Goal: Task Accomplishment & Management: Manage account settings

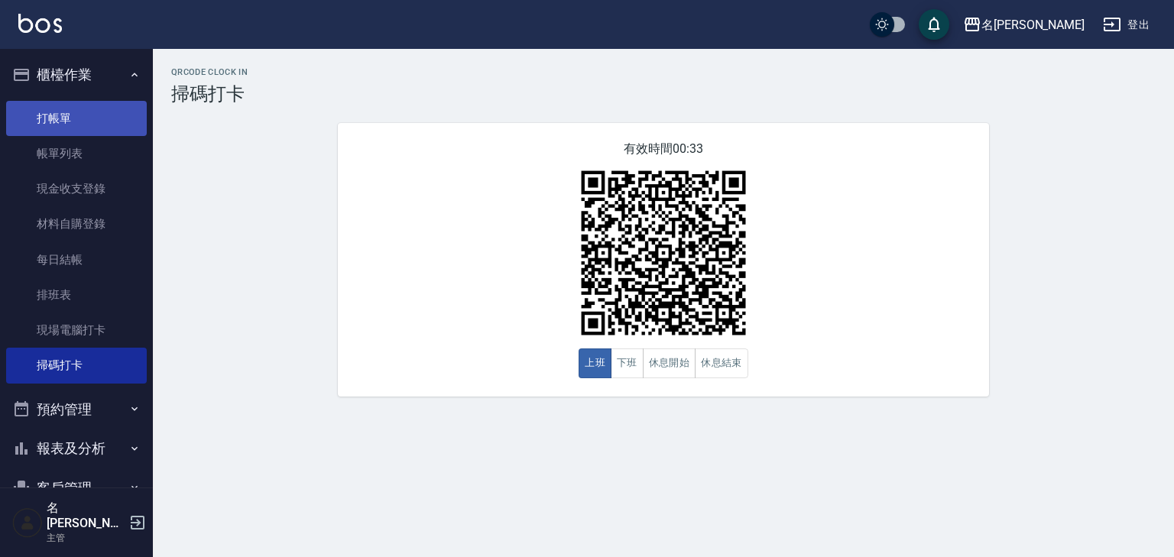
click at [100, 109] on link "打帳單" at bounding box center [76, 118] width 141 height 35
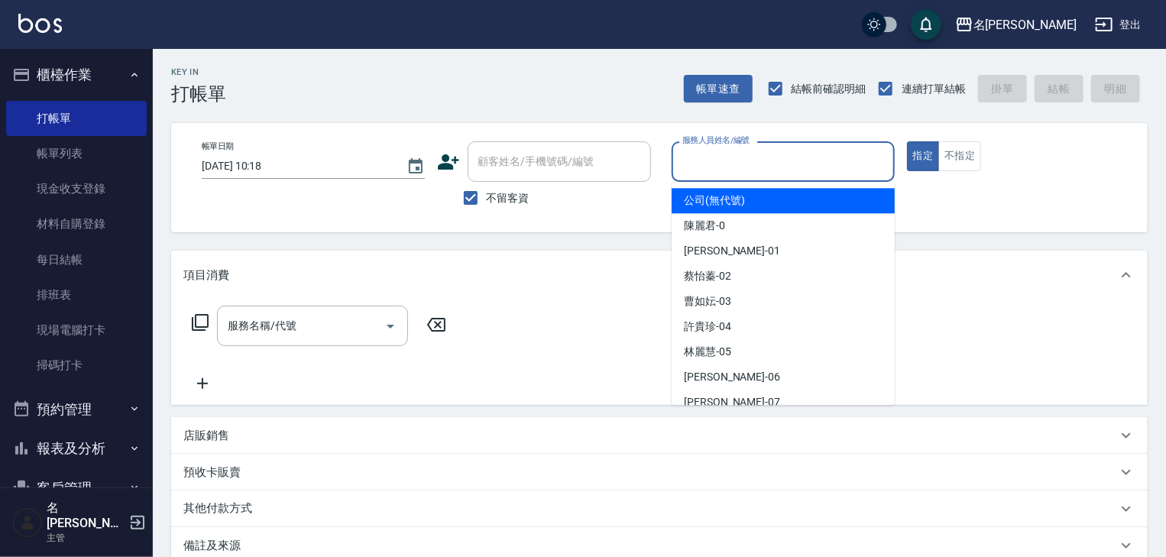
click at [796, 168] on input "服務人員姓名/編號" at bounding box center [783, 161] width 209 height 27
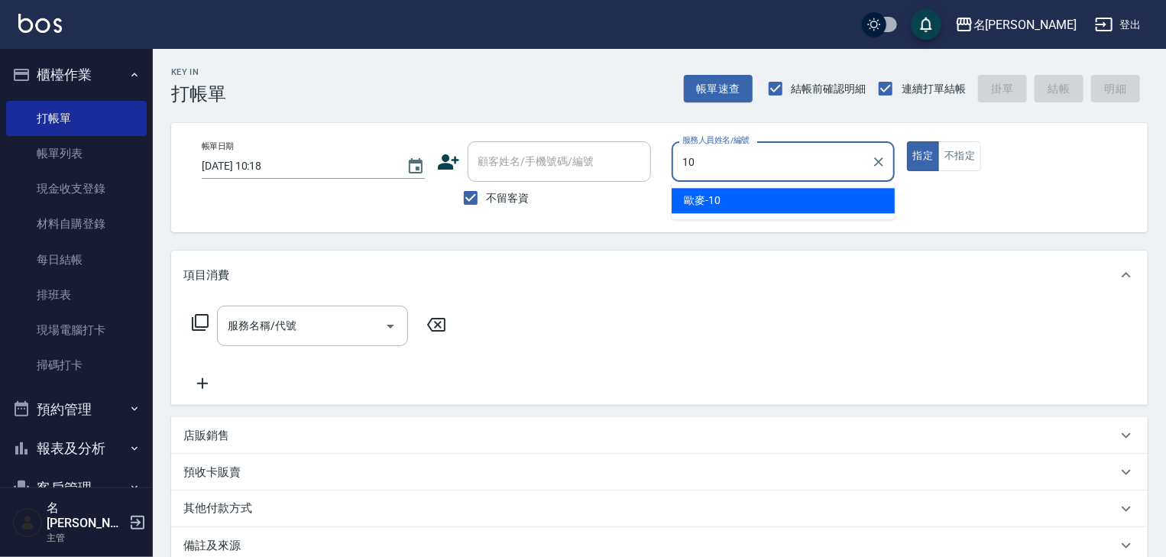
click at [757, 205] on div "歐麥 -10" at bounding box center [783, 200] width 223 height 25
type input "歐麥-10"
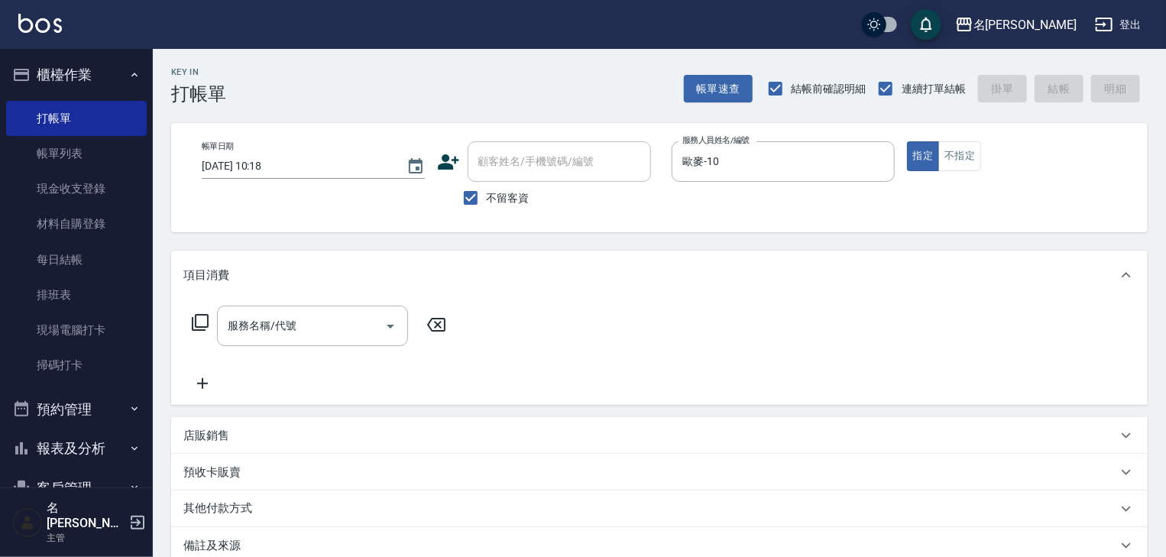
click at [199, 442] on p "店販銷售" at bounding box center [206, 436] width 46 height 16
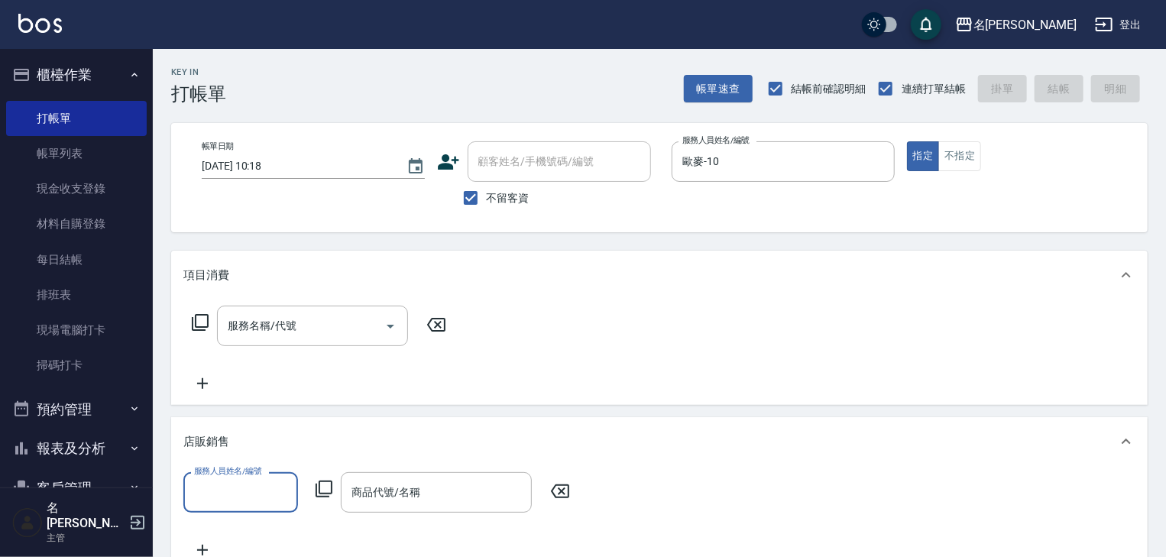
click at [229, 498] on input "服務人員姓名/編號" at bounding box center [240, 492] width 101 height 27
click at [257, 531] on div "歐麥 -10" at bounding box center [240, 531] width 115 height 25
type input "歐麥-10"
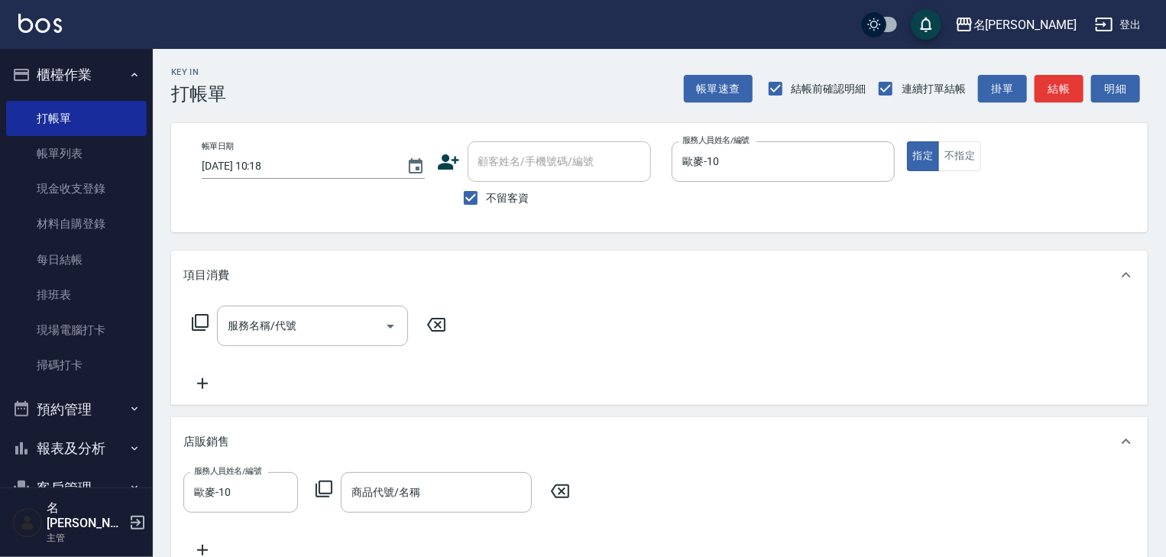
click at [326, 493] on icon at bounding box center [324, 489] width 17 height 17
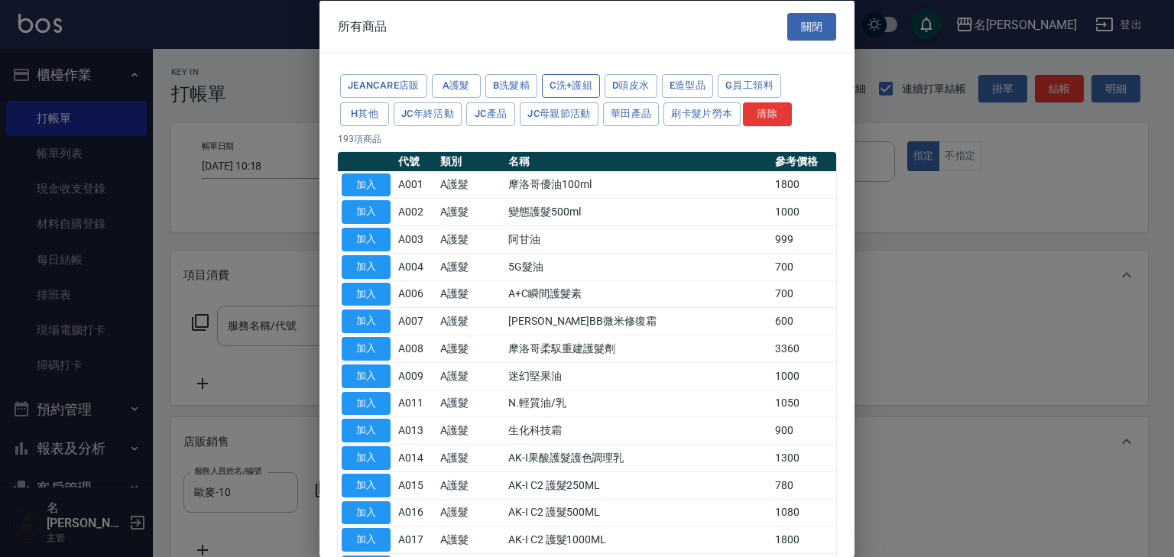
click at [575, 89] on button "C洗+護組" at bounding box center [571, 86] width 58 height 24
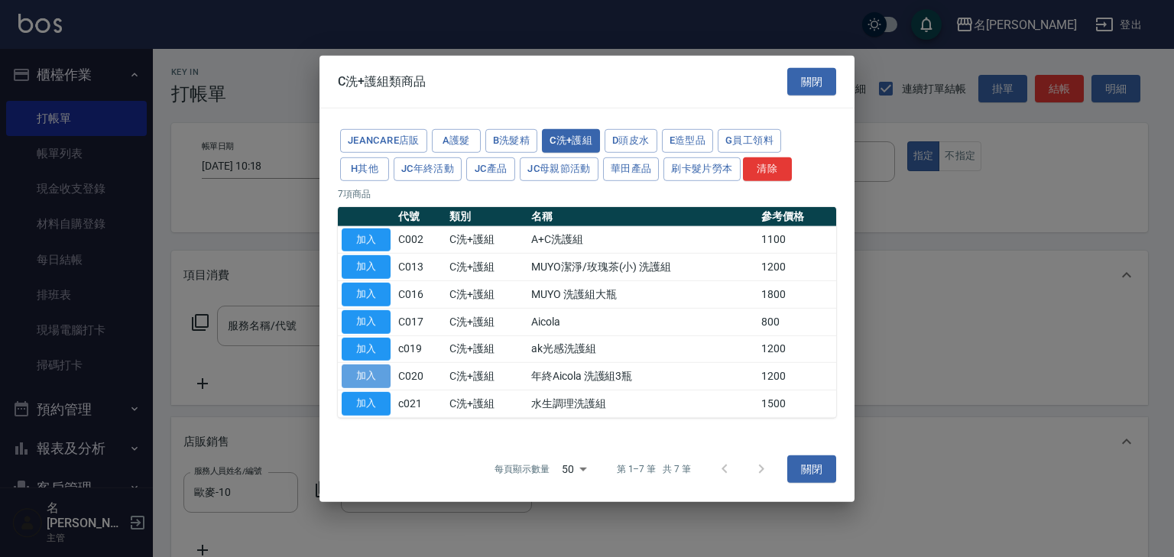
click at [362, 373] on button "加入" at bounding box center [366, 377] width 49 height 24
type input "年終Aicola 洗護組3瓶"
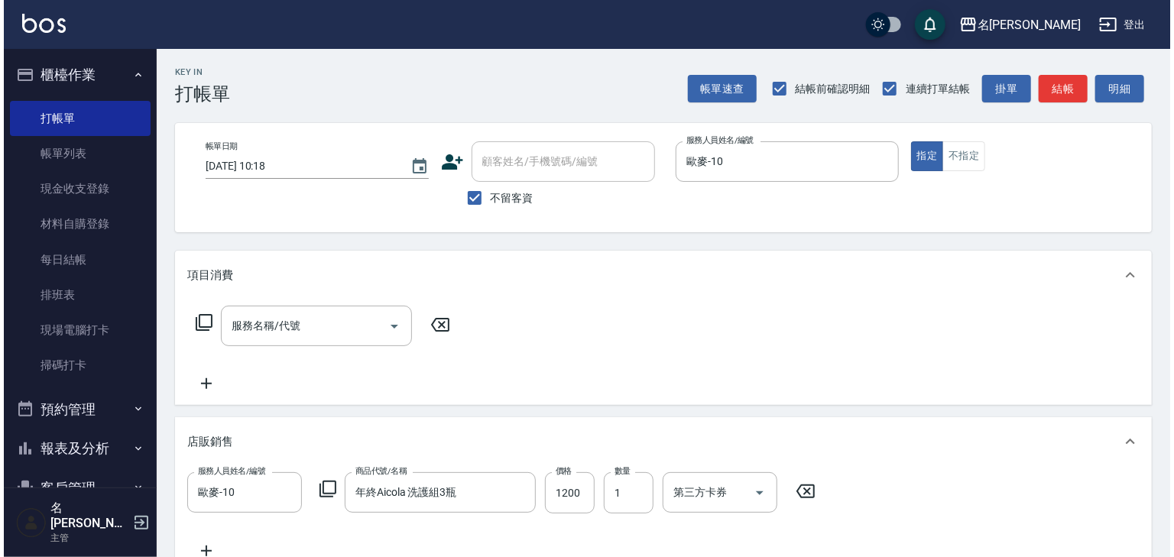
scroll to position [309, 0]
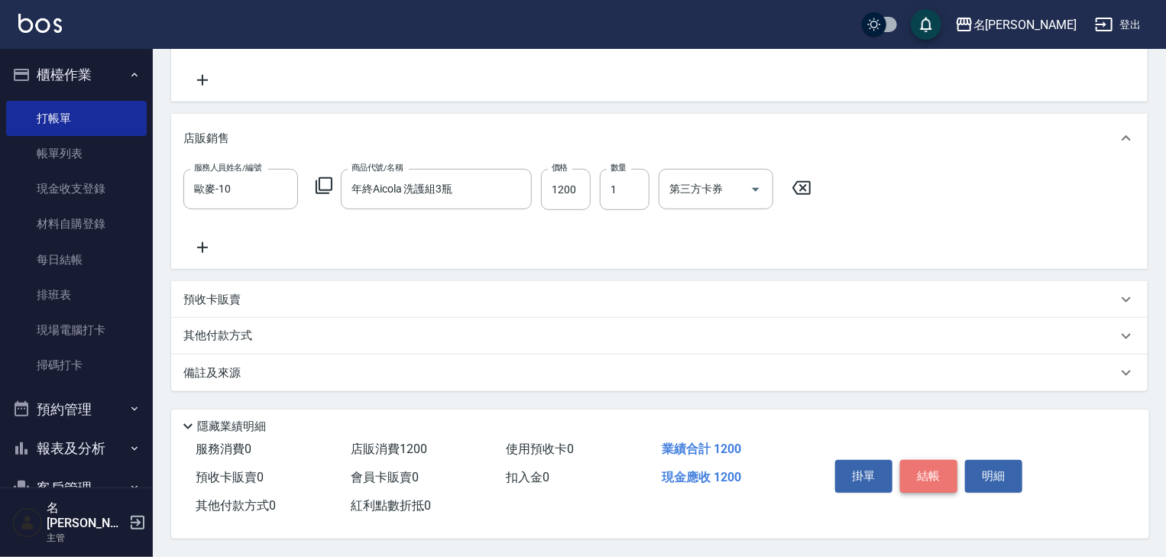
click at [934, 477] on button "結帳" at bounding box center [928, 476] width 57 height 32
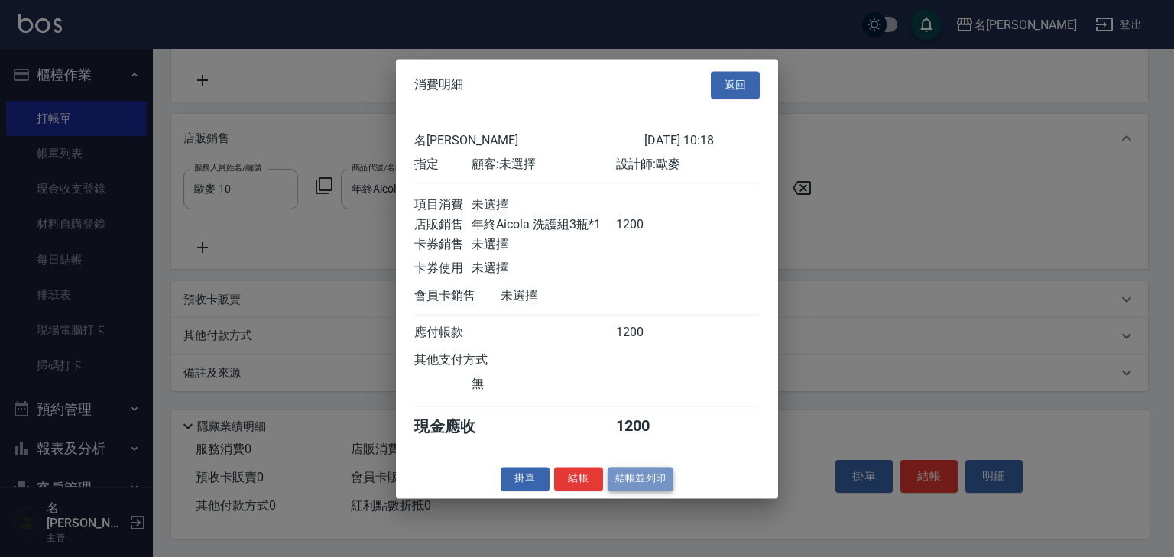
click at [642, 490] on button "結帳並列印" at bounding box center [641, 479] width 66 height 24
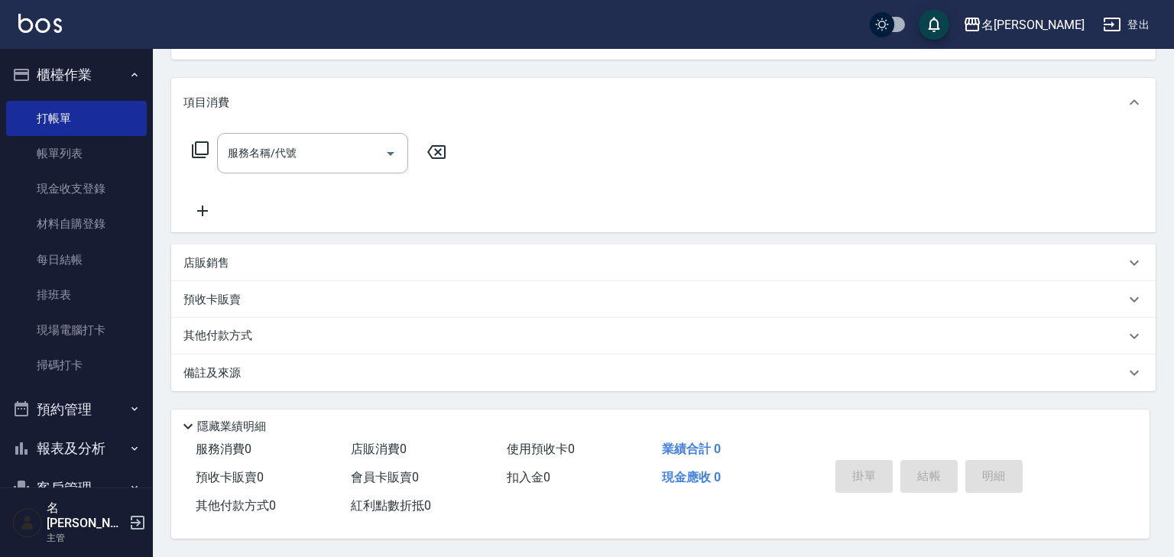
type input "2025/09/08 10:19"
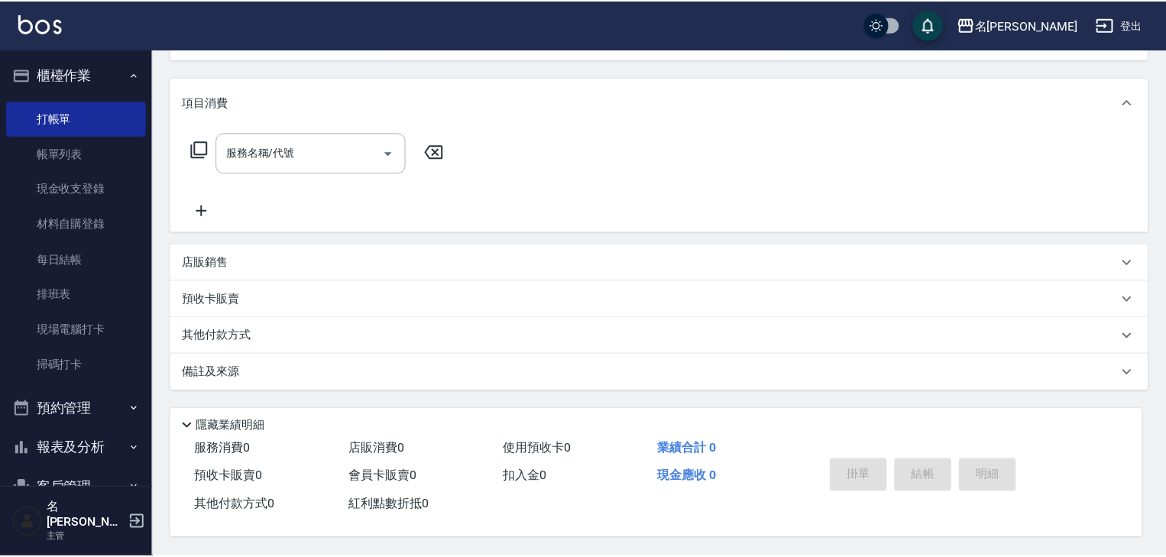
scroll to position [0, 0]
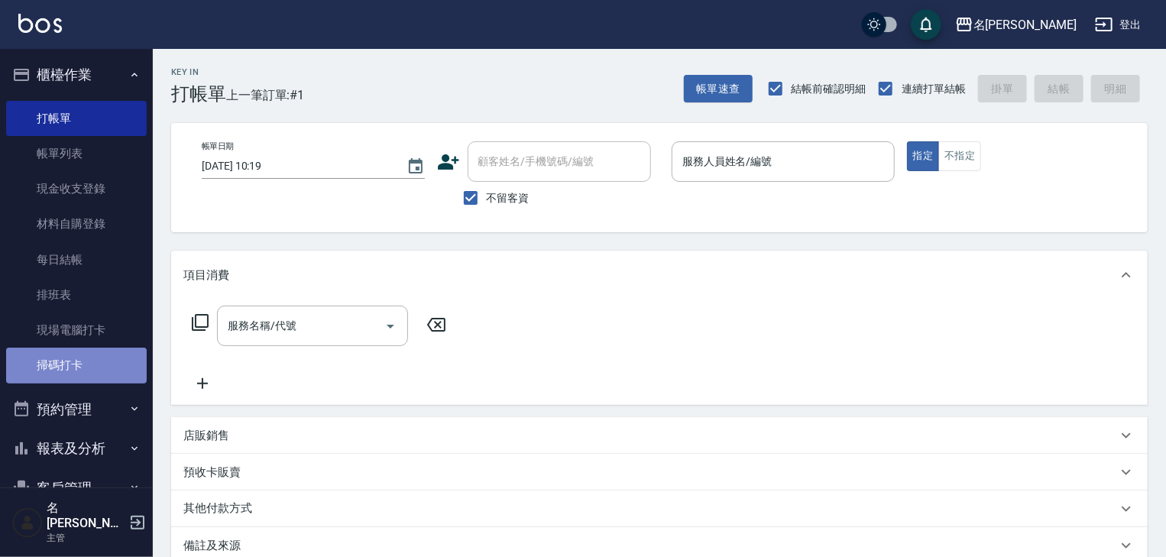
click at [85, 371] on link "掃碼打卡" at bounding box center [76, 365] width 141 height 35
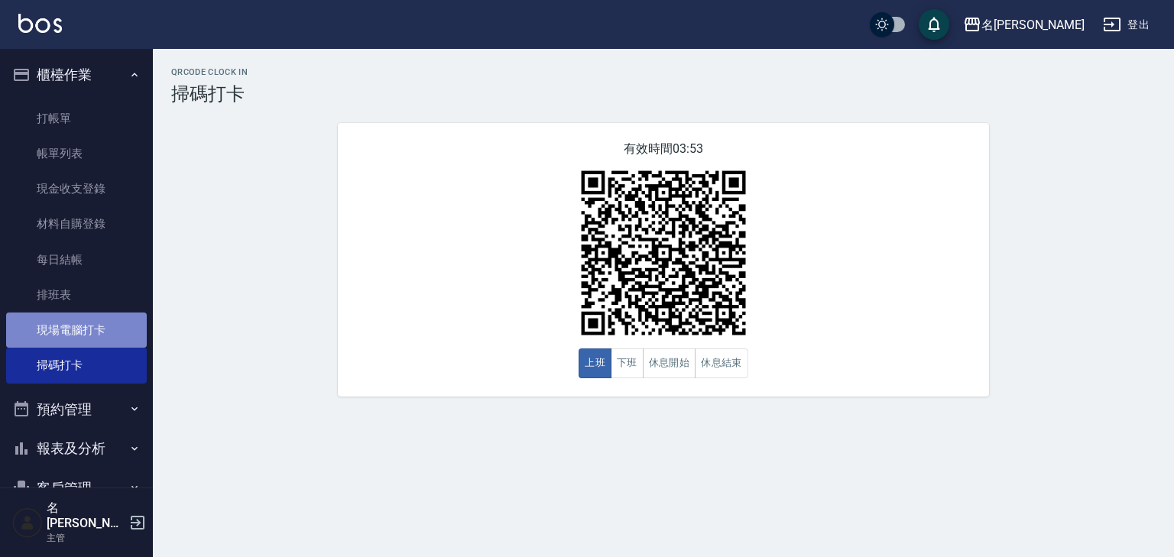
click at [113, 336] on link "現場電腦打卡" at bounding box center [76, 330] width 141 height 35
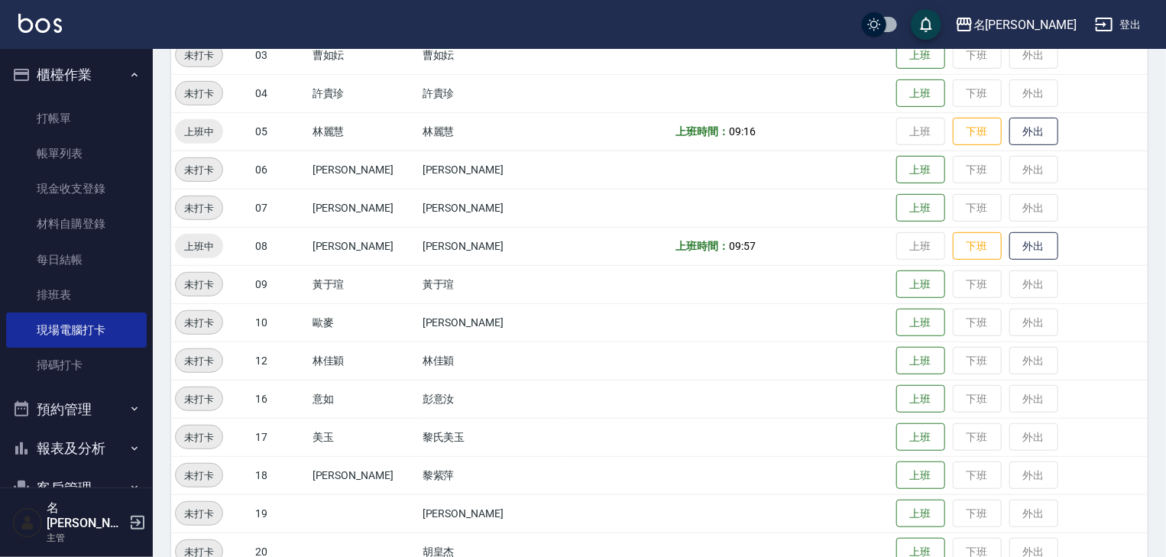
scroll to position [570, 0]
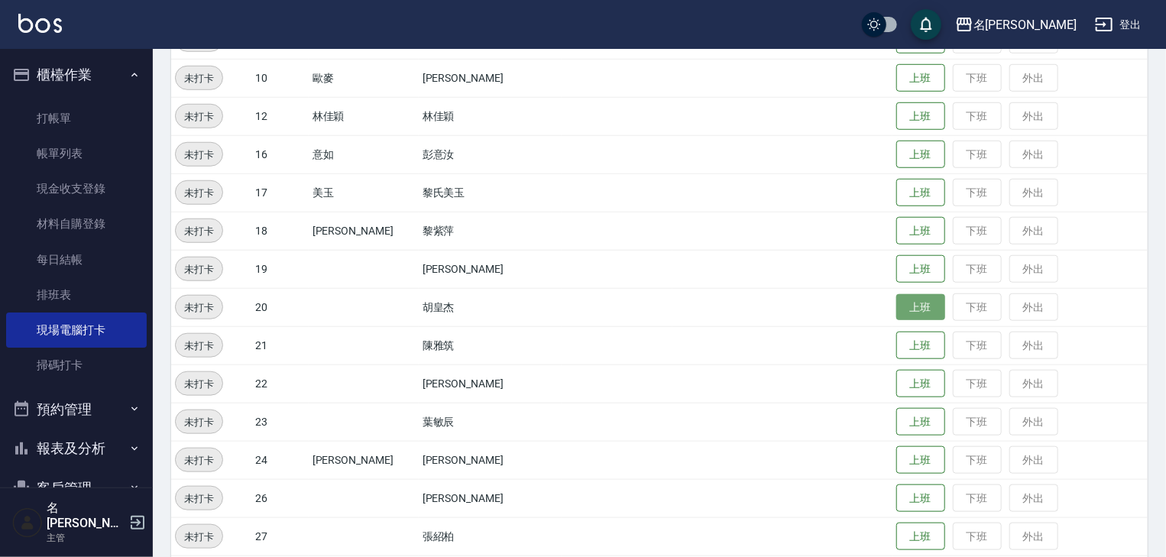
click at [897, 300] on button "上班" at bounding box center [921, 307] width 49 height 27
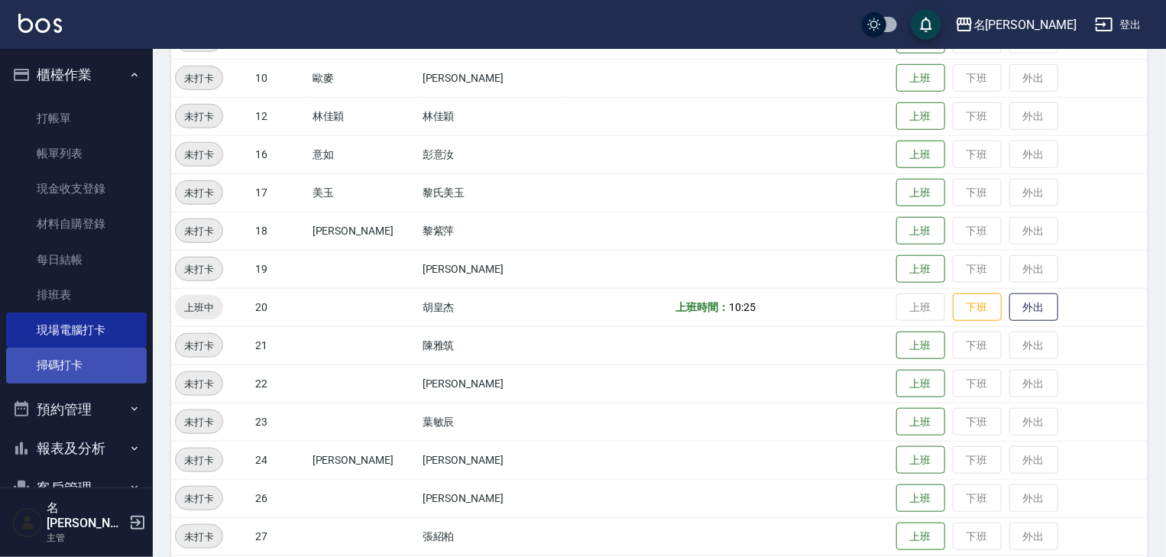
drag, startPoint x: 83, startPoint y: 371, endPoint x: 96, endPoint y: 353, distance: 22.0
click at [83, 371] on link "掃碼打卡" at bounding box center [76, 365] width 141 height 35
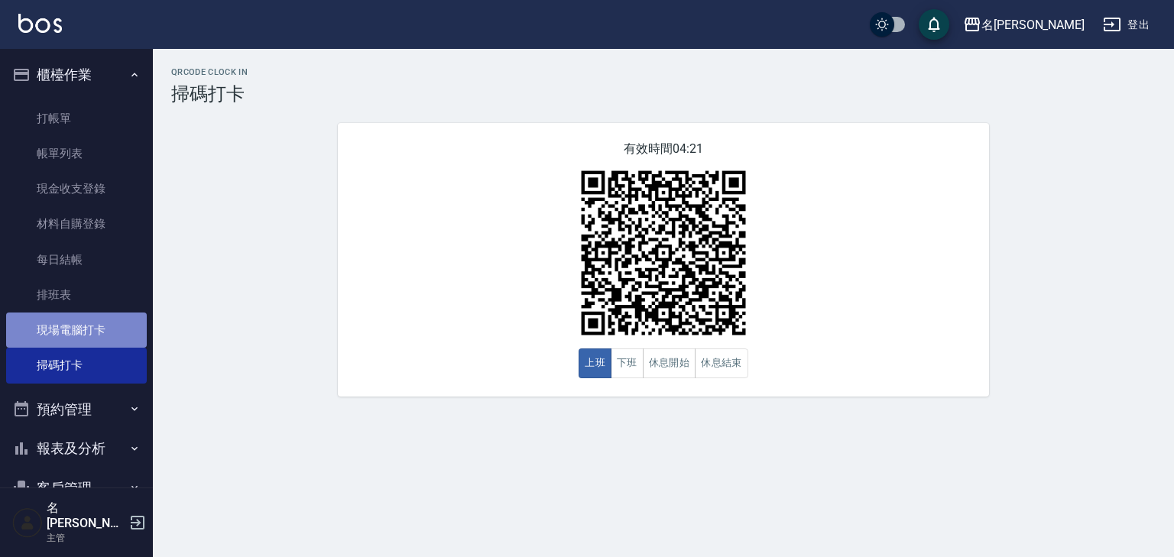
click at [96, 326] on link "現場電腦打卡" at bounding box center [76, 330] width 141 height 35
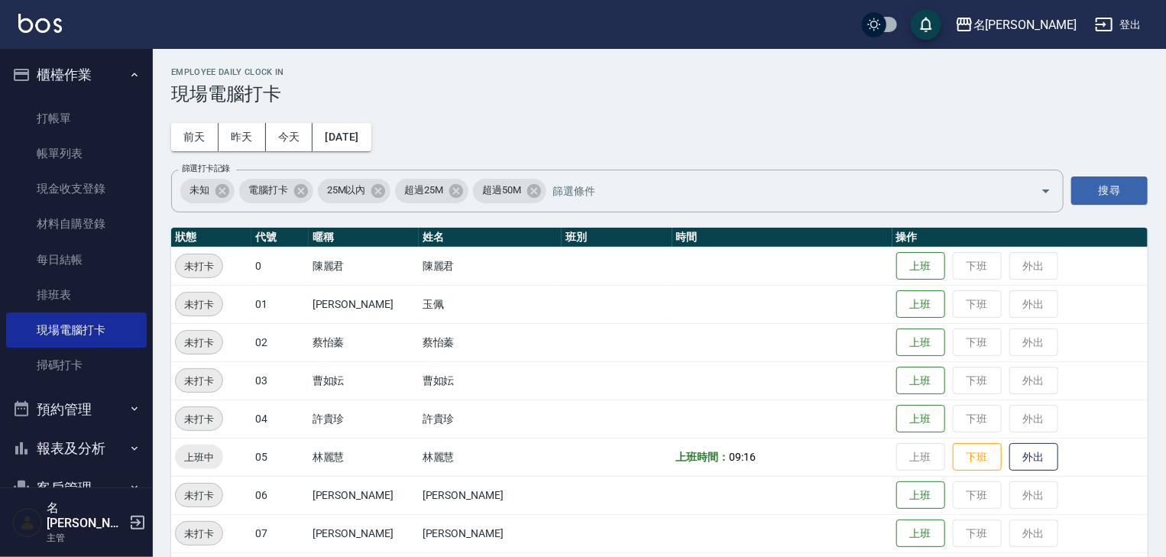
scroll to position [489, 0]
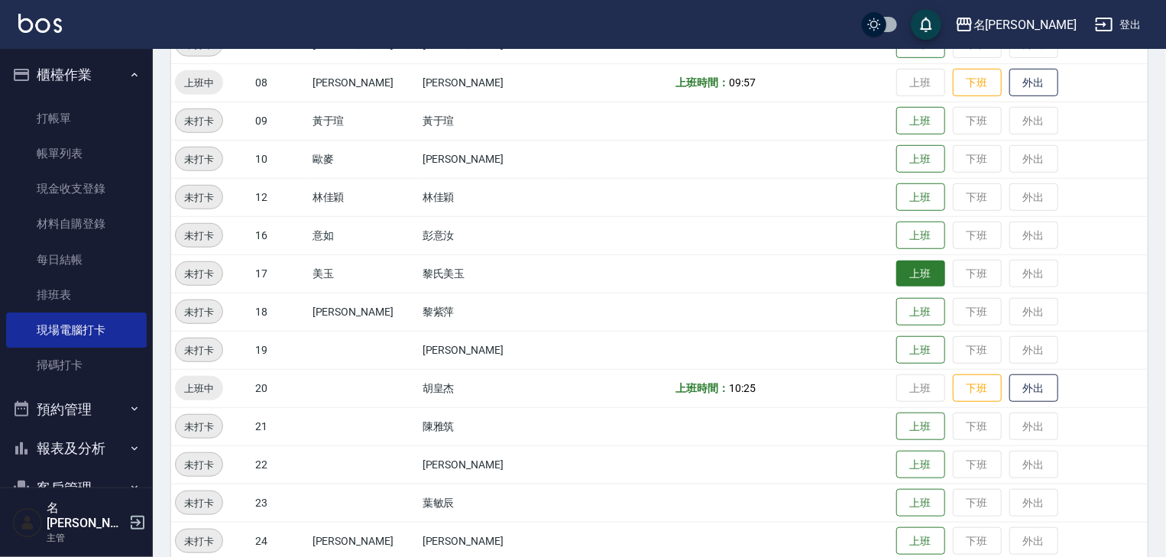
click at [905, 275] on button "上班" at bounding box center [921, 274] width 49 height 27
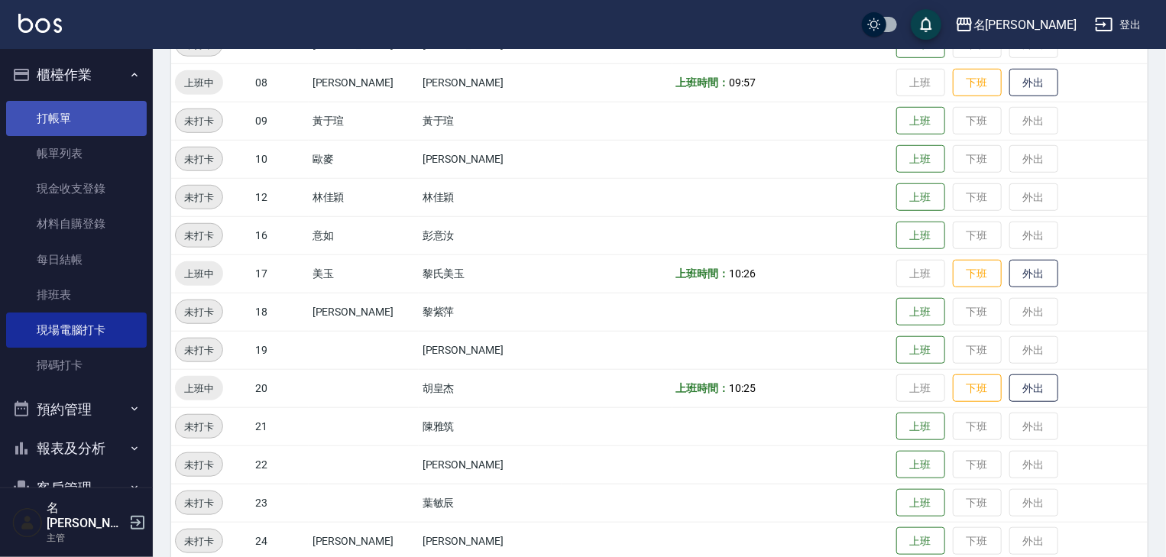
click at [128, 110] on link "打帳單" at bounding box center [76, 118] width 141 height 35
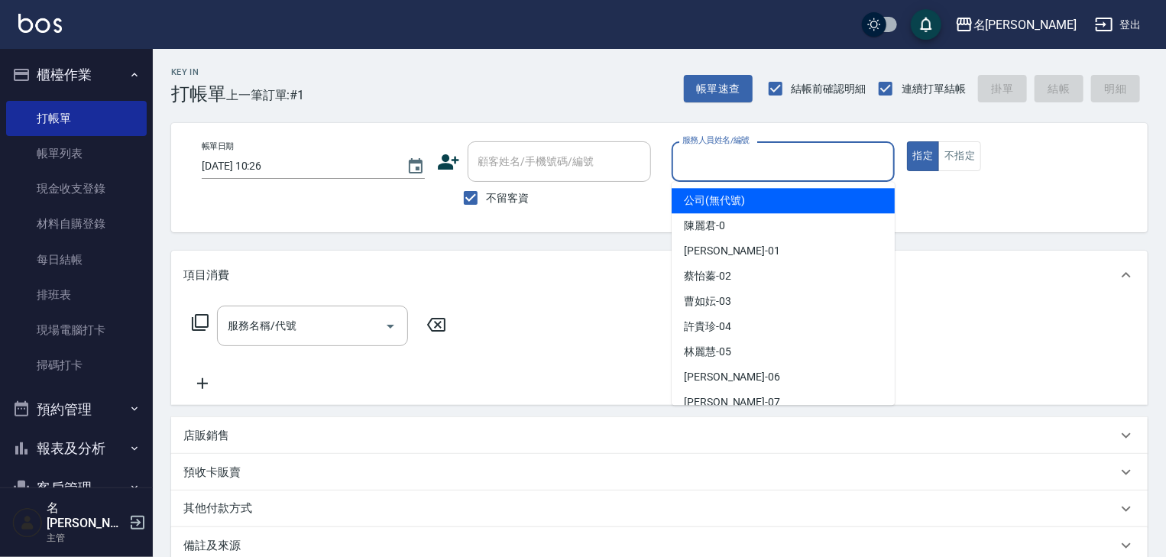
click at [786, 157] on input "服務人員姓名/編號" at bounding box center [783, 161] width 209 height 27
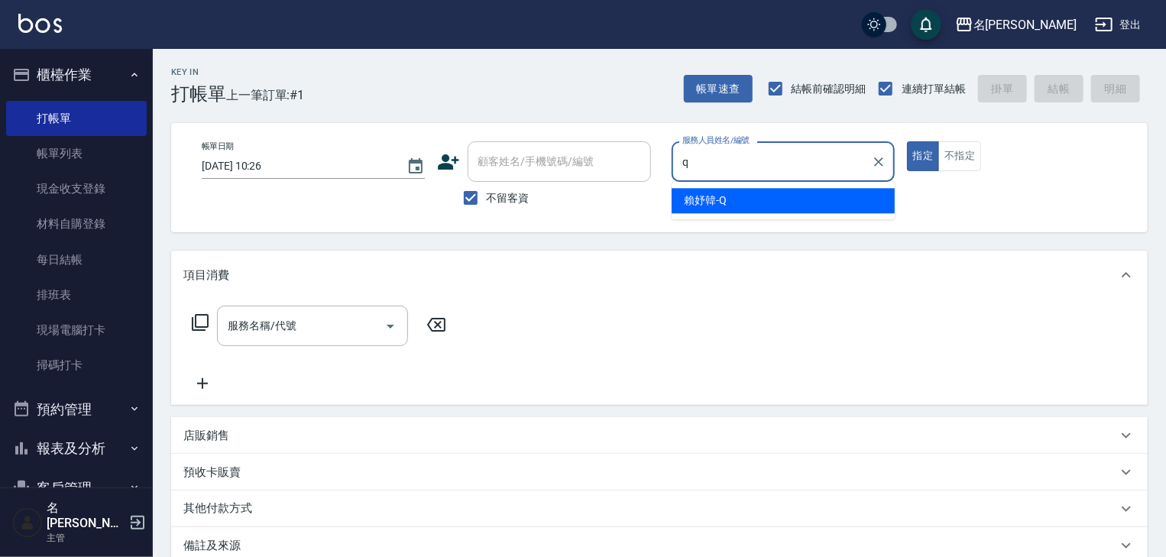
click at [700, 191] on div "賴妤韓 -Q" at bounding box center [783, 200] width 223 height 25
type input "[PERSON_NAME]"
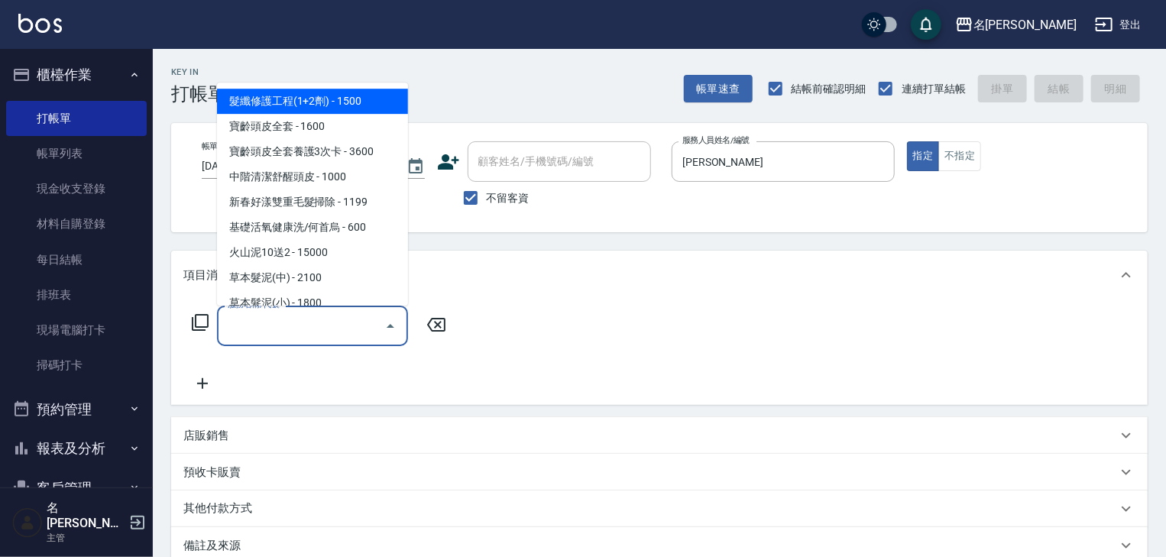
click at [373, 330] on input "服務名稱/代號" at bounding box center [301, 326] width 154 height 27
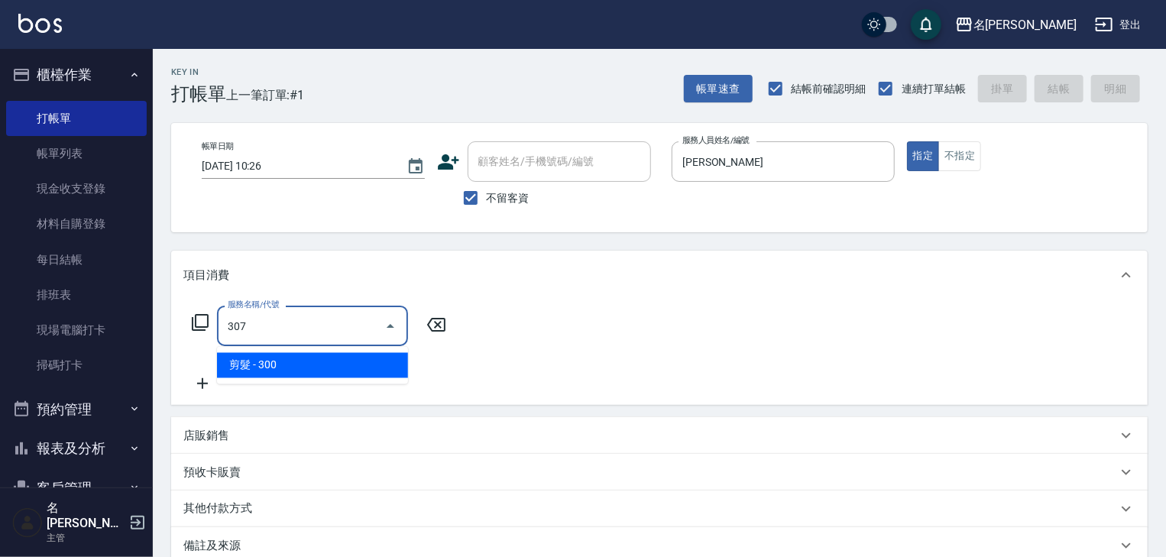
click at [373, 370] on span "剪髮 - 300" at bounding box center [312, 365] width 191 height 25
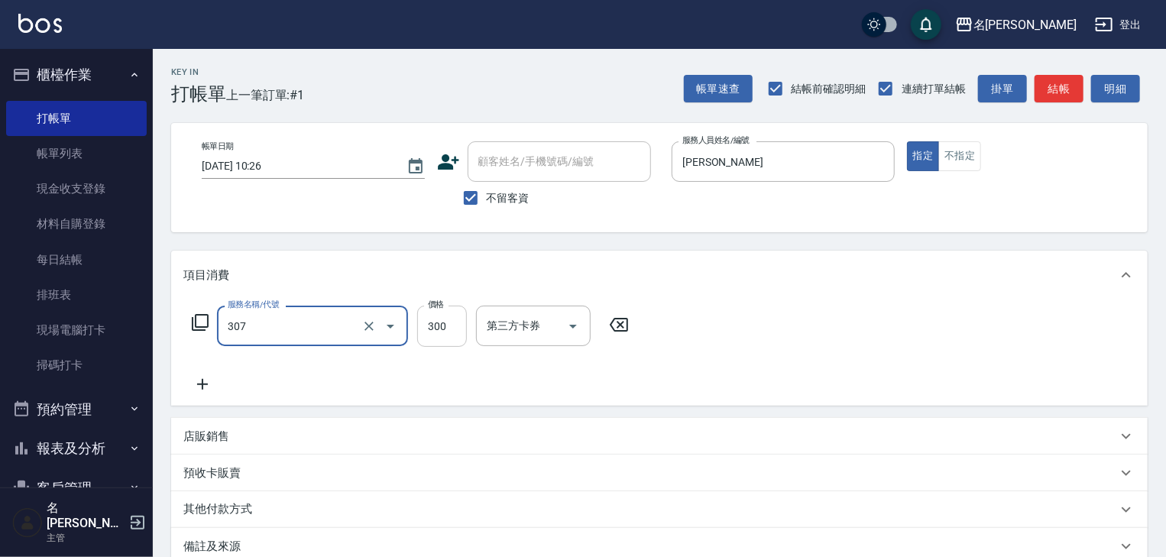
type input "剪髮(307)"
click at [446, 329] on input "300" at bounding box center [442, 326] width 50 height 41
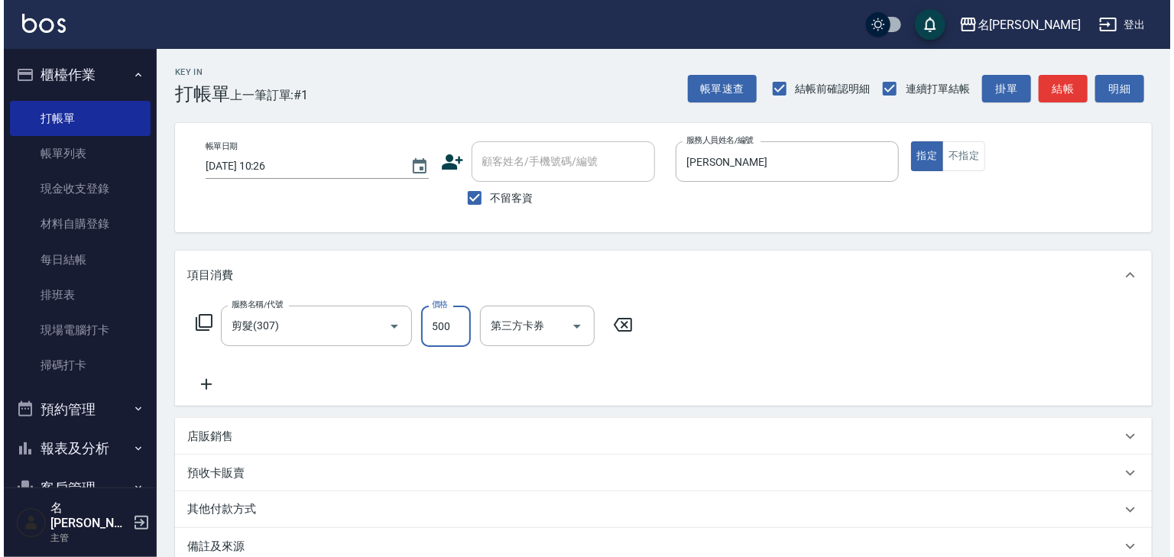
scroll to position [179, 0]
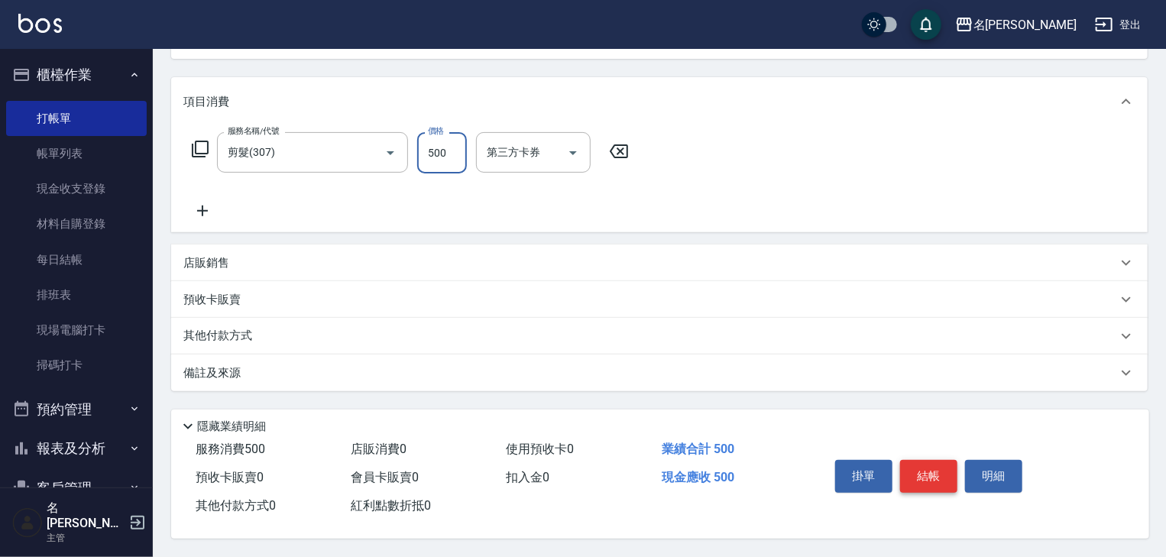
type input "500"
click at [923, 472] on button "結帳" at bounding box center [928, 476] width 57 height 32
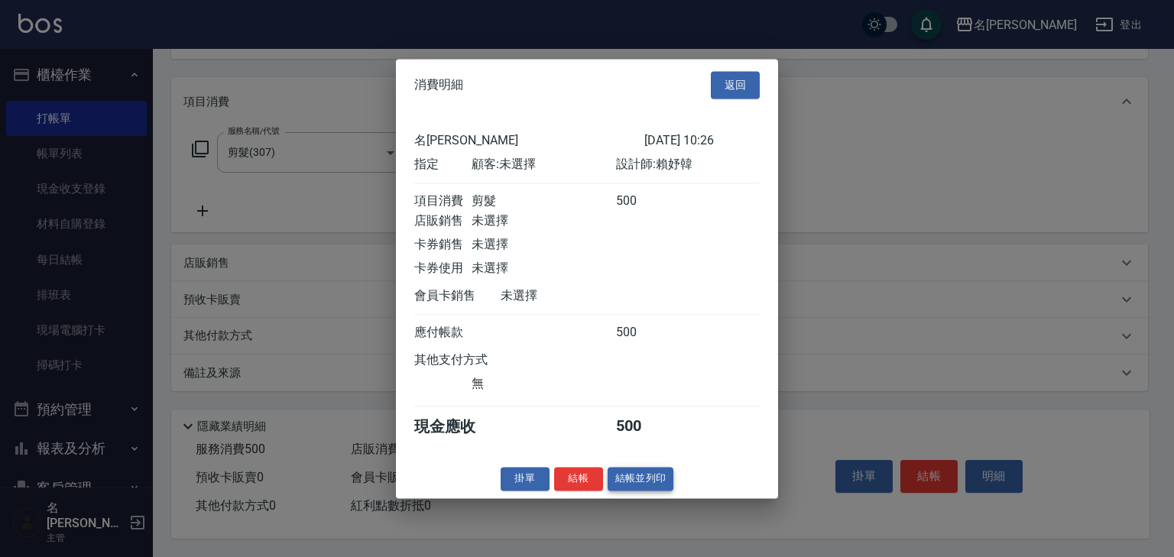
click at [647, 491] on button "結帳並列印" at bounding box center [641, 479] width 66 height 24
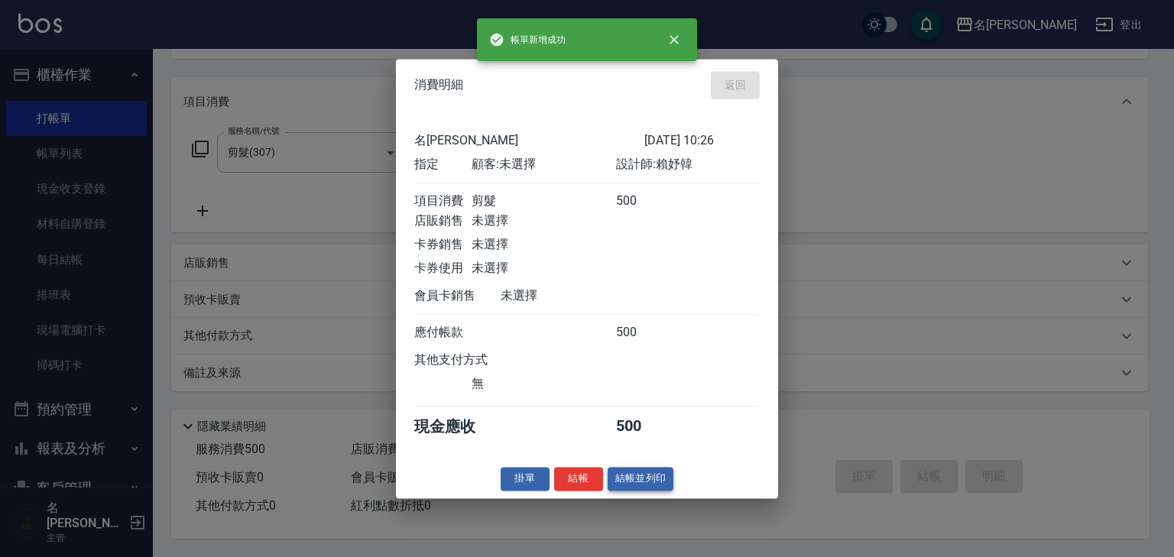
type input "2025/09/08 10:27"
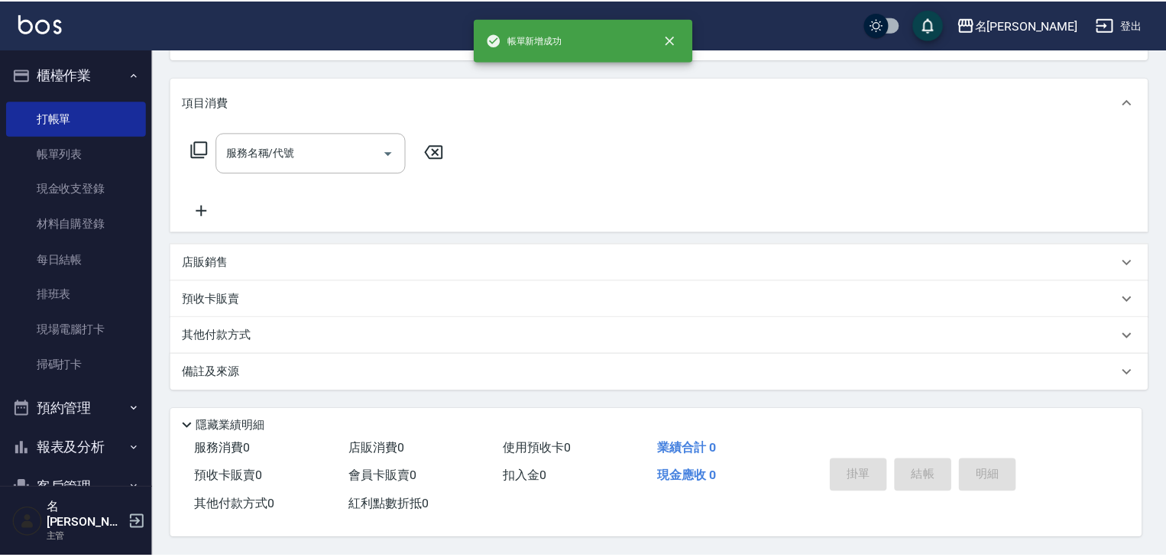
scroll to position [0, 0]
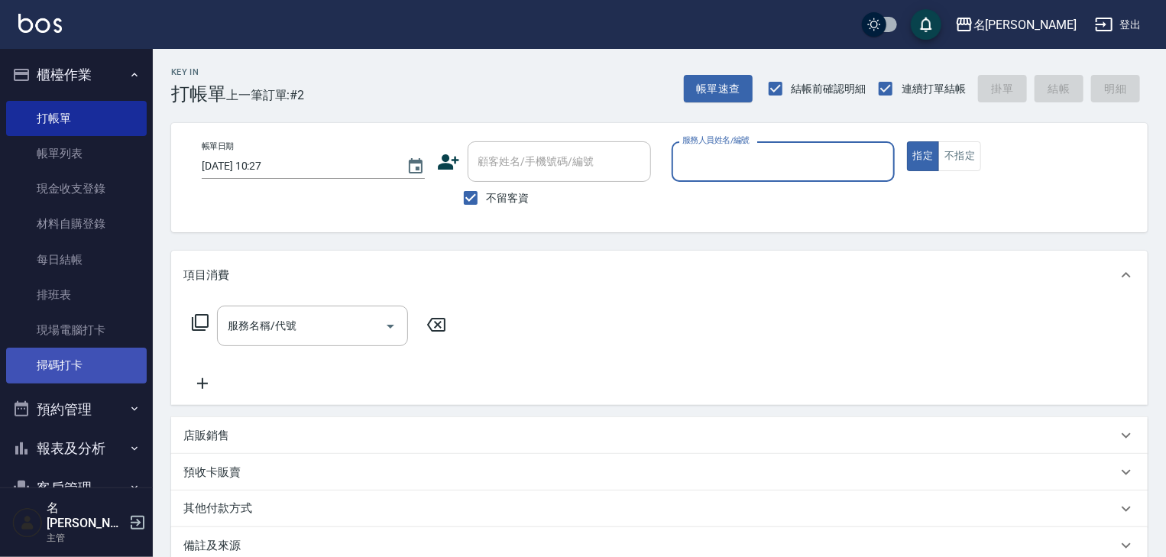
click at [68, 369] on link "掃碼打卡" at bounding box center [76, 365] width 141 height 35
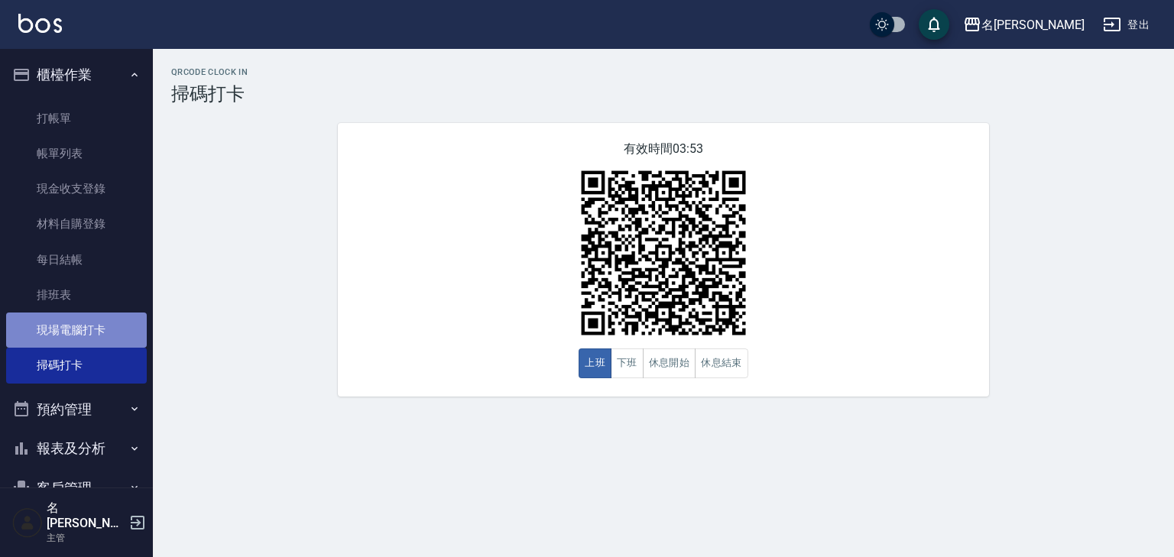
click at [100, 339] on link "現場電腦打卡" at bounding box center [76, 330] width 141 height 35
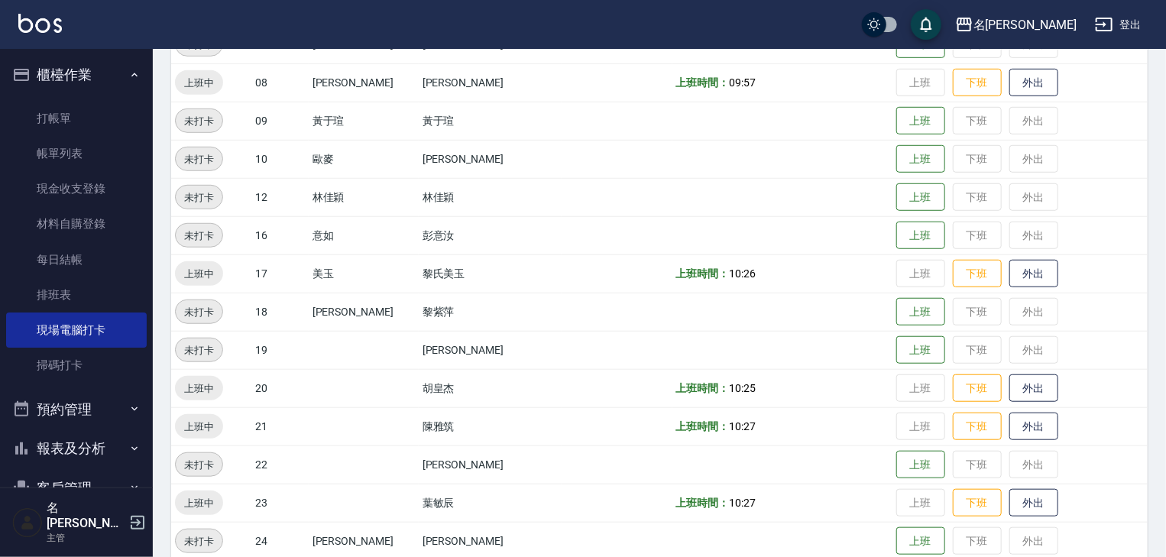
scroll to position [652, 0]
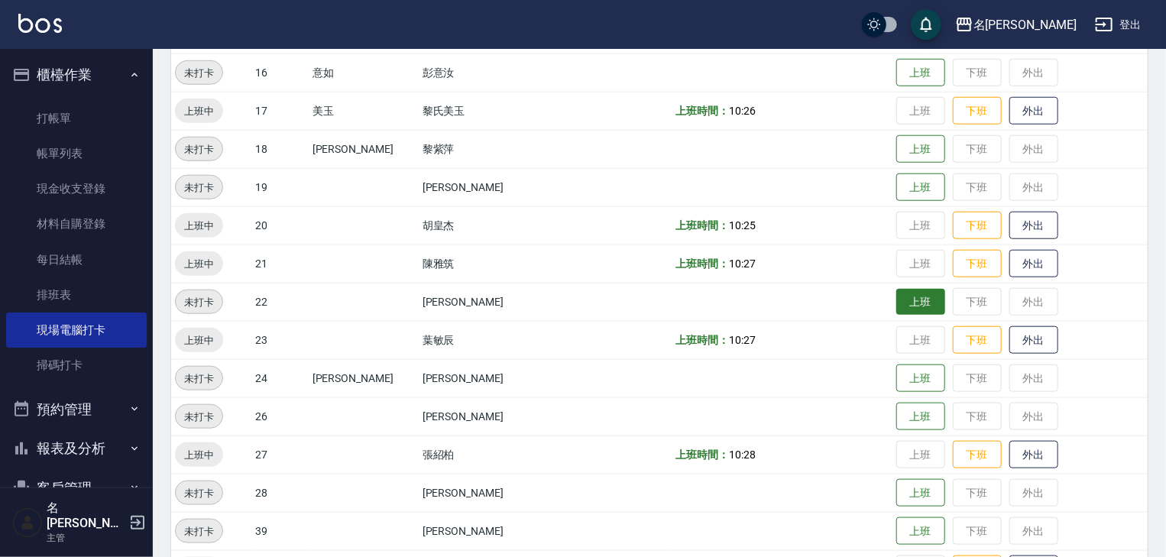
click at [897, 306] on button "上班" at bounding box center [921, 302] width 49 height 27
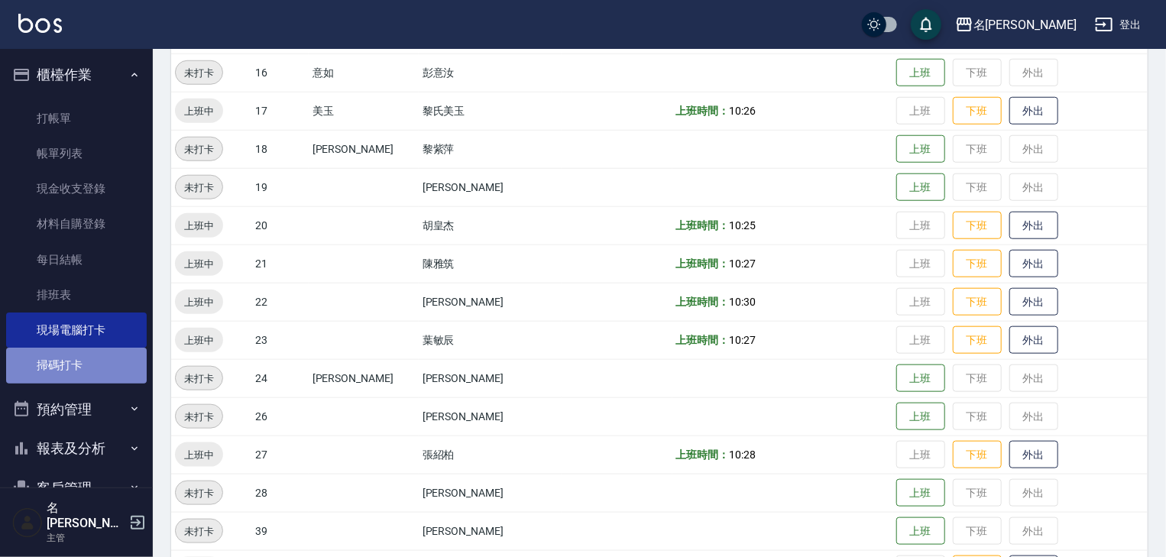
click at [113, 375] on link "掃碼打卡" at bounding box center [76, 365] width 141 height 35
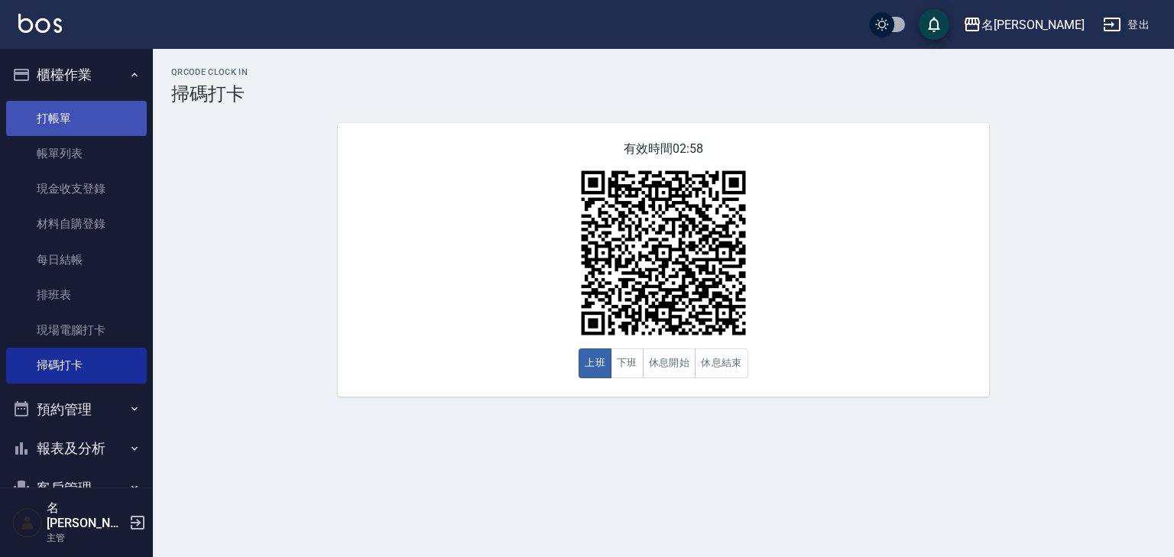
click at [88, 116] on link "打帳單" at bounding box center [76, 118] width 141 height 35
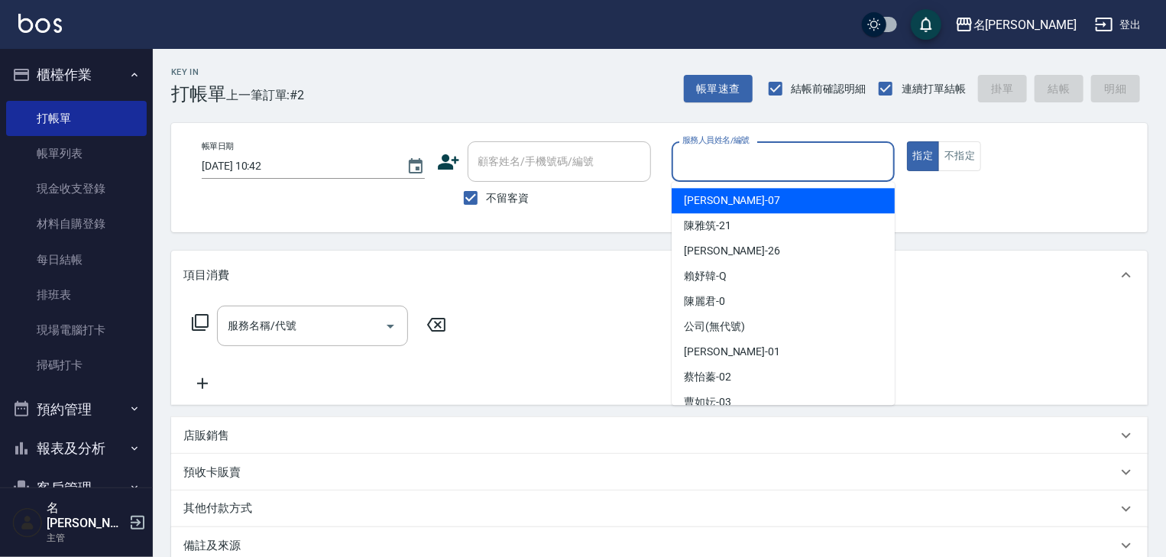
click at [825, 168] on input "服務人員姓名/編號" at bounding box center [783, 161] width 209 height 27
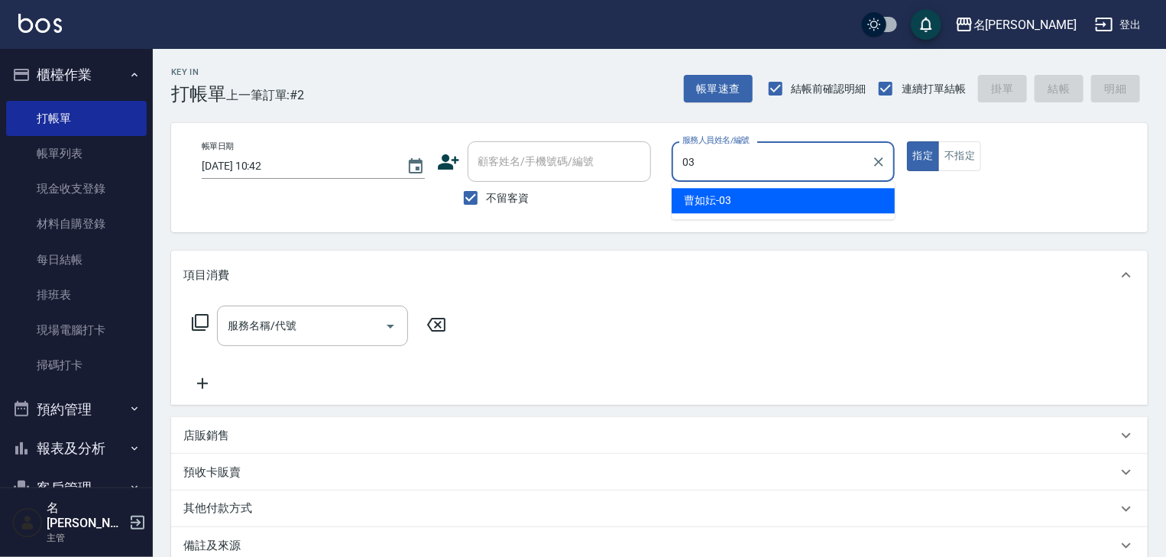
click at [784, 195] on div "[PERSON_NAME]-03" at bounding box center [783, 200] width 223 height 25
type input "[PERSON_NAME]-03"
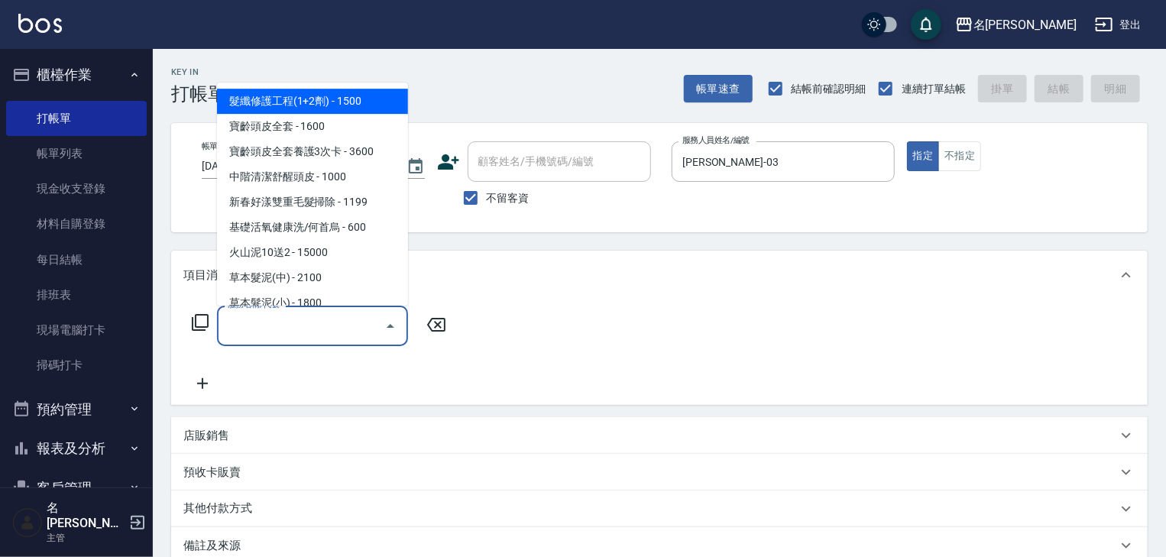
click at [320, 336] on input "服務名稱/代號" at bounding box center [301, 326] width 154 height 27
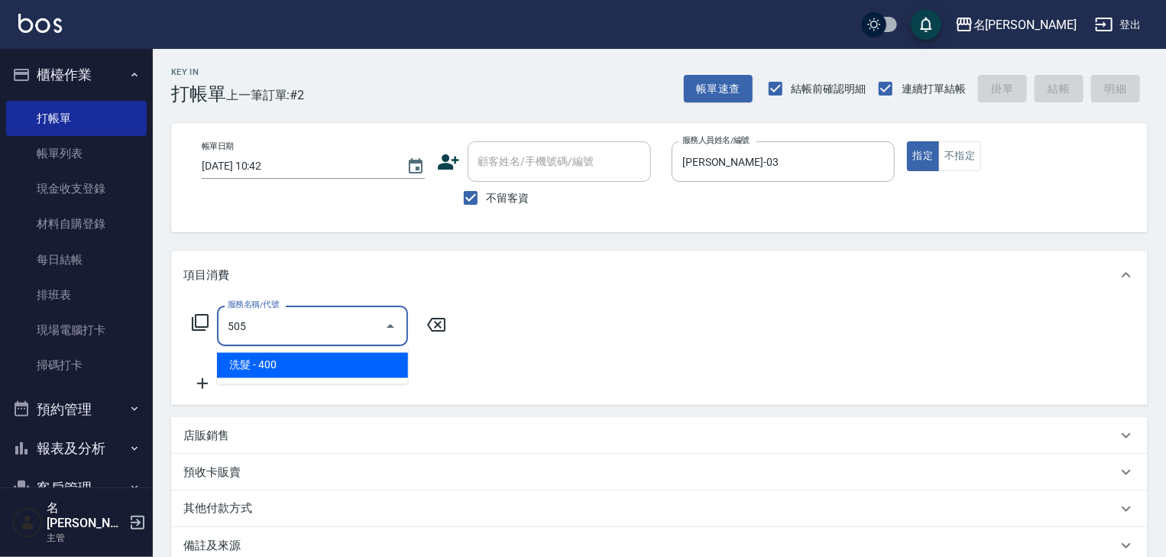
click at [344, 351] on ul "洗髮 - 400" at bounding box center [312, 365] width 191 height 37
click at [370, 358] on span "洗髮 - 400" at bounding box center [312, 365] width 191 height 25
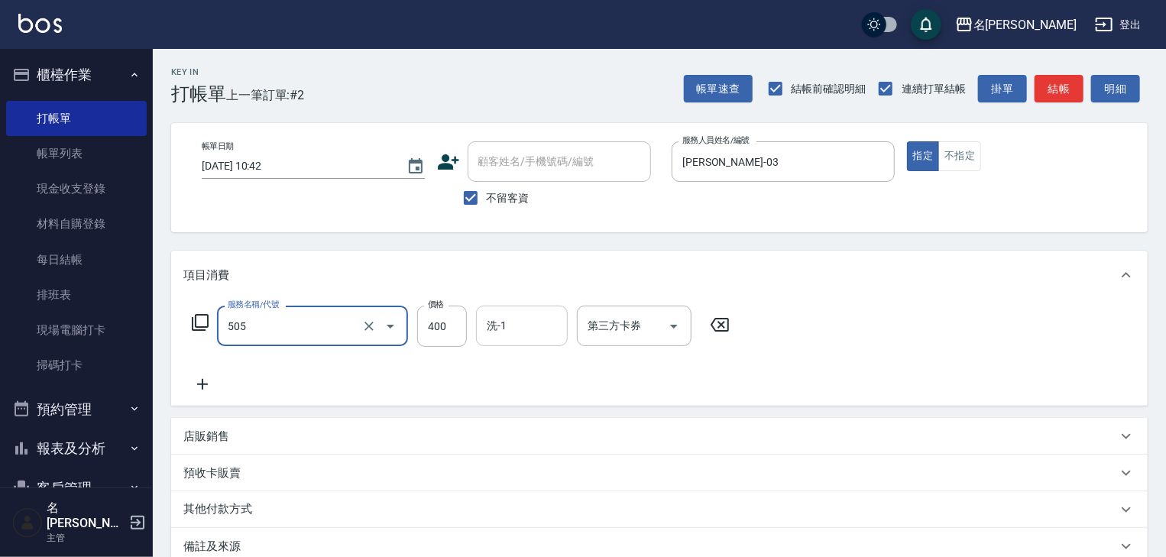
type input "洗髮(505)"
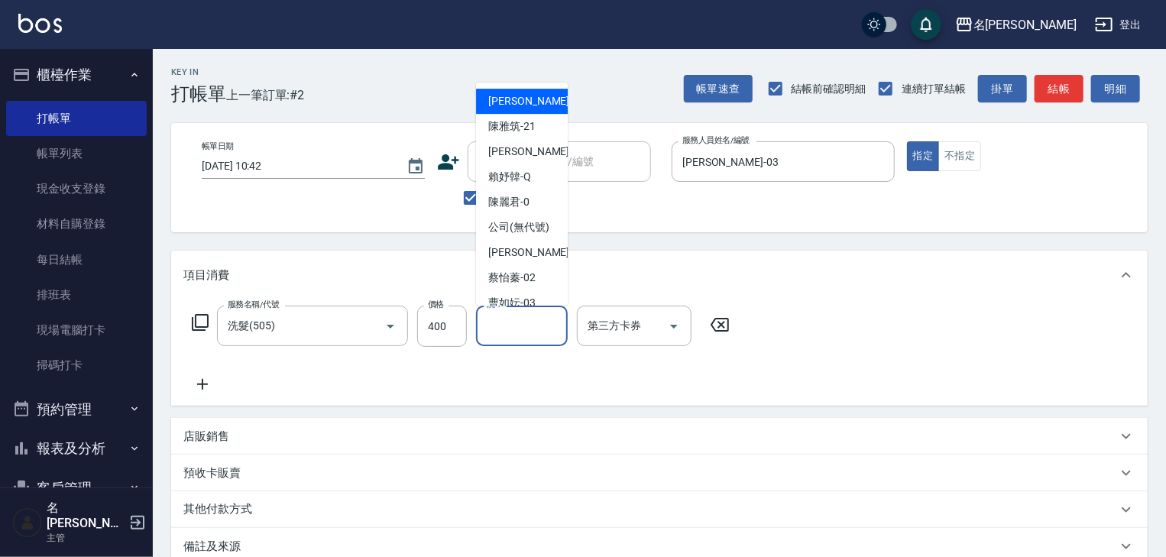
click at [518, 322] on input "洗-1" at bounding box center [522, 326] width 78 height 27
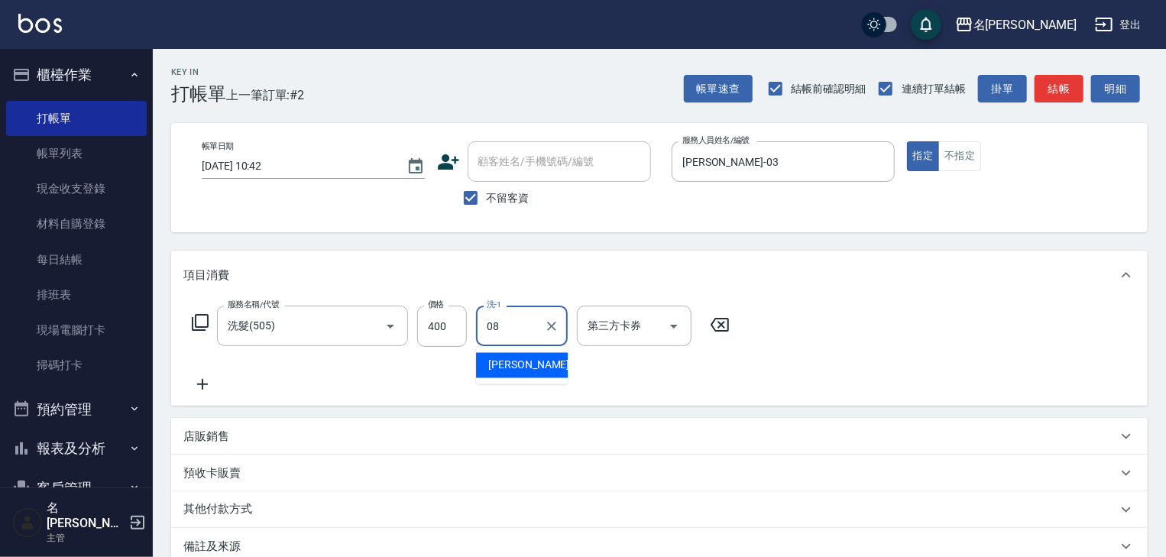
click at [524, 361] on span "[PERSON_NAME] -08" at bounding box center [536, 366] width 96 height 16
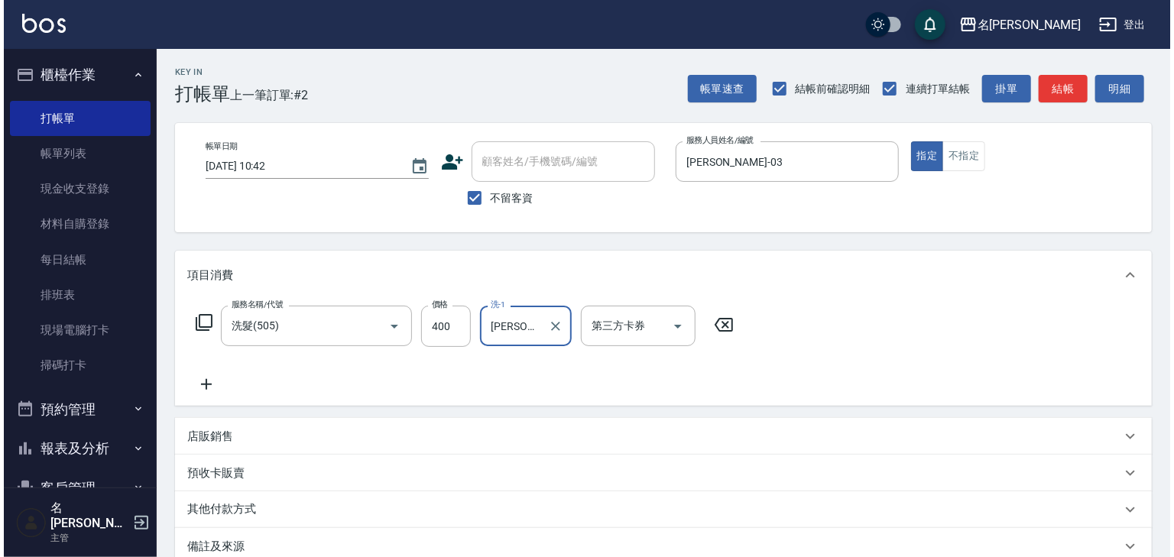
scroll to position [179, 0]
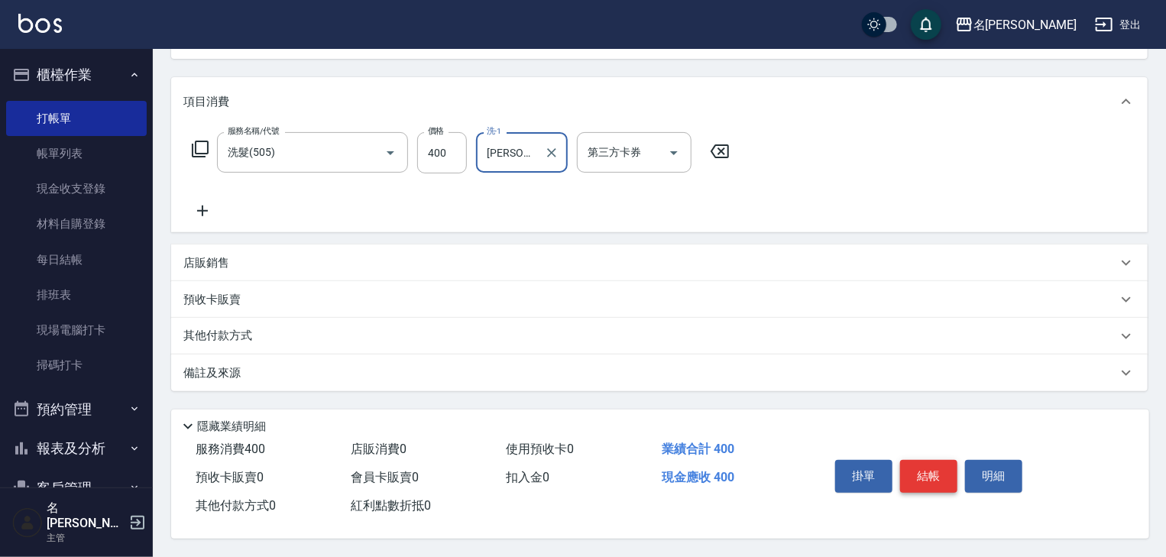
type input "[PERSON_NAME]-08"
click at [939, 462] on button "結帳" at bounding box center [928, 476] width 57 height 32
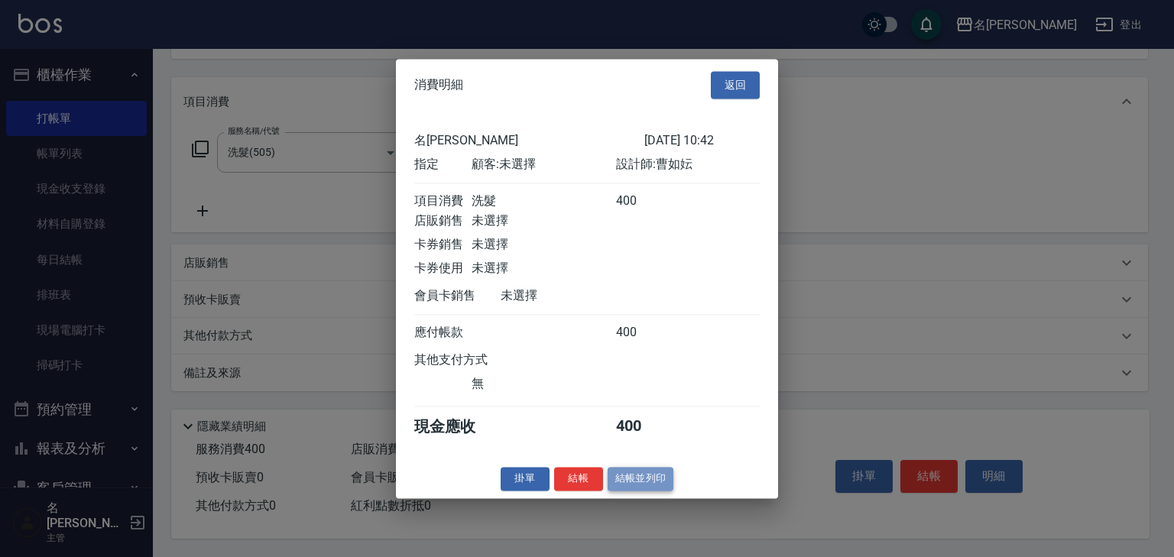
click at [649, 491] on button "結帳並列印" at bounding box center [641, 479] width 66 height 24
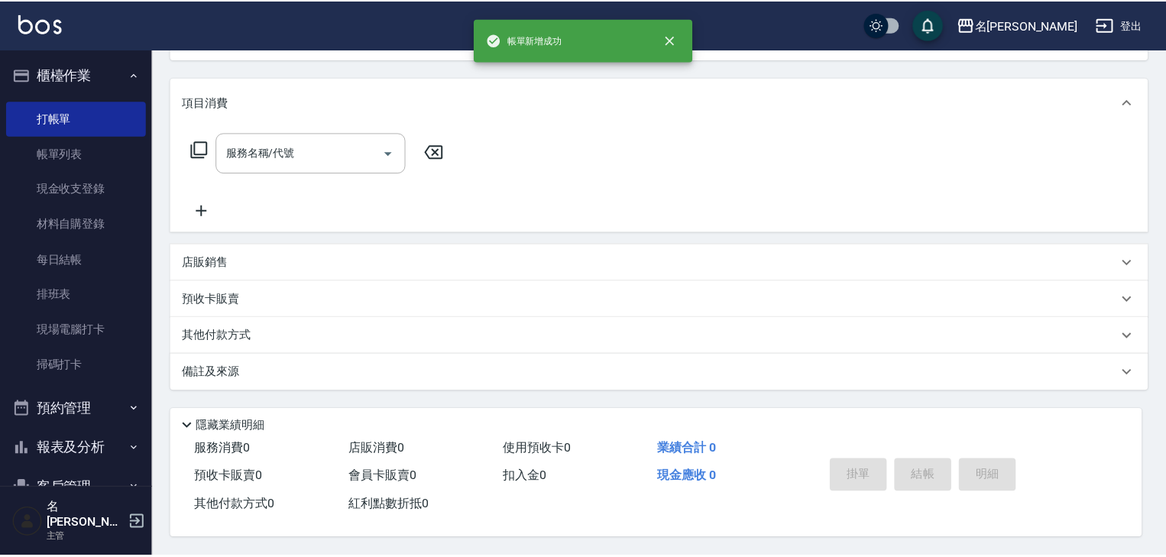
scroll to position [0, 0]
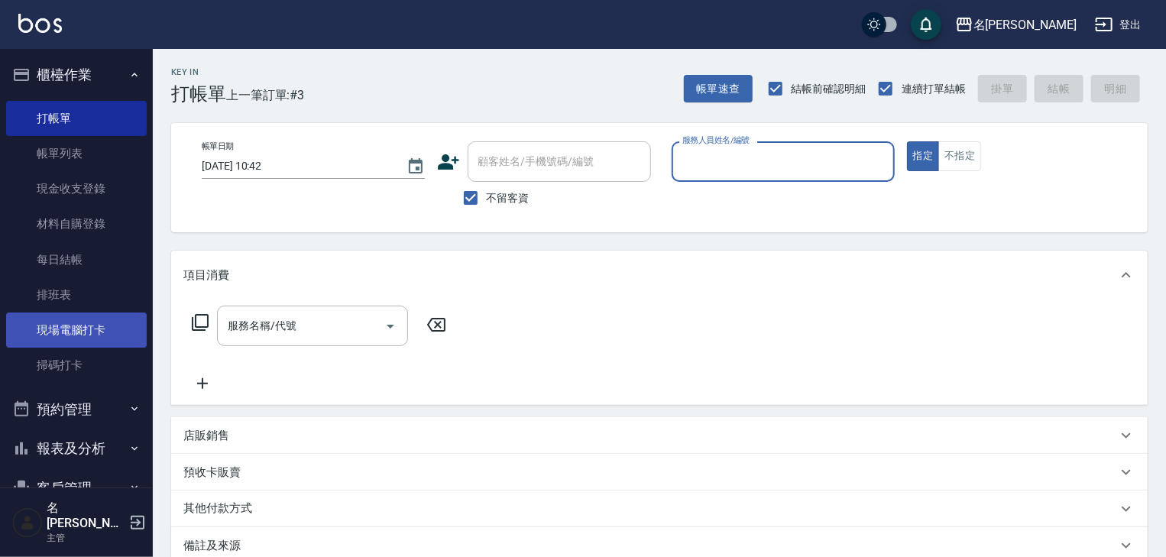
click at [73, 321] on link "現場電腦打卡" at bounding box center [76, 330] width 141 height 35
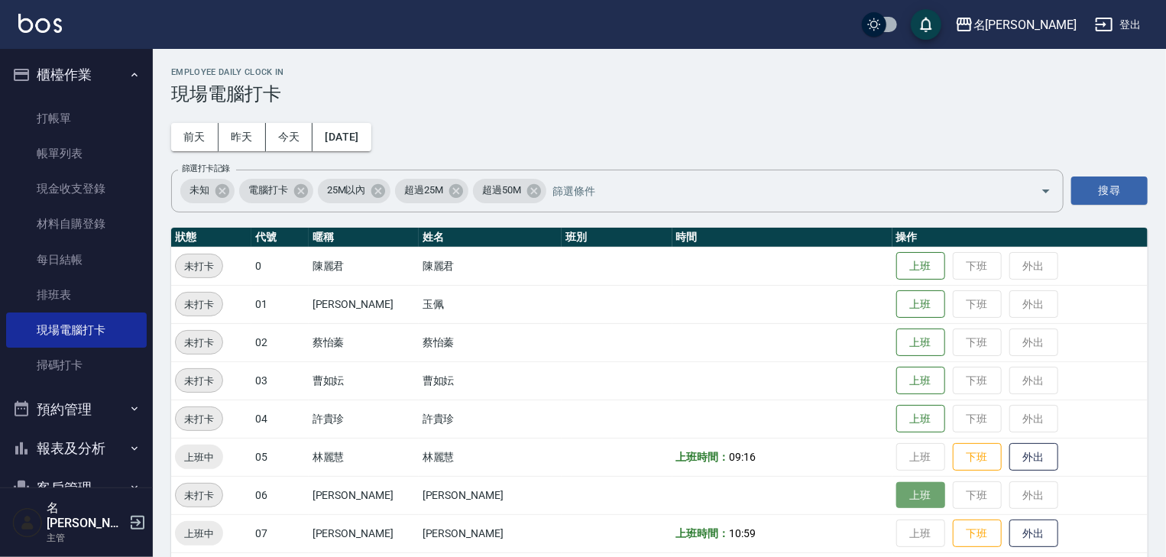
click at [897, 504] on button "上班" at bounding box center [921, 495] width 49 height 27
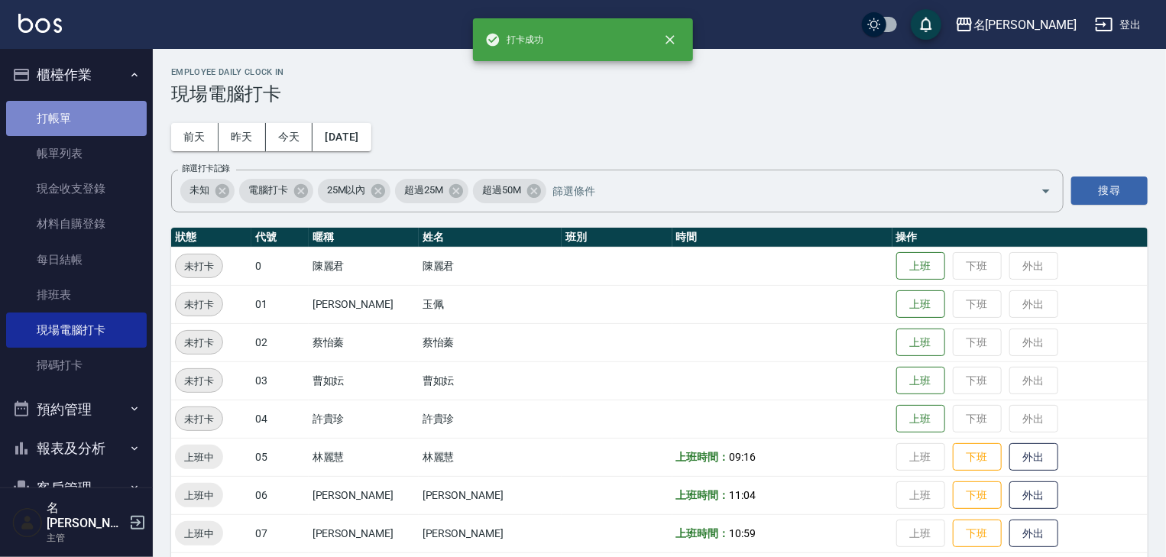
click at [83, 109] on link "打帳單" at bounding box center [76, 118] width 141 height 35
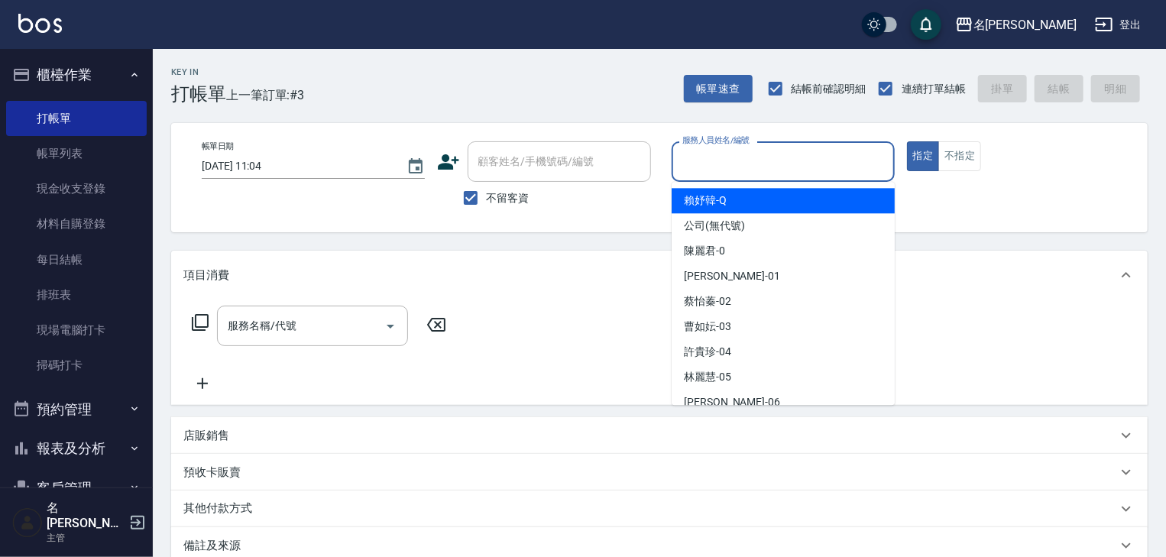
click at [696, 167] on input "服務人員姓名/編號" at bounding box center [783, 161] width 209 height 27
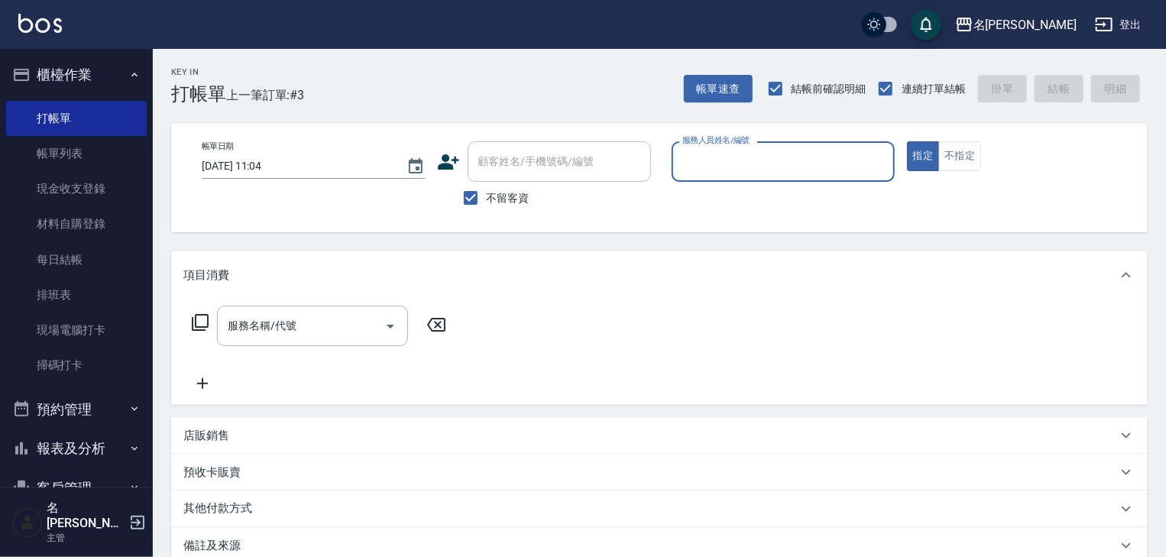
click at [701, 174] on input "服務人員姓名/編號" at bounding box center [783, 161] width 209 height 27
click at [701, 198] on span "皮皮 -P" at bounding box center [699, 201] width 31 height 16
type input "皮皮-P"
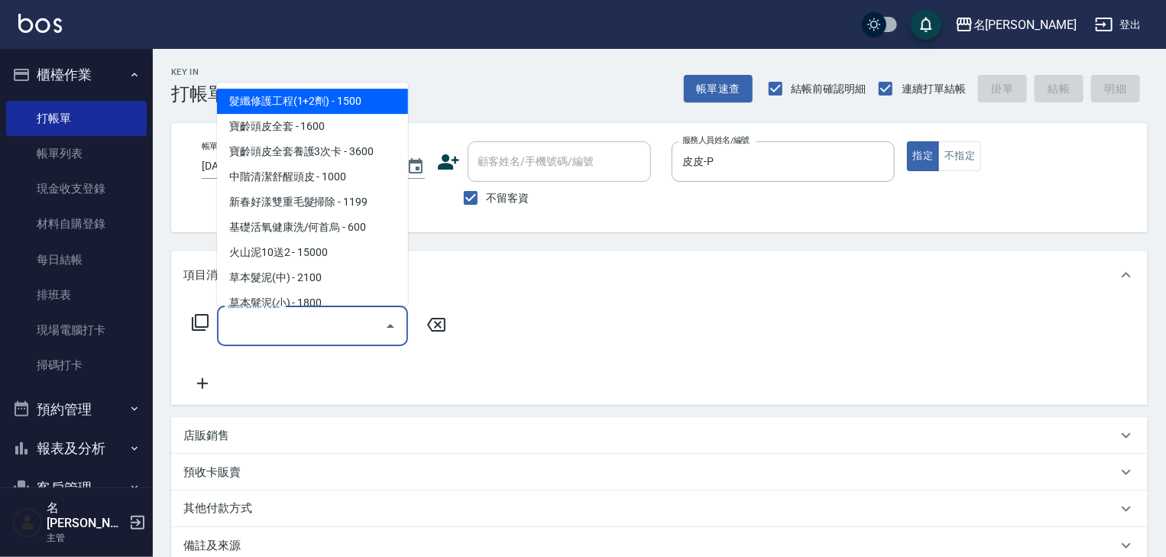
click at [317, 326] on input "服務名稱/代號" at bounding box center [301, 326] width 154 height 27
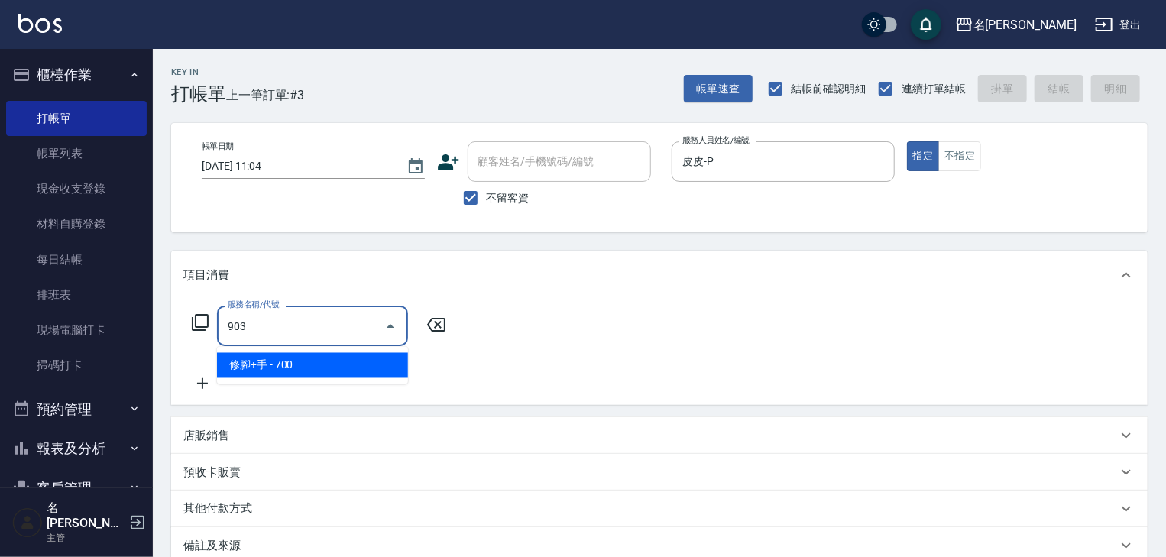
click at [367, 375] on span "修腳+手 - 700" at bounding box center [312, 365] width 191 height 25
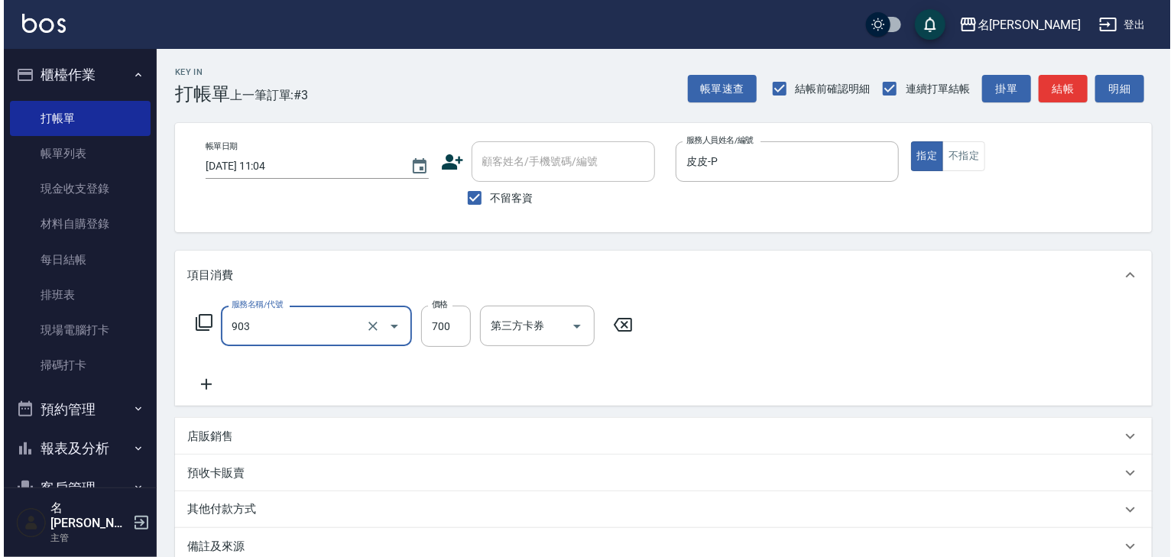
scroll to position [179, 0]
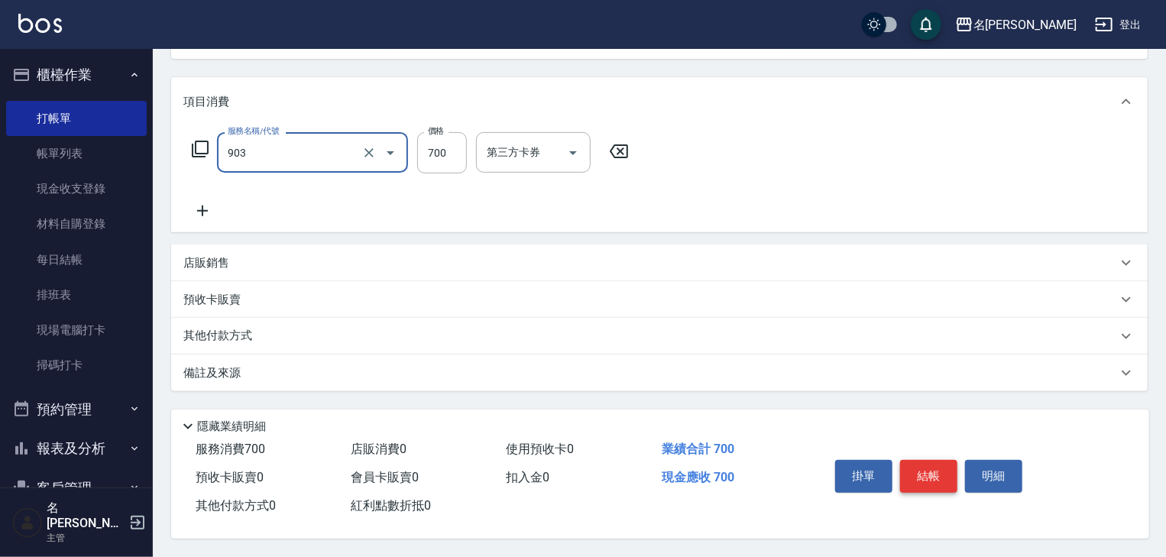
type input "修腳+手(903)"
click at [946, 464] on button "結帳" at bounding box center [928, 476] width 57 height 32
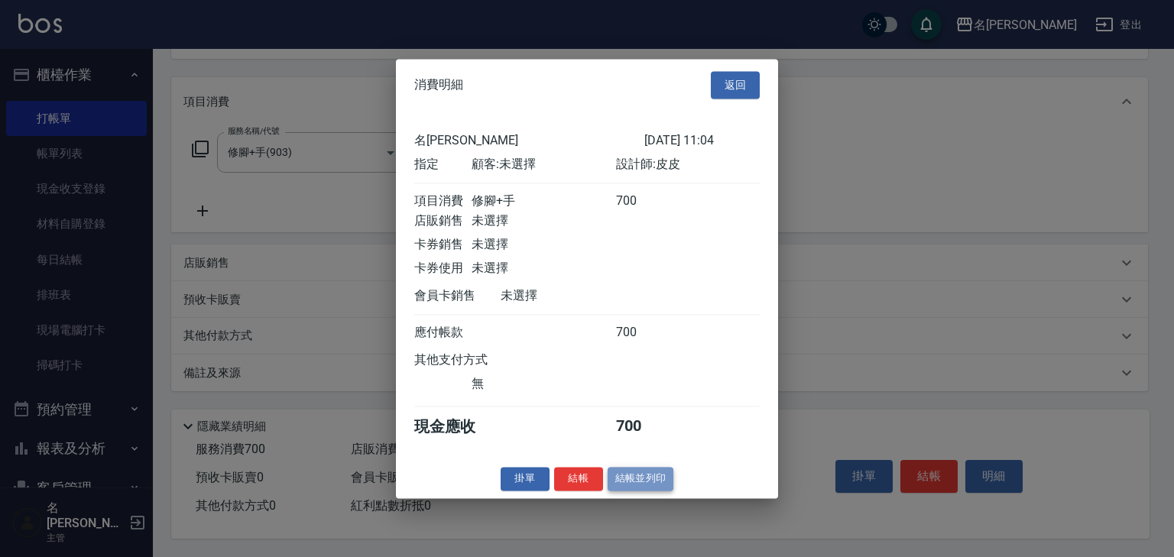
click at [632, 489] on button "結帳並列印" at bounding box center [641, 479] width 66 height 24
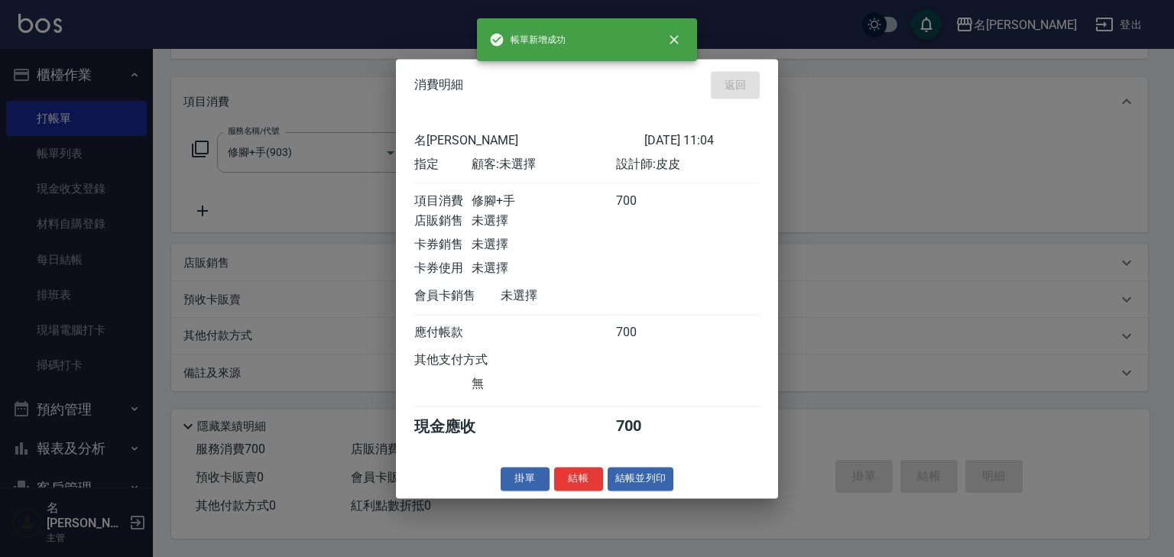
type input "2025/09/08 11:07"
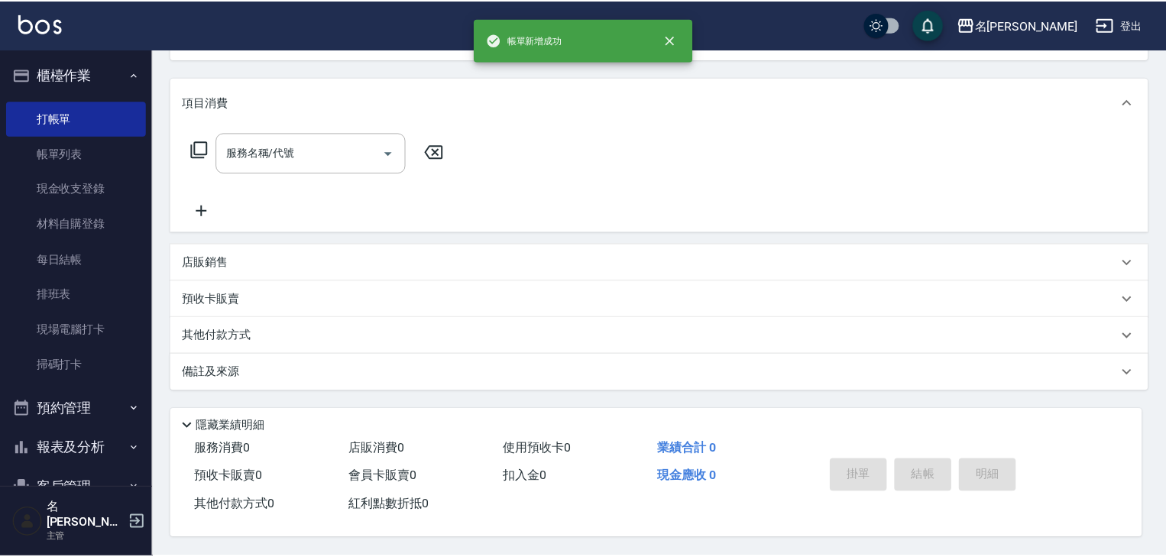
scroll to position [0, 0]
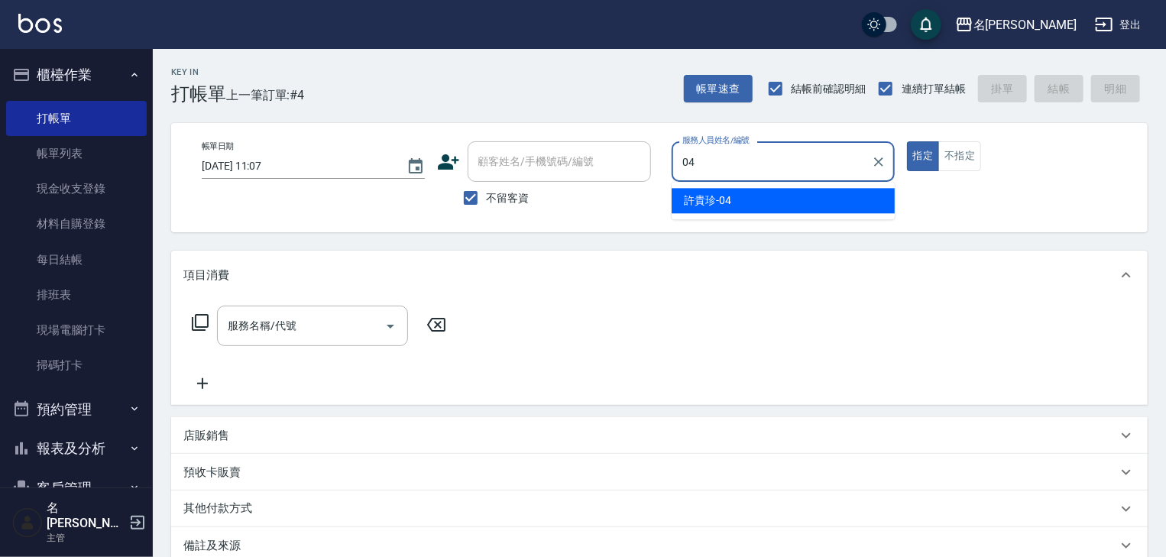
type input "許貴珍-04"
type button "true"
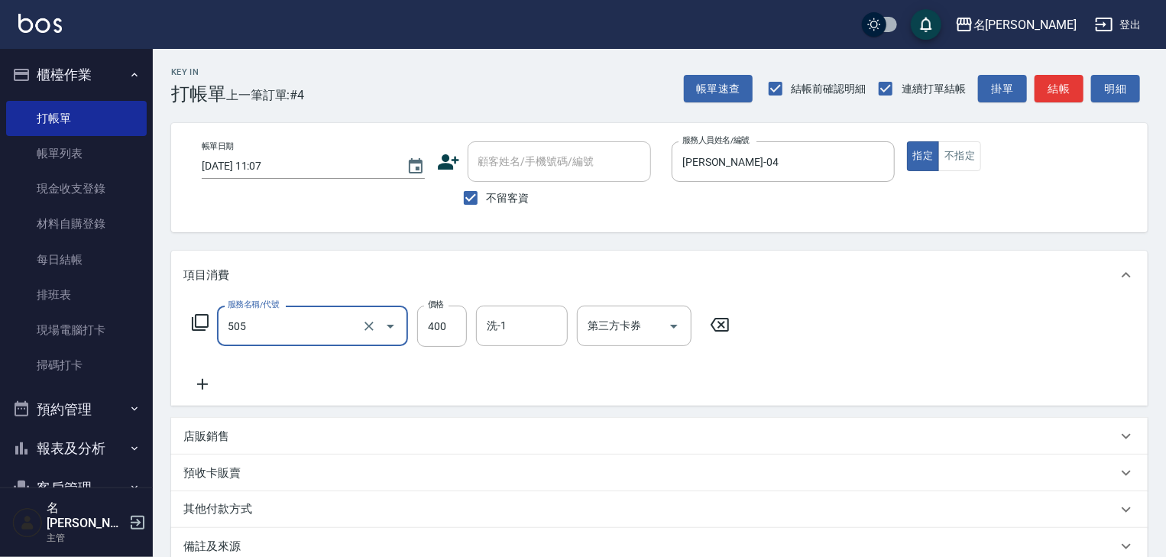
type input "洗髮(505)"
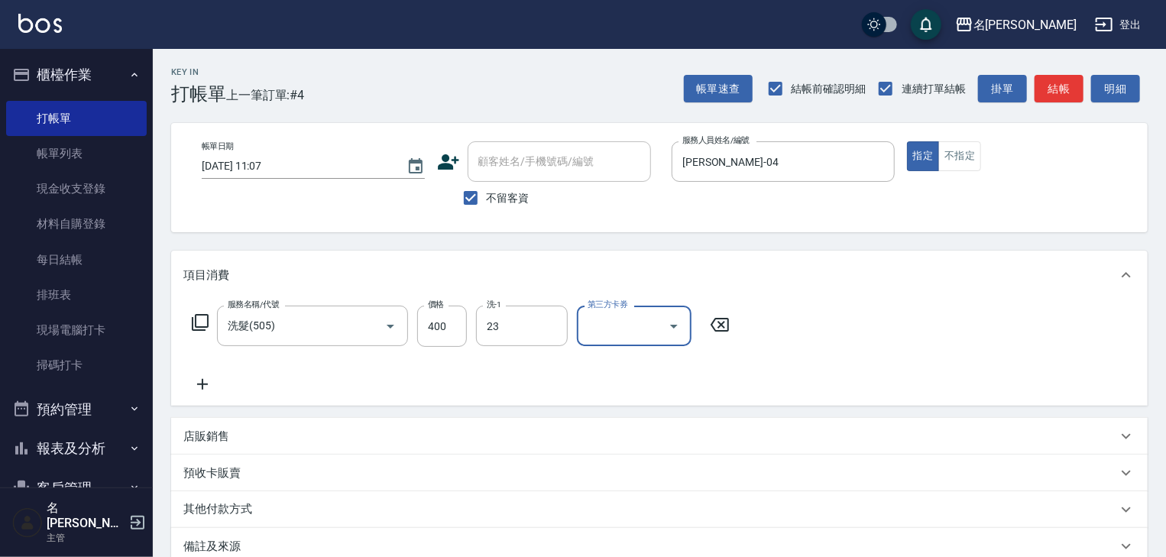
type input "葉敏辰-23"
click at [1070, 89] on button "結帳" at bounding box center [1059, 89] width 49 height 28
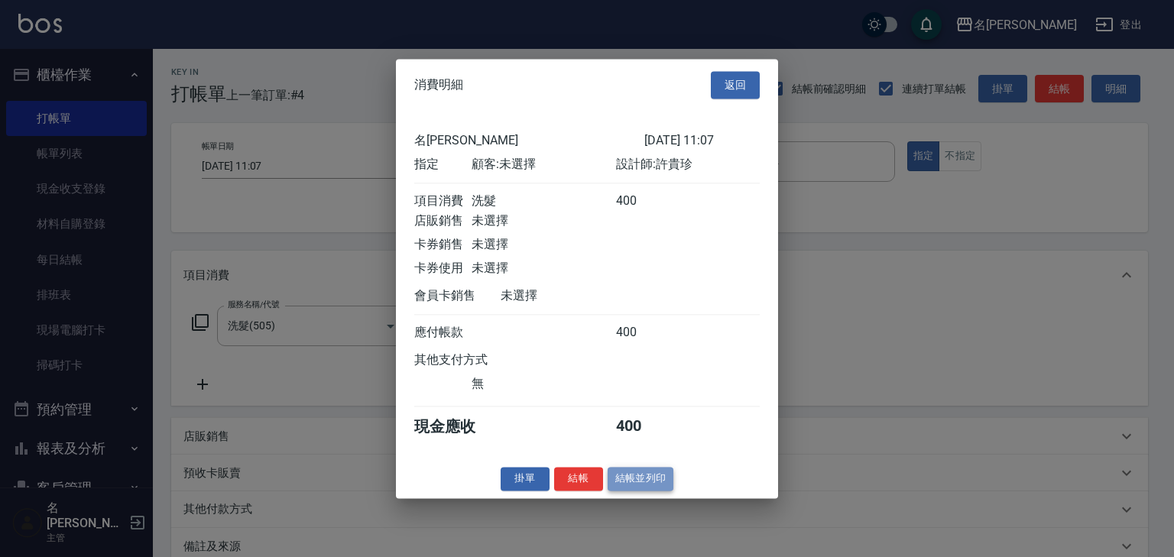
click at [631, 491] on button "結帳並列印" at bounding box center [641, 479] width 66 height 24
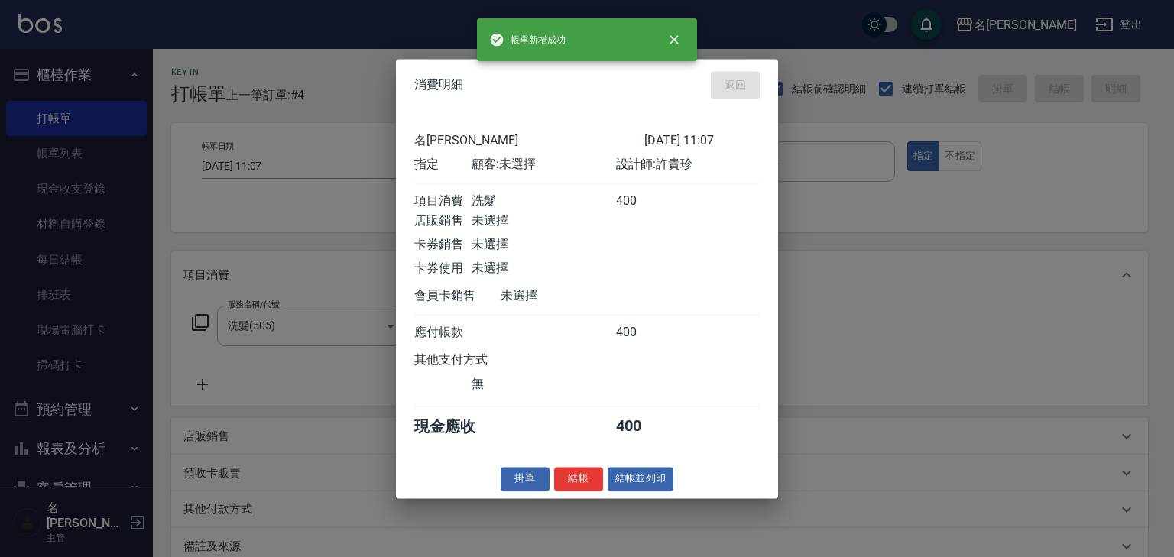
type input "2025/09/08 11:20"
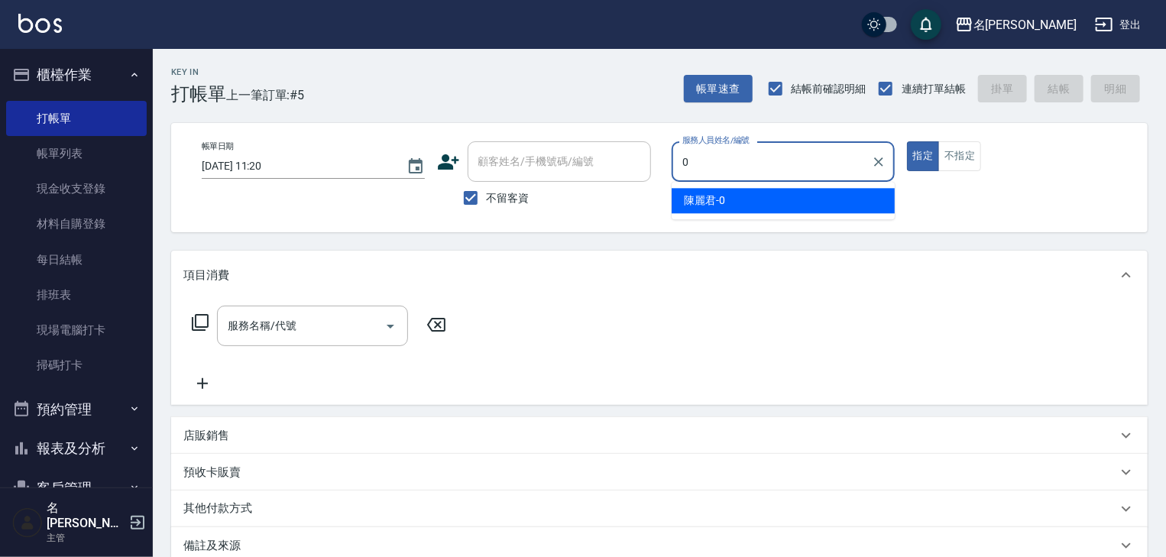
type input "陳麗君-0"
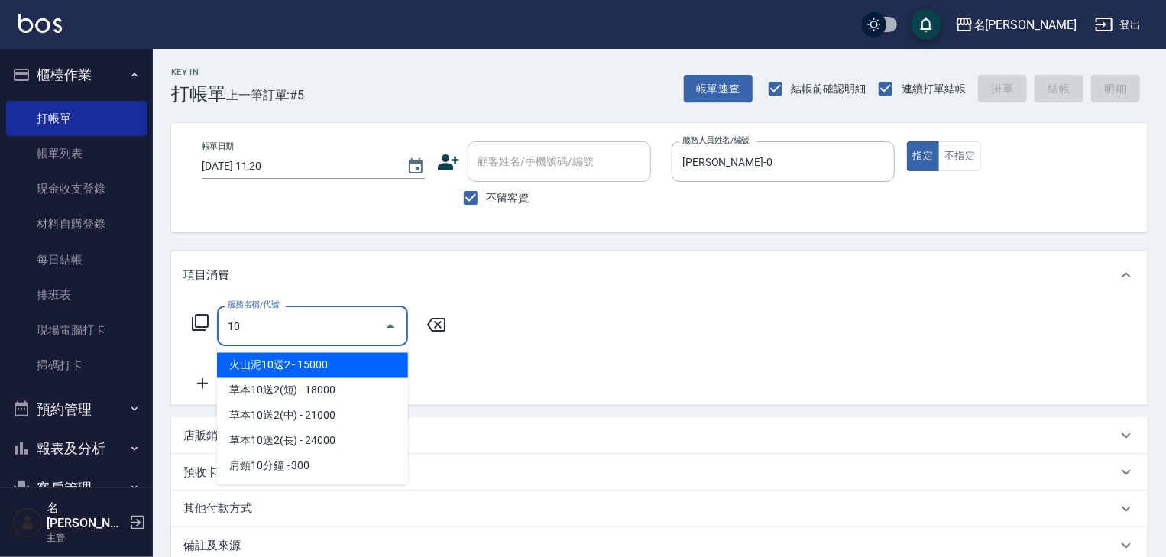
type input "1"
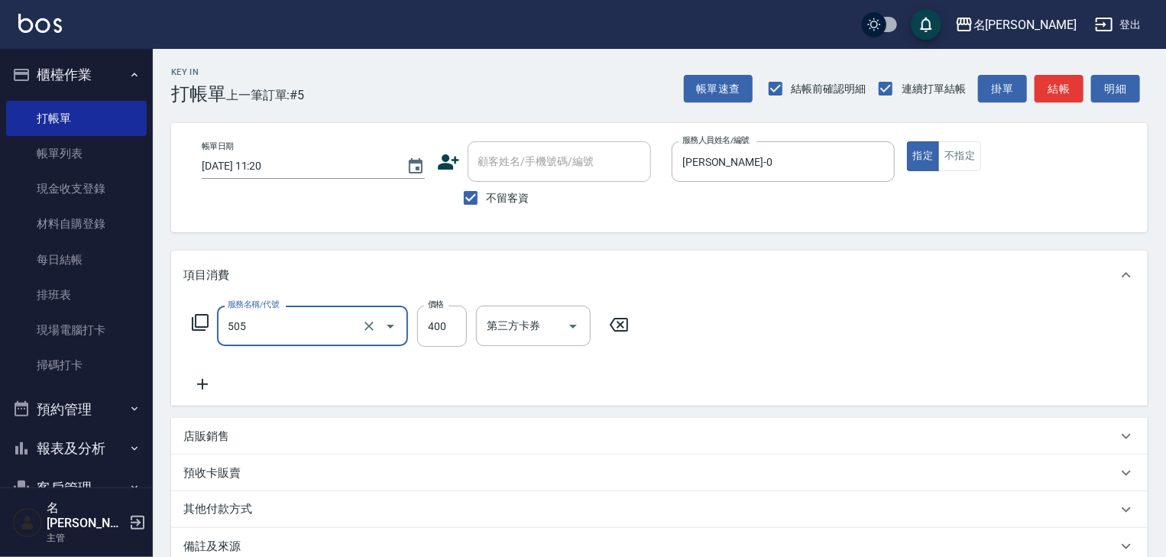
type input "洗髮(505)"
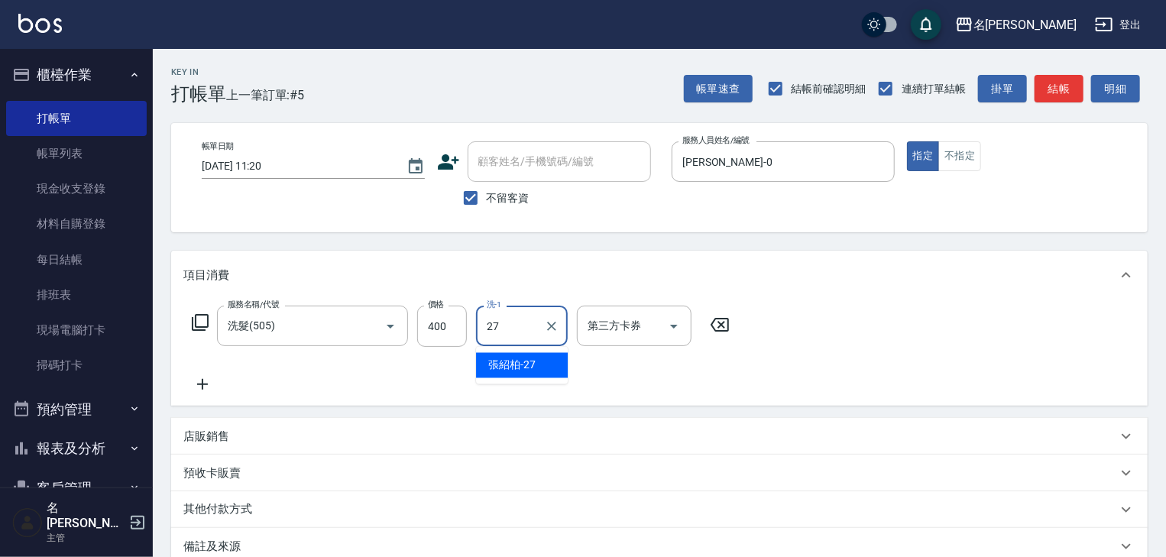
type input "張紹柏-27"
click at [1067, 99] on button "結帳" at bounding box center [1059, 89] width 49 height 28
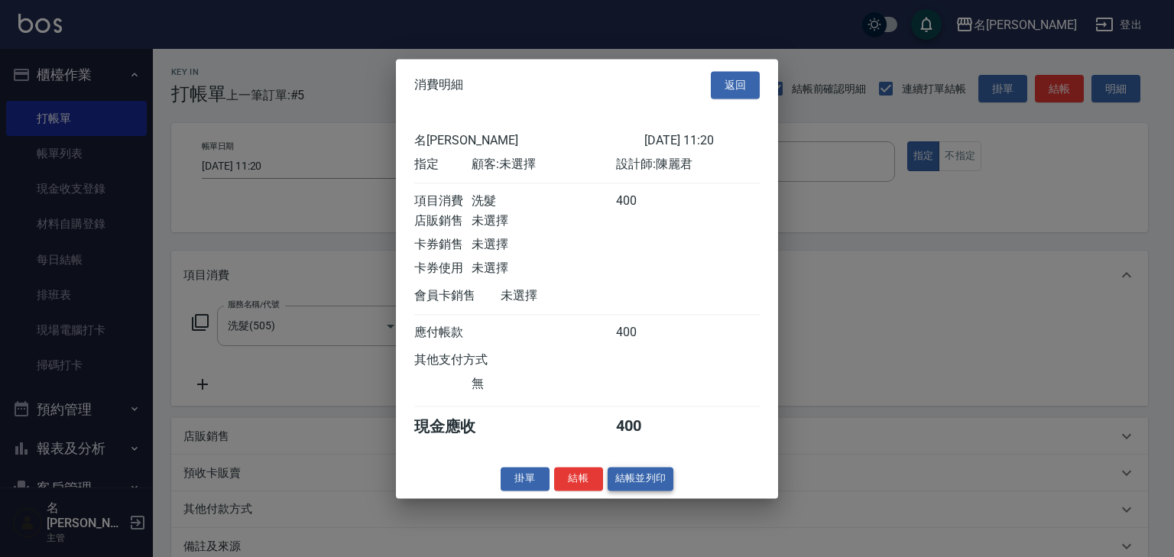
click at [641, 487] on button "結帳並列印" at bounding box center [641, 479] width 66 height 24
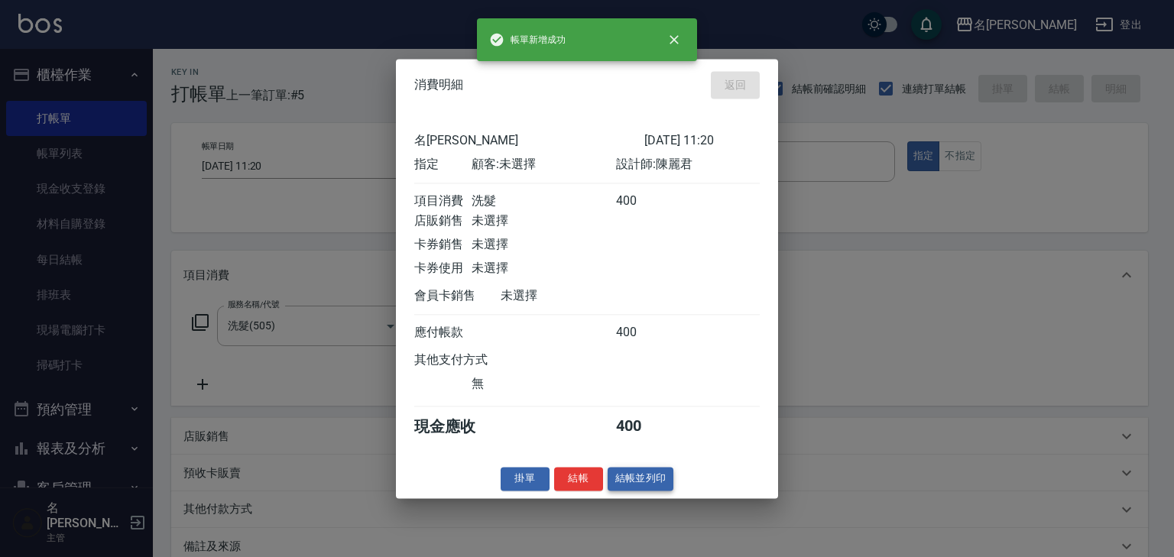
type input "2025/09/08 11:28"
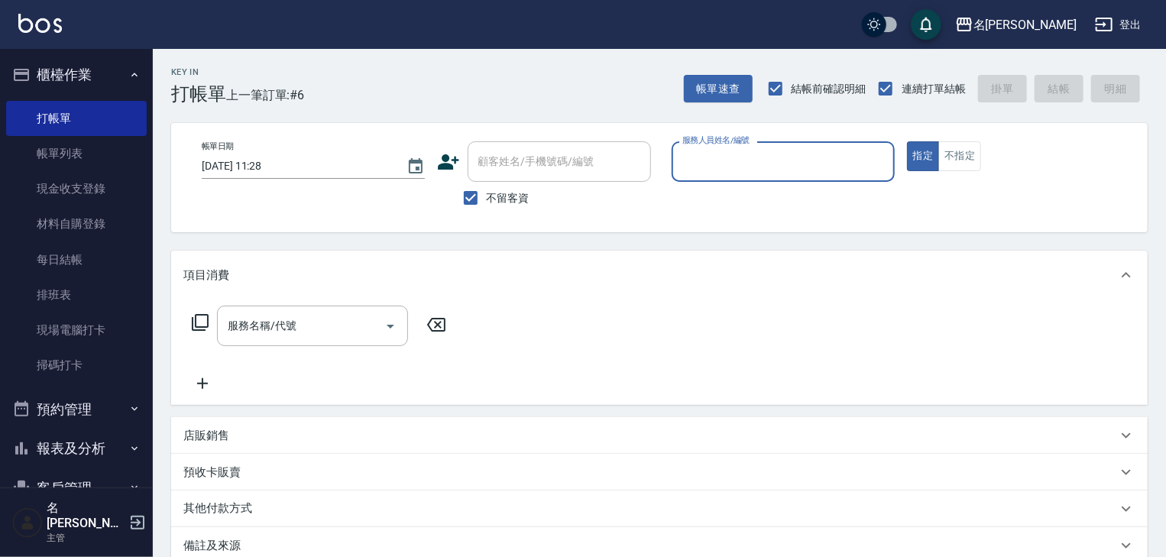
click at [789, 167] on input "服務人員姓名/編號" at bounding box center [783, 161] width 209 height 27
click at [740, 202] on div "高淳涵 -07" at bounding box center [783, 200] width 223 height 25
type input "高淳涵-07"
click at [327, 331] on input "服務名稱/代號" at bounding box center [301, 326] width 154 height 27
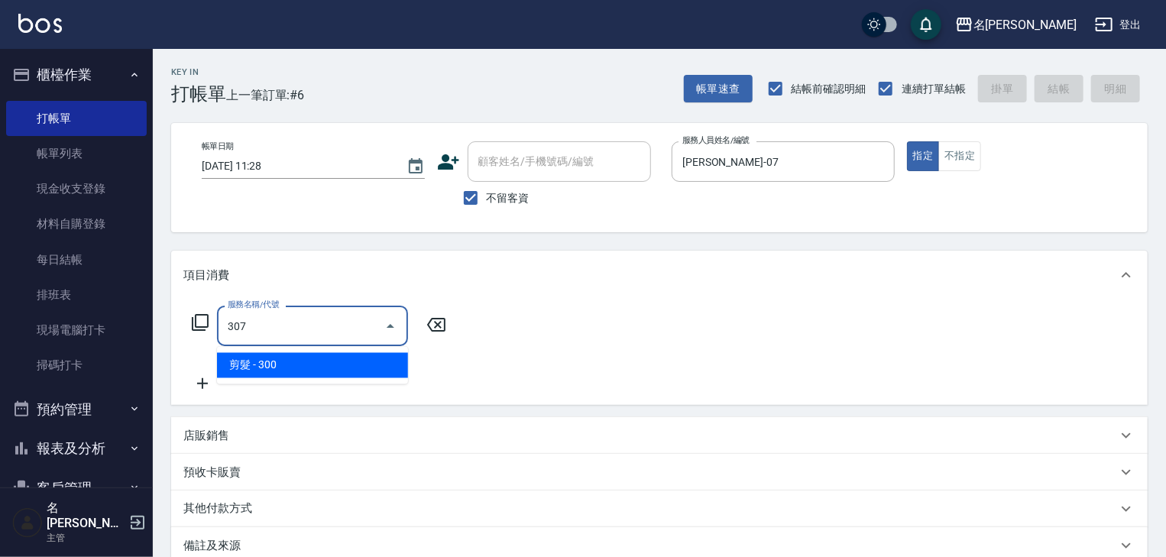
click at [358, 362] on span "剪髮 - 300" at bounding box center [312, 365] width 191 height 25
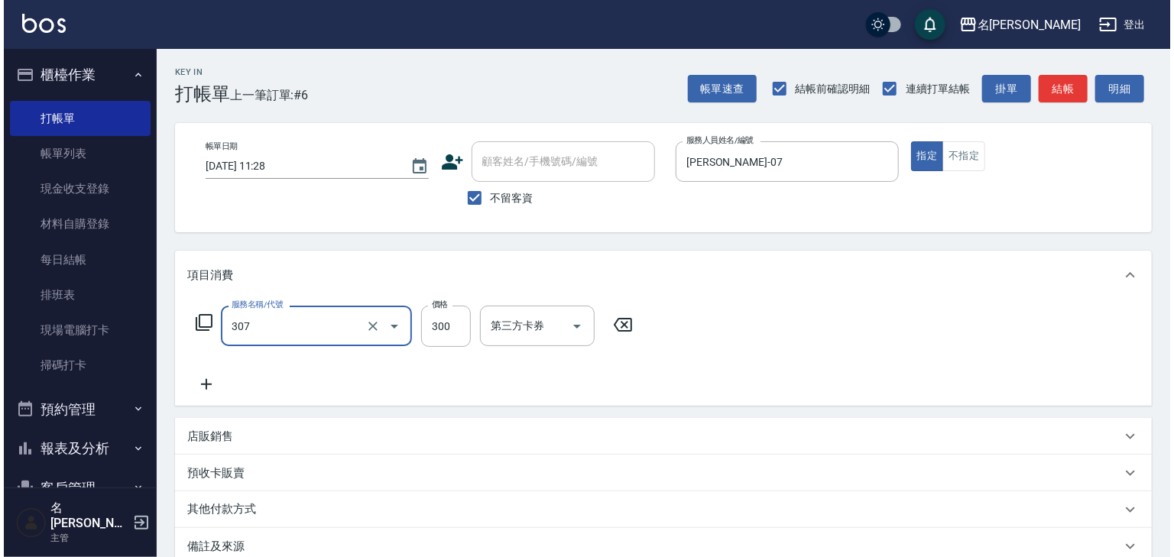
scroll to position [179, 0]
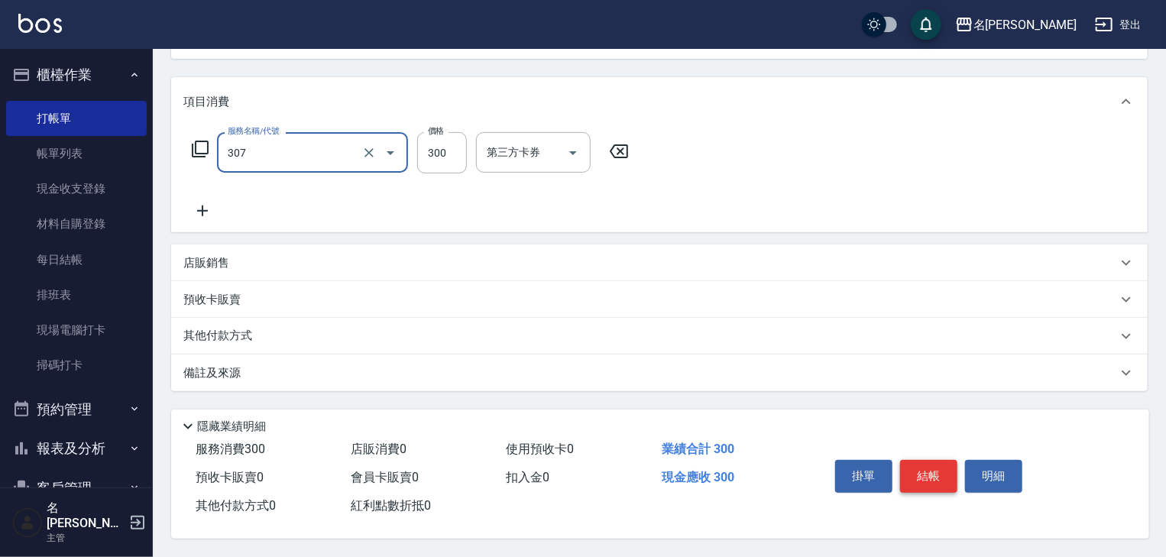
type input "剪髮(307)"
click at [945, 475] on button "結帳" at bounding box center [928, 476] width 57 height 32
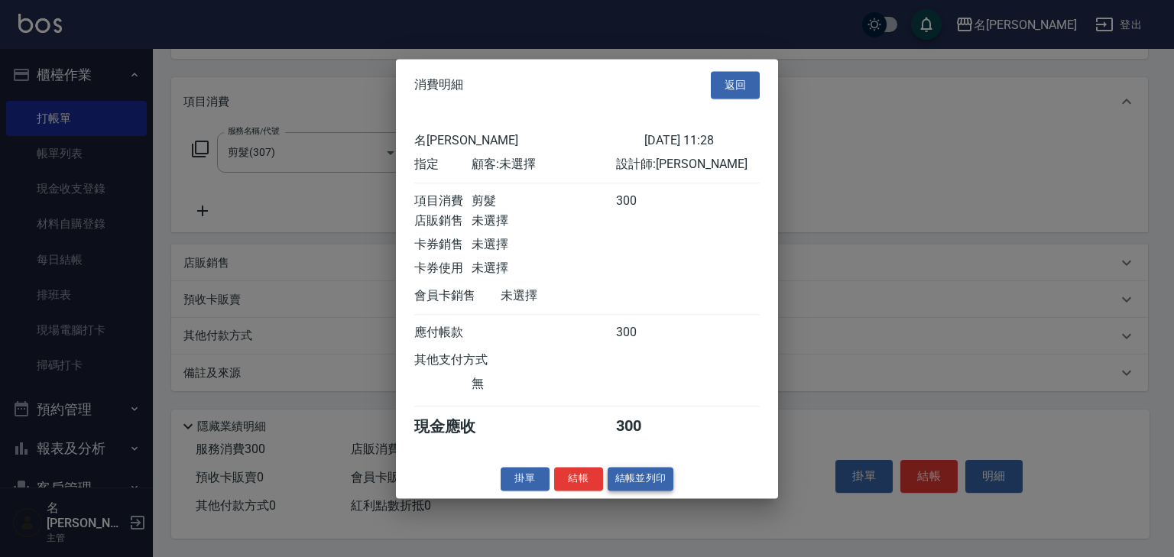
click at [644, 483] on button "結帳並列印" at bounding box center [641, 479] width 66 height 24
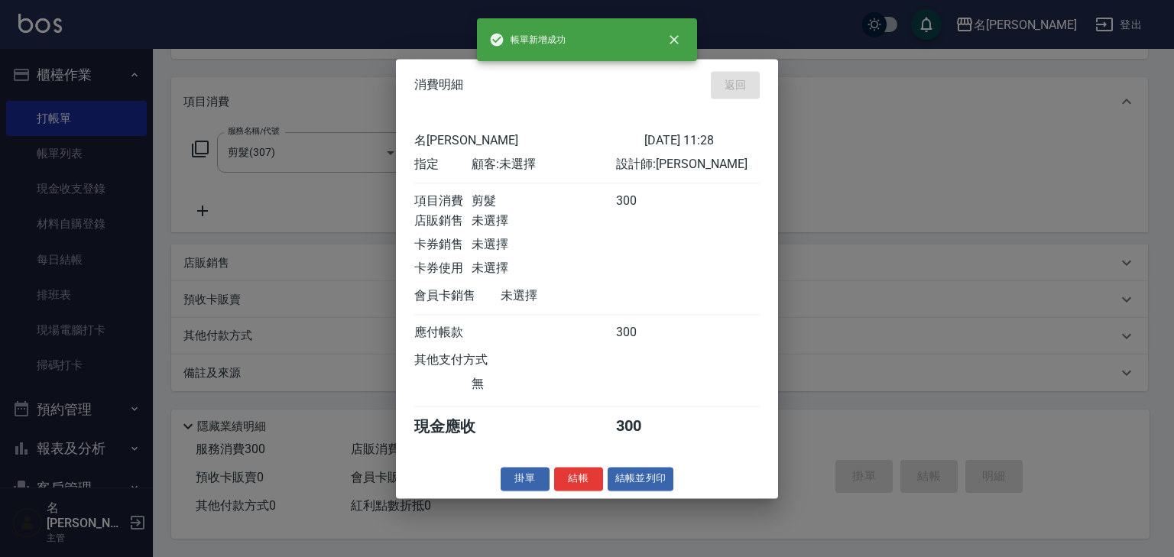
type input "2025/09/08 11:42"
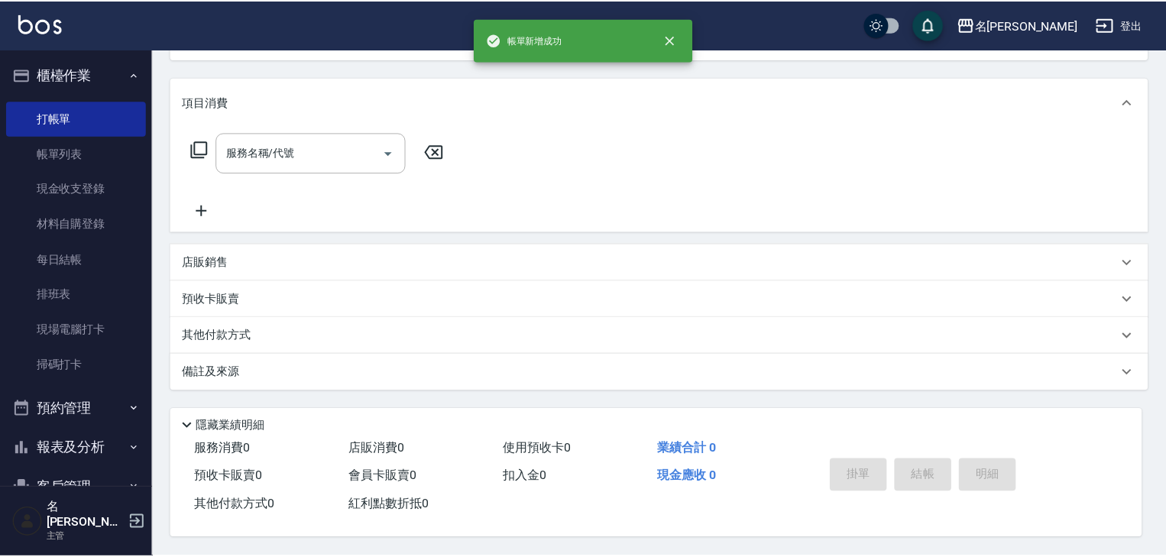
scroll to position [0, 0]
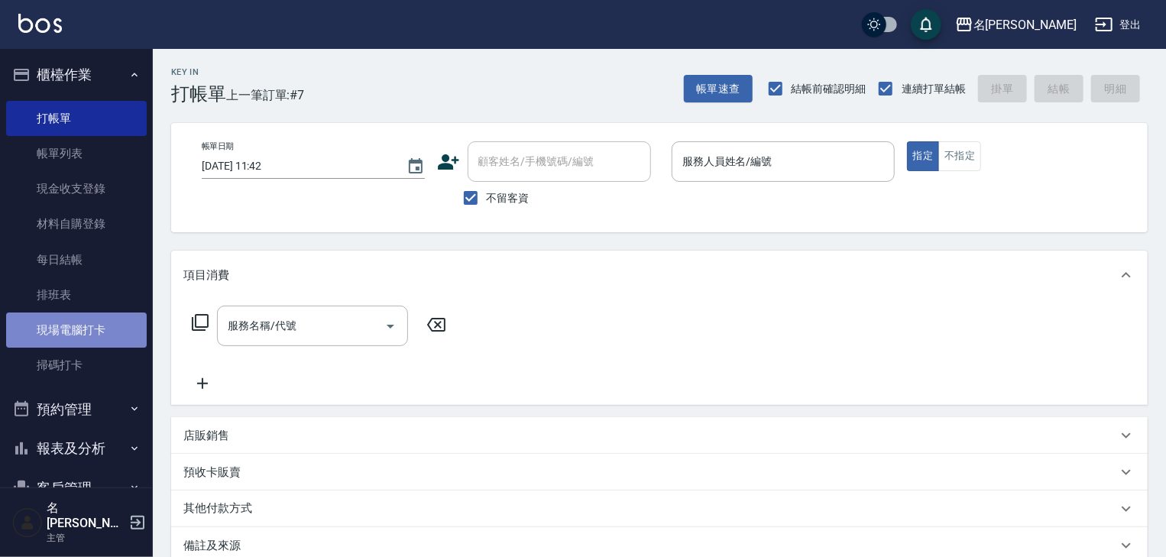
click at [85, 327] on link "現場電腦打卡" at bounding box center [76, 330] width 141 height 35
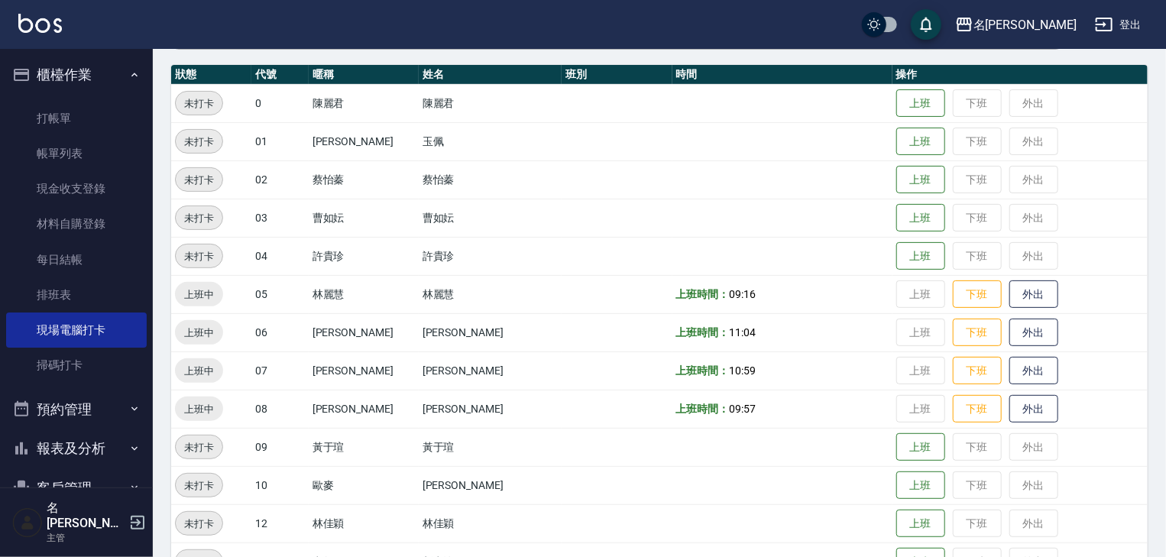
scroll to position [407, 0]
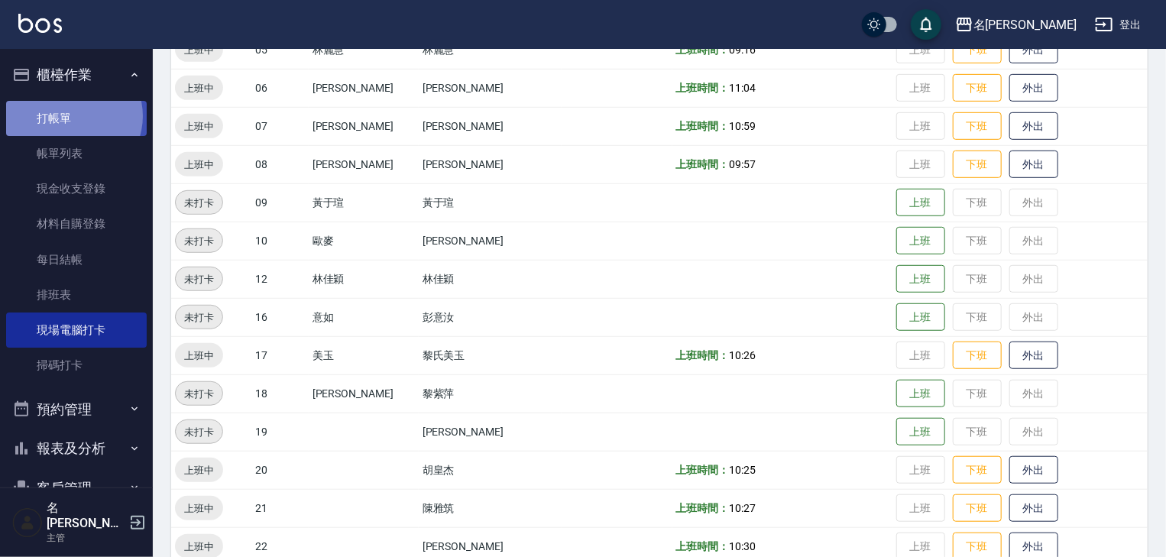
click at [72, 115] on link "打帳單" at bounding box center [76, 118] width 141 height 35
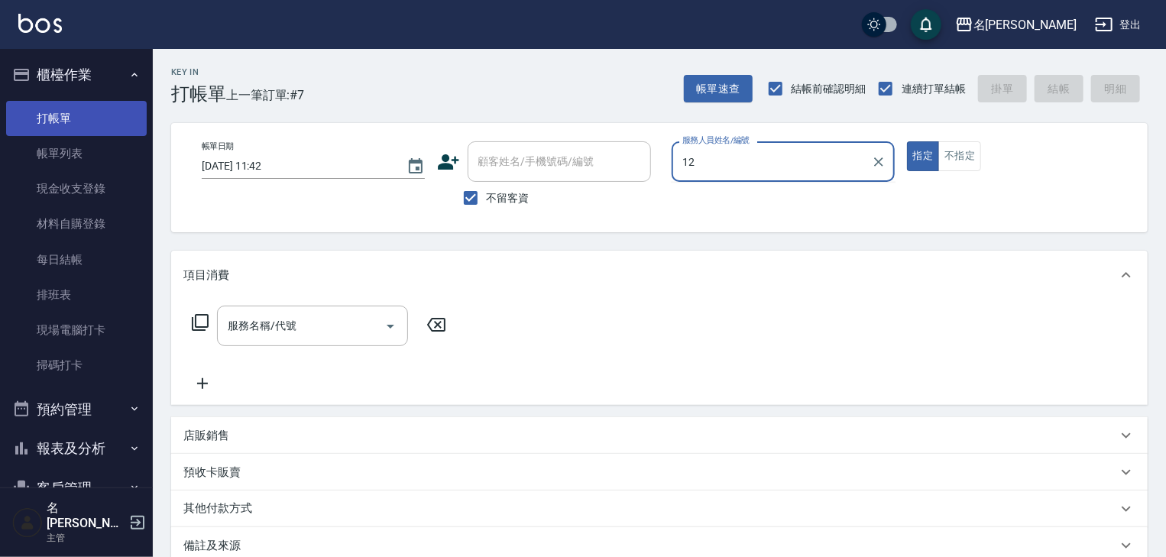
type input "林佳穎-12"
type button "true"
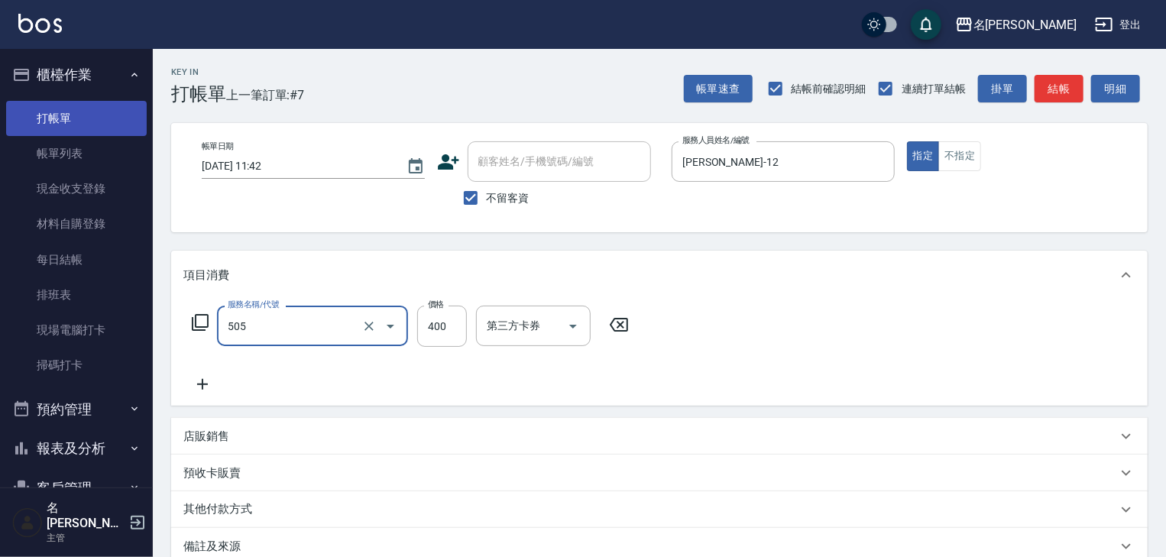
type input "洗髮(505)"
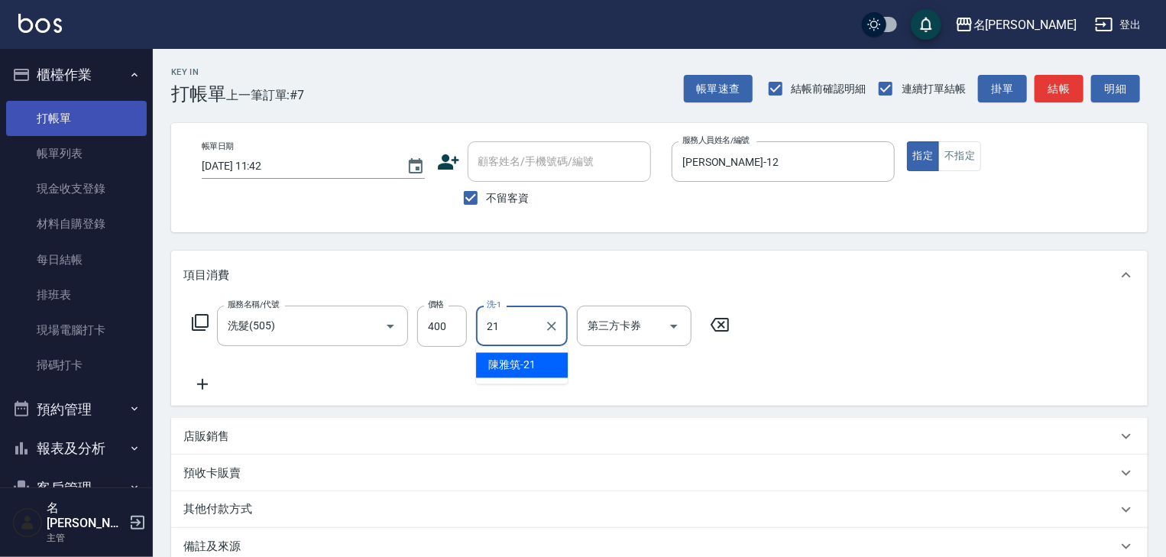
type input "陳雅筑-21"
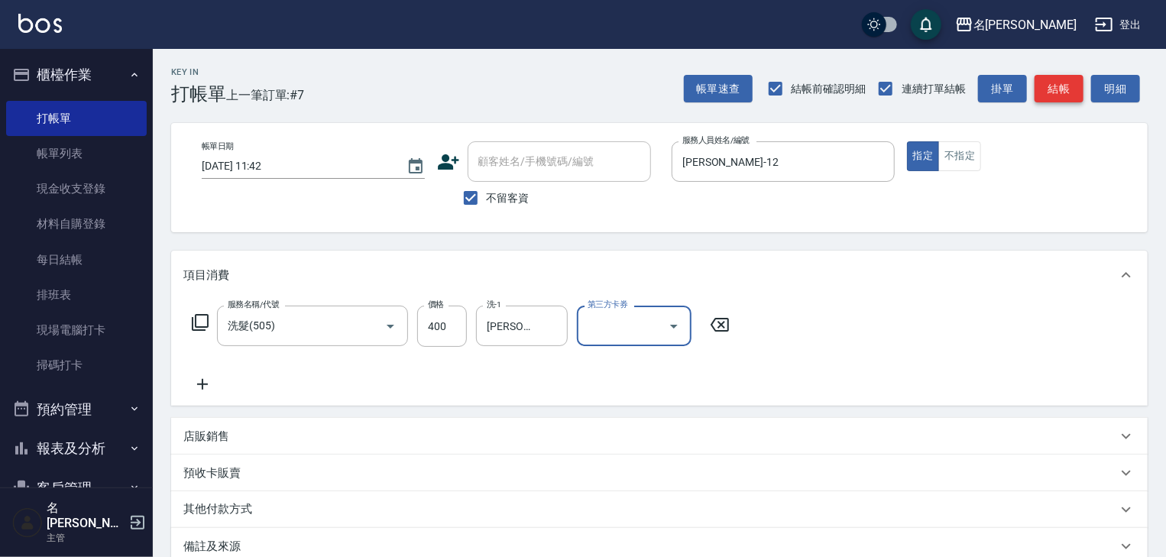
click at [1049, 83] on button "結帳" at bounding box center [1059, 89] width 49 height 28
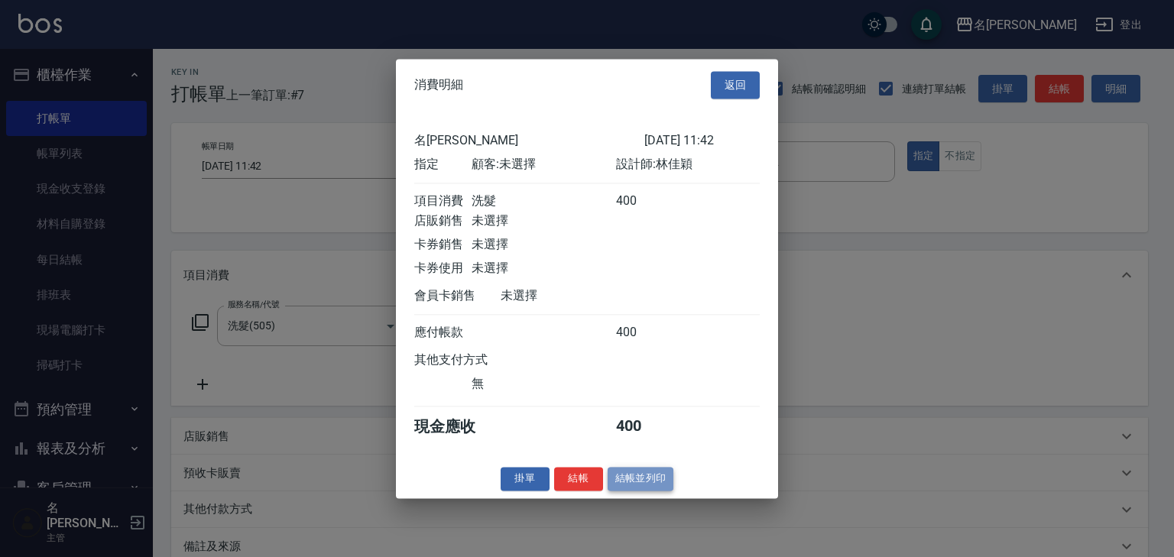
click at [654, 485] on button "結帳並列印" at bounding box center [641, 479] width 66 height 24
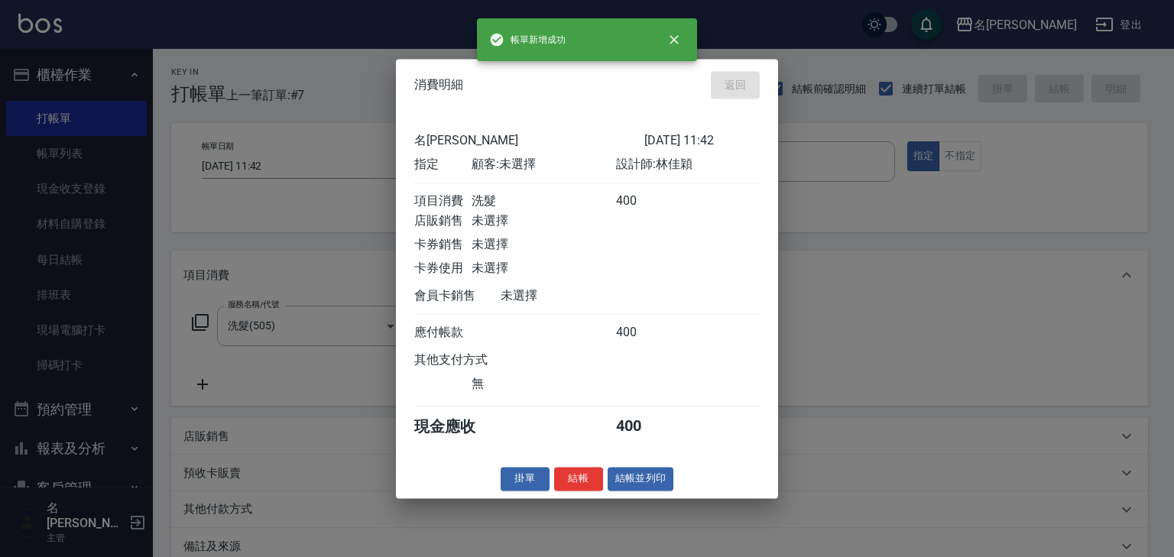
type input "2025/09/08 11:55"
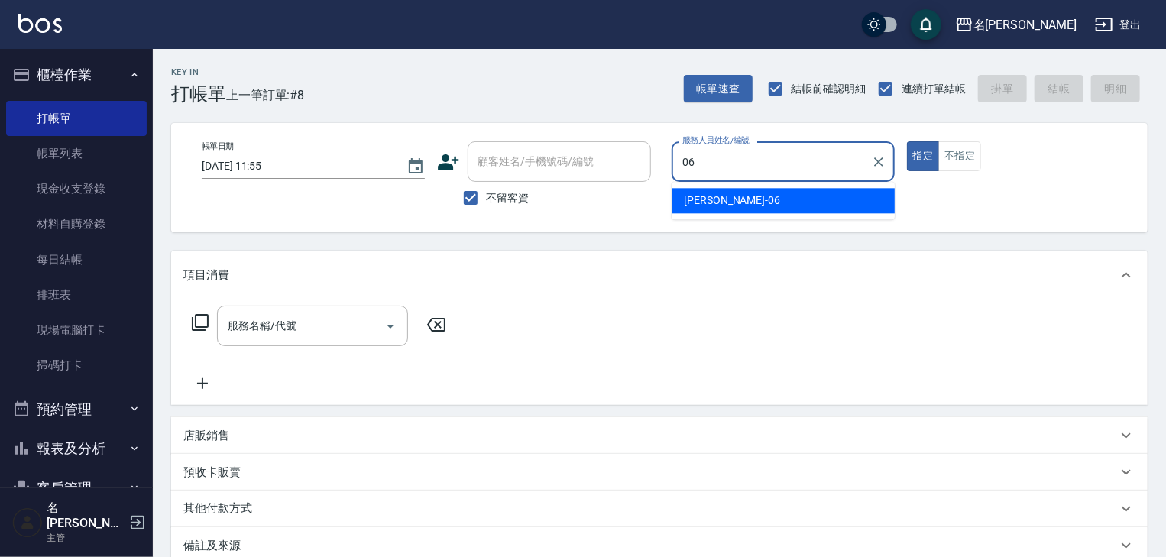
type input "阿龔-06"
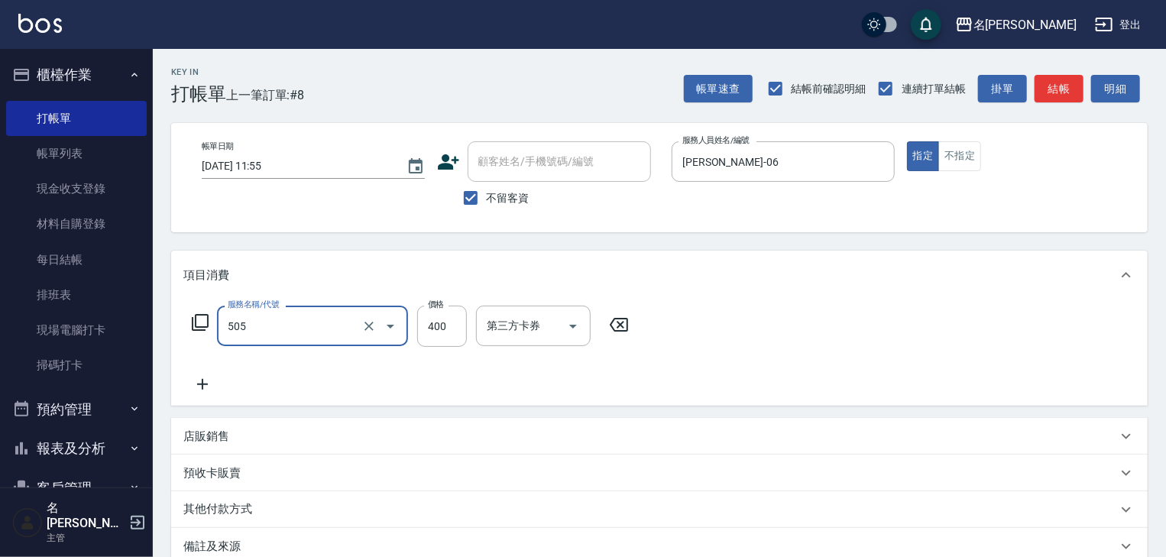
type input "洗髮(505)"
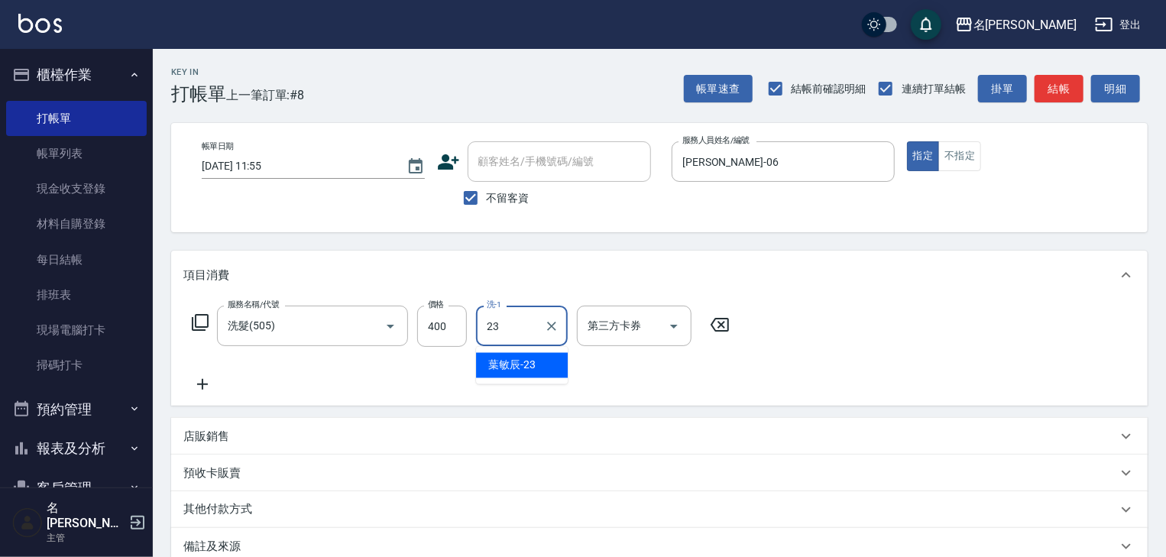
type input "葉敏辰-23"
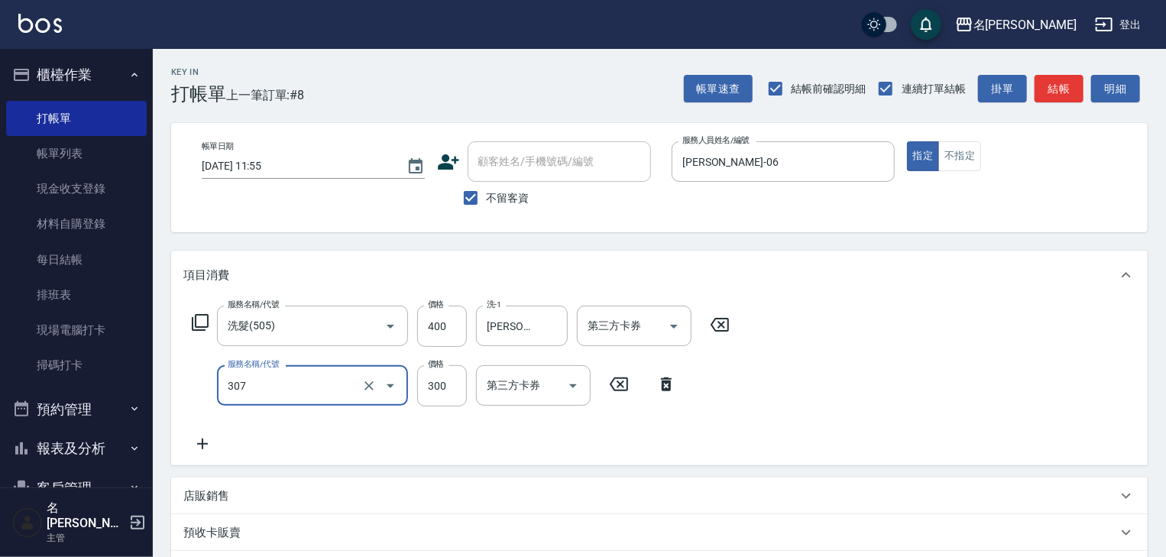
type input "剪髮(307)"
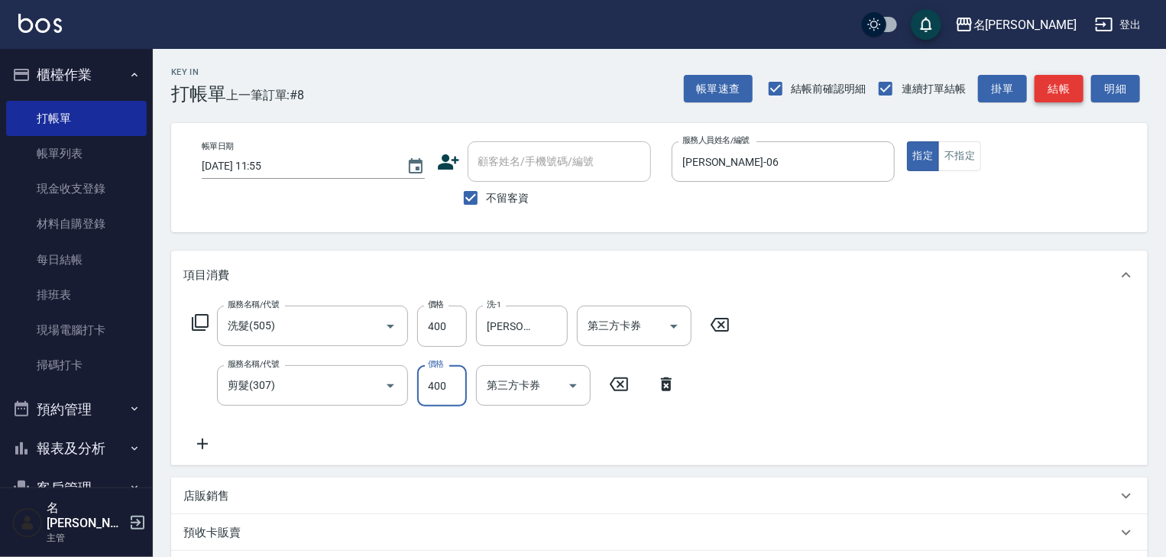
type input "400"
click at [1049, 79] on button "結帳" at bounding box center [1059, 89] width 49 height 28
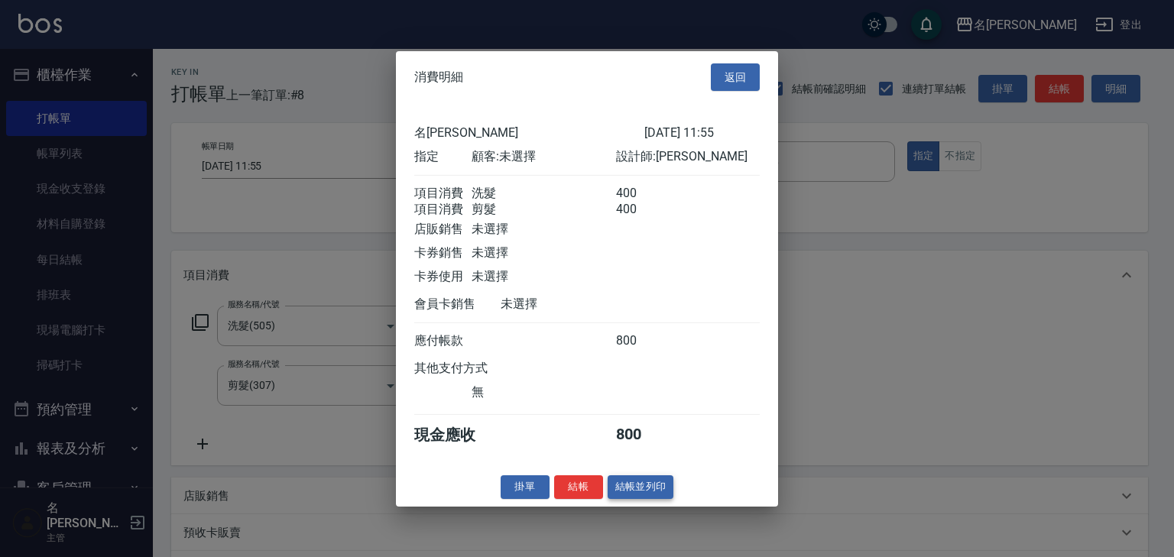
click at [651, 488] on button "結帳並列印" at bounding box center [641, 487] width 66 height 24
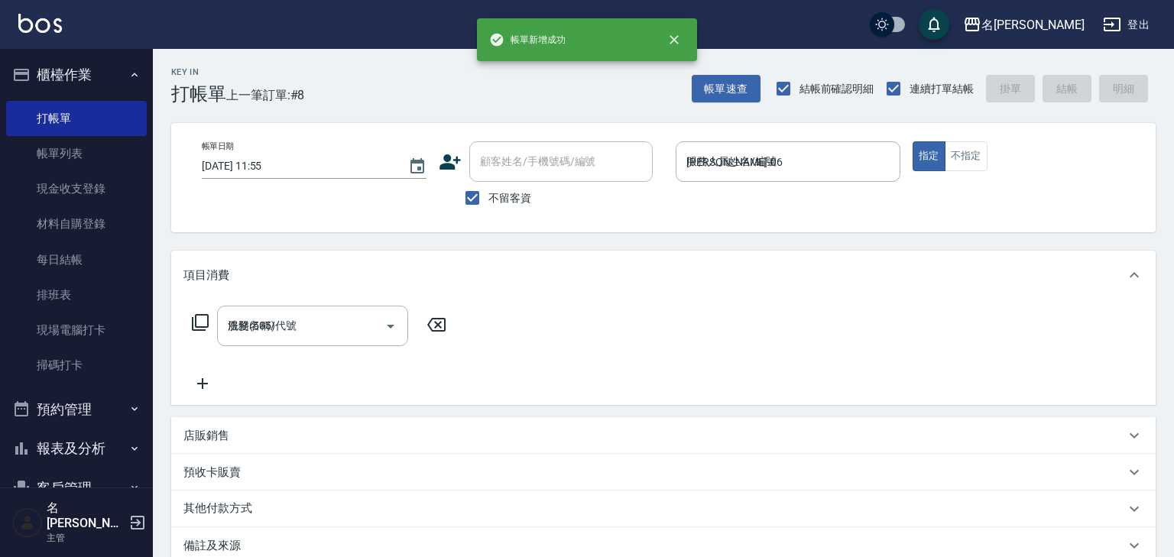
type input "2025/09/08 11:56"
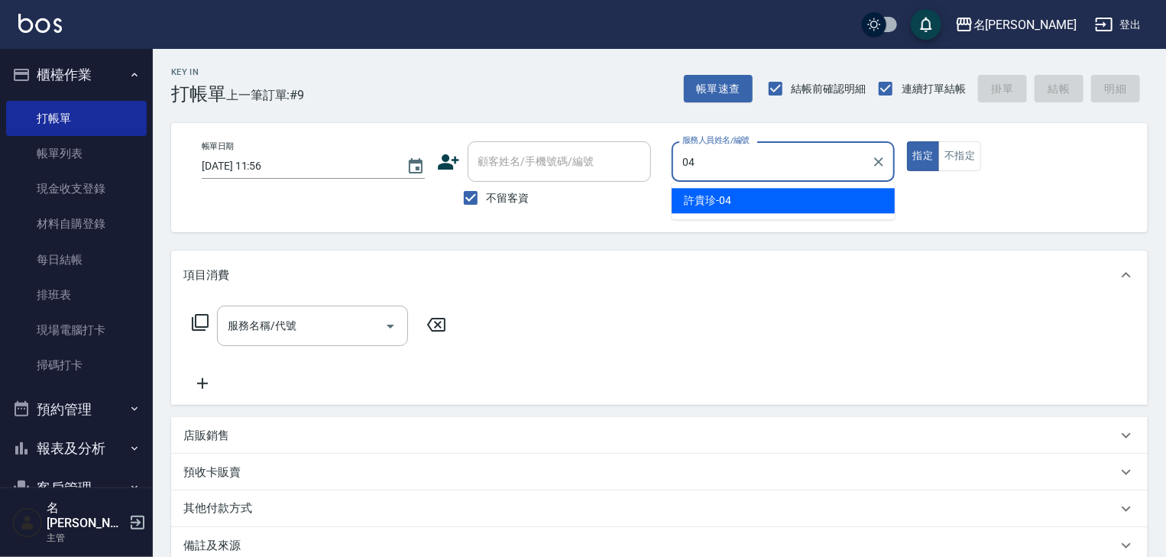
type input "許貴珍-04"
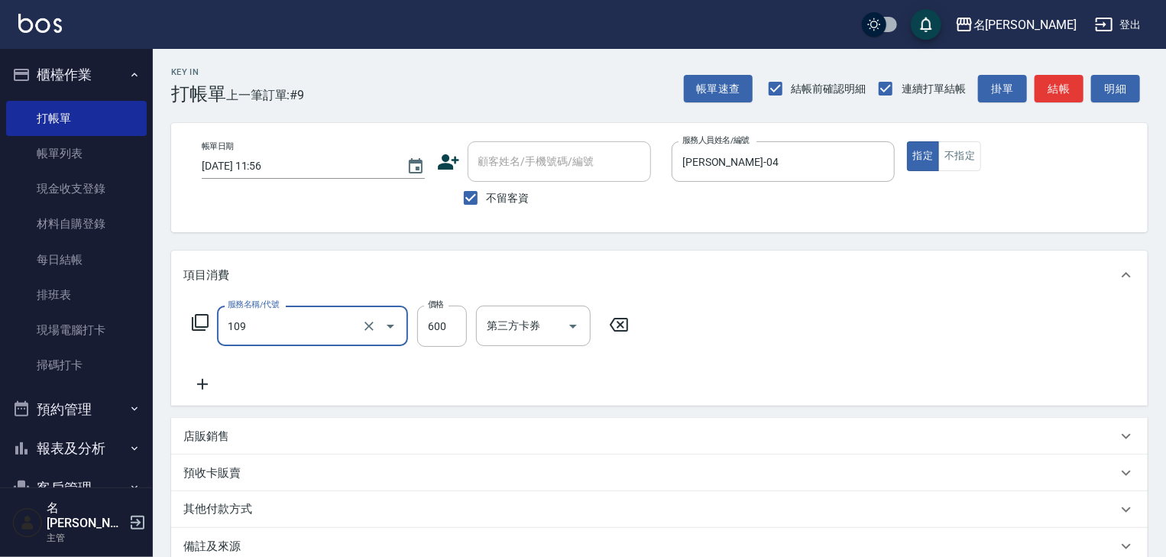
type input "基礎活氧健康洗/何首烏(109)"
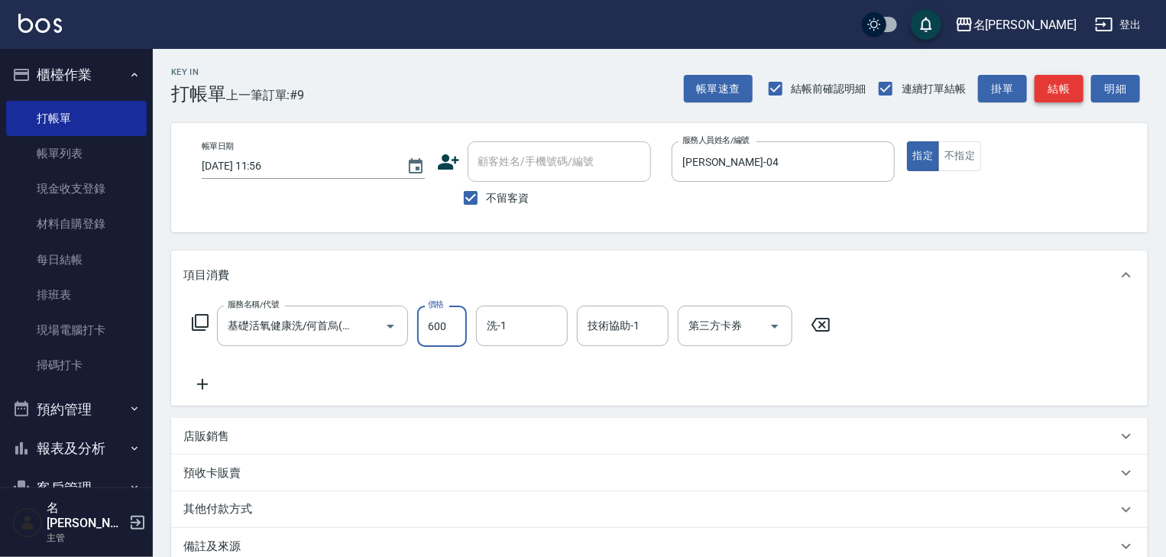
click at [1070, 91] on button "結帳" at bounding box center [1059, 89] width 49 height 28
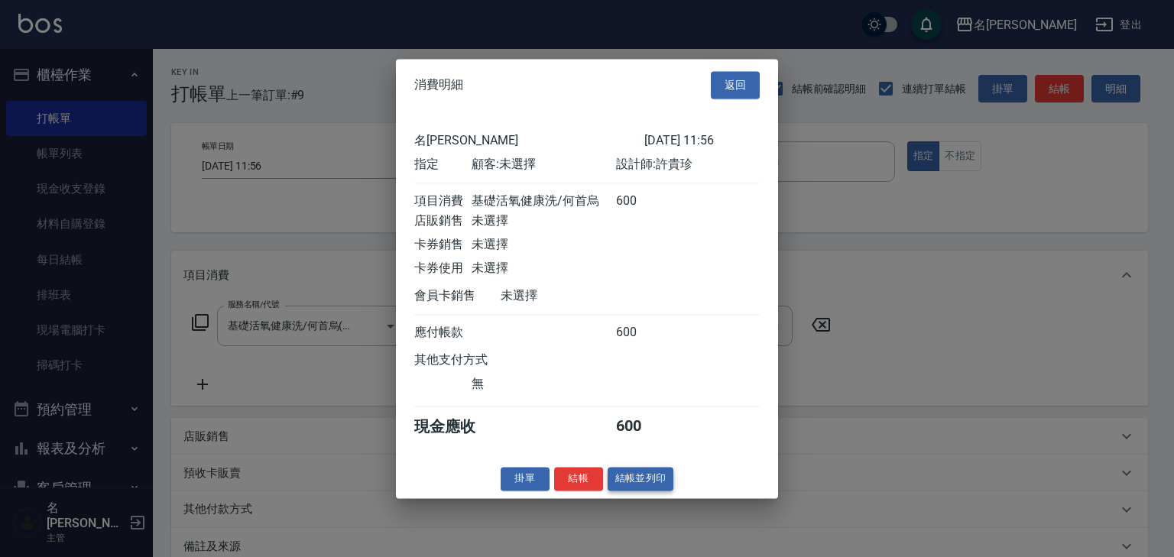
click at [670, 491] on button "結帳並列印" at bounding box center [641, 479] width 66 height 24
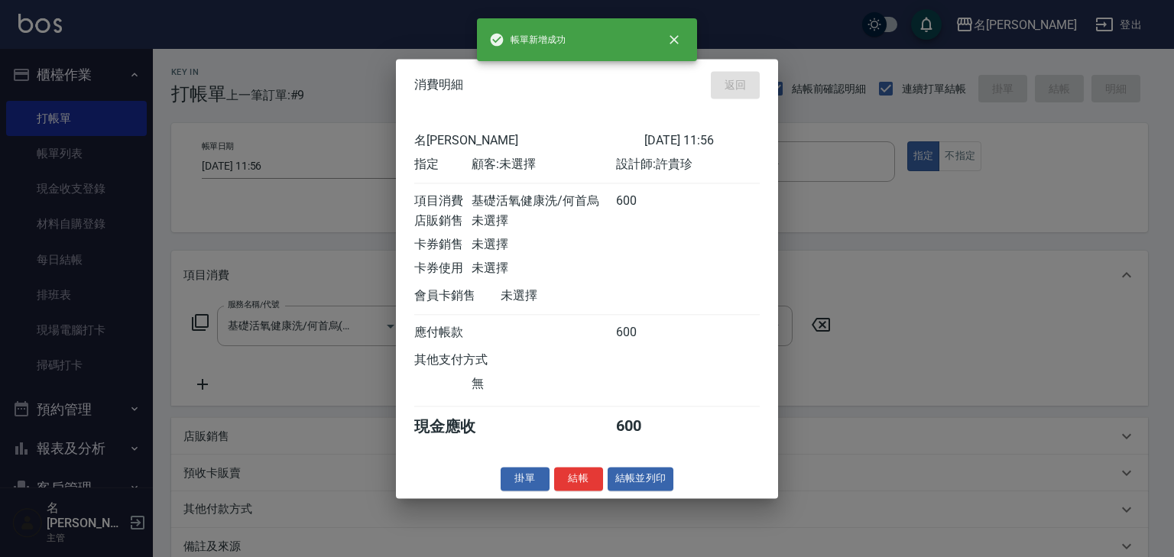
type input "2025/09/08 11:57"
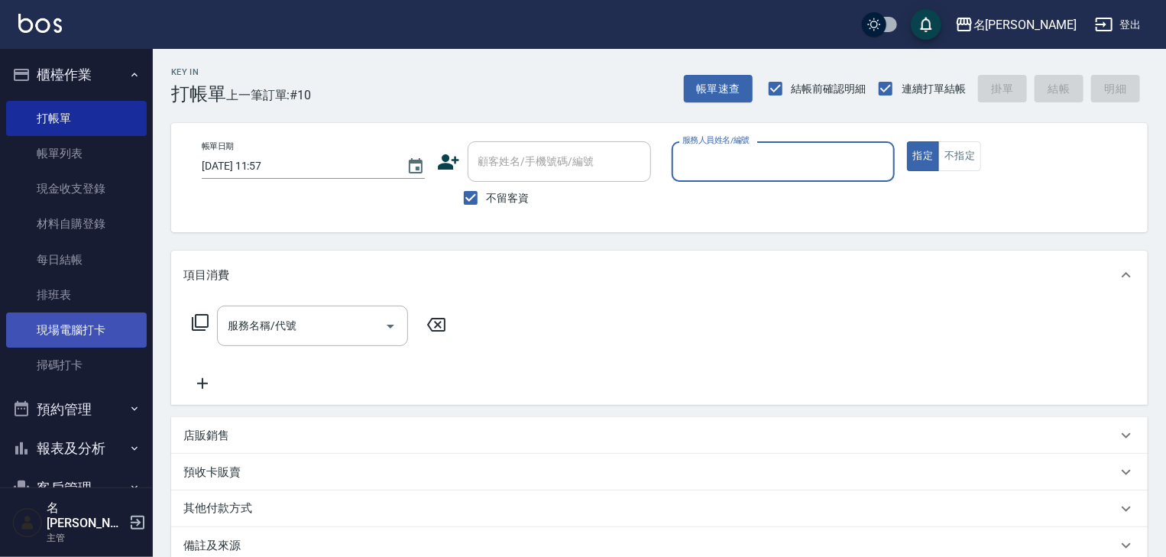
click at [70, 329] on link "現場電腦打卡" at bounding box center [76, 330] width 141 height 35
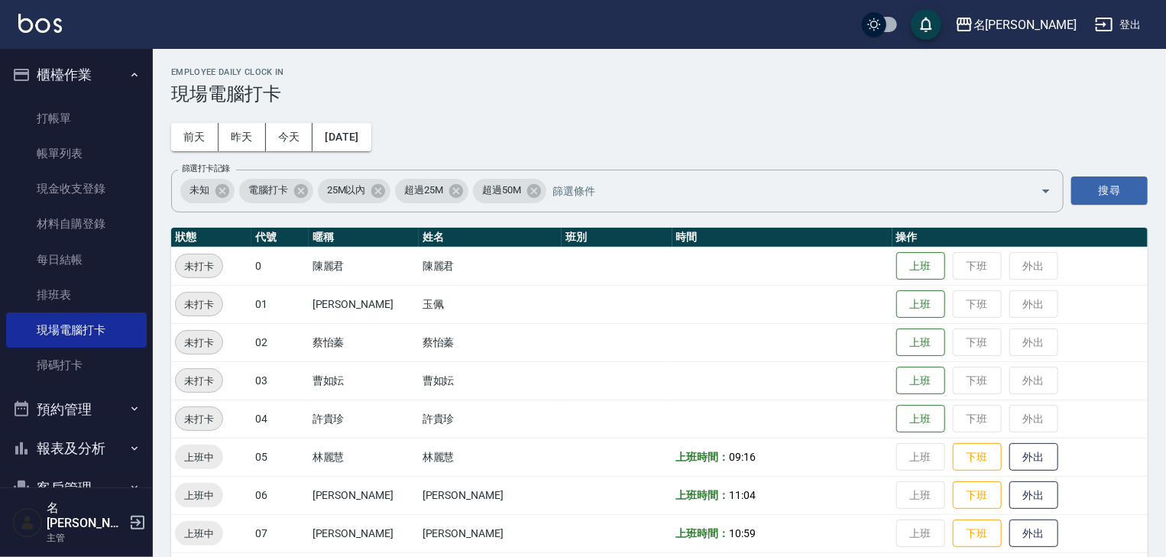
scroll to position [326, 0]
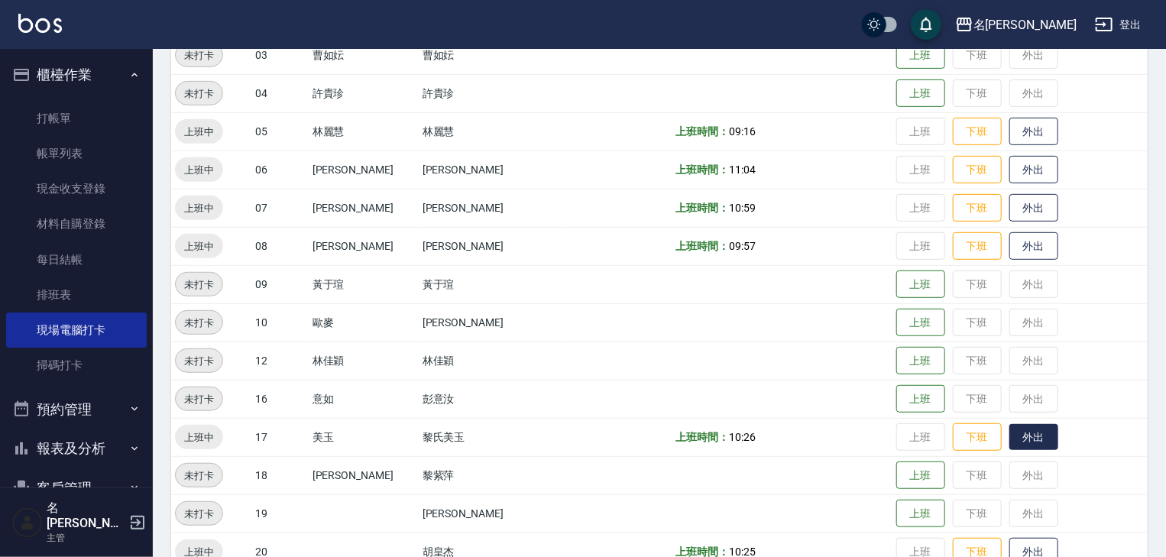
click at [1010, 440] on button "外出" at bounding box center [1034, 437] width 49 height 27
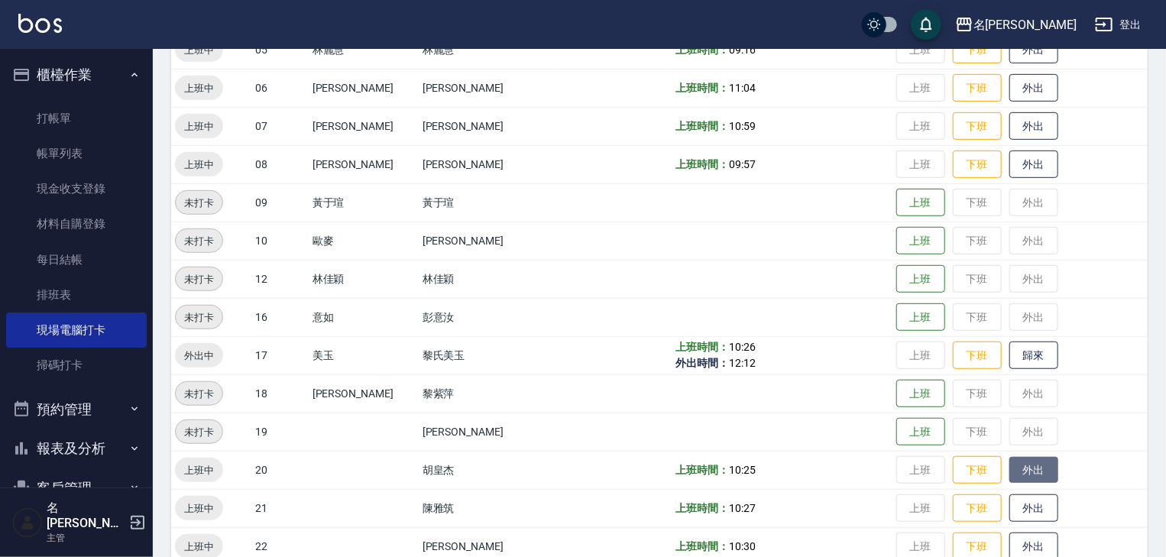
click at [1010, 477] on button "外出" at bounding box center [1034, 470] width 49 height 27
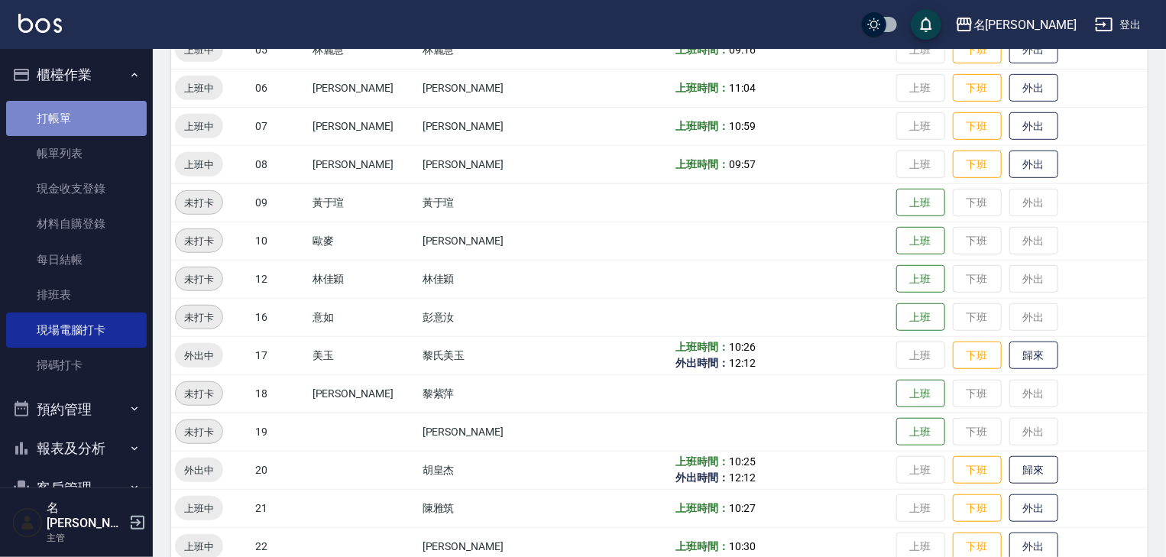
click at [101, 112] on link "打帳單" at bounding box center [76, 118] width 141 height 35
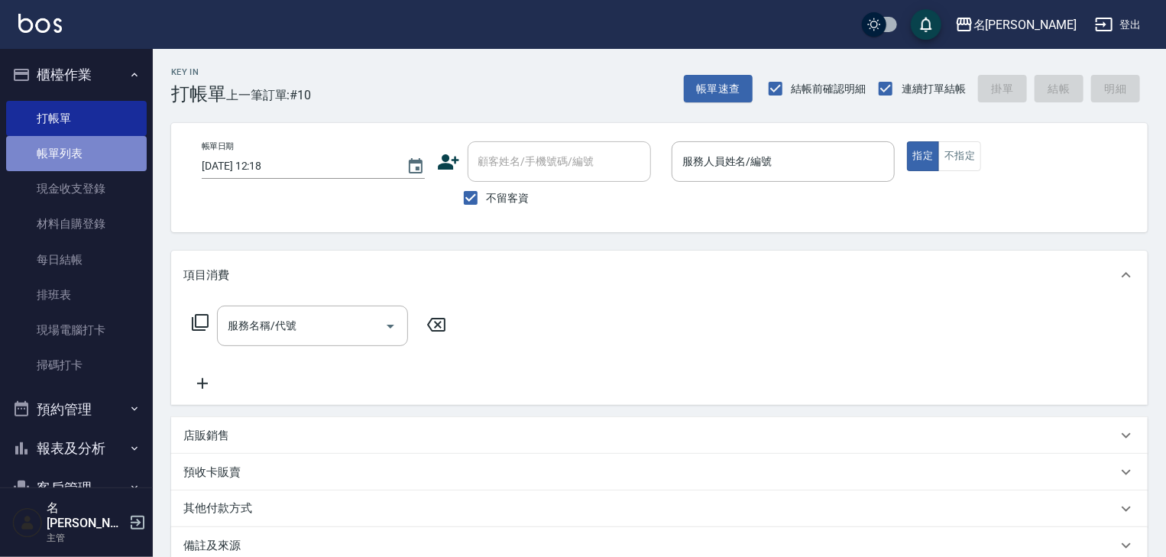
click at [116, 156] on link "帳單列表" at bounding box center [76, 153] width 141 height 35
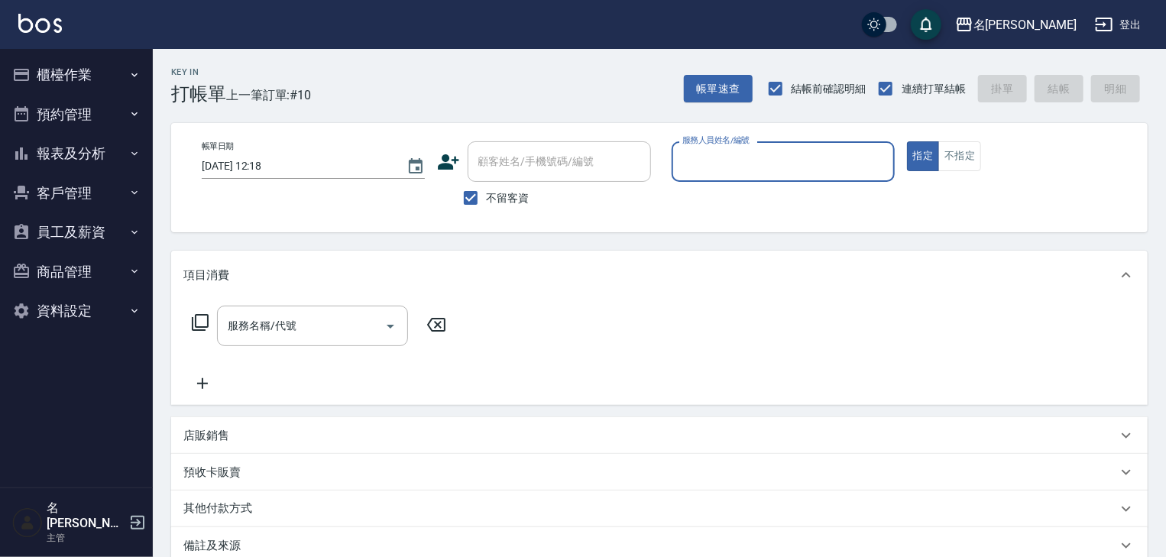
click at [762, 146] on div "服務人員姓名/編號" at bounding box center [783, 161] width 223 height 41
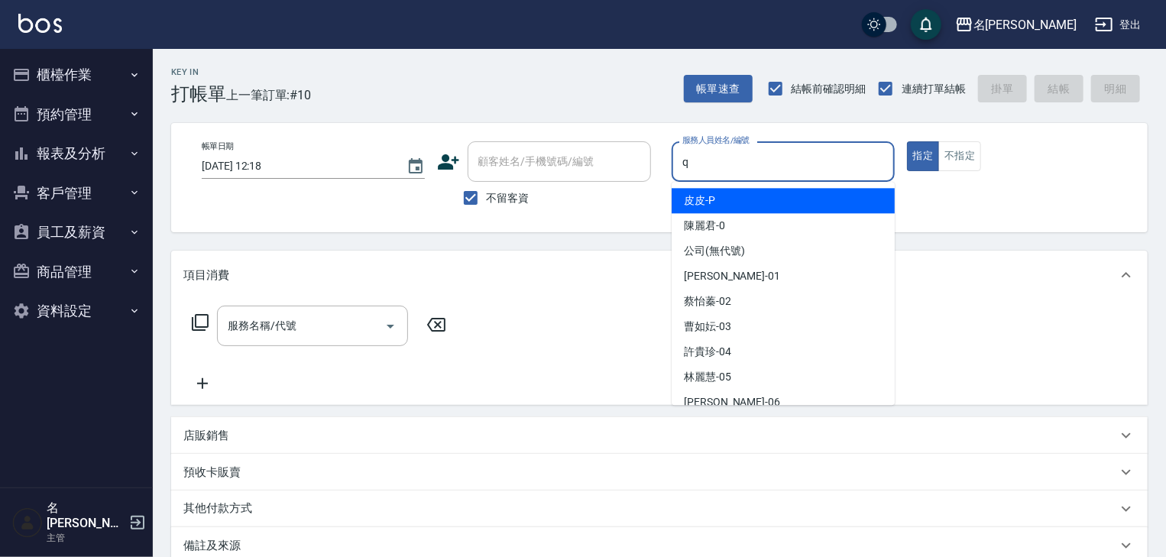
type input "[PERSON_NAME]"
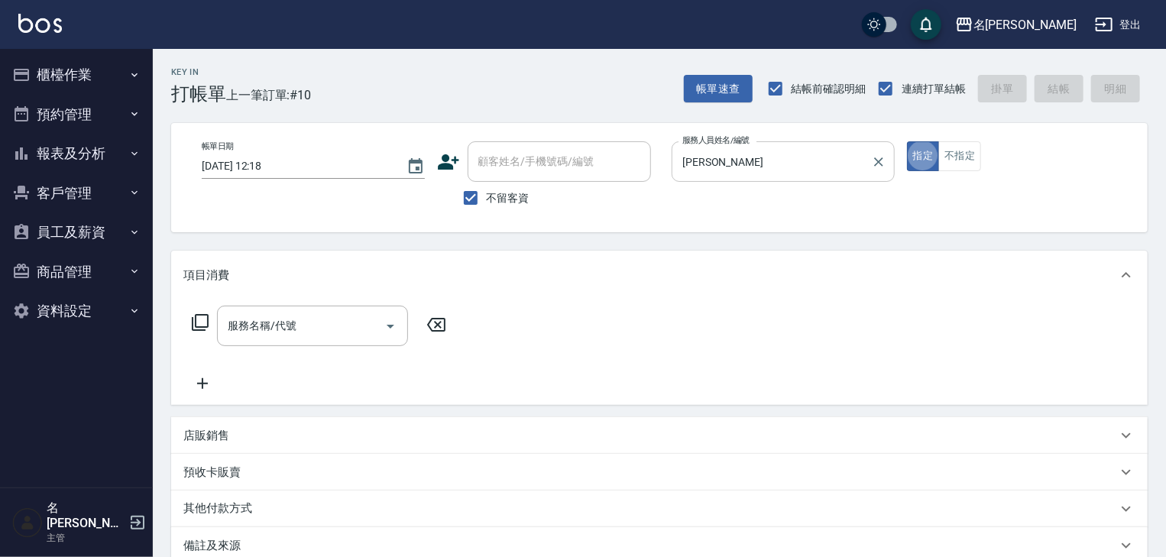
type button "true"
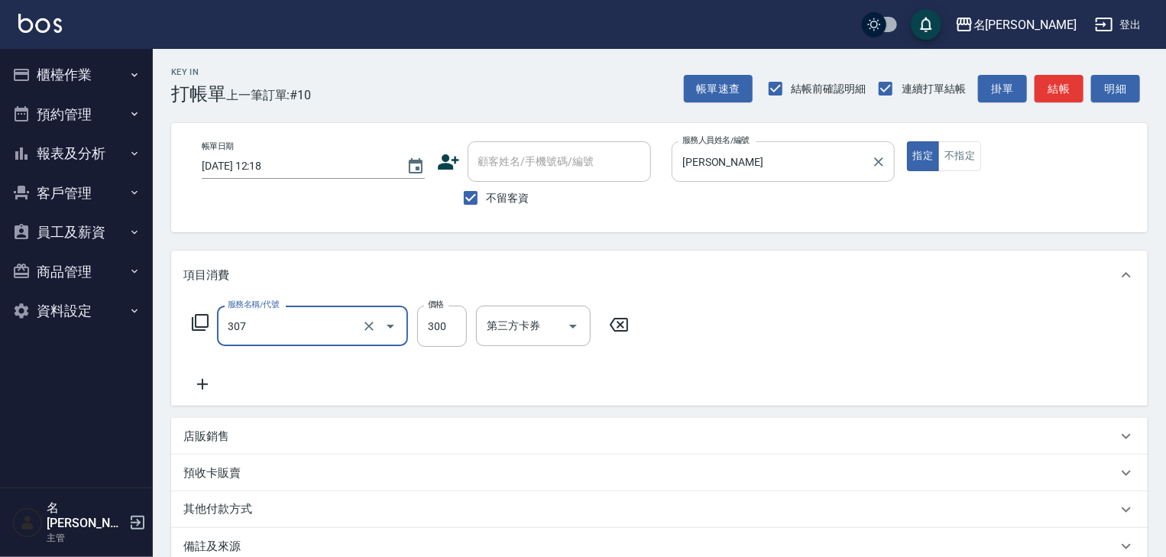
type input "剪髮(307)"
type input "4500"
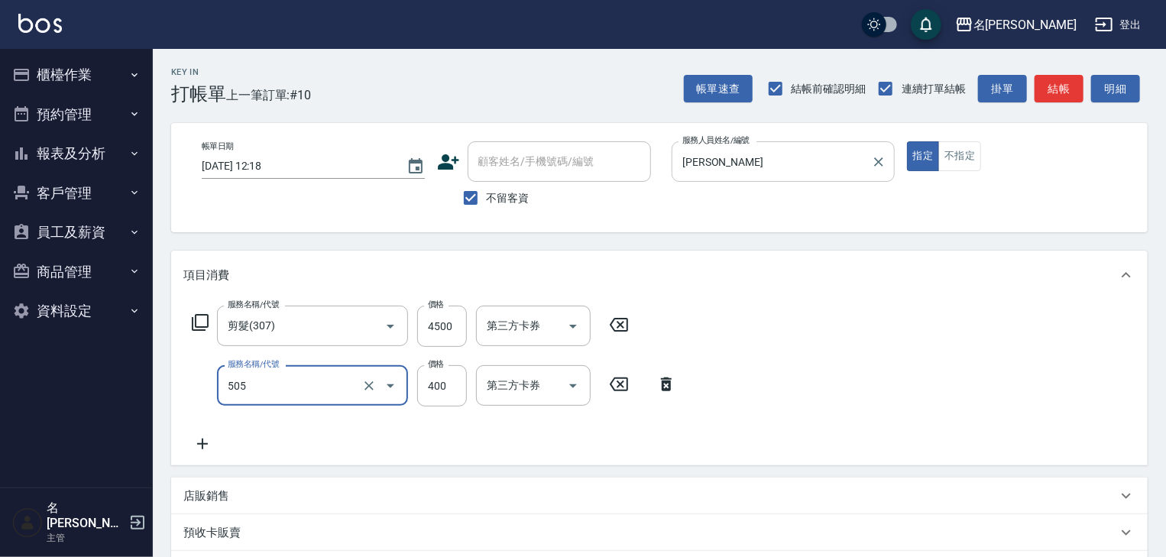
type input "洗髮(505)"
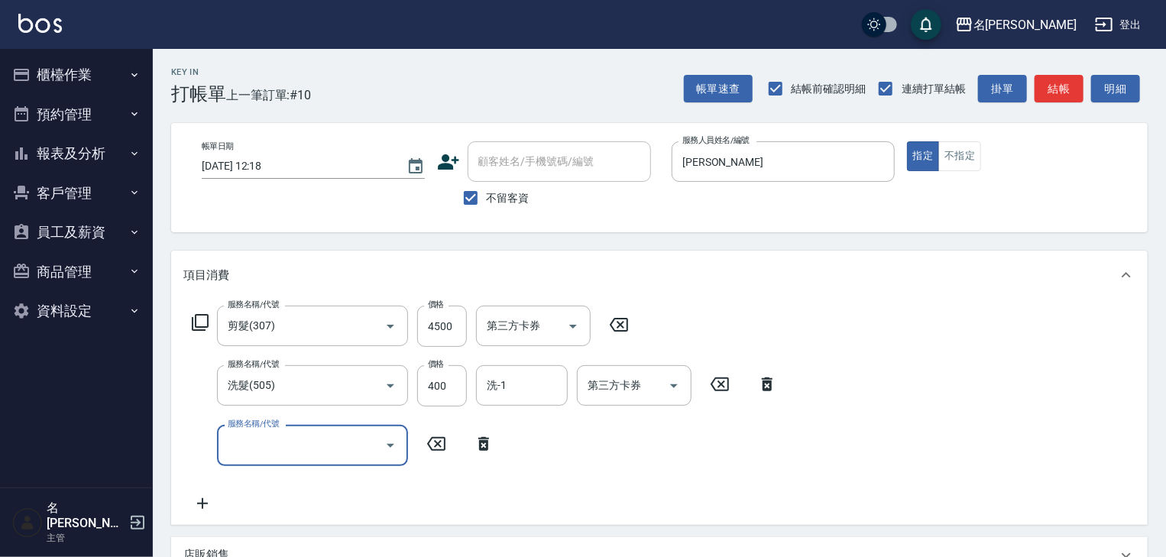
click at [709, 386] on icon at bounding box center [720, 384] width 38 height 18
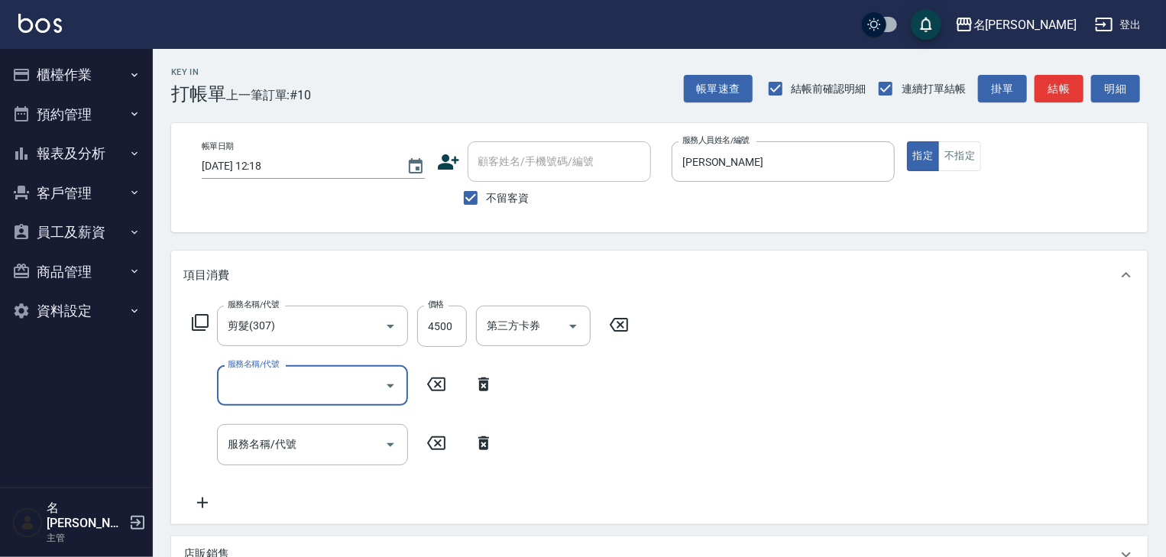
click at [286, 368] on div "服務名稱/代號" at bounding box center [312, 385] width 191 height 41
type input "染髮1500↑(415)"
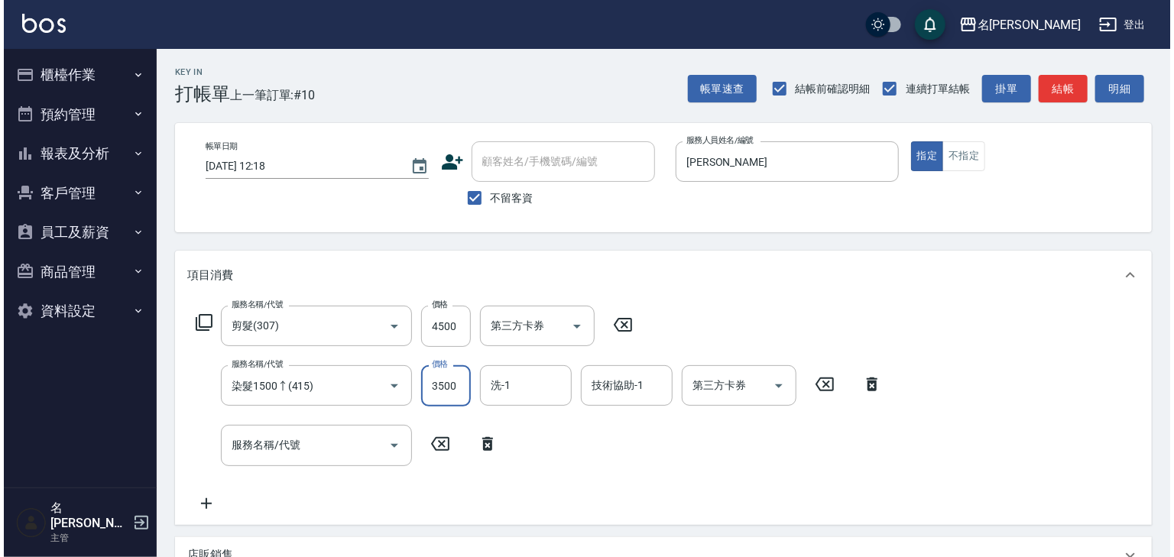
scroll to position [297, 0]
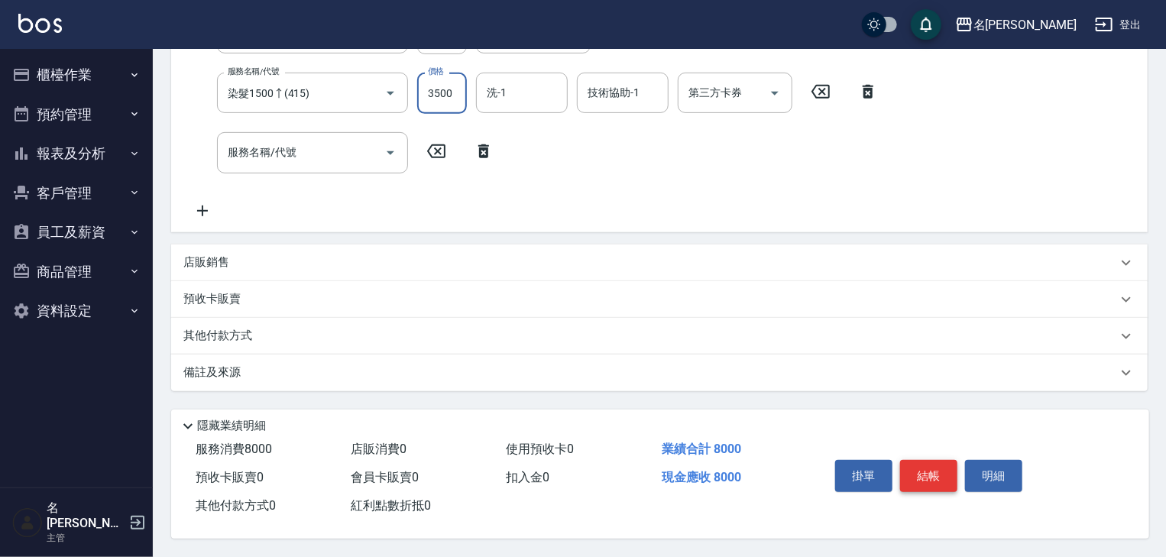
type input "3500"
click at [949, 476] on button "結帳" at bounding box center [928, 476] width 57 height 32
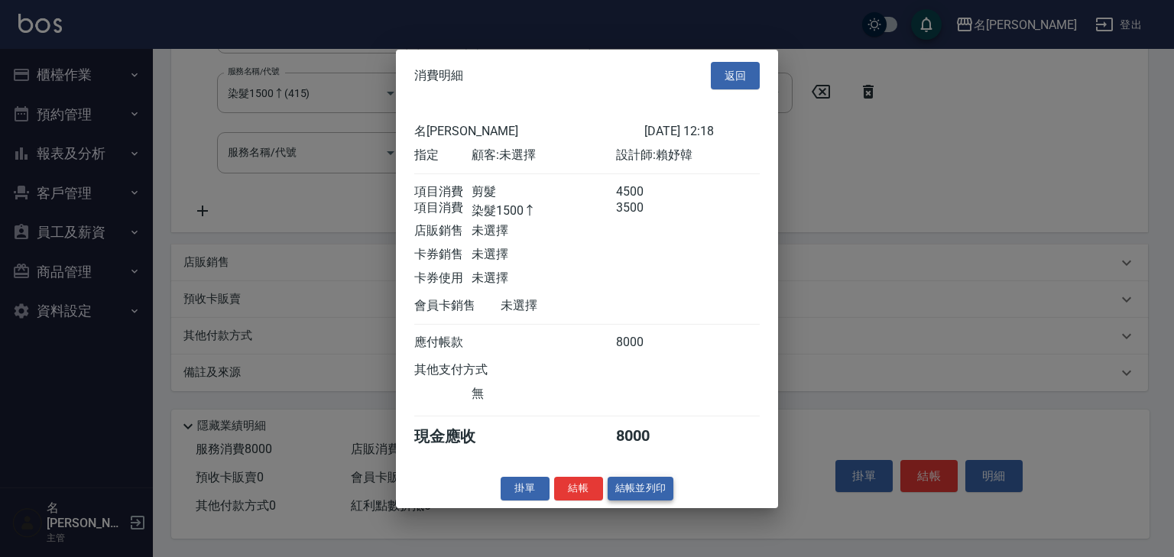
click at [654, 495] on button "結帳並列印" at bounding box center [641, 489] width 66 height 24
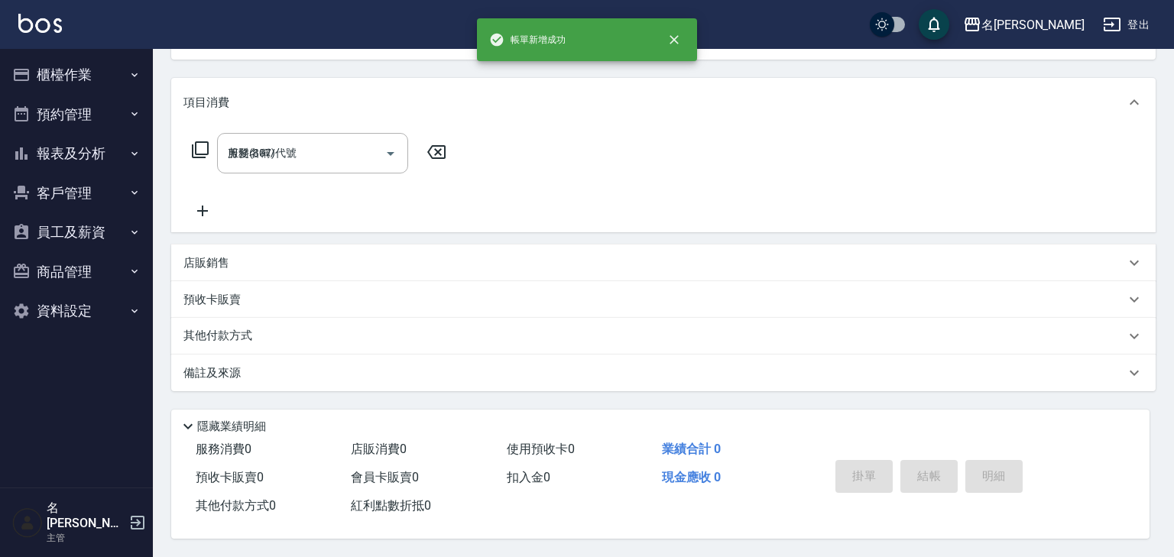
type input "2025/09/08 12:28"
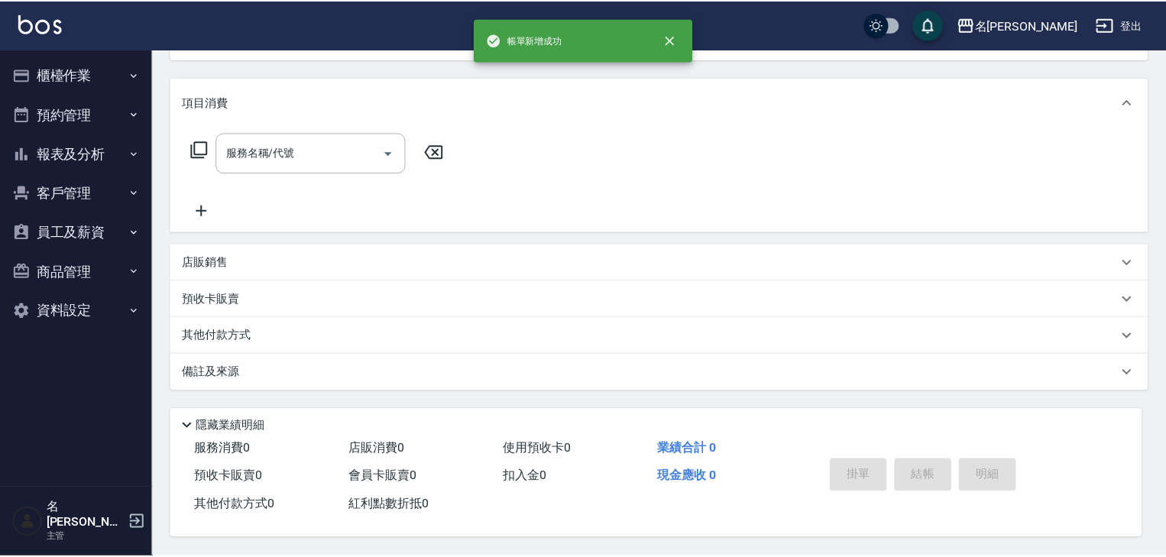
scroll to position [0, 0]
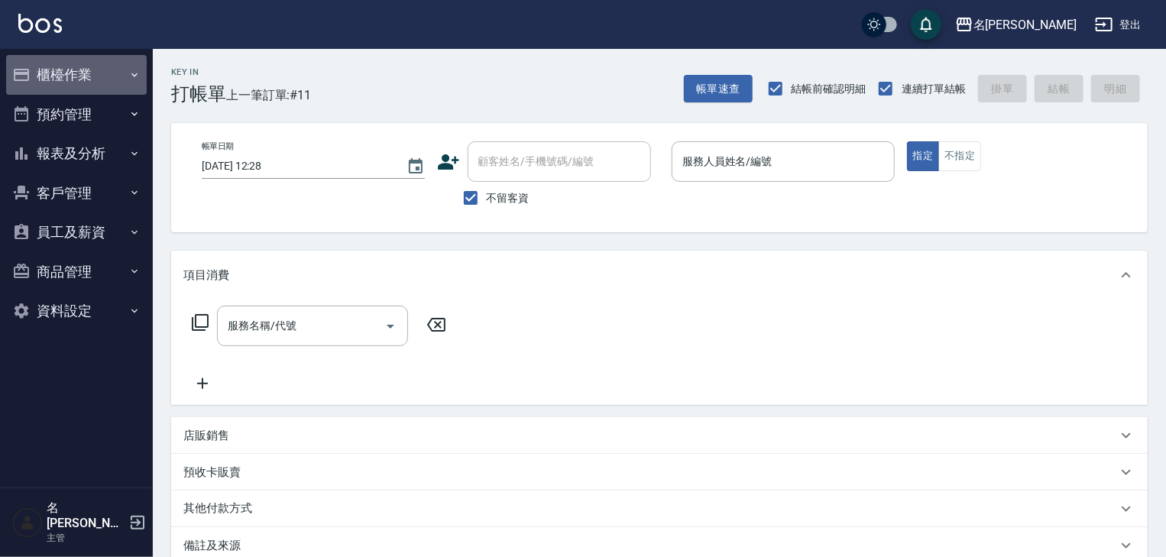
click at [115, 69] on button "櫃檯作業" at bounding box center [76, 75] width 141 height 40
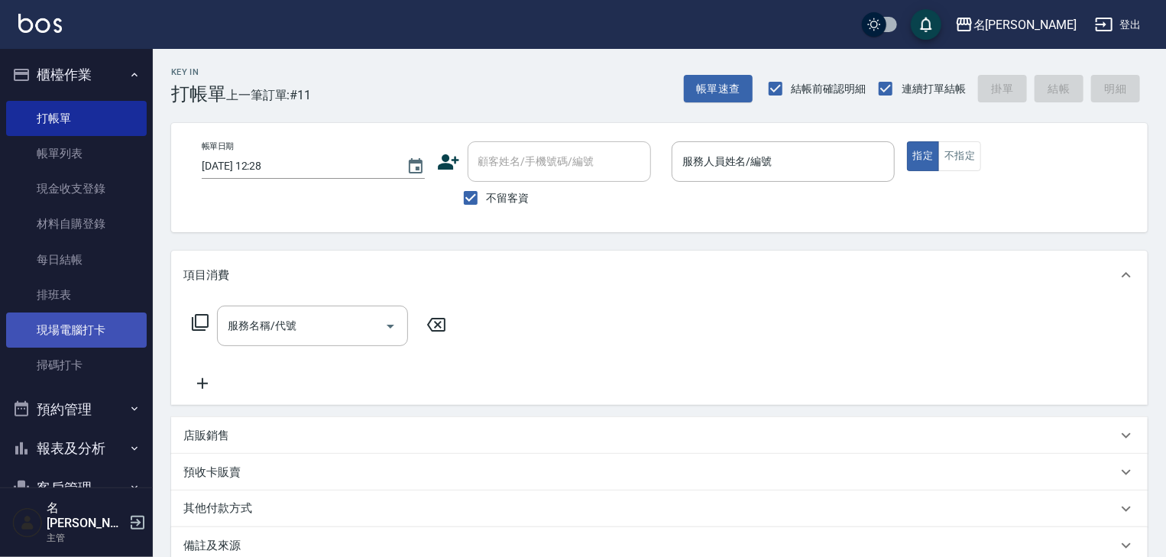
click at [102, 327] on link "現場電腦打卡" at bounding box center [76, 330] width 141 height 35
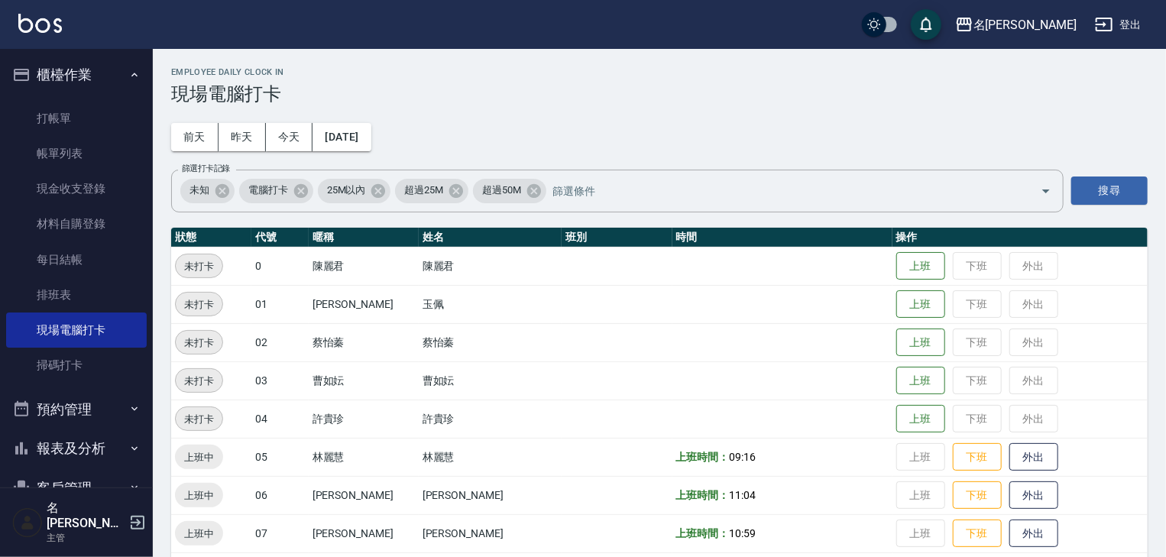
scroll to position [407, 0]
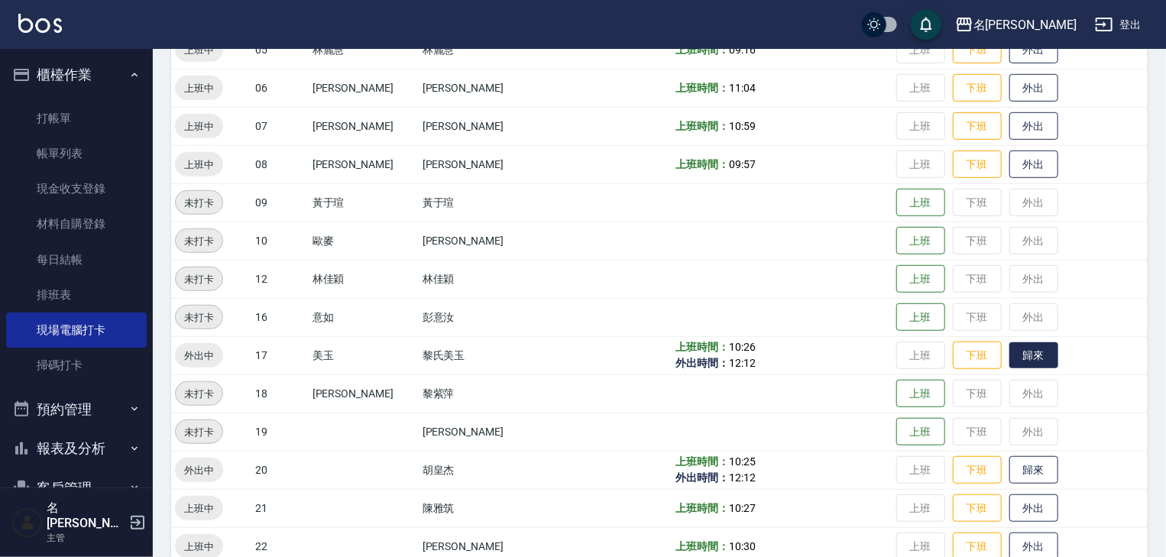
click at [1015, 363] on button "歸來" at bounding box center [1034, 355] width 49 height 27
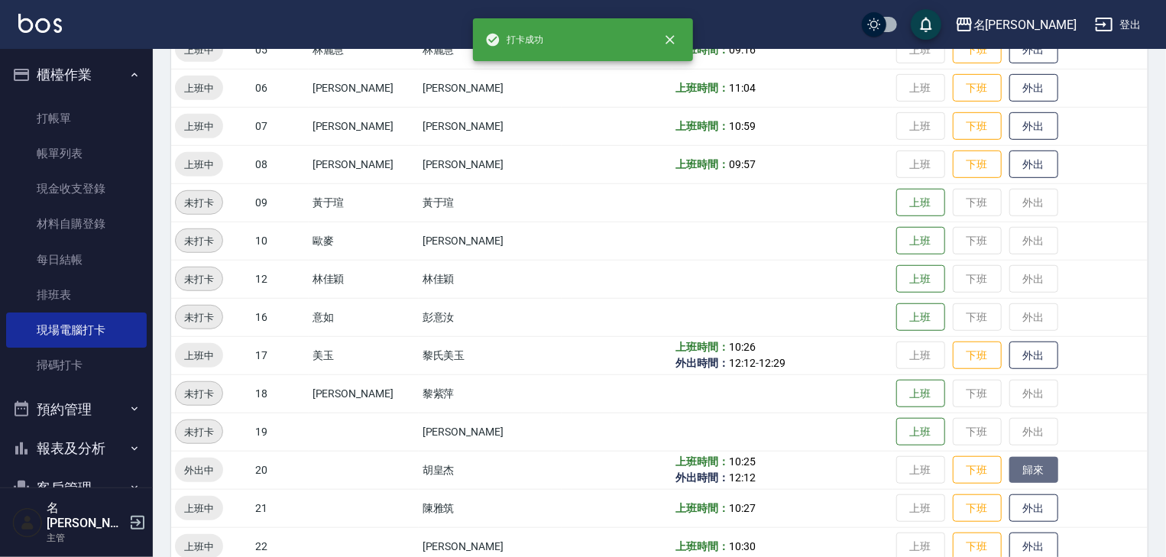
click at [1019, 472] on button "歸來" at bounding box center [1034, 470] width 49 height 27
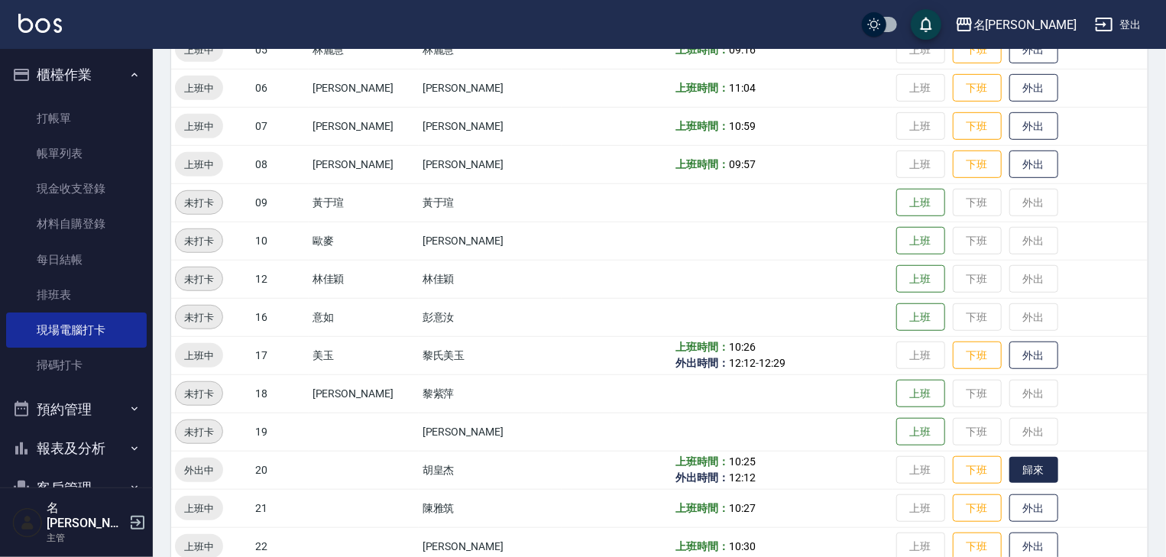
click at [1027, 475] on button "歸來" at bounding box center [1034, 470] width 49 height 27
click at [49, 25] on img at bounding box center [40, 23] width 44 height 19
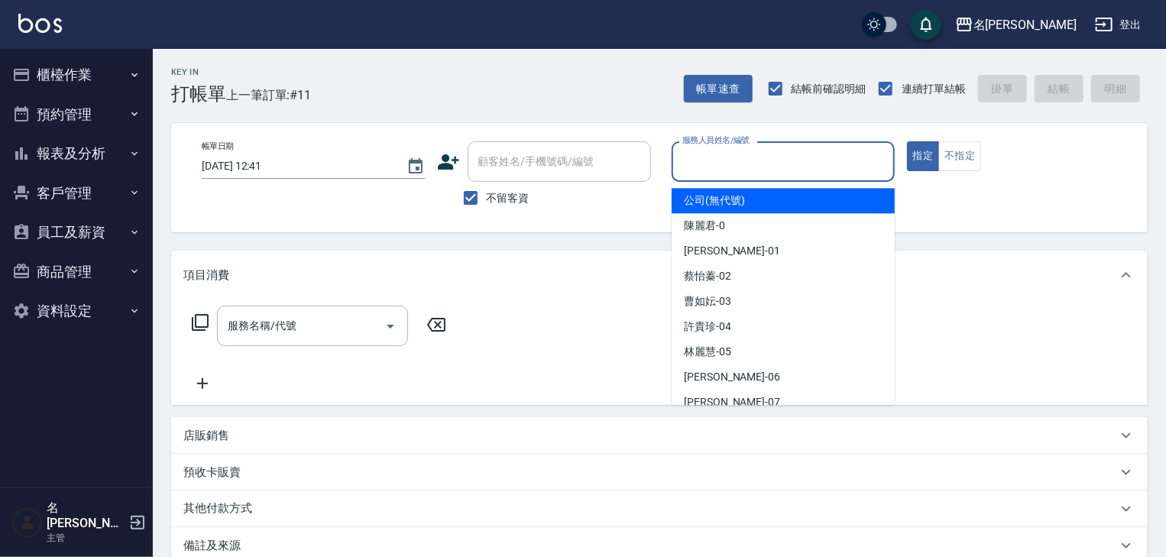
click at [847, 156] on input "服務人員姓名/編號" at bounding box center [783, 161] width 209 height 27
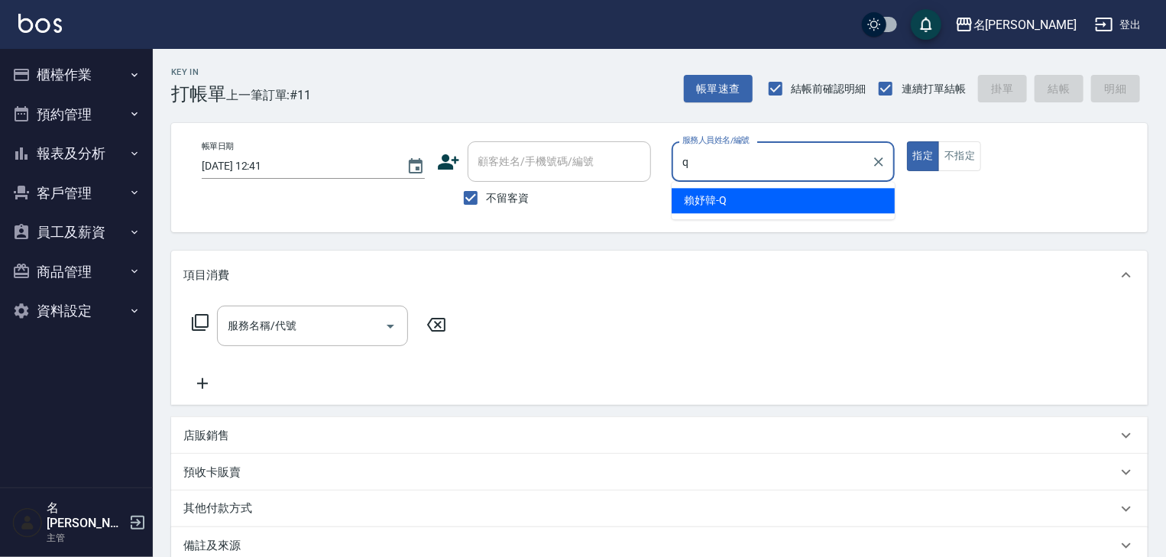
type input "[PERSON_NAME]"
type button "true"
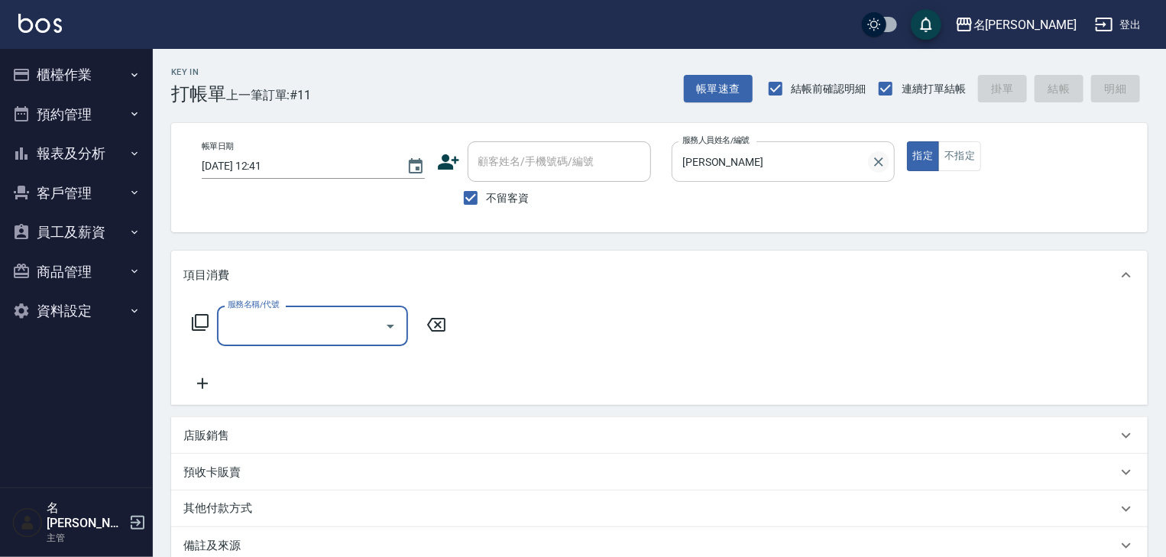
click at [878, 159] on icon "Clear" at bounding box center [878, 161] width 15 height 15
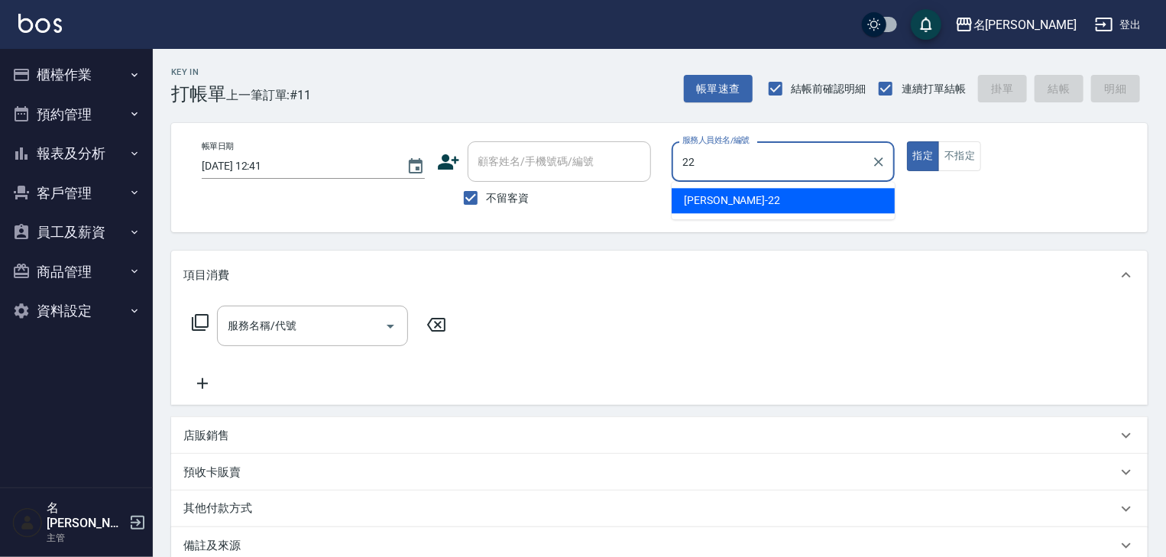
type input "[PERSON_NAME]-22"
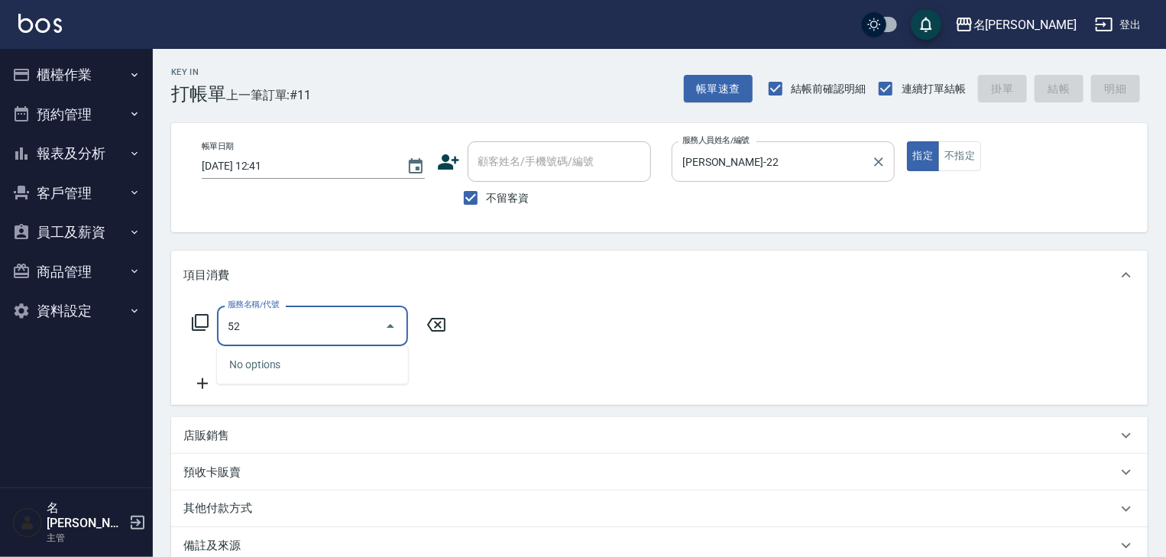
type input "5"
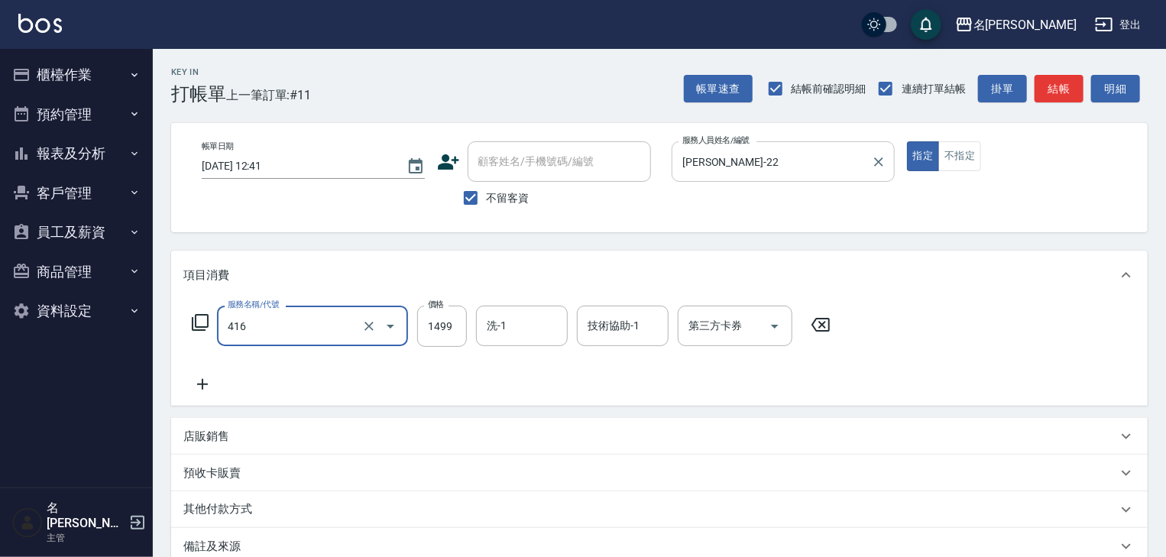
type input "染髮1499↓(416)"
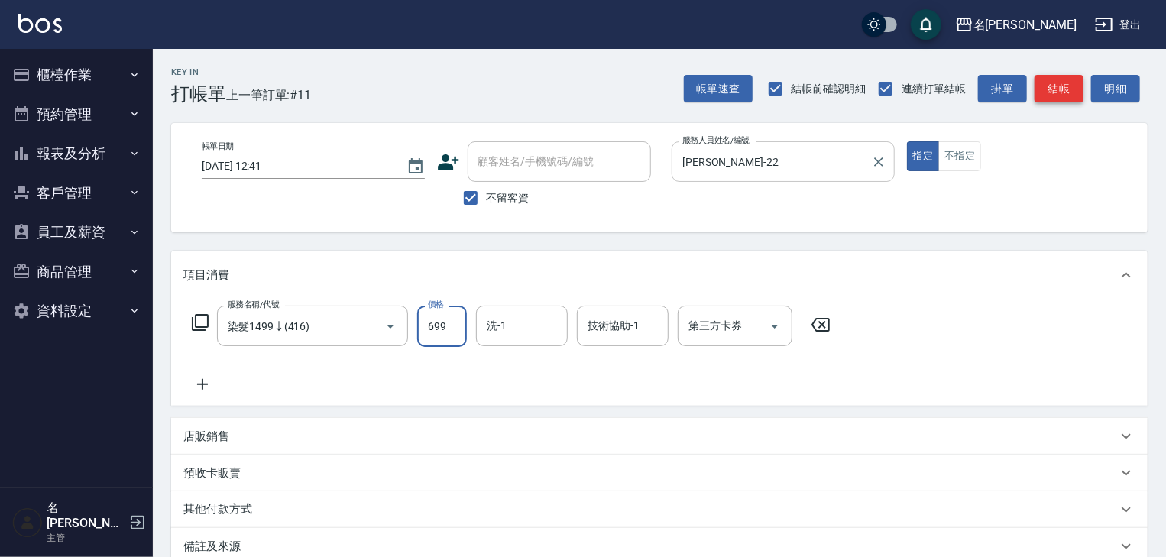
type input "699"
click at [1052, 87] on button "結帳" at bounding box center [1059, 89] width 49 height 28
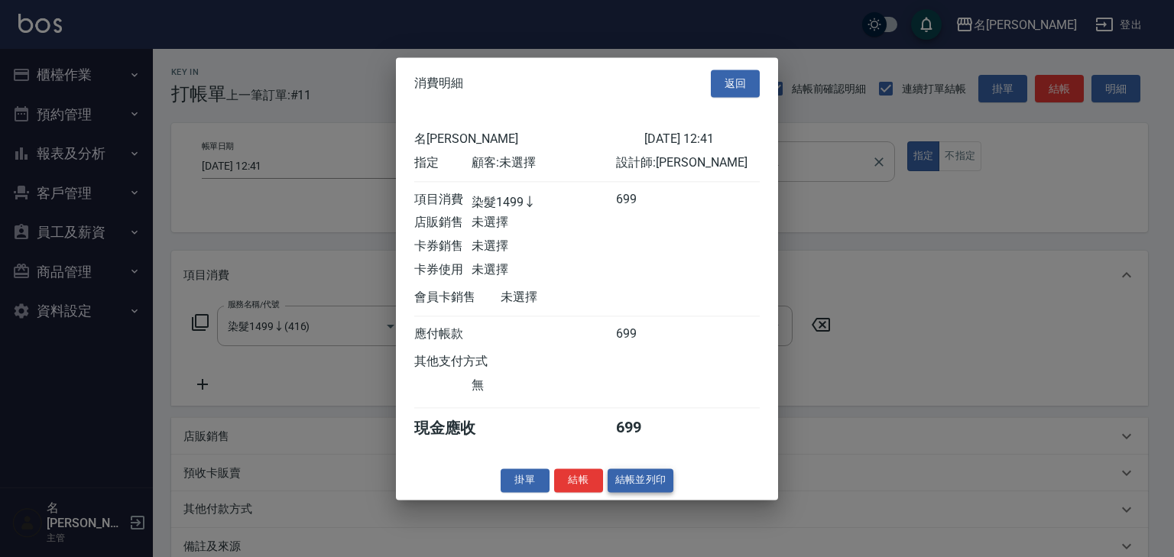
click at [660, 482] on button "結帳並列印" at bounding box center [641, 481] width 66 height 24
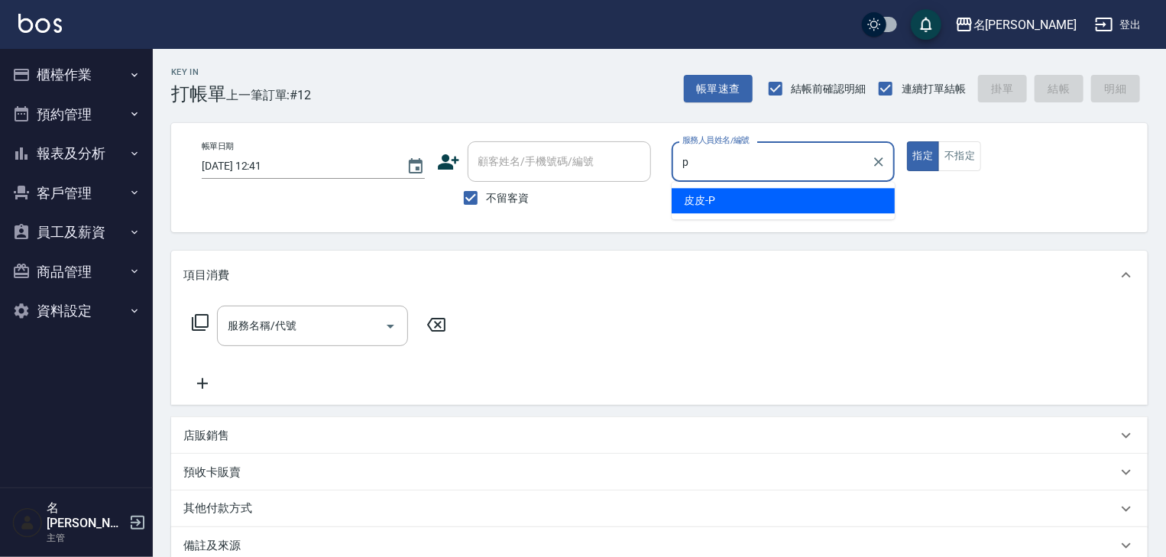
type input "皮皮-P"
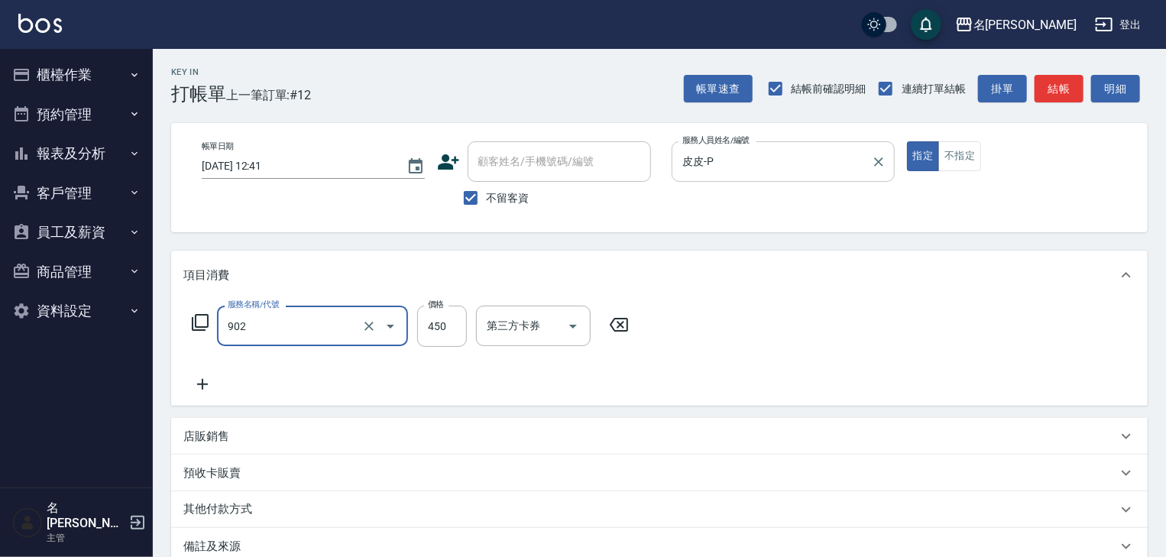
type input "修腳指甲(902)"
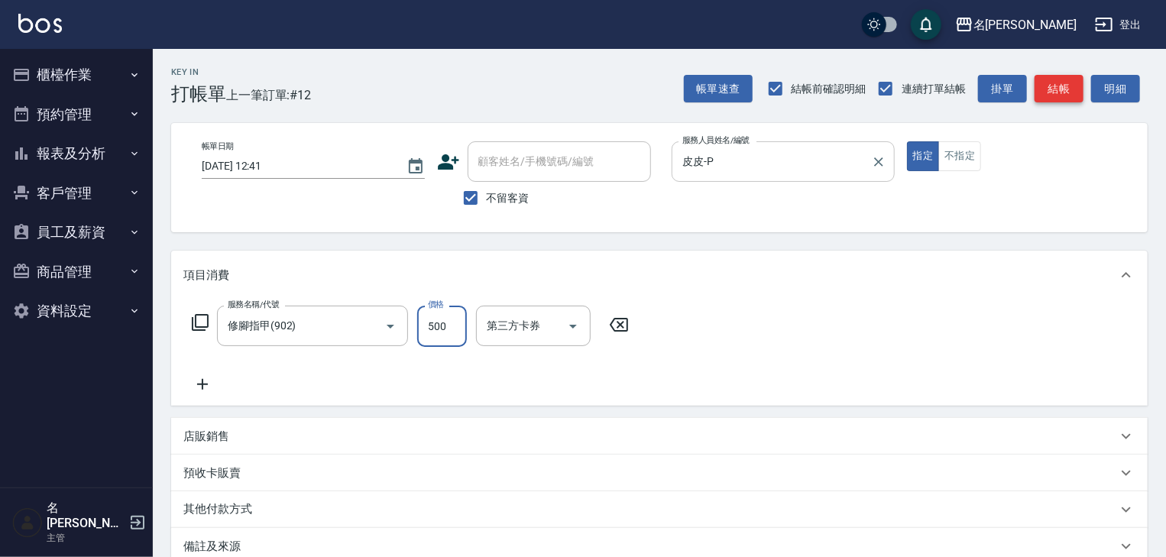
type input "500"
click at [1062, 86] on button "結帳" at bounding box center [1059, 89] width 49 height 28
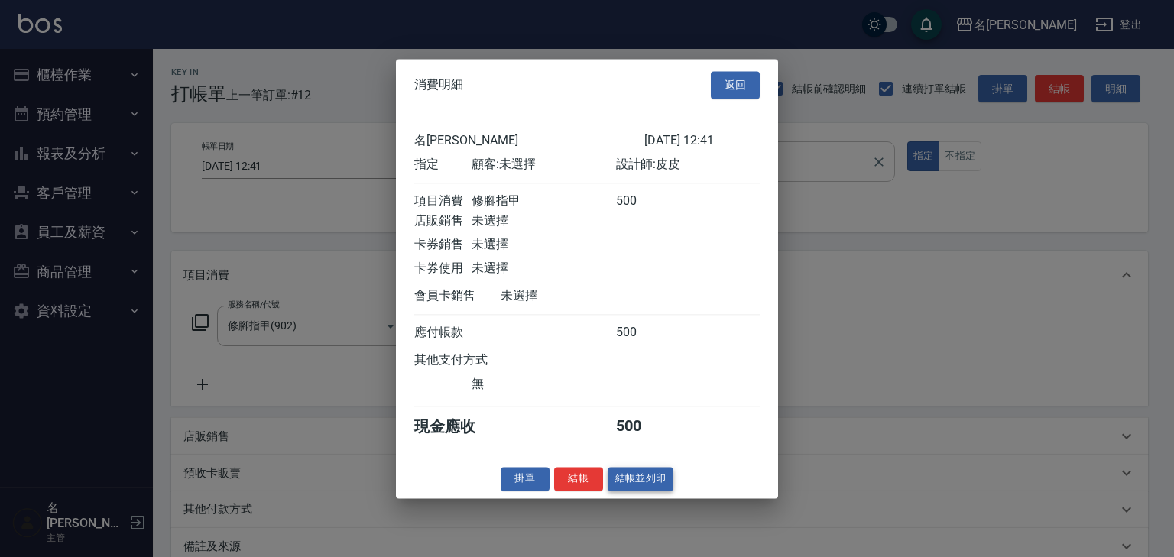
click at [658, 480] on button "結帳並列印" at bounding box center [641, 479] width 66 height 24
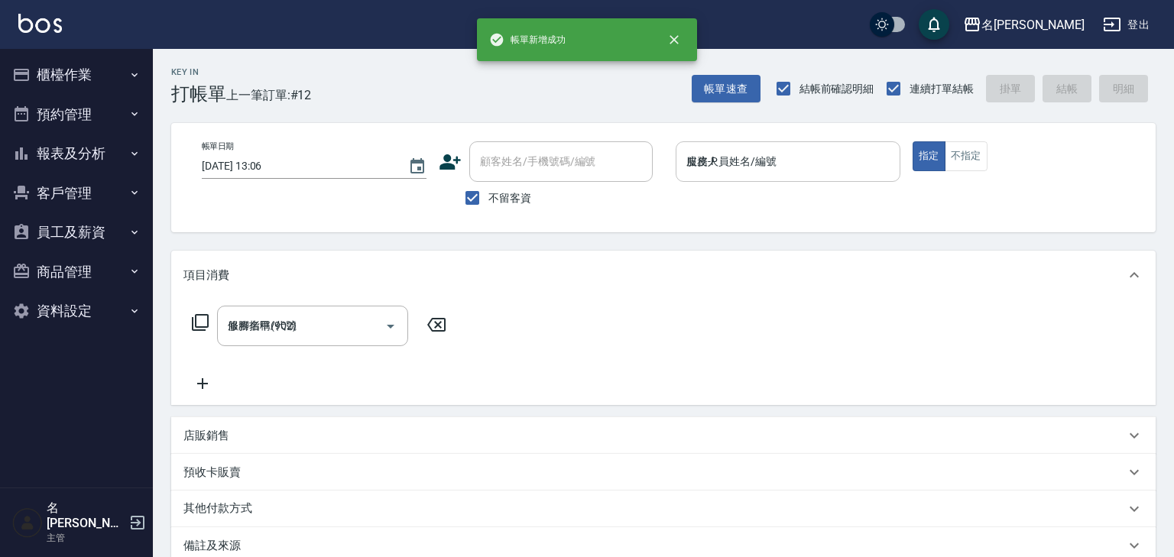
type input "2025/09/08 13:06"
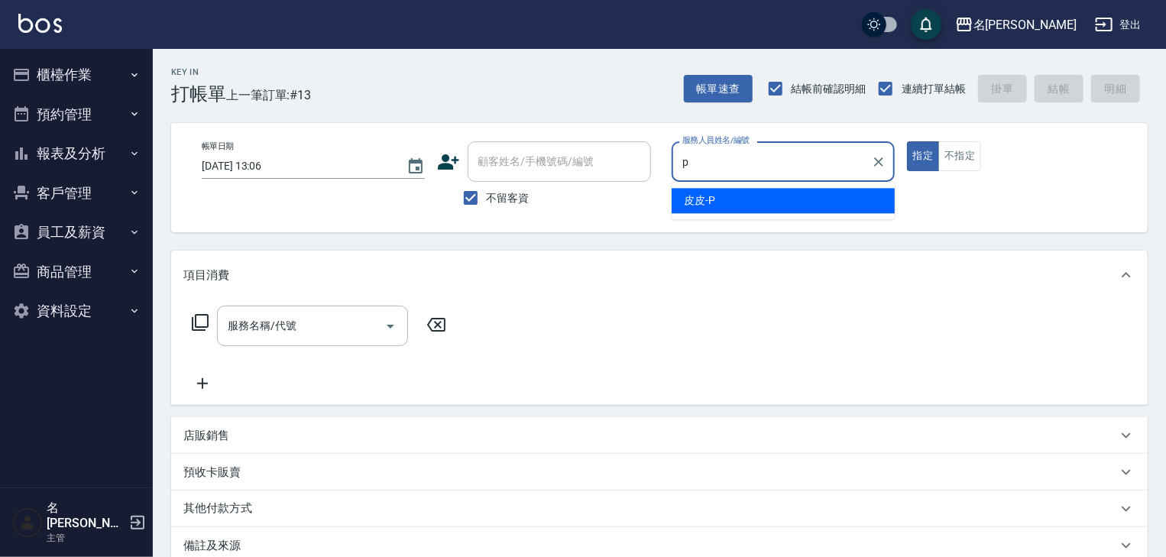
type input "皮皮-P"
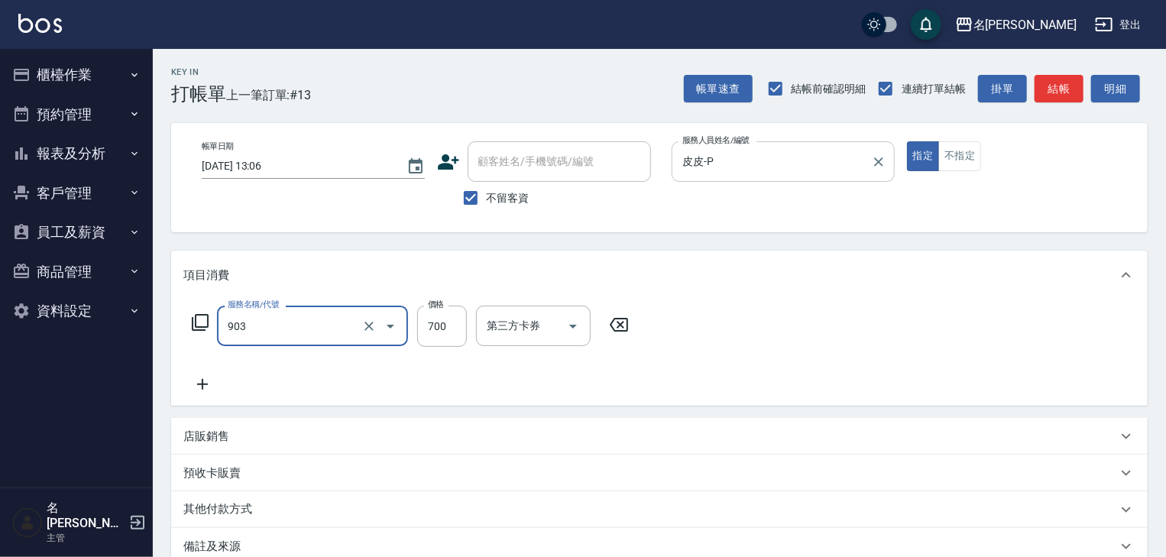
type input "修腳+手(903)"
click at [1075, 89] on button "結帳" at bounding box center [1059, 89] width 49 height 28
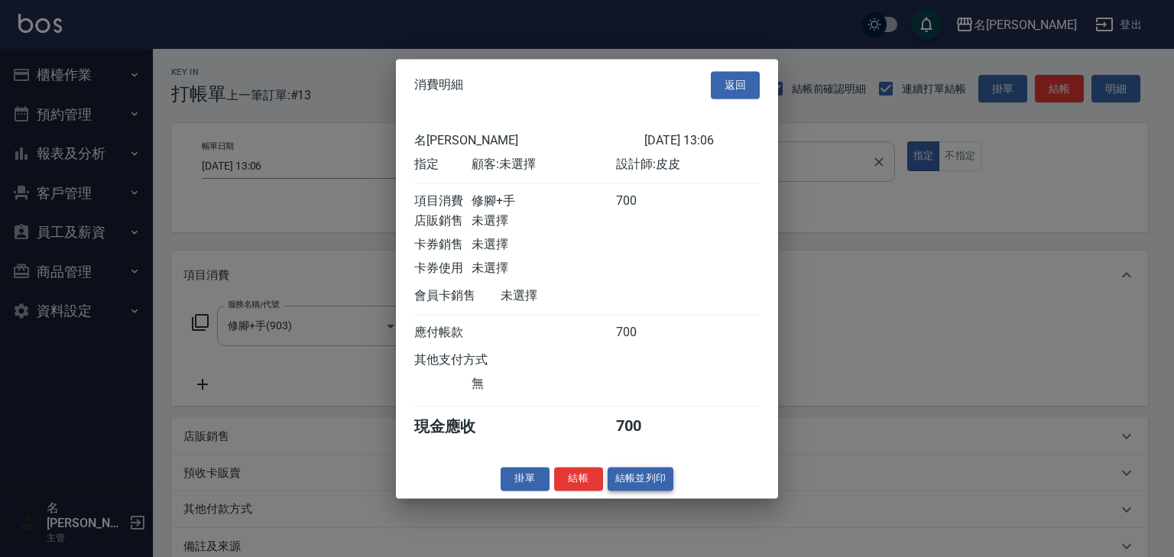
click at [663, 483] on button "結帳並列印" at bounding box center [641, 479] width 66 height 24
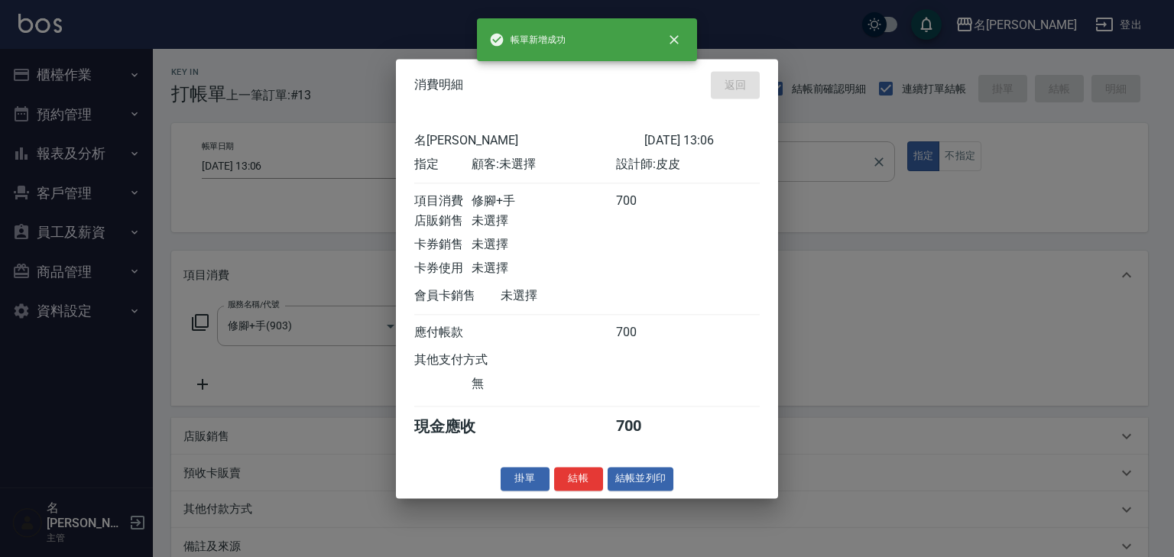
type input "2025/09/08 13:41"
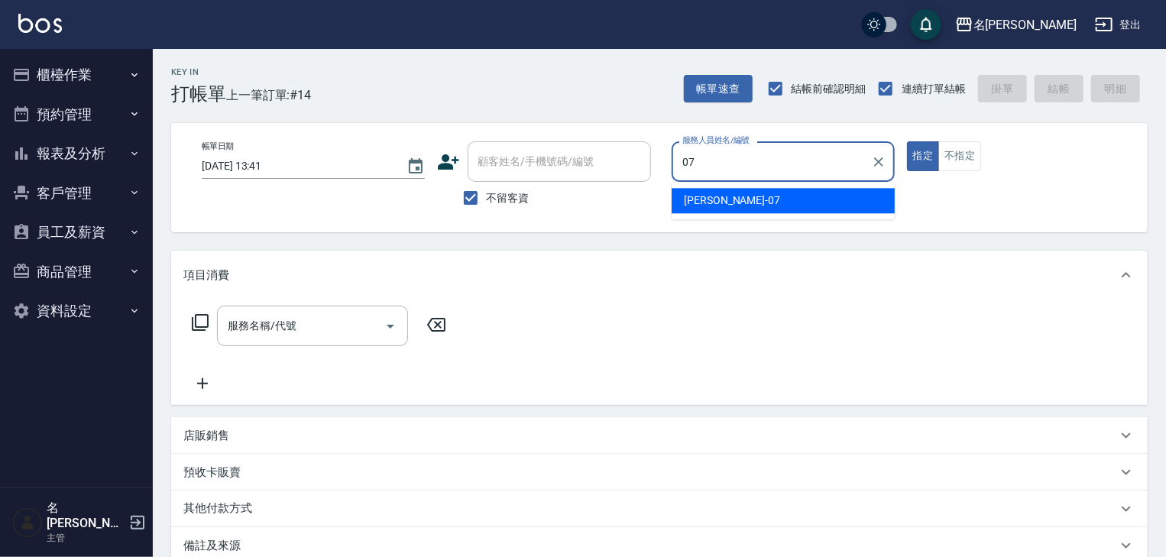
type input "[PERSON_NAME]-07"
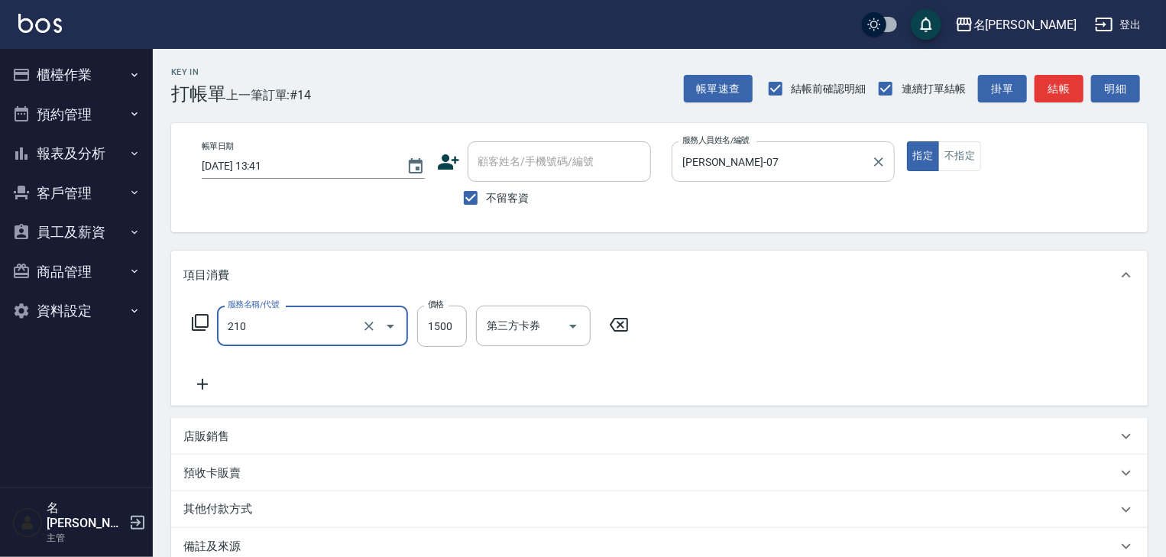
type input "離子燙(自備)(210)"
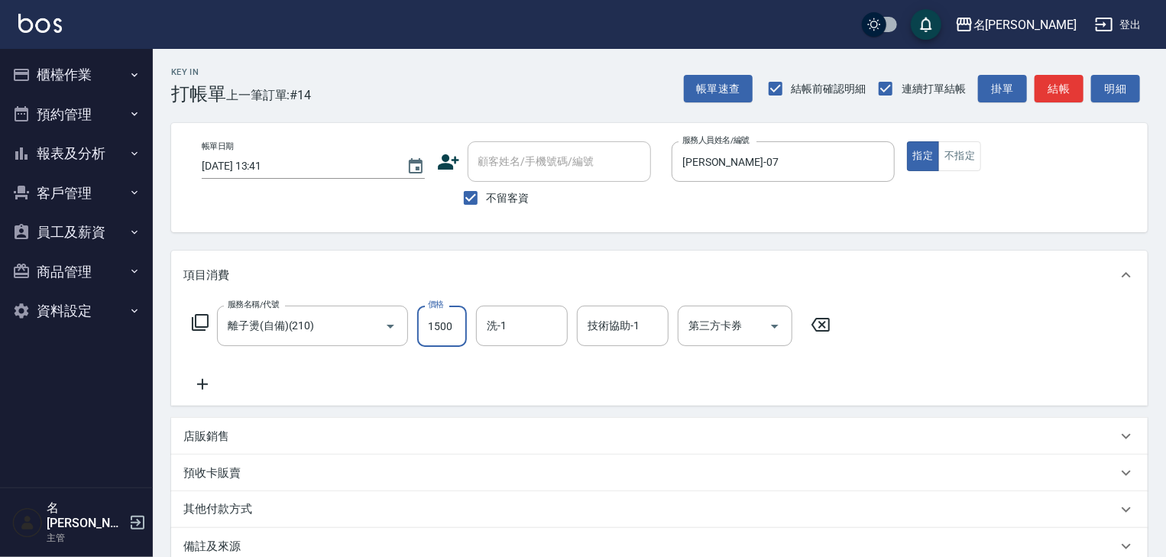
click at [1088, 96] on div "帳單速查 結帳前確認明細 連續打單結帳 掛單 結帳 明細" at bounding box center [916, 89] width 464 height 32
click at [1078, 95] on button "結帳" at bounding box center [1059, 89] width 49 height 28
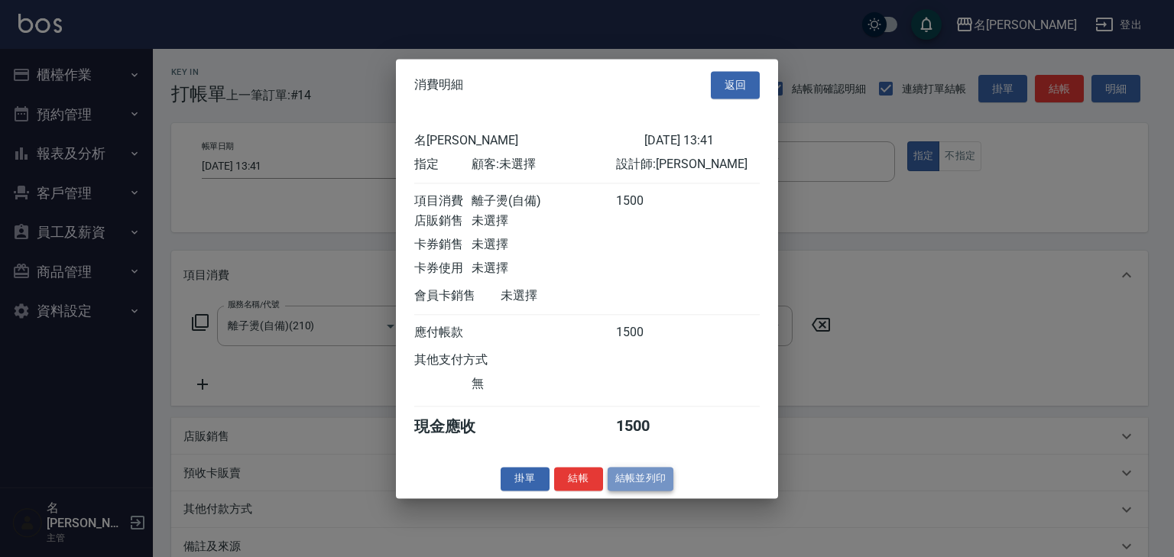
click at [670, 490] on button "結帳並列印" at bounding box center [641, 479] width 66 height 24
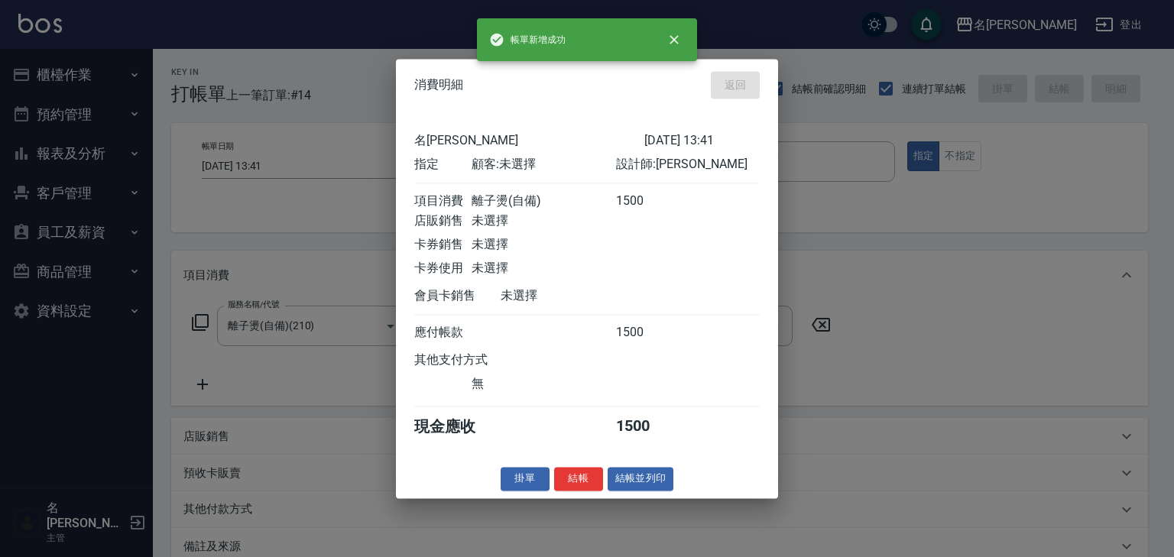
type input "2025/09/08 13:43"
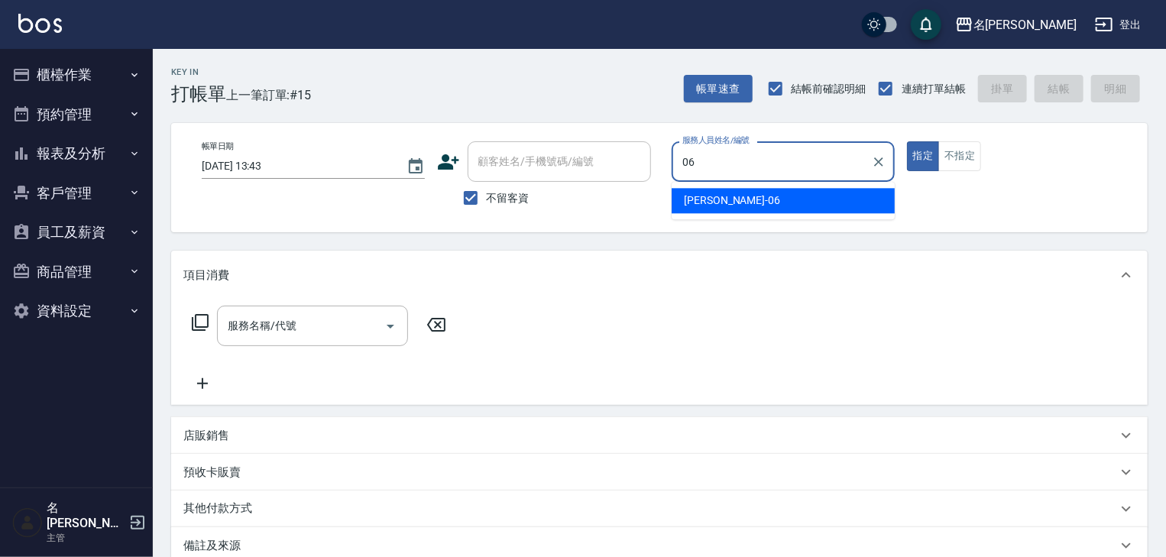
type input "[PERSON_NAME]-06"
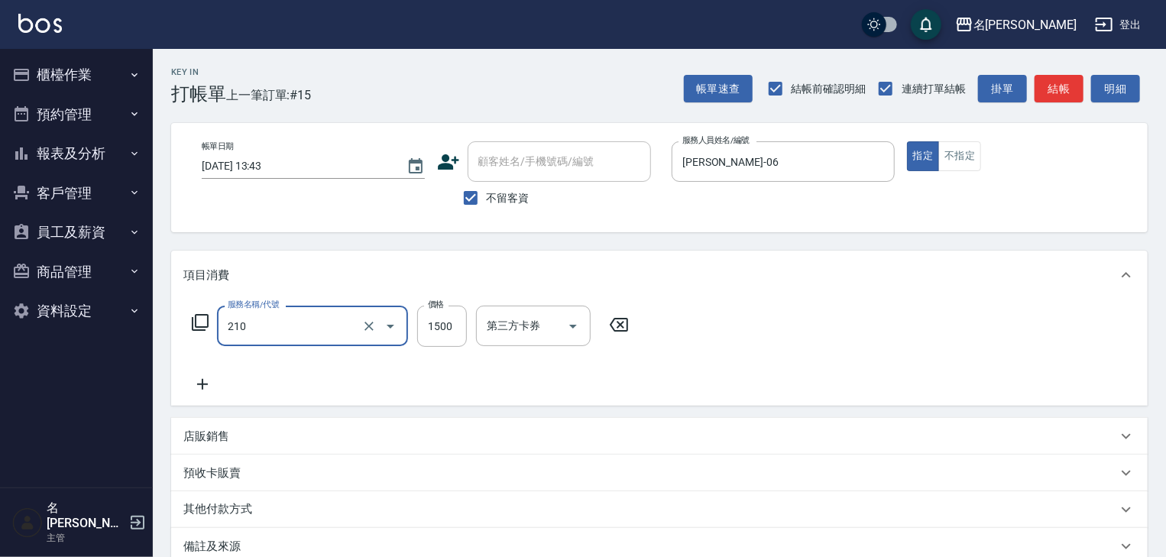
type input "離子燙(自備)(210)"
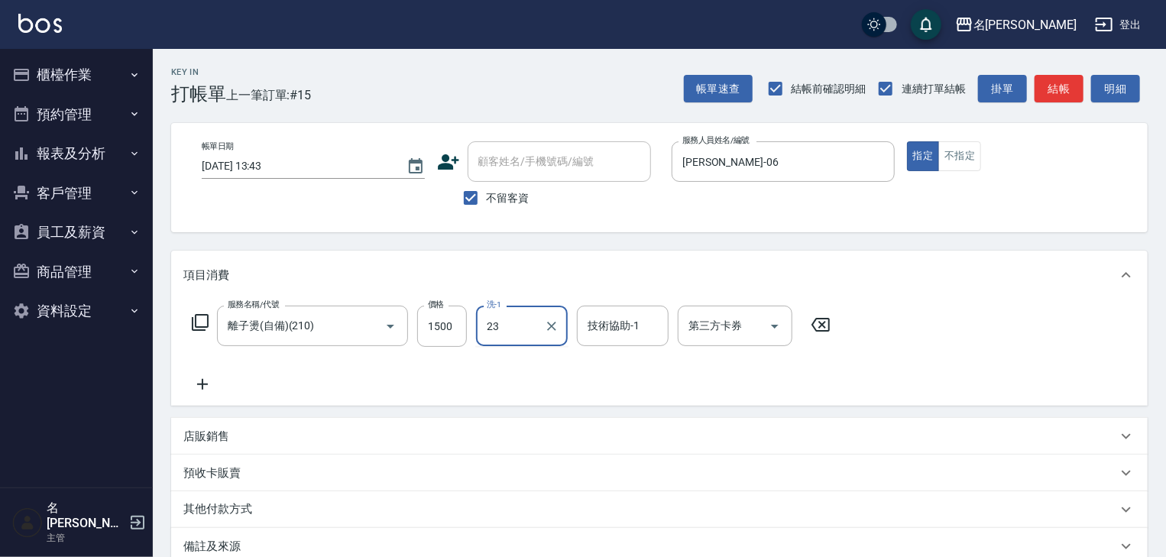
type input "[PERSON_NAME]-23"
click at [433, 323] on input "1500" at bounding box center [442, 326] width 50 height 41
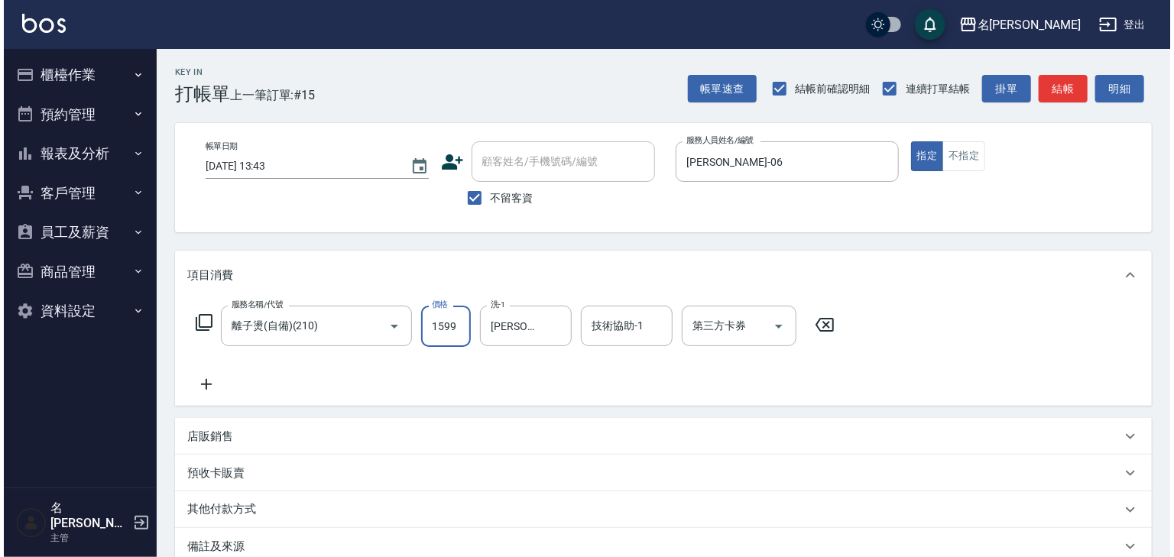
scroll to position [179, 0]
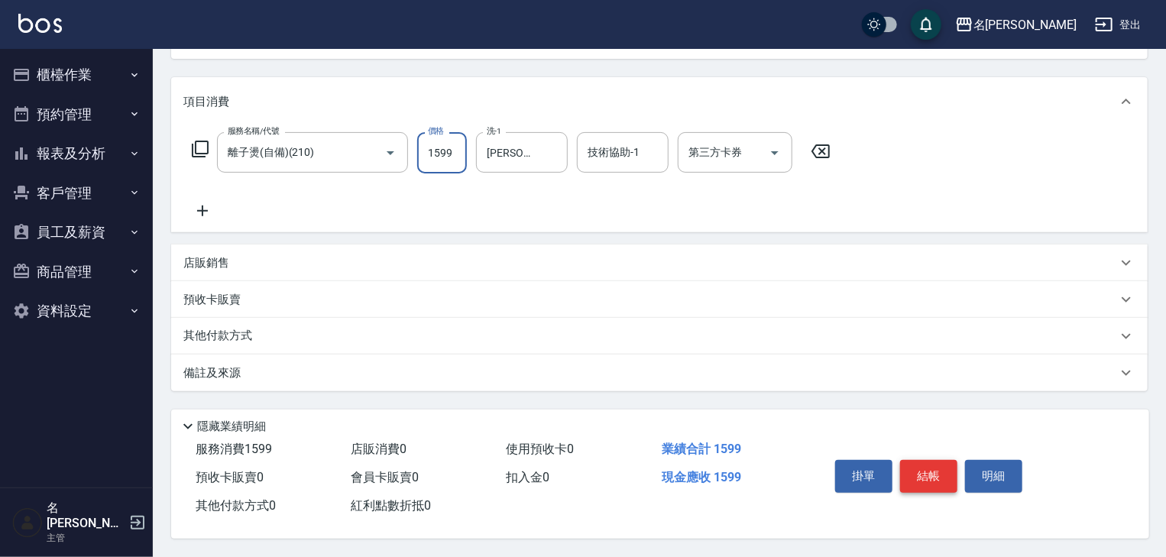
type input "1599"
click at [922, 474] on button "結帳" at bounding box center [928, 476] width 57 height 32
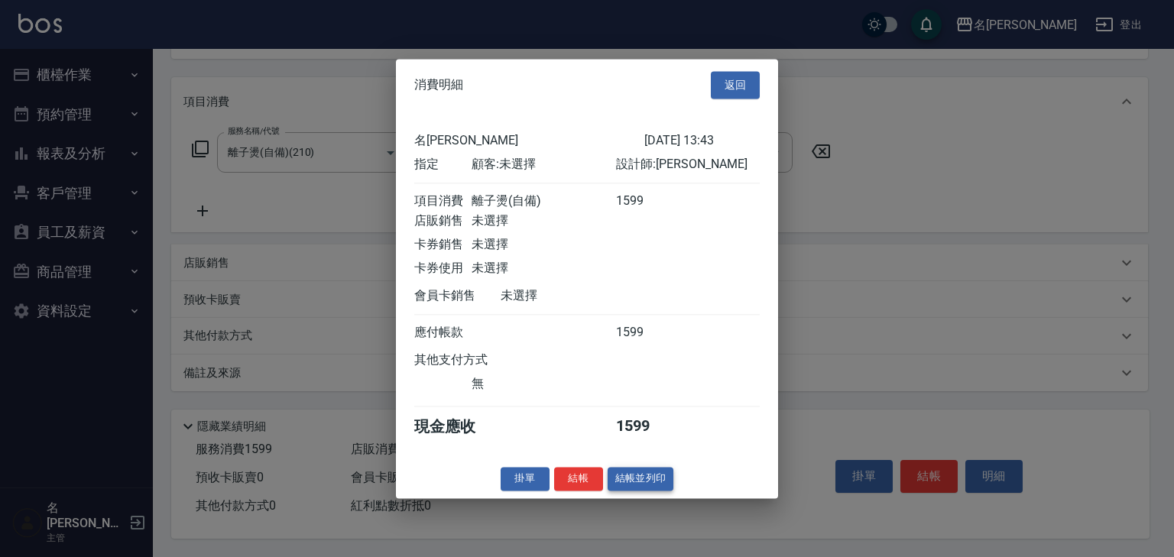
click at [639, 490] on button "結帳並列印" at bounding box center [641, 479] width 66 height 24
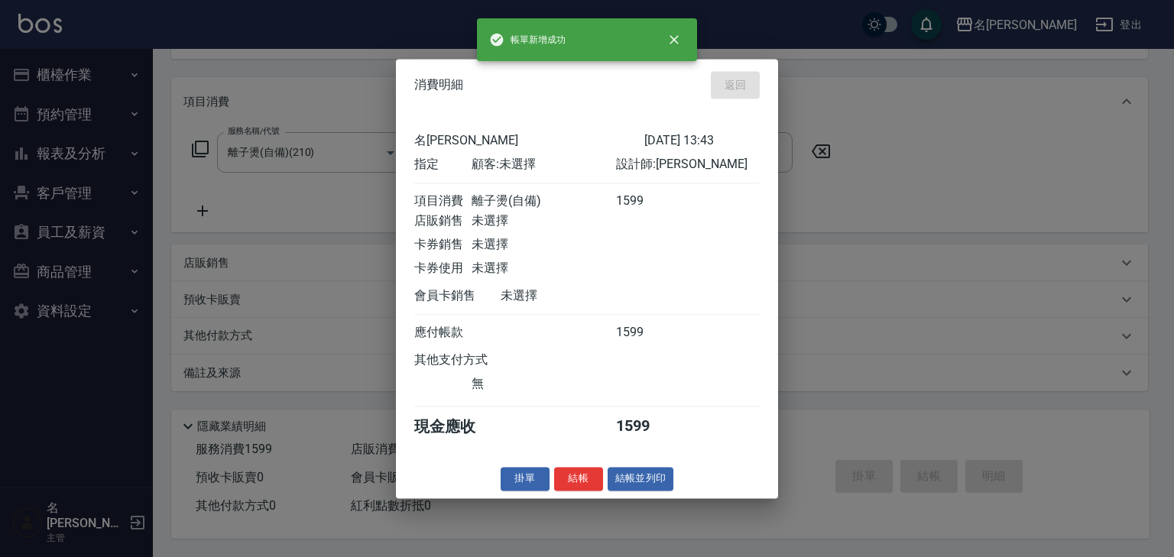
type input "2025/09/08 13:54"
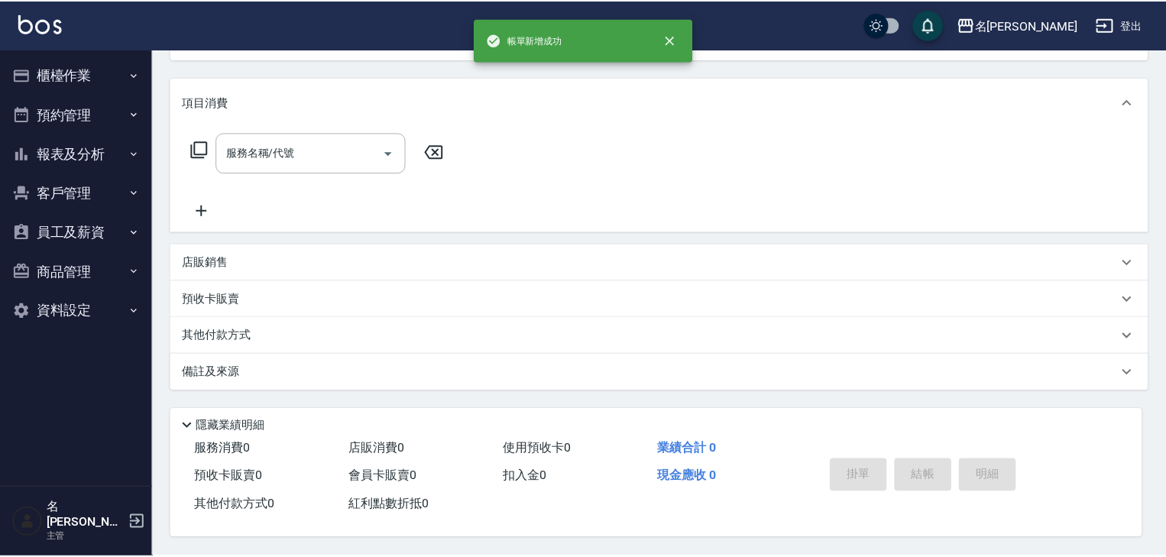
scroll to position [0, 0]
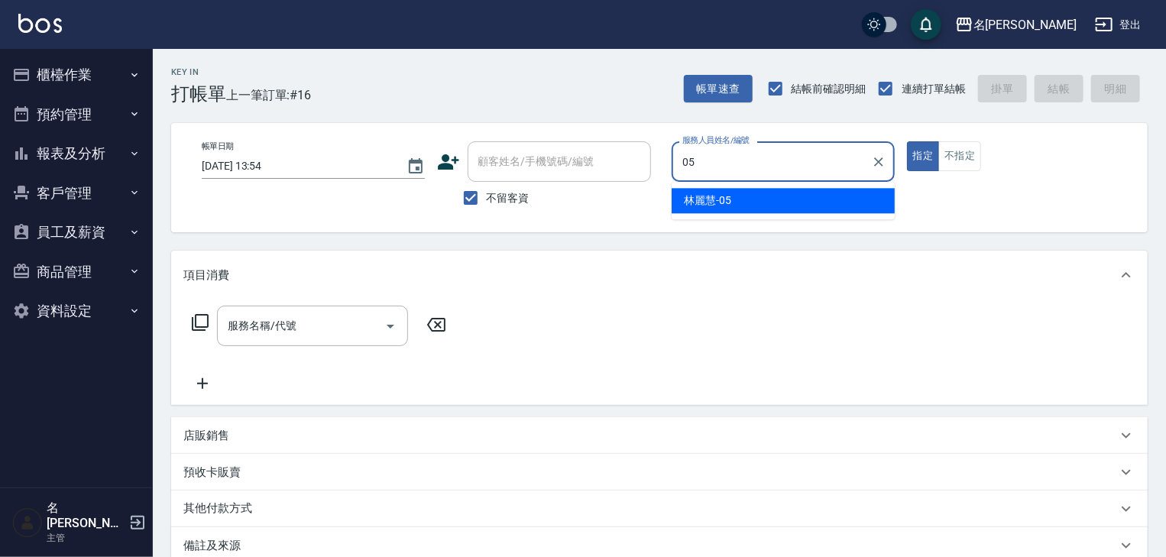
type input "[PERSON_NAME]-05"
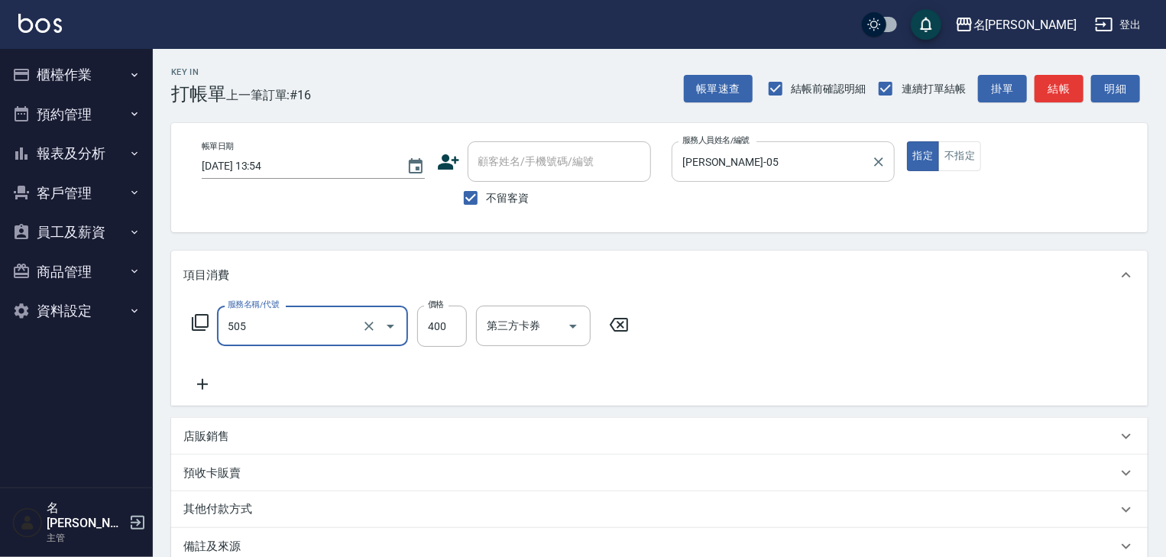
type input "洗髮(505)"
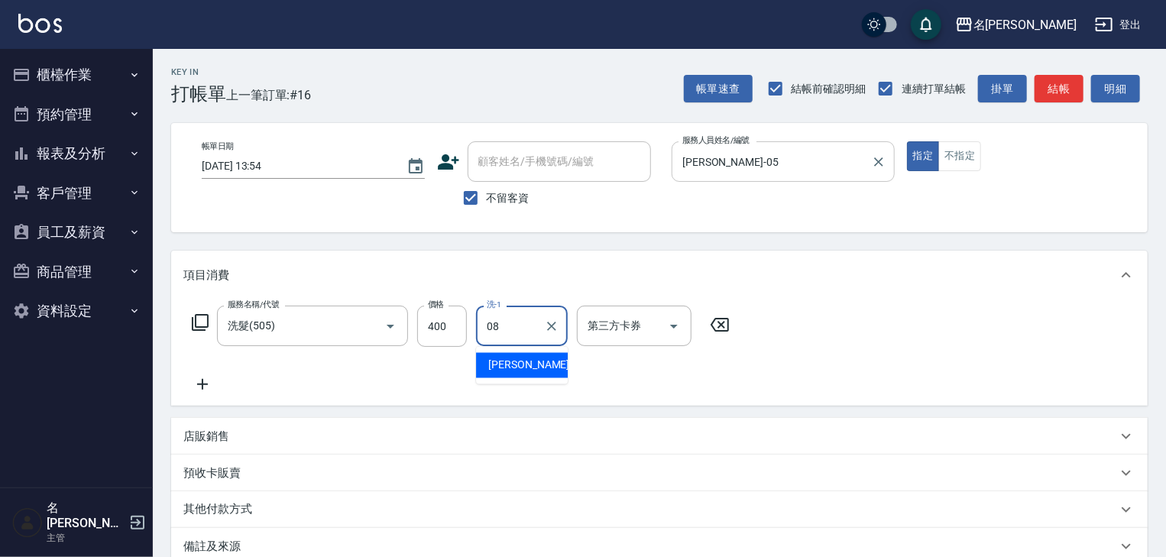
type input "[PERSON_NAME]-08"
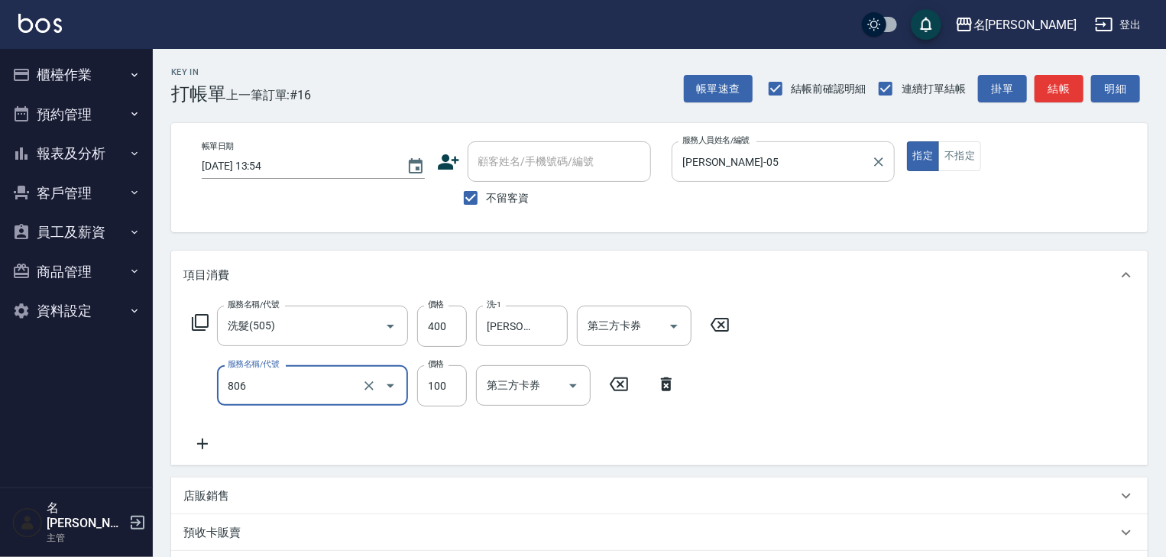
type input "電棒(806)"
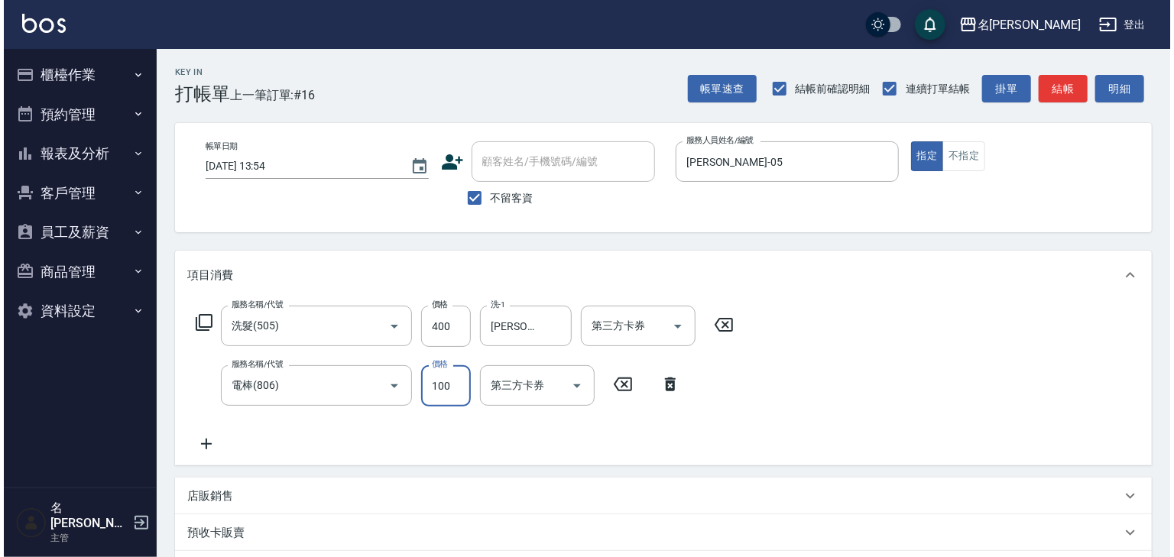
scroll to position [238, 0]
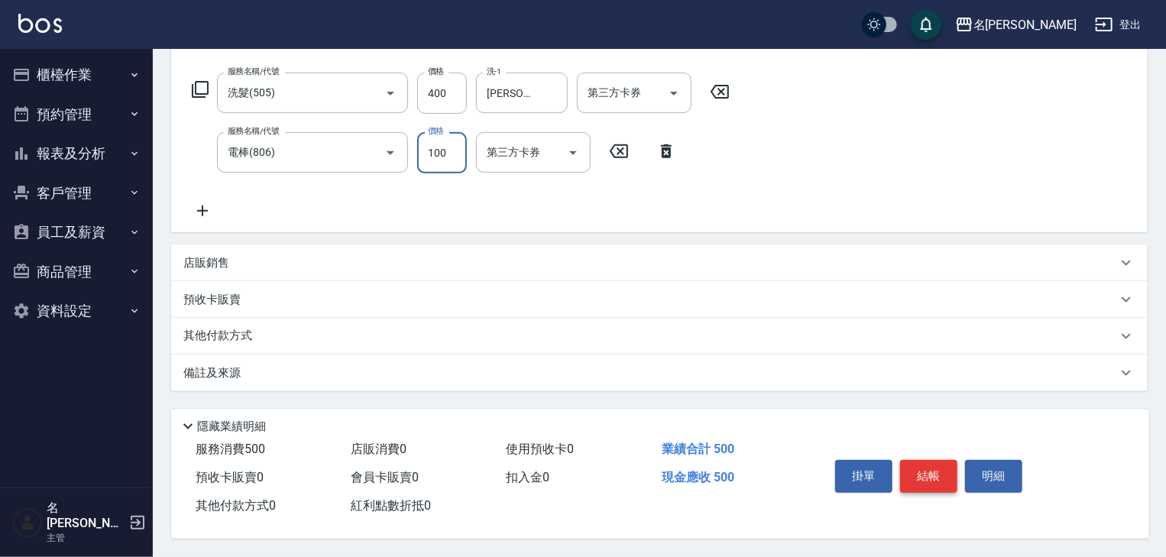
click at [937, 482] on button "結帳" at bounding box center [928, 476] width 57 height 32
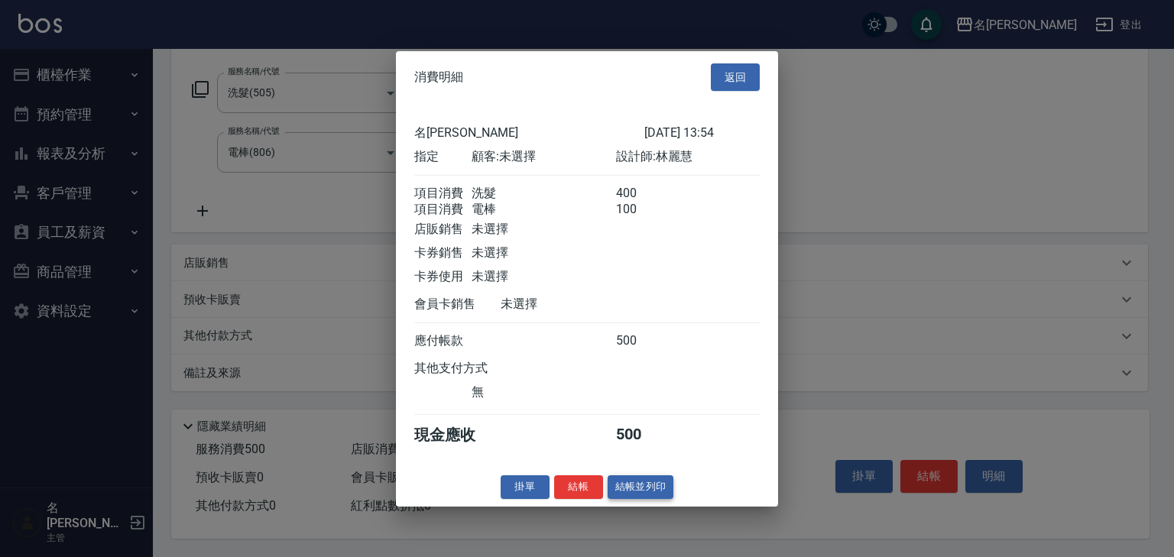
click at [651, 495] on button "結帳並列印" at bounding box center [641, 487] width 66 height 24
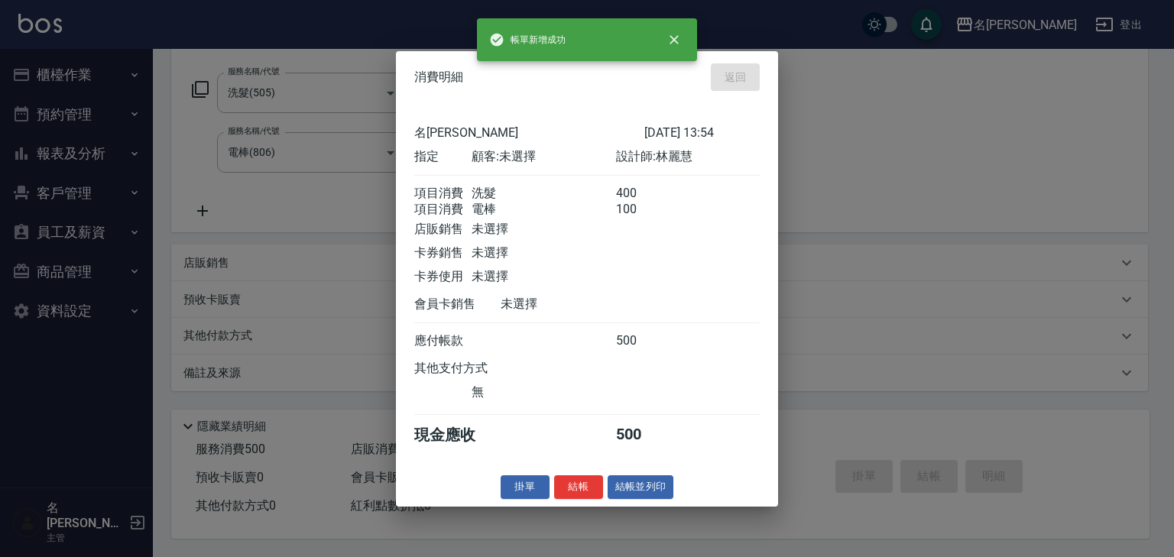
type input "2025/09/08 14:00"
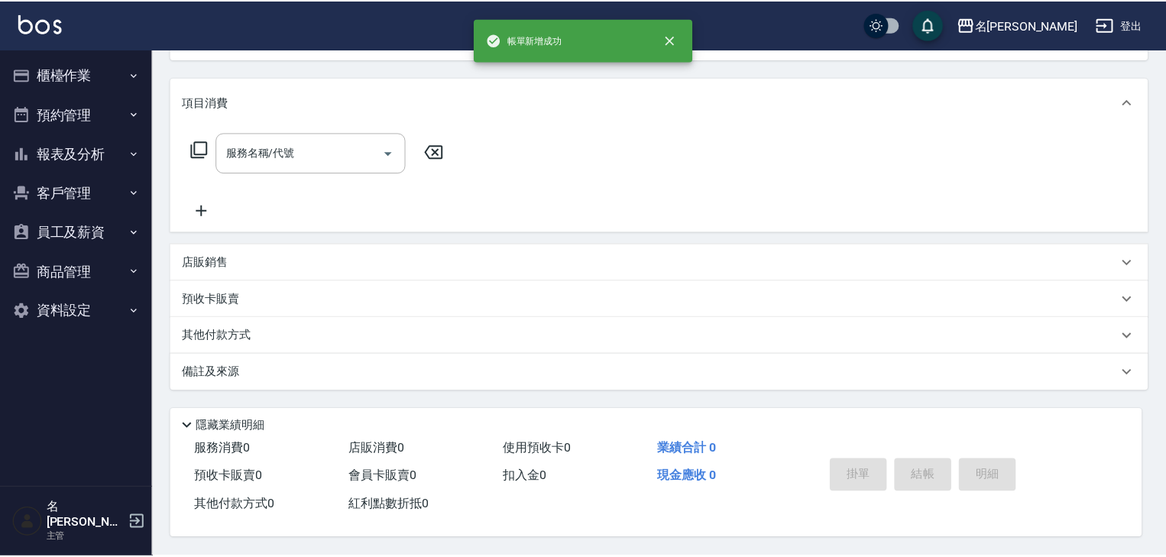
scroll to position [0, 0]
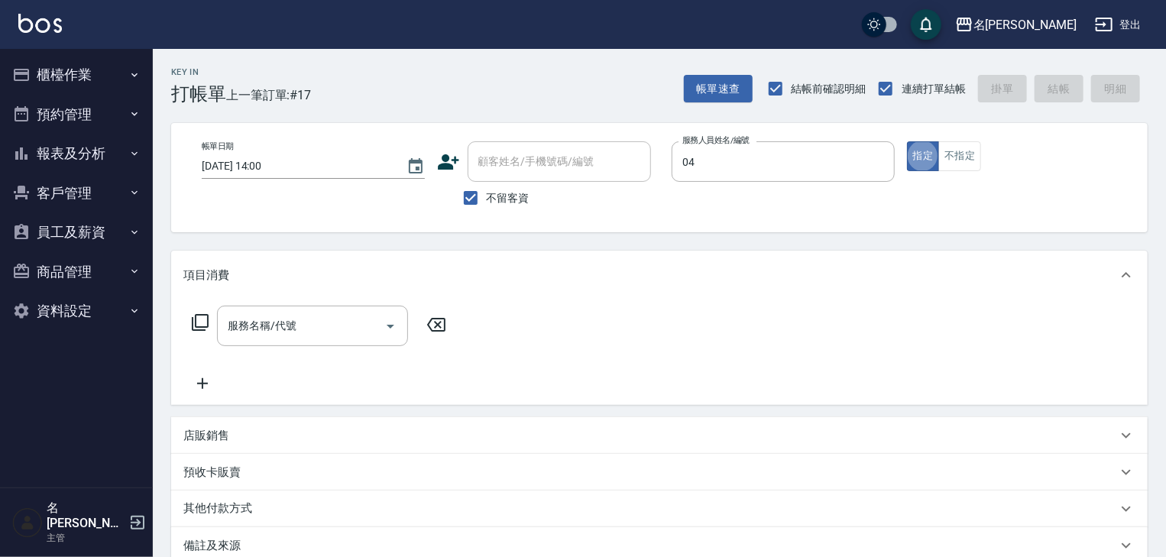
type input "[PERSON_NAME]-04"
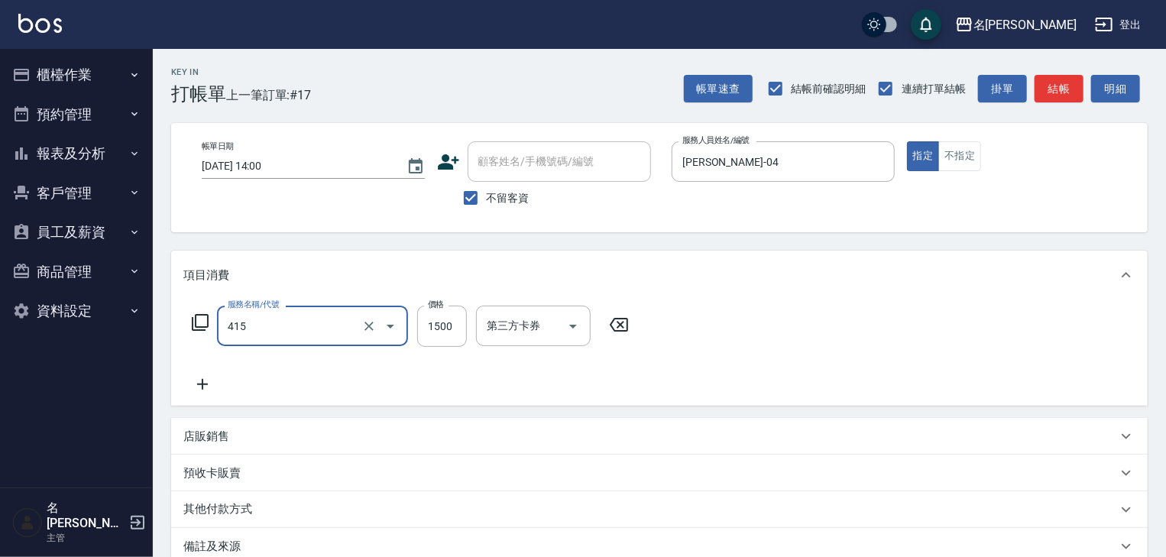
type input "染髮1500↑(415)"
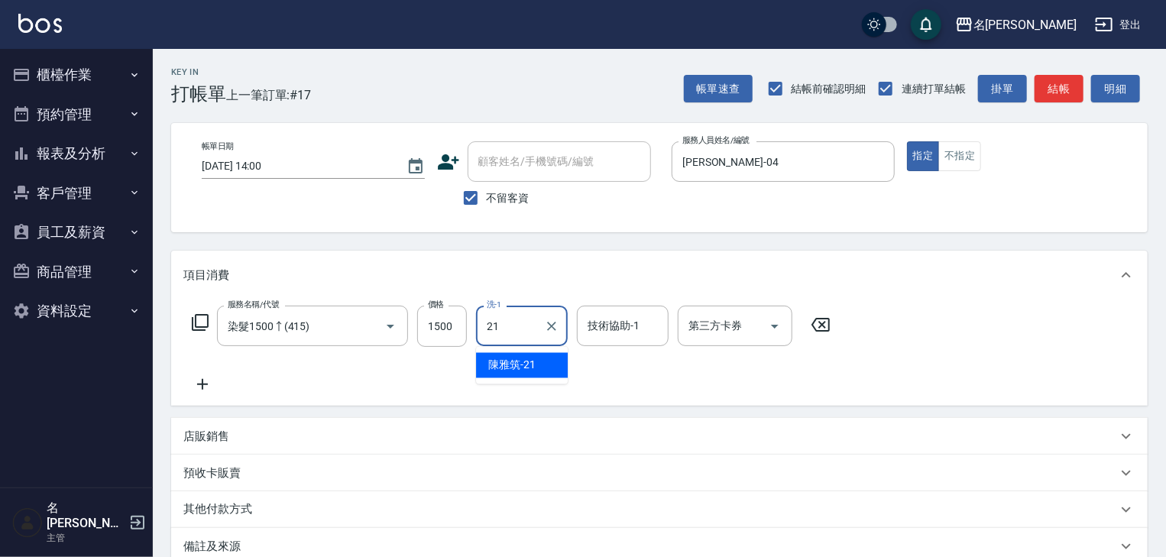
type input "[PERSON_NAME]-21"
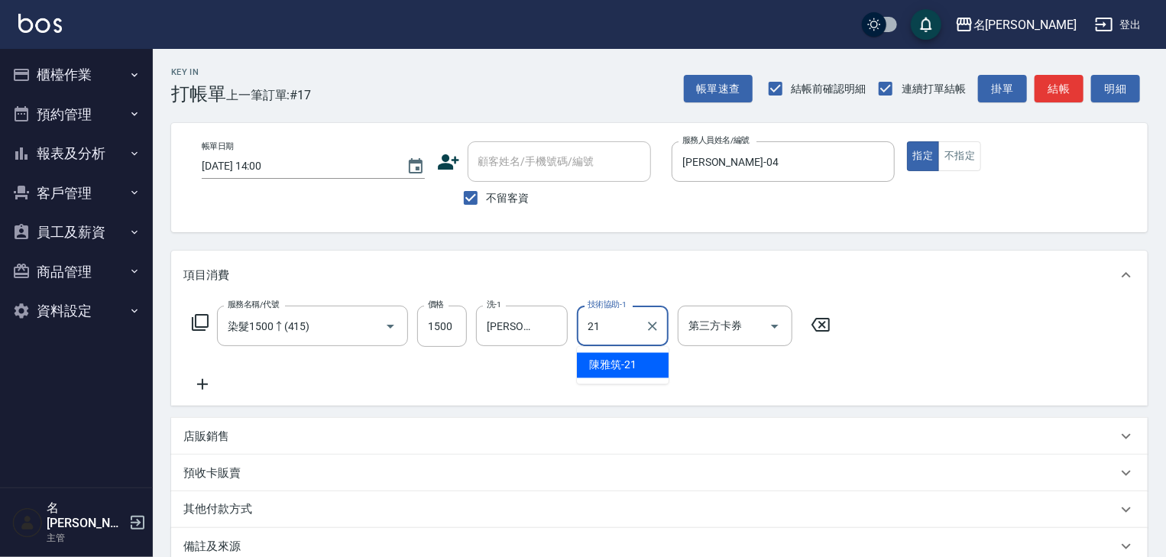
type input "[PERSON_NAME]-21"
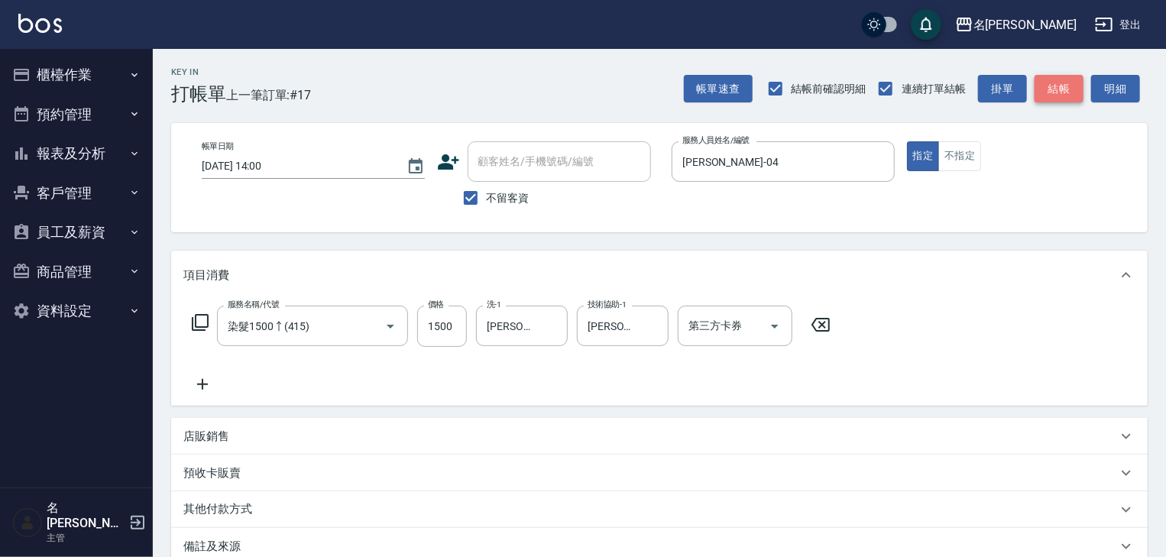
click at [1050, 92] on button "結帳" at bounding box center [1059, 89] width 49 height 28
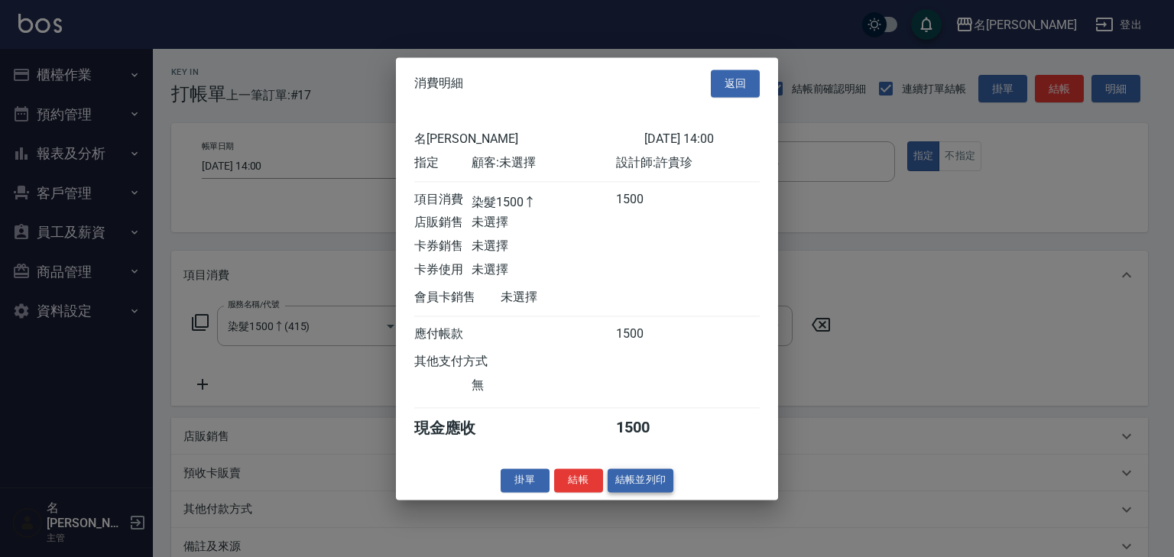
click at [660, 487] on button "結帳並列印" at bounding box center [641, 481] width 66 height 24
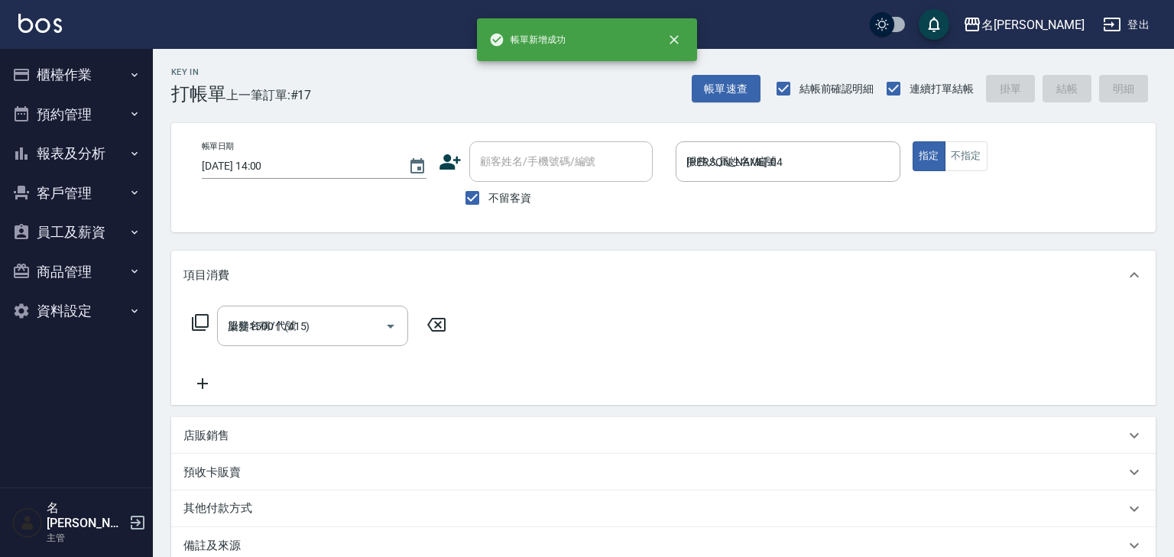
type input "2025/09/08 14:02"
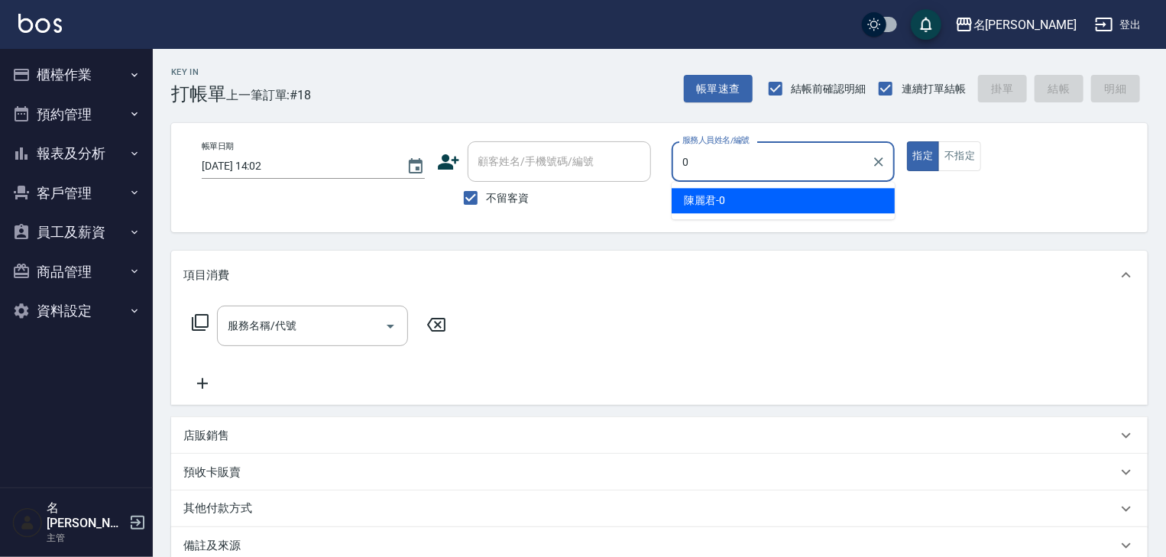
type input "陳麗君-0"
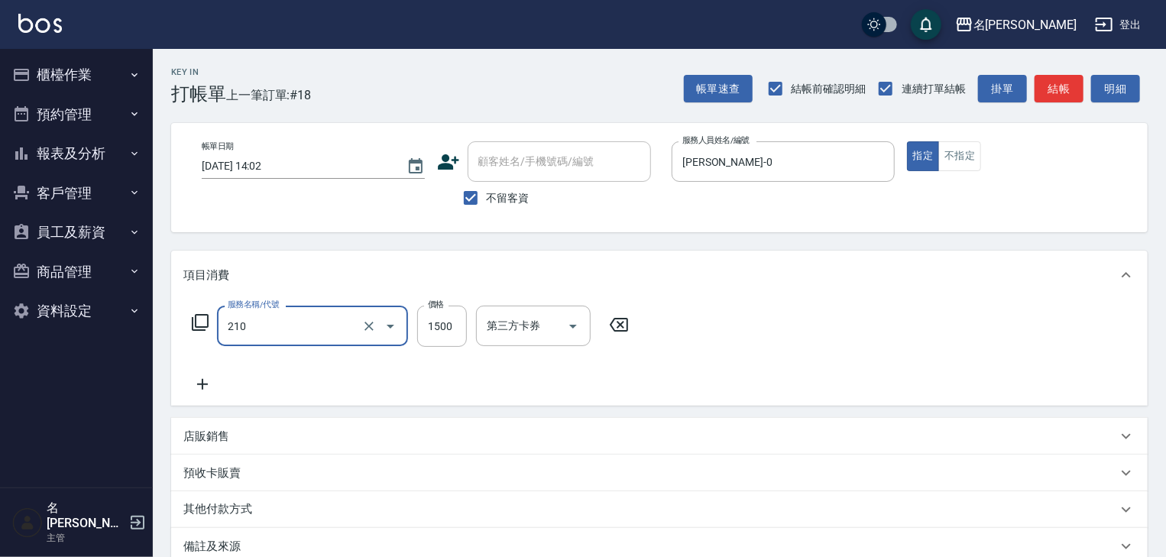
type input "離子燙(自備)(210)"
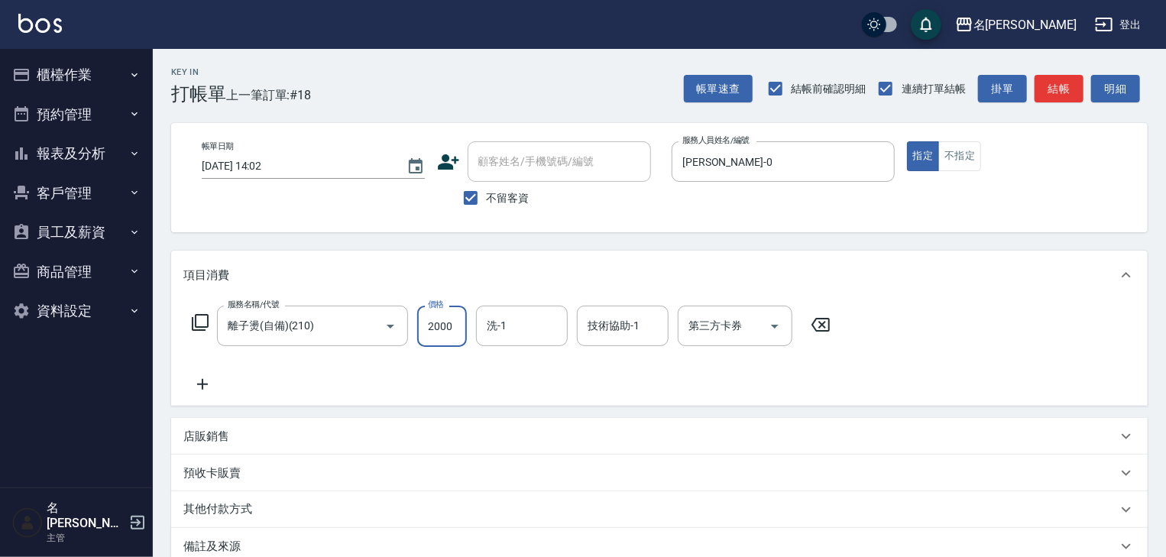
type input "2000"
type input "[PERSON_NAME]-27"
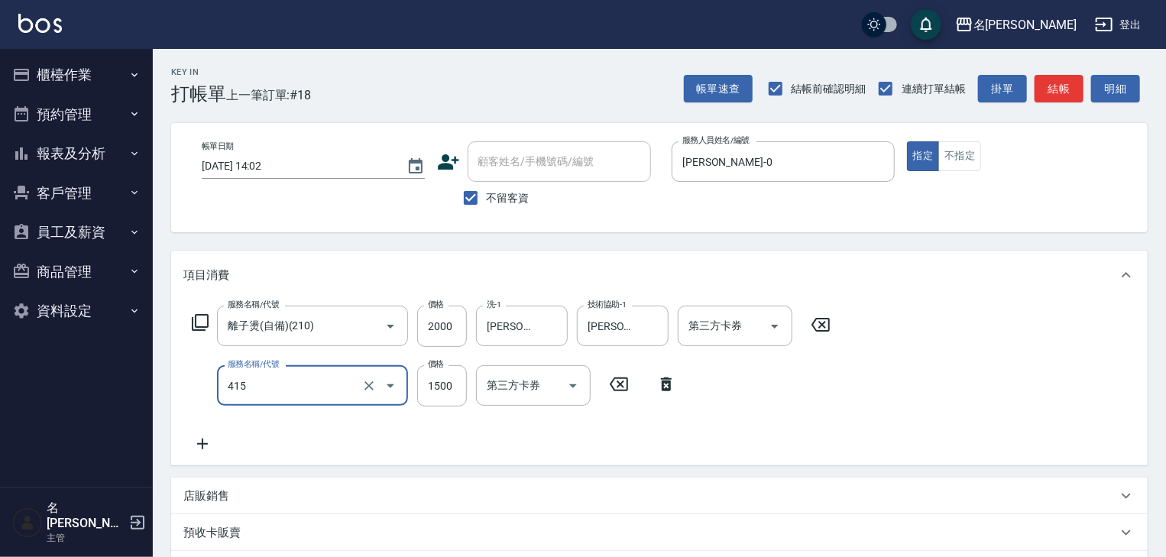
type input "染髮1500↑(415)"
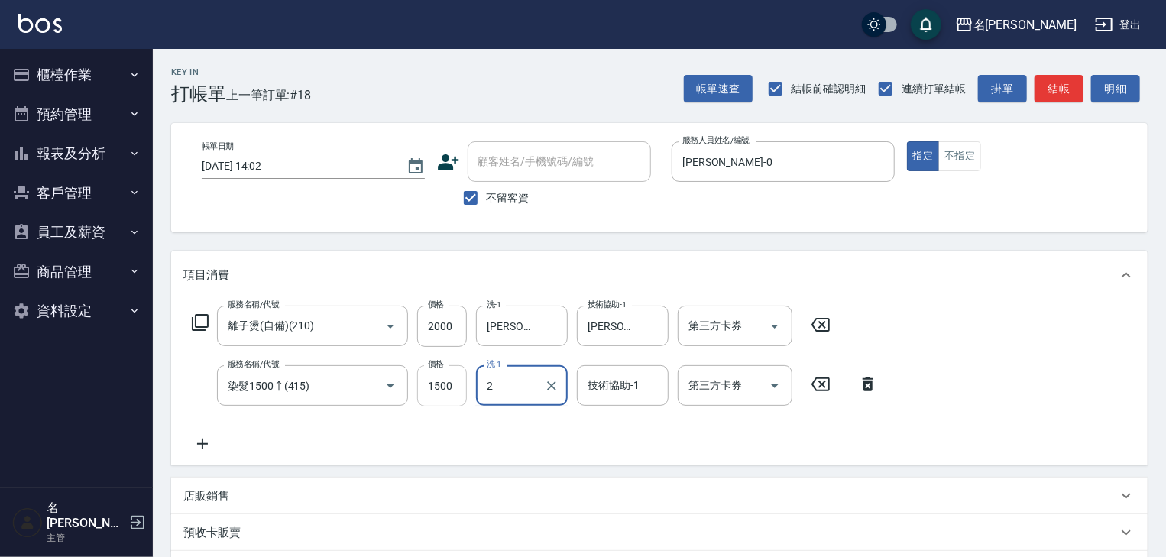
type input "2"
click at [461, 388] on input "1500" at bounding box center [442, 385] width 50 height 41
type input "2000"
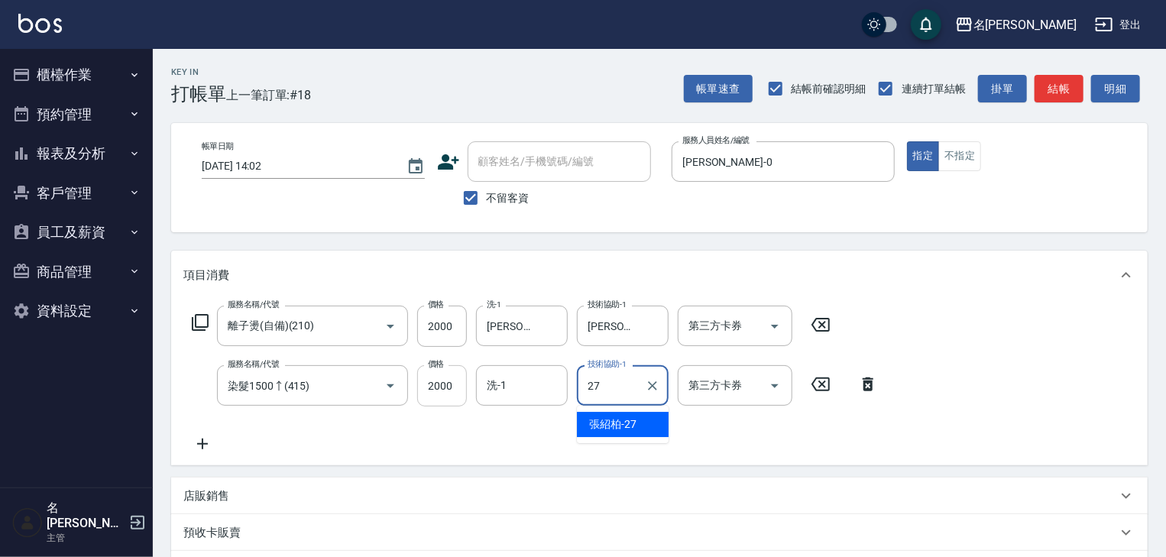
type input "[PERSON_NAME]-27"
click at [1085, 94] on div "帳單速查 結帳前確認明細 連續打單結帳 掛單 結帳 明細" at bounding box center [916, 89] width 464 height 32
click at [1074, 91] on button "結帳" at bounding box center [1059, 89] width 49 height 28
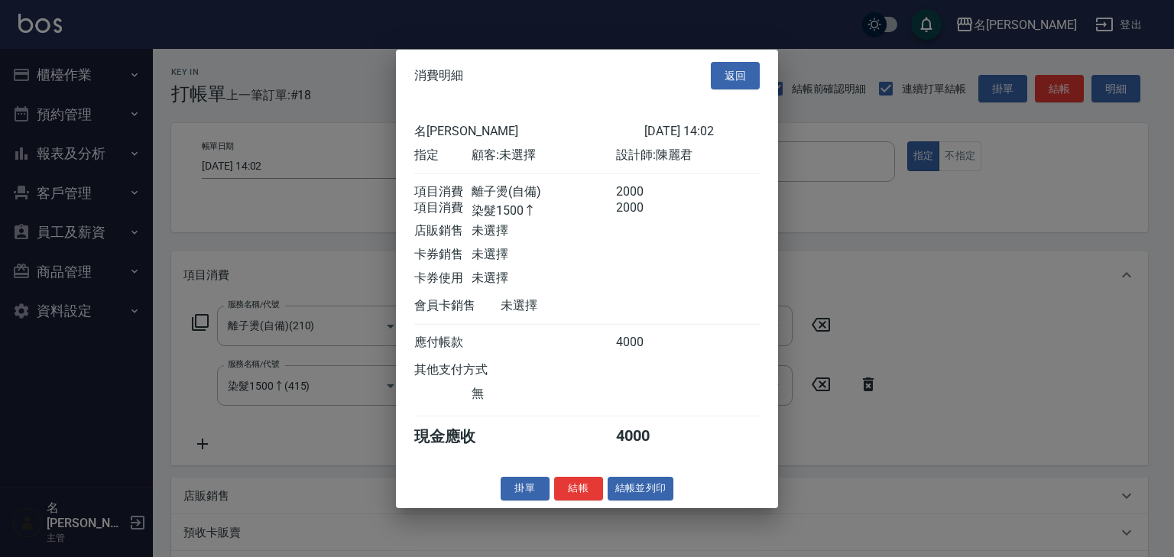
click at [667, 519] on div at bounding box center [587, 278] width 1174 height 557
click at [669, 478] on div "消費明細 返回 名留林森 2025/09/08 14:02 指定 顧客: 未選擇 設計師: 陳麗君 項目消費 離子燙(自備) 2000 項目消費 染髮1500…" at bounding box center [587, 278] width 382 height 459
click at [664, 491] on button "結帳並列印" at bounding box center [641, 489] width 66 height 24
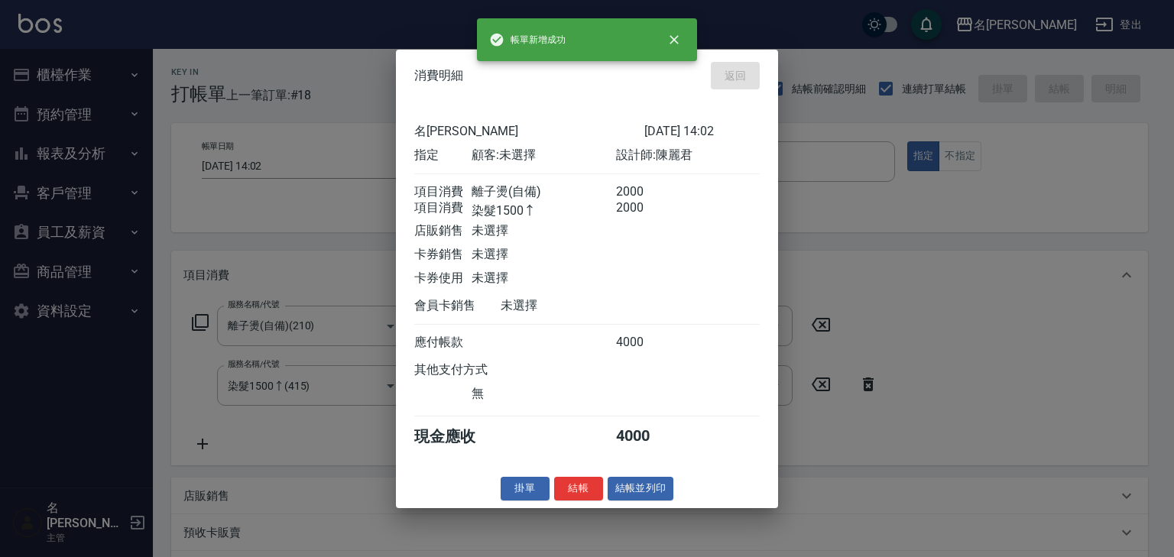
type input "2025/09/08 14:16"
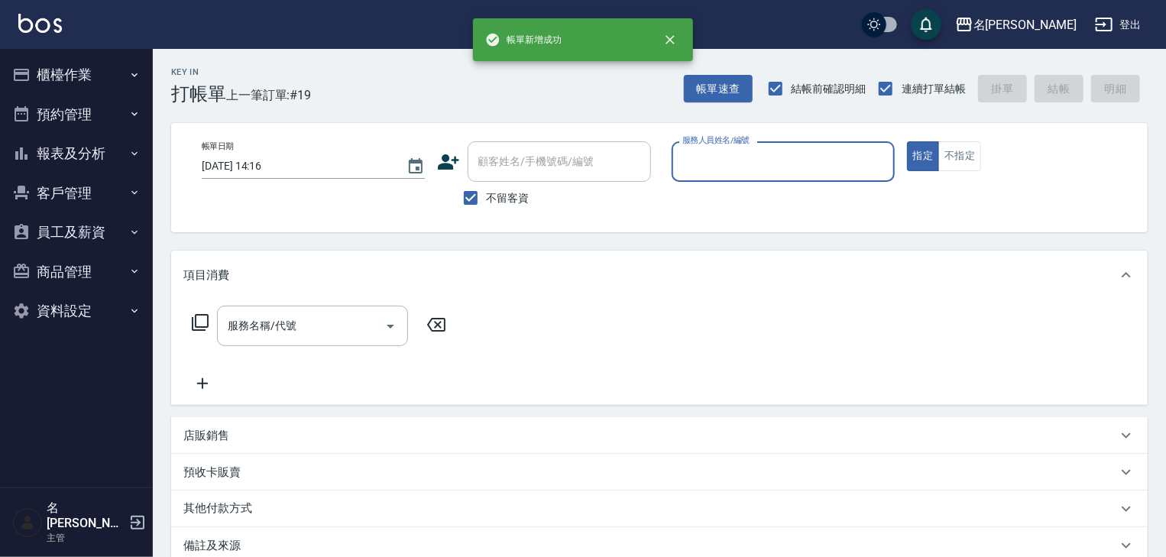
click at [57, 66] on button "櫃檯作業" at bounding box center [76, 75] width 141 height 40
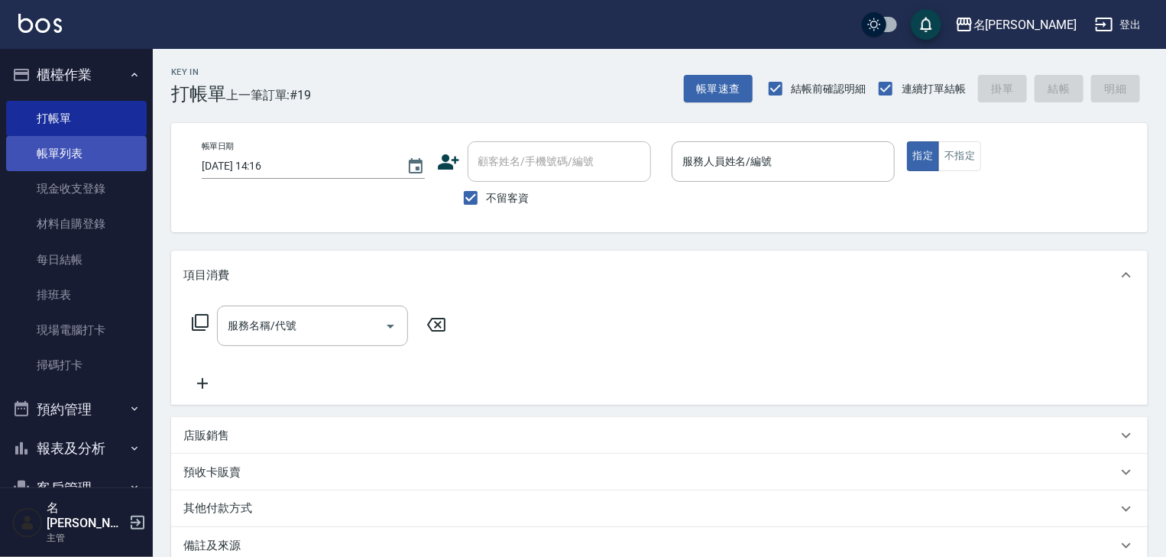
click at [73, 157] on link "帳單列表" at bounding box center [76, 153] width 141 height 35
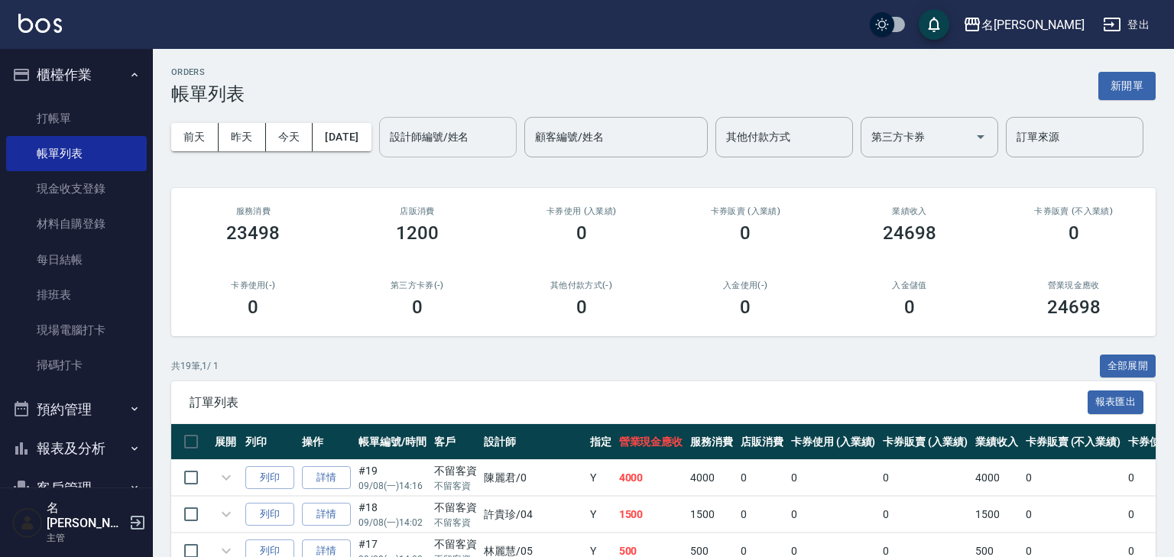
click at [379, 157] on div "設計師編號/姓名 設計師編號/姓名" at bounding box center [448, 137] width 138 height 41
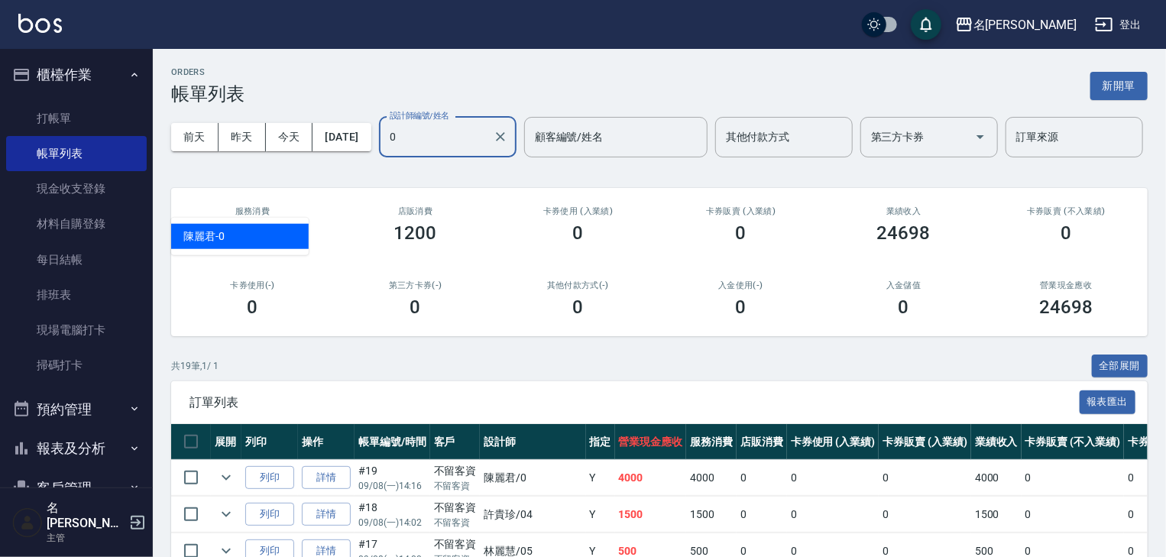
type input "陳麗君-0"
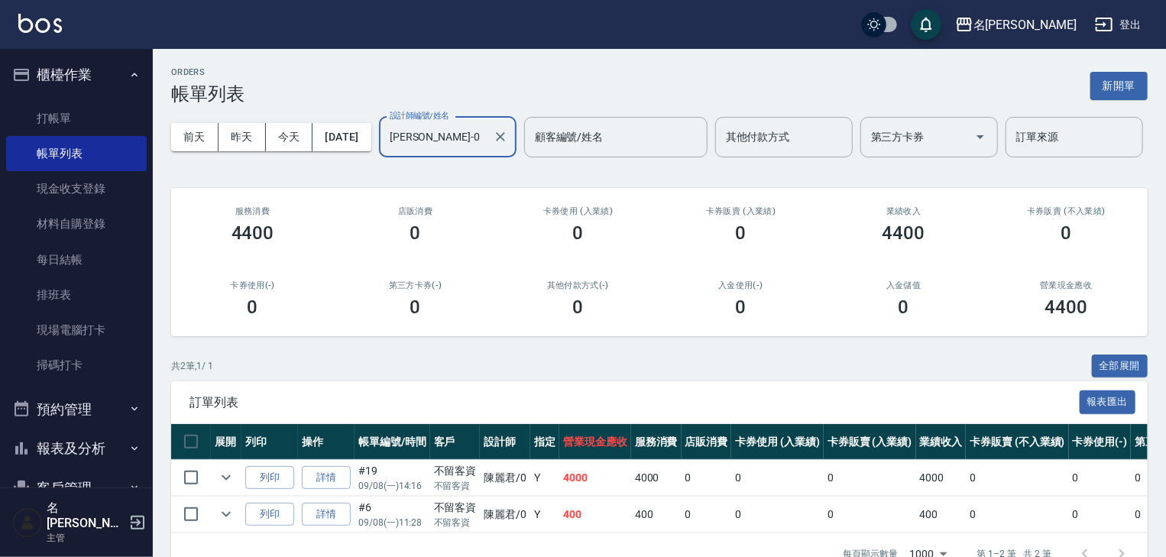
scroll to position [81, 0]
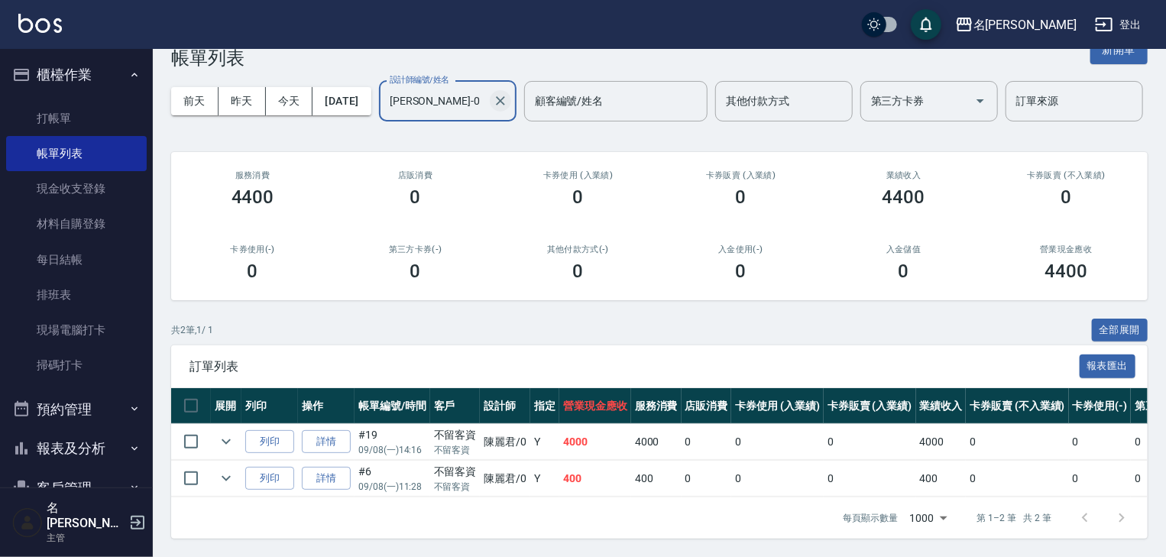
click at [493, 109] on icon "Clear" at bounding box center [500, 100] width 15 height 15
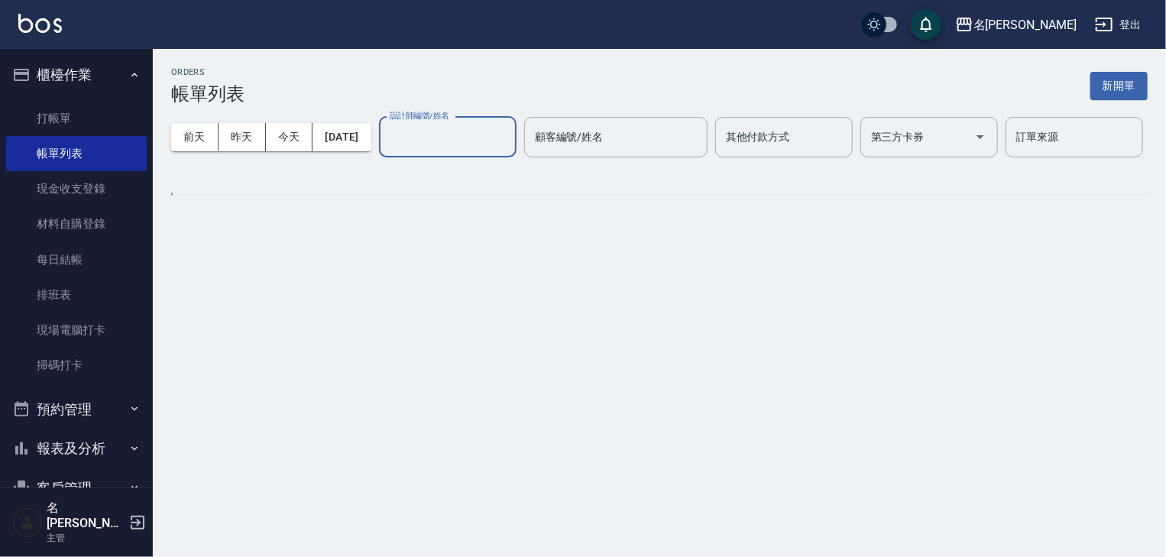
scroll to position [0, 0]
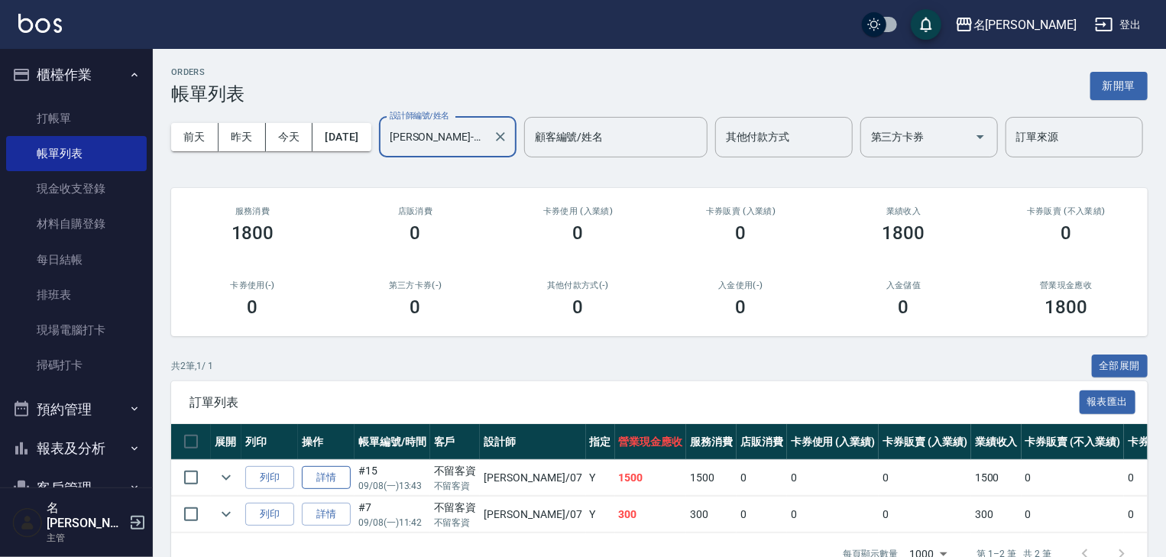
type input "[PERSON_NAME]-07"
click at [316, 490] on link "詳情" at bounding box center [326, 478] width 49 height 24
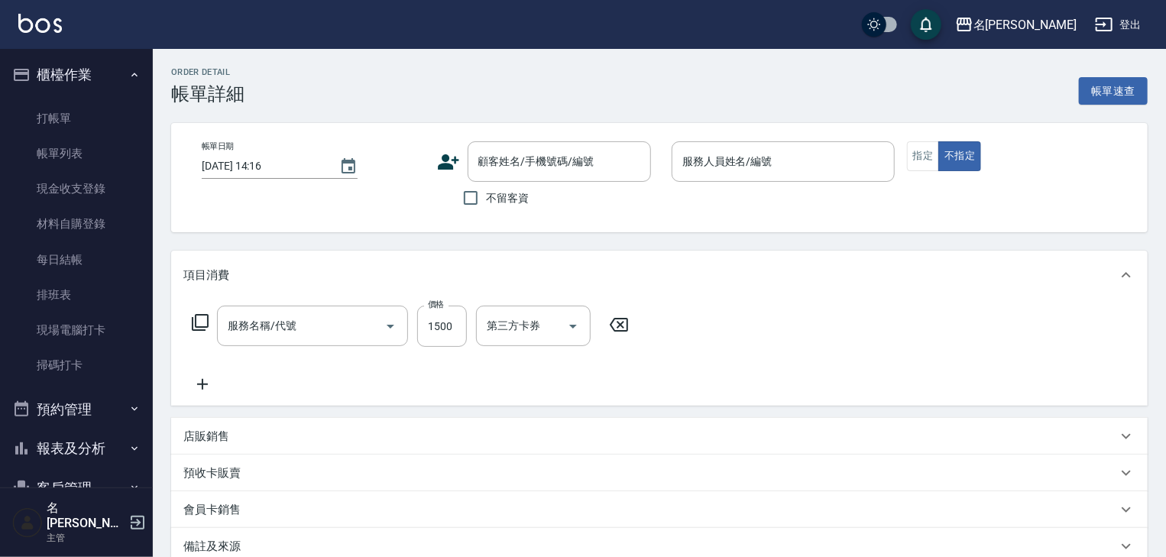
type input "2025/09/08 13:43"
checkbox input "true"
type input "[PERSON_NAME]-07"
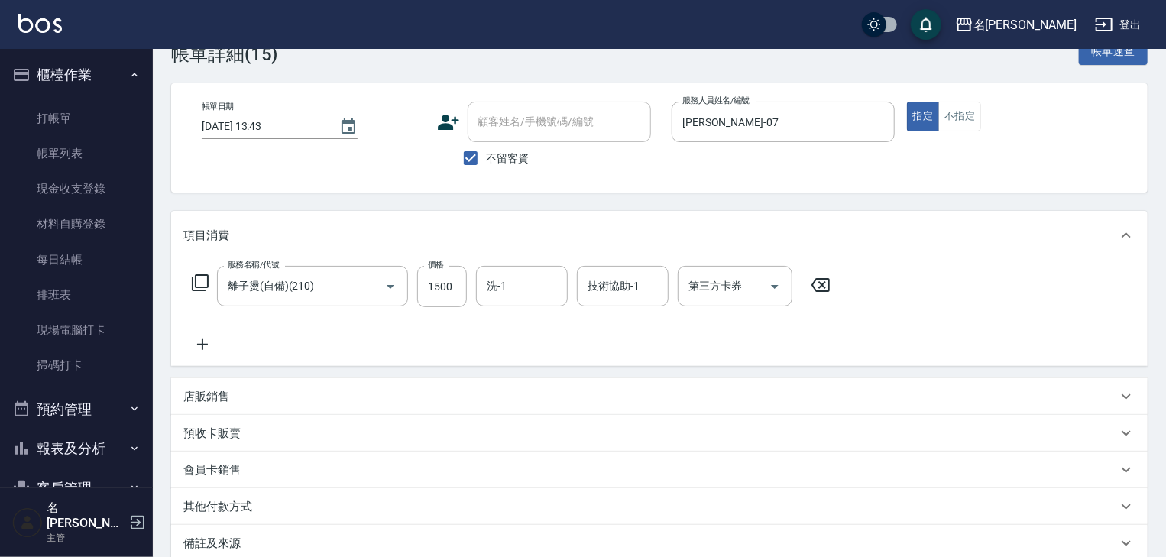
type input "離子燙(自備)(210)"
click at [225, 511] on p "其他付款方式" at bounding box center [217, 507] width 69 height 16
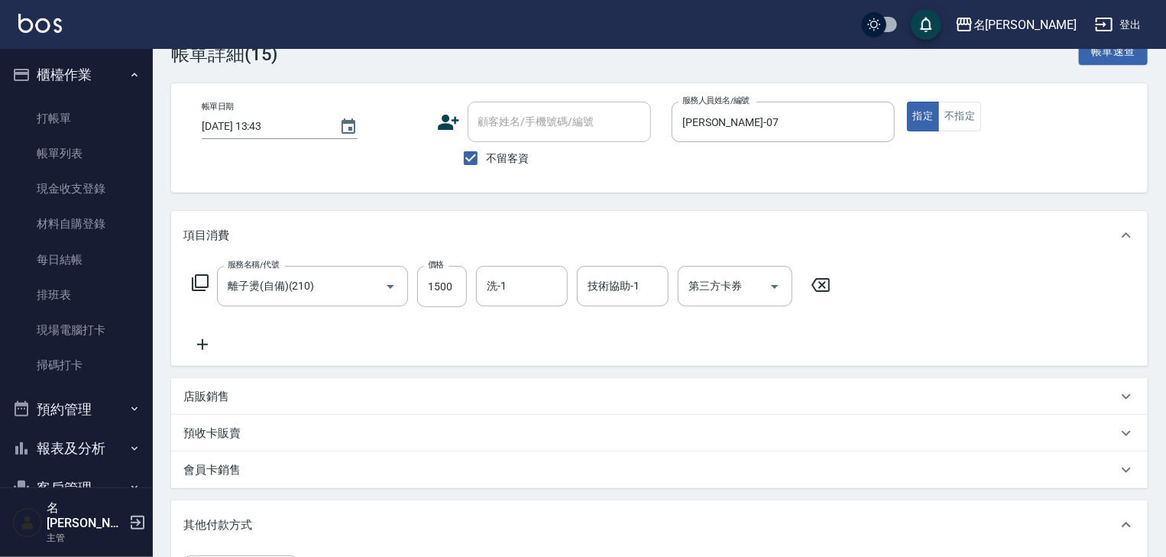
scroll to position [284, 0]
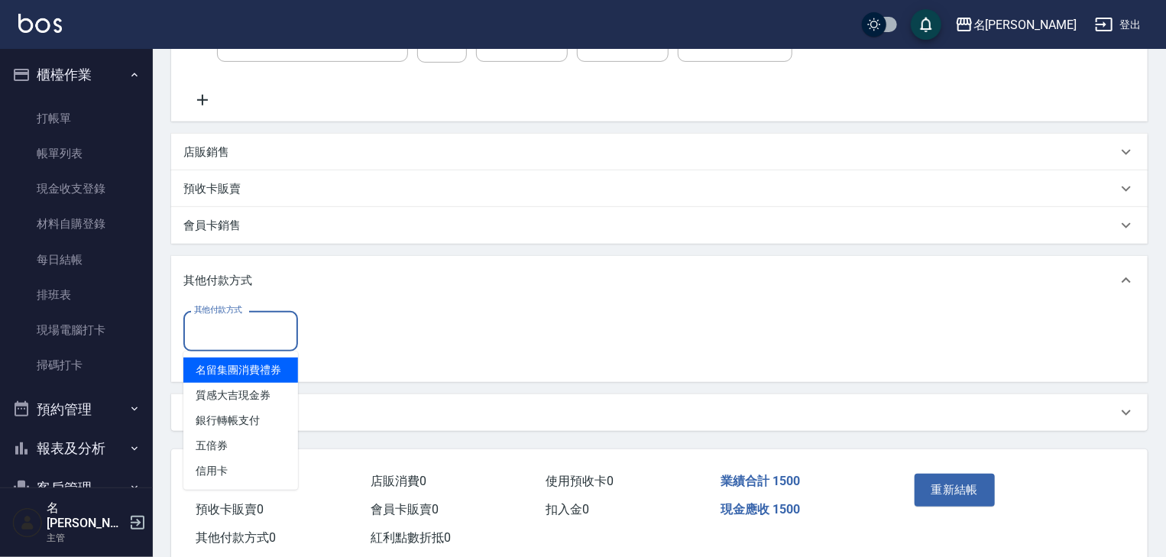
click at [268, 336] on input "其他付款方式" at bounding box center [240, 331] width 101 height 27
click at [269, 413] on span "銀行轉帳支付" at bounding box center [240, 420] width 115 height 25
type input "銀行轉帳支付"
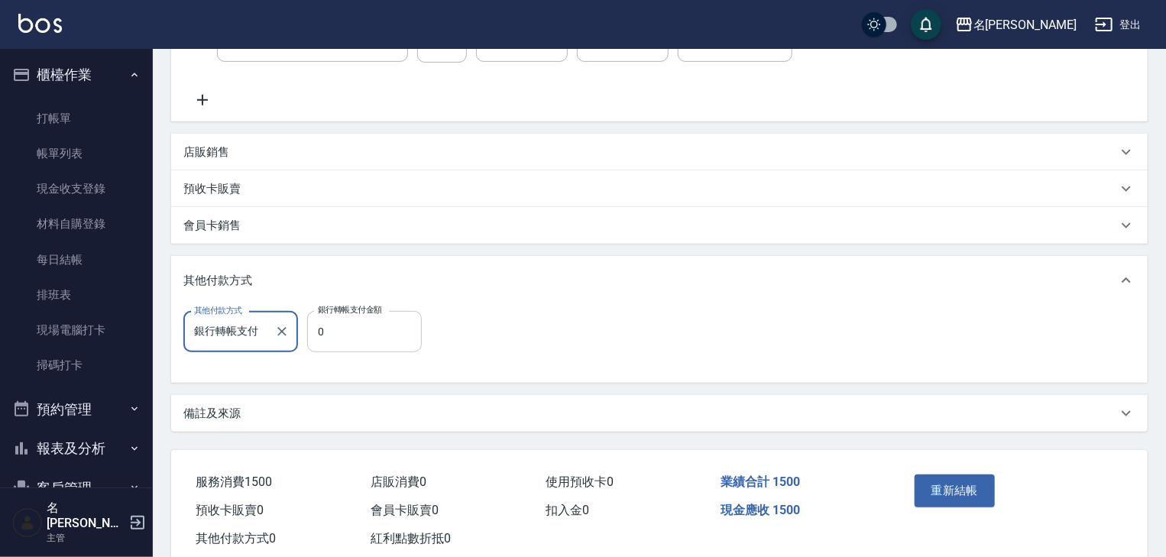
click at [346, 340] on input "0" at bounding box center [364, 331] width 115 height 41
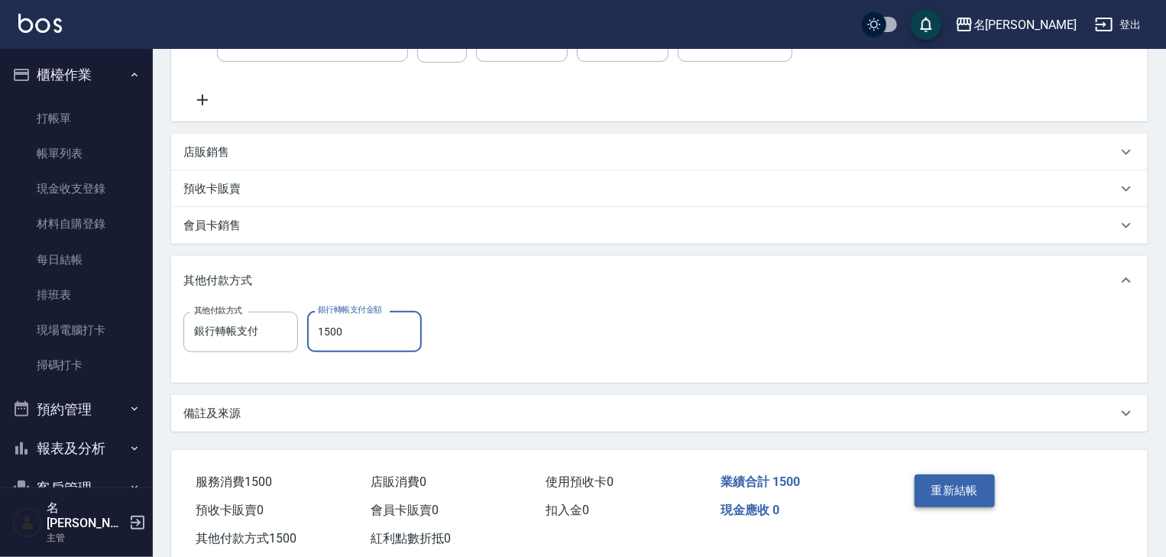
type input "1500"
click at [929, 482] on button "重新結帳" at bounding box center [955, 491] width 81 height 32
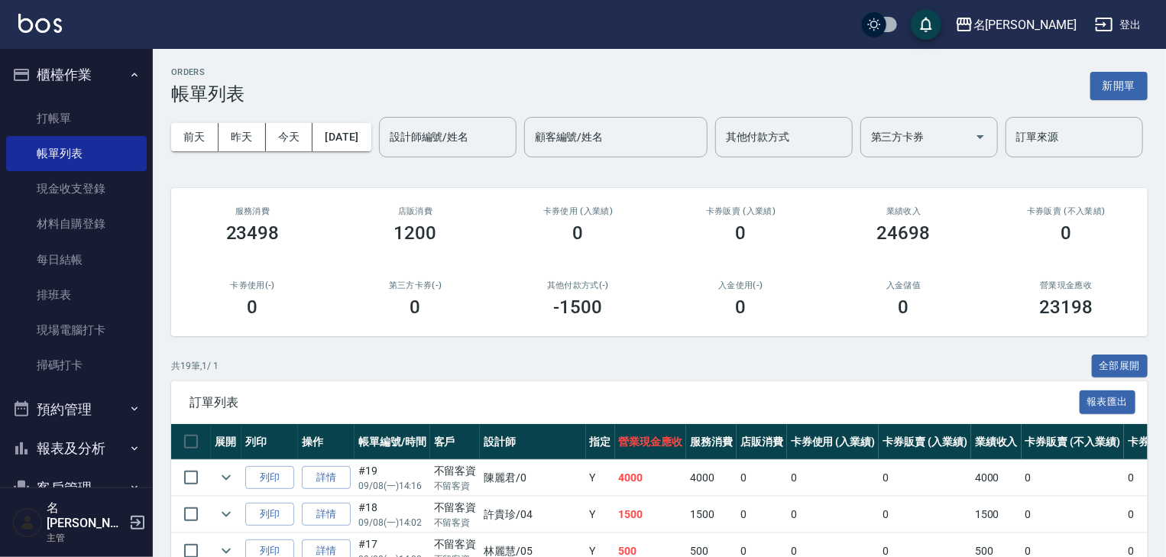
click at [34, 21] on img at bounding box center [40, 23] width 44 height 19
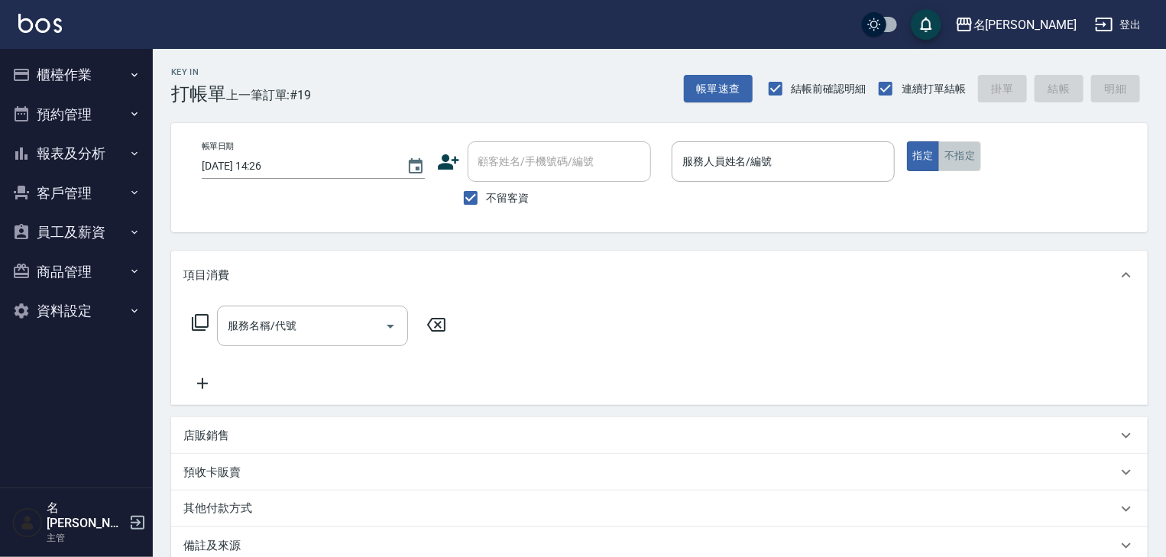
click at [965, 167] on button "不指定" at bounding box center [960, 156] width 43 height 30
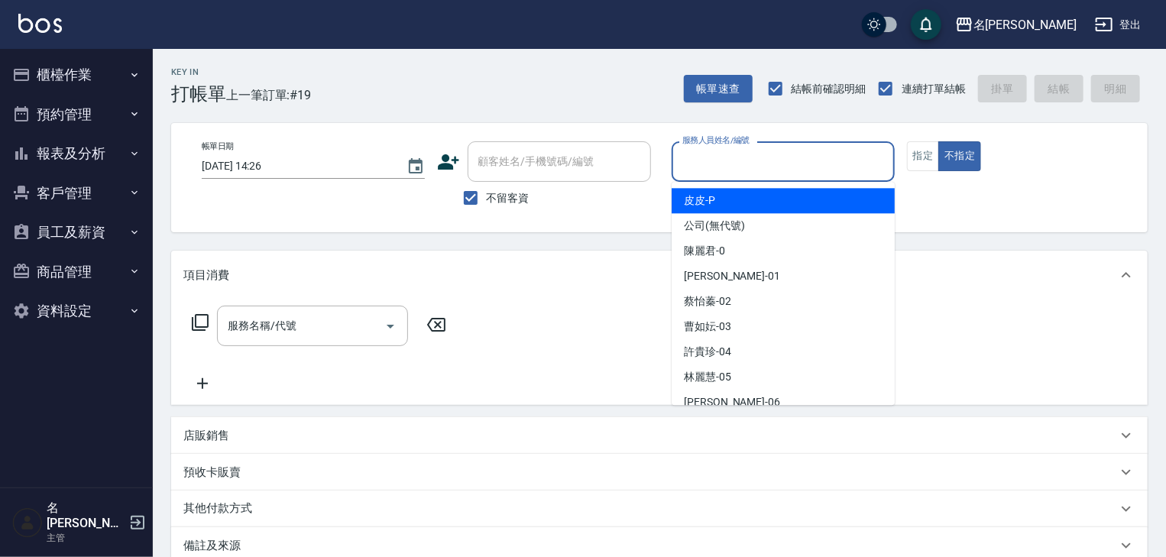
click at [835, 164] on input "服務人員姓名/編號" at bounding box center [783, 161] width 209 height 27
type input "[PERSON_NAME]"
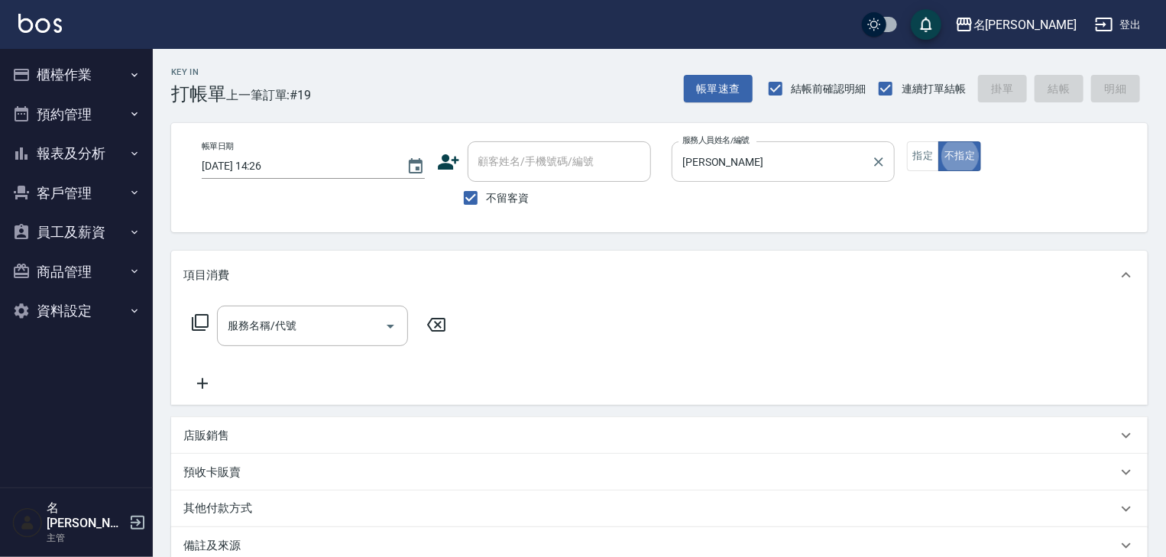
type button "false"
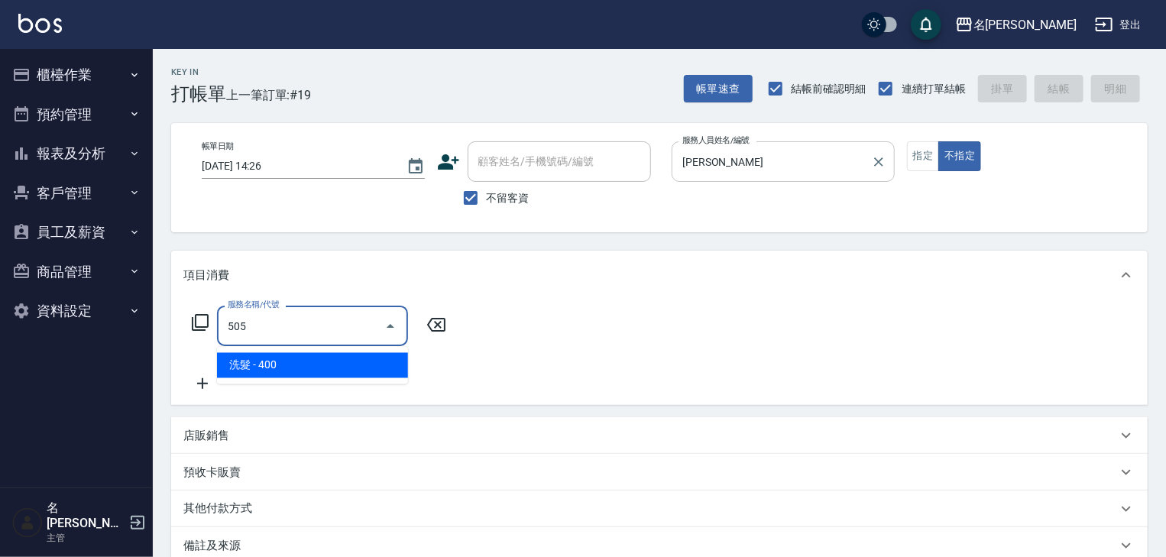
type input "洗髮(505)"
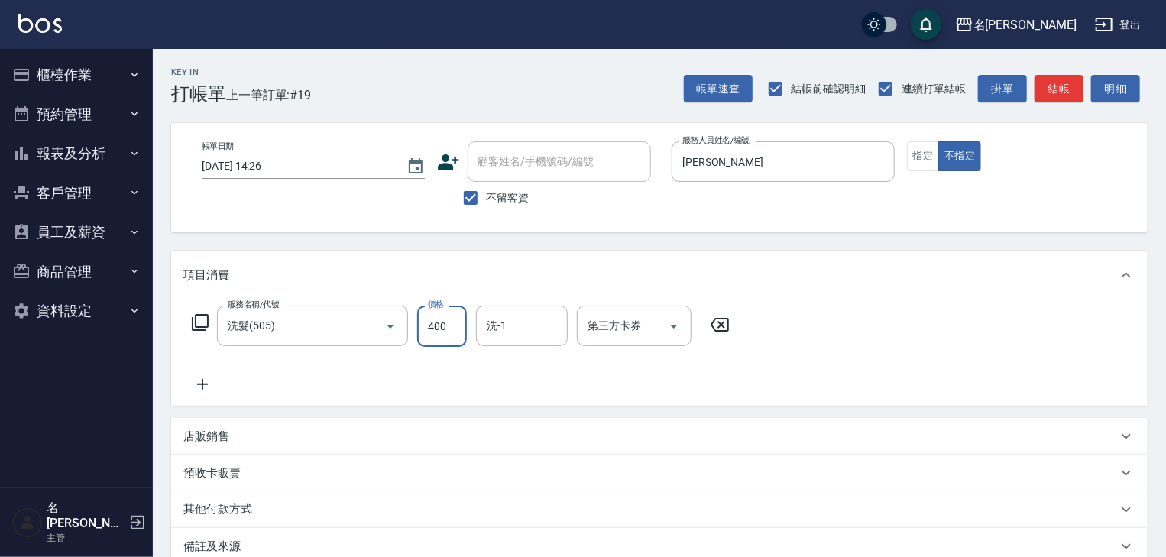
click at [207, 384] on icon at bounding box center [202, 384] width 11 height 11
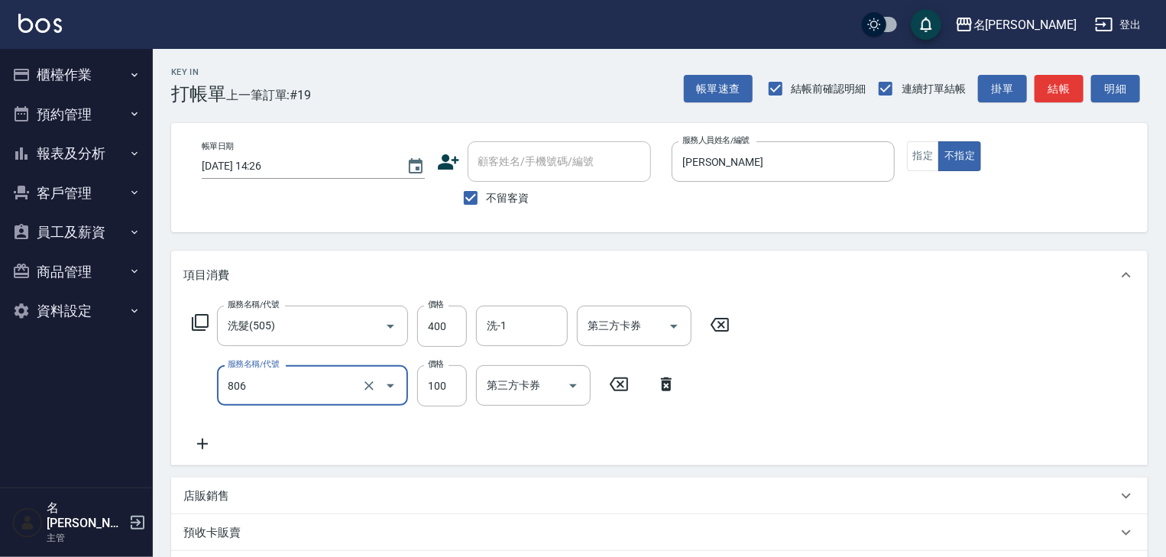
type input "電棒(806)"
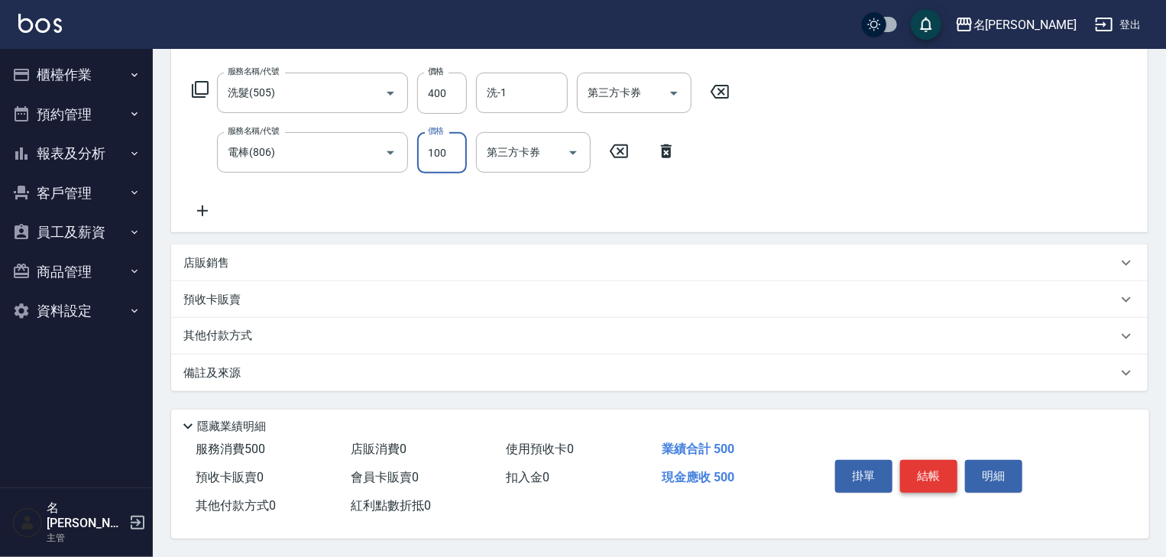
click at [931, 465] on button "結帳" at bounding box center [928, 476] width 57 height 32
click at [949, 482] on button "結帳" at bounding box center [928, 476] width 57 height 32
click at [932, 486] on button "結帳" at bounding box center [928, 476] width 57 height 32
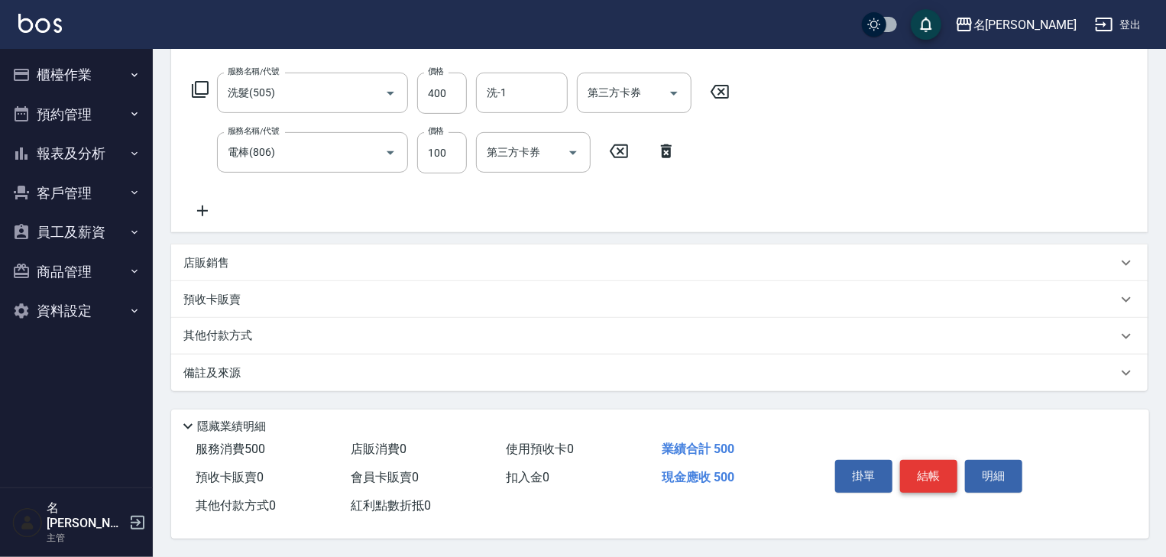
click at [932, 473] on button "結帳" at bounding box center [928, 476] width 57 height 32
click at [931, 473] on button "結帳" at bounding box center [928, 476] width 57 height 32
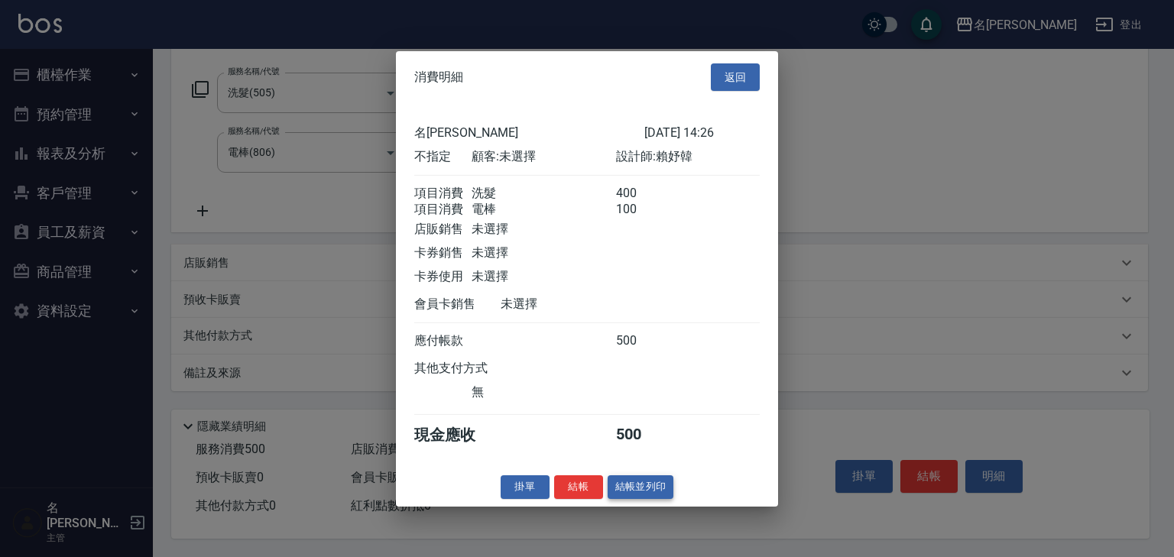
click at [666, 486] on button "結帳並列印" at bounding box center [641, 487] width 66 height 24
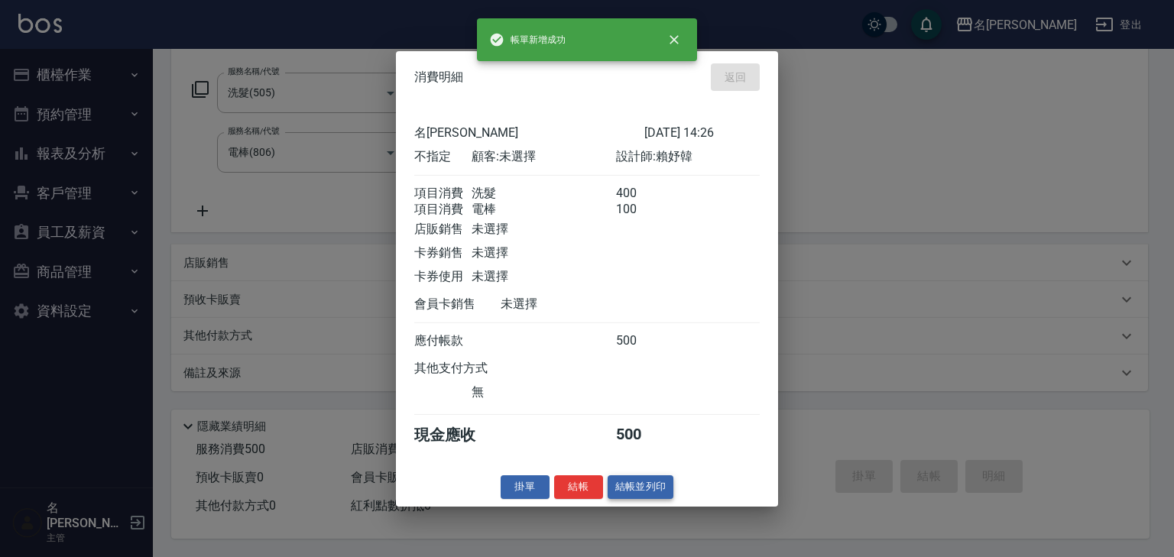
type input "2025/09/08 14:27"
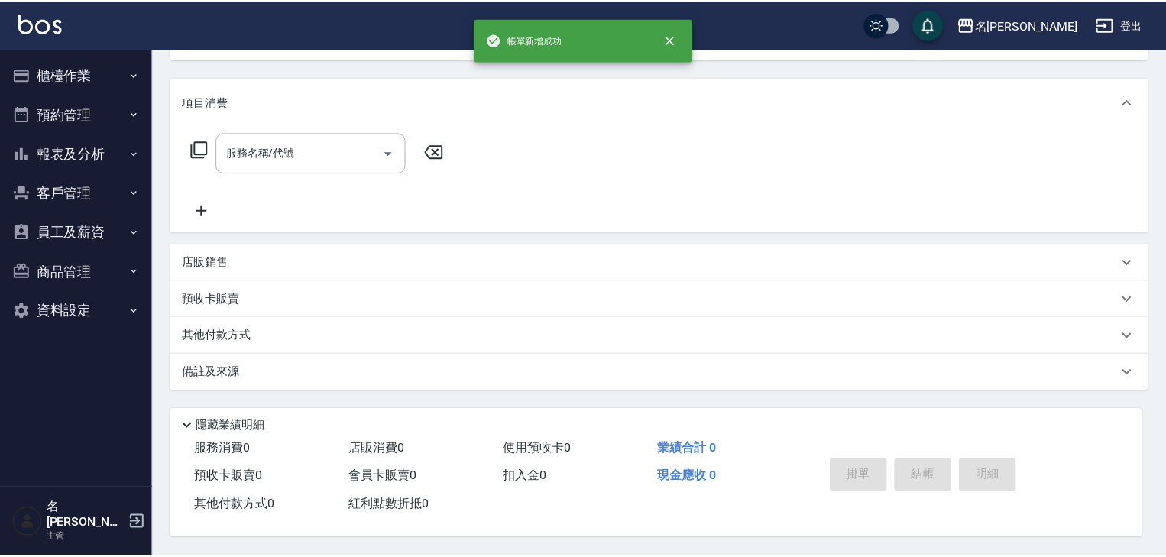
scroll to position [0, 0]
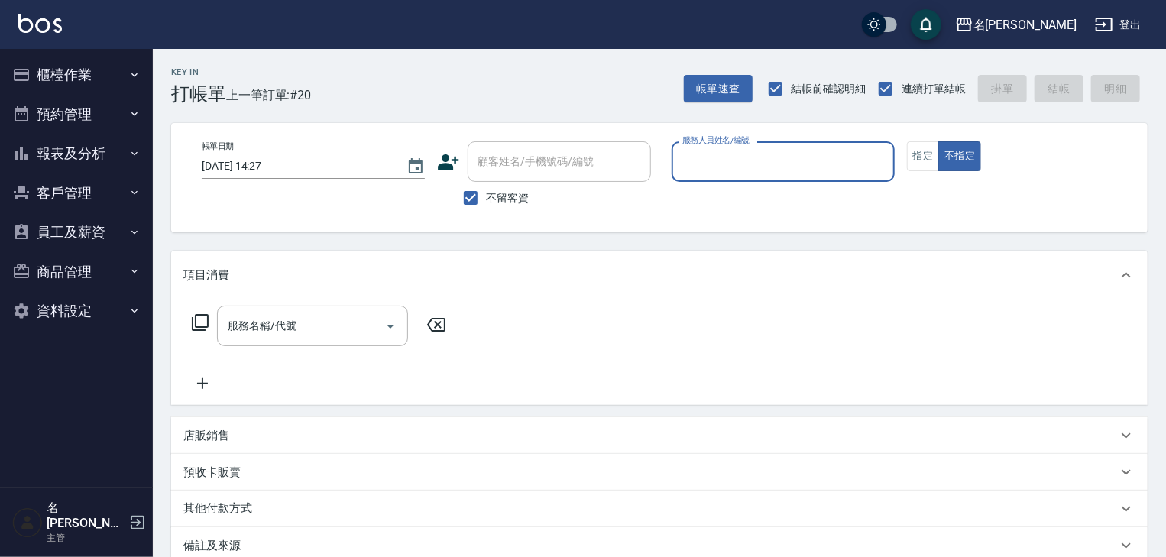
click at [918, 150] on button "指定" at bounding box center [923, 156] width 33 height 30
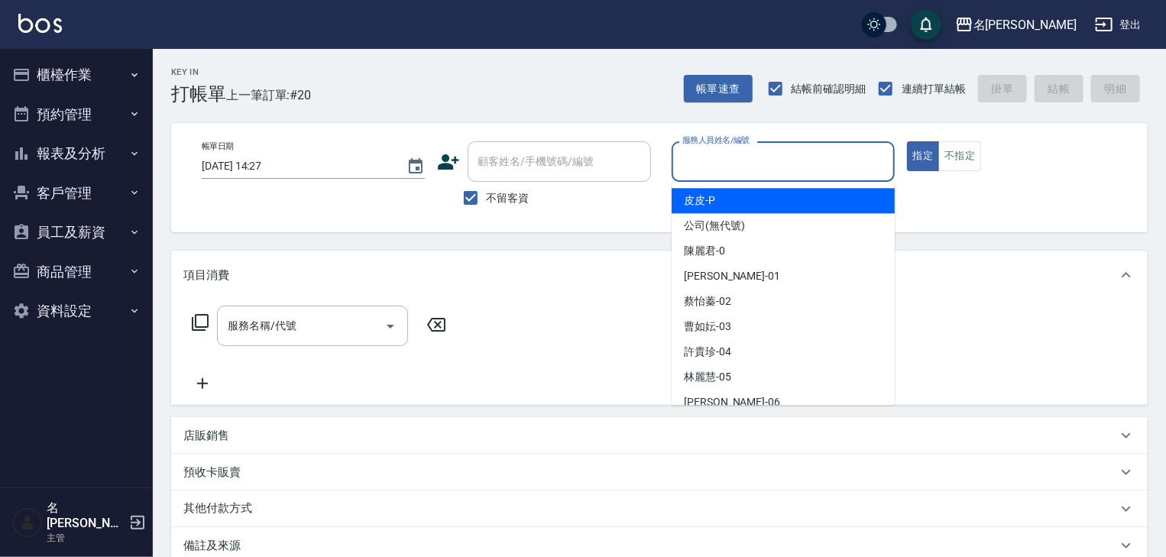
click at [767, 172] on input "服務人員姓名/編號" at bounding box center [783, 161] width 209 height 27
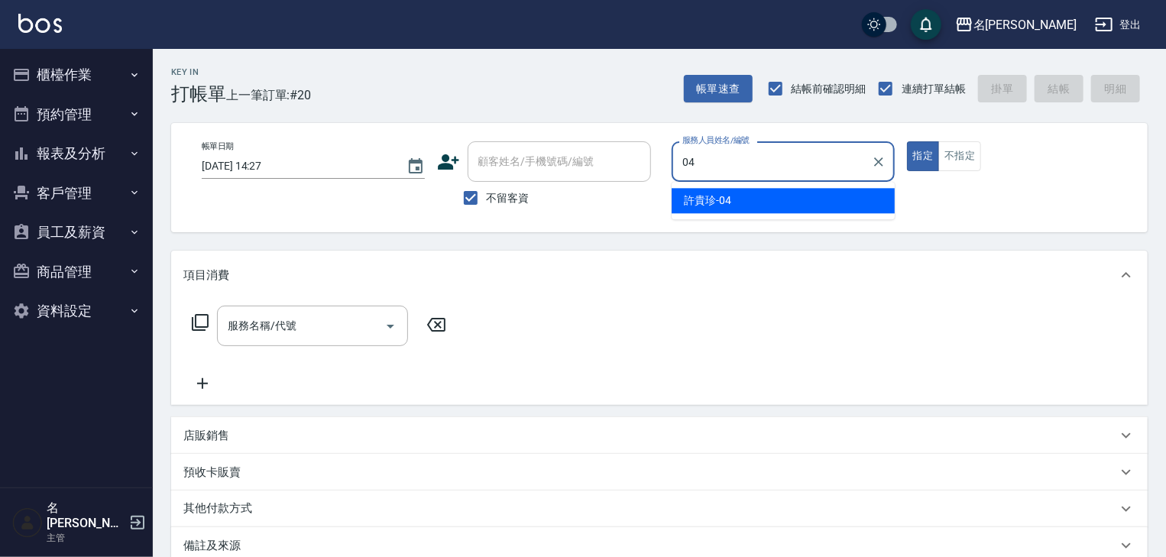
type input "[PERSON_NAME]-04"
type button "true"
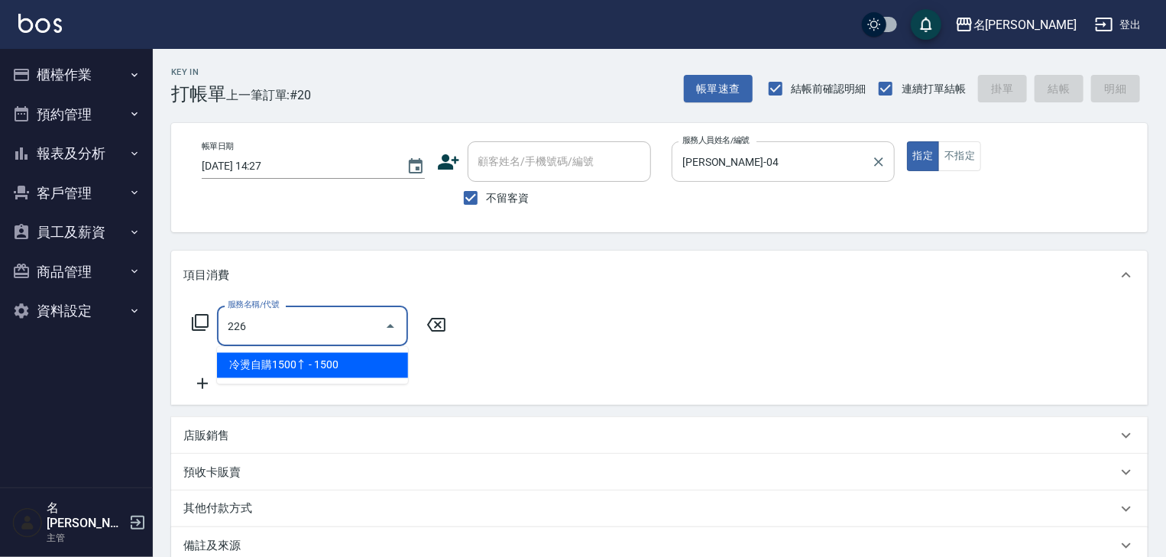
type input "冷燙自購1500↑(226)"
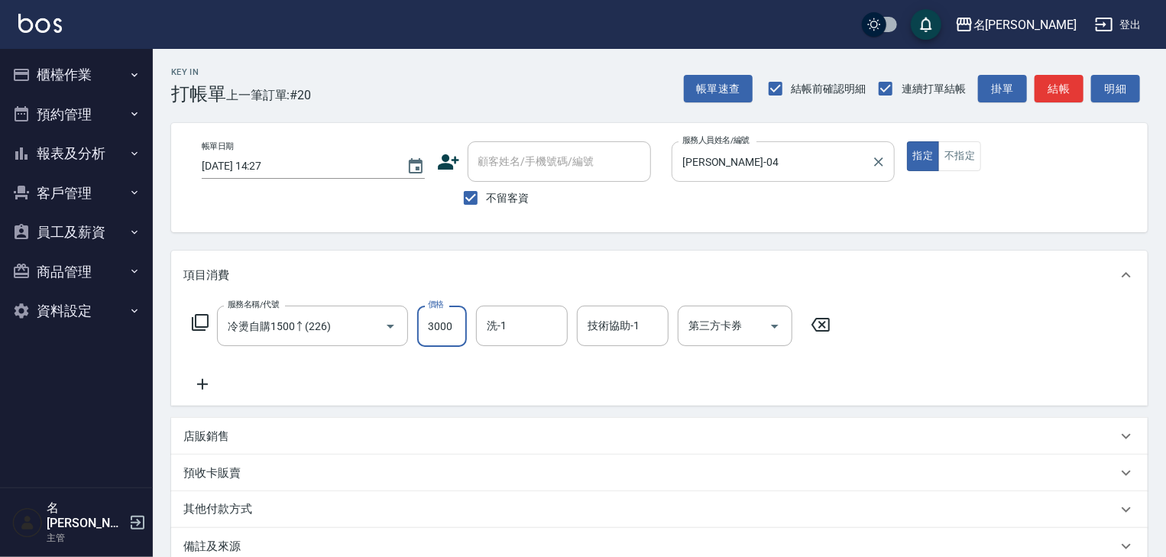
type input "3000"
click at [760, 156] on input "[PERSON_NAME]-04" at bounding box center [772, 161] width 186 height 27
click at [1108, 260] on div "項目消費" at bounding box center [659, 275] width 977 height 49
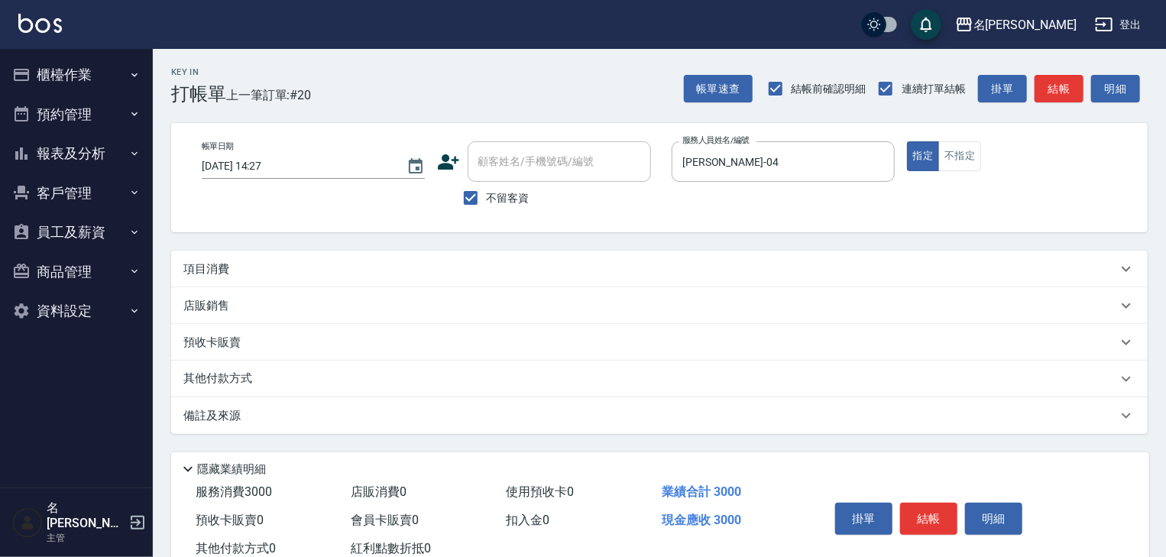
click at [428, 271] on div "項目消費" at bounding box center [650, 269] width 934 height 16
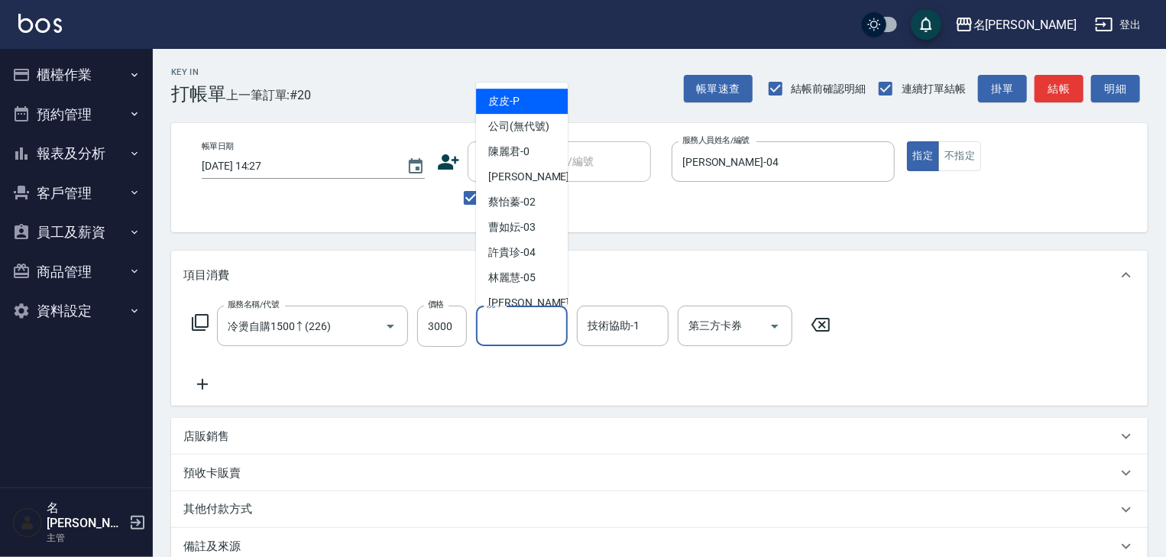
click at [492, 327] on input "洗-1" at bounding box center [522, 326] width 78 height 27
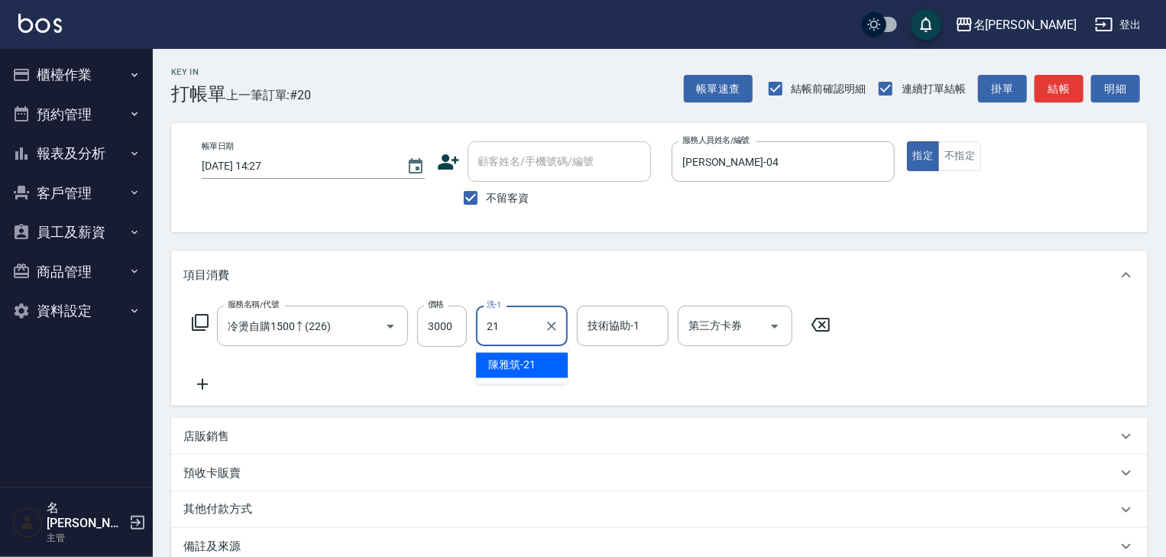
type input "[PERSON_NAME]-21"
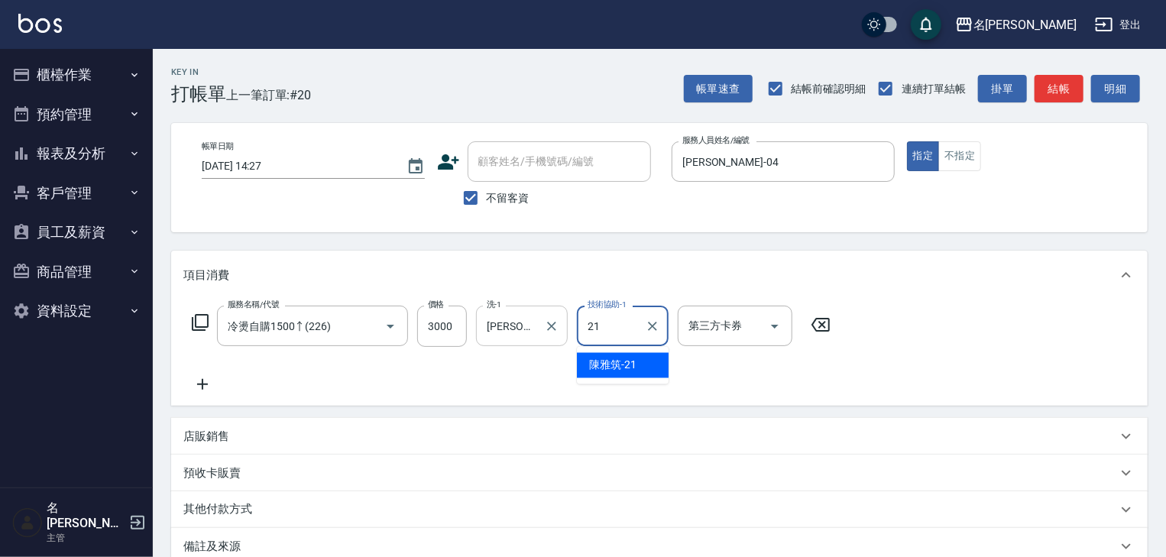
type input "[PERSON_NAME]-21"
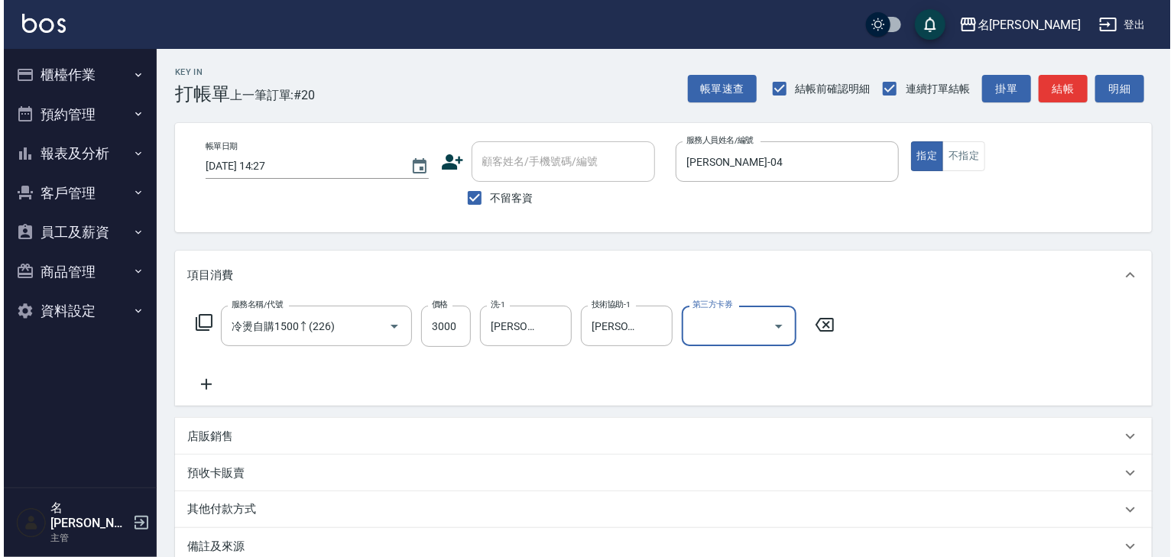
scroll to position [179, 0]
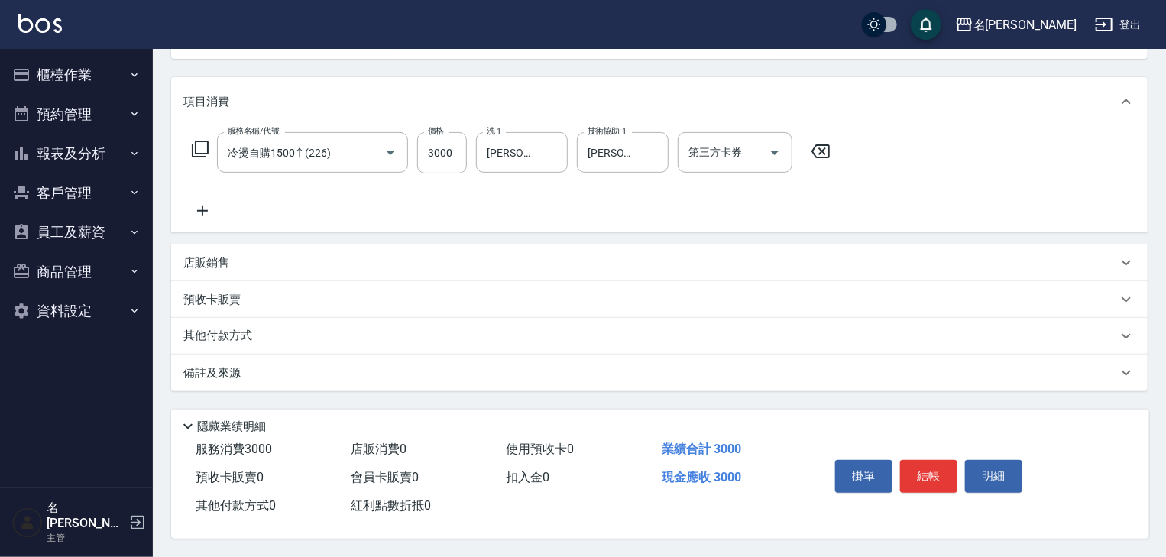
click at [929, 495] on div "掛單 結帳 明細" at bounding box center [928, 478] width 199 height 48
click at [943, 460] on button "結帳" at bounding box center [928, 476] width 57 height 32
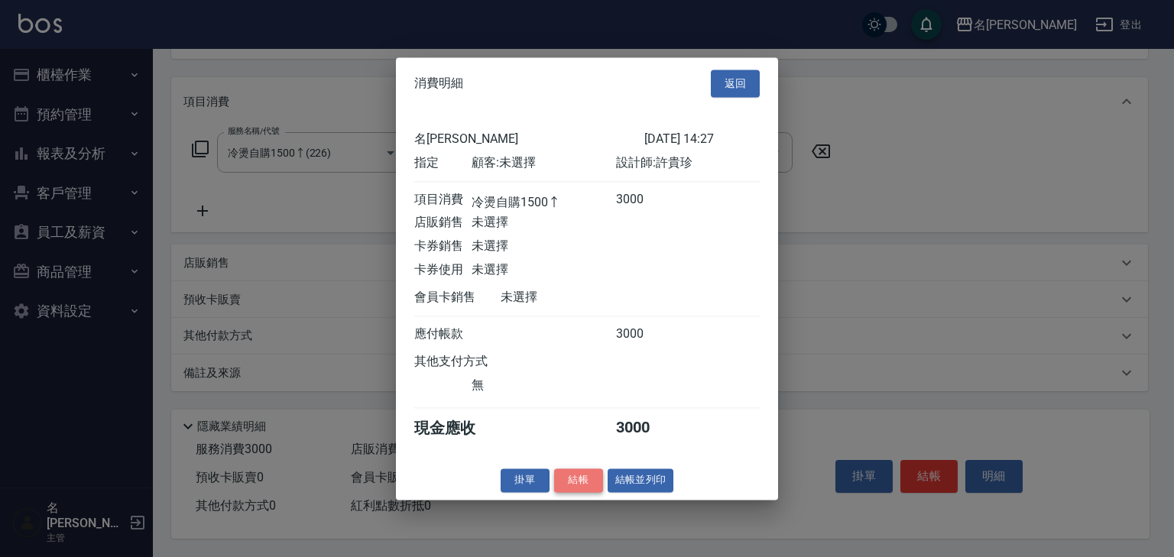
click at [563, 492] on button "結帳" at bounding box center [578, 481] width 49 height 24
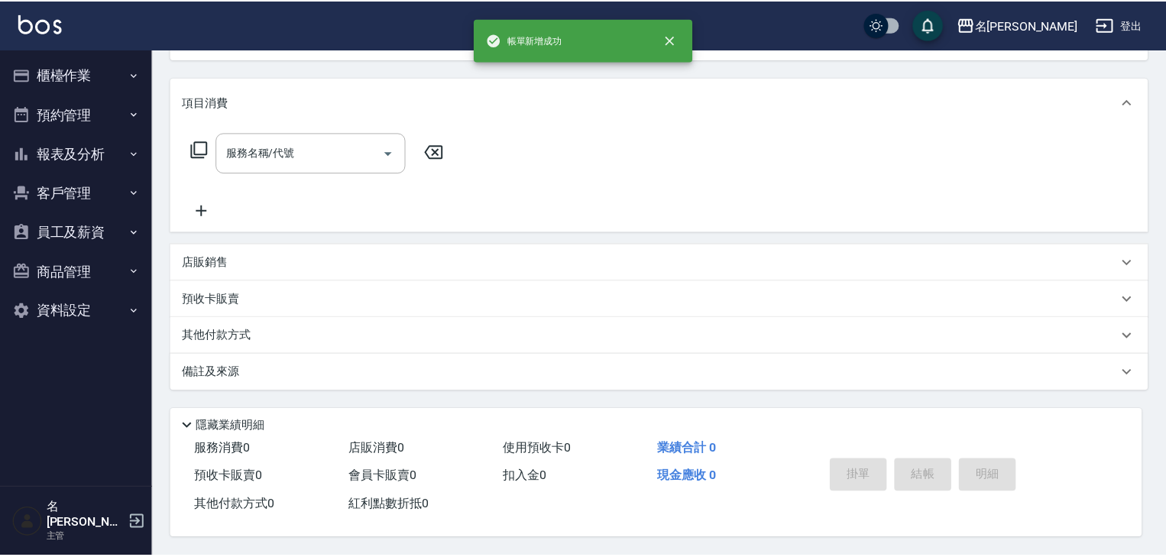
scroll to position [0, 0]
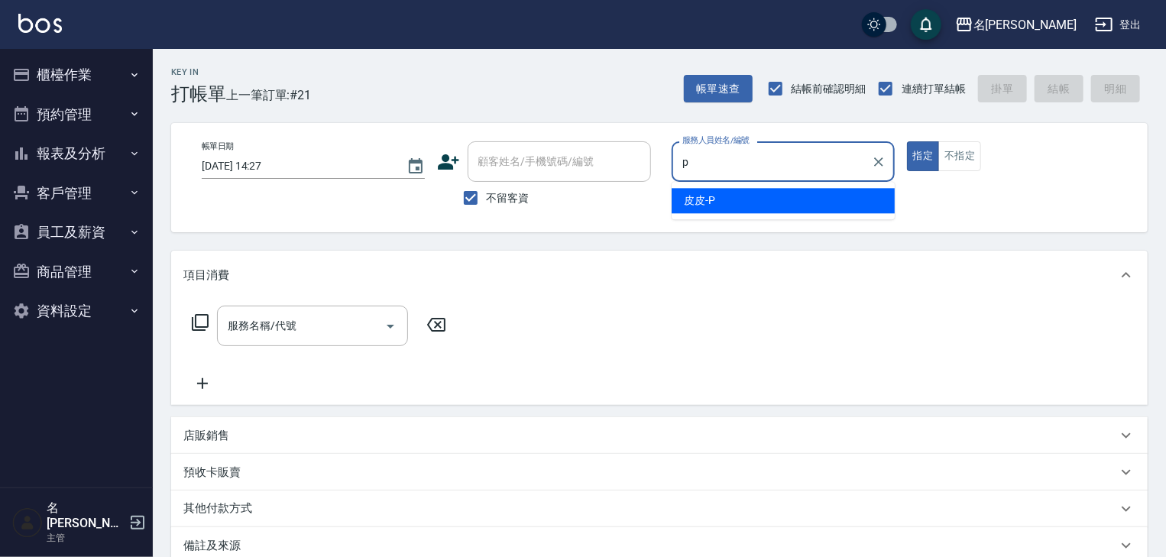
type input "皮皮-P"
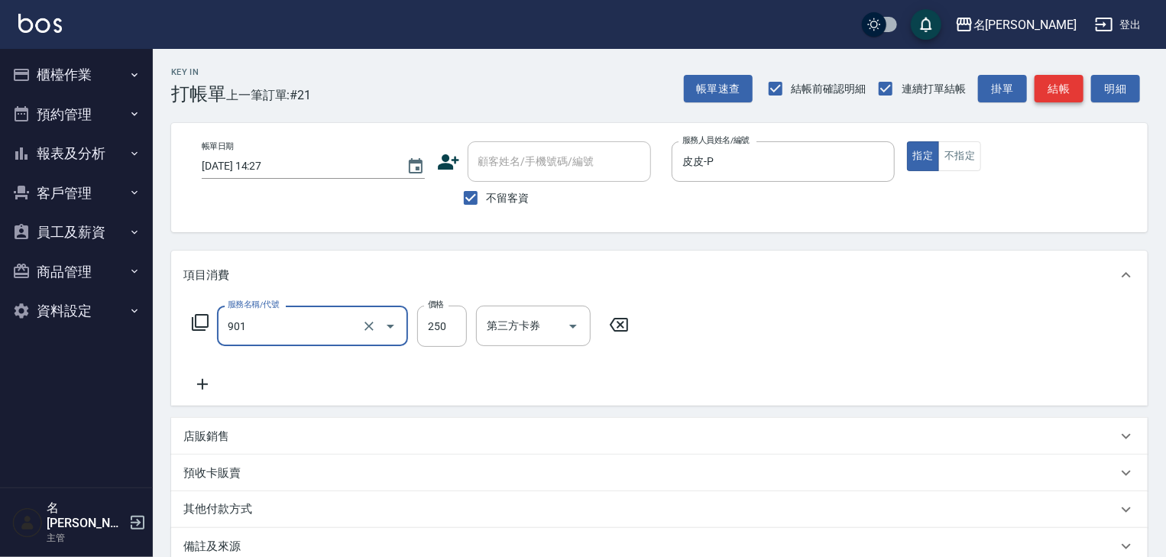
type input "修手指甲(901)"
click at [1042, 95] on button "結帳" at bounding box center [1059, 89] width 49 height 28
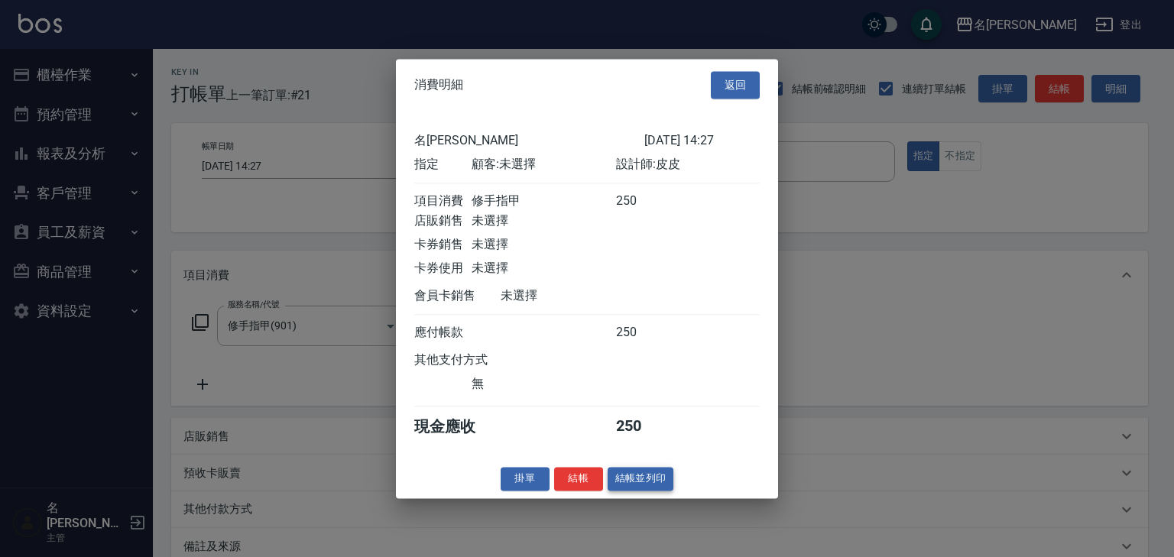
click at [641, 485] on button "結帳並列印" at bounding box center [641, 479] width 66 height 24
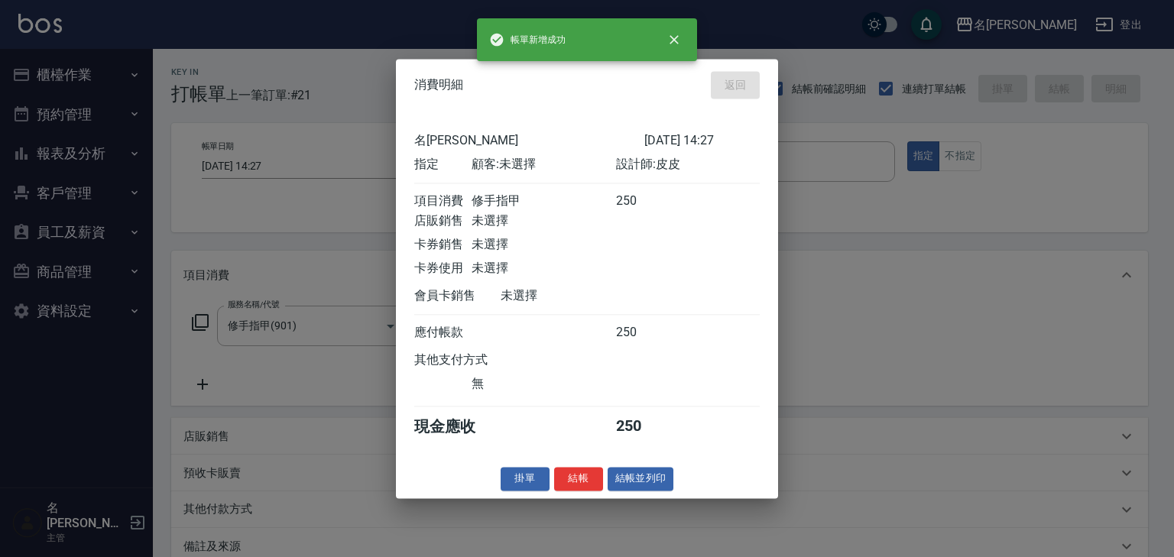
type input "2025/09/08 14:28"
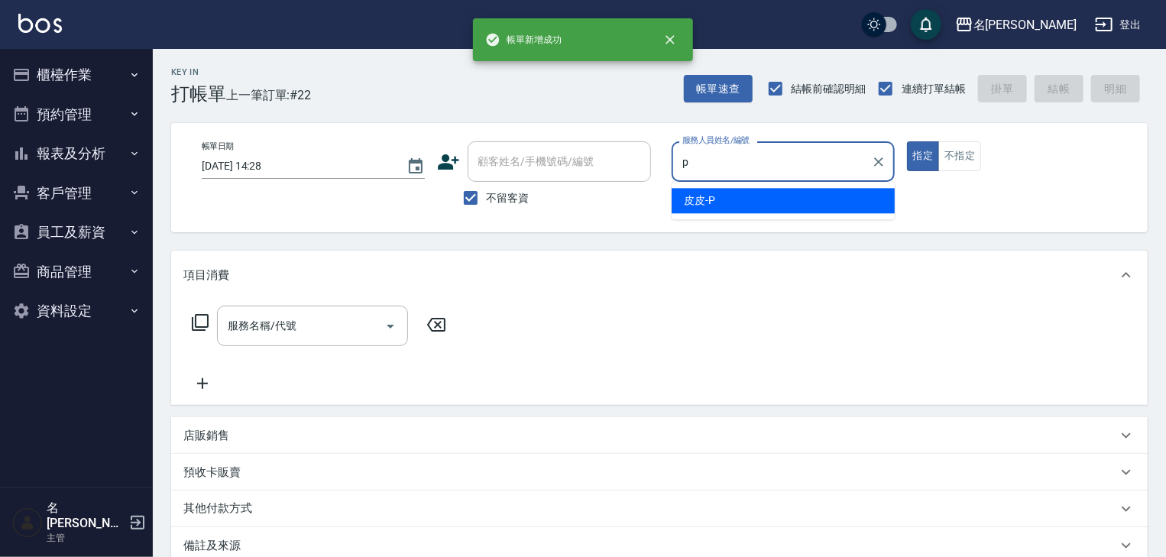
type input "皮皮-P"
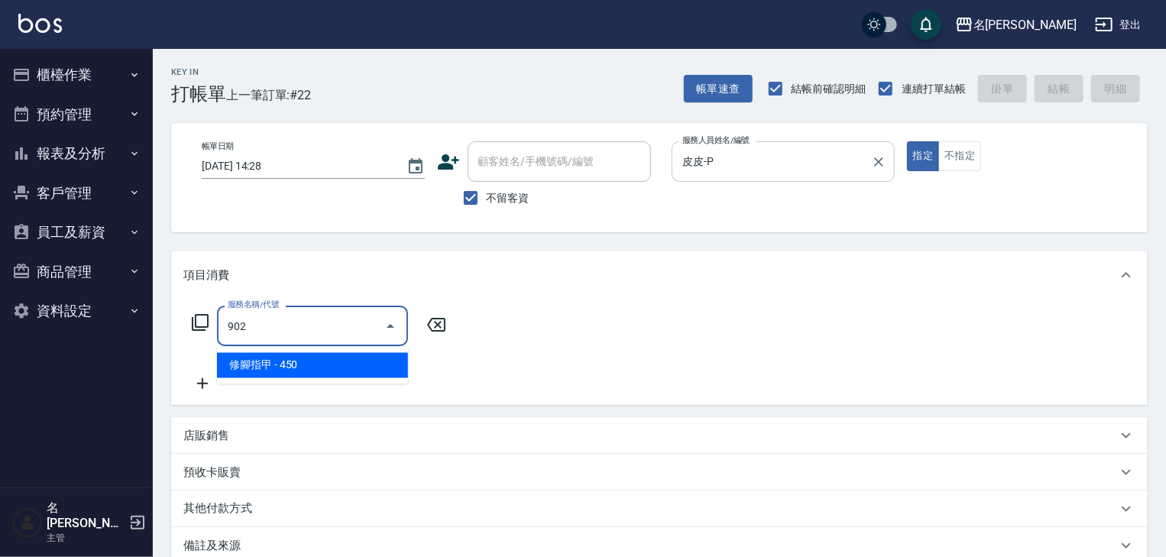
type input "修腳指甲(902)"
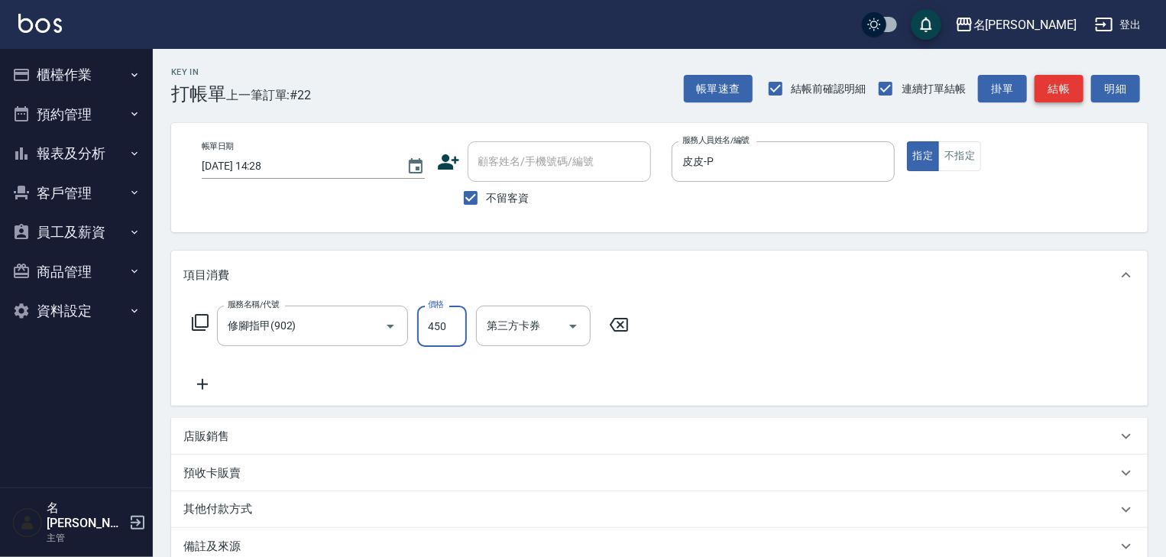
click at [1062, 81] on button "結帳" at bounding box center [1059, 89] width 49 height 28
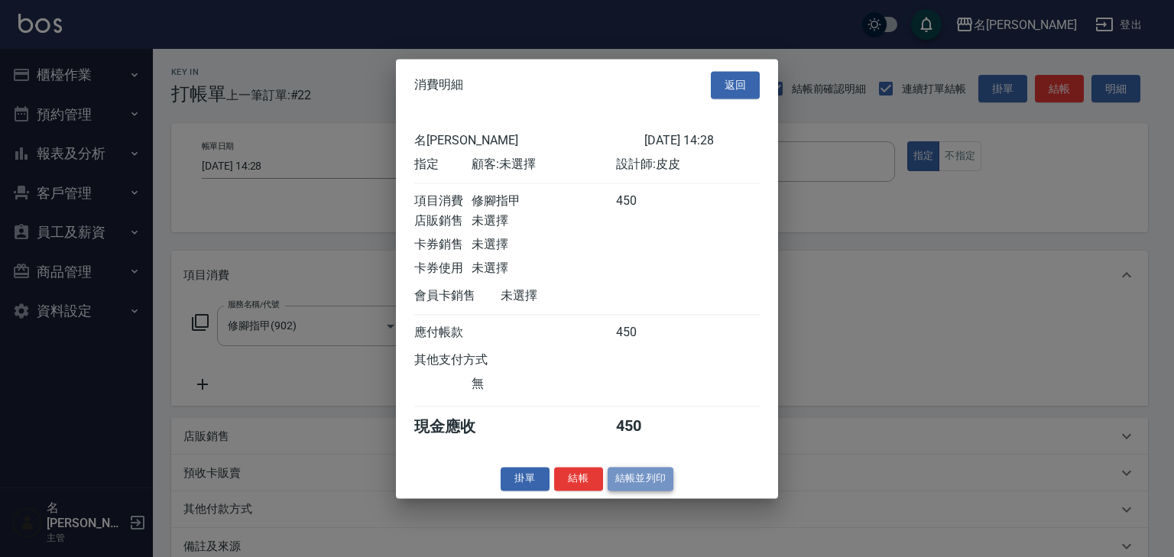
click at [652, 488] on button "結帳並列印" at bounding box center [641, 479] width 66 height 24
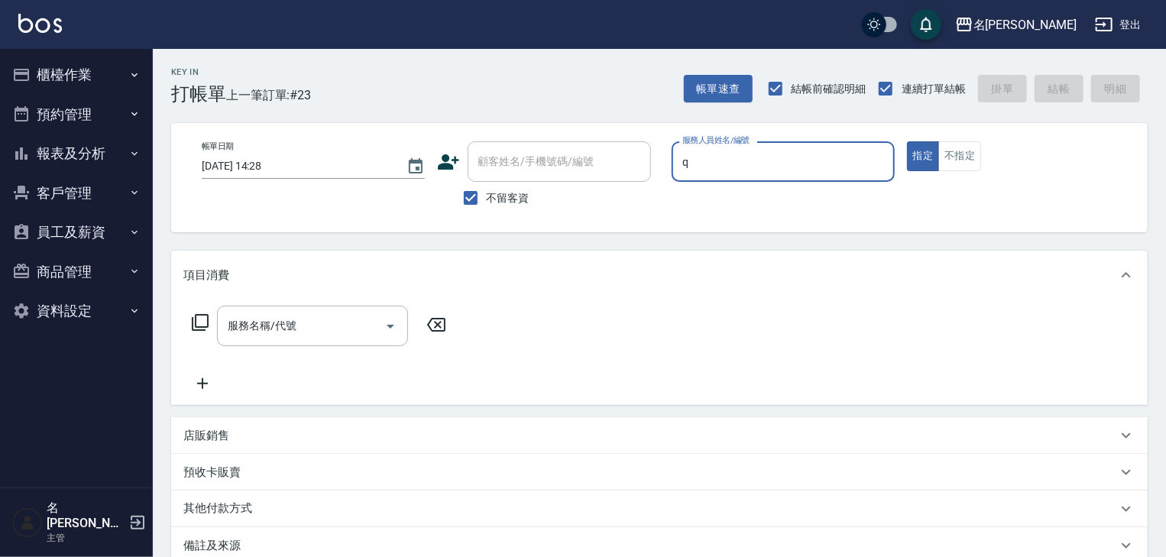
type input "賴妤韓-Q"
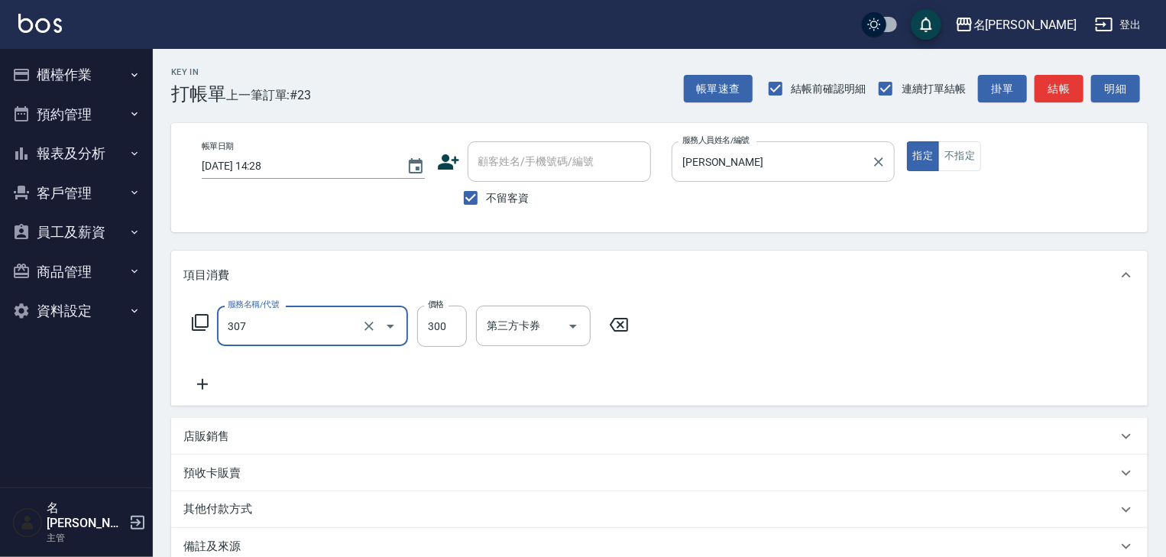
type input "剪髮(307)"
click at [971, 175] on div "帳單日期 2025/09/08 14:28 顧客姓名/手機號碼/編號 顧客姓名/手機號碼/編號 不留客資 服務人員姓名/編號 賴妤韓-Q 服務人員姓名/編號 …" at bounding box center [660, 177] width 940 height 73
click at [963, 163] on button "不指定" at bounding box center [960, 156] width 43 height 30
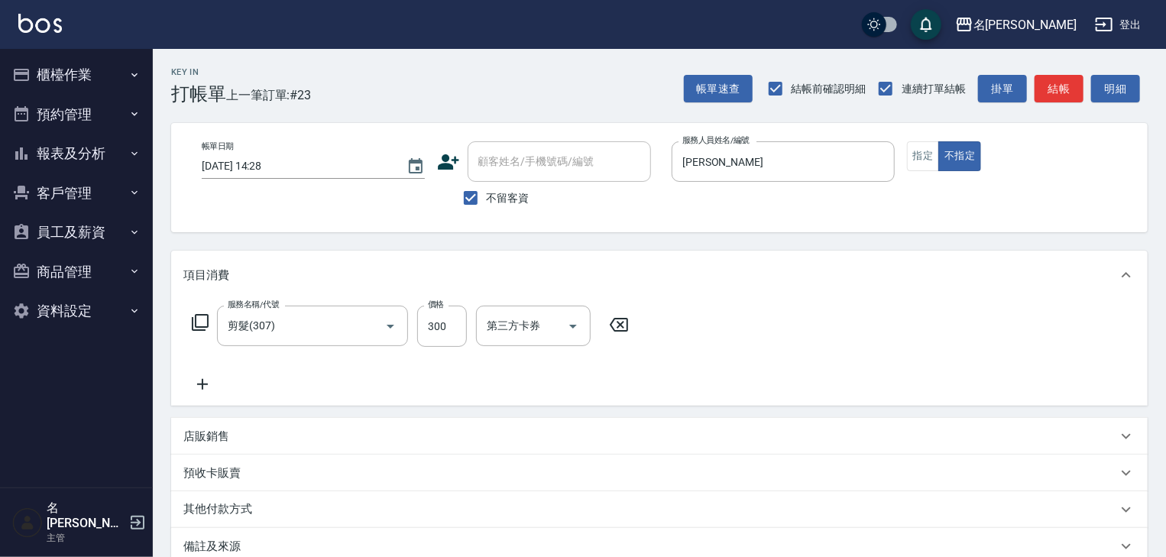
click at [627, 324] on icon at bounding box center [619, 325] width 18 height 14
type input "FUNNOW使用(997)"
type input "399"
click at [743, 323] on input "第三方卡券" at bounding box center [724, 326] width 78 height 27
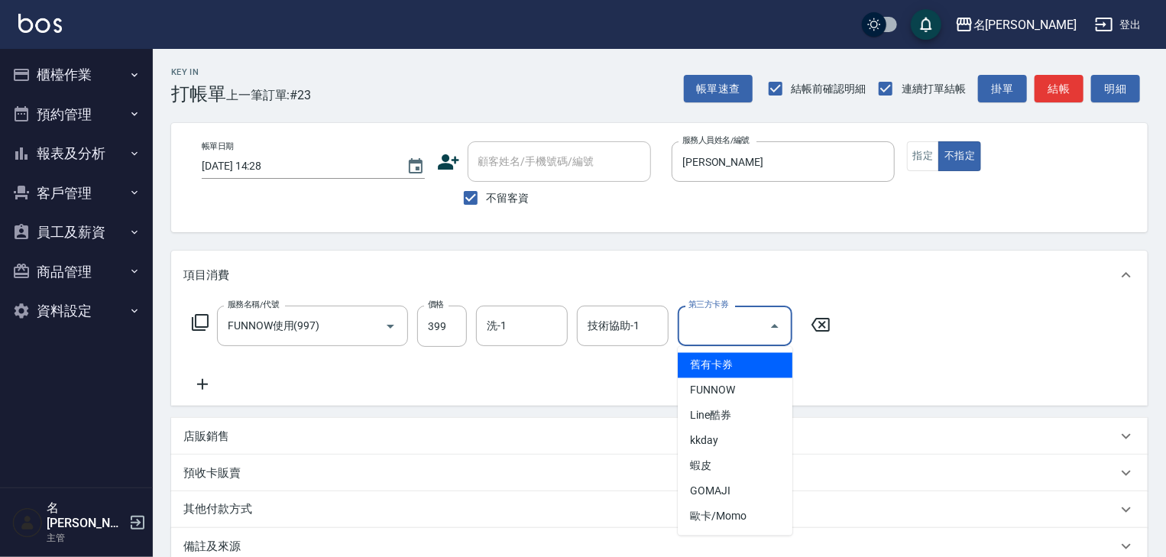
click at [737, 378] on span "FUNNOW" at bounding box center [735, 390] width 115 height 25
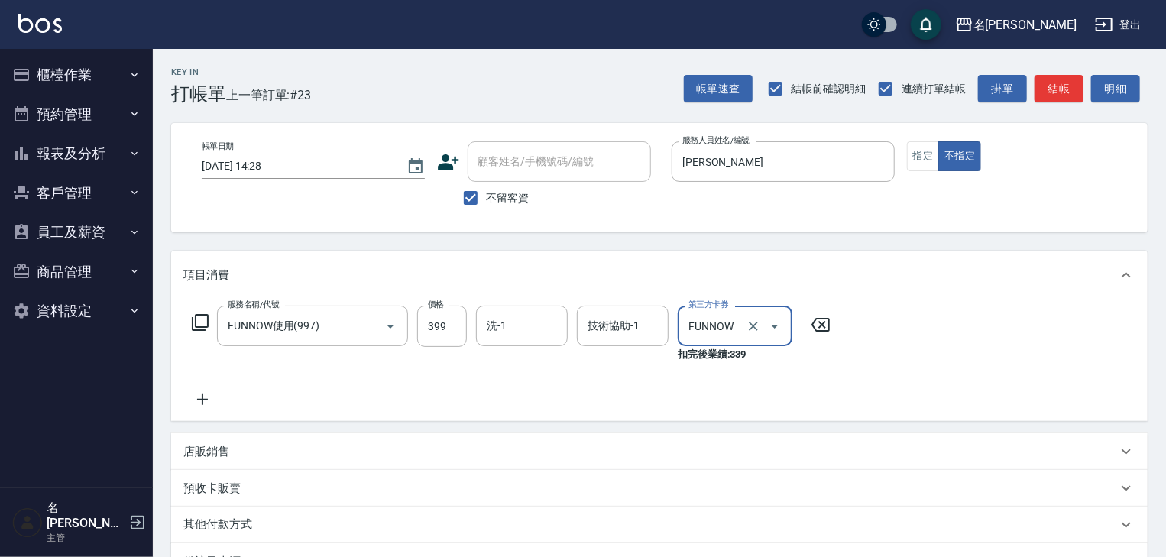
type input "FUNNOW"
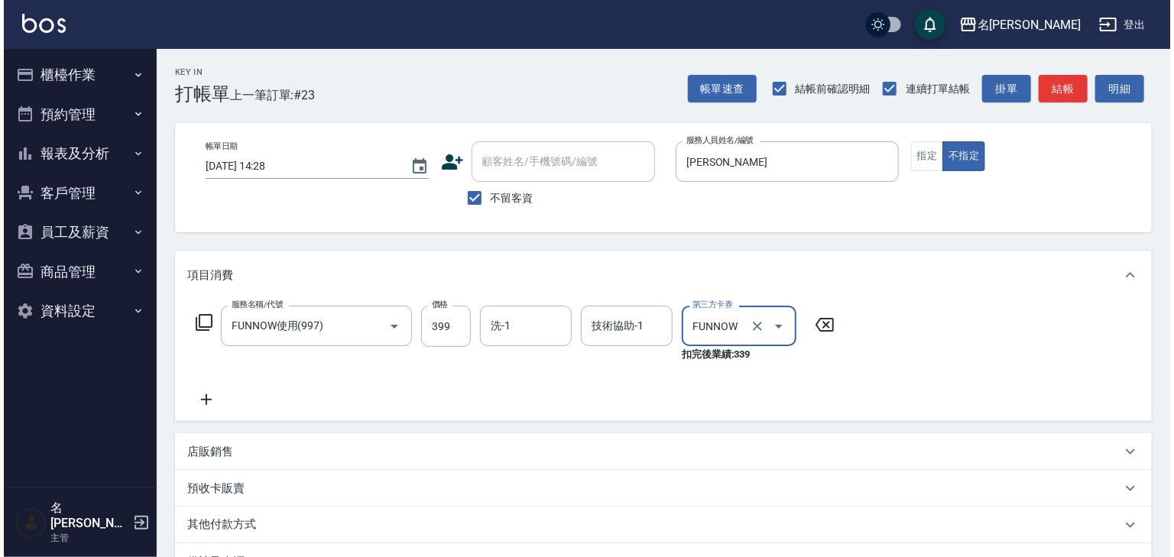
scroll to position [194, 0]
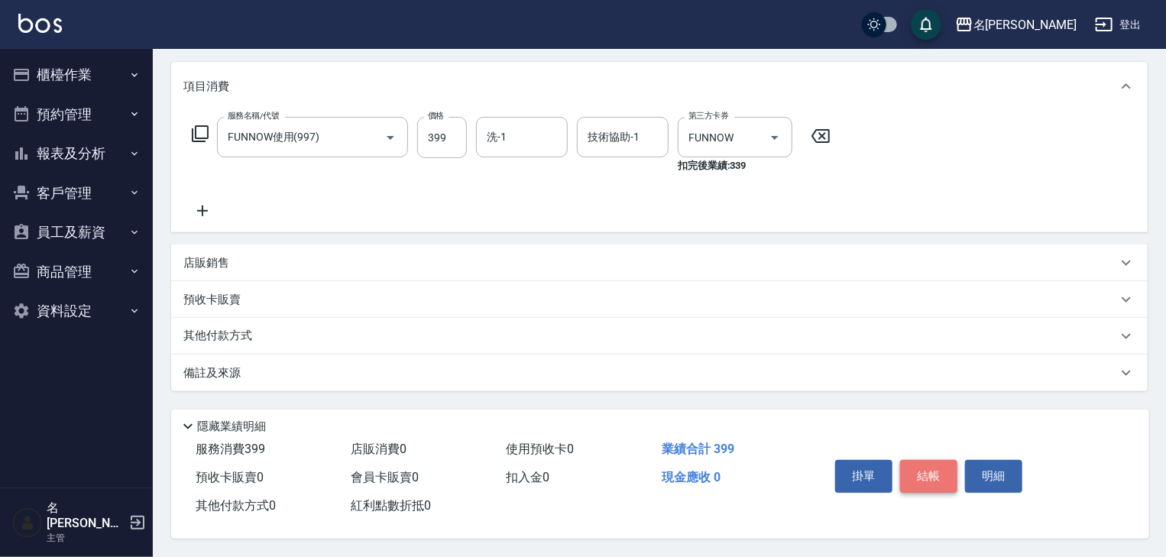
click at [948, 466] on button "結帳" at bounding box center [928, 476] width 57 height 32
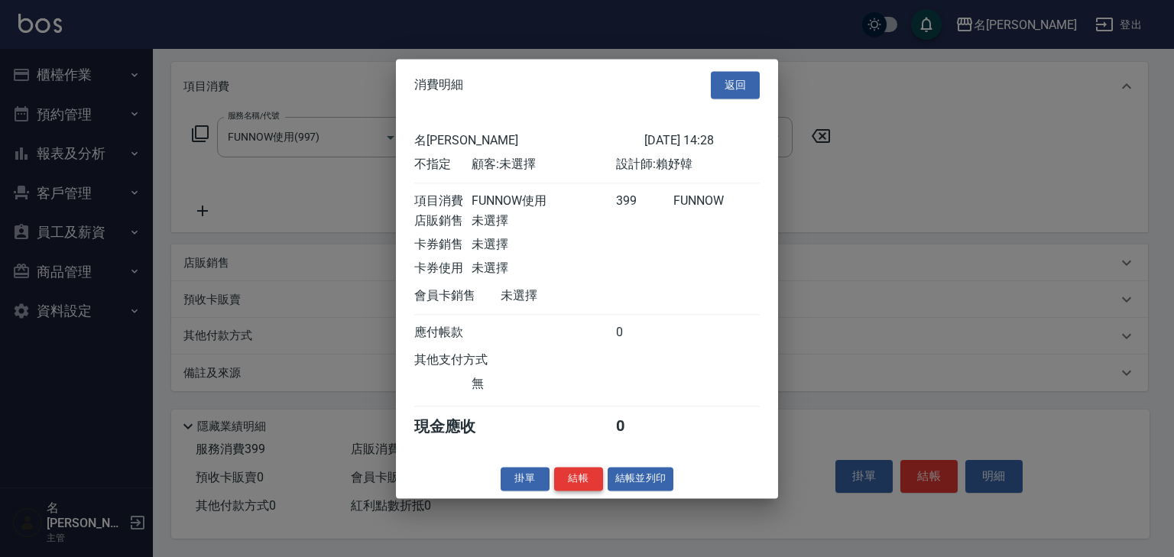
click at [582, 488] on button "結帳" at bounding box center [578, 479] width 49 height 24
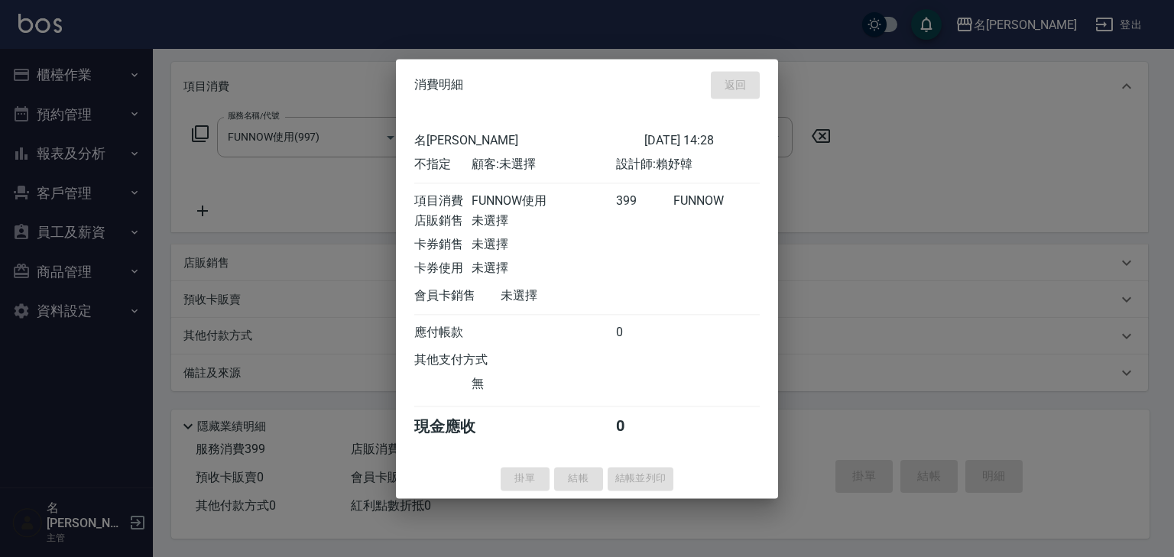
type input "2025/09/08 14:37"
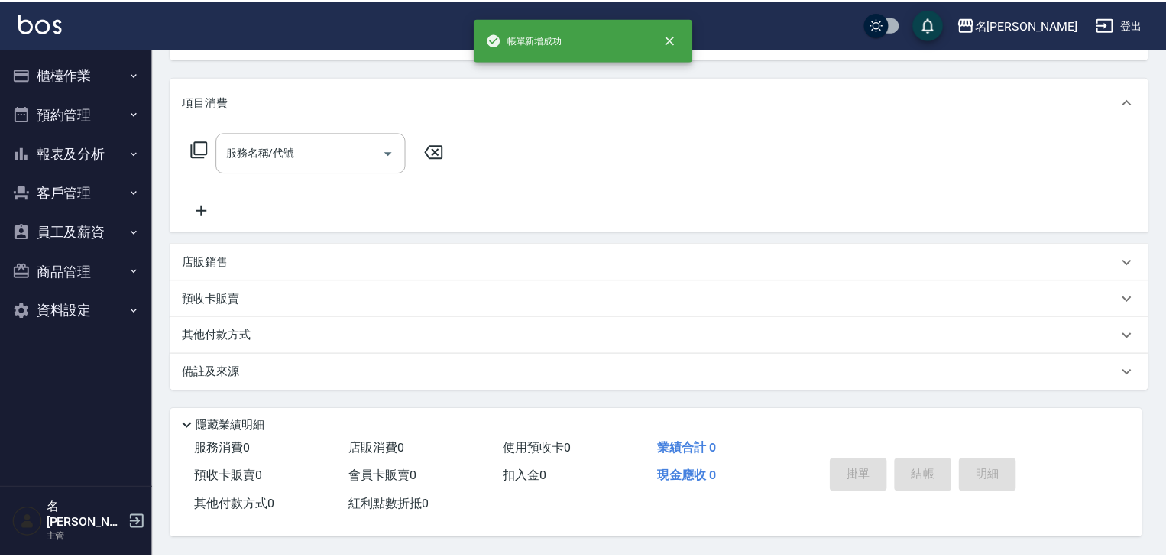
scroll to position [0, 0]
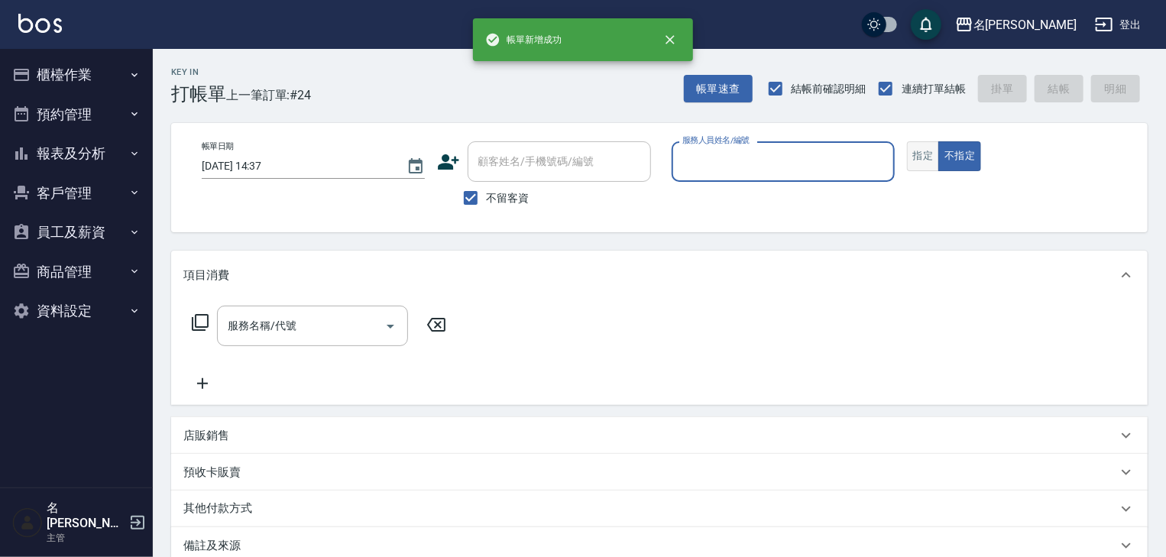
click at [929, 157] on button "指定" at bounding box center [923, 156] width 33 height 30
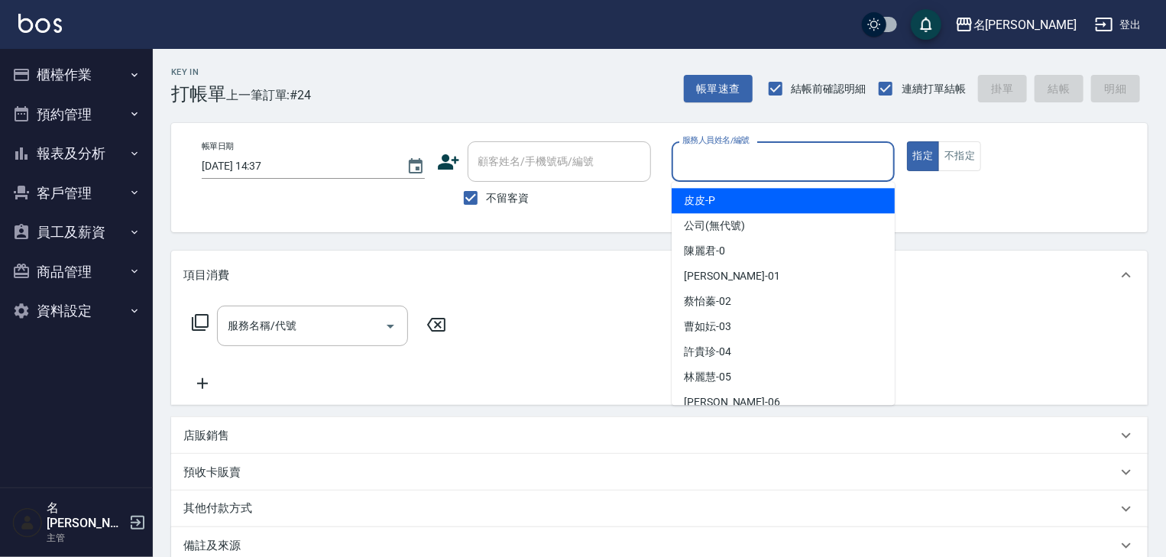
click at [725, 174] on input "服務人員姓名/編號" at bounding box center [783, 161] width 209 height 27
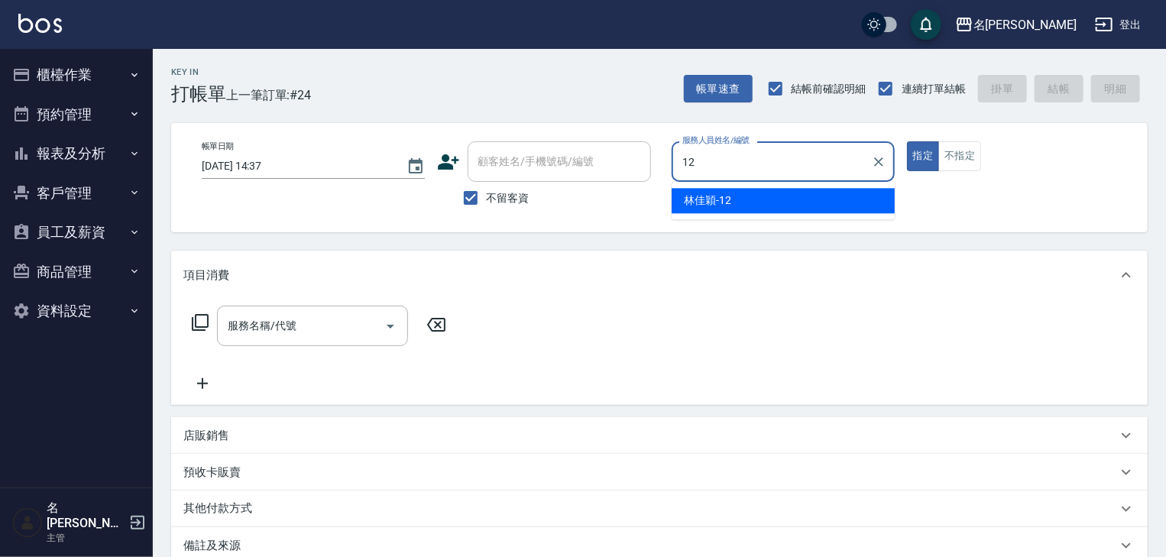
click at [768, 193] on div "林佳穎 -12" at bounding box center [783, 200] width 223 height 25
type input "林佳穎-12"
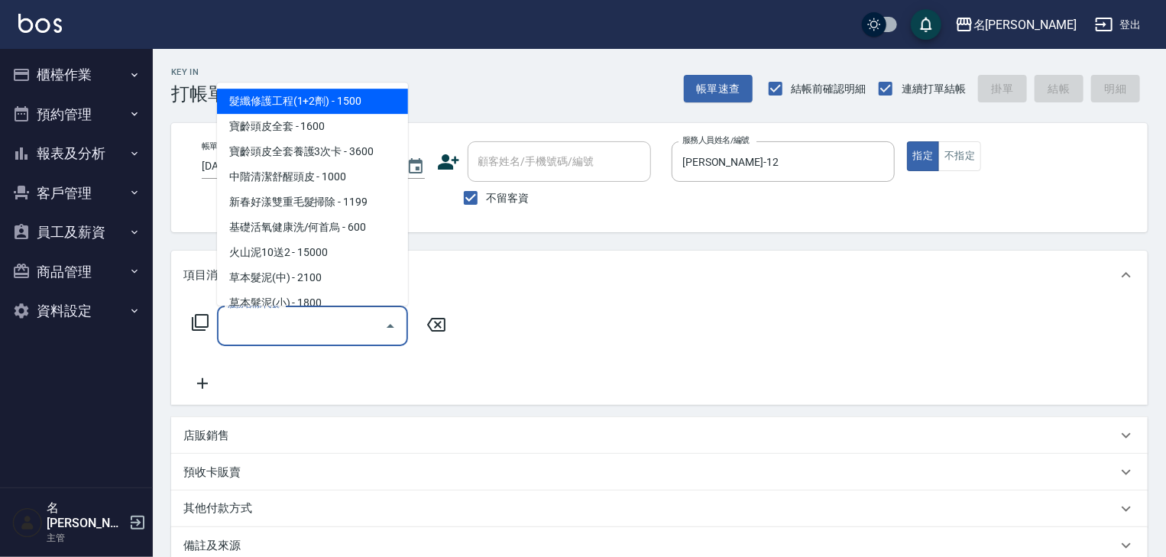
click at [303, 331] on input "服務名稱/代號" at bounding box center [301, 326] width 154 height 27
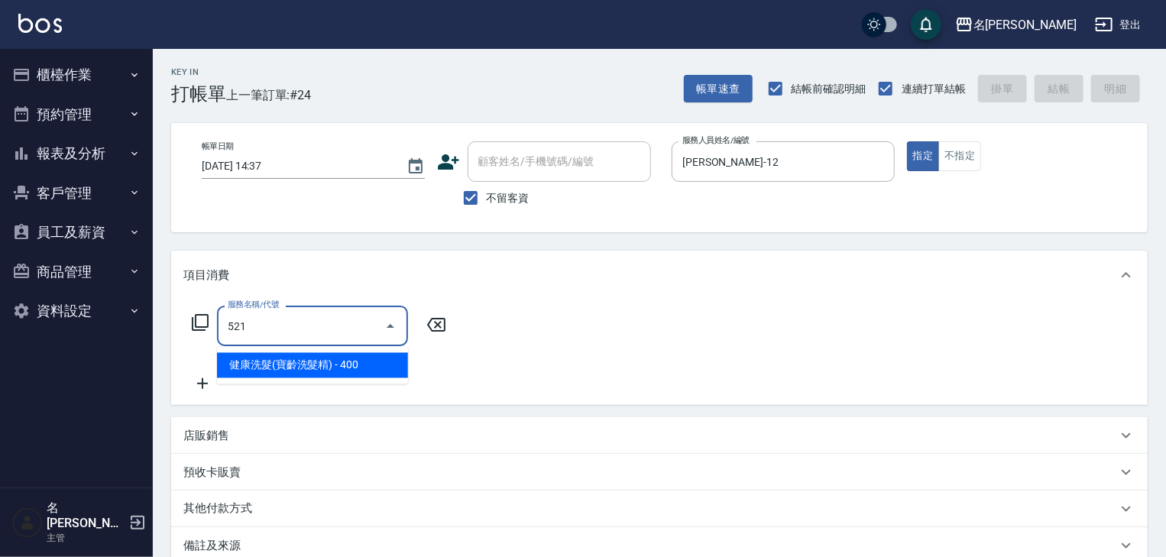
click at [355, 373] on span "健康洗髮(寶齡洗髮精) - 400" at bounding box center [312, 365] width 191 height 25
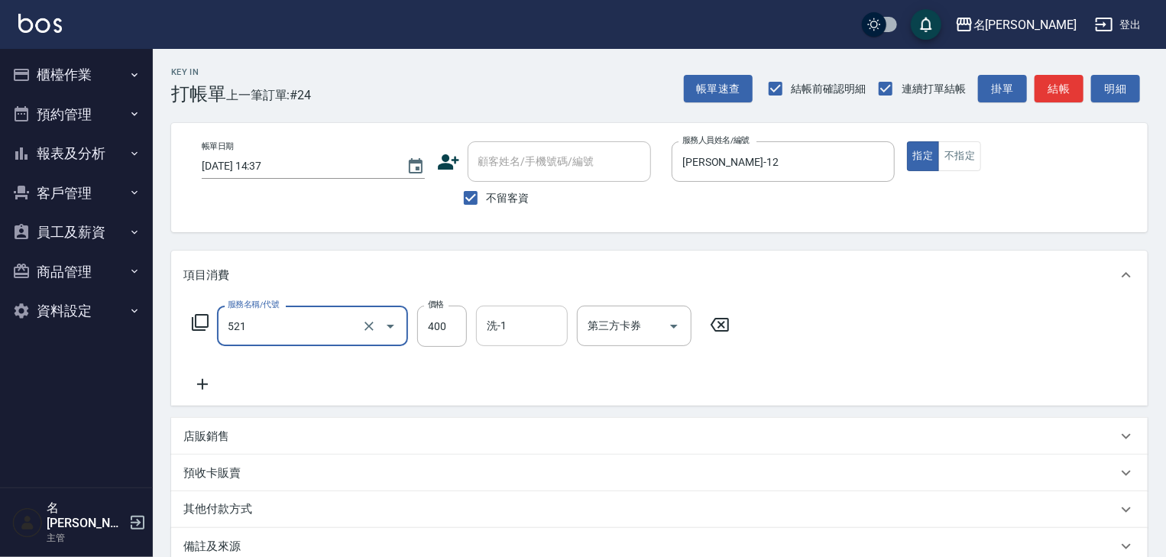
type input "健康洗髮(寶齡洗髮精)(521)"
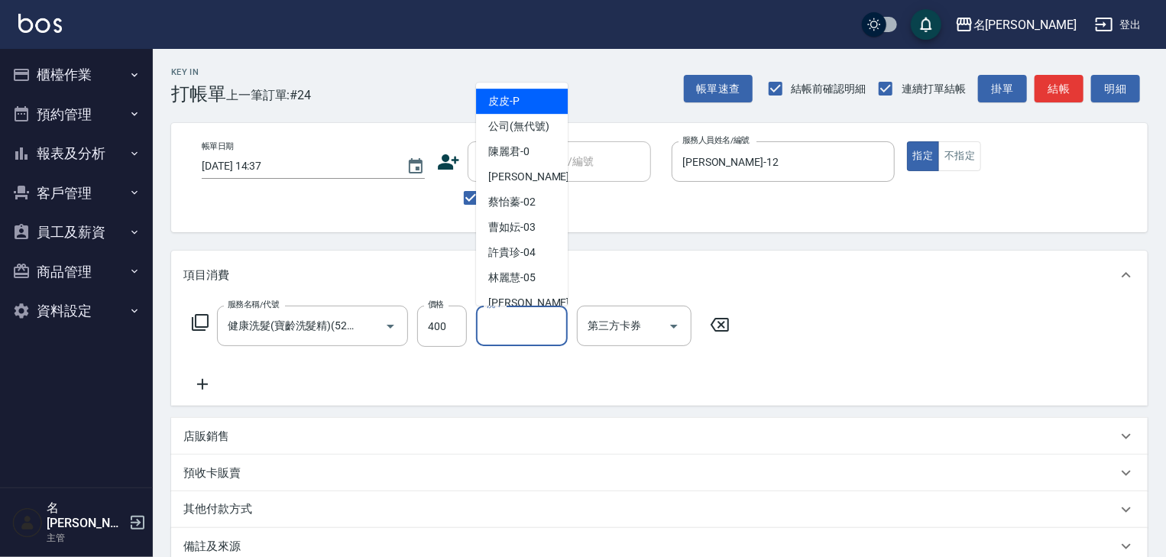
click at [508, 332] on input "洗-1" at bounding box center [522, 326] width 78 height 27
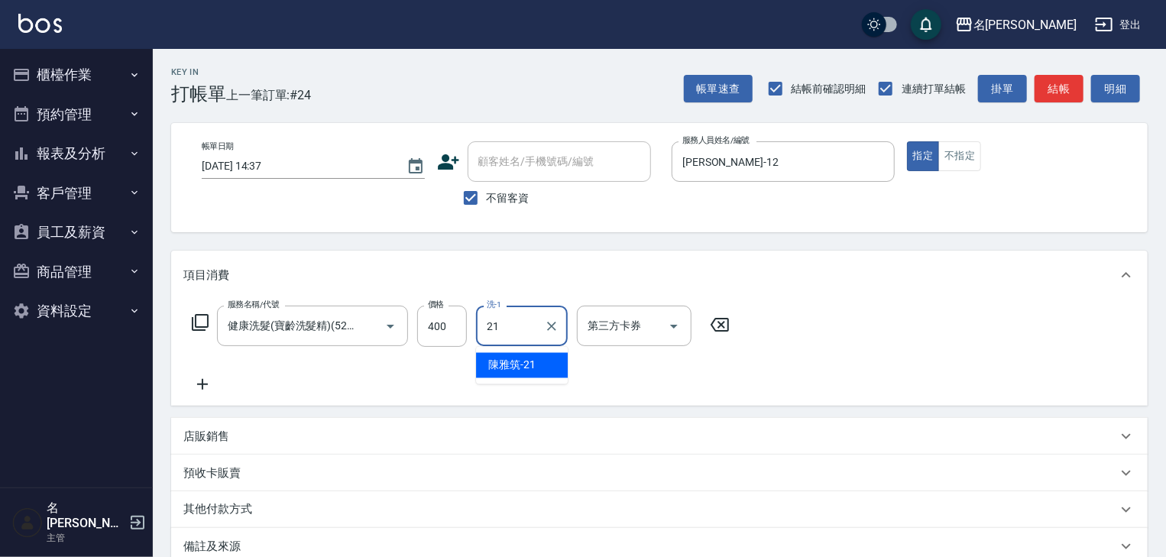
click at [518, 361] on span "陳雅筑 -21" at bounding box center [511, 366] width 47 height 16
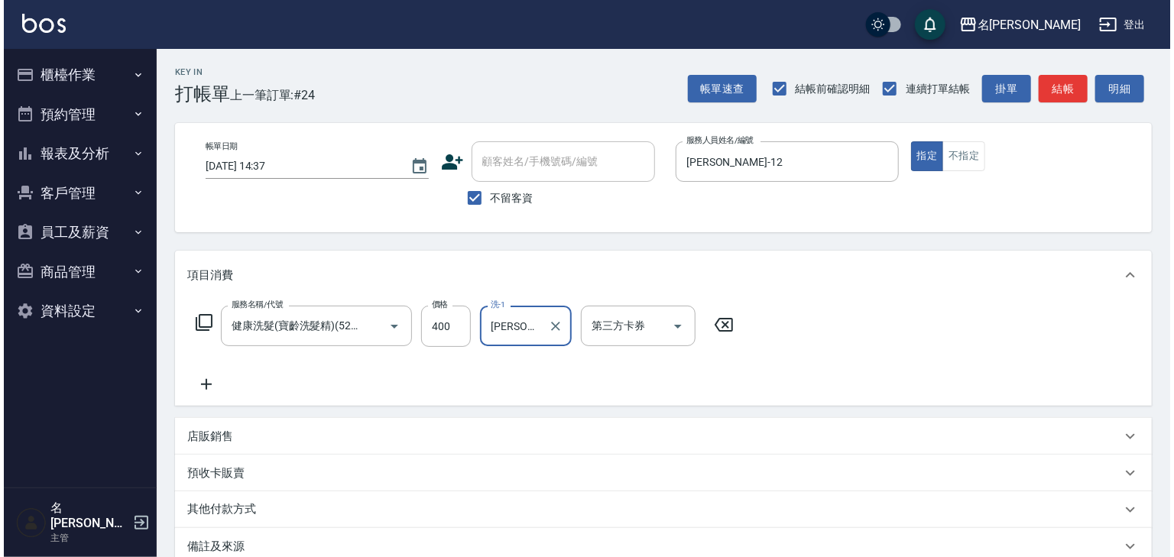
scroll to position [179, 0]
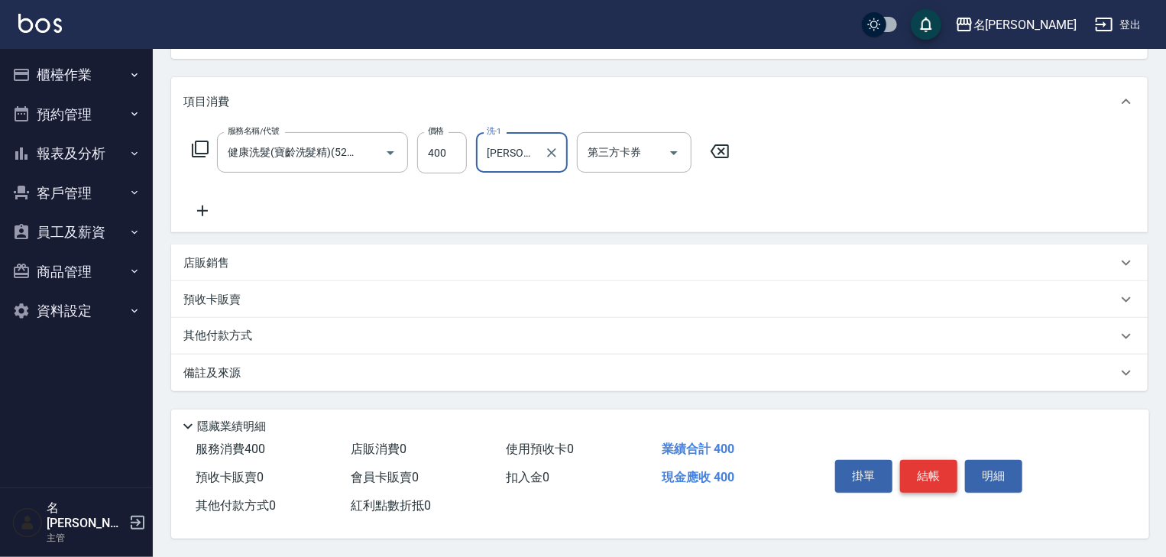
type input "陳雅筑-21"
click at [926, 477] on button "結帳" at bounding box center [928, 476] width 57 height 32
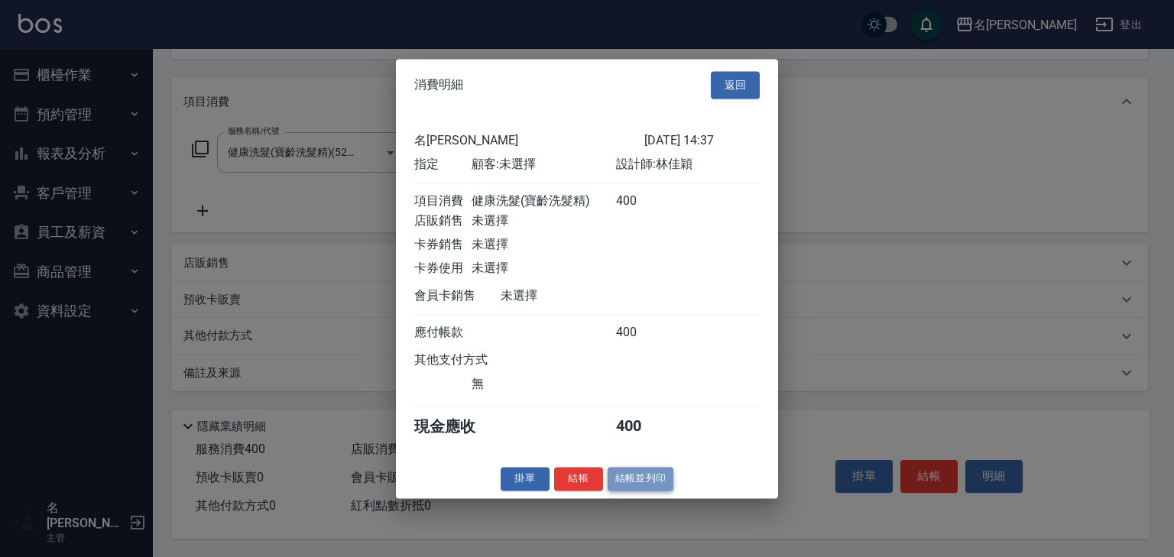
click at [653, 491] on button "結帳並列印" at bounding box center [641, 479] width 66 height 24
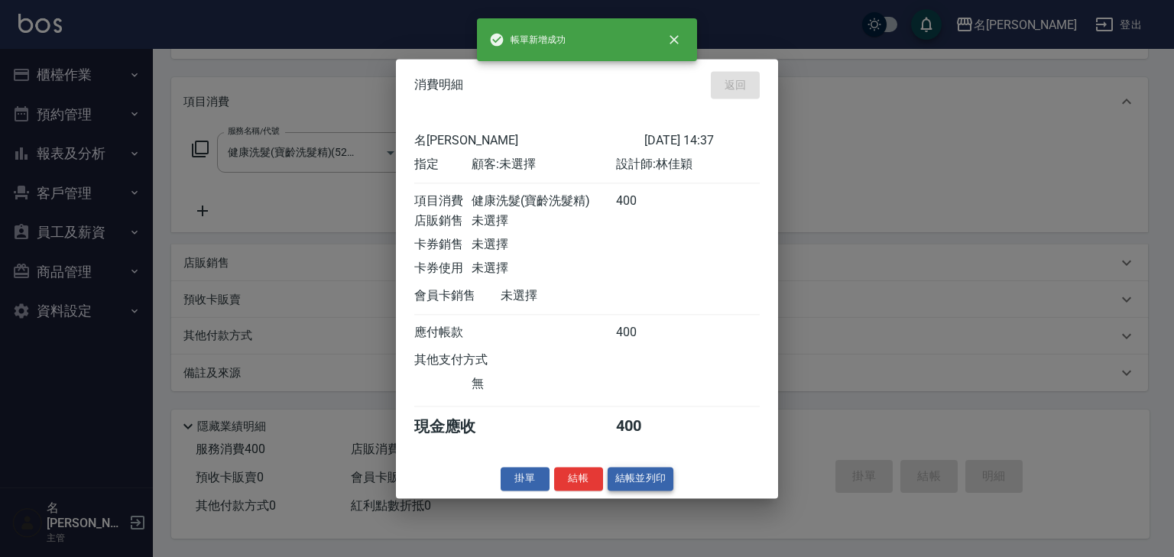
type input "2025/09/08 14:46"
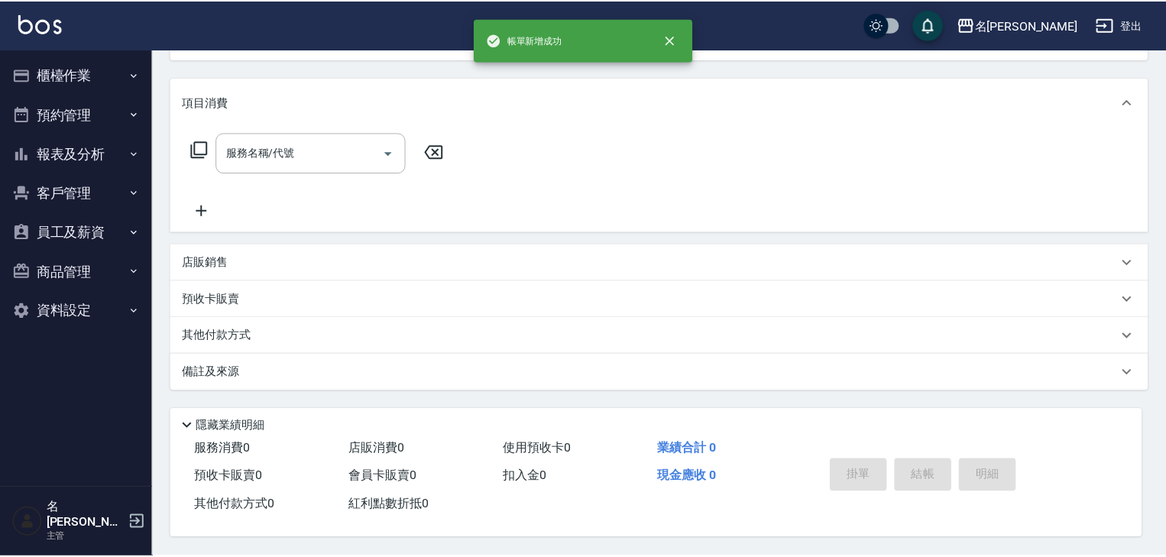
scroll to position [0, 0]
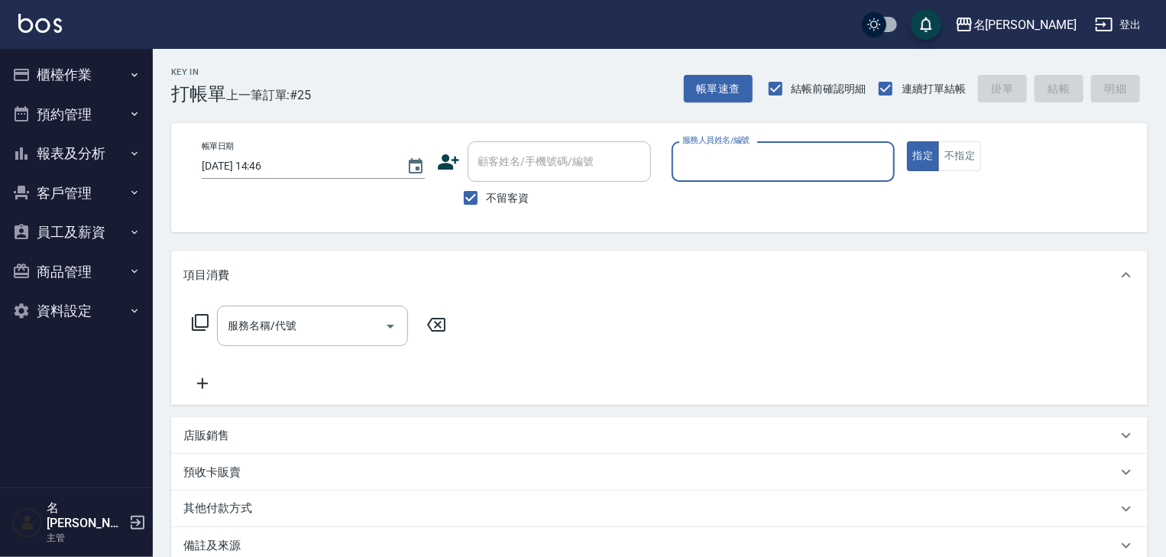
click at [67, 70] on button "櫃檯作業" at bounding box center [76, 75] width 141 height 40
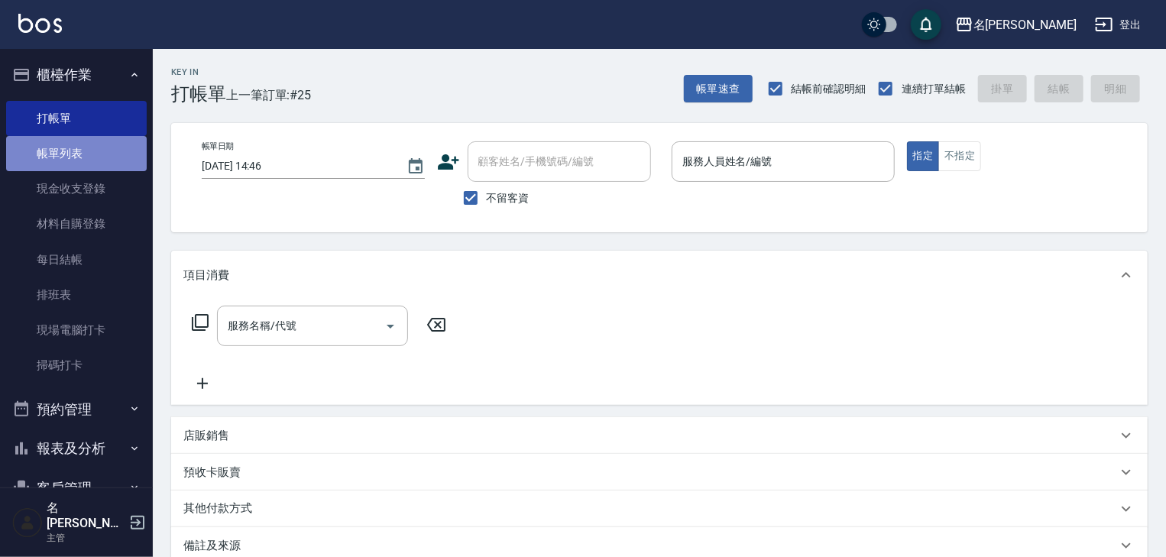
click at [86, 157] on link "帳單列表" at bounding box center [76, 153] width 141 height 35
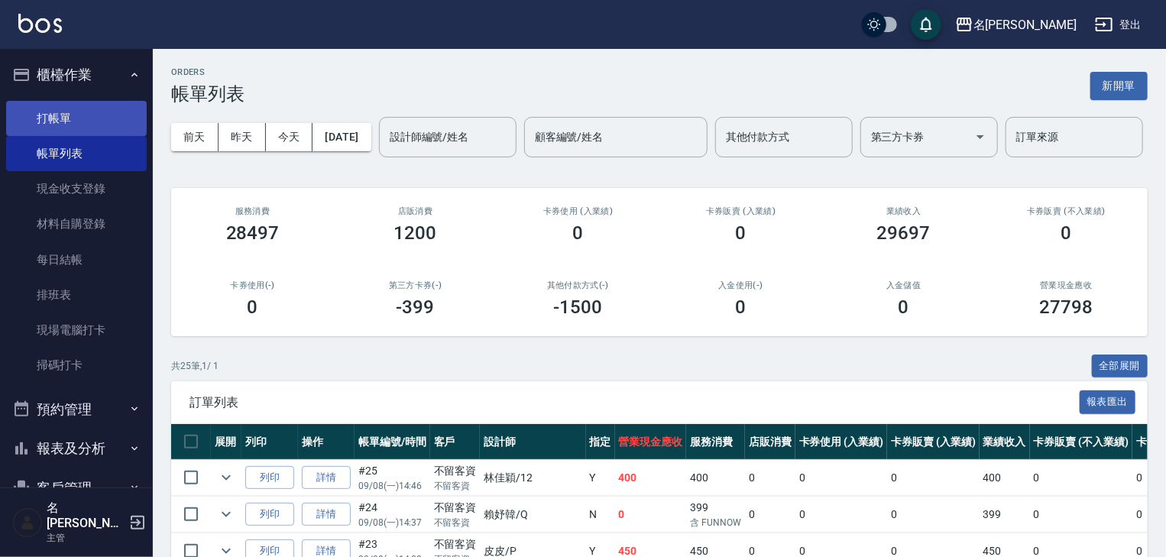
drag, startPoint x: 99, startPoint y: 117, endPoint x: 99, endPoint y: 107, distance: 9.9
click at [99, 116] on link "打帳單" at bounding box center [76, 118] width 141 height 35
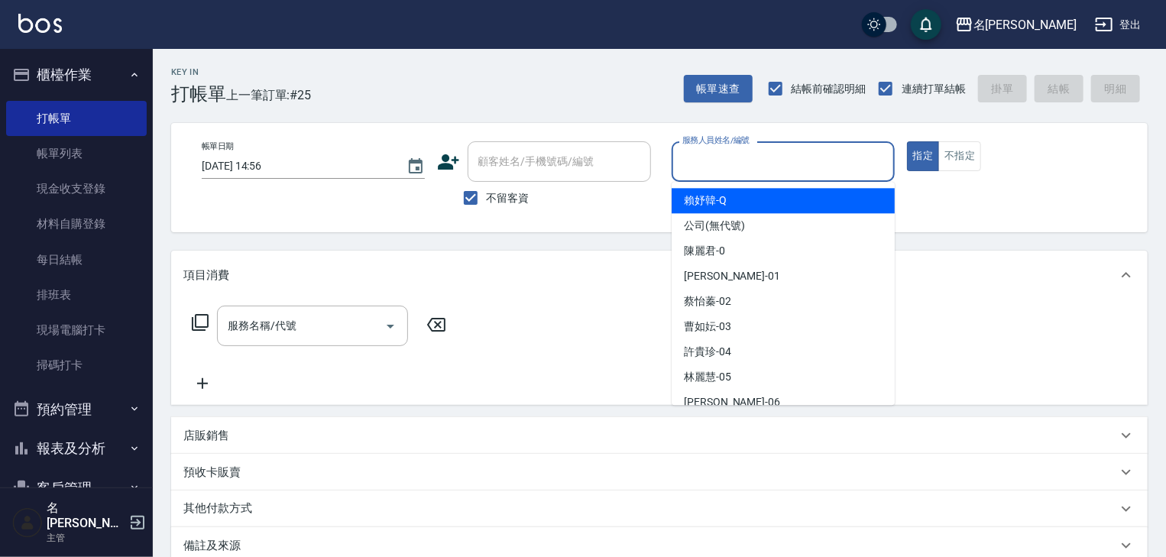
click at [734, 171] on input "服務人員姓名/編號" at bounding box center [783, 161] width 209 height 27
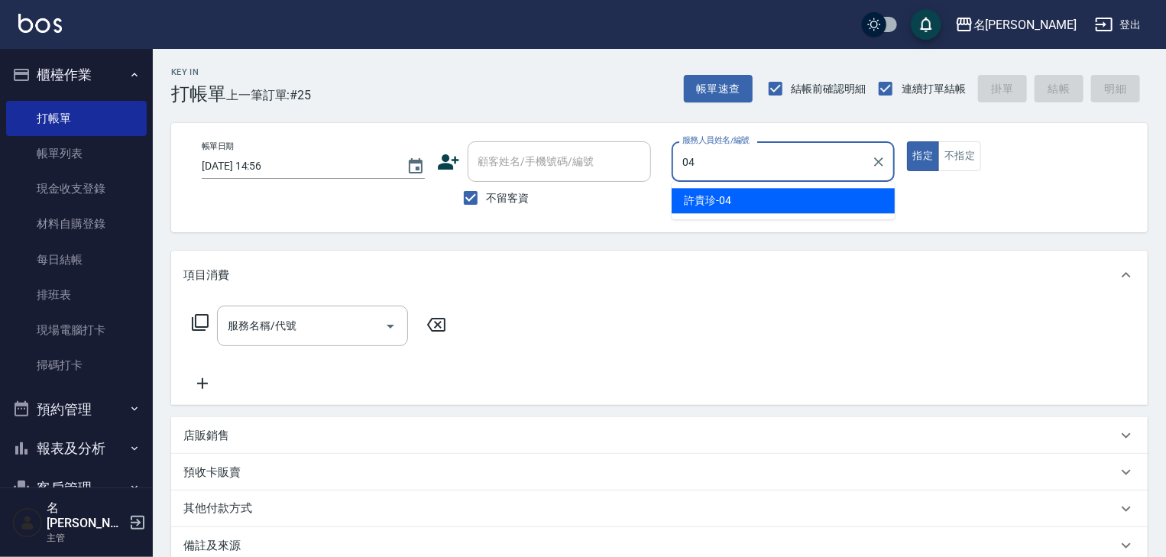
click at [706, 193] on span "許貴珍 -04" at bounding box center [707, 201] width 47 height 16
type input "許貴珍-04"
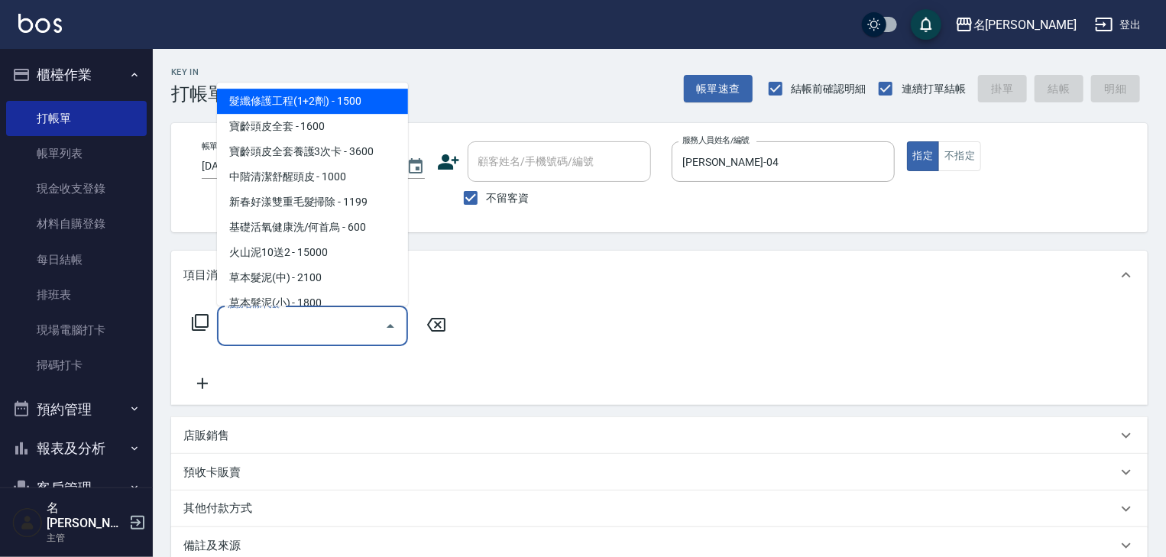
click at [331, 330] on input "服務名稱/代號" at bounding box center [301, 326] width 154 height 27
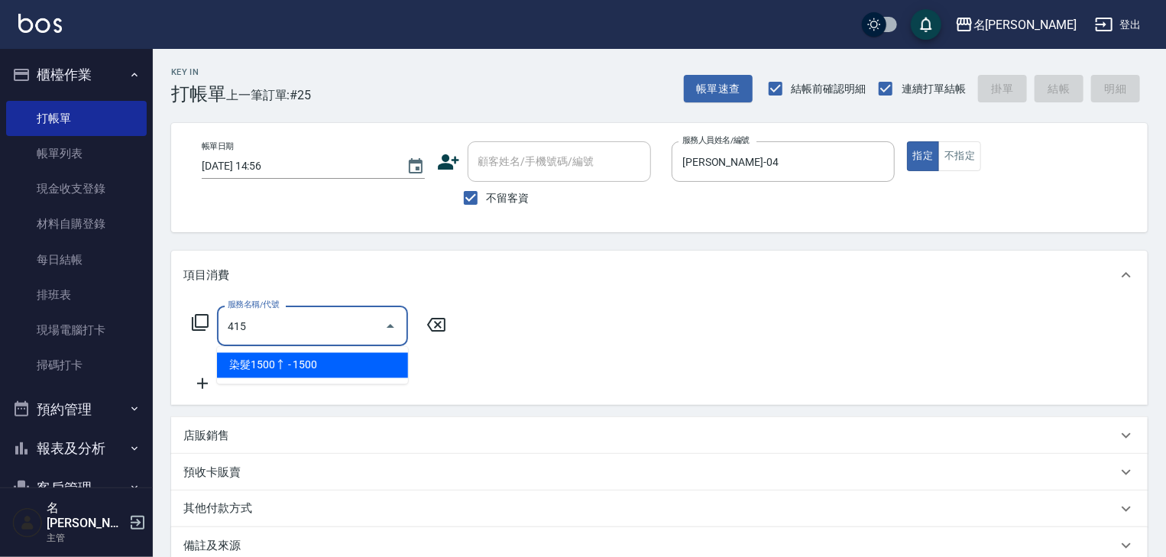
click at [336, 350] on ul "染髮1500↑ - 1500" at bounding box center [312, 365] width 191 height 37
type input "415"
drag, startPoint x: 437, startPoint y: 331, endPoint x: 425, endPoint y: 331, distance: 12.2
click at [437, 331] on icon at bounding box center [436, 325] width 18 height 14
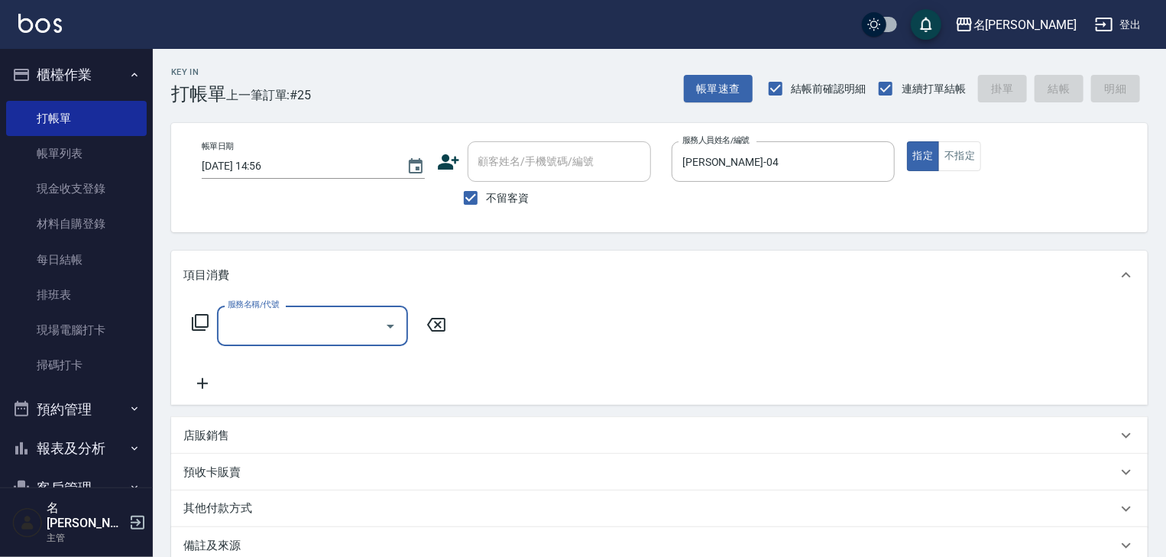
click at [347, 324] on input "服務名稱/代號" at bounding box center [301, 326] width 154 height 27
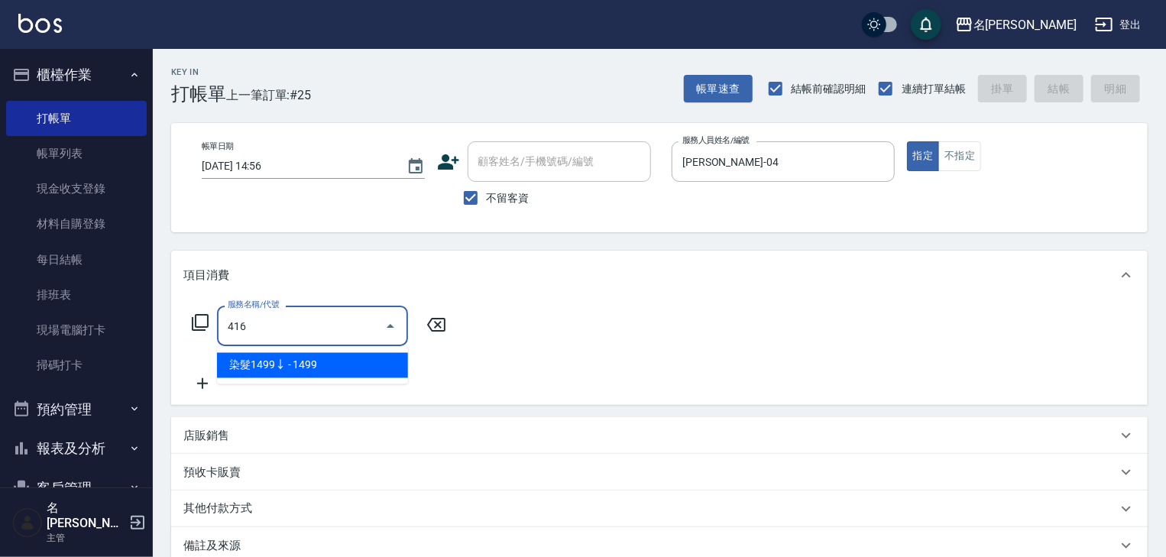
click at [352, 364] on span "染髮1499↓ - 1499" at bounding box center [312, 365] width 191 height 25
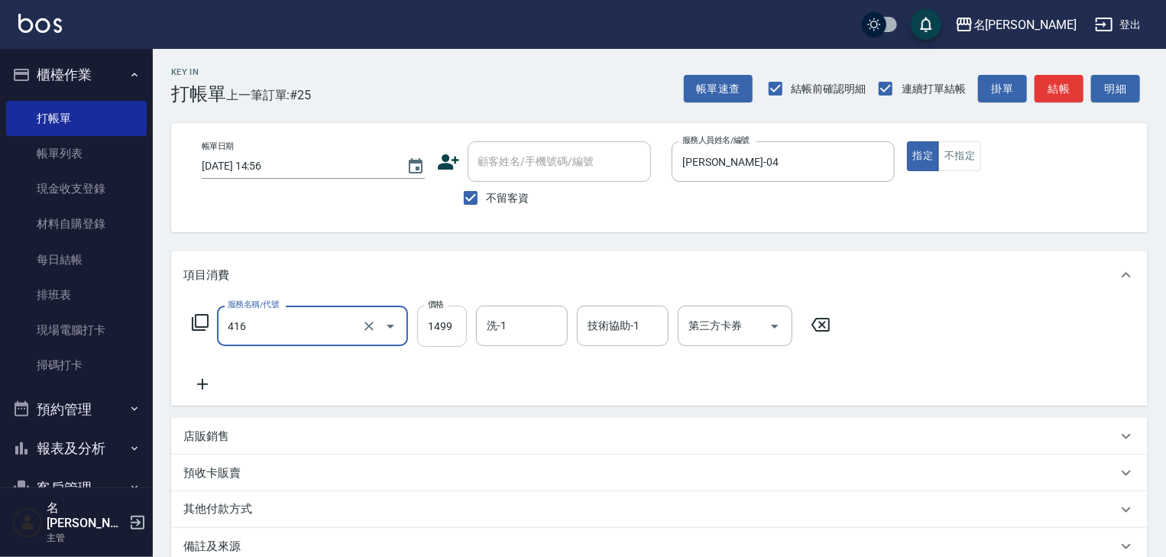
type input "染髮1499↓(416)"
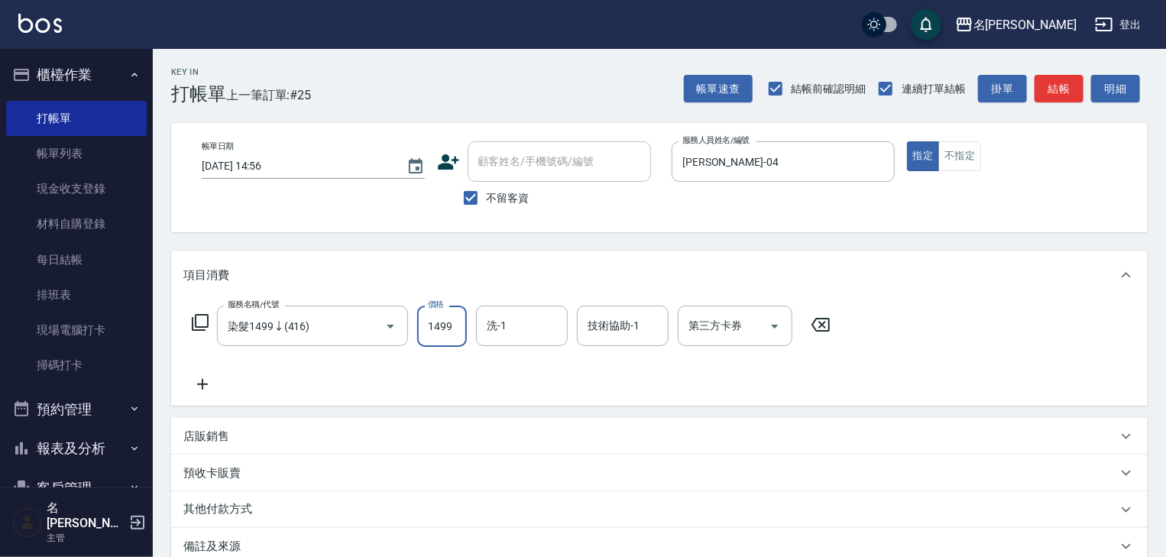
click at [425, 341] on input "1499" at bounding box center [442, 326] width 50 height 41
type input "1300"
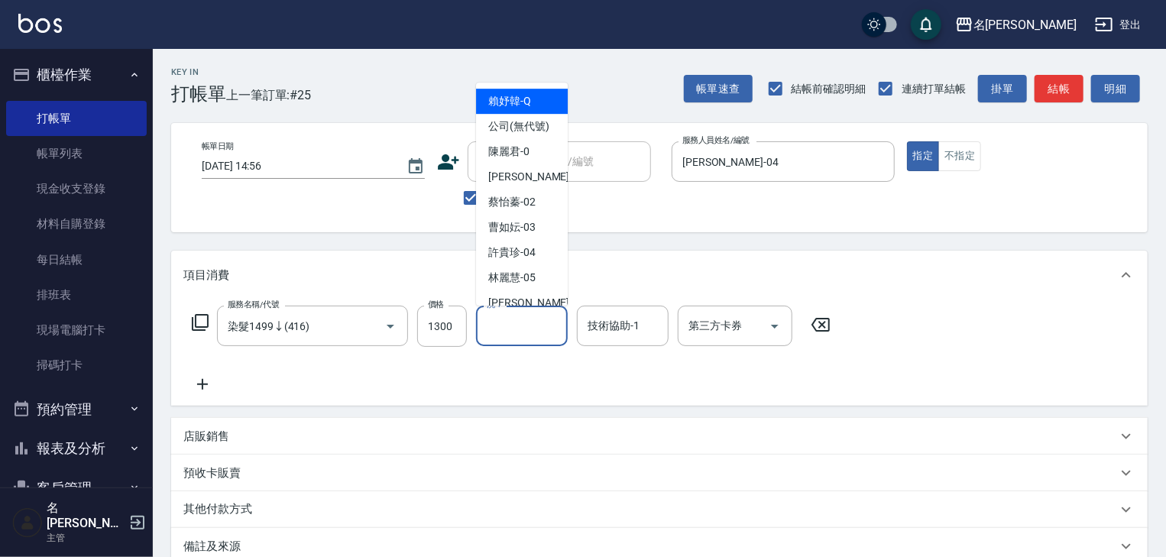
click at [514, 323] on input "洗-1" at bounding box center [522, 326] width 78 height 27
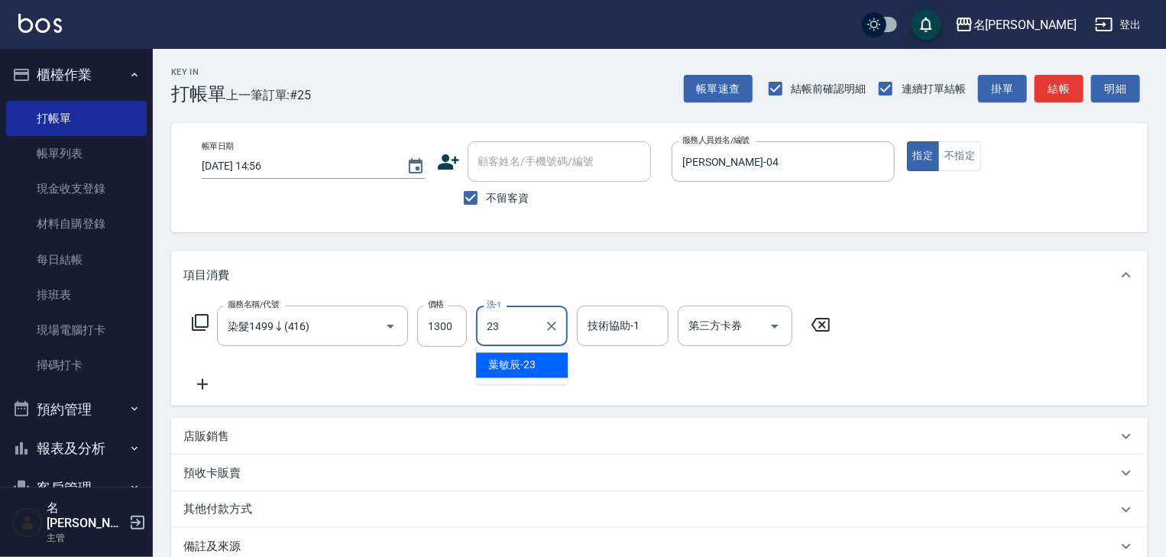
click at [528, 361] on span "葉敏辰 -23" at bounding box center [511, 366] width 47 height 16
type input "葉敏辰-23"
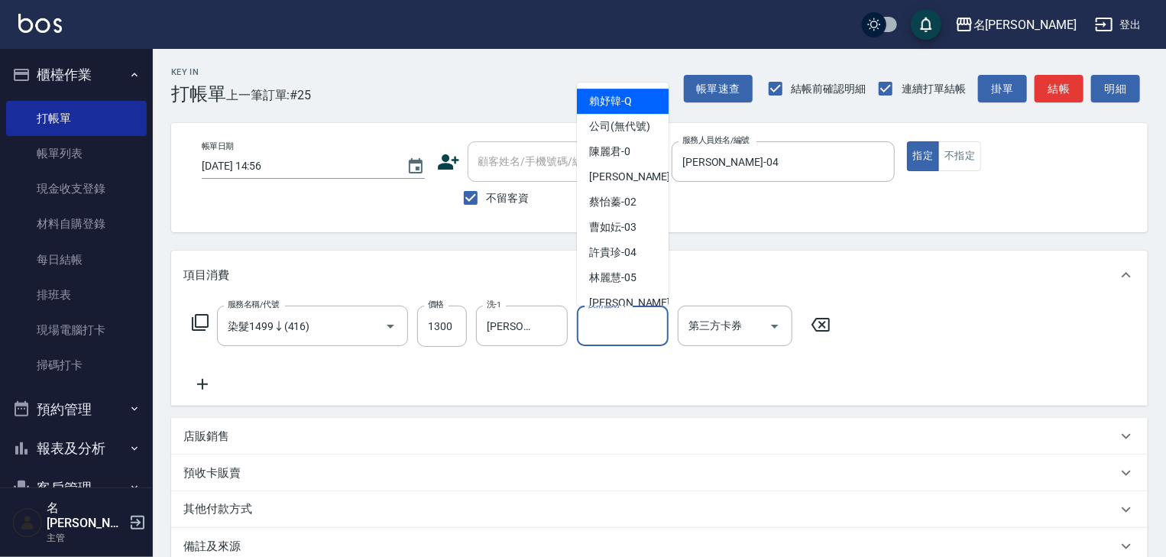
click at [608, 330] on input "技術協助-1" at bounding box center [623, 326] width 78 height 27
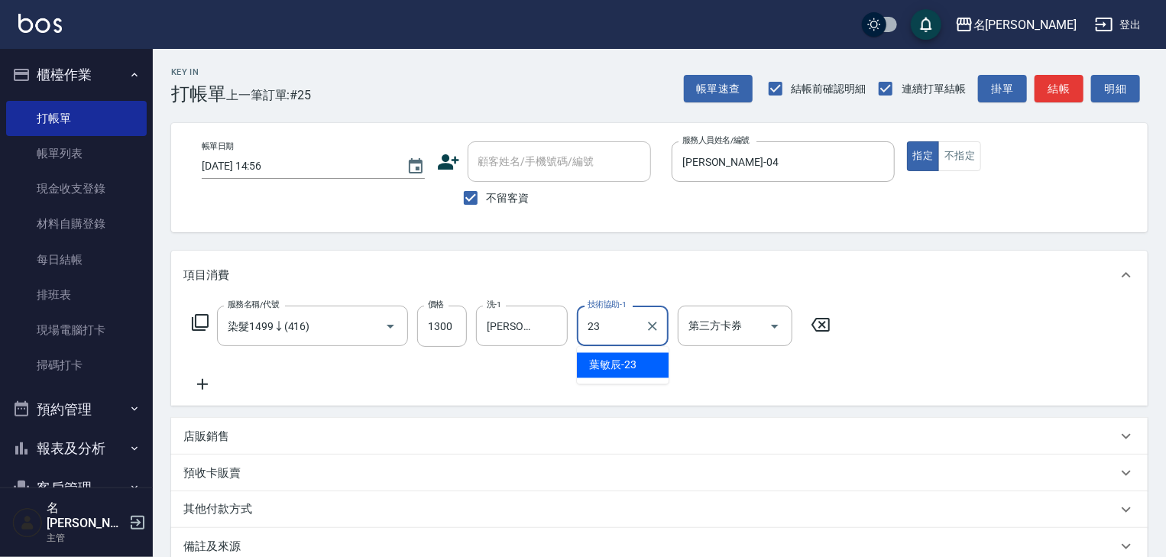
click at [606, 353] on div "葉敏辰 -23" at bounding box center [623, 365] width 92 height 25
type input "葉敏辰-23"
click at [198, 375] on icon at bounding box center [202, 384] width 38 height 18
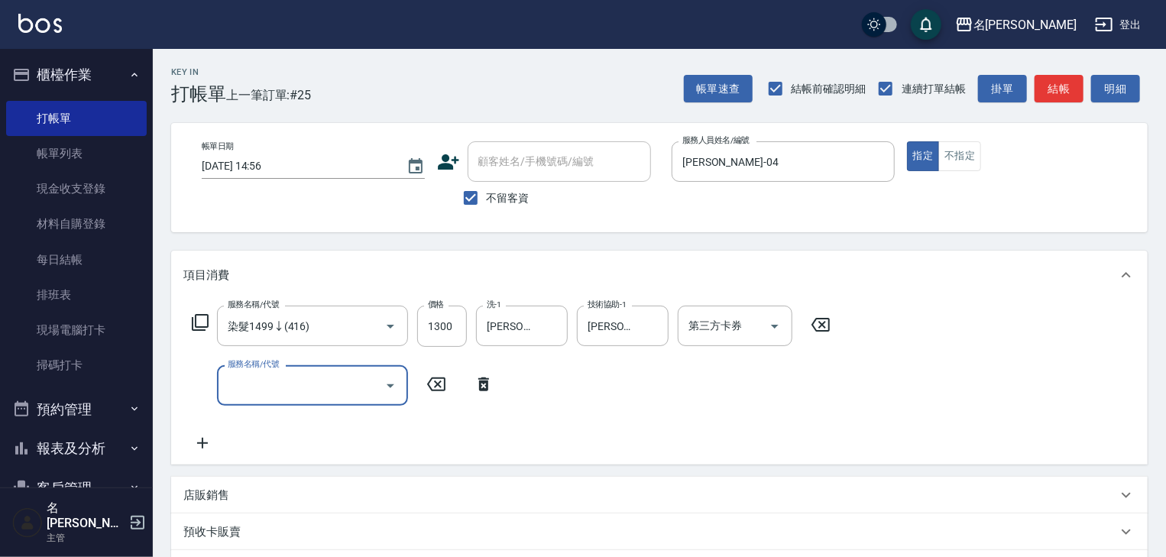
click at [271, 400] on div "服務名稱/代號" at bounding box center [312, 385] width 191 height 41
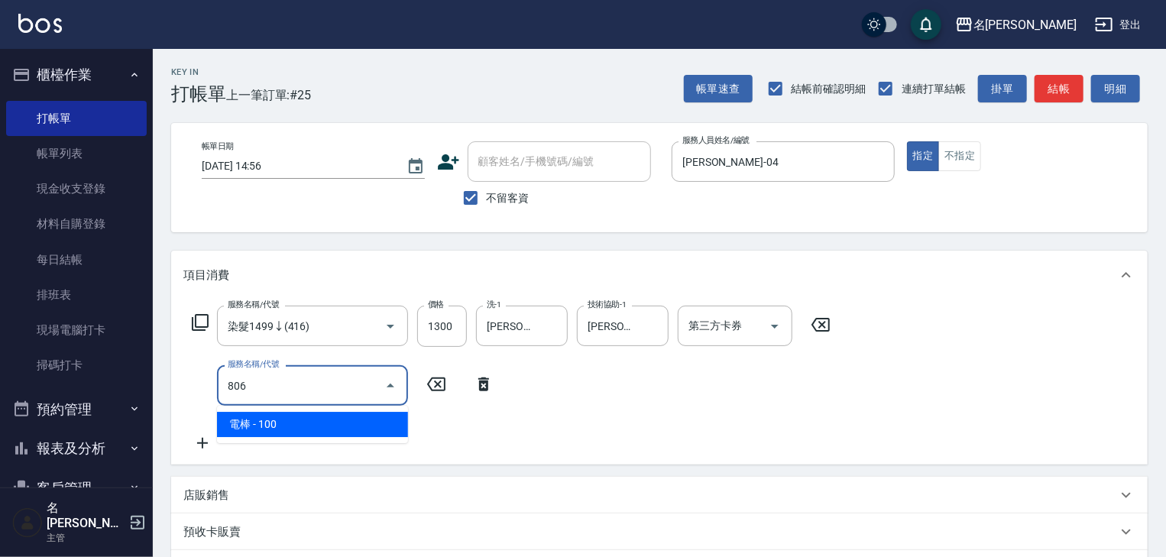
click at [378, 421] on span "電棒 - 100" at bounding box center [312, 424] width 191 height 25
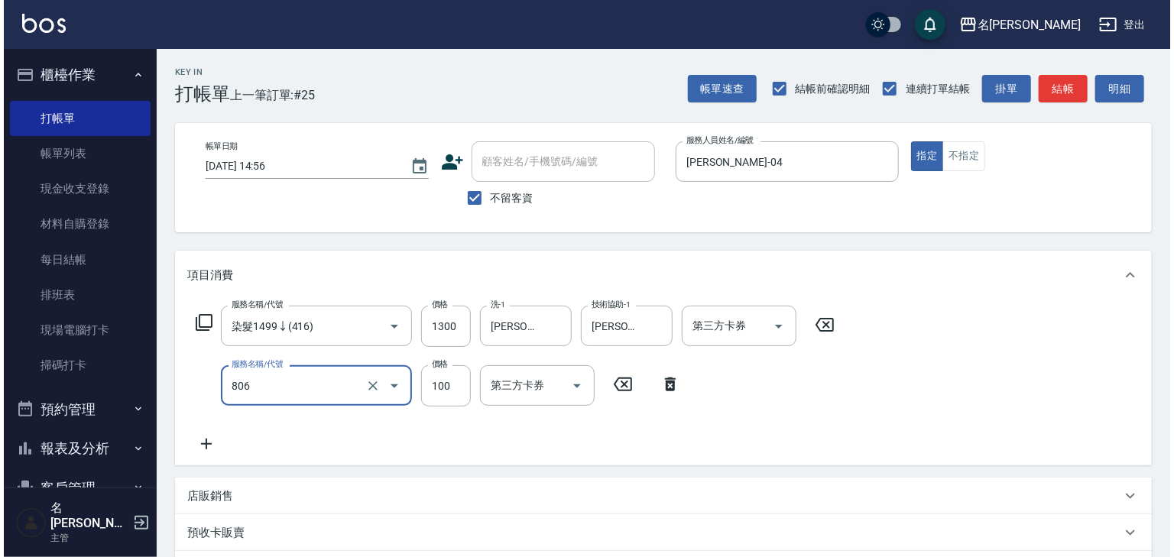
scroll to position [238, 0]
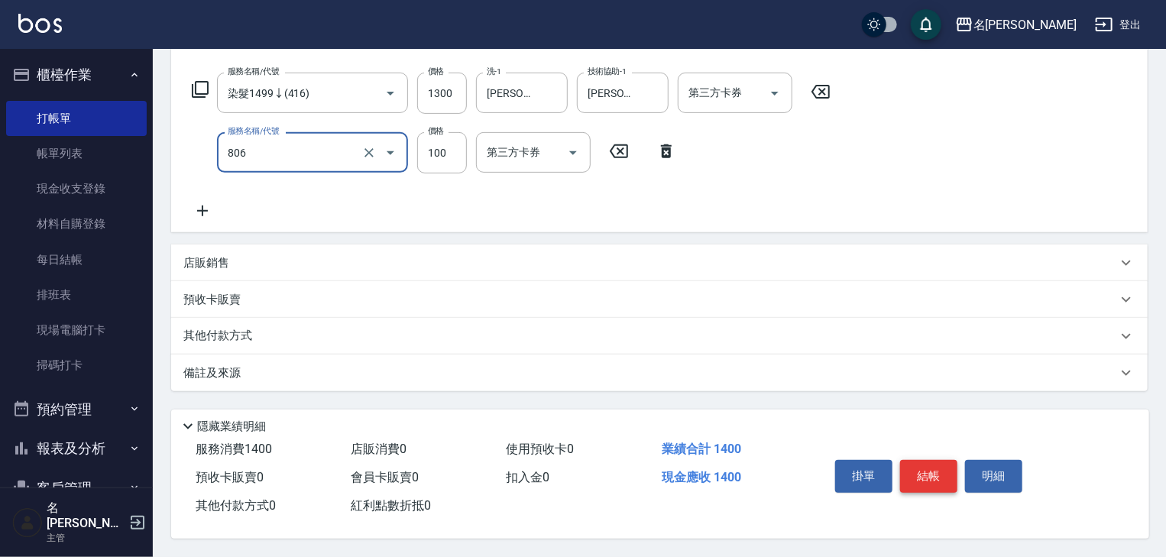
type input "電棒(806)"
click at [942, 476] on button "結帳" at bounding box center [928, 476] width 57 height 32
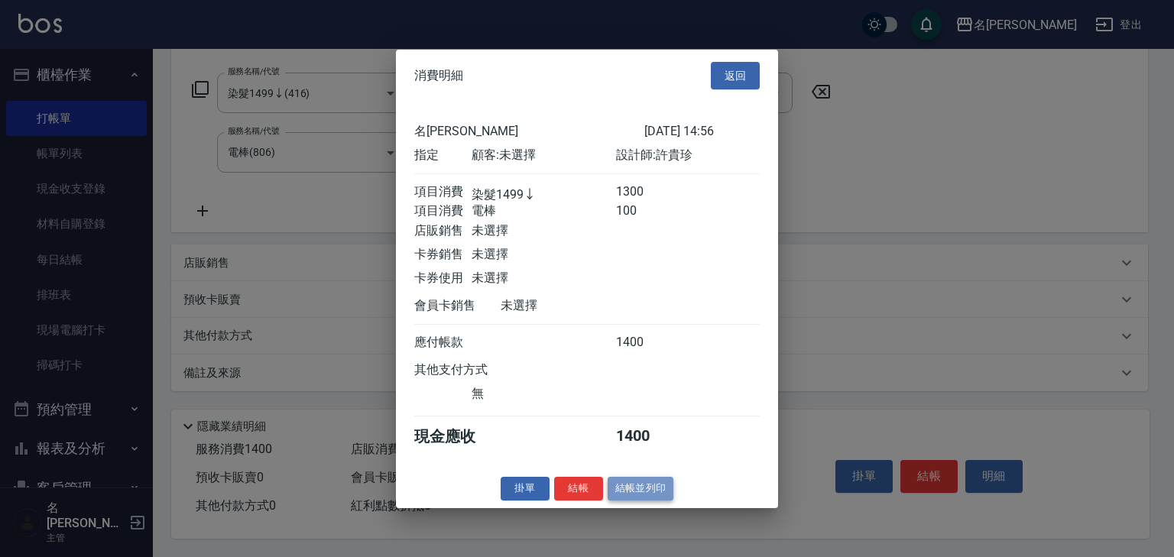
click at [621, 501] on button "結帳並列印" at bounding box center [641, 489] width 66 height 24
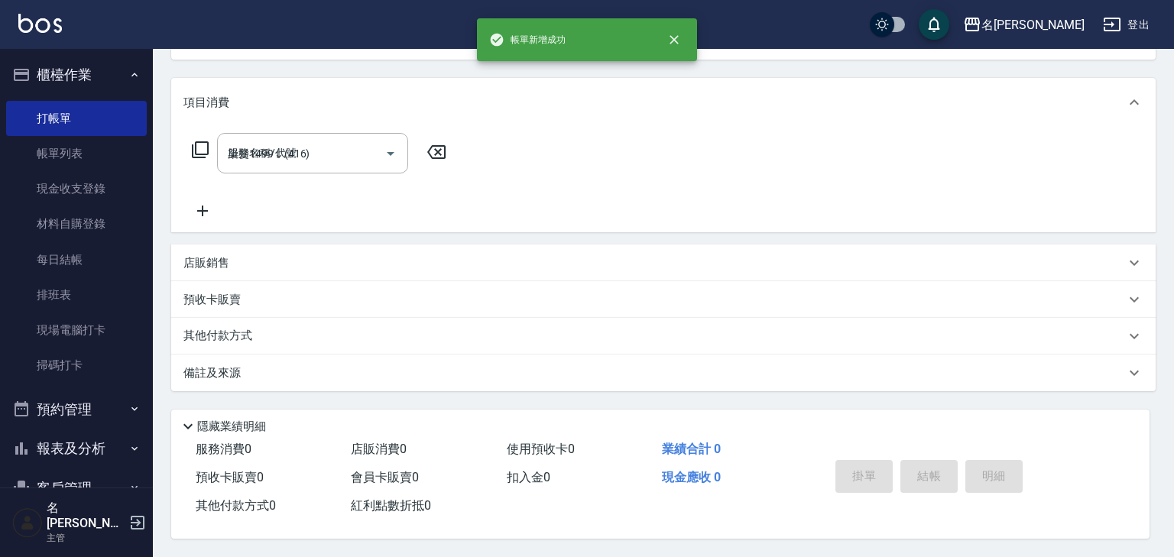
type input "2025/09/08 15:05"
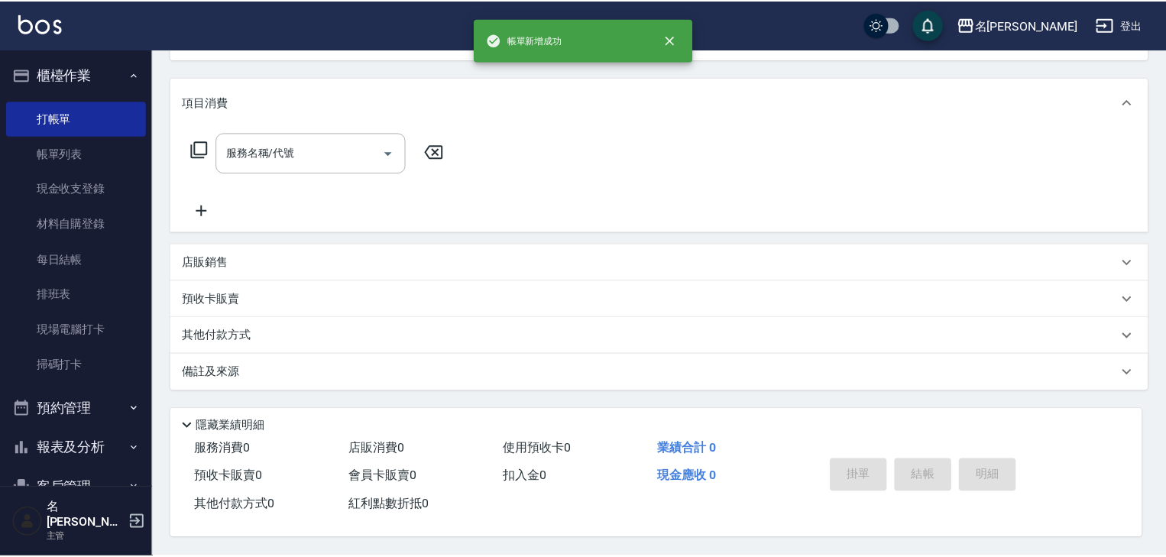
scroll to position [0, 0]
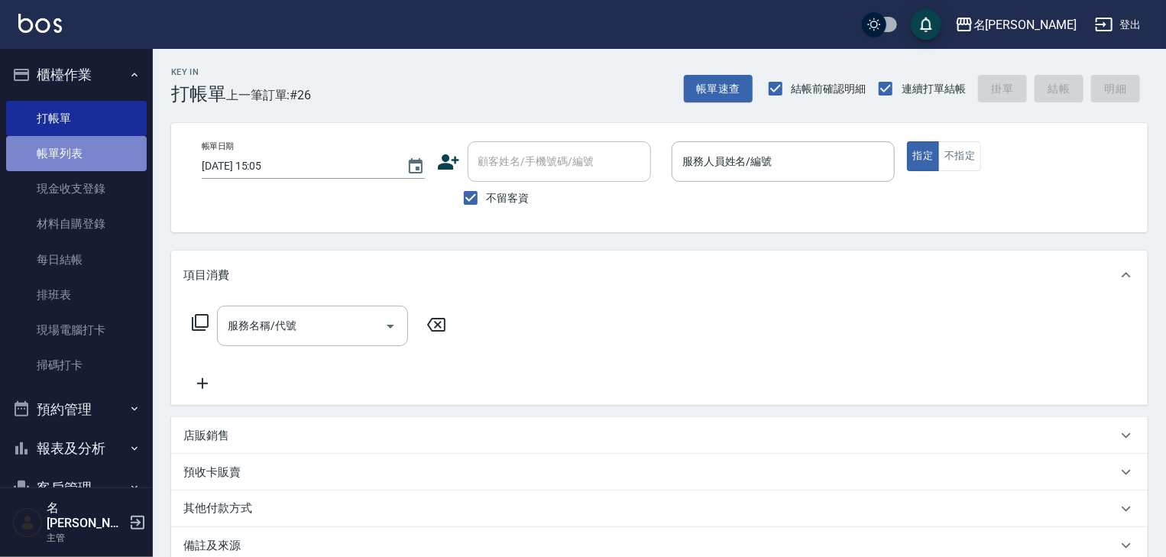
click at [115, 157] on link "帳單列表" at bounding box center [76, 153] width 141 height 35
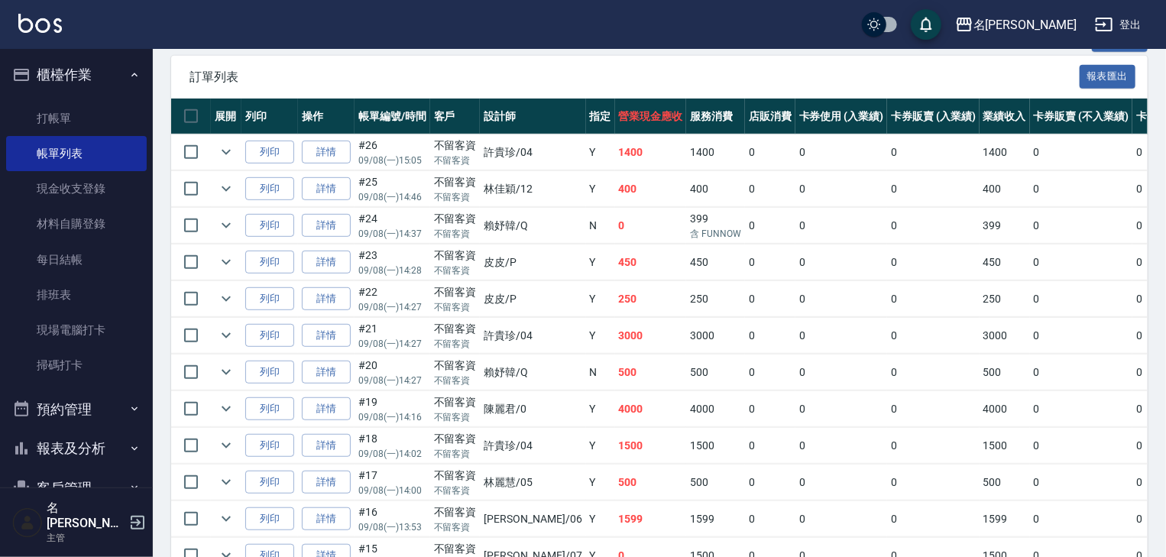
scroll to position [142, 0]
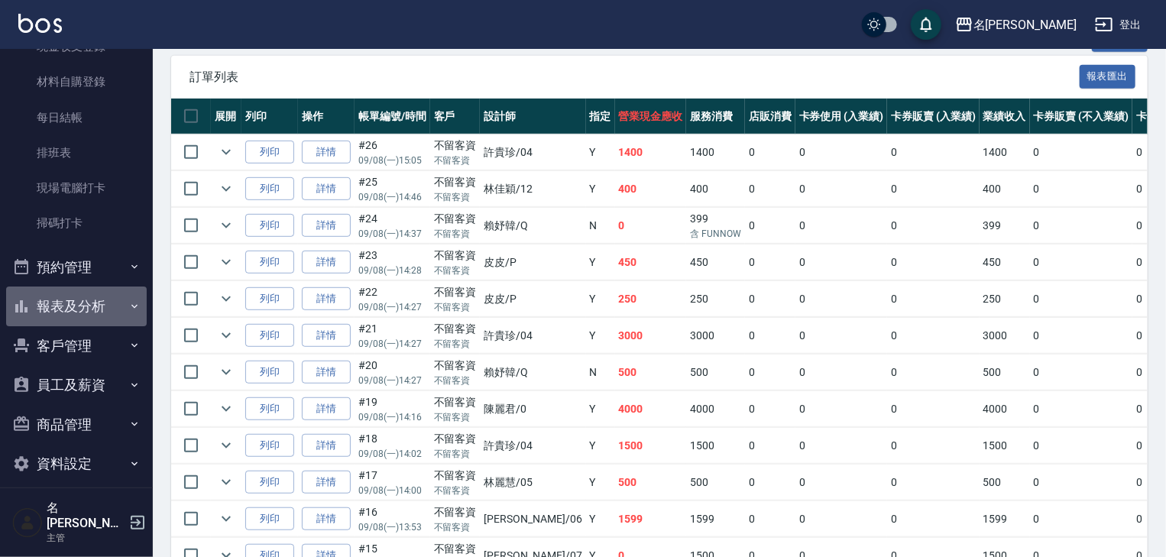
click at [98, 299] on button "報表及分析" at bounding box center [76, 307] width 141 height 40
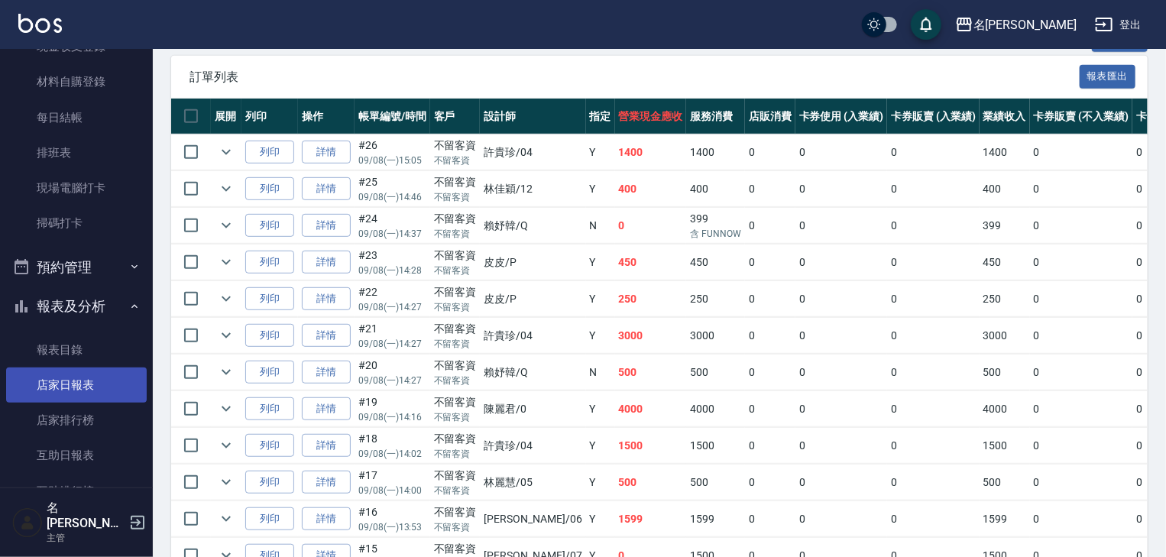
scroll to position [306, 0]
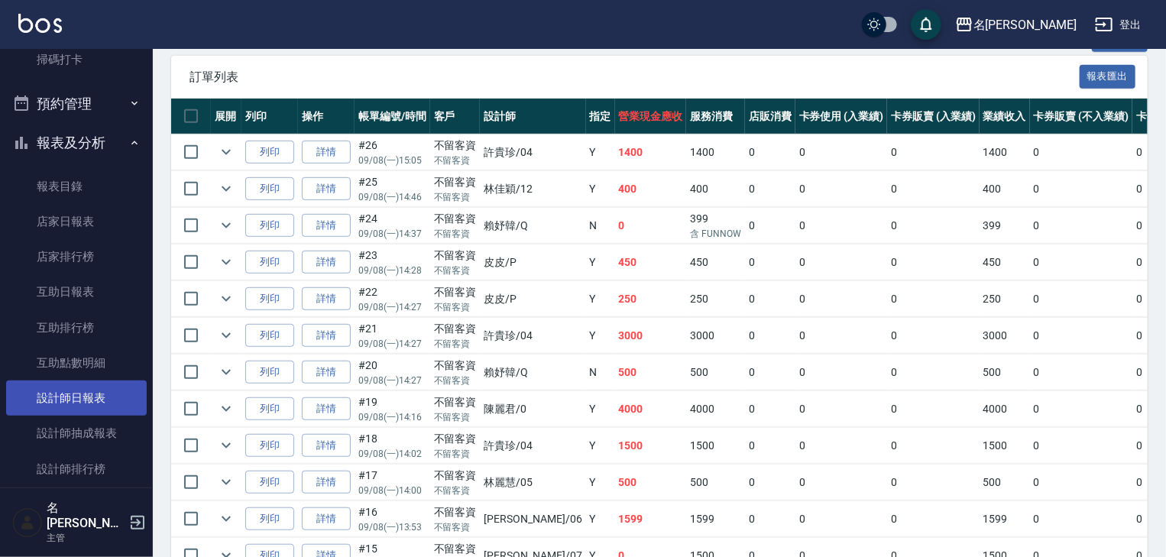
click at [128, 397] on link "設計師日報表" at bounding box center [76, 398] width 141 height 35
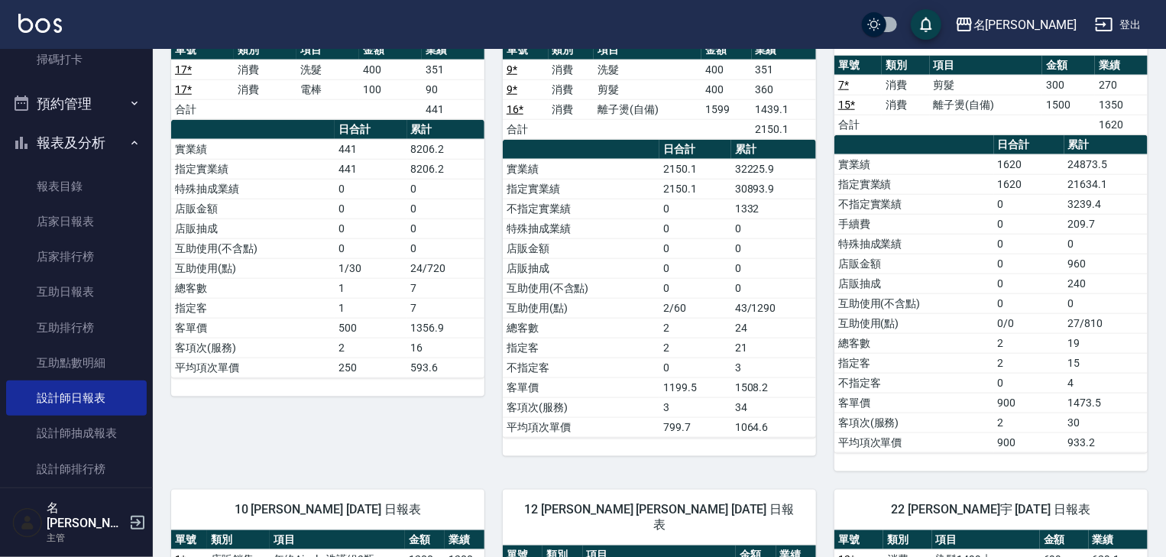
scroll to position [495, 0]
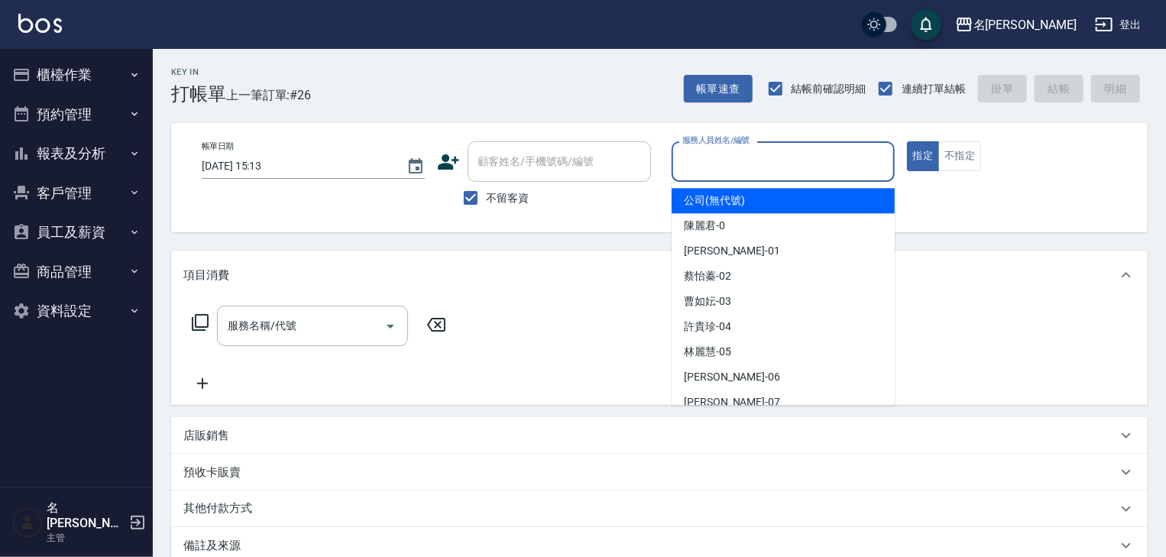
click at [763, 165] on input "服務人員姓名/編號" at bounding box center [783, 161] width 209 height 27
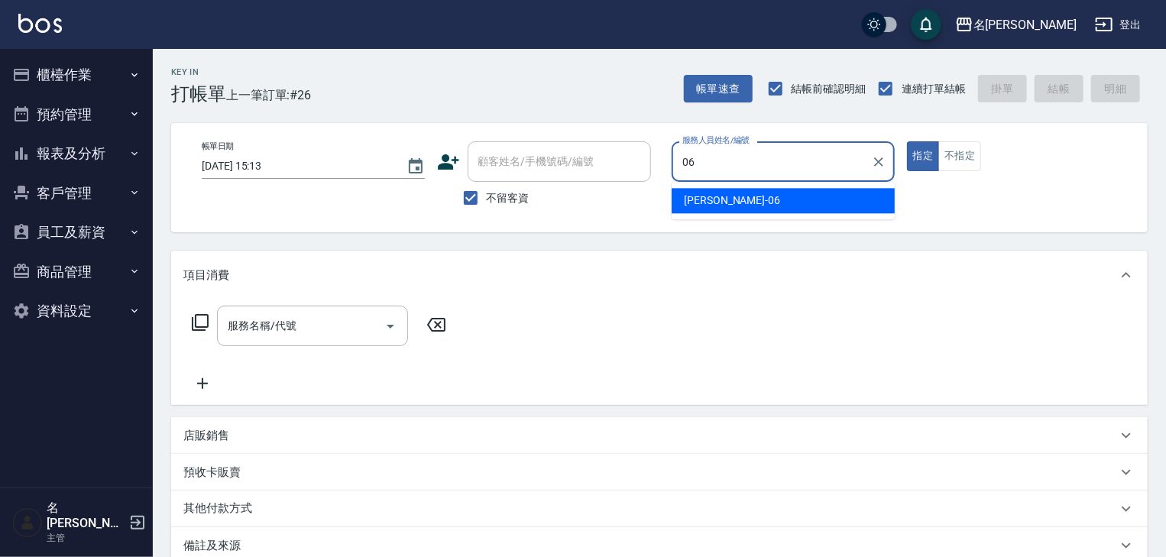
click at [735, 193] on div "阿龔 -06" at bounding box center [783, 200] width 223 height 25
type input "[PERSON_NAME]-06"
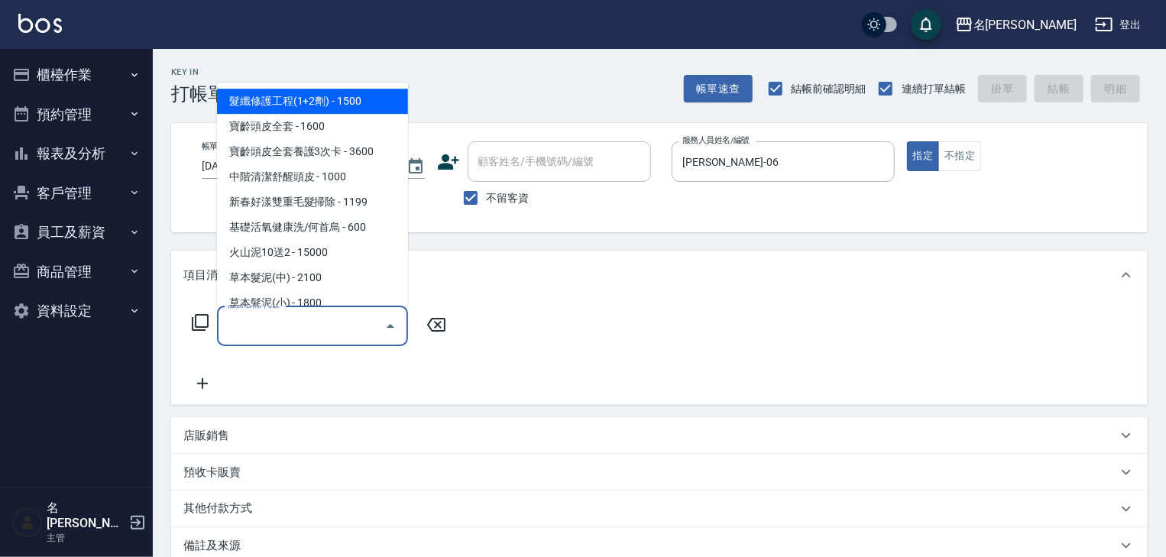
click at [327, 316] on input "服務名稱/代號" at bounding box center [301, 326] width 154 height 27
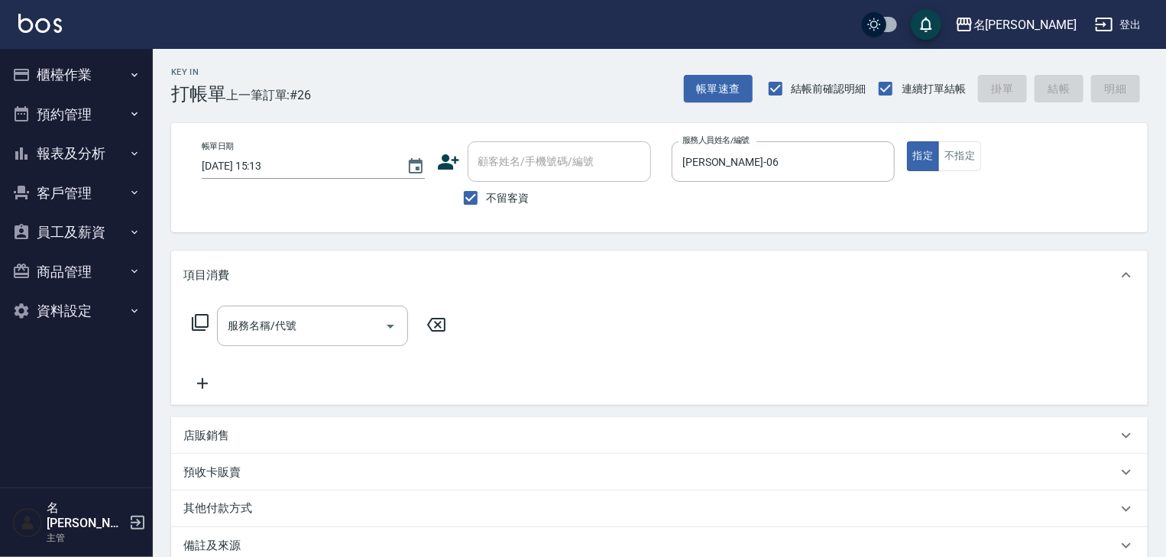
click at [196, 319] on icon at bounding box center [200, 322] width 18 height 18
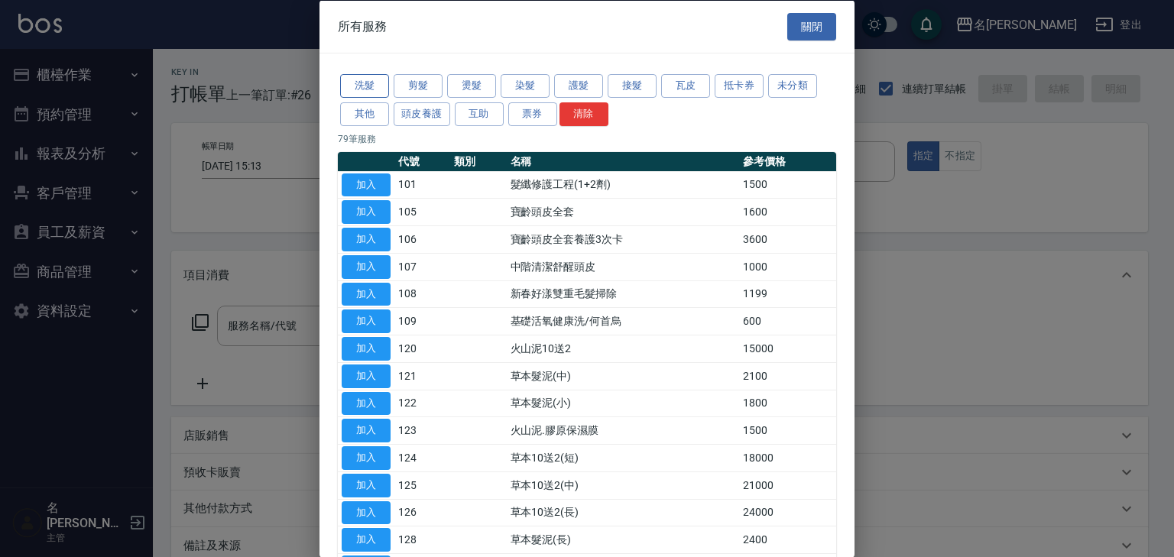
click at [376, 89] on button "洗髮" at bounding box center [364, 86] width 49 height 24
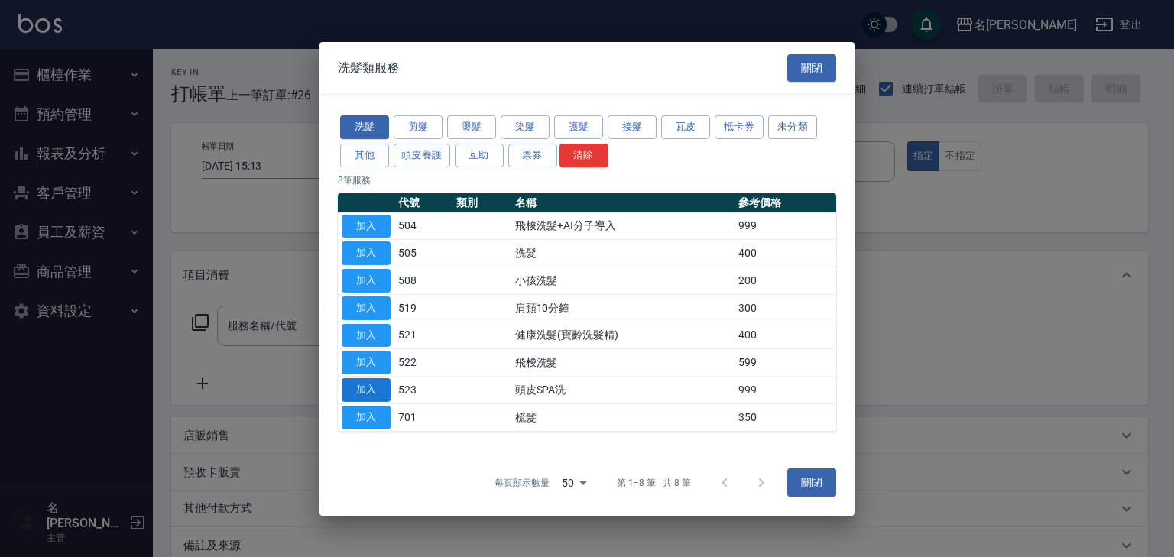
click at [365, 378] on button "加入" at bounding box center [366, 390] width 49 height 24
type input "頭皮SPA洗(523)"
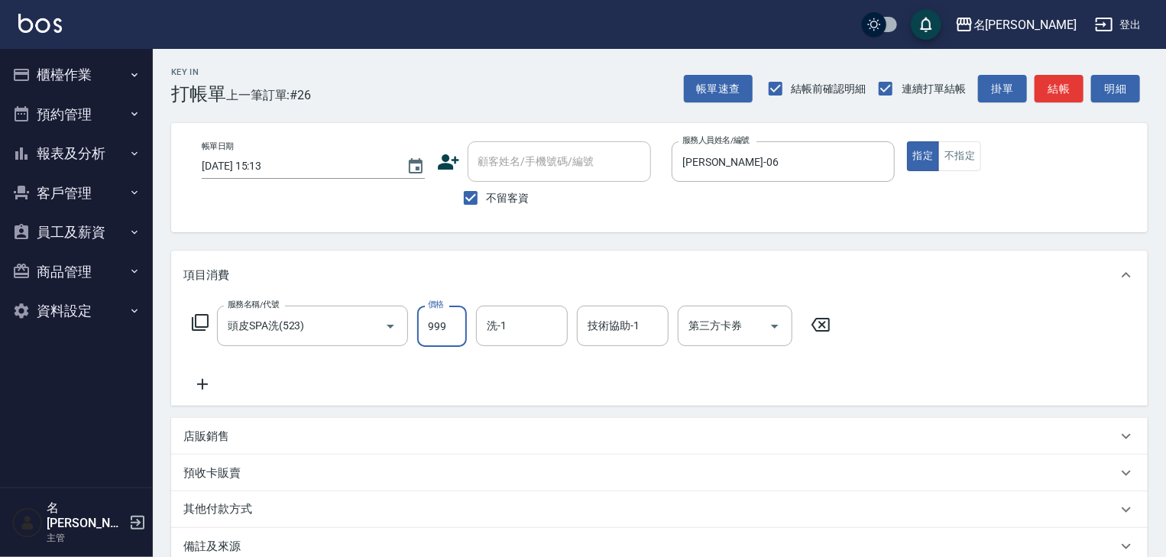
click at [447, 333] on input "999" at bounding box center [442, 326] width 50 height 41
type input "800"
click at [517, 320] on input "洗-1" at bounding box center [522, 326] width 78 height 27
click at [530, 367] on span "葉敏辰 -23" at bounding box center [511, 366] width 47 height 16
type input "[PERSON_NAME]-23"
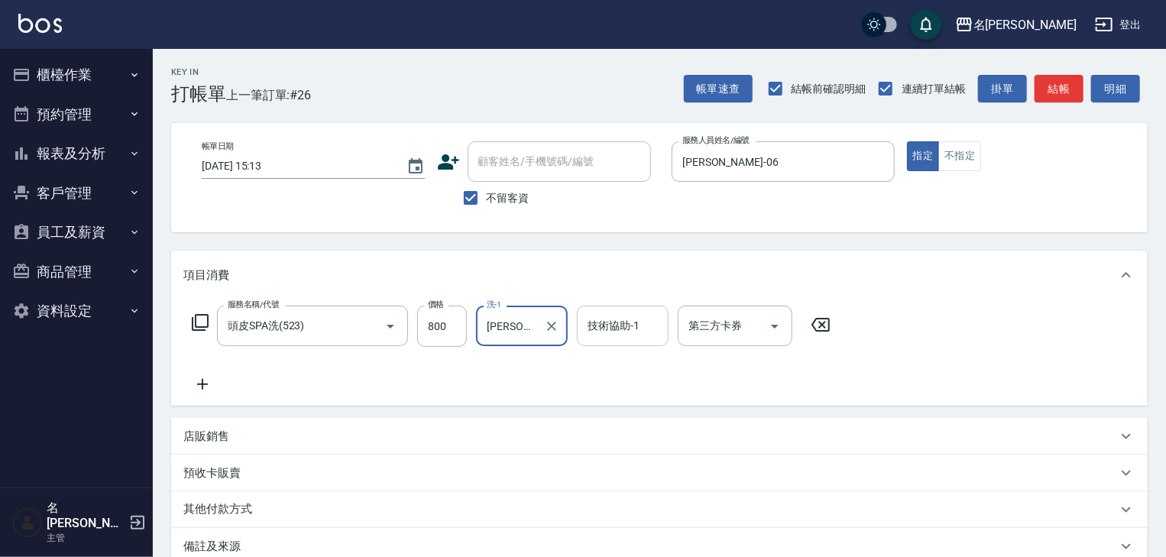
click at [603, 328] on input "技術協助-1" at bounding box center [623, 326] width 78 height 27
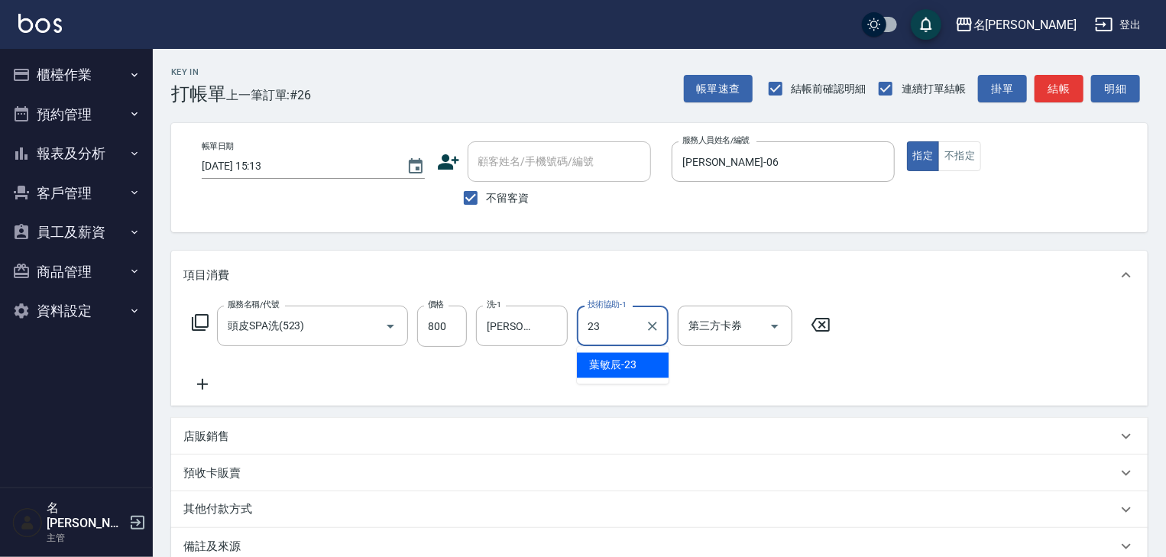
click at [618, 369] on span "葉敏辰 -23" at bounding box center [612, 366] width 47 height 16
type input "[PERSON_NAME]-23"
click at [204, 378] on icon at bounding box center [202, 384] width 38 height 18
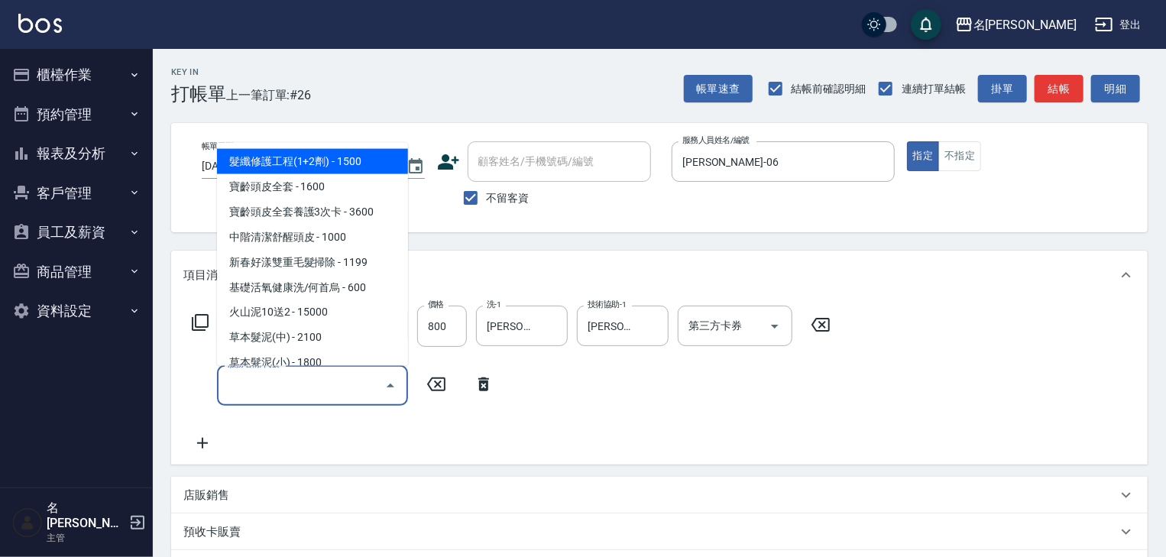
click at [281, 388] on input "服務名稱/代號" at bounding box center [301, 385] width 154 height 27
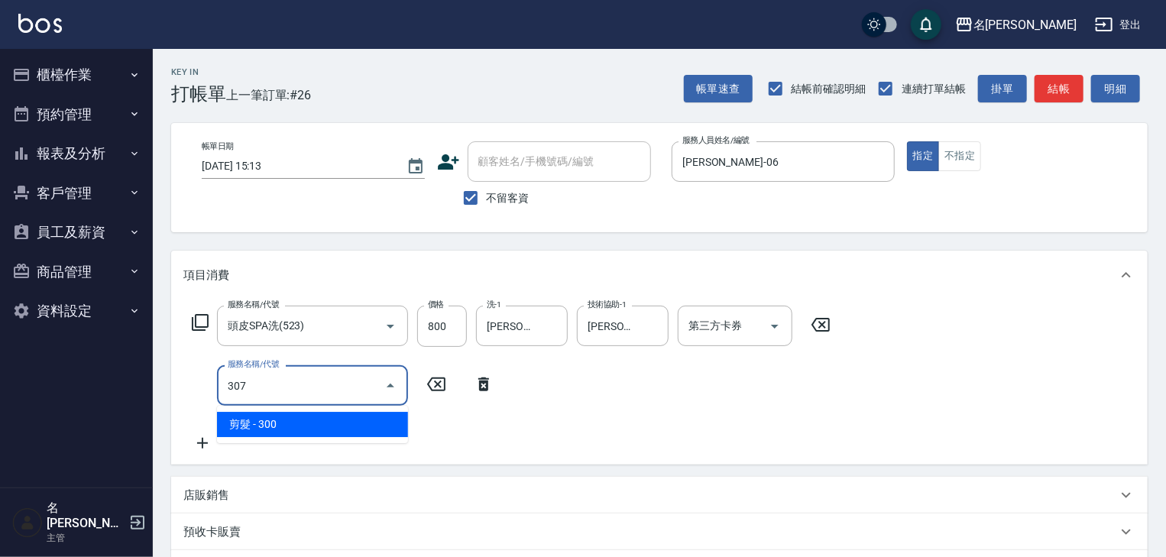
click at [330, 417] on span "剪髮 - 300" at bounding box center [312, 424] width 191 height 25
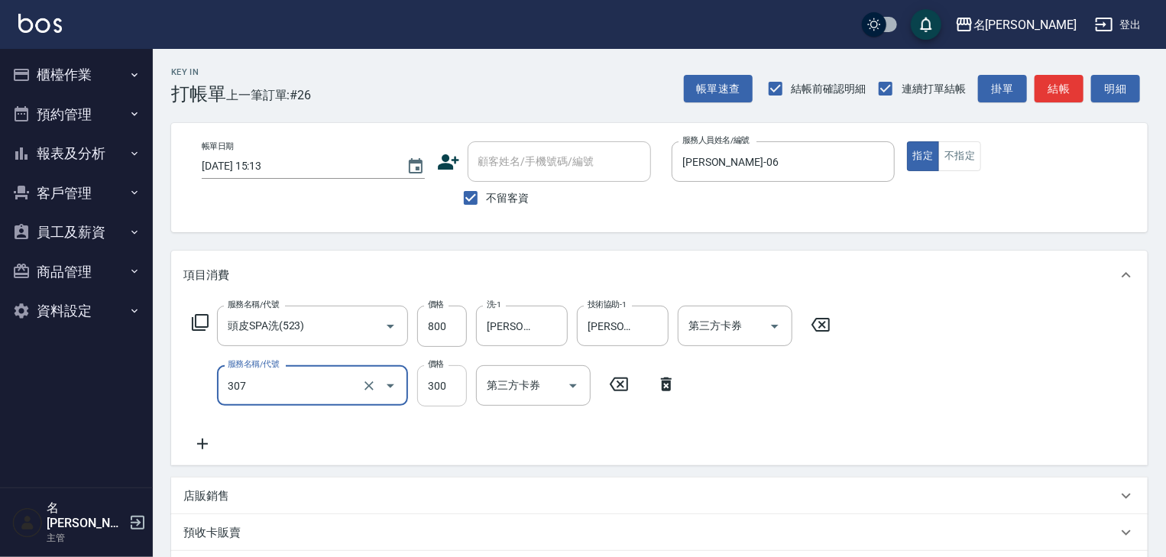
type input "剪髮(307)"
click at [445, 396] on input "300" at bounding box center [442, 385] width 50 height 41
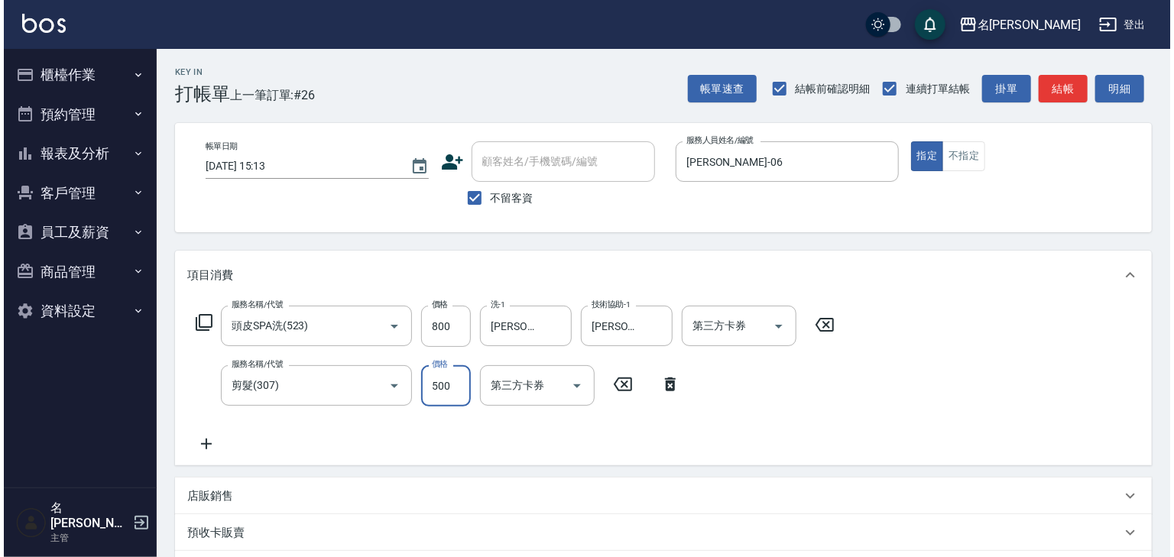
scroll to position [238, 0]
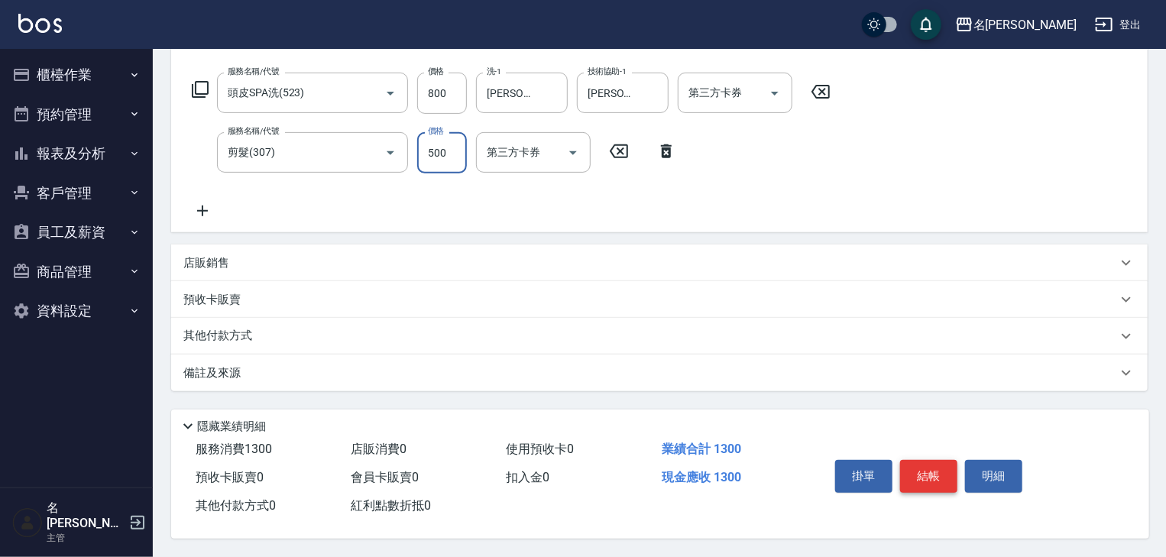
type input "500"
click at [917, 467] on button "結帳" at bounding box center [928, 476] width 57 height 32
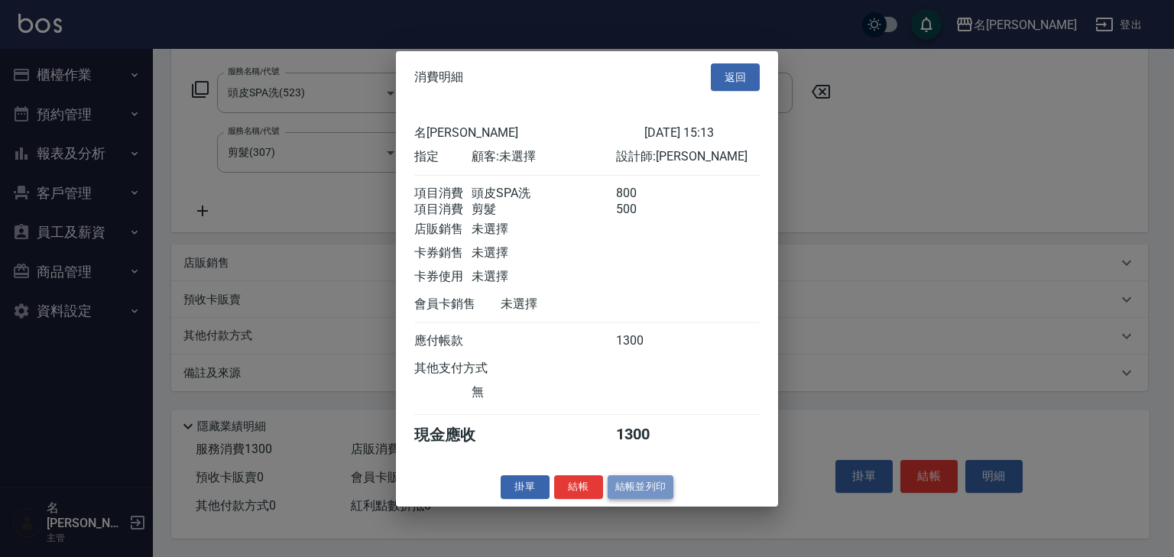
click at [648, 490] on button "結帳並列印" at bounding box center [641, 487] width 66 height 24
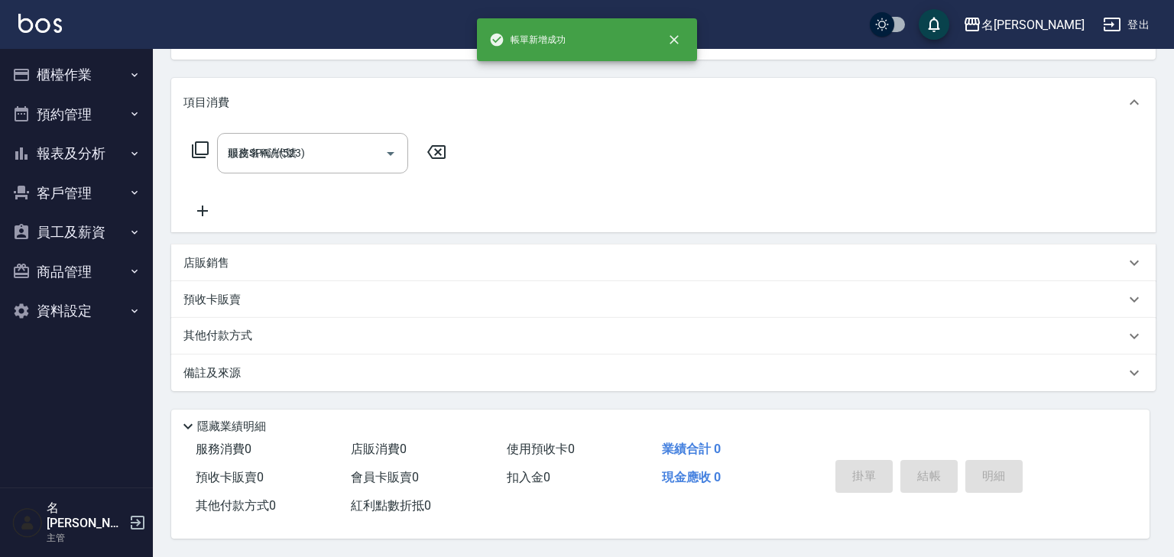
type input "2025/09/08 15:15"
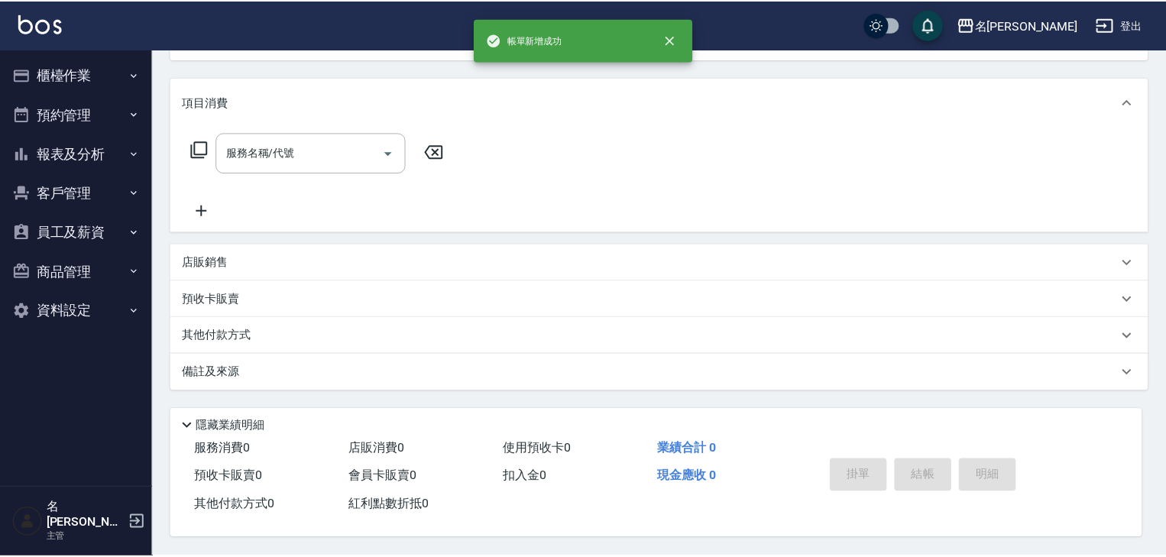
scroll to position [0, 0]
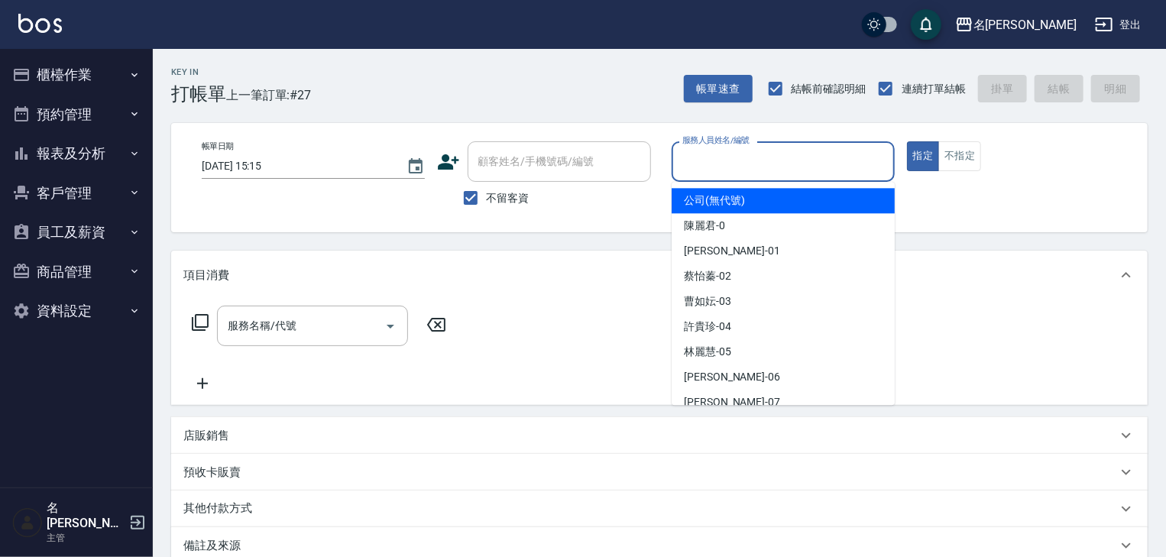
click at [723, 149] on input "服務人員姓名/編號" at bounding box center [783, 161] width 209 height 27
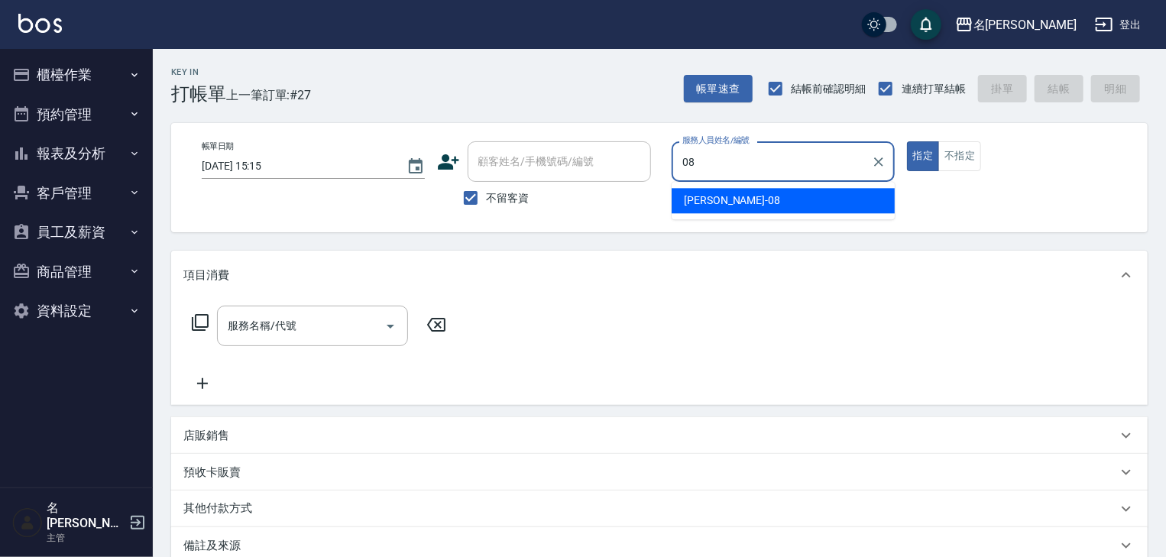
click at [716, 199] on span "[PERSON_NAME] -08" at bounding box center [732, 201] width 96 height 16
type input "[PERSON_NAME]-08"
click at [345, 324] on input "服務名稱/代號" at bounding box center [301, 326] width 154 height 27
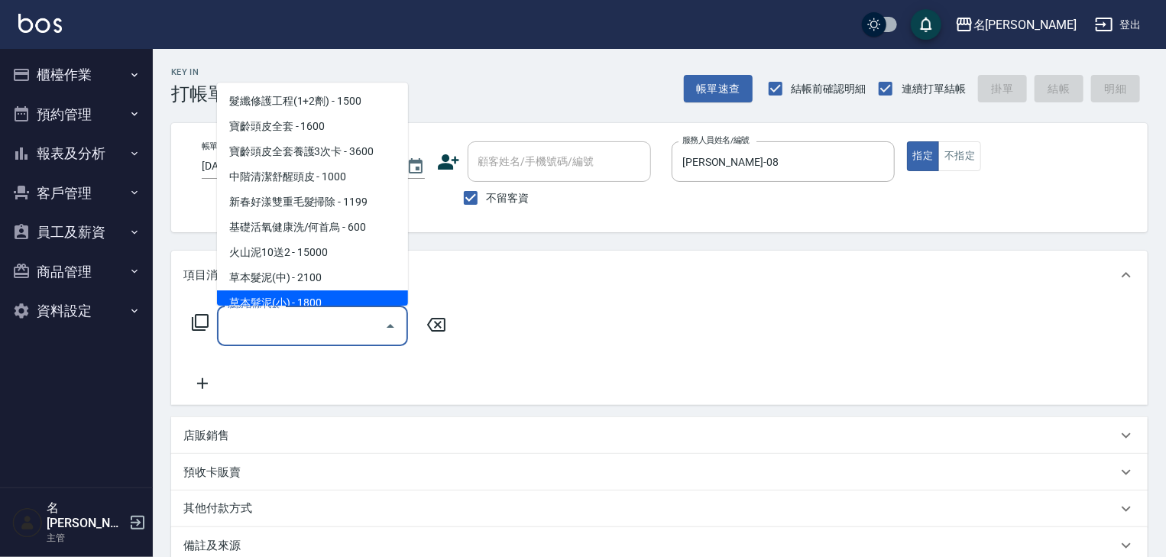
click at [326, 339] on input "服務名稱/代號" at bounding box center [301, 326] width 154 height 27
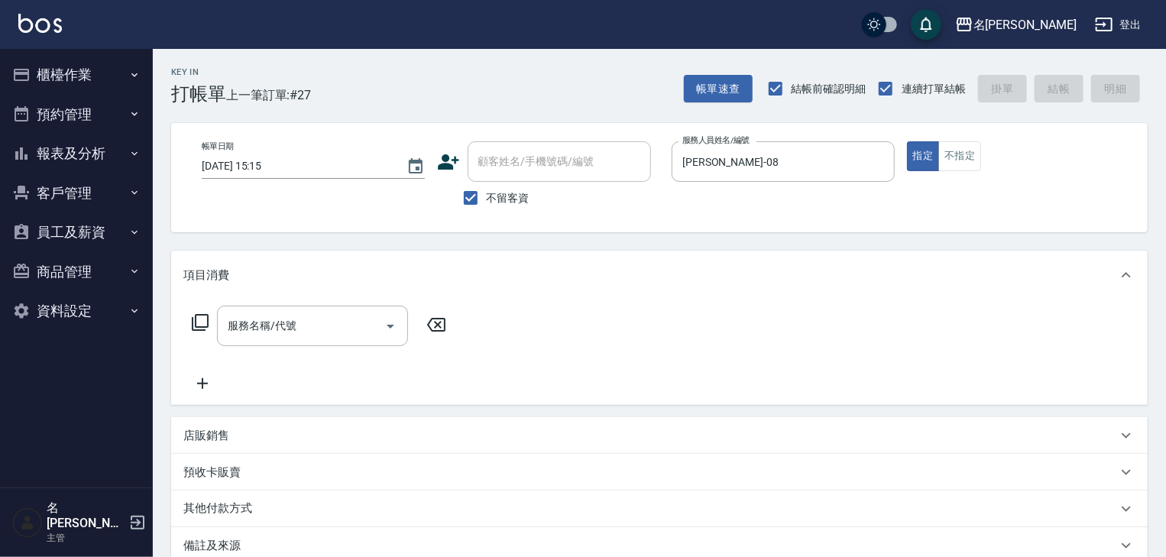
click at [199, 329] on icon at bounding box center [200, 322] width 18 height 18
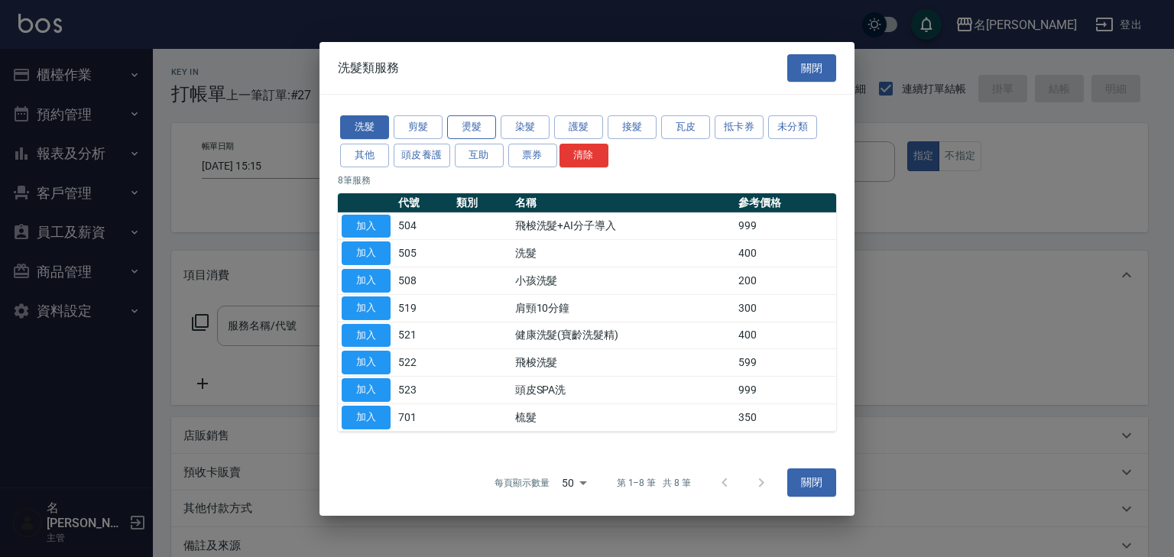
click at [465, 133] on button "燙髮" at bounding box center [471, 127] width 49 height 24
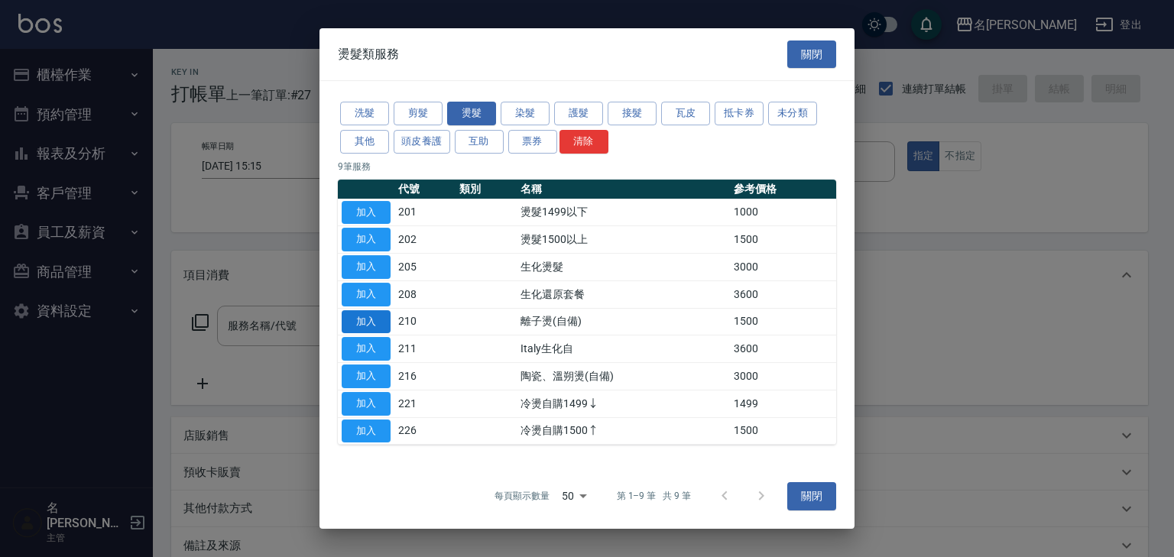
click at [369, 321] on button "加入" at bounding box center [366, 322] width 49 height 24
type input "離子燙(自備)(210)"
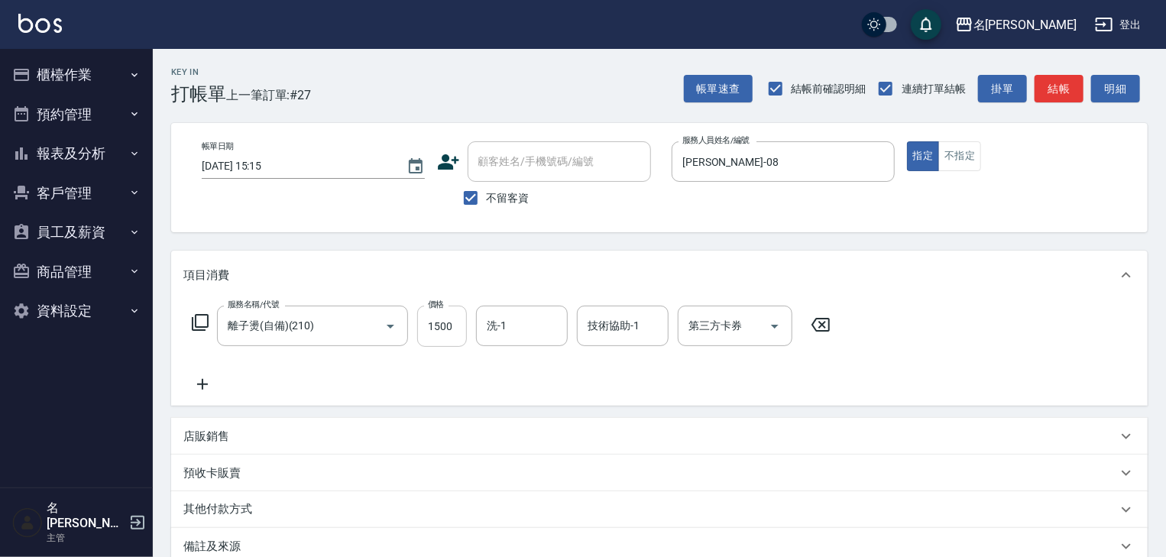
click at [440, 332] on input "1500" at bounding box center [442, 326] width 50 height 41
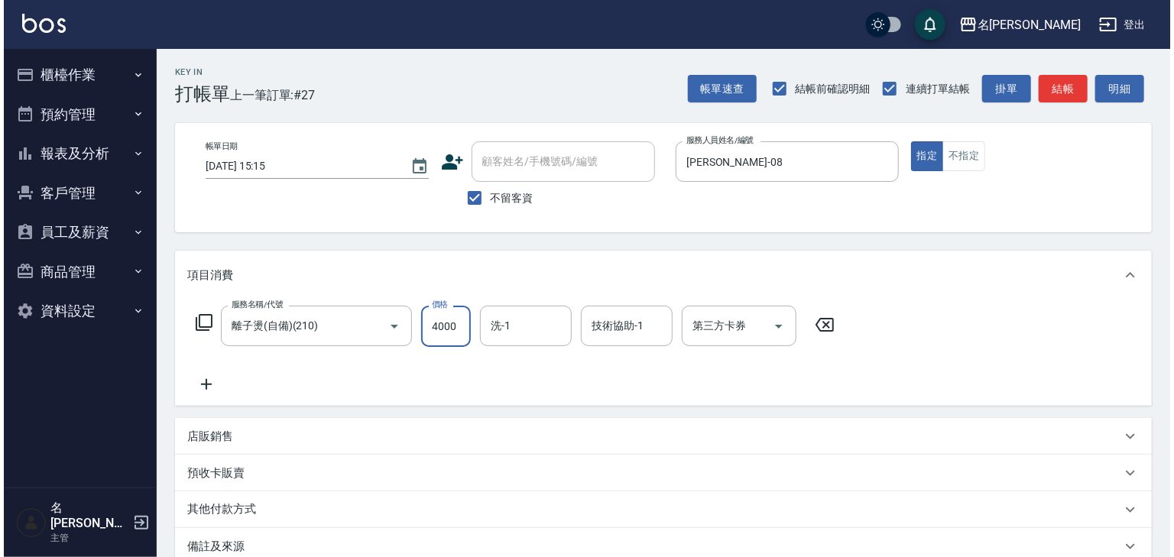
scroll to position [179, 0]
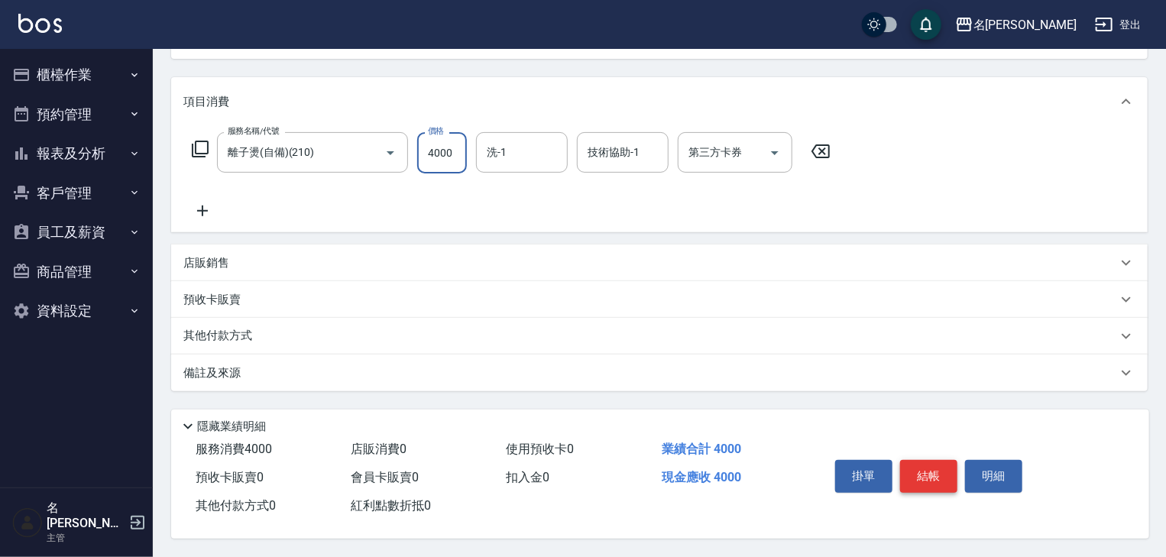
type input "4000"
click at [936, 473] on button "結帳" at bounding box center [928, 476] width 57 height 32
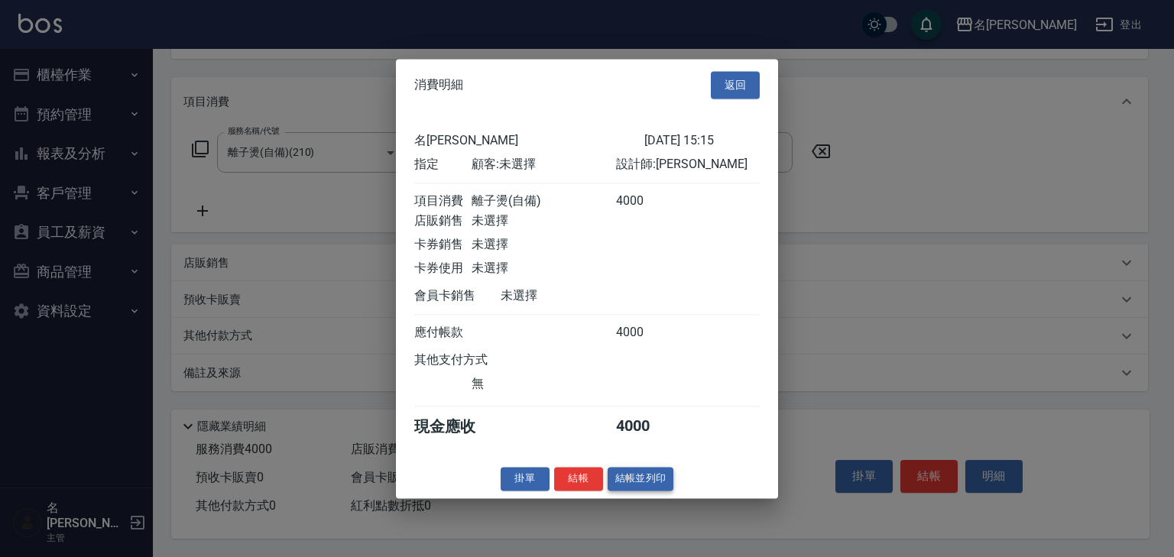
click at [651, 486] on button "結帳並列印" at bounding box center [641, 479] width 66 height 24
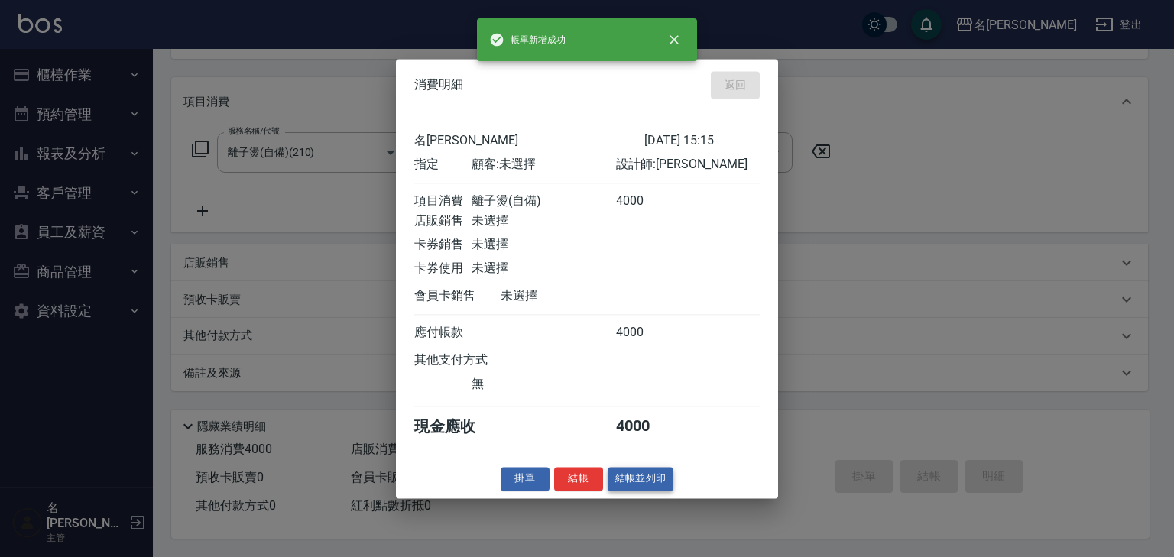
type input "2025/09/08 15:19"
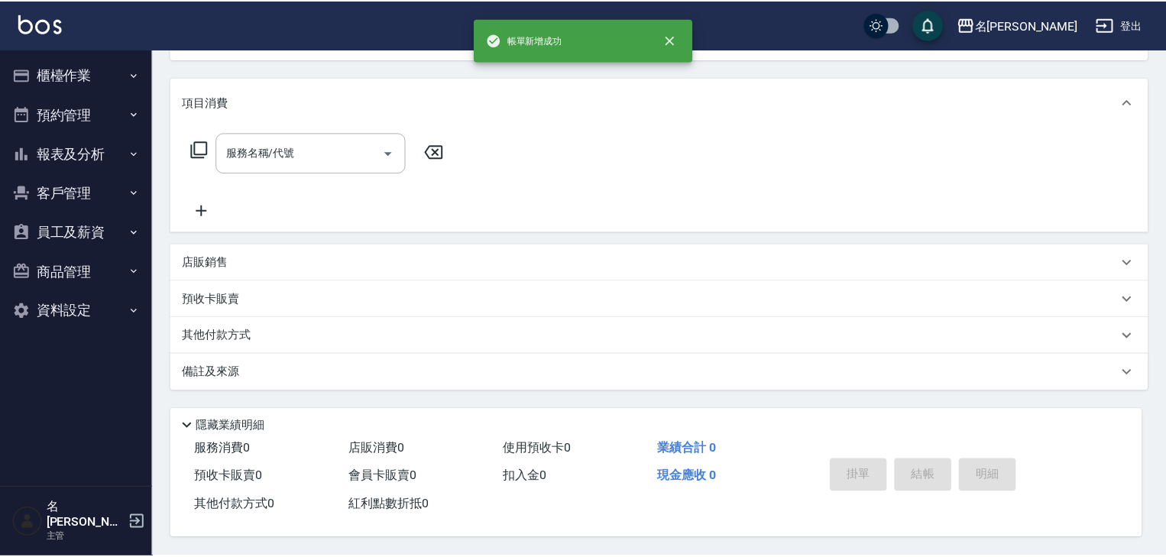
scroll to position [0, 0]
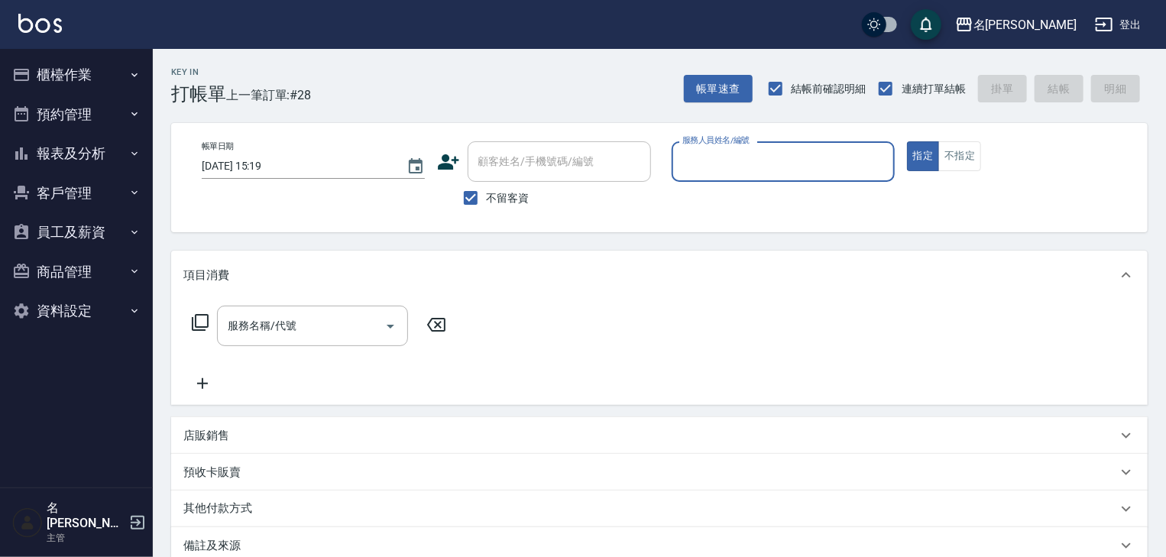
click at [731, 174] on input "服務人員姓名/編號" at bounding box center [783, 161] width 209 height 27
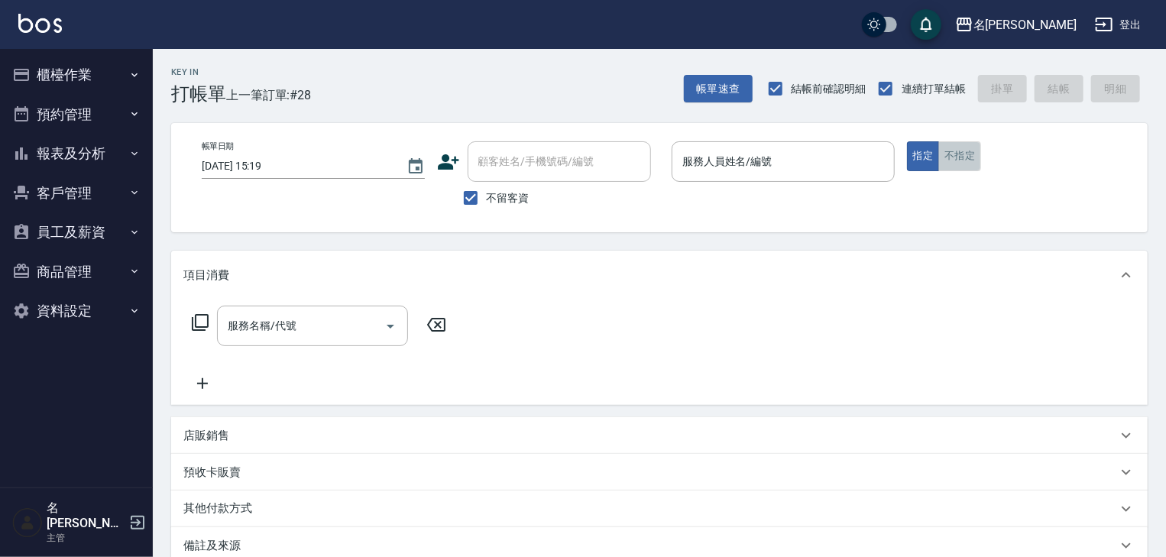
click at [960, 155] on button "不指定" at bounding box center [960, 156] width 43 height 30
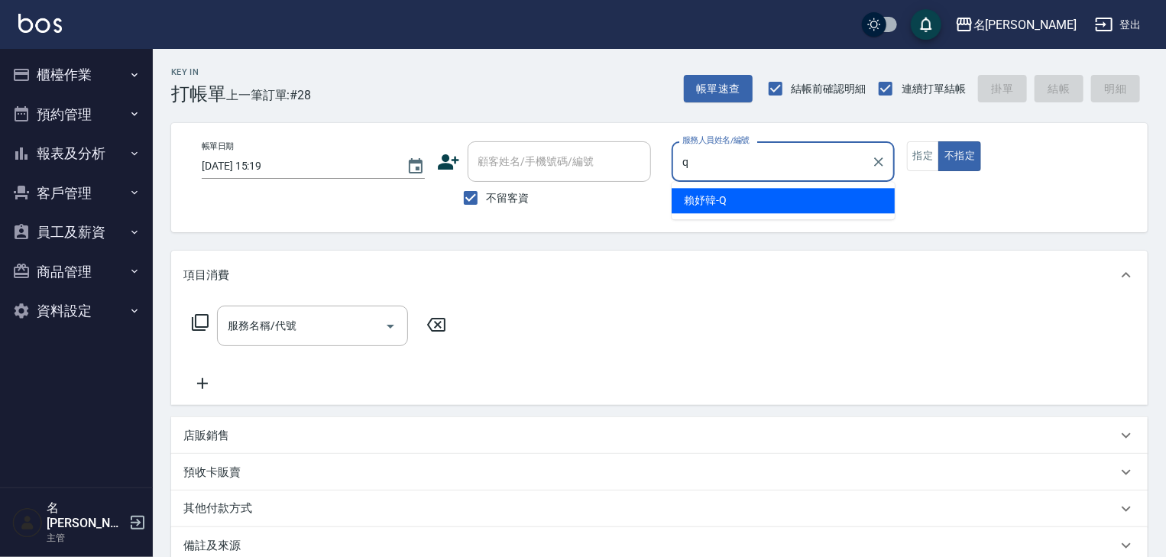
click at [751, 199] on div "賴妤韓 -Q" at bounding box center [783, 200] width 223 height 25
type input "[PERSON_NAME]"
click at [326, 333] on input "服務名稱/代號" at bounding box center [301, 326] width 154 height 27
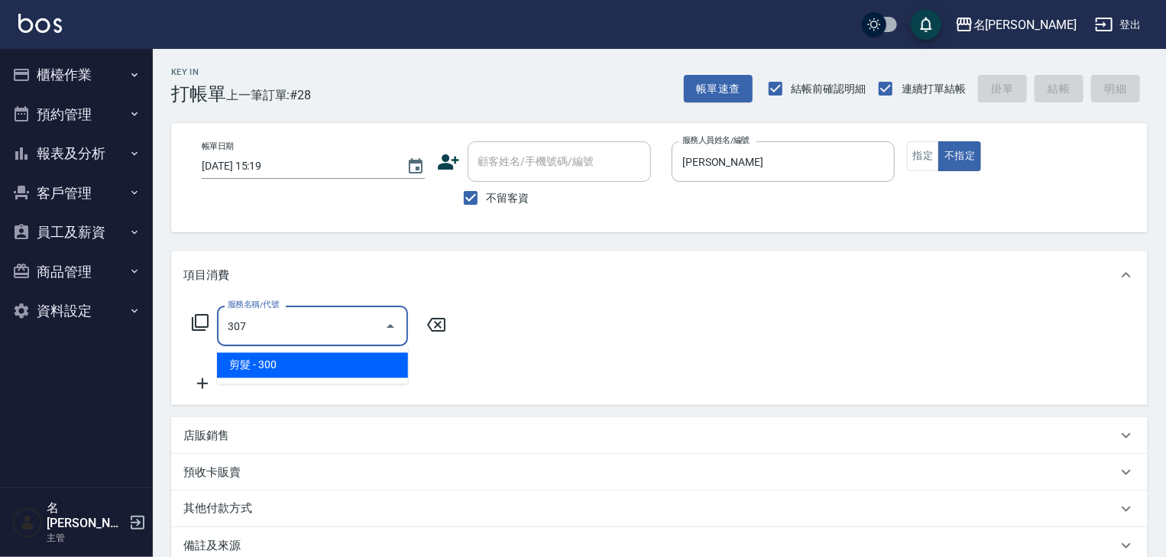
click at [326, 359] on span "剪髮 - 300" at bounding box center [312, 365] width 191 height 25
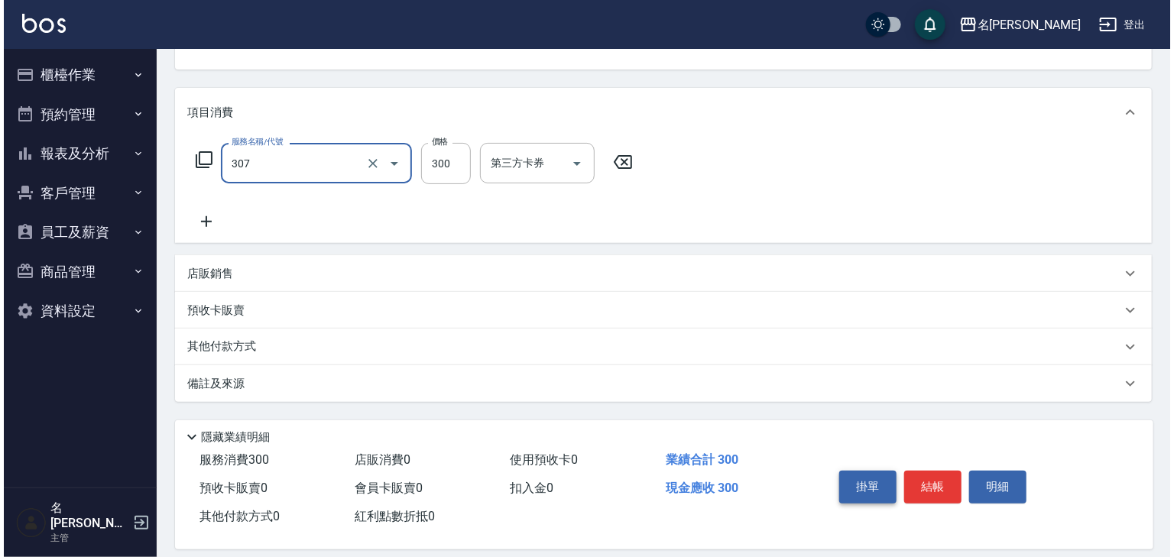
scroll to position [179, 0]
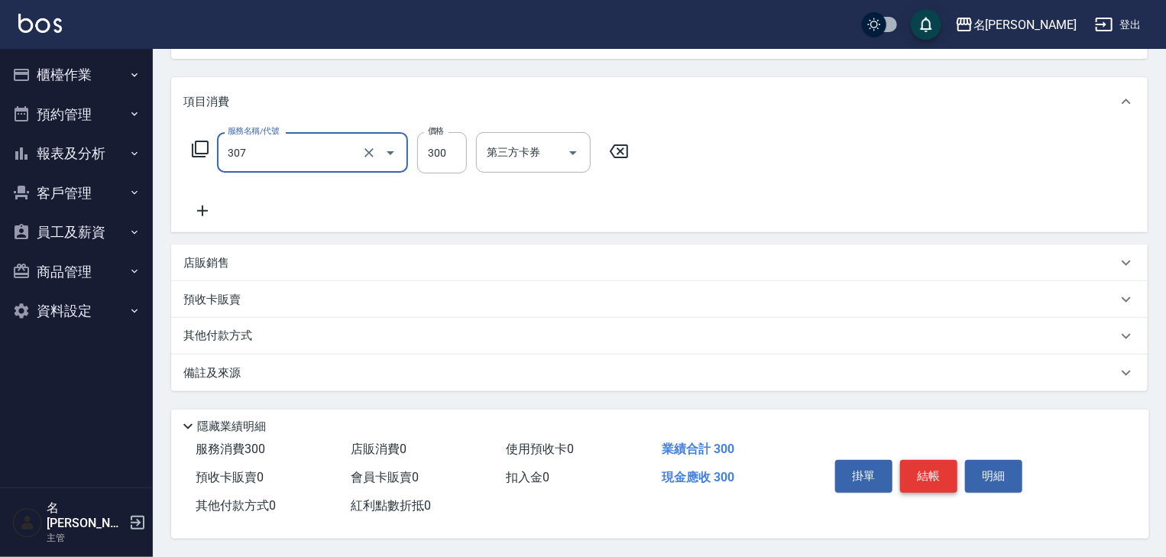
type input "剪髮(307)"
click at [932, 468] on button "結帳" at bounding box center [928, 476] width 57 height 32
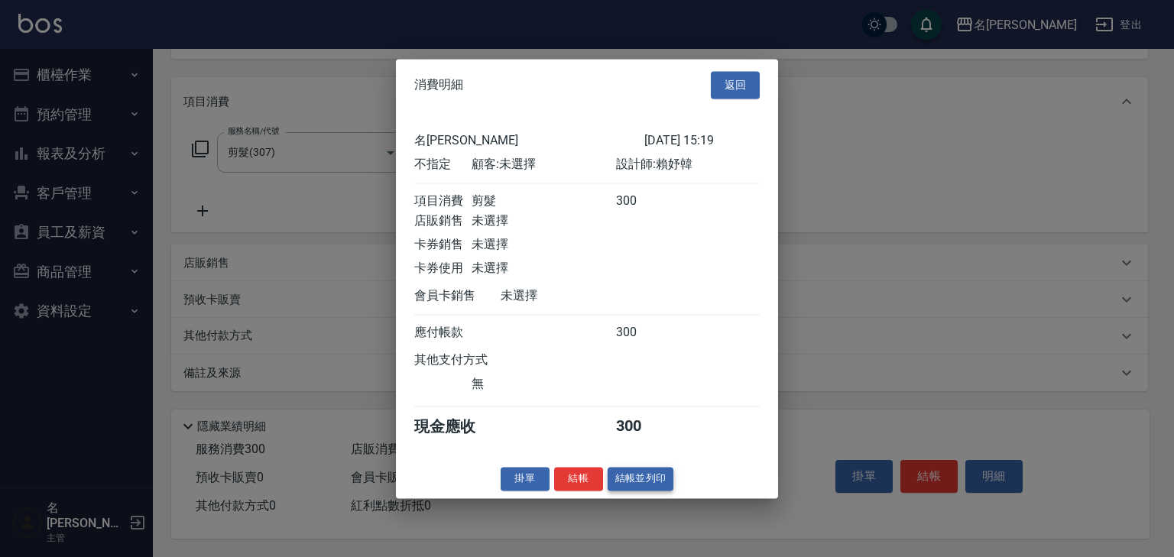
click at [633, 491] on button "結帳並列印" at bounding box center [641, 479] width 66 height 24
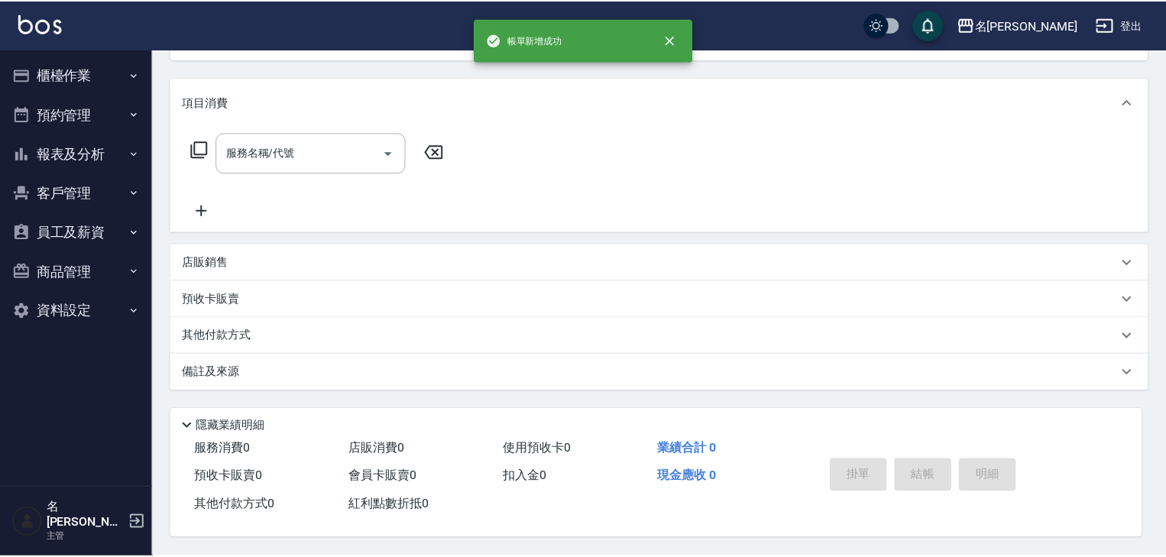
scroll to position [0, 0]
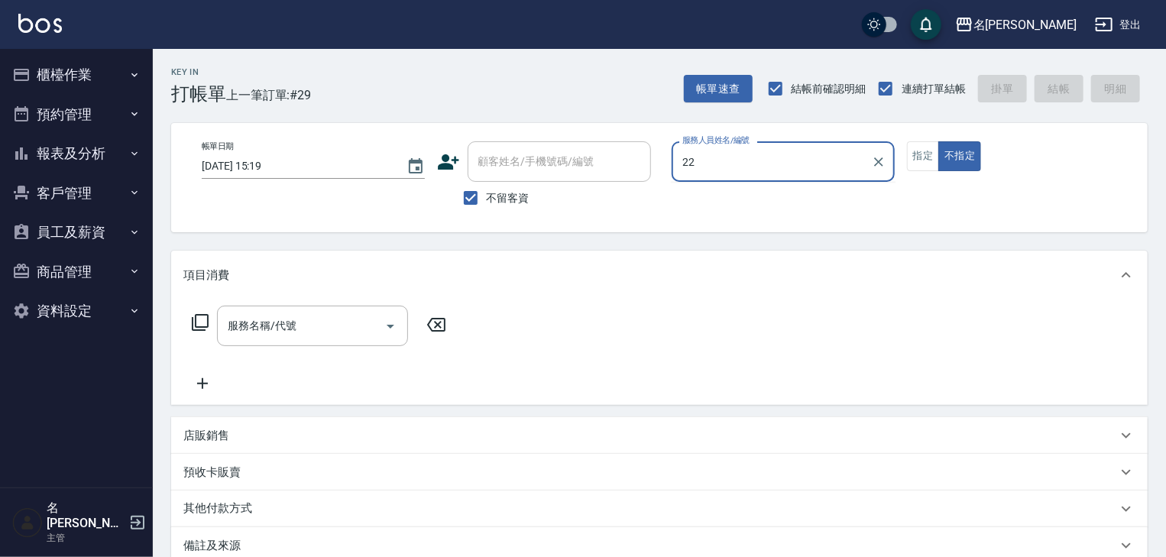
type input "[PERSON_NAME]-22"
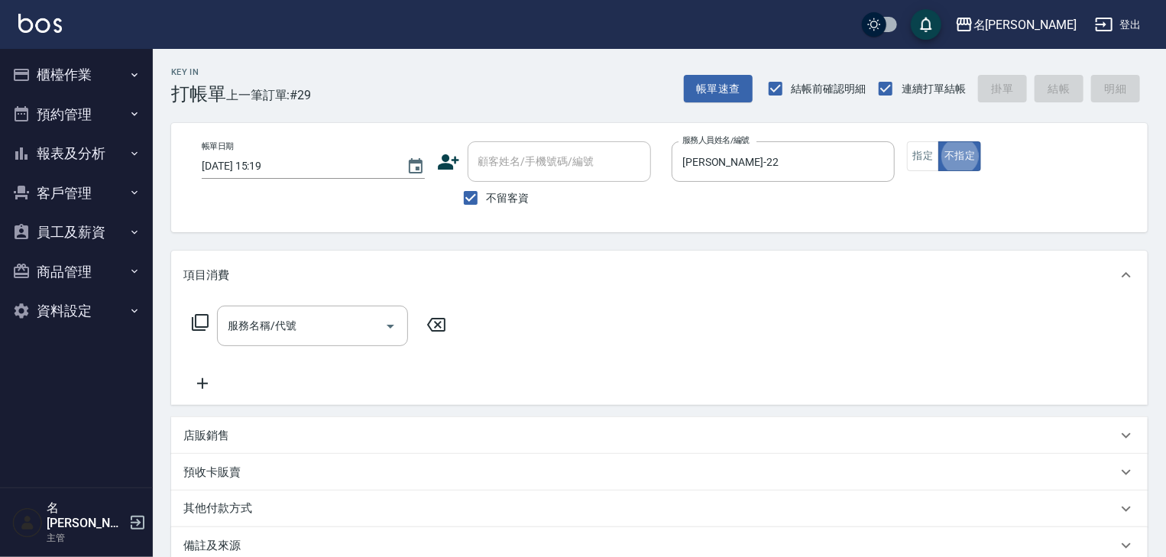
type button "false"
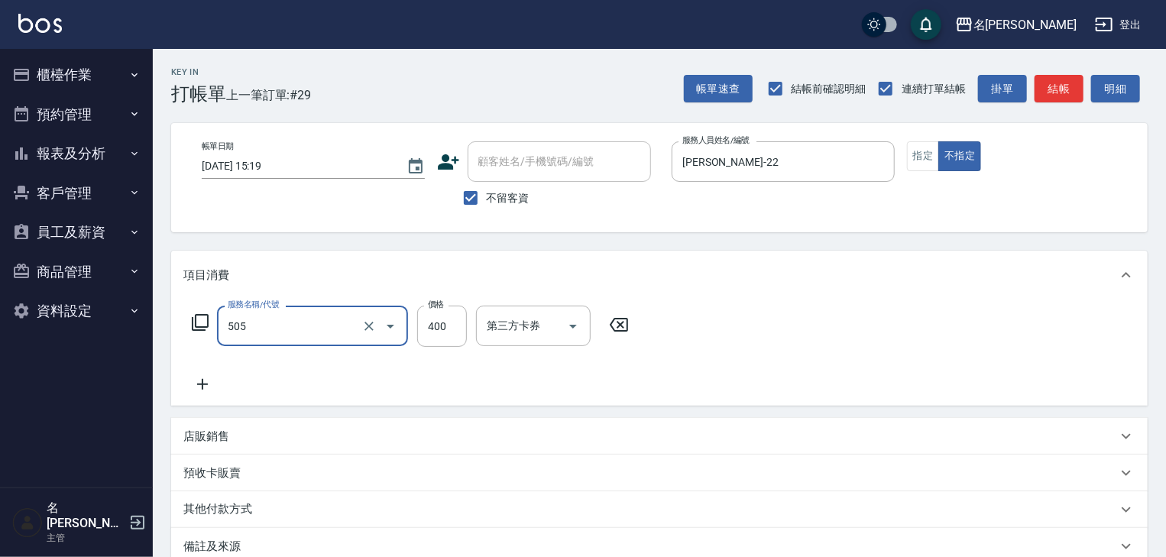
type input "洗髮(505)"
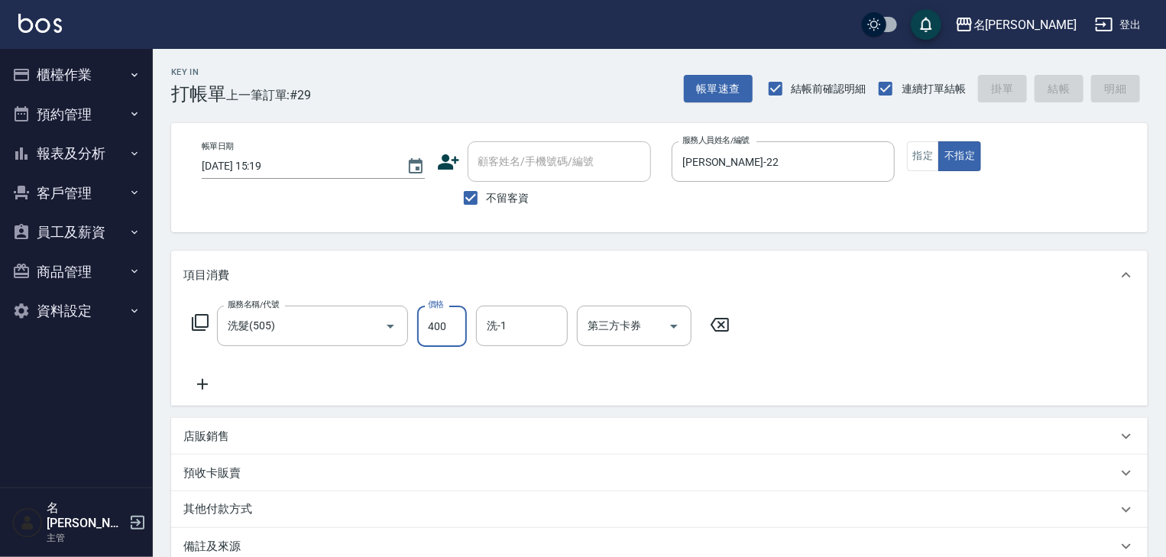
scroll to position [179, 0]
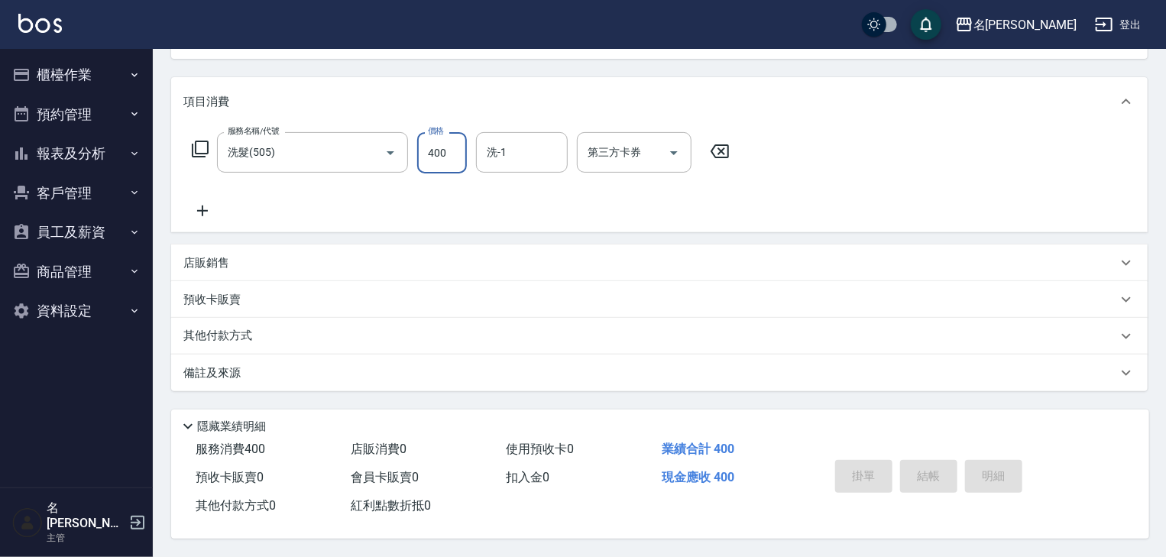
type input "2025/09/08 15:35"
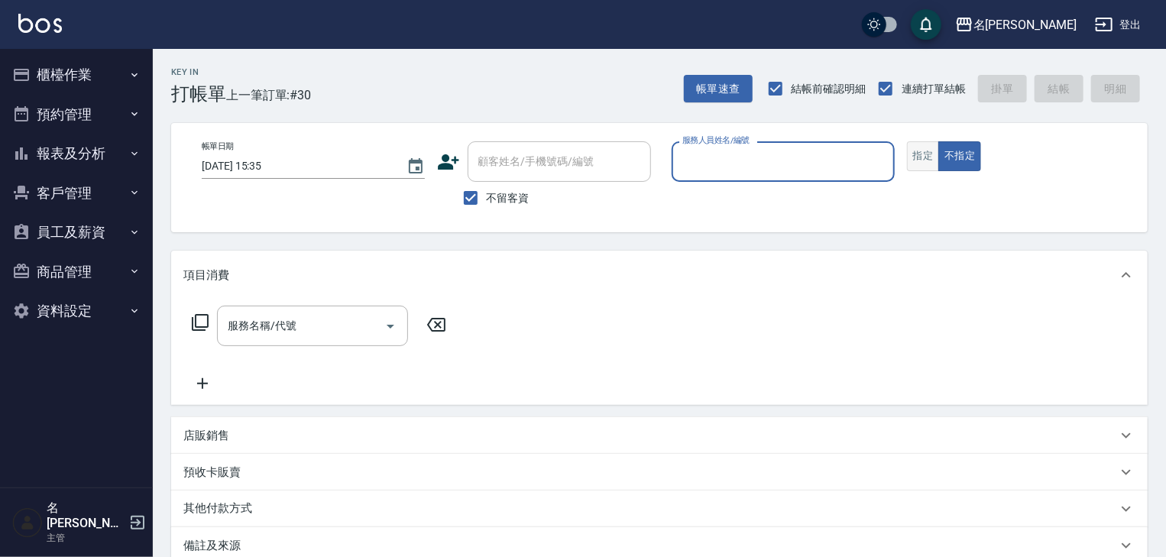
click at [925, 161] on button "指定" at bounding box center [923, 156] width 33 height 30
click at [873, 153] on input "服務人員姓名/編號" at bounding box center [783, 161] width 209 height 27
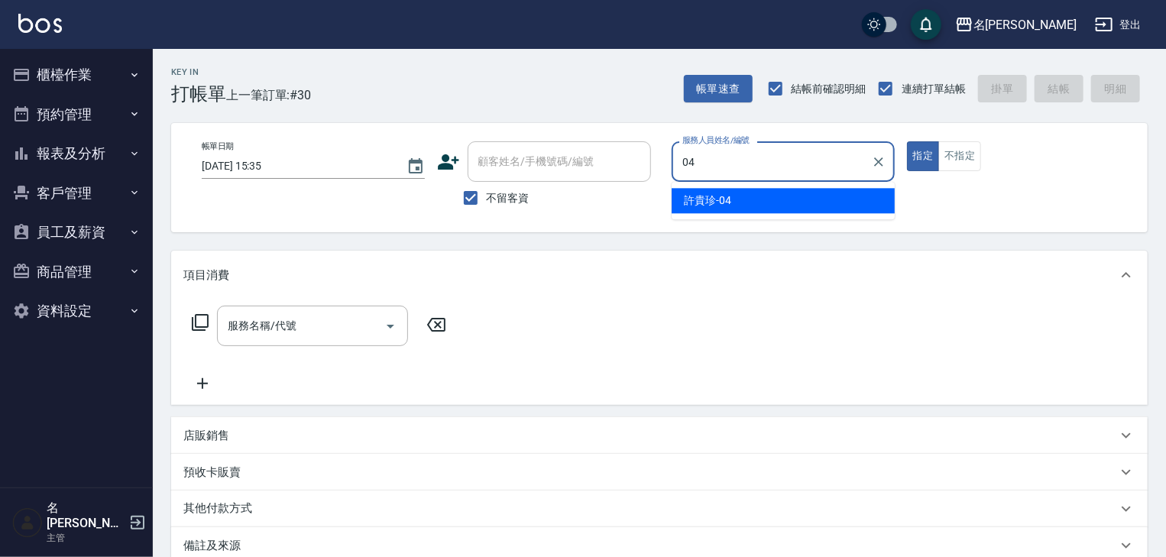
type input "[PERSON_NAME]-04"
type button "true"
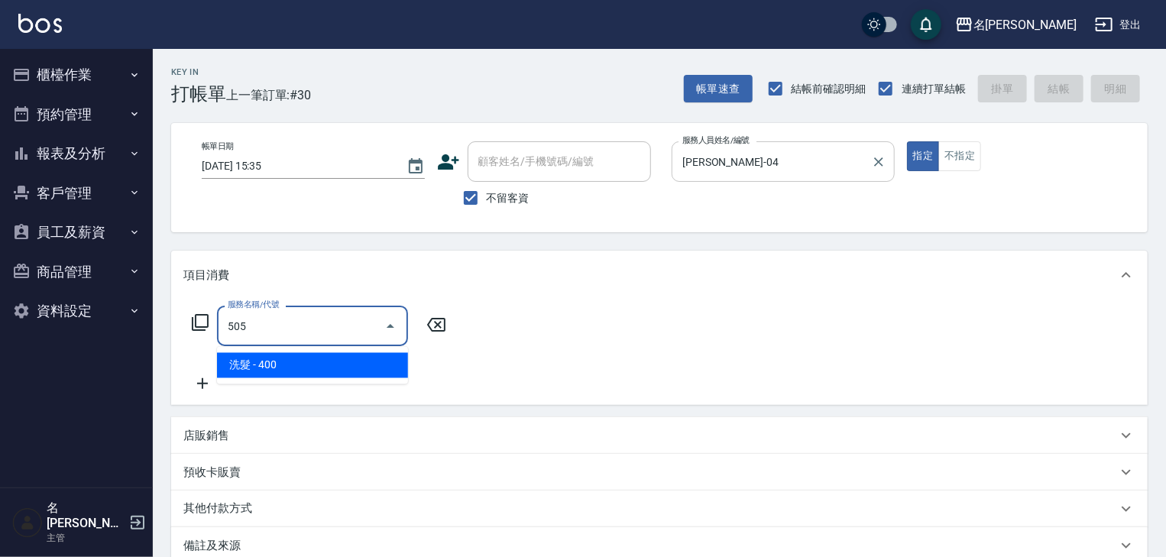
type input "洗髮(505)"
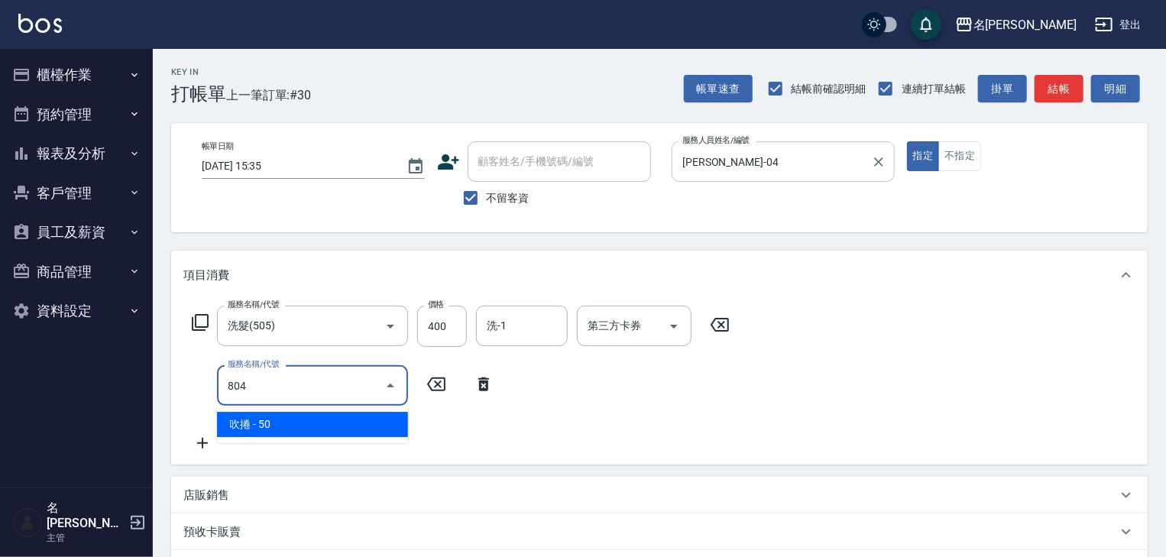
type input "吹捲(804)"
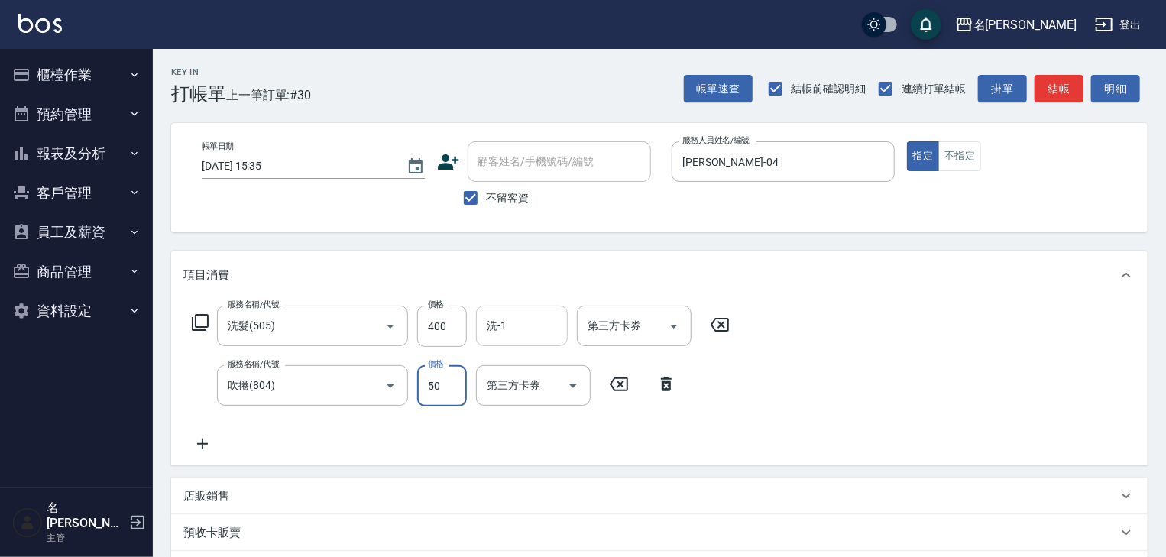
click at [530, 316] on input "洗-1" at bounding box center [522, 326] width 78 height 27
type input "[PERSON_NAME]-21"
click at [1052, 96] on button "結帳" at bounding box center [1059, 89] width 49 height 28
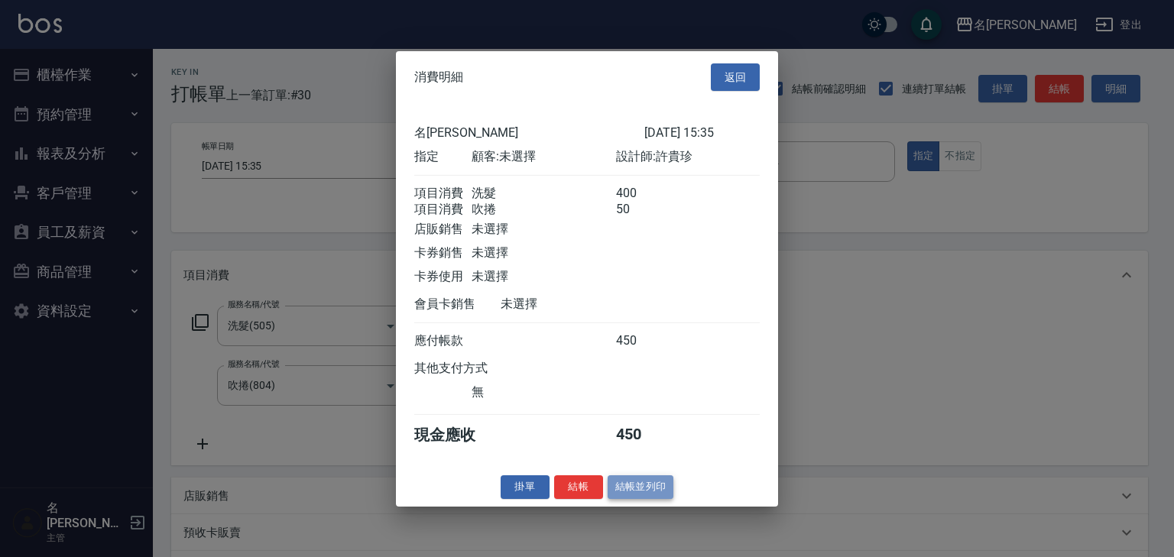
click at [631, 485] on button "結帳並列印" at bounding box center [641, 487] width 66 height 24
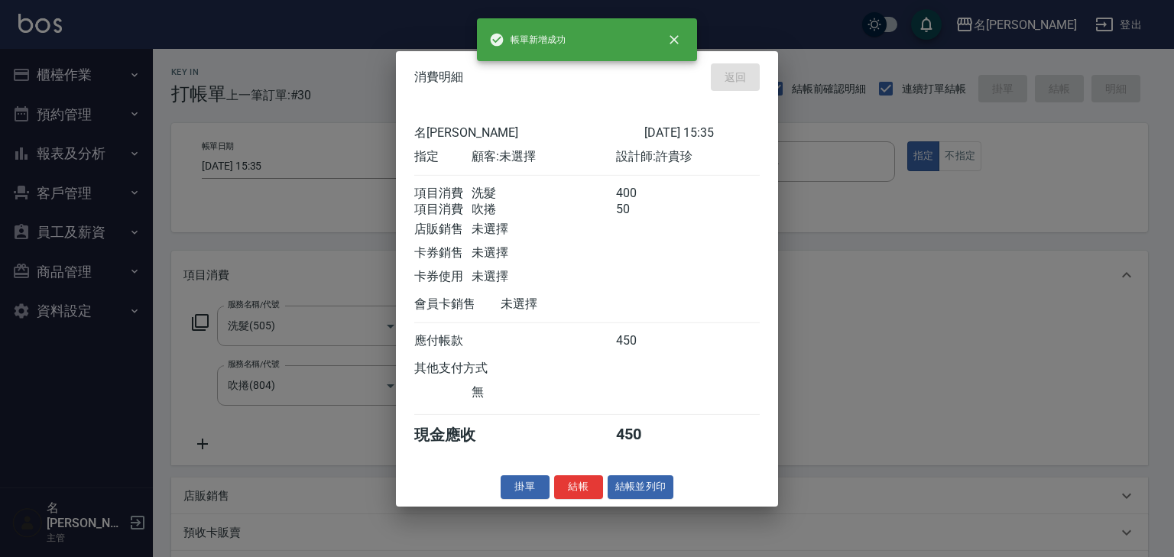
type input "2025/09/08 15:44"
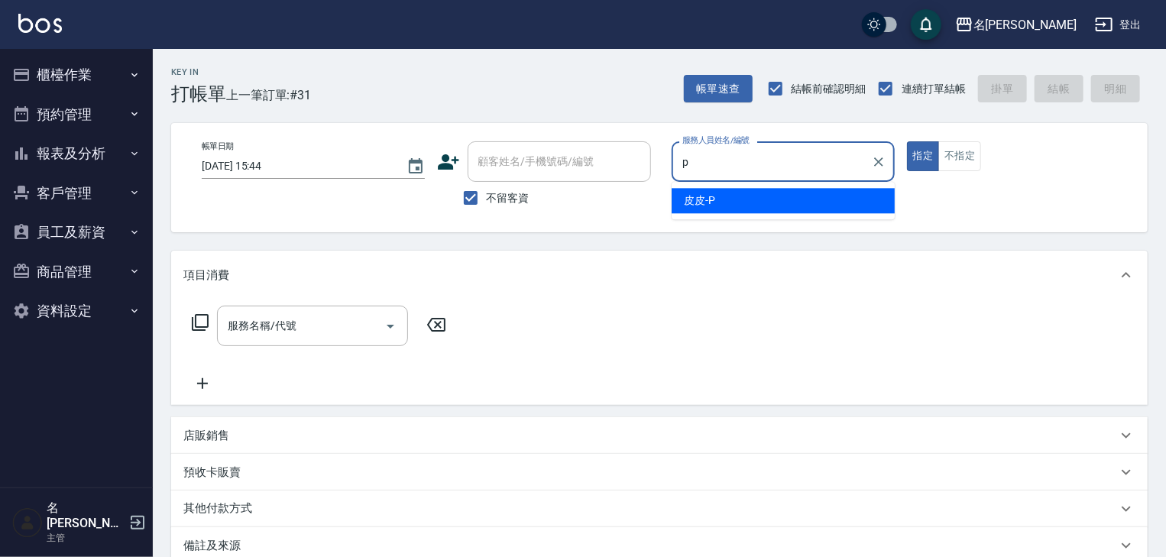
type input "皮皮-P"
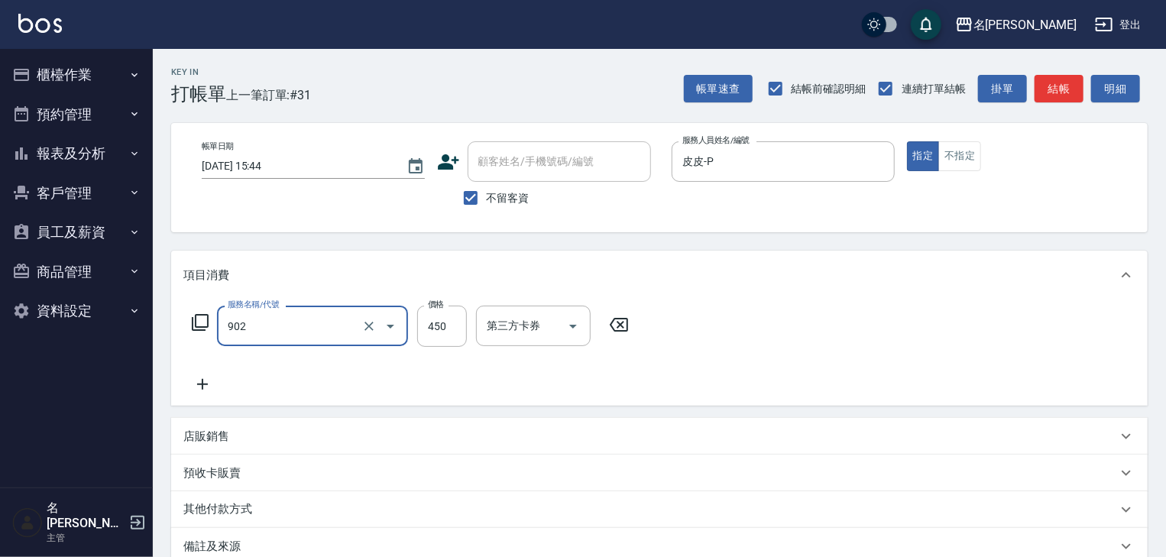
type input "修腳指甲(902)"
click at [1047, 90] on button "結帳" at bounding box center [1059, 89] width 49 height 28
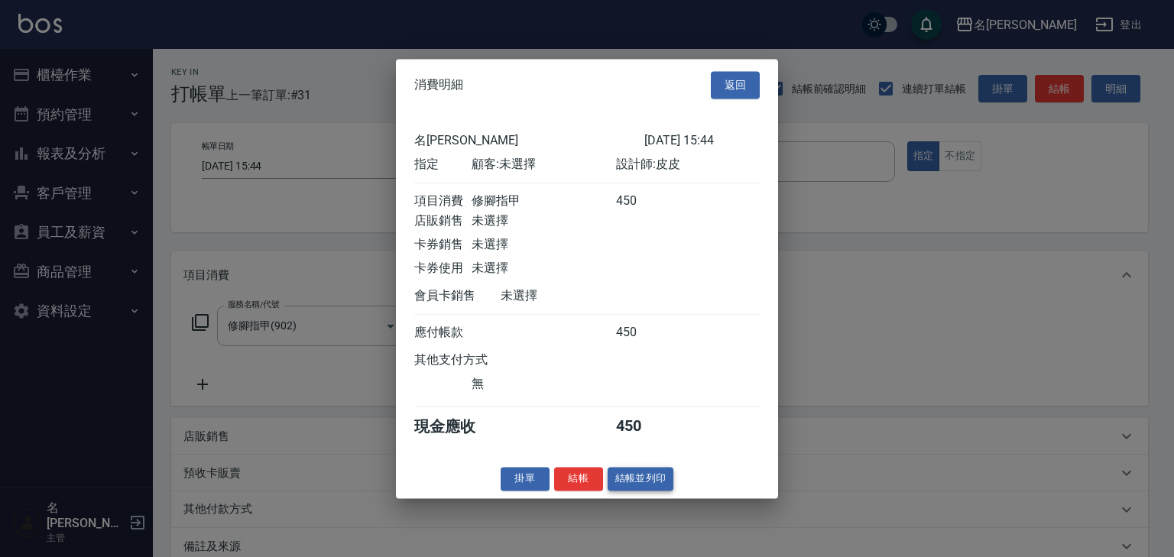
click at [661, 491] on button "結帳並列印" at bounding box center [641, 479] width 66 height 24
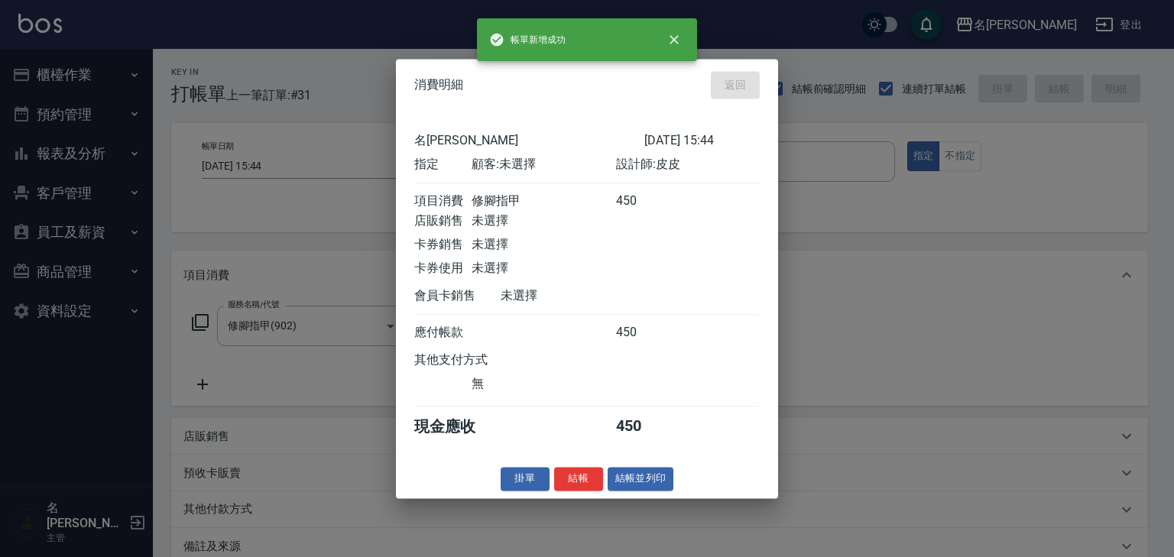
type input "2025/09/08 15:45"
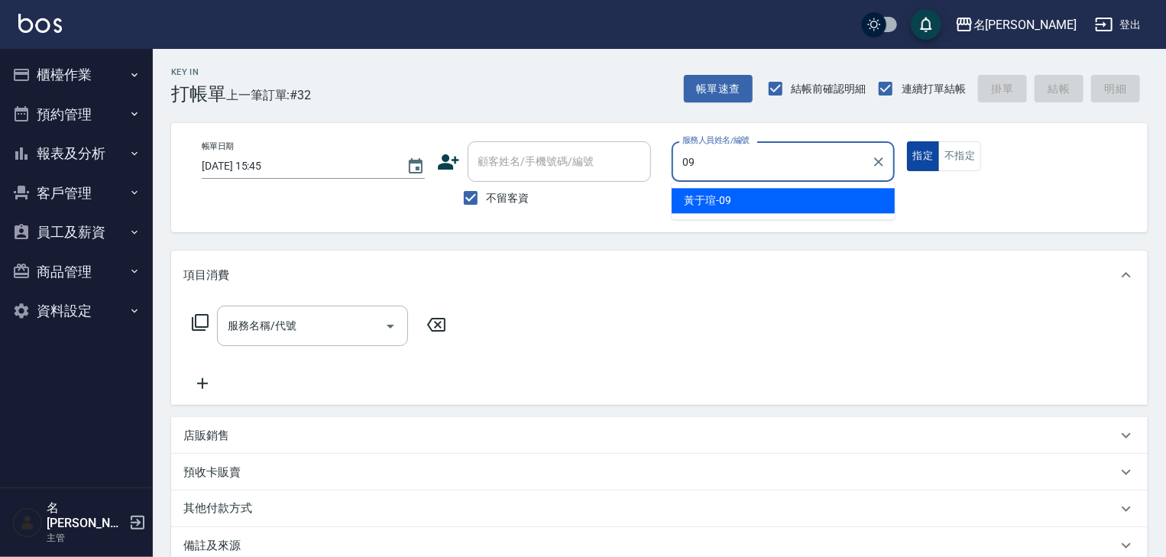
type input "[PERSON_NAME]-09"
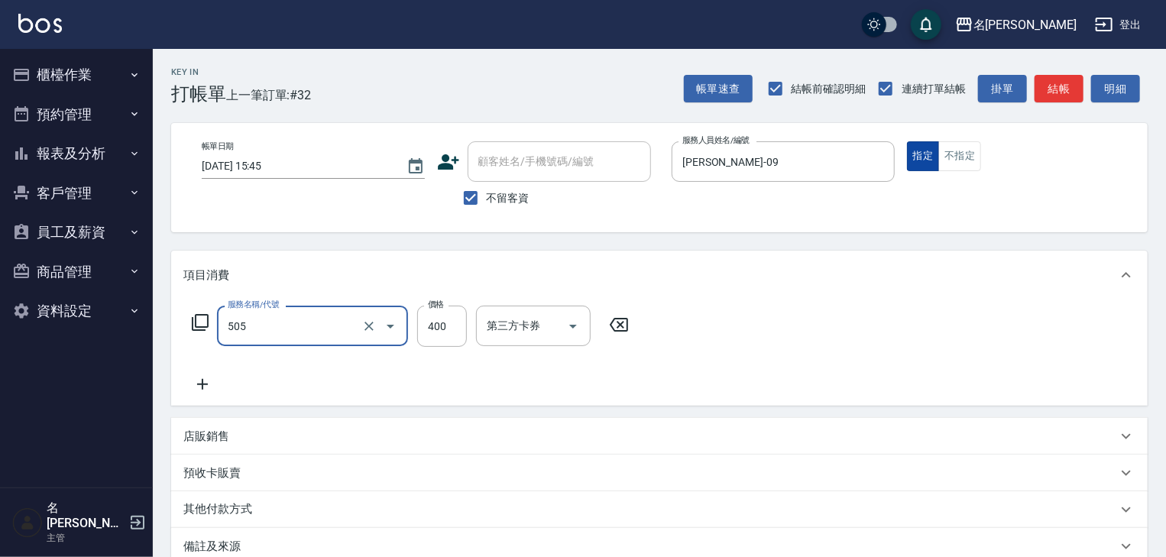
type input "洗髮(505)"
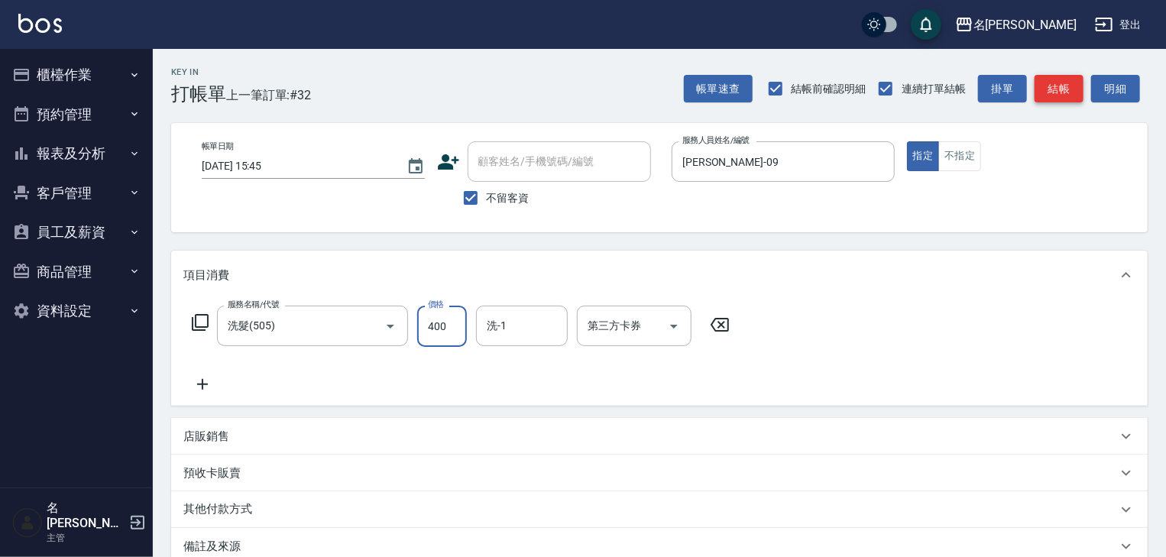
click at [1058, 79] on button "結帳" at bounding box center [1059, 89] width 49 height 28
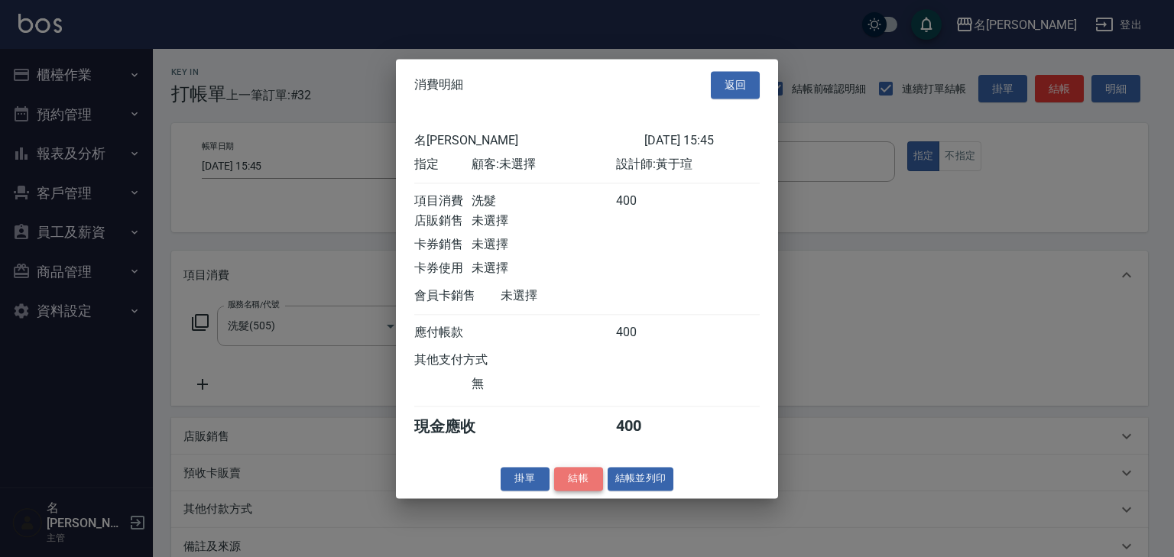
click at [585, 491] on button "結帳" at bounding box center [578, 479] width 49 height 24
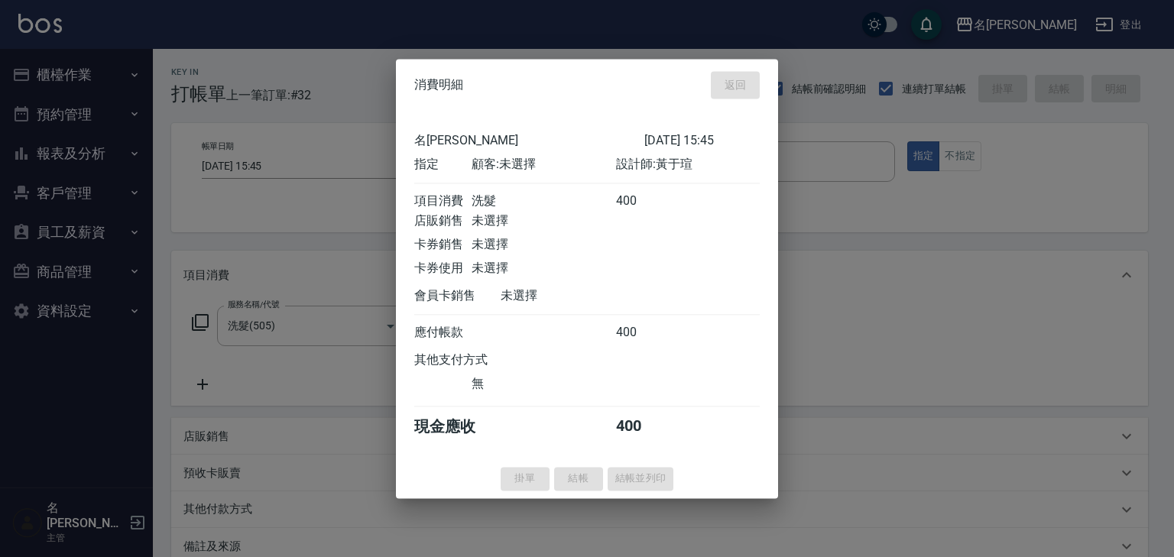
type input "2025/09/08 15:49"
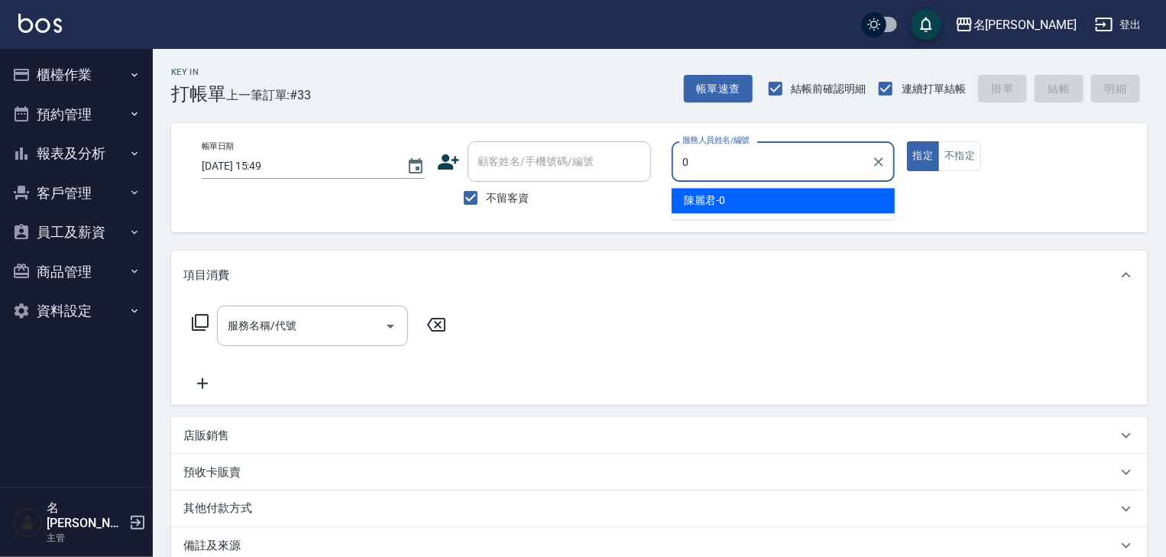
type input "陳麗君-0"
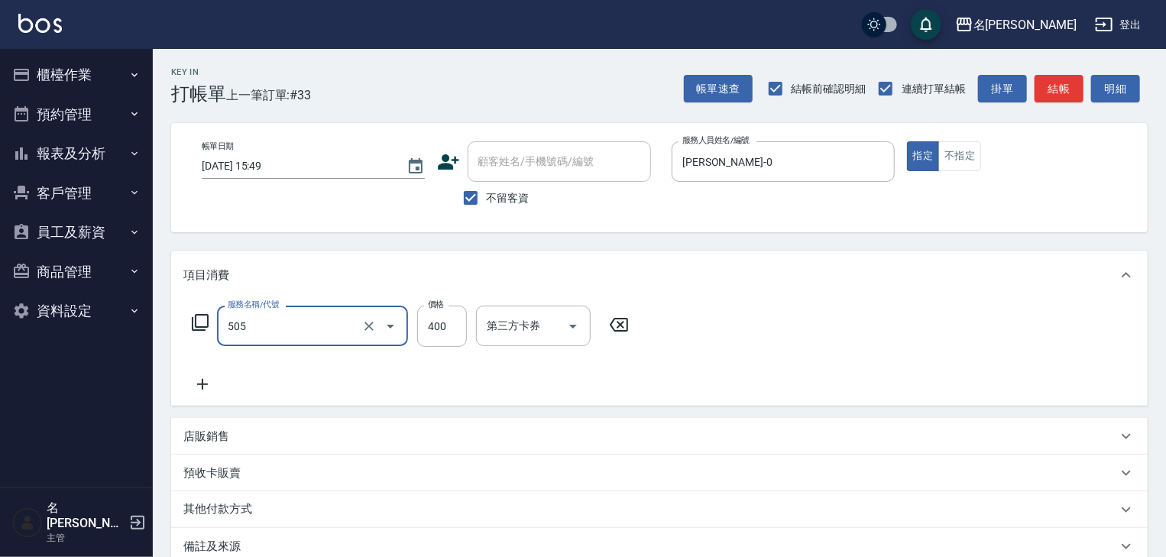
type input "洗髮(505)"
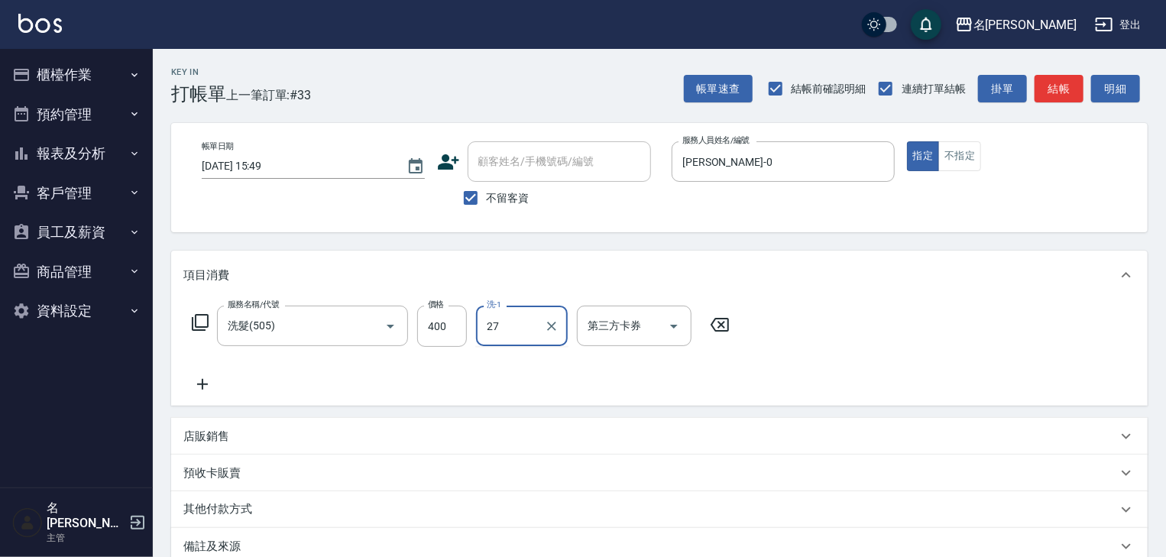
type input "[PERSON_NAME]-27"
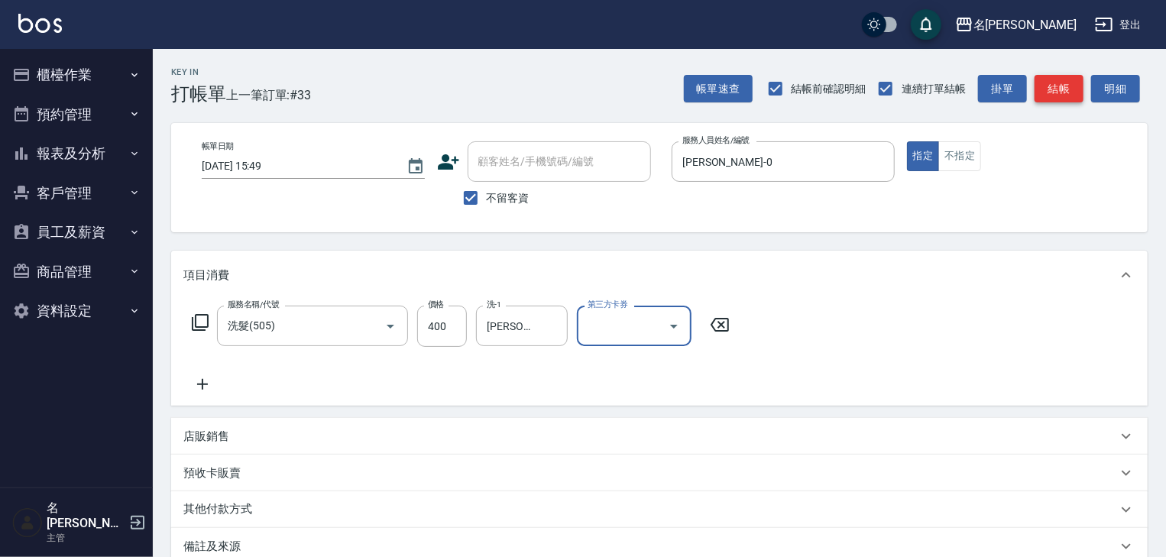
click at [1076, 76] on button "結帳" at bounding box center [1059, 89] width 49 height 28
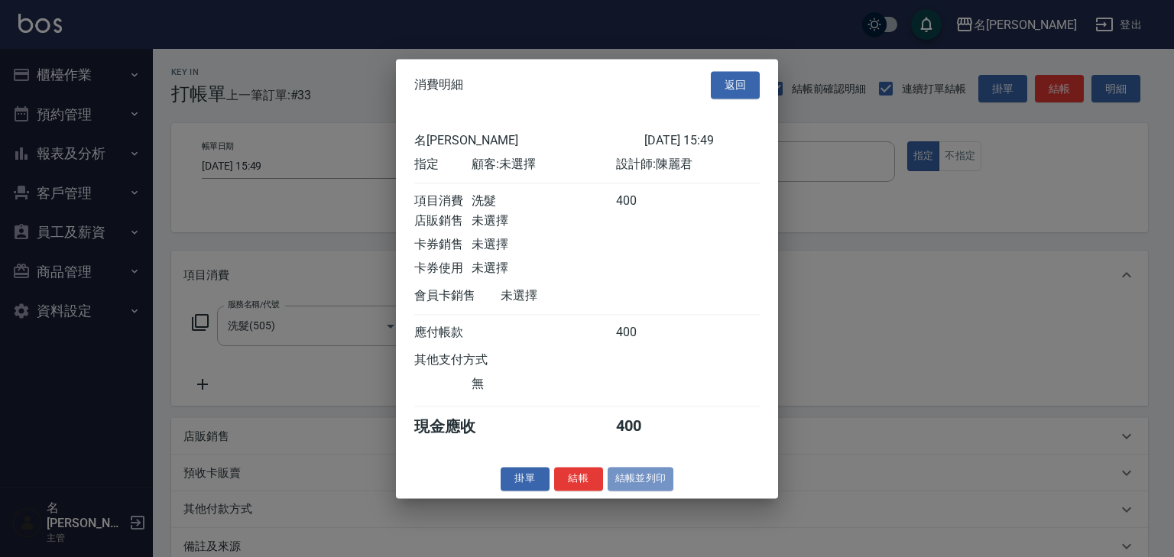
click at [633, 491] on button "結帳並列印" at bounding box center [641, 479] width 66 height 24
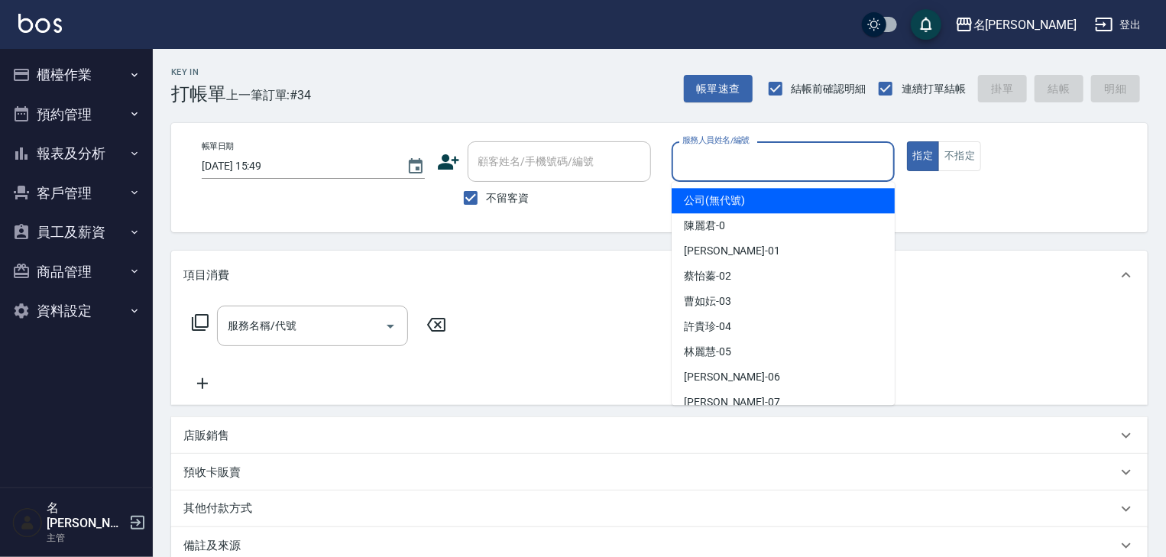
click at [768, 157] on input "服務人員姓名/編號" at bounding box center [783, 161] width 209 height 27
type input "0"
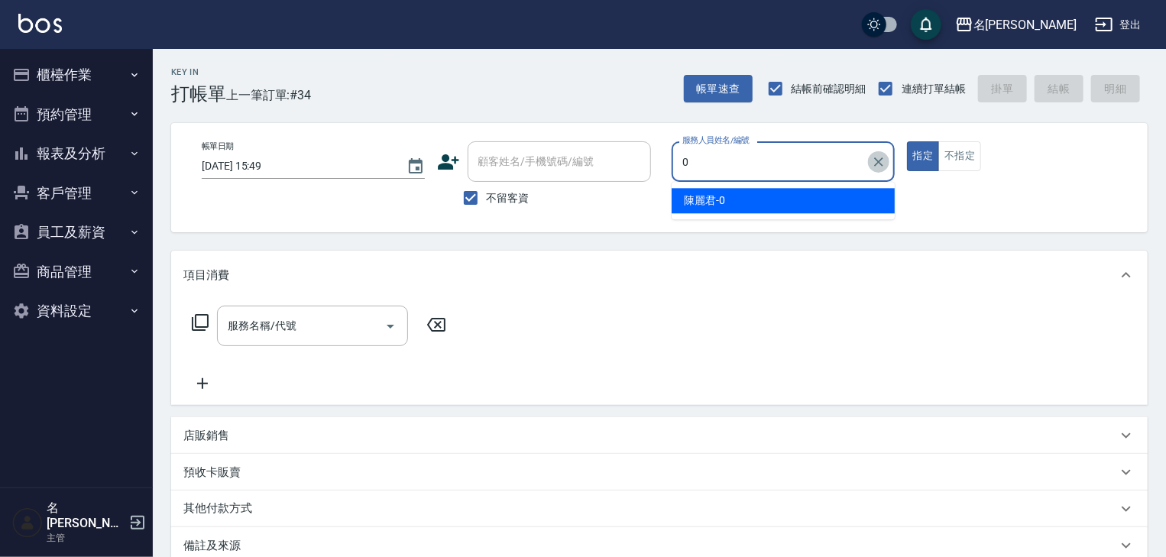
click at [878, 171] on button "Clear" at bounding box center [878, 161] width 21 height 21
click at [773, 154] on input "服務人員姓名/編號" at bounding box center [783, 161] width 209 height 27
click at [749, 209] on div "歐麥 -10" at bounding box center [783, 200] width 223 height 25
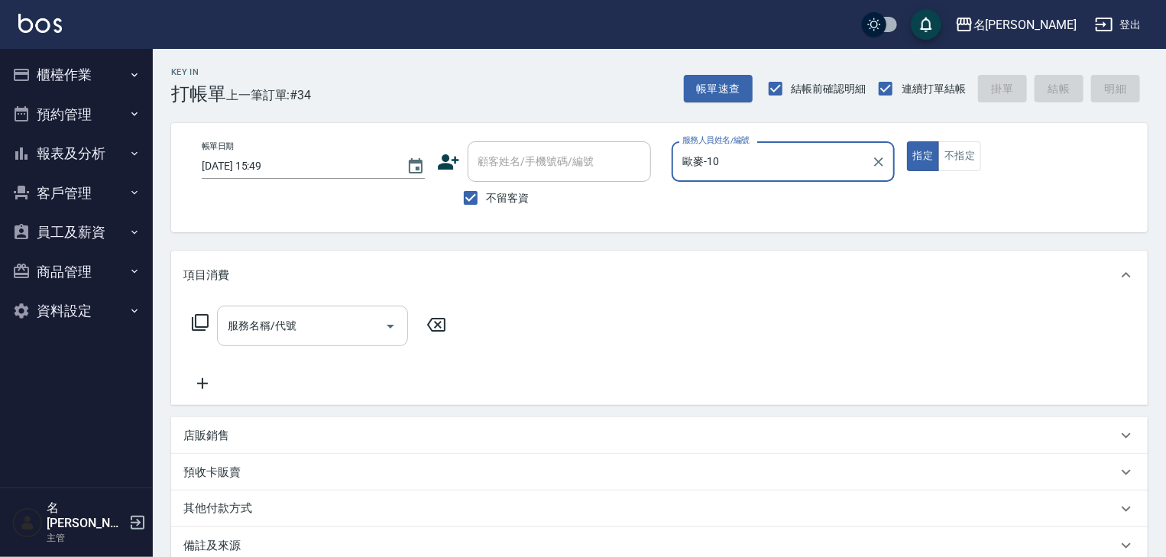
type input "歐麥-10"
click at [336, 313] on input "服務名稱/代號" at bounding box center [301, 326] width 154 height 27
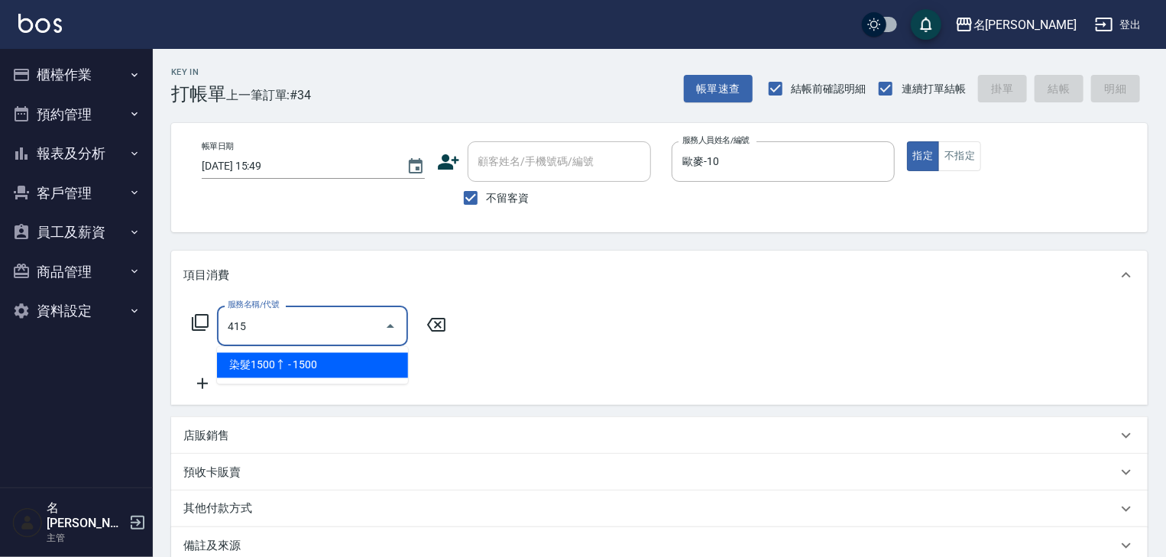
click at [375, 349] on ul "染髮1500↑ - 1500" at bounding box center [312, 365] width 191 height 37
click at [381, 355] on span "染髮1500↑ - 1500" at bounding box center [312, 365] width 191 height 25
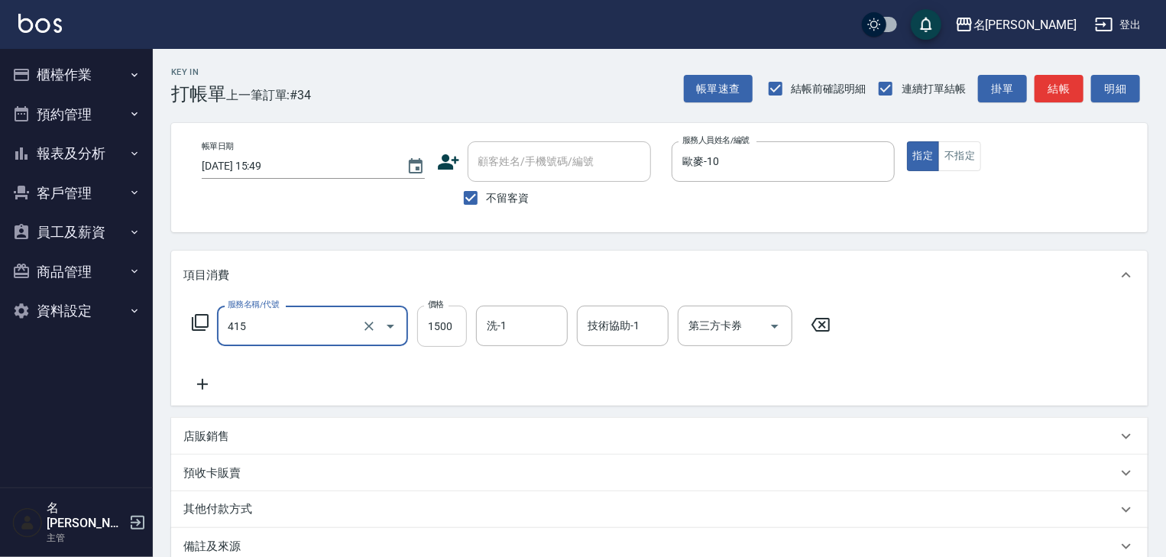
type input "染髮1500↑(415)"
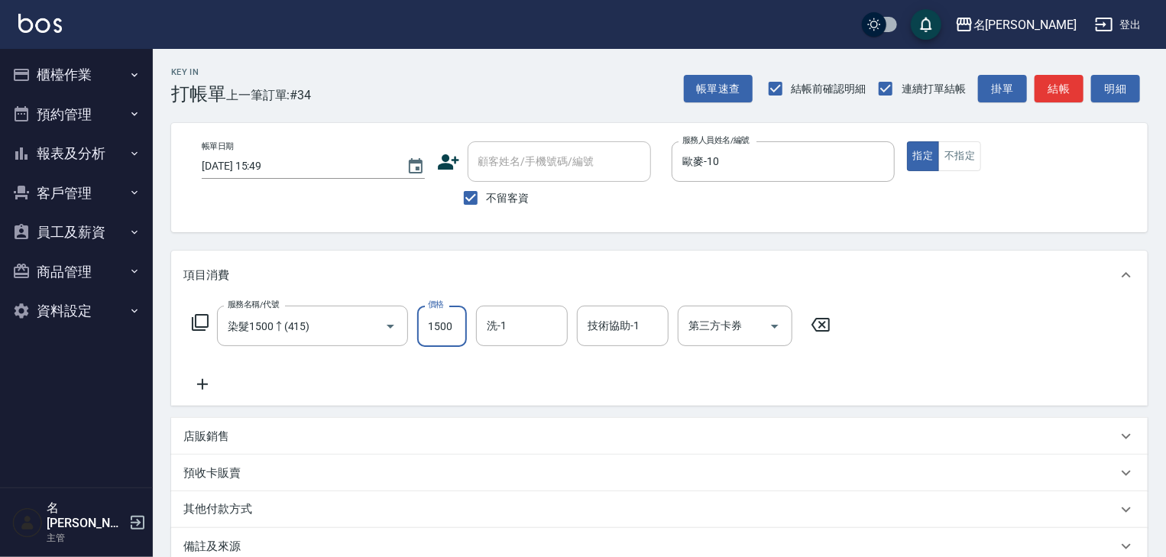
click at [443, 328] on input "1500" at bounding box center [442, 326] width 50 height 41
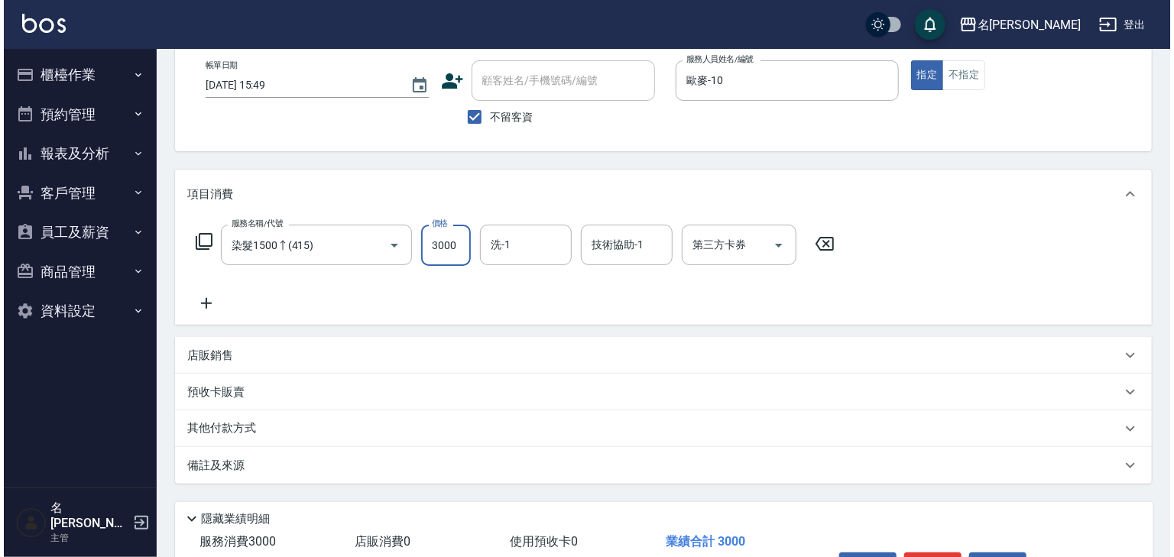
scroll to position [179, 0]
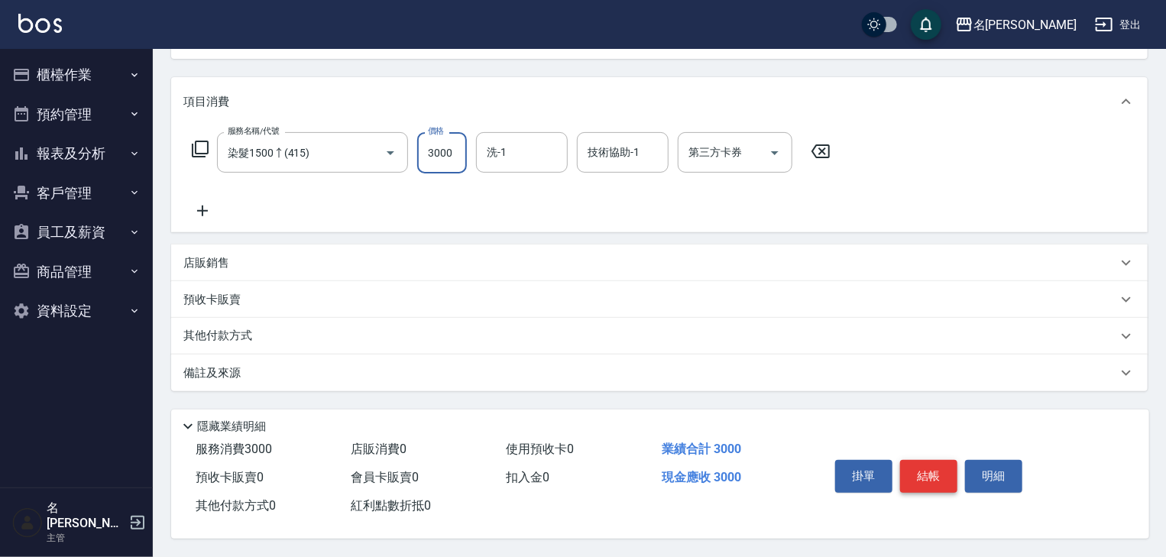
type input "3000"
click at [925, 478] on button "結帳" at bounding box center [928, 476] width 57 height 32
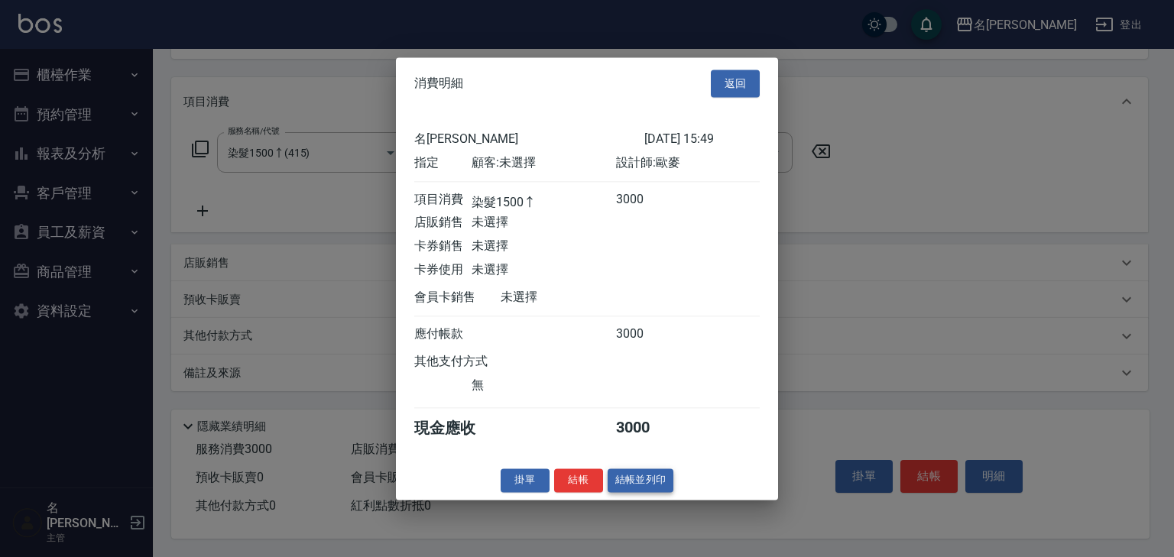
click at [649, 492] on button "結帳並列印" at bounding box center [641, 481] width 66 height 24
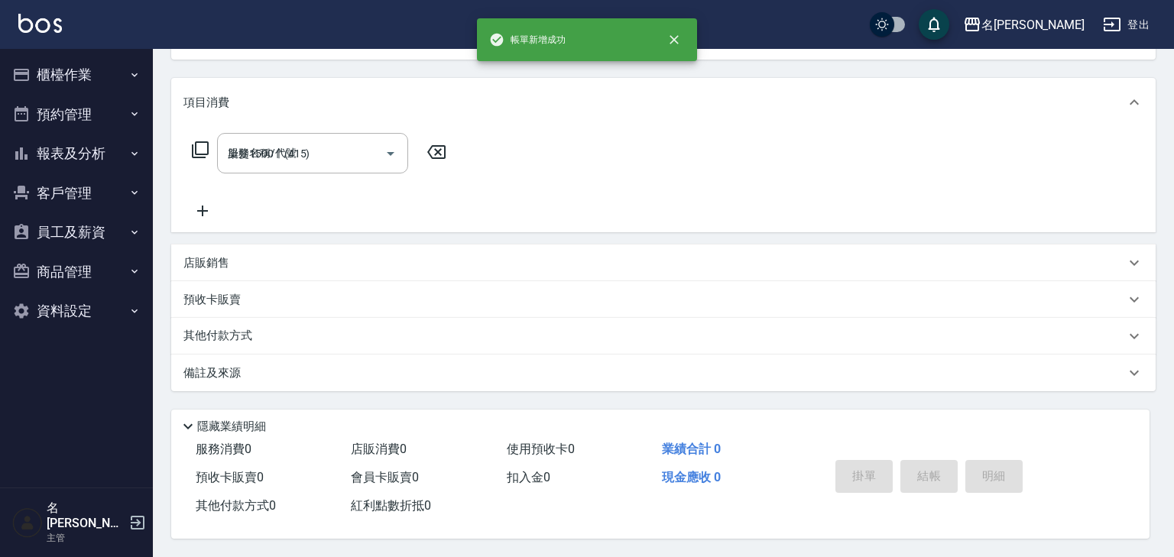
type input "2025/09/08 15:50"
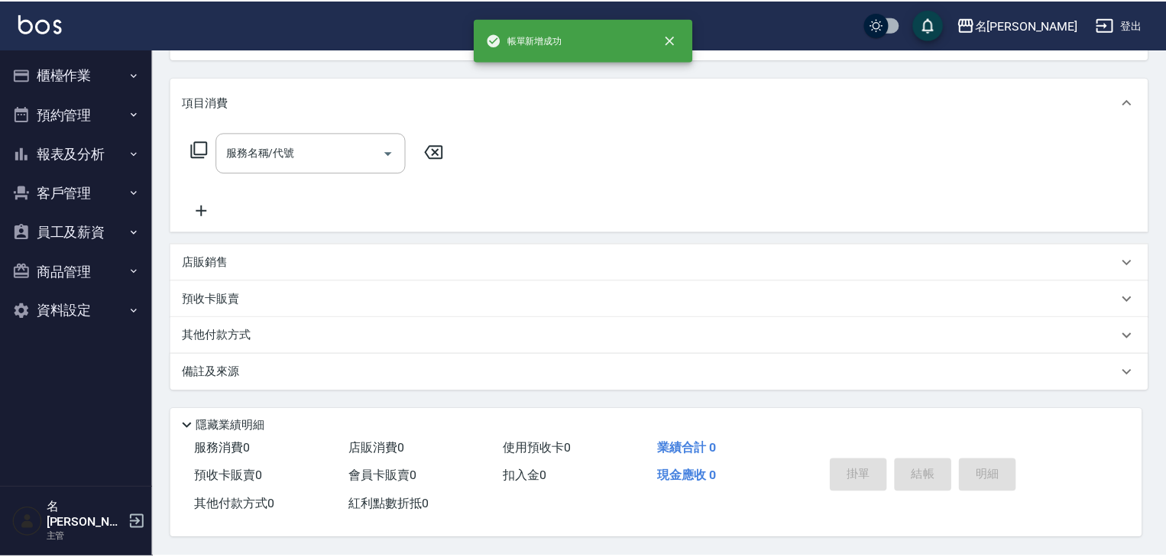
scroll to position [0, 0]
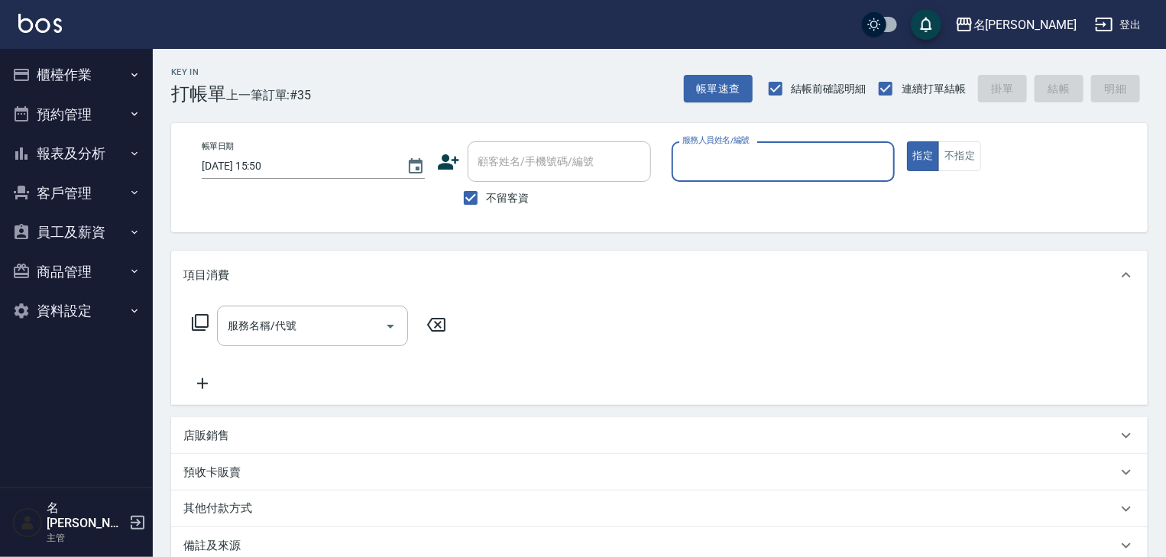
click at [87, 72] on button "櫃檯作業" at bounding box center [76, 75] width 141 height 40
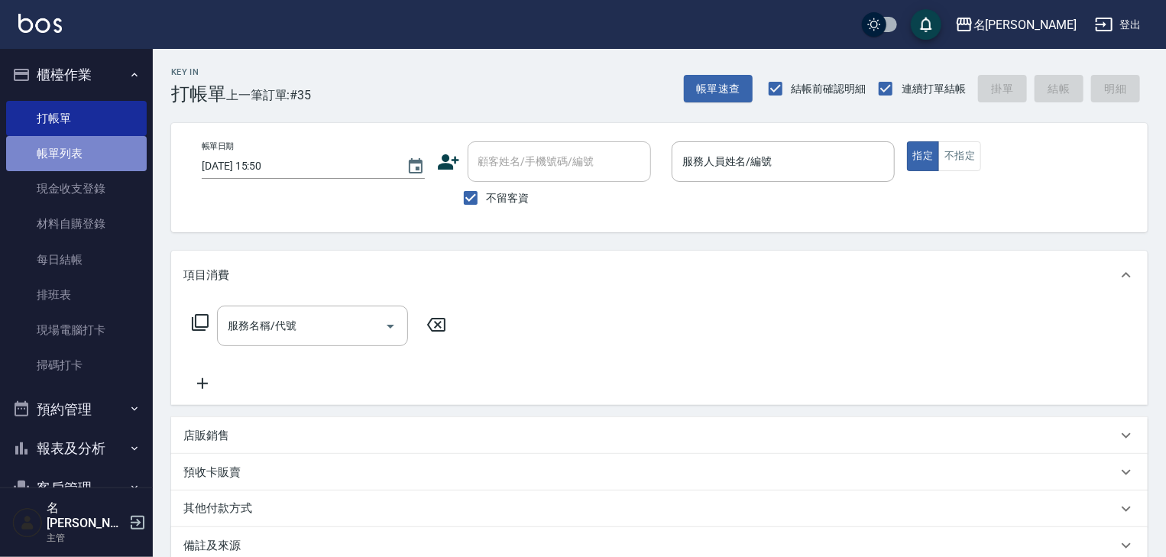
click at [93, 156] on link "帳單列表" at bounding box center [76, 153] width 141 height 35
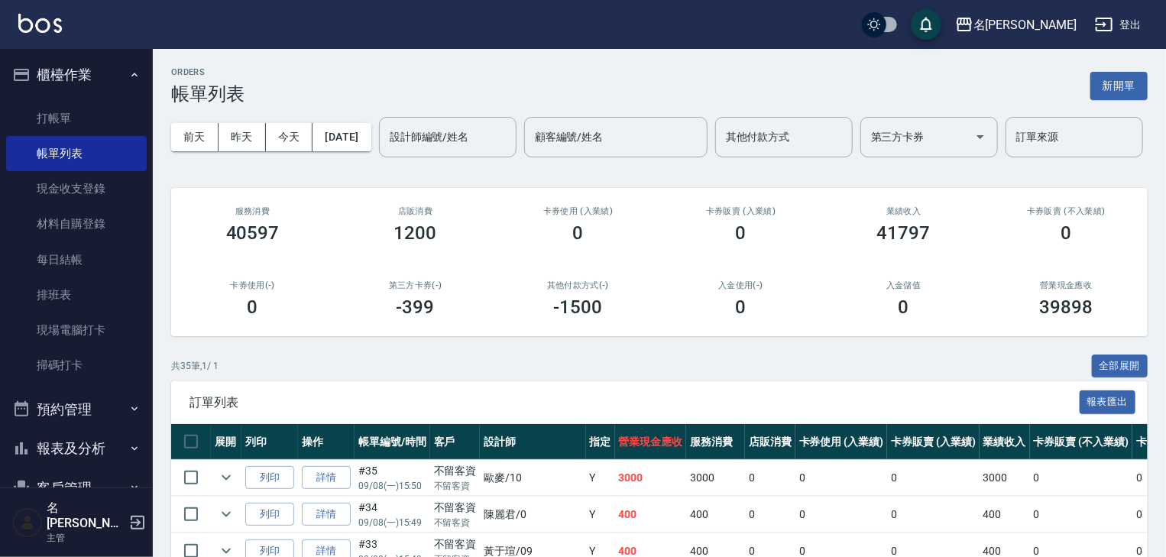
scroll to position [245, 0]
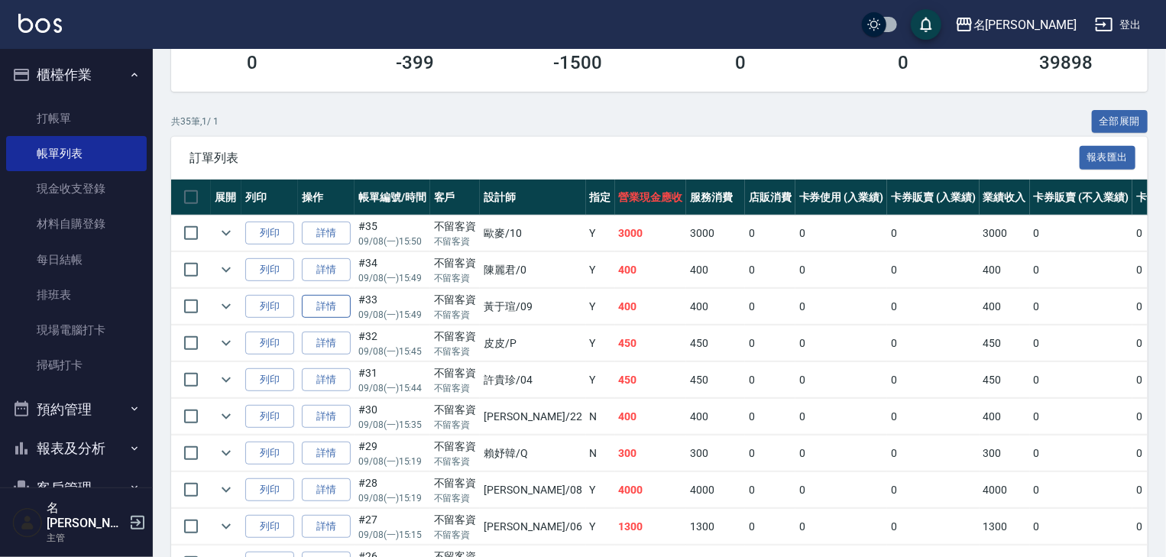
click at [319, 319] on link "詳情" at bounding box center [326, 307] width 49 height 24
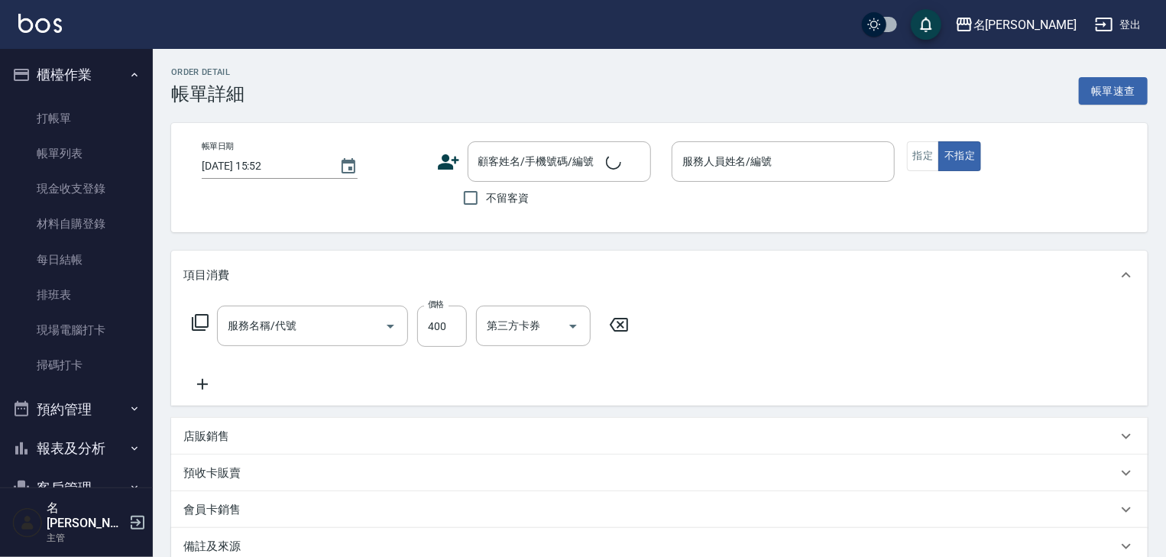
type input "2025/09/08 15:49"
checkbox input "true"
type input "[PERSON_NAME]-09"
type input "洗髮(505)"
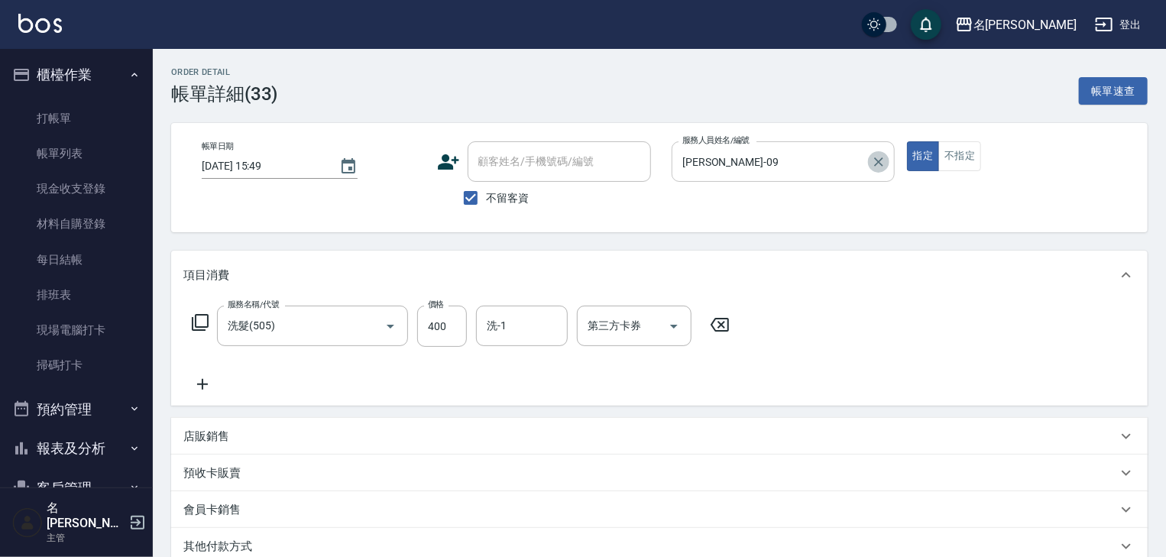
click at [877, 167] on icon "Clear" at bounding box center [878, 161] width 15 height 15
click at [769, 165] on input "服務人員姓名/編號" at bounding box center [783, 161] width 209 height 27
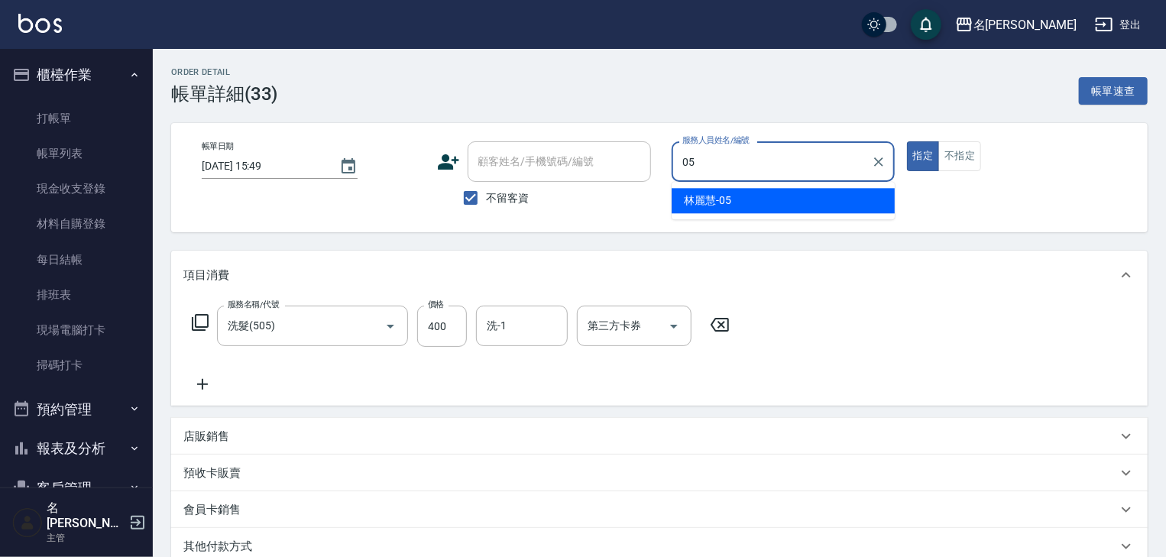
drag, startPoint x: 699, startPoint y: 186, endPoint x: 682, endPoint y: 218, distance: 36.2
click at [699, 186] on ul "林麗慧 -05" at bounding box center [783, 200] width 223 height 37
click at [798, 201] on div "林麗慧 -05" at bounding box center [783, 200] width 223 height 25
type input "[PERSON_NAME]-05"
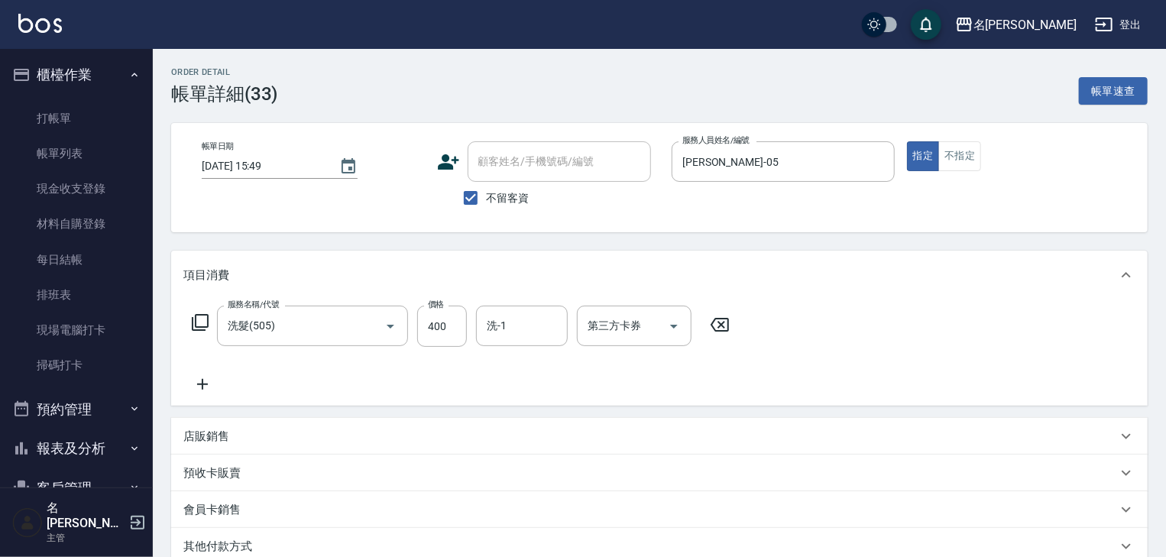
click at [728, 327] on icon at bounding box center [720, 325] width 18 height 14
click at [262, 331] on input "服務名稱/代號" at bounding box center [301, 326] width 154 height 27
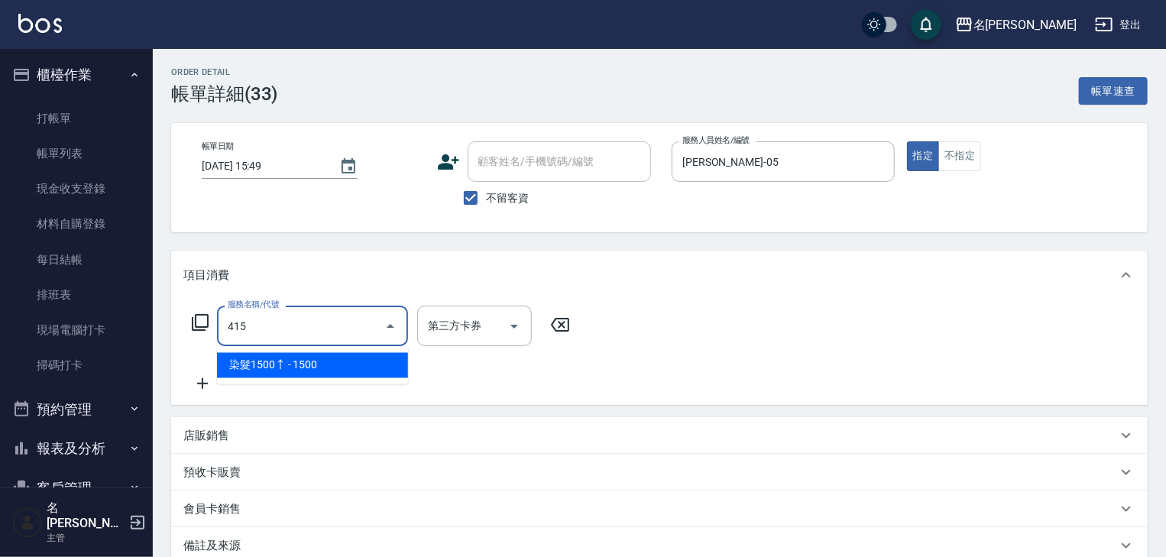
click at [343, 364] on span "染髮1500↑ - 1500" at bounding box center [312, 365] width 191 height 25
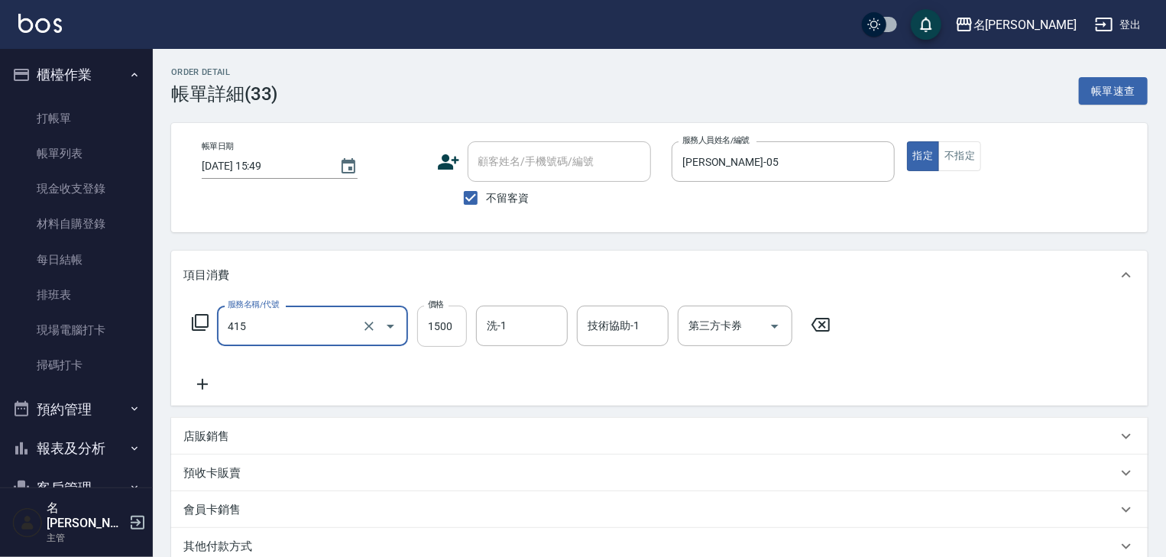
type input "染髮1500↑(415)"
click at [434, 329] on input "1500" at bounding box center [442, 326] width 50 height 41
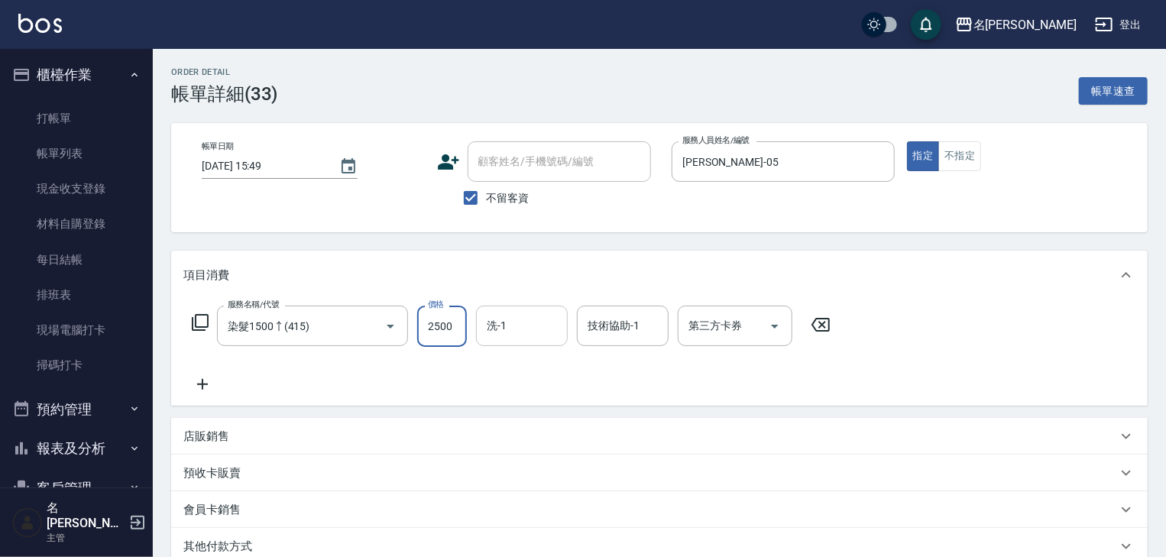
type input "2500"
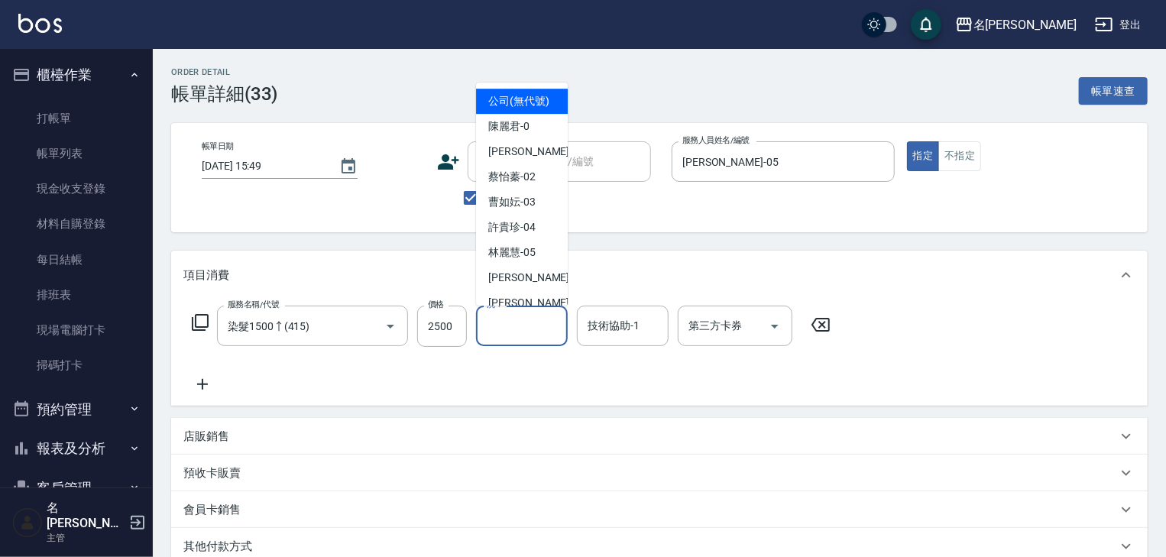
click at [498, 322] on input "洗-1" at bounding box center [522, 326] width 78 height 27
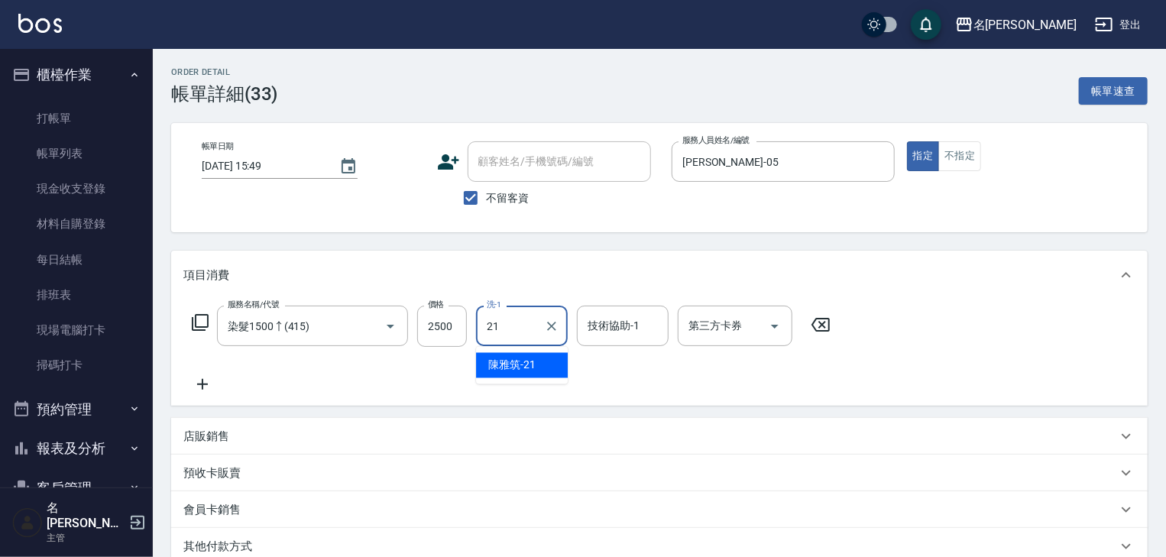
click at [526, 364] on span "陳雅筑 -21" at bounding box center [511, 366] width 47 height 16
type input "[PERSON_NAME]-21"
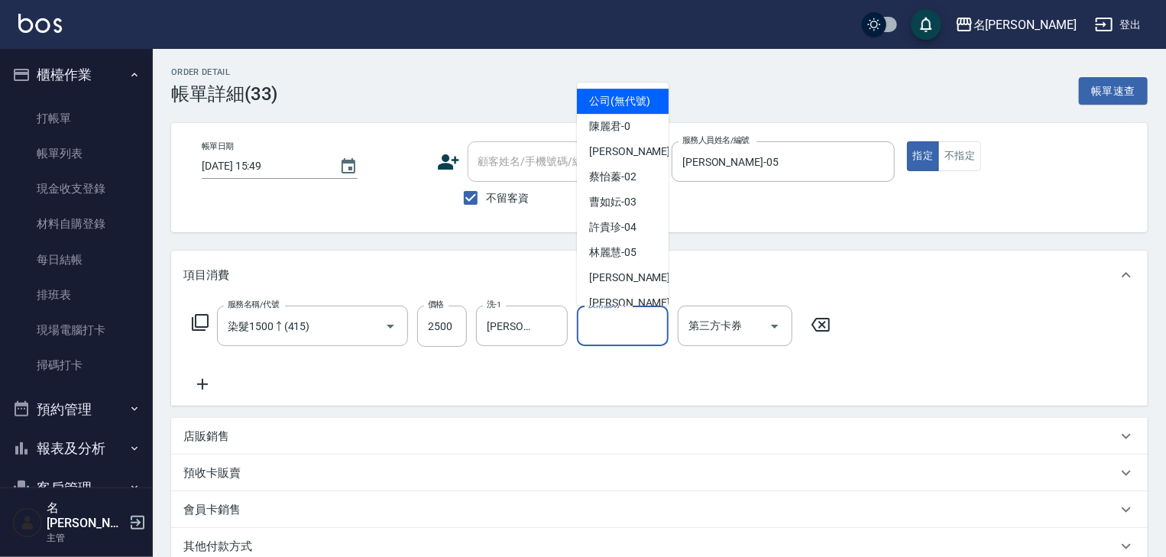
click at [597, 329] on input "技術協助-1" at bounding box center [623, 326] width 78 height 27
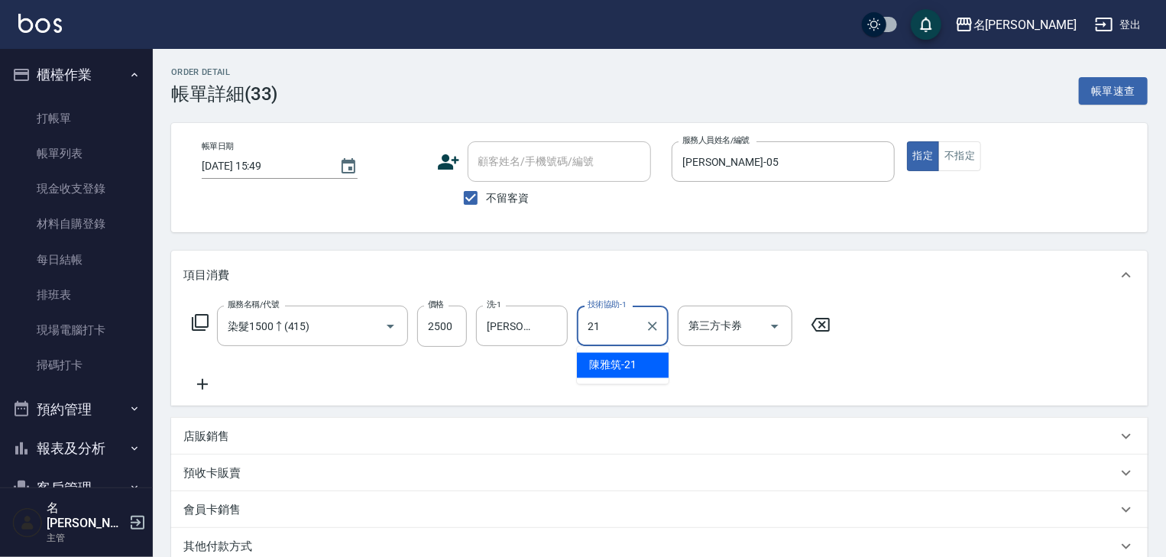
click at [612, 371] on span "陳雅筑 -21" at bounding box center [612, 366] width 47 height 16
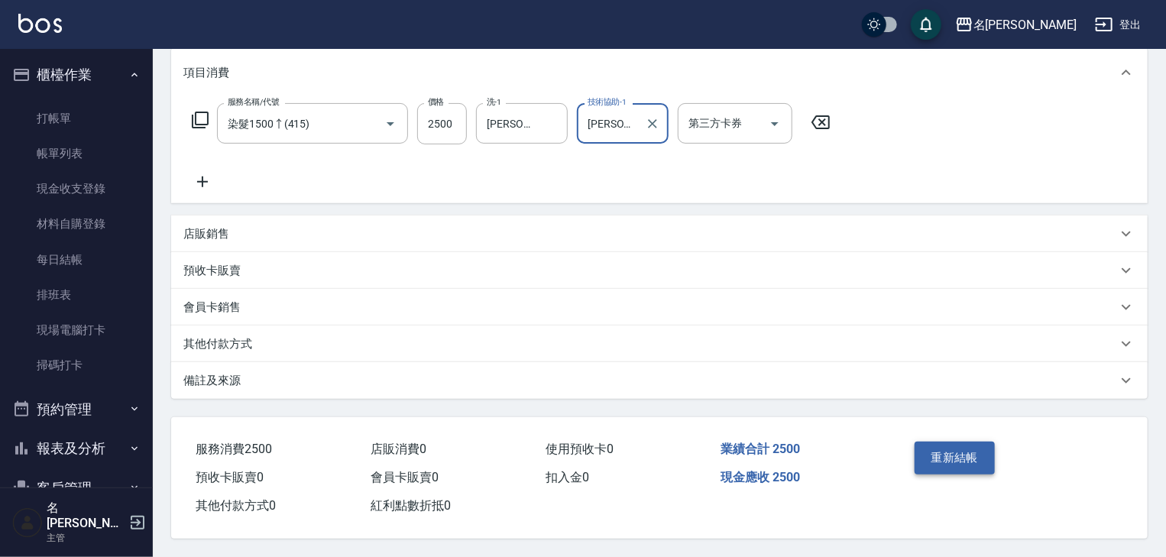
type input "[PERSON_NAME]-21"
click at [951, 457] on button "重新結帳" at bounding box center [955, 458] width 81 height 32
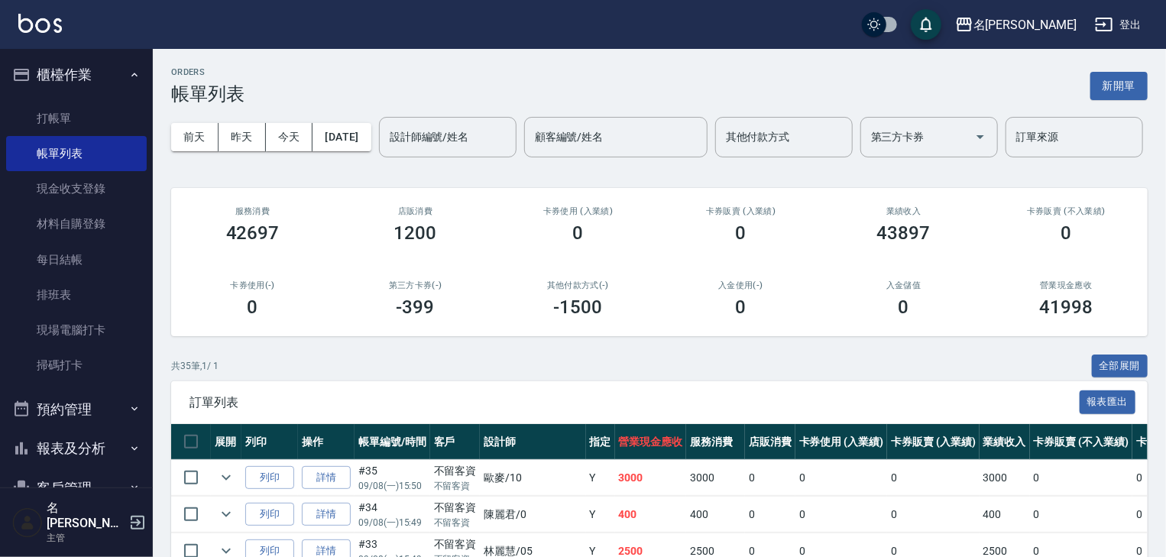
scroll to position [326, 0]
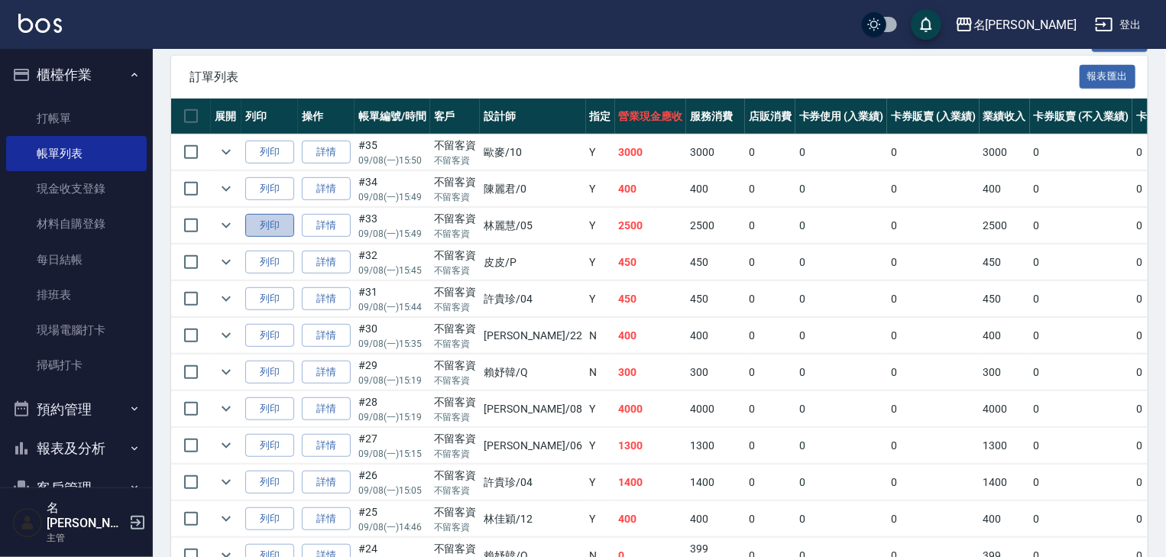
click at [281, 238] on button "列印" at bounding box center [269, 226] width 49 height 24
click at [110, 118] on link "打帳單" at bounding box center [76, 118] width 141 height 35
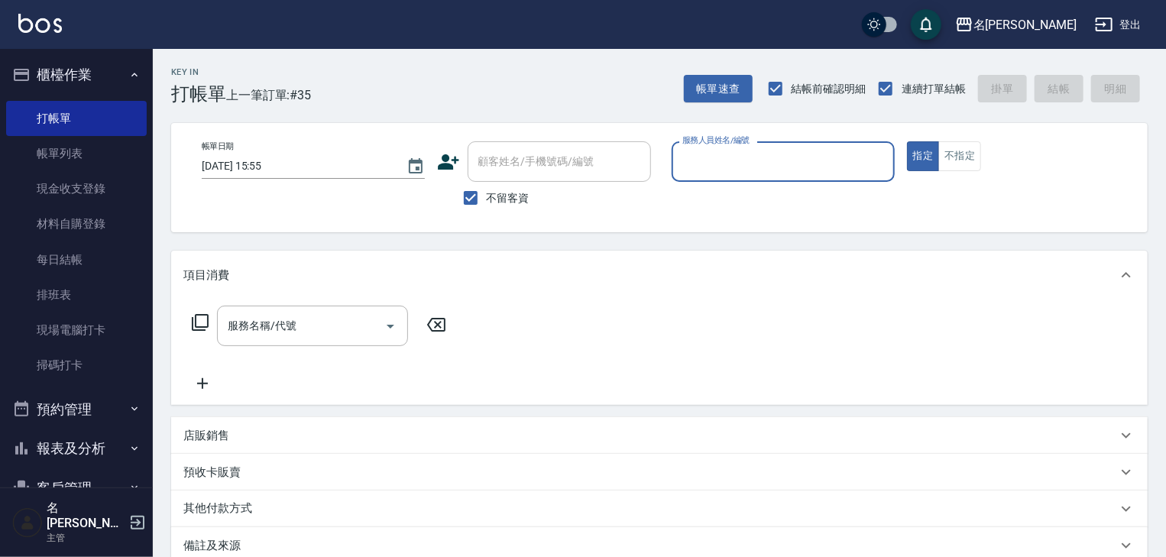
click at [80, 443] on button "報表及分析" at bounding box center [76, 449] width 141 height 40
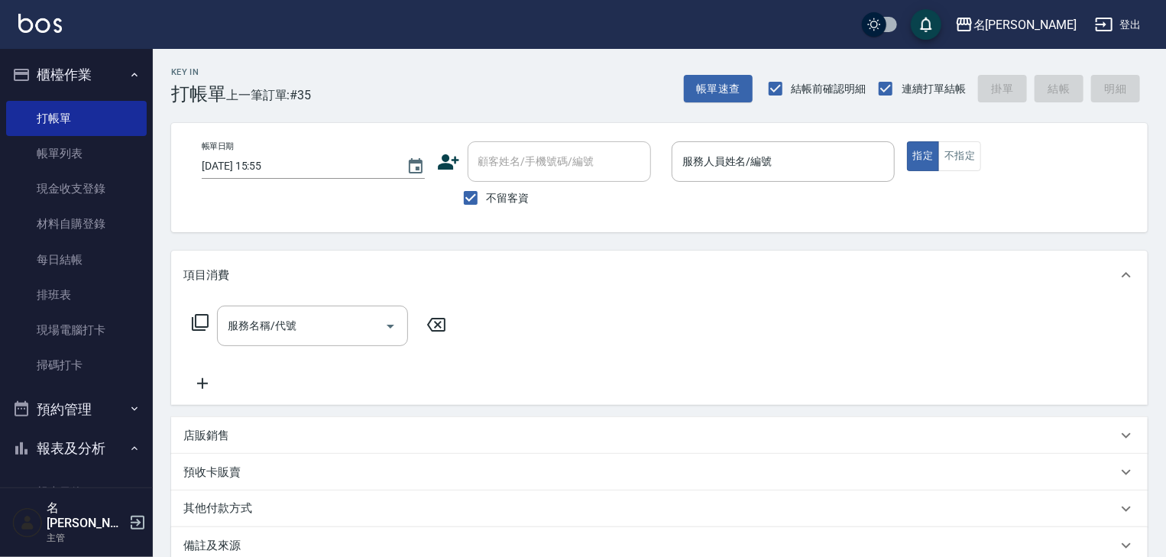
scroll to position [245, 0]
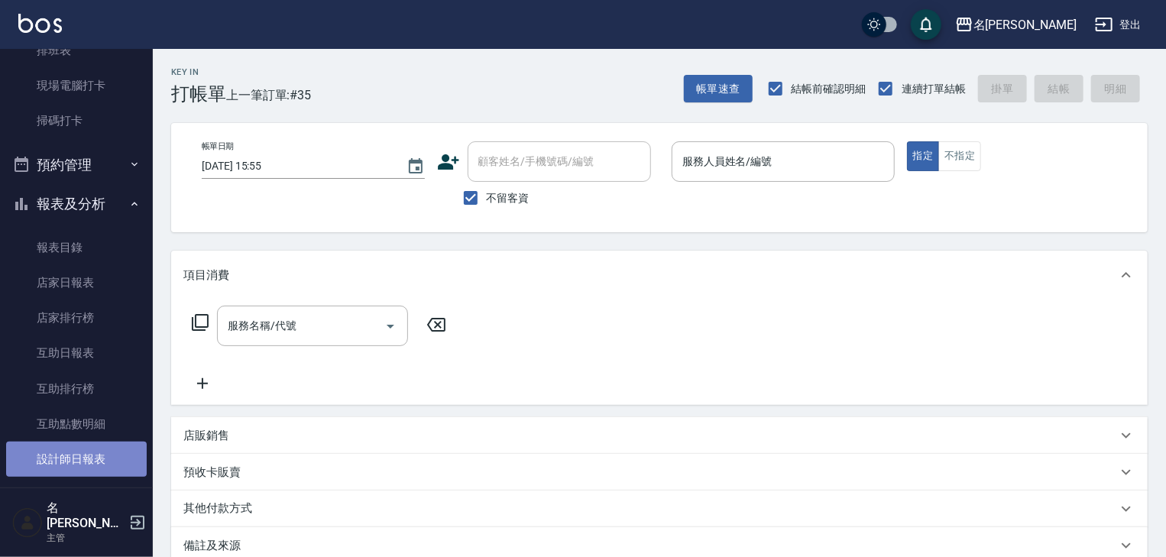
click at [106, 450] on link "設計師日報表" at bounding box center [76, 459] width 141 height 35
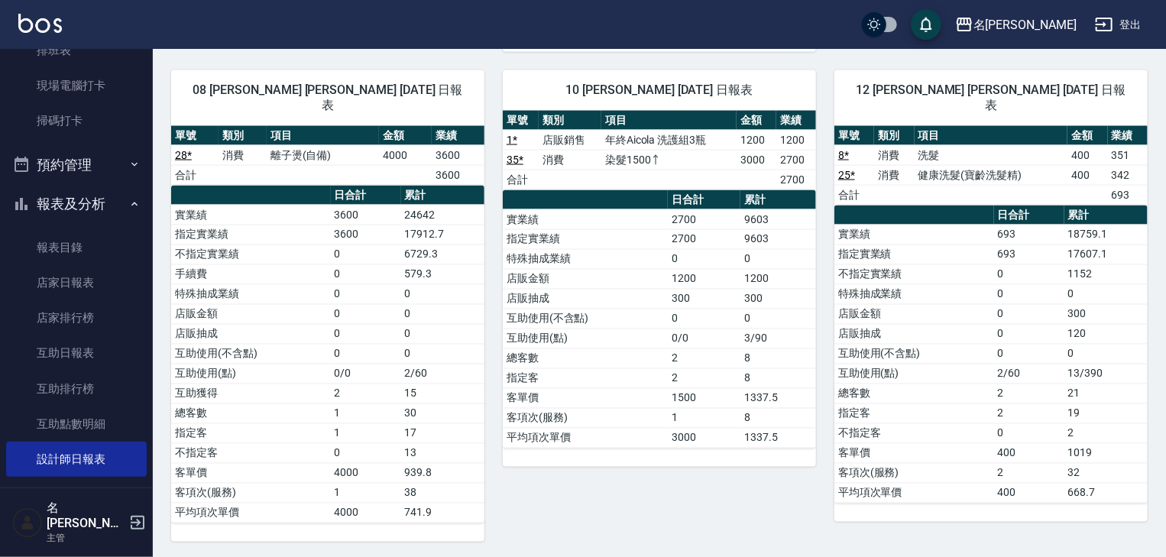
scroll to position [1467, 0]
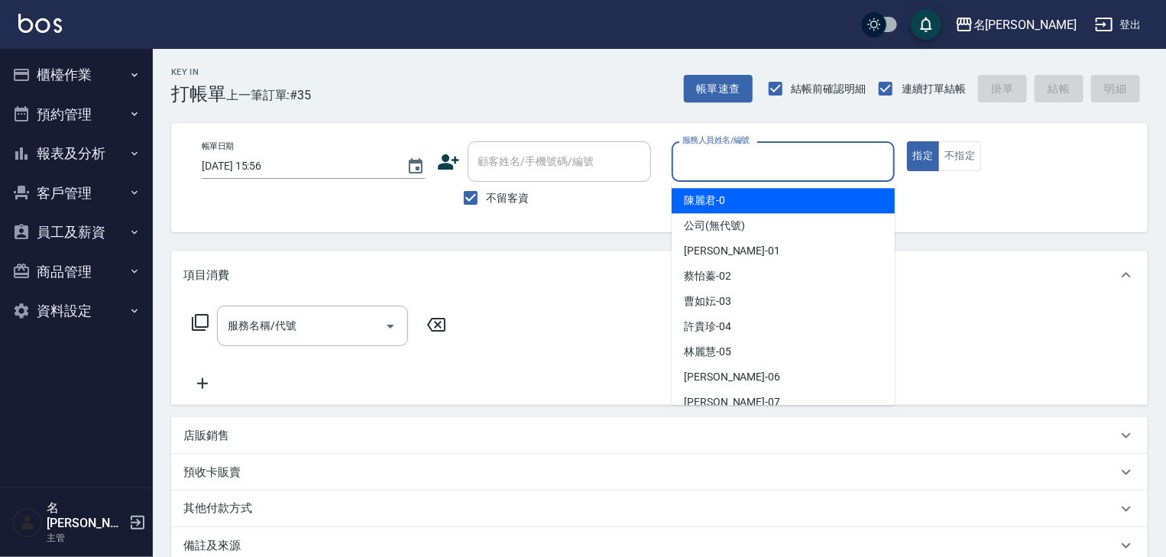
click at [729, 165] on input "服務人員姓名/編號" at bounding box center [783, 161] width 209 height 27
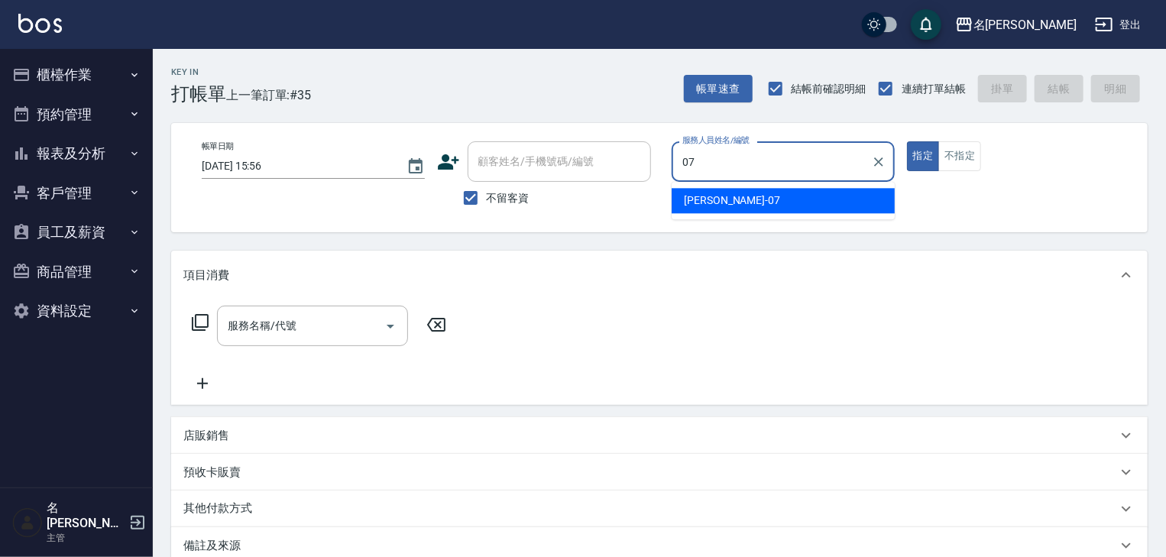
click at [702, 209] on div "[PERSON_NAME] -07" at bounding box center [783, 200] width 223 height 25
type input "[PERSON_NAME]-07"
click at [318, 333] on input "服務名稱/代號" at bounding box center [301, 326] width 154 height 27
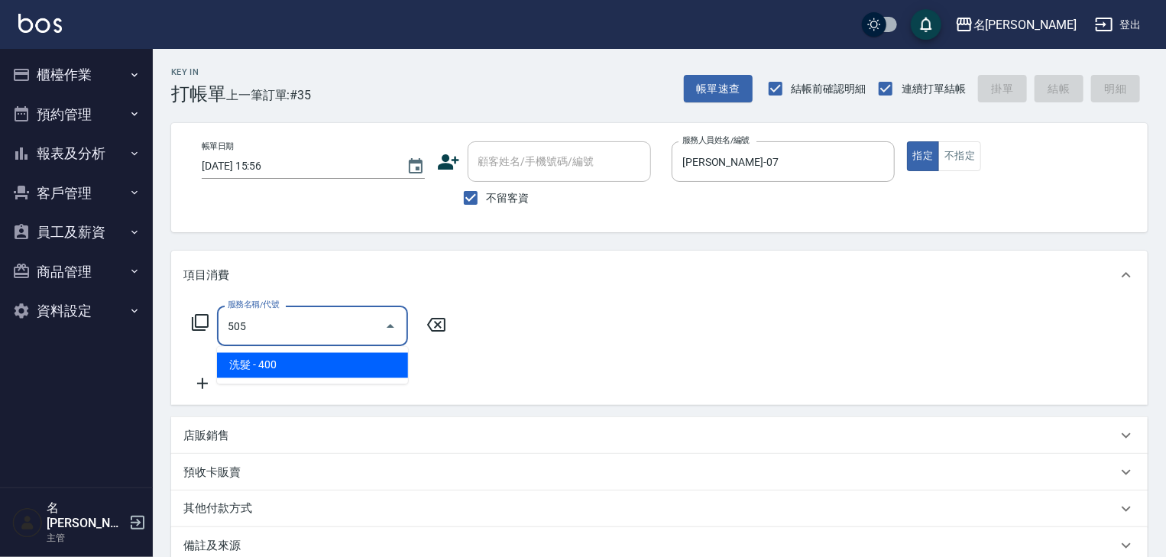
click at [349, 370] on span "洗髮 - 400" at bounding box center [312, 365] width 191 height 25
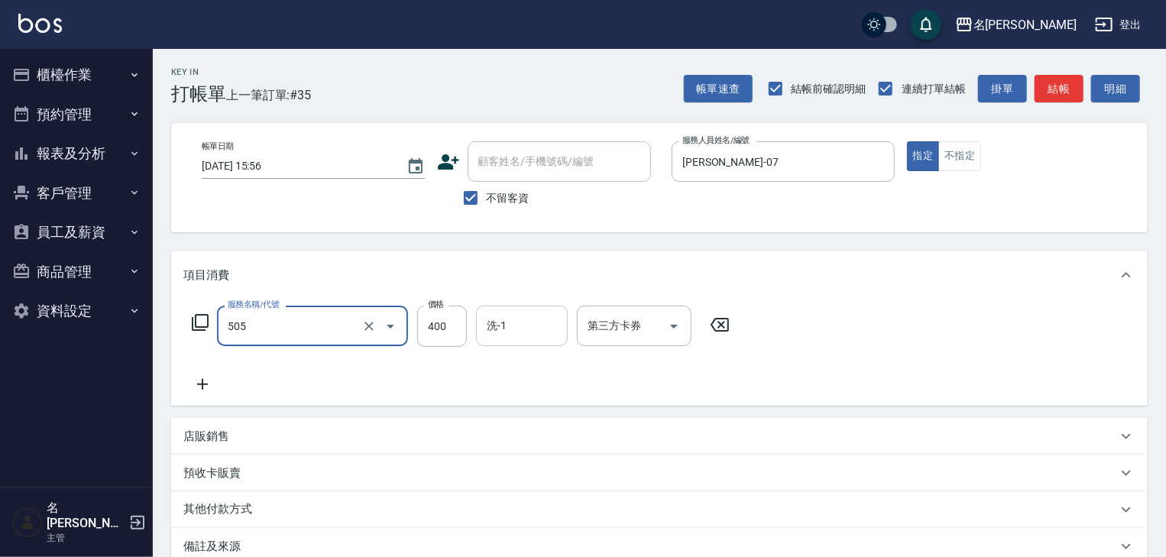
type input "洗髮(505)"
click at [498, 326] on input "洗-1" at bounding box center [522, 326] width 78 height 27
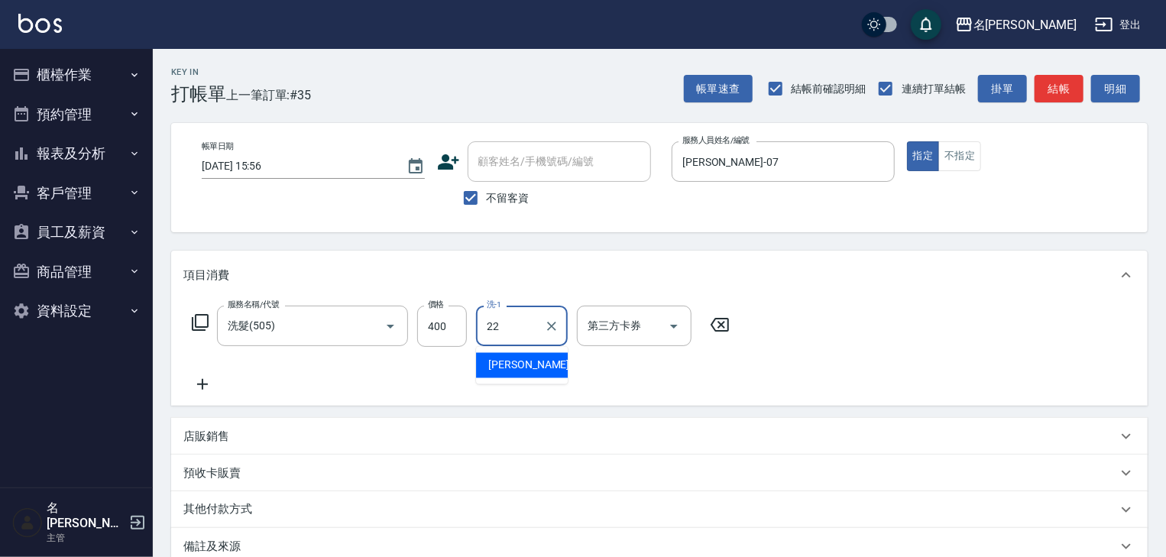
click at [504, 363] on span "[PERSON_NAME] -22" at bounding box center [536, 366] width 96 height 16
type input "[PERSON_NAME]-22"
click at [209, 384] on icon at bounding box center [202, 384] width 38 height 18
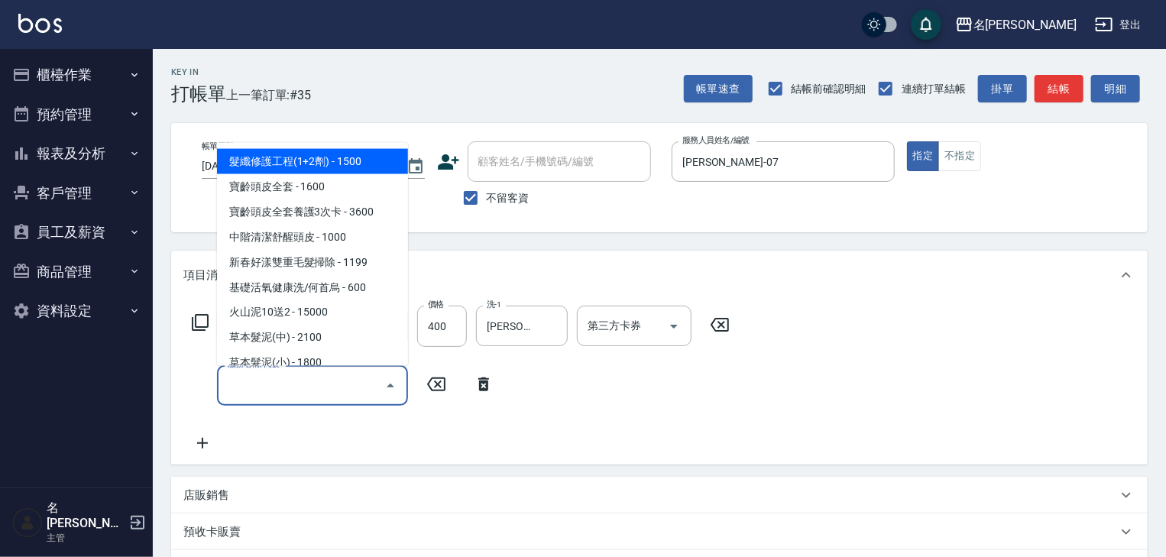
click at [270, 389] on input "服務名稱/代號" at bounding box center [301, 385] width 154 height 27
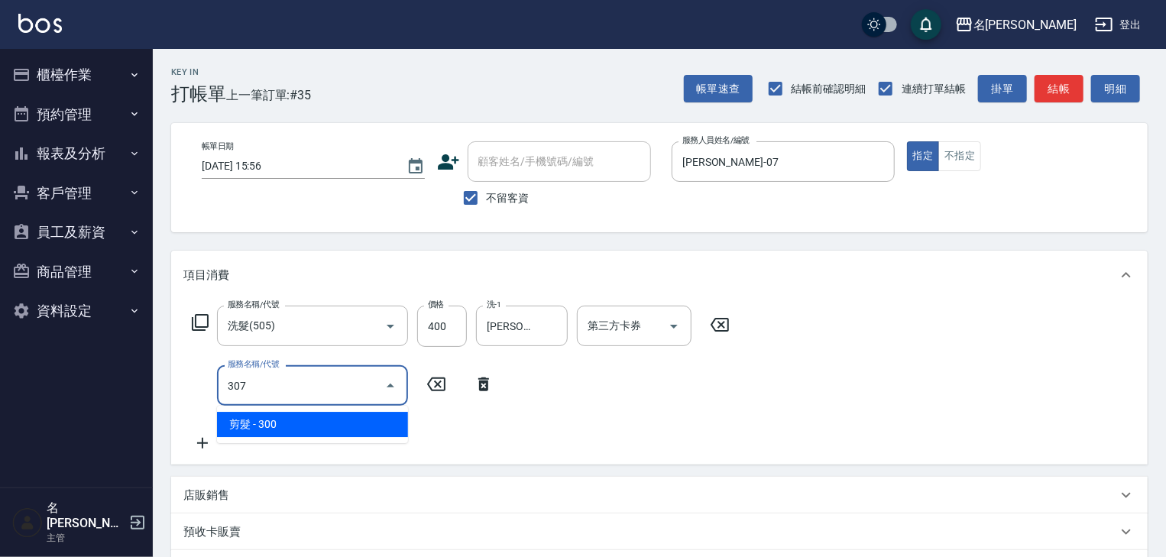
drag, startPoint x: 306, startPoint y: 419, endPoint x: 358, endPoint y: 416, distance: 52.8
click at [314, 416] on span "剪髮 - 300" at bounding box center [312, 424] width 191 height 25
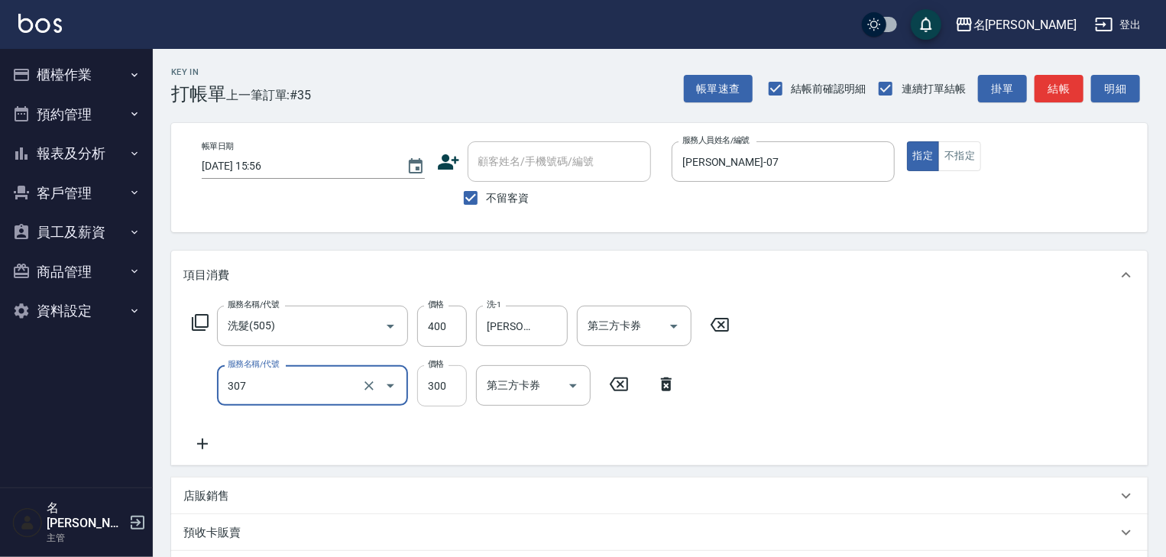
type input "剪髮(307)"
click at [435, 393] on input "300" at bounding box center [442, 385] width 50 height 41
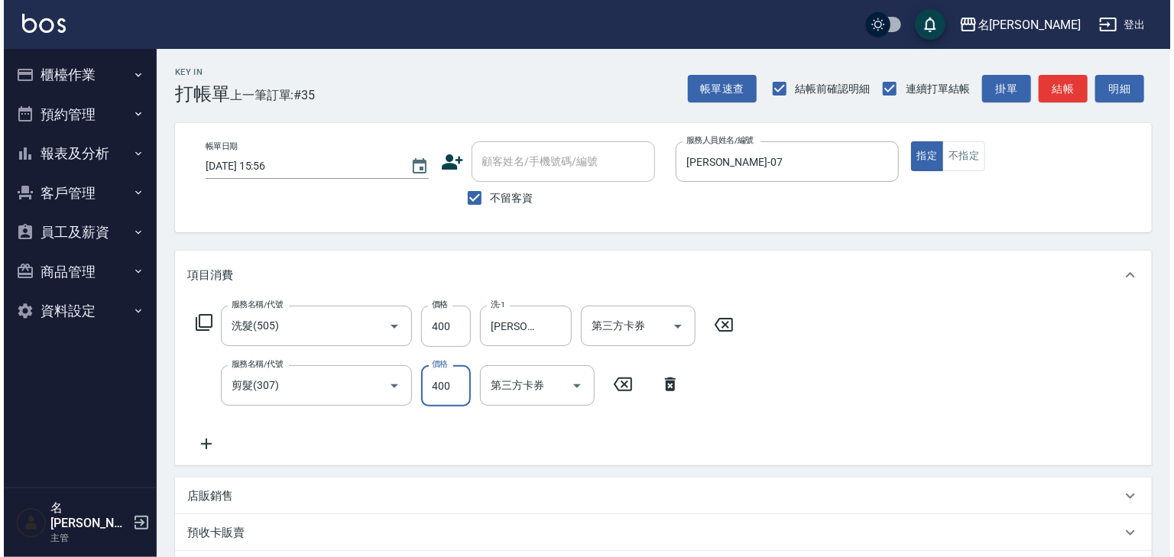
scroll to position [238, 0]
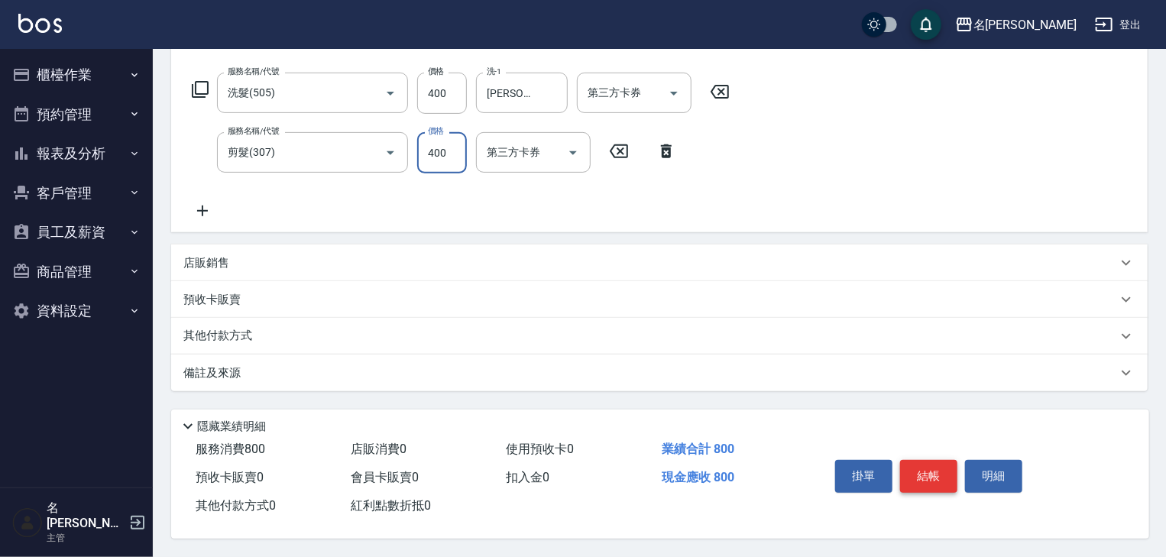
type input "400"
click at [932, 474] on button "結帳" at bounding box center [928, 476] width 57 height 32
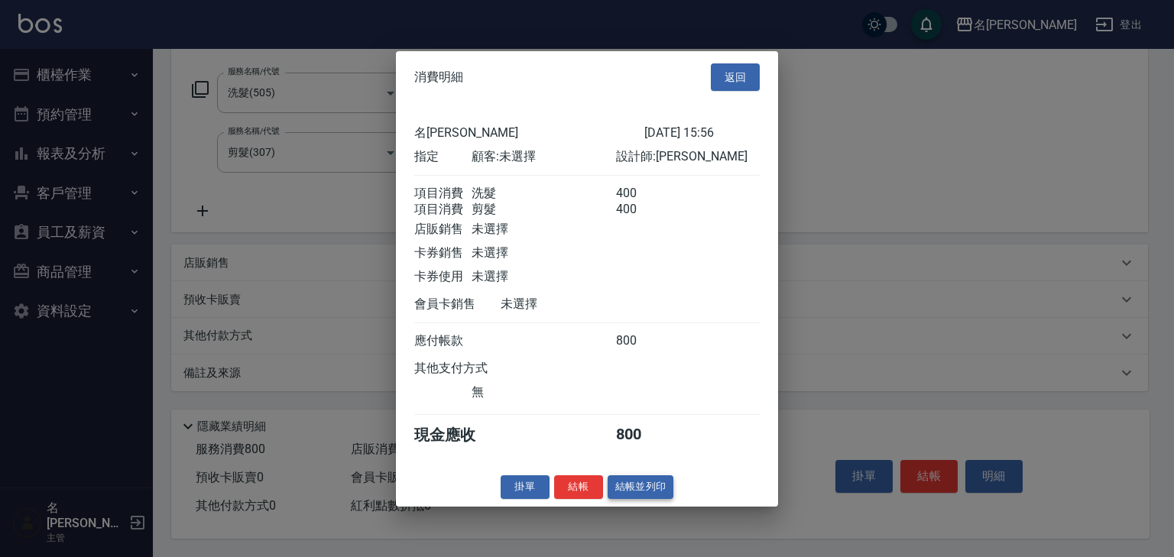
click at [640, 499] on button "結帳並列印" at bounding box center [641, 487] width 66 height 24
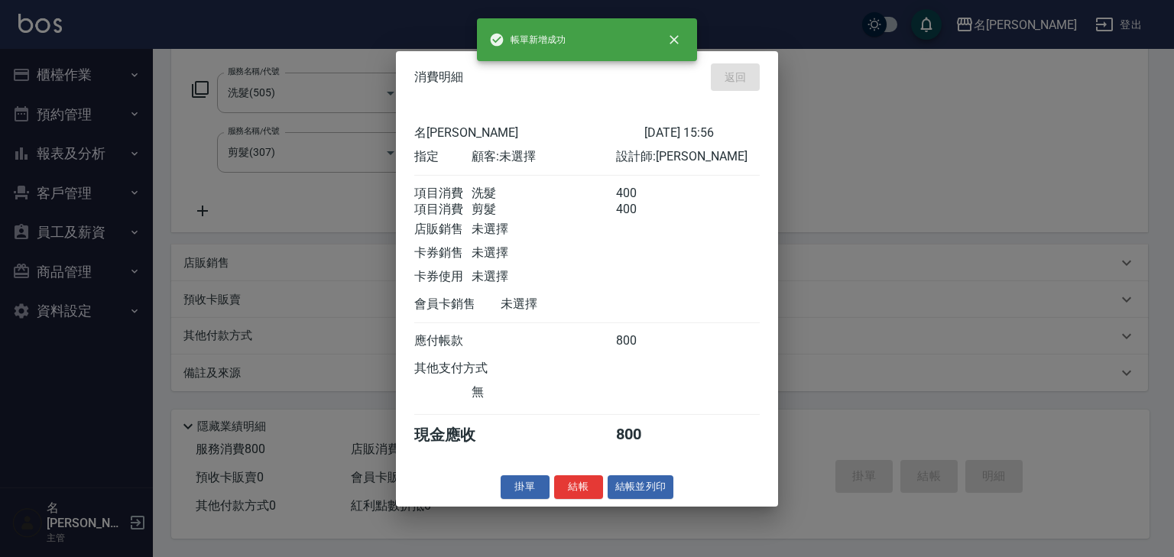
type input "[DATE] 16:05"
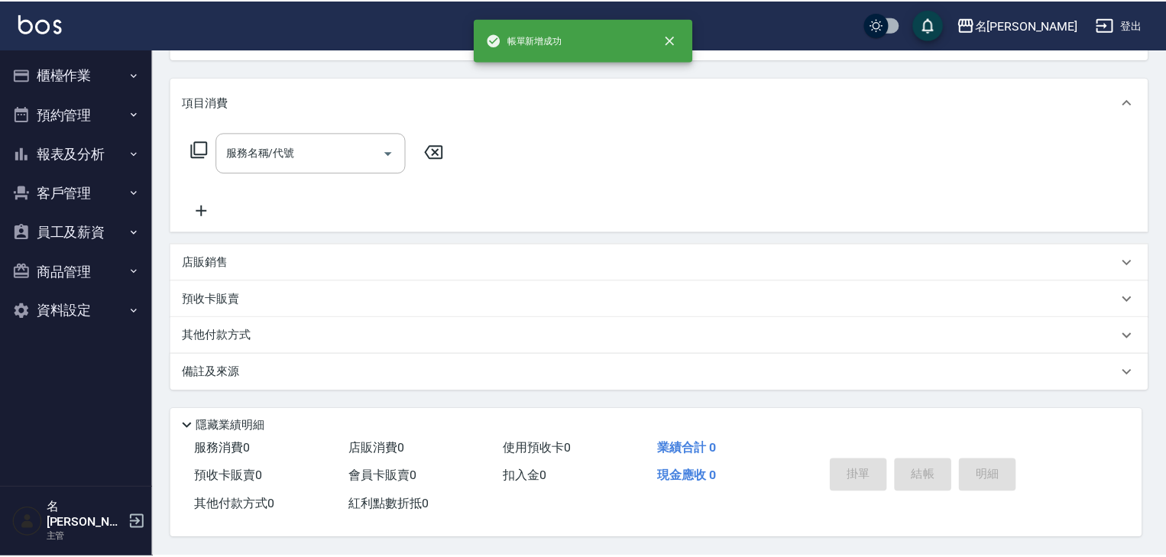
scroll to position [0, 0]
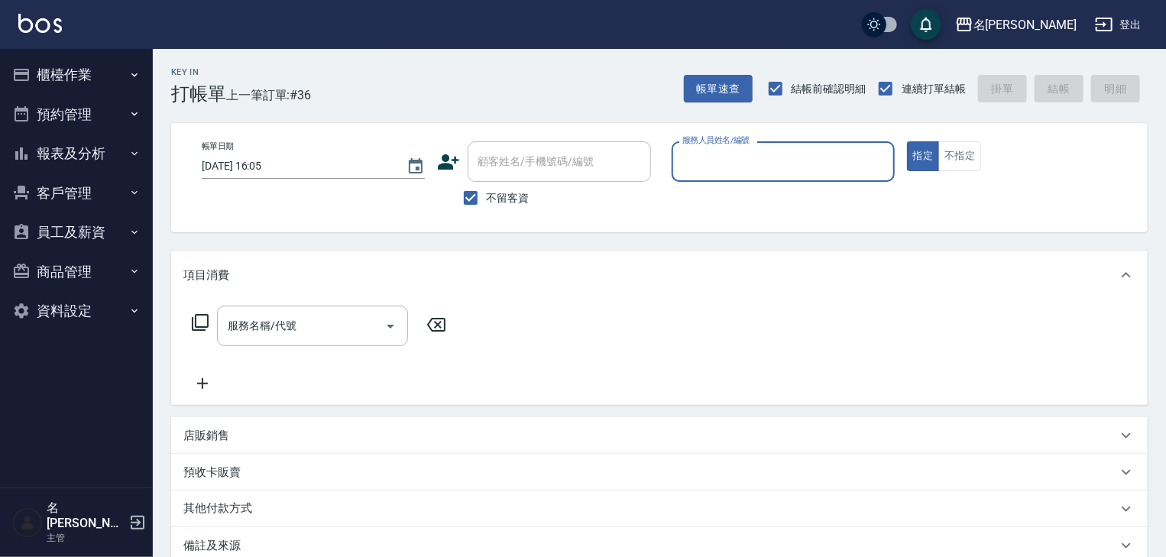
click at [792, 177] on div "服務人員姓名/編號" at bounding box center [783, 161] width 223 height 41
click at [757, 208] on div "[PERSON_NAME] -08" at bounding box center [783, 200] width 223 height 25
type input "[PERSON_NAME]-08"
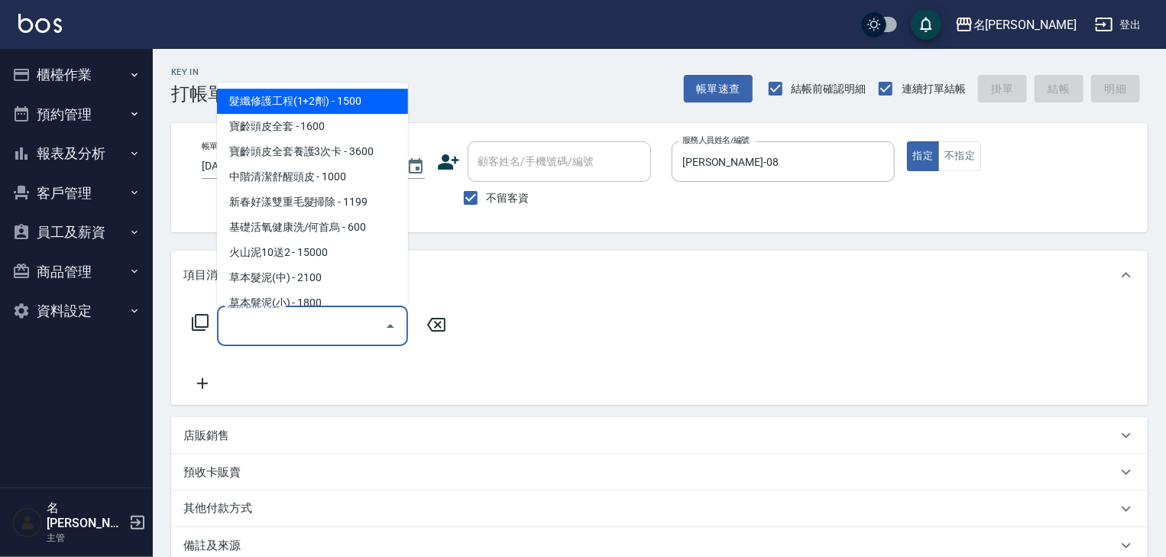
click at [321, 336] on input "服務名稱/代號" at bounding box center [301, 326] width 154 height 27
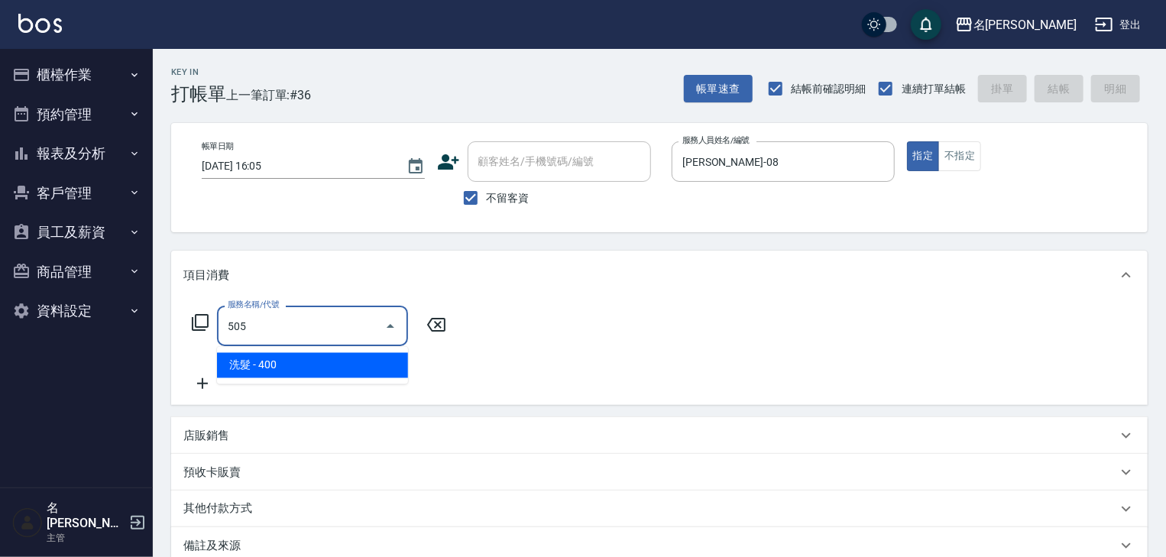
click at [334, 360] on span "洗髮 - 400" at bounding box center [312, 365] width 191 height 25
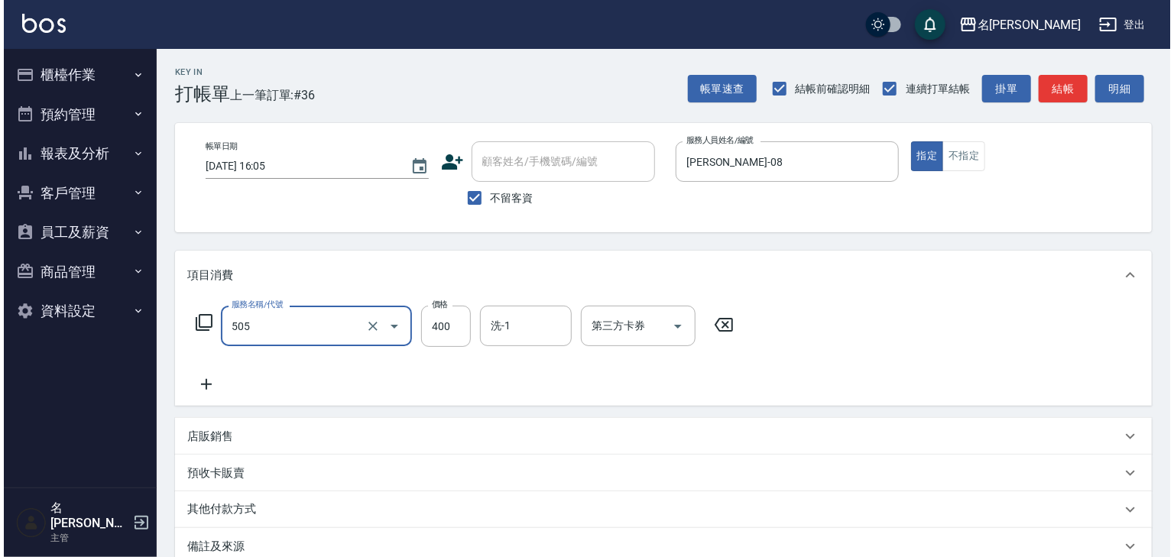
scroll to position [179, 0]
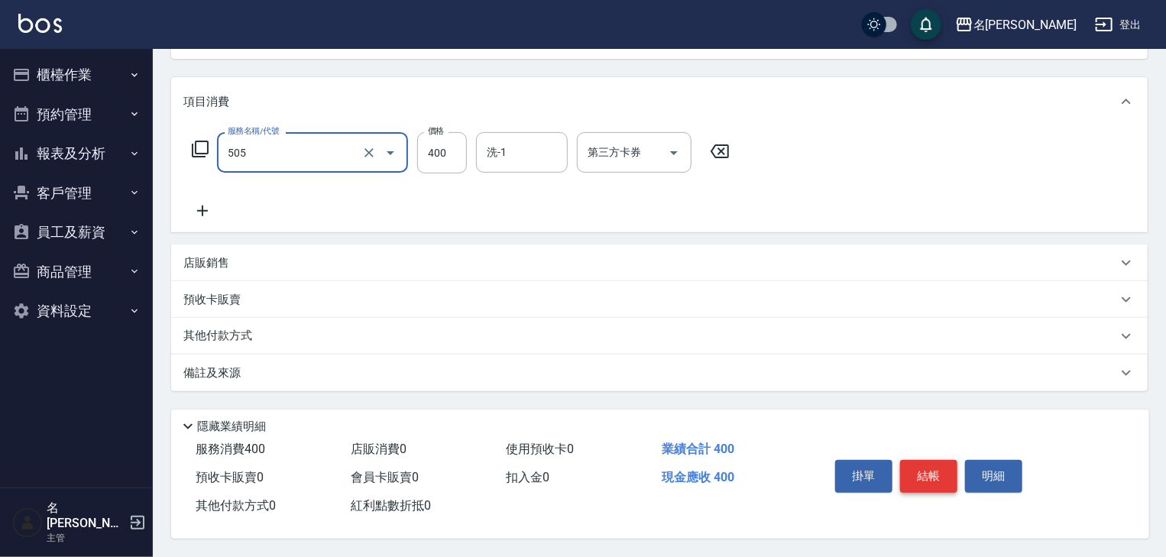
type input "洗髮(505)"
click at [934, 474] on button "結帳" at bounding box center [928, 476] width 57 height 32
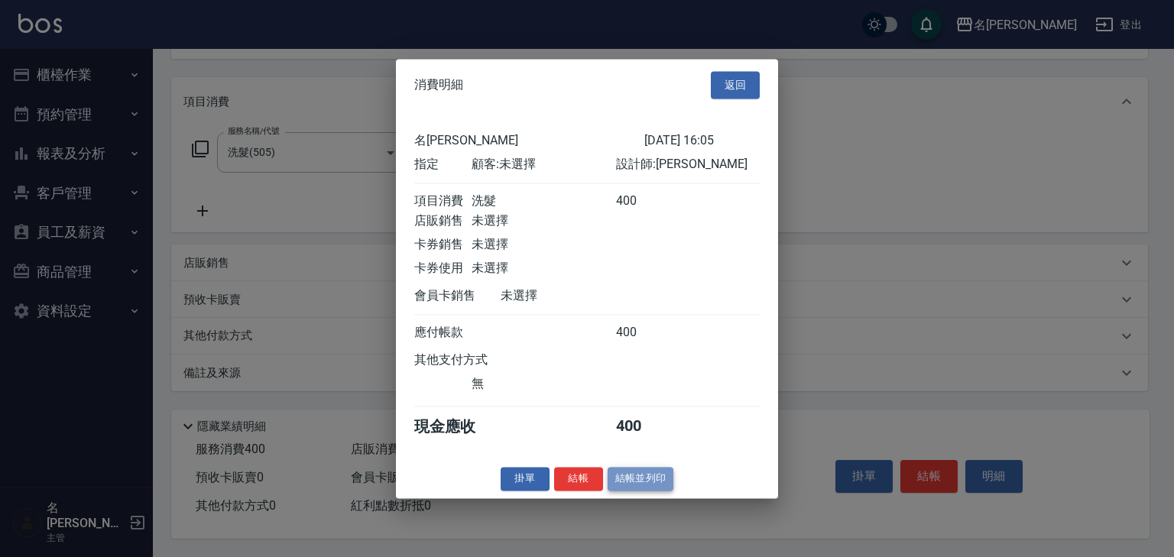
click at [633, 488] on button "結帳並列印" at bounding box center [641, 479] width 66 height 24
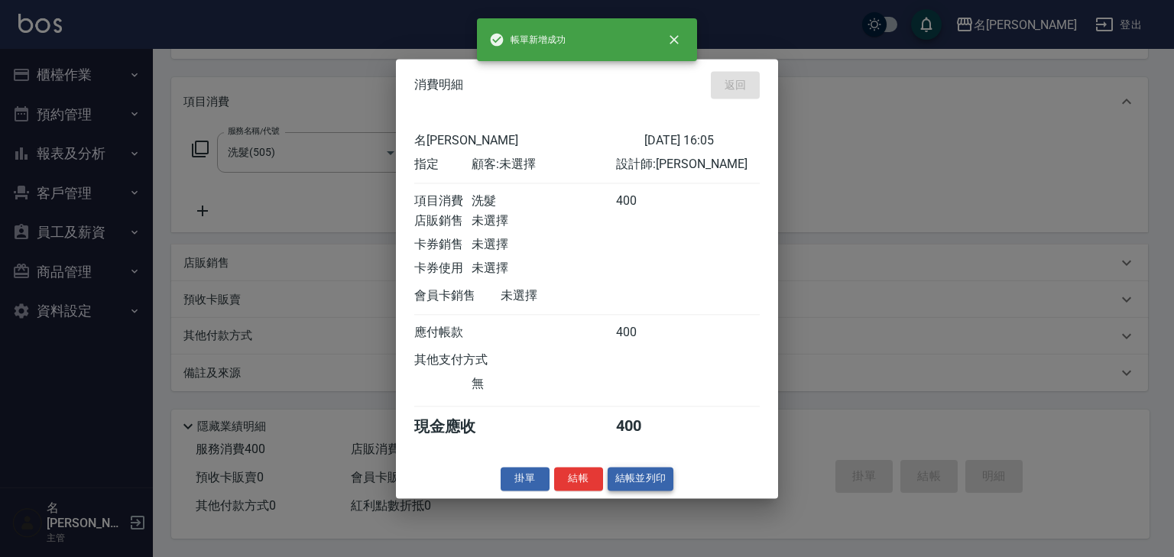
type input "[DATE] 16:08"
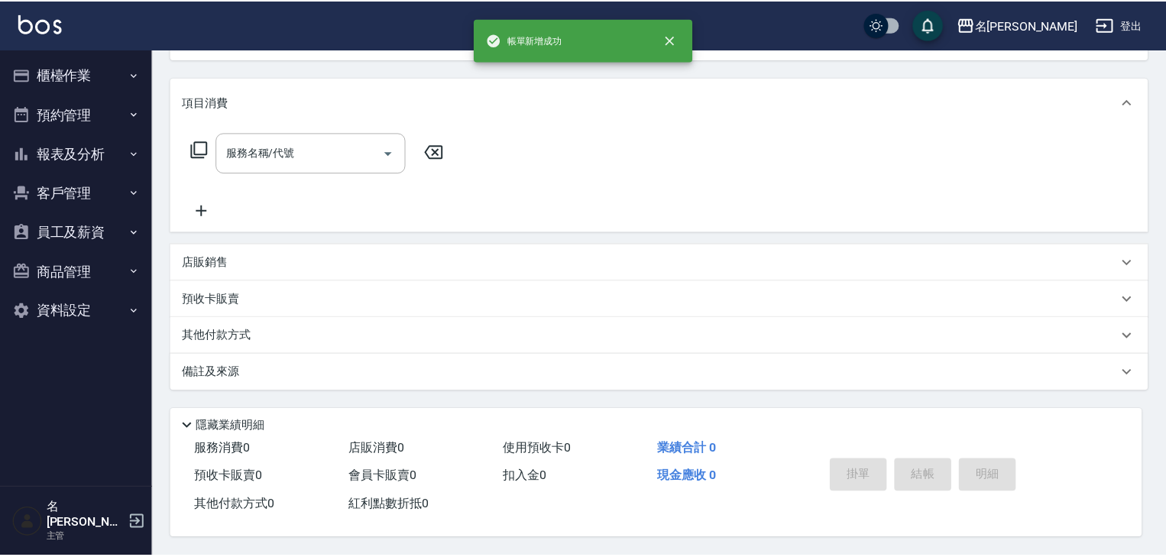
scroll to position [0, 0]
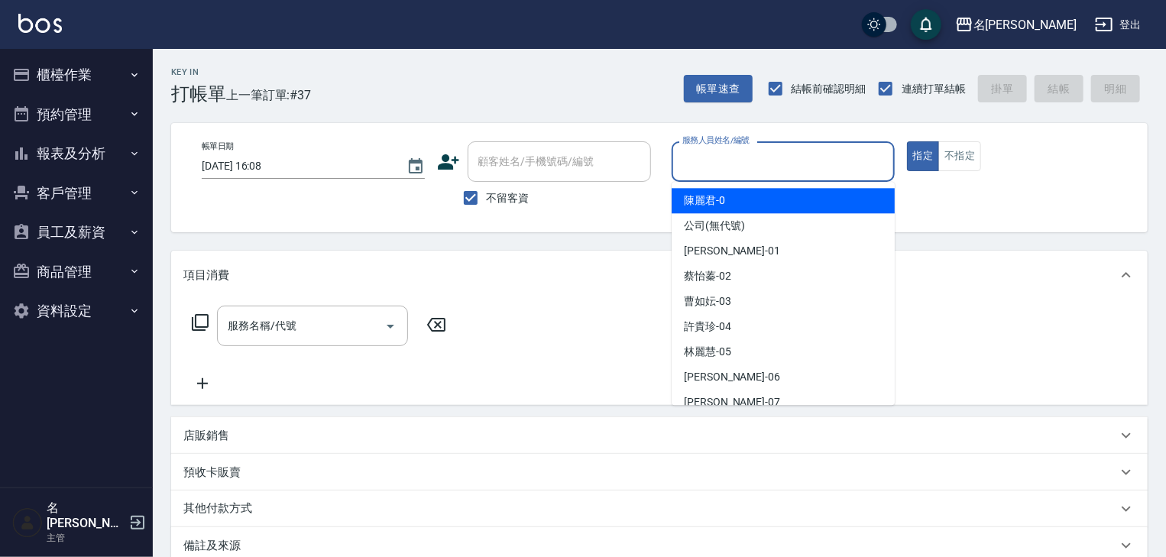
click at [684, 161] on input "服務人員姓名/編號" at bounding box center [783, 161] width 209 height 27
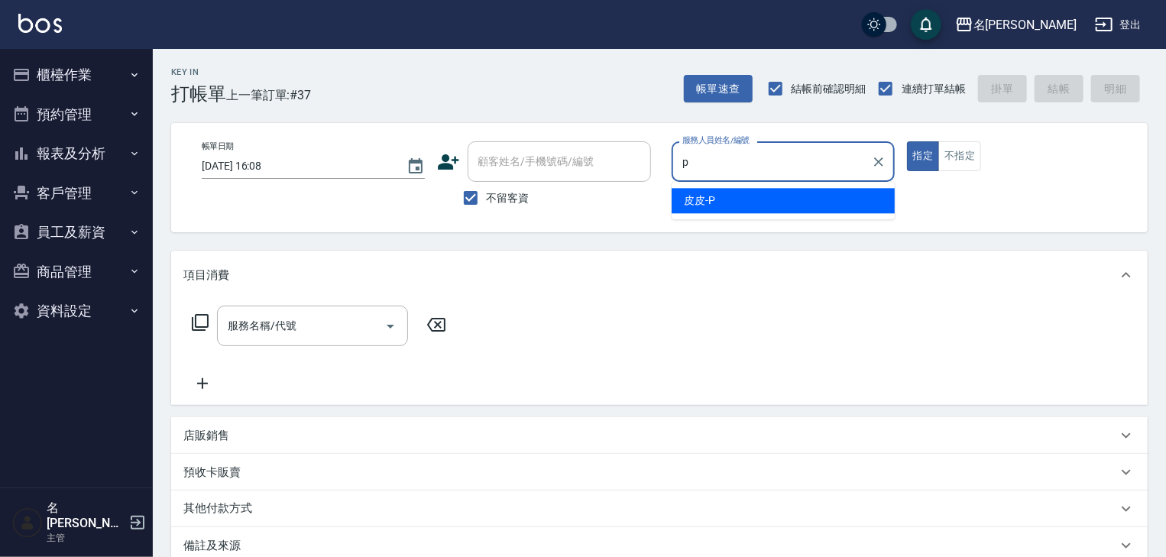
click at [694, 199] on span "皮皮 -P" at bounding box center [699, 201] width 31 height 16
type input "皮皮-P"
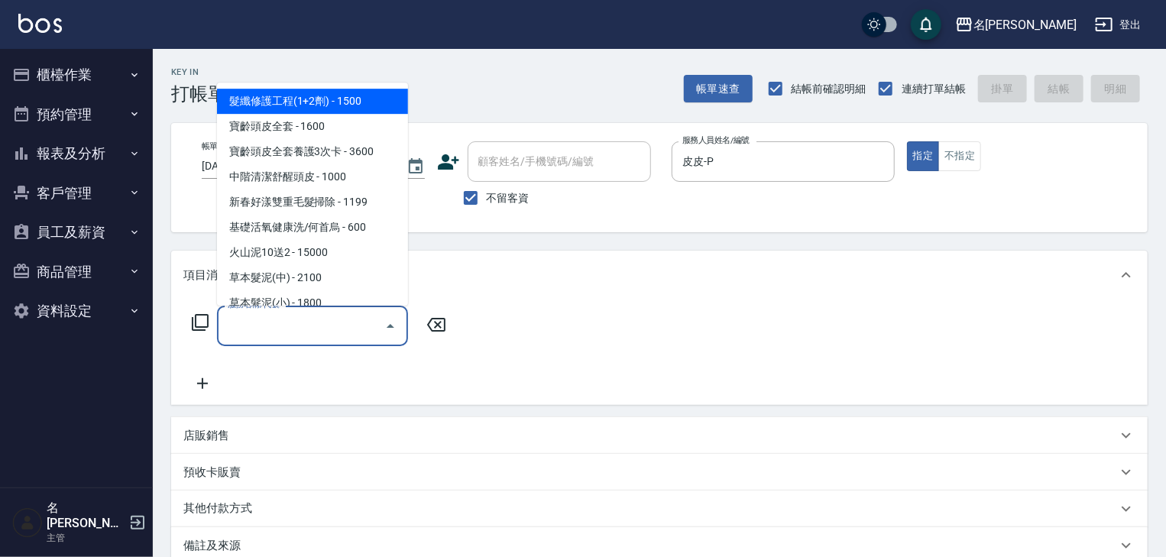
click at [323, 336] on input "服務名稱/代號" at bounding box center [301, 326] width 154 height 27
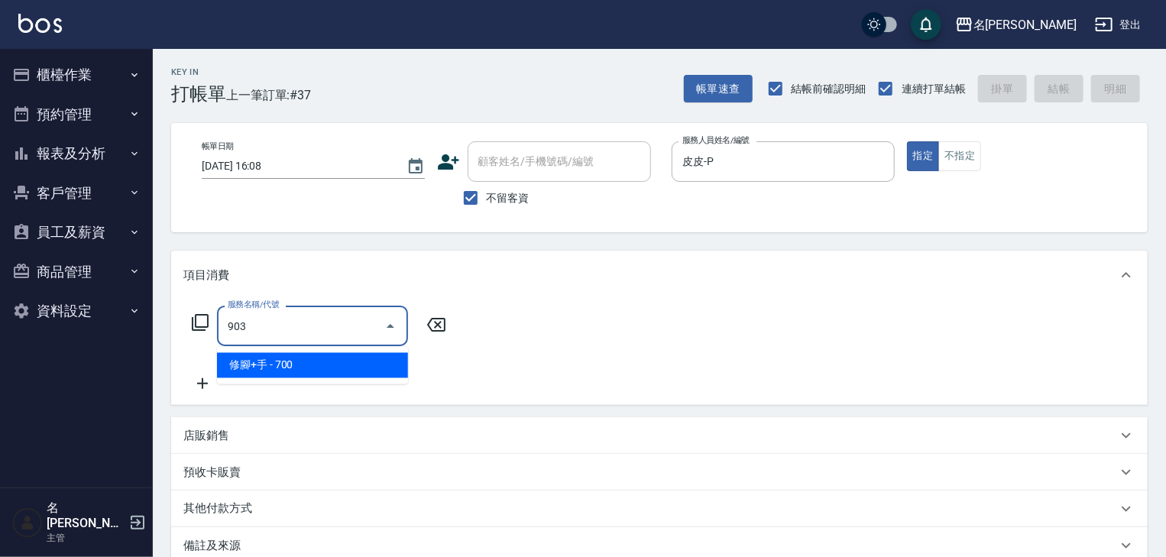
click at [370, 368] on span "修腳+手 - 700" at bounding box center [312, 365] width 191 height 25
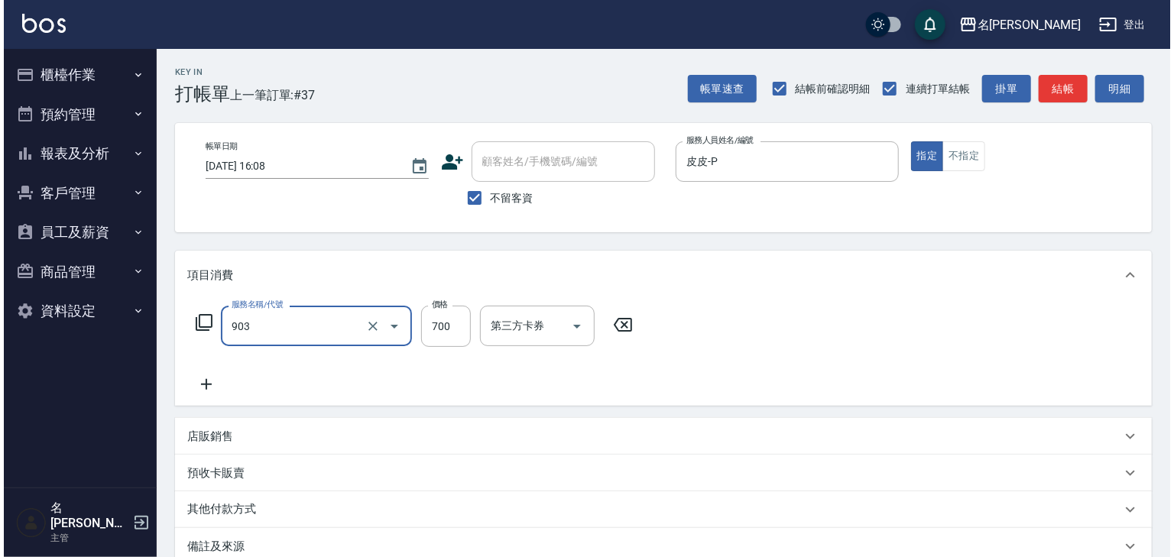
scroll to position [179, 0]
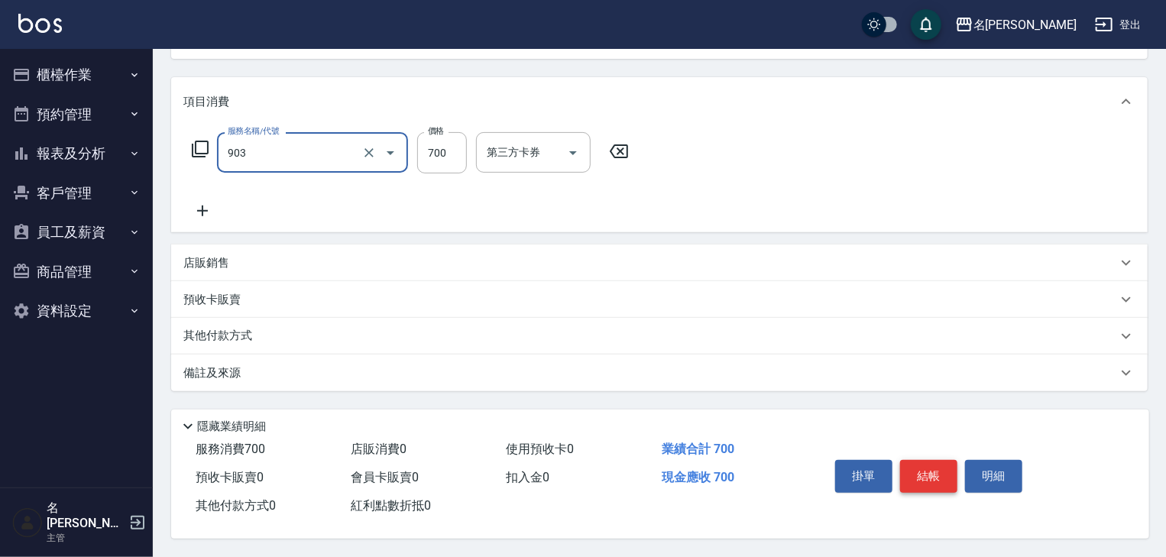
type input "修腳+手(903)"
click at [926, 473] on button "結帳" at bounding box center [928, 476] width 57 height 32
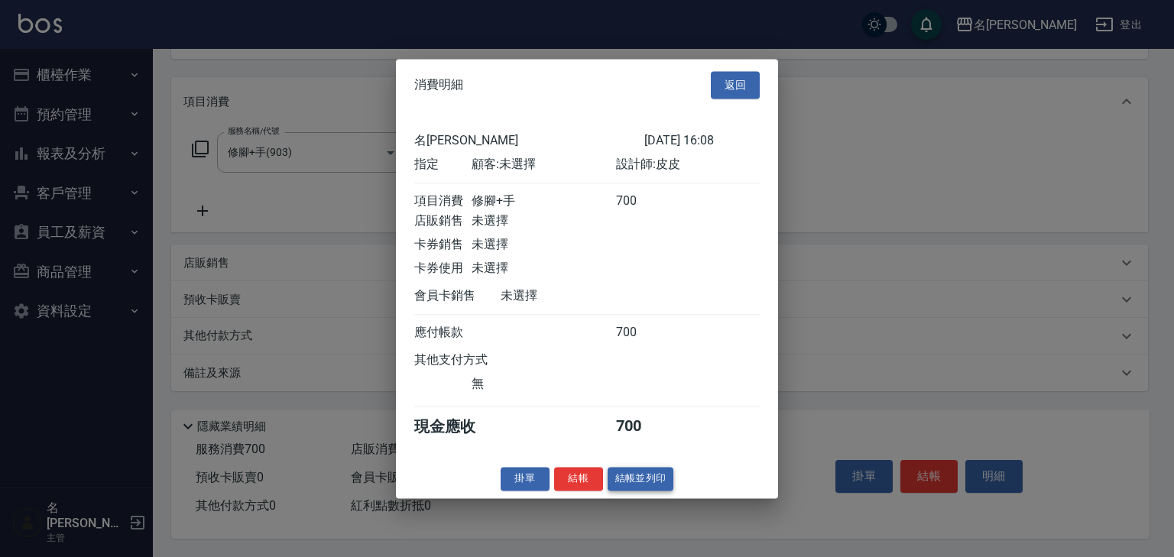
click at [651, 484] on button "結帳並列印" at bounding box center [641, 479] width 66 height 24
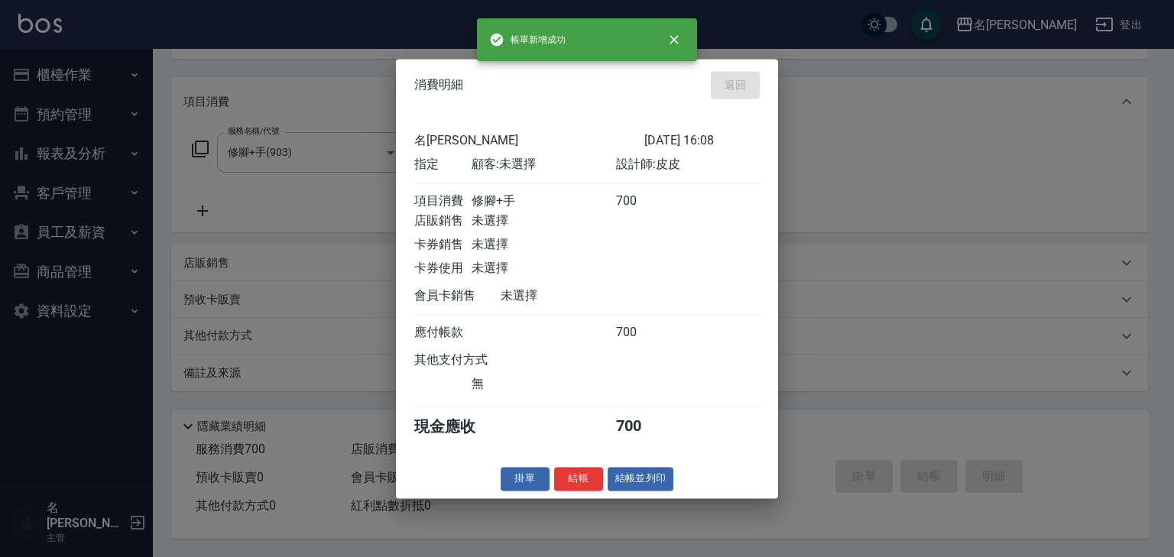
type input "[DATE] 16:12"
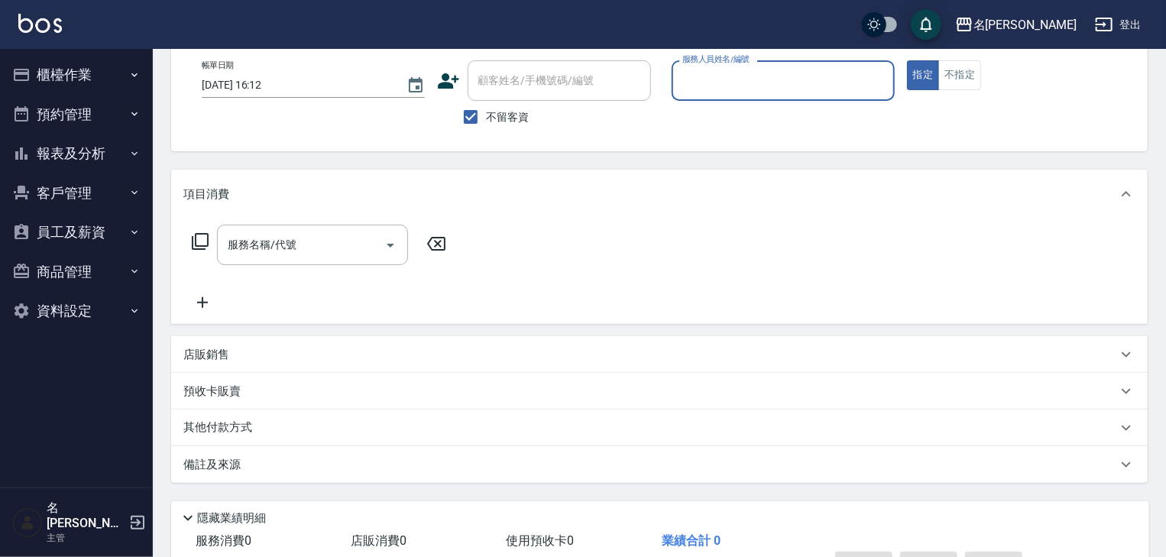
scroll to position [0, 0]
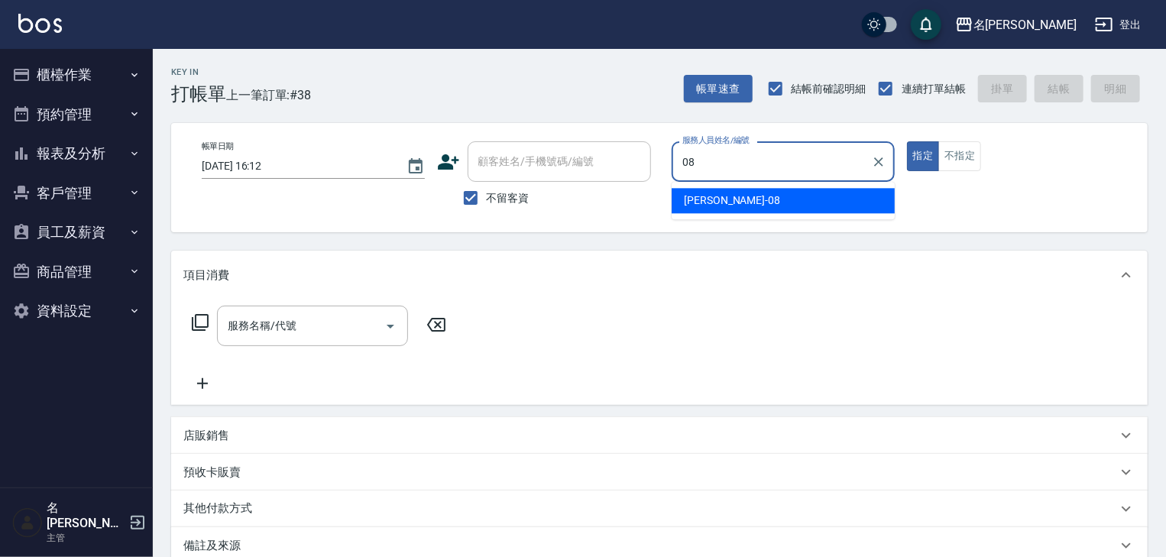
type input "[PERSON_NAME]-08"
type button "true"
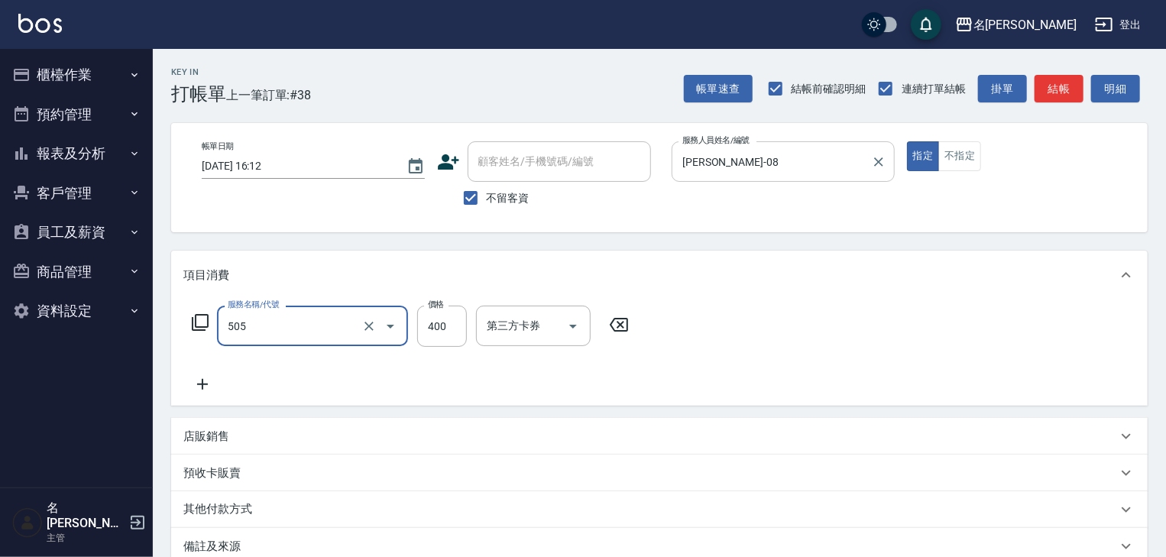
type input "洗髮(505)"
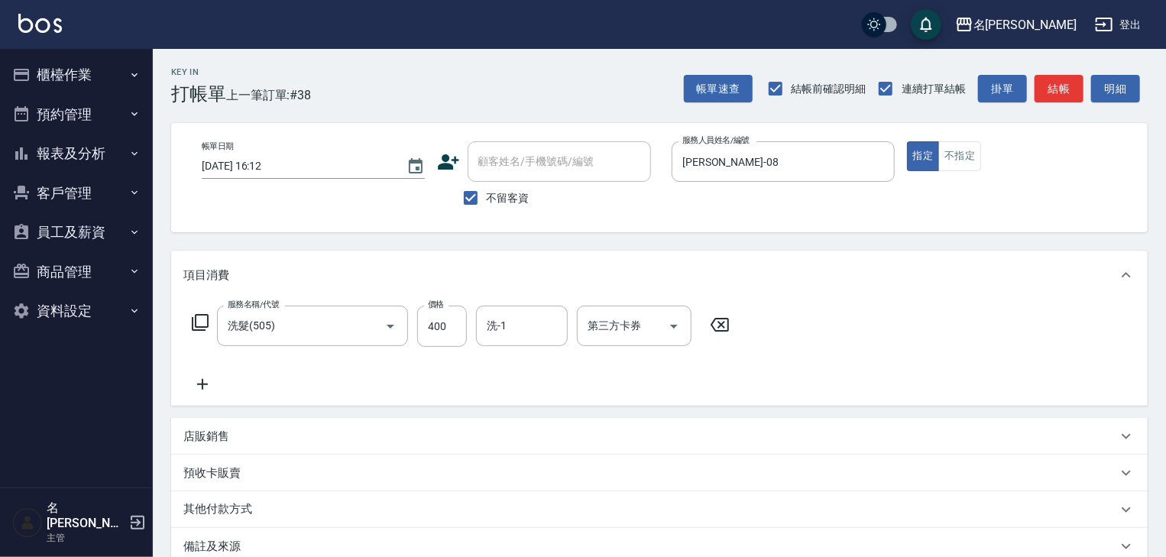
click at [722, 329] on icon at bounding box center [720, 325] width 38 height 18
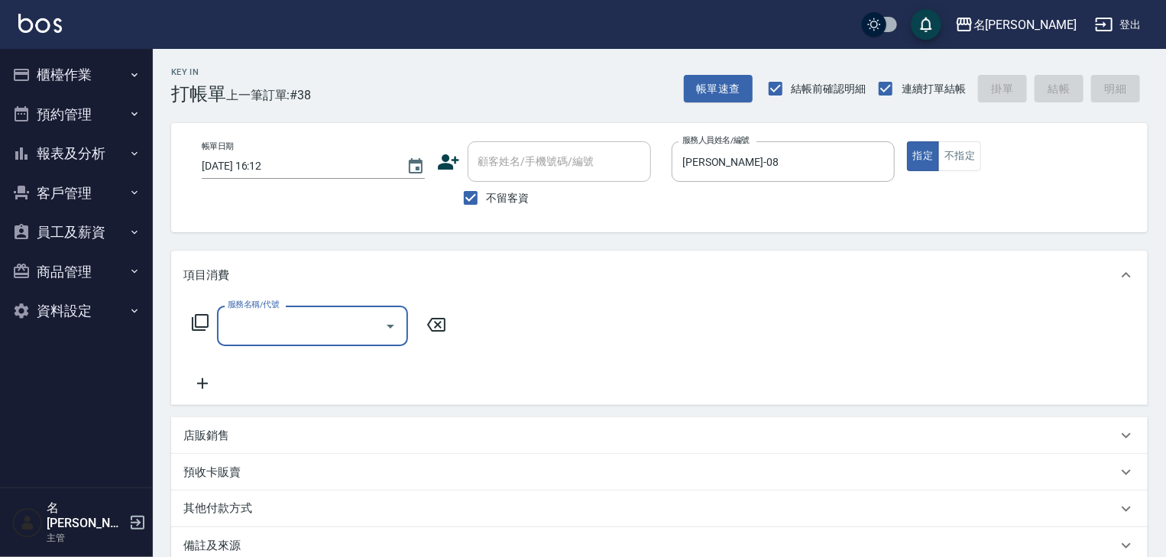
click at [339, 341] on div "服務名稱/代號" at bounding box center [312, 326] width 191 height 41
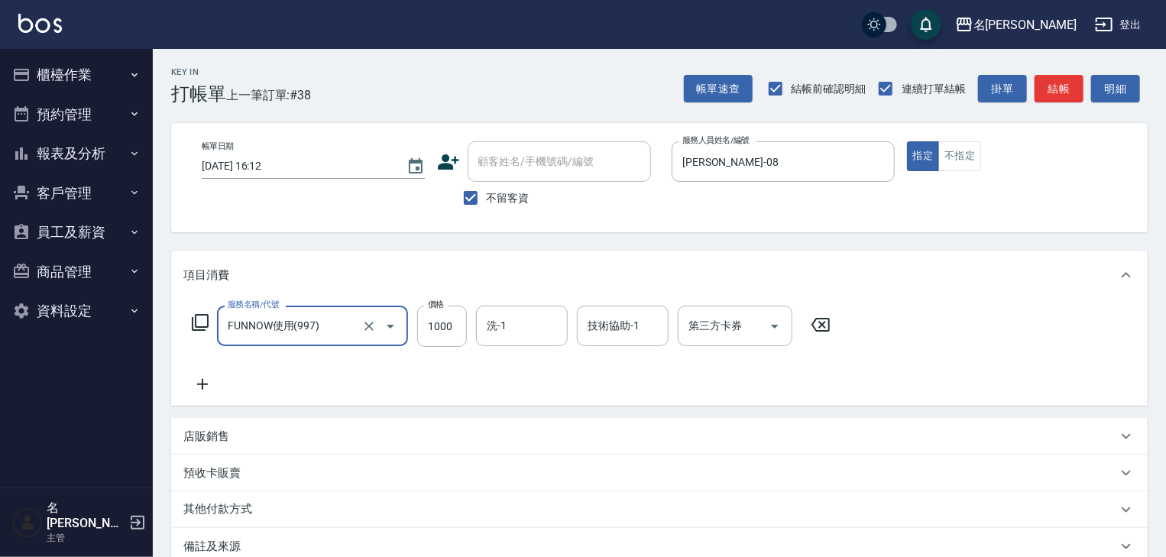
type input "FUNNOW使用(997)"
type input "399"
click at [728, 326] on input "第三方卡券" at bounding box center [724, 326] width 78 height 27
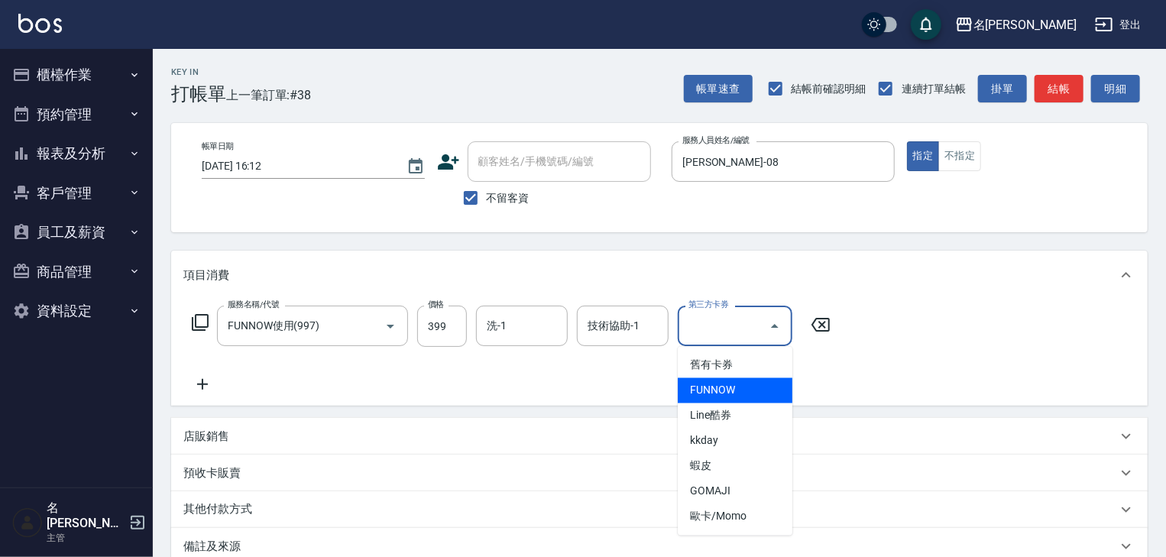
click at [725, 381] on span "FUNNOW" at bounding box center [735, 390] width 115 height 25
type input "FUNNOW"
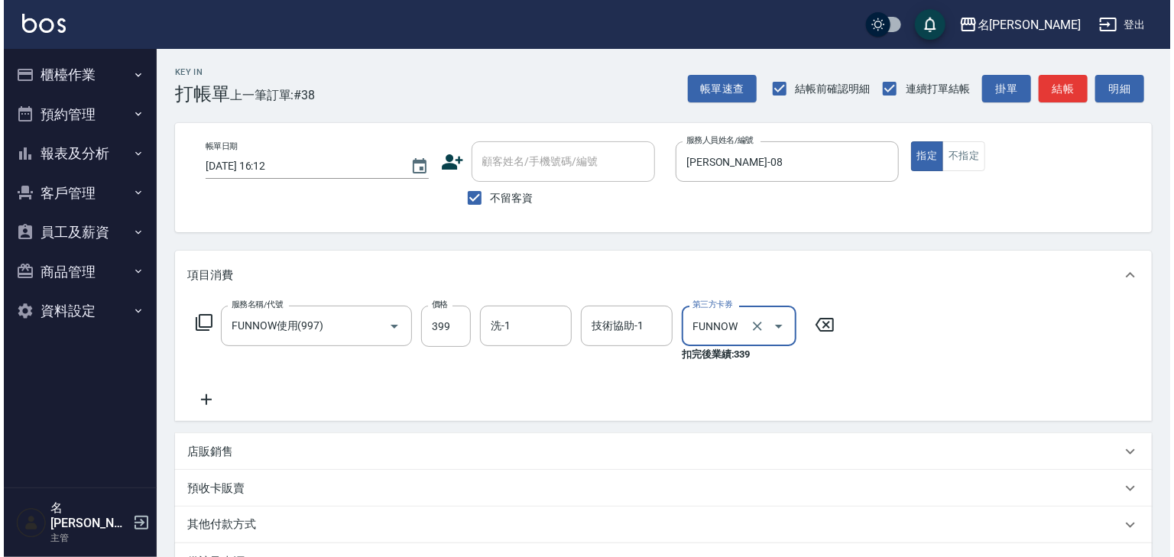
scroll to position [194, 0]
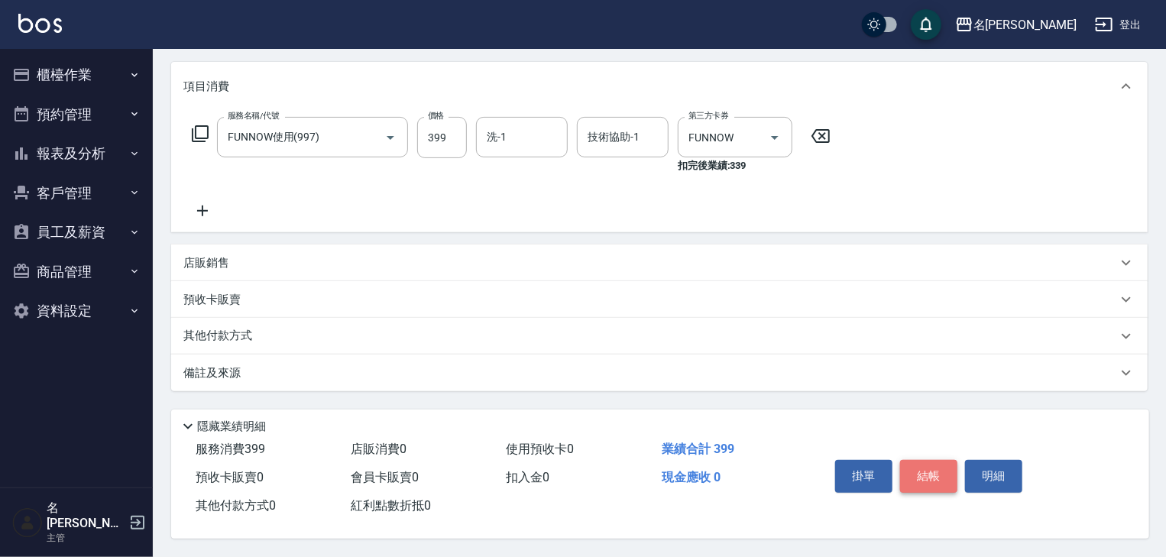
click at [944, 460] on button "結帳" at bounding box center [928, 476] width 57 height 32
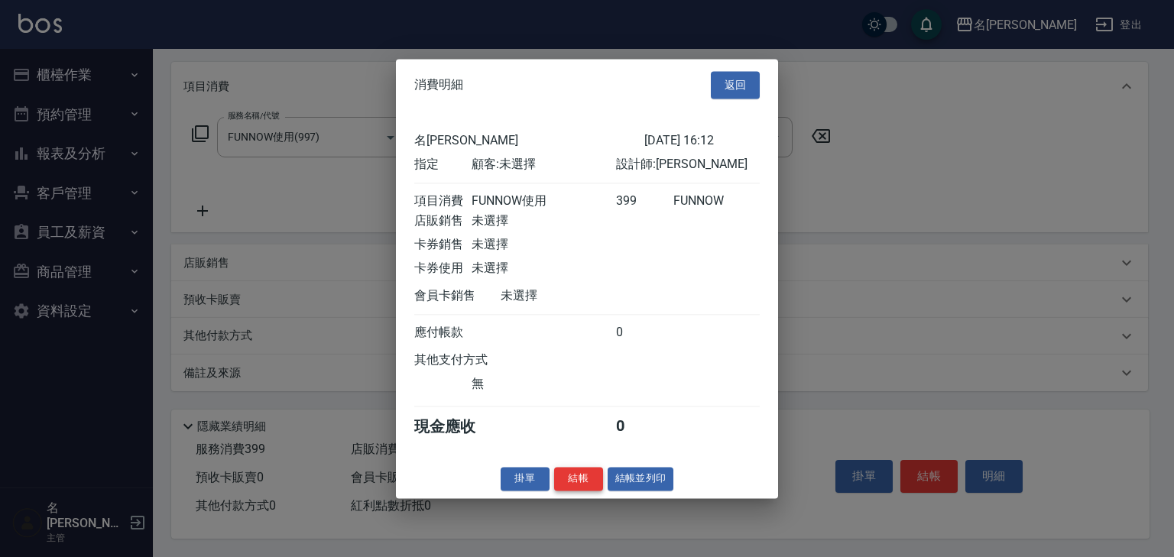
click at [591, 491] on button "結帳" at bounding box center [578, 479] width 49 height 24
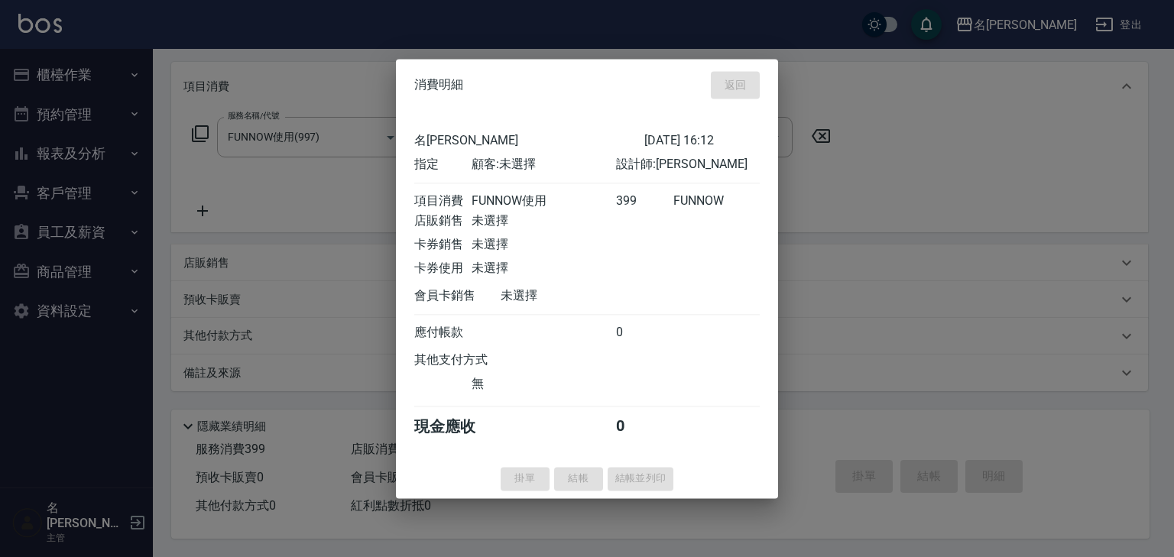
type input "[DATE] 16:30"
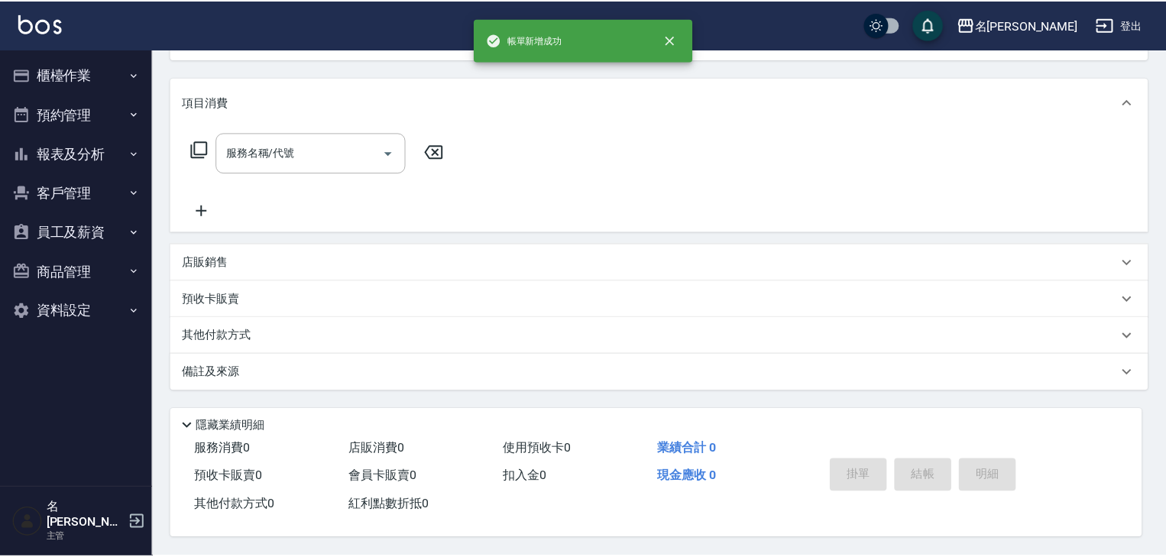
scroll to position [0, 0]
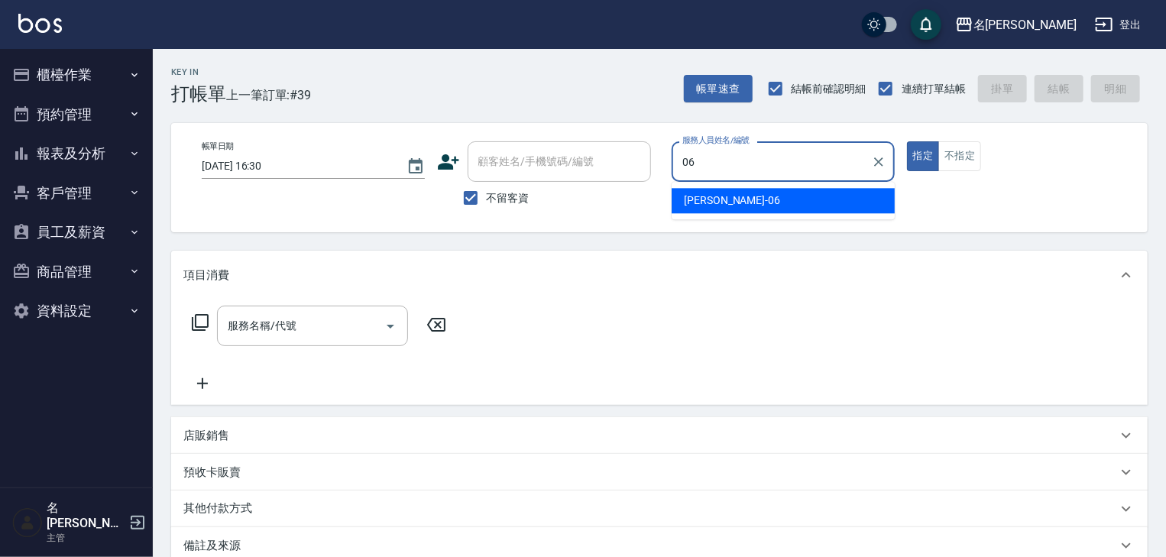
type input "[PERSON_NAME]-06"
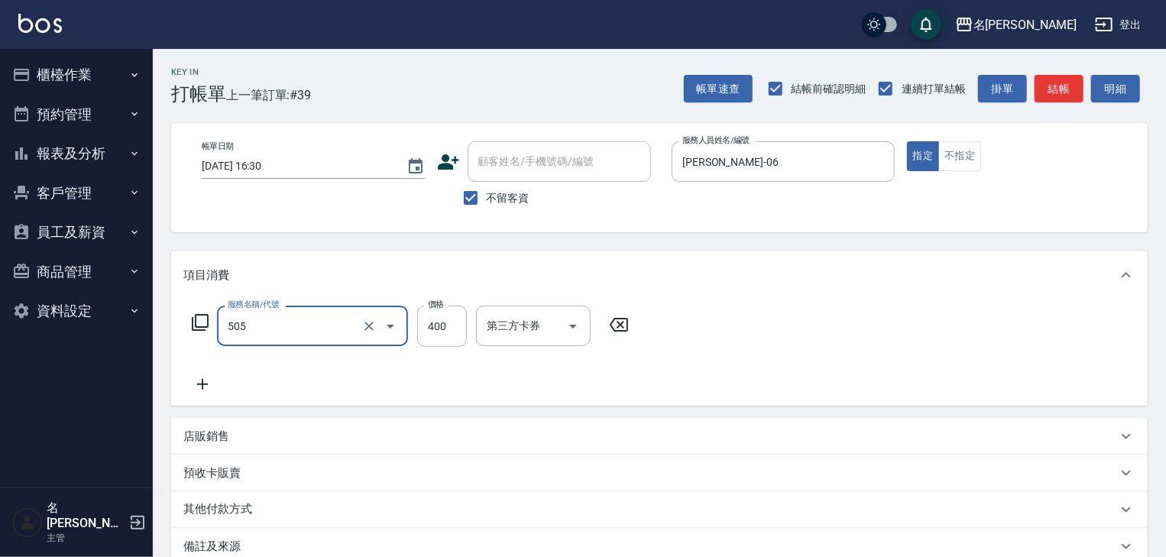
type input "洗髮(505)"
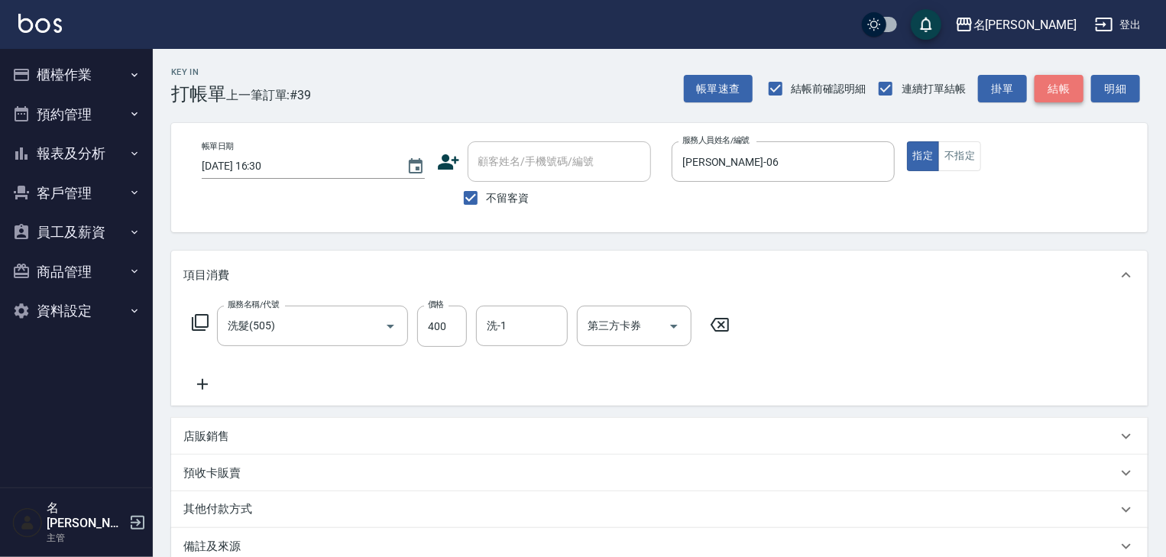
click at [1066, 89] on button "結帳" at bounding box center [1059, 89] width 49 height 28
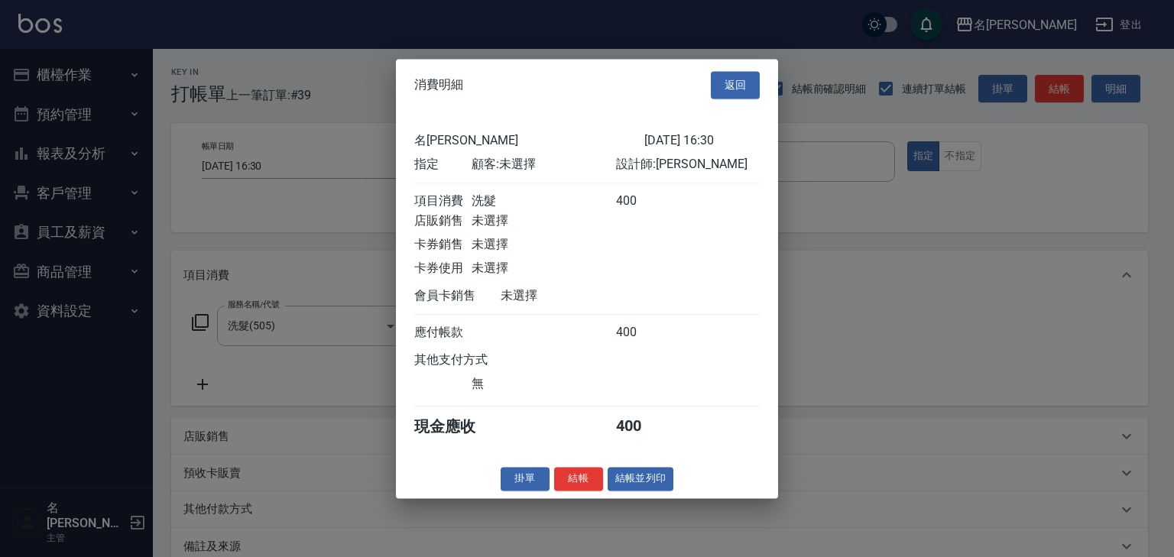
click at [636, 498] on div "消費明細 返回 名留[PERSON_NAME] [DATE] 16:30 指定 顧客: 未選擇 設計師: 阿龔 項目消費 洗髮 400 店販銷售 未選擇 卡券…" at bounding box center [587, 278] width 382 height 439
click at [645, 487] on button "結帳並列印" at bounding box center [641, 479] width 66 height 24
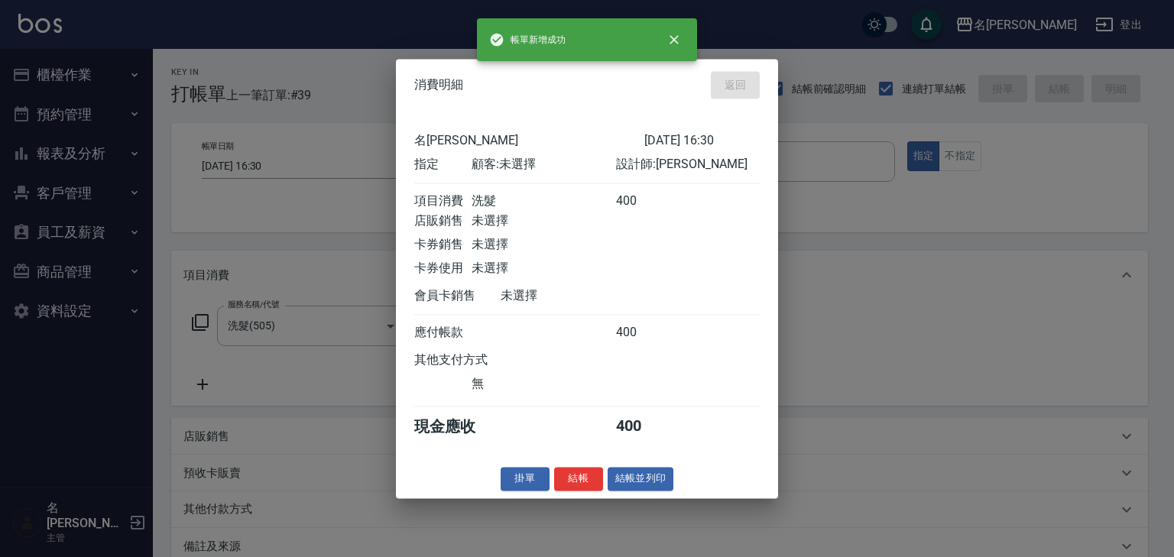
type input "[DATE] 16:35"
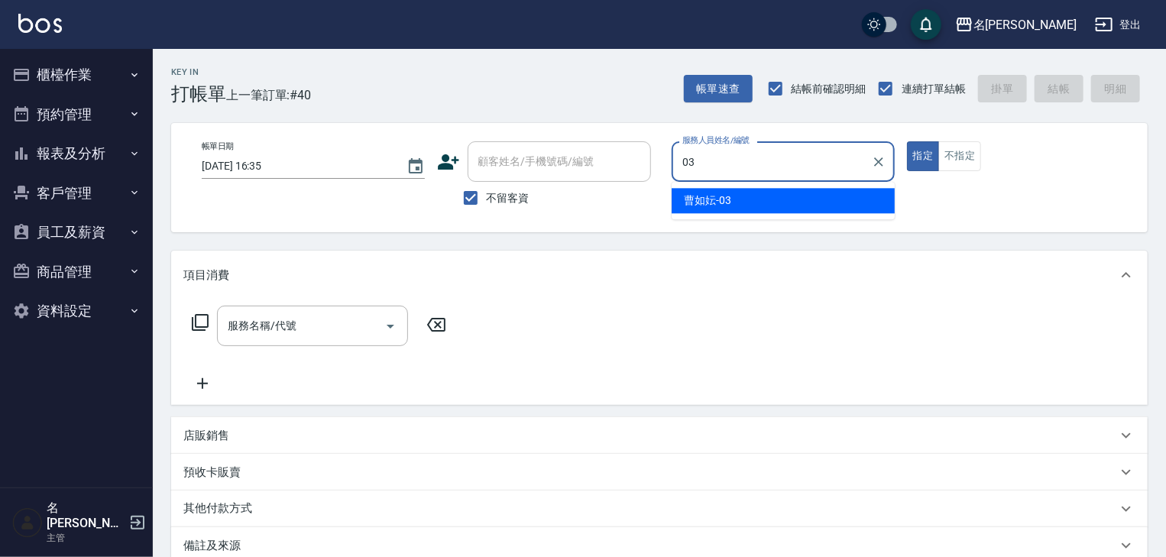
type input "[PERSON_NAME]-03"
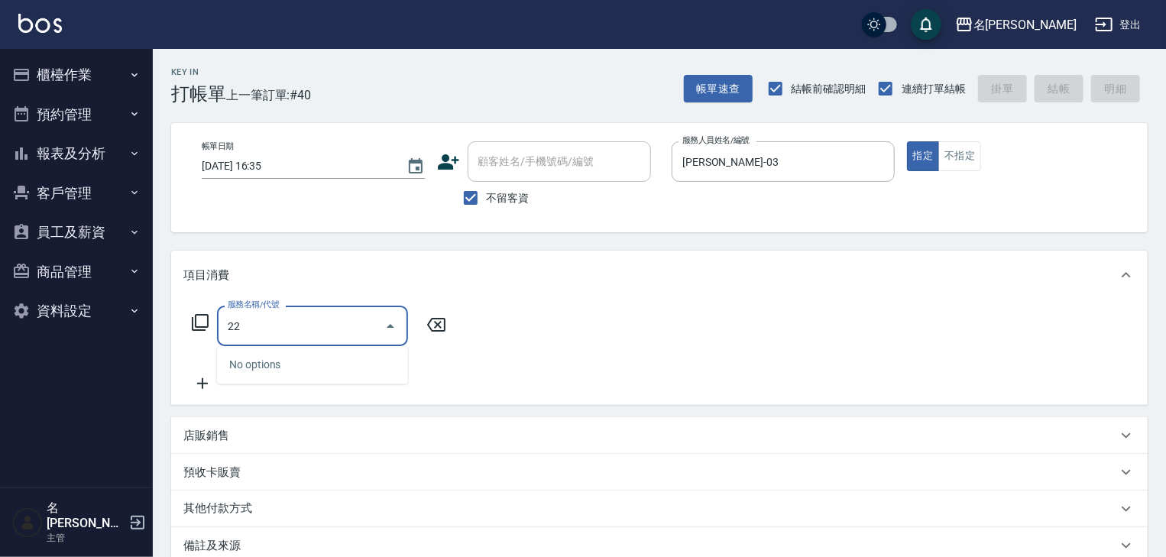
type input "2"
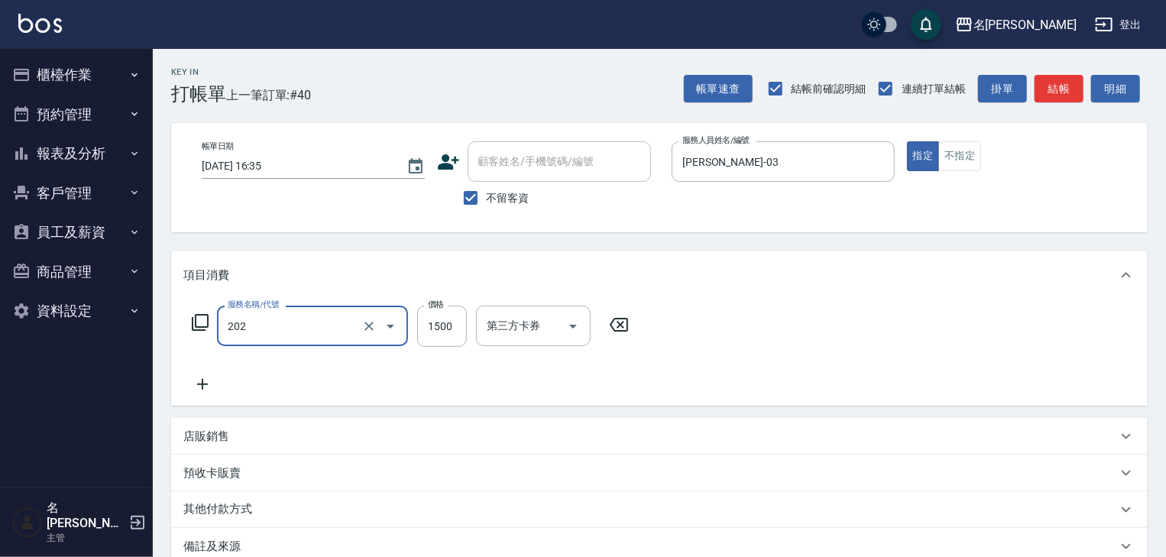
type input "燙髮1500以上(202)"
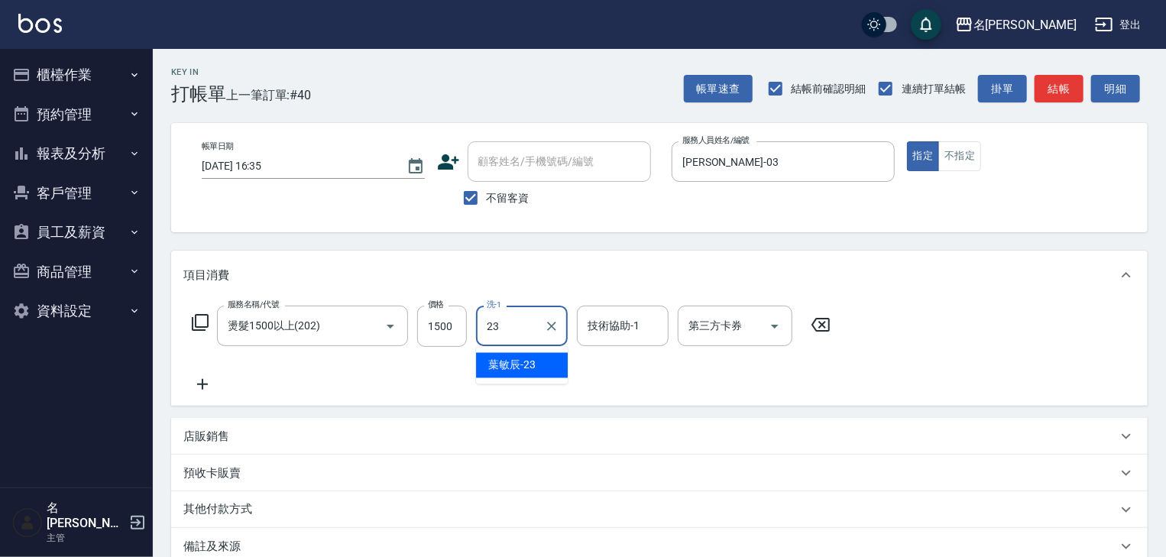
type input "[PERSON_NAME]-23"
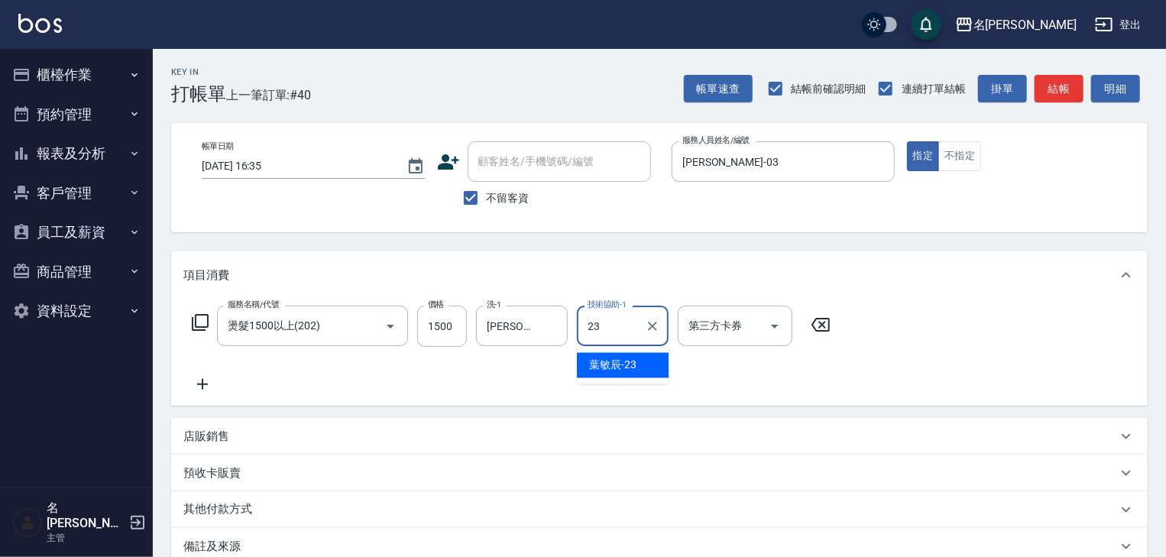
type input "[PERSON_NAME]-23"
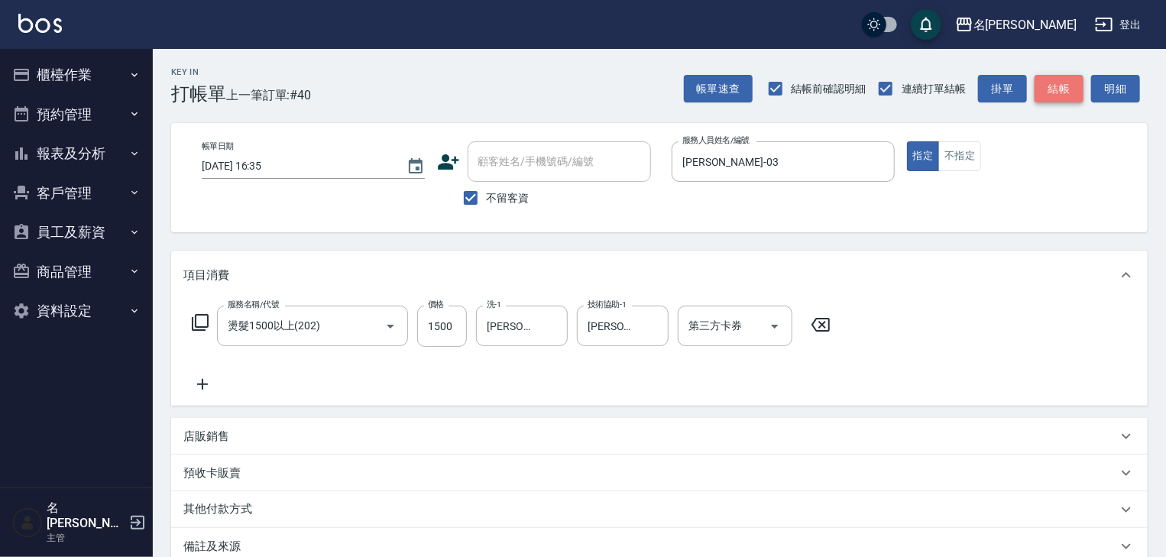
click at [1056, 78] on button "結帳" at bounding box center [1059, 89] width 49 height 28
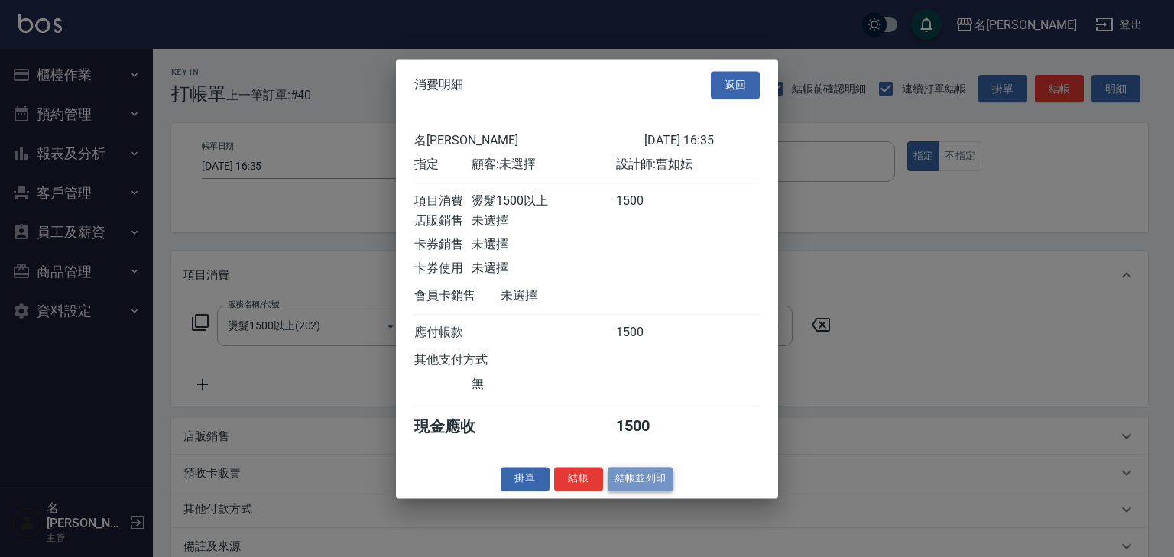
click at [658, 491] on button "結帳並列印" at bounding box center [641, 479] width 66 height 24
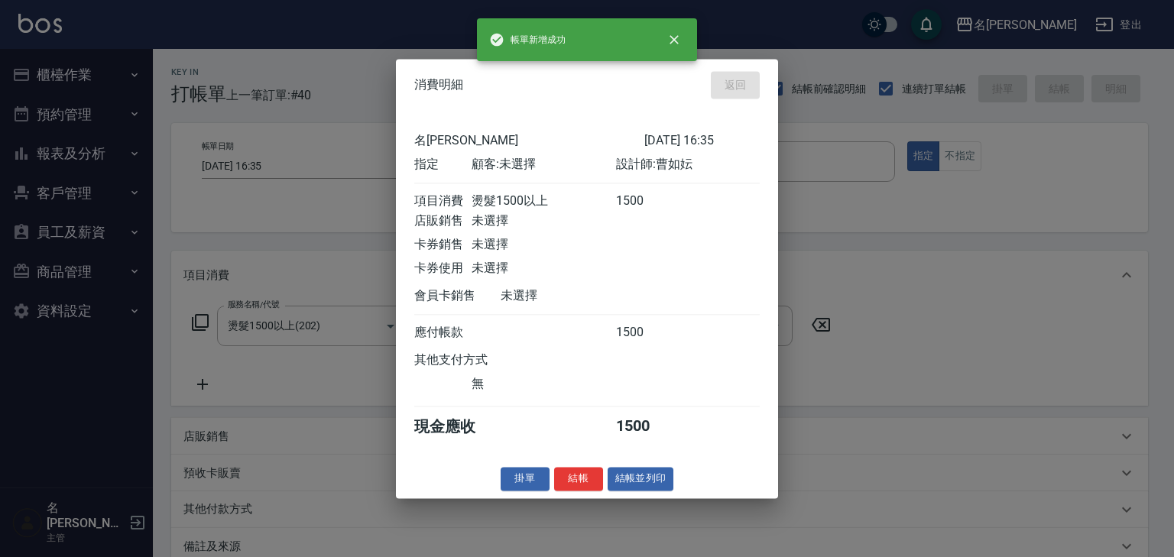
type input "[DATE] 16:40"
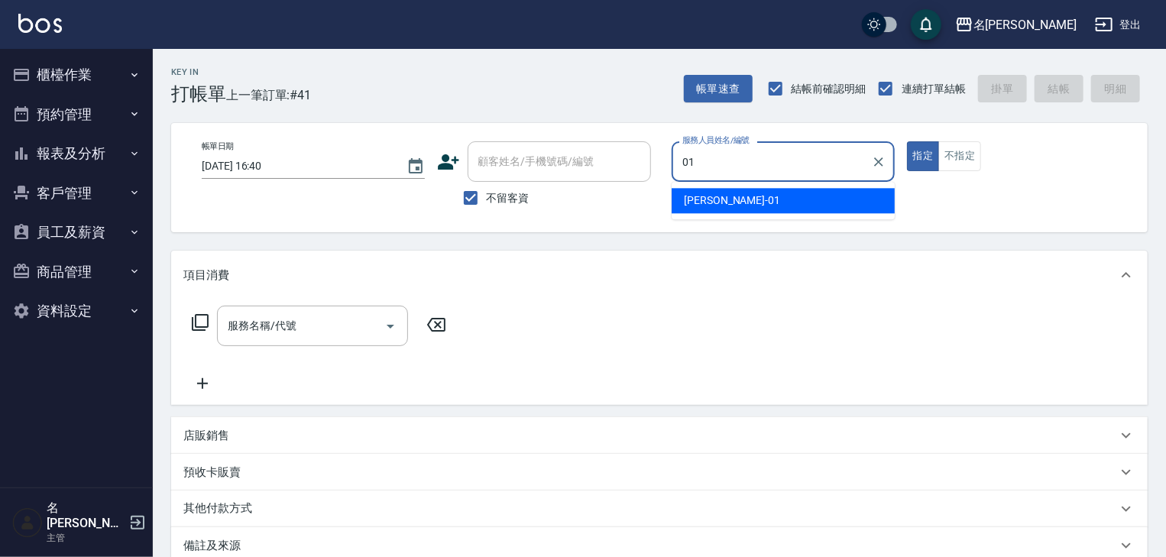
type input "[PERSON_NAME]-01"
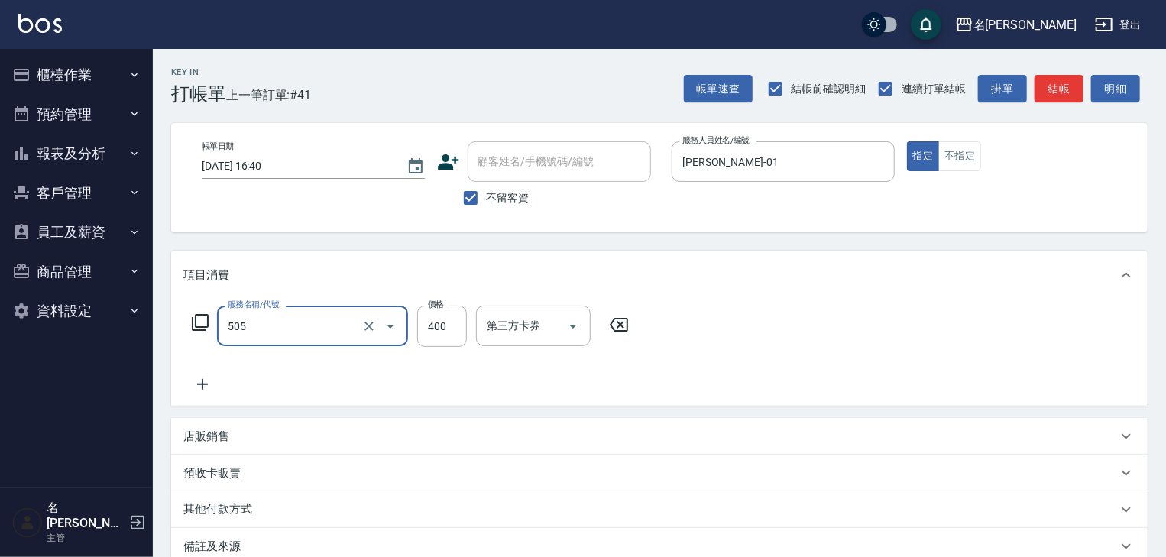
type input "洗髮(505)"
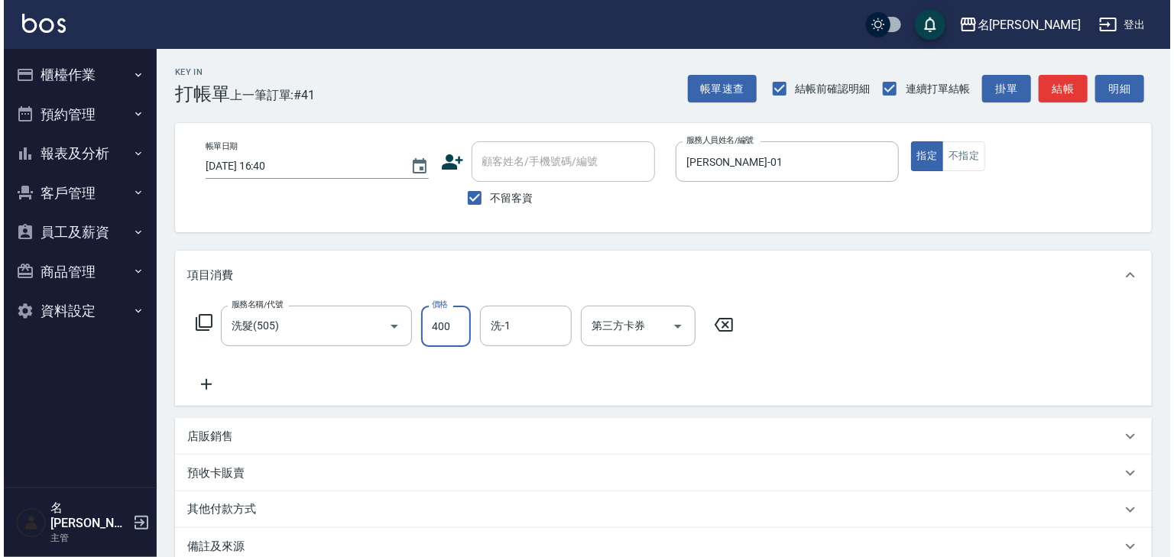
scroll to position [179, 0]
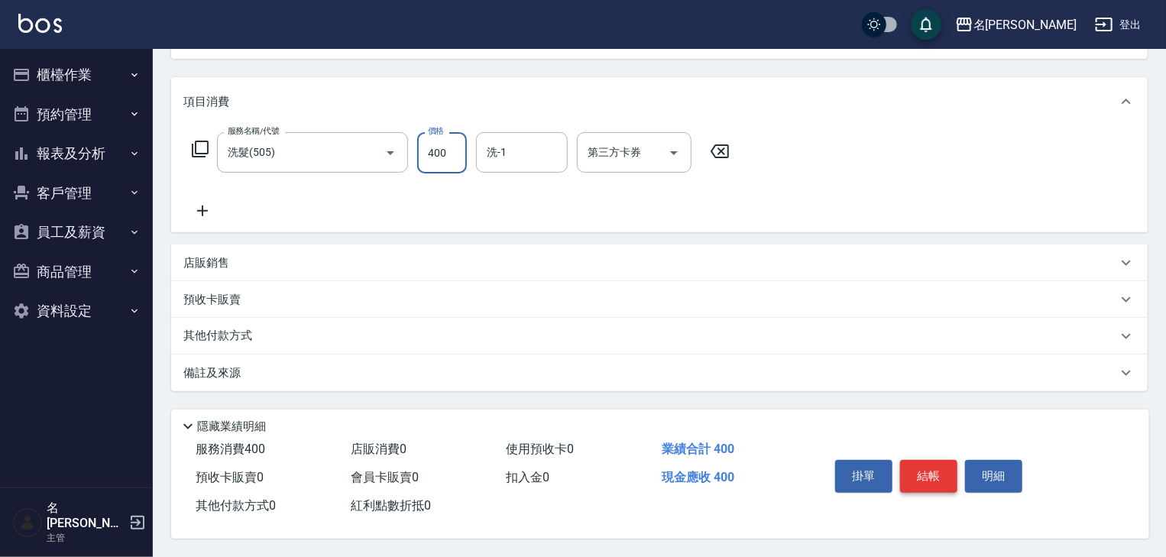
click at [920, 483] on button "結帳" at bounding box center [928, 476] width 57 height 32
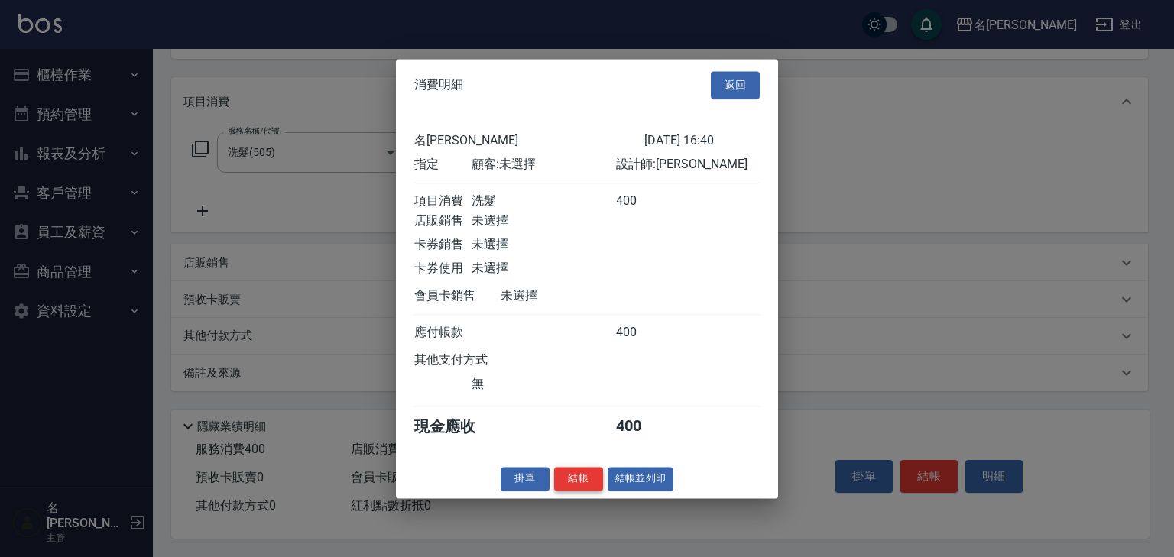
click at [590, 491] on button "結帳" at bounding box center [578, 479] width 49 height 24
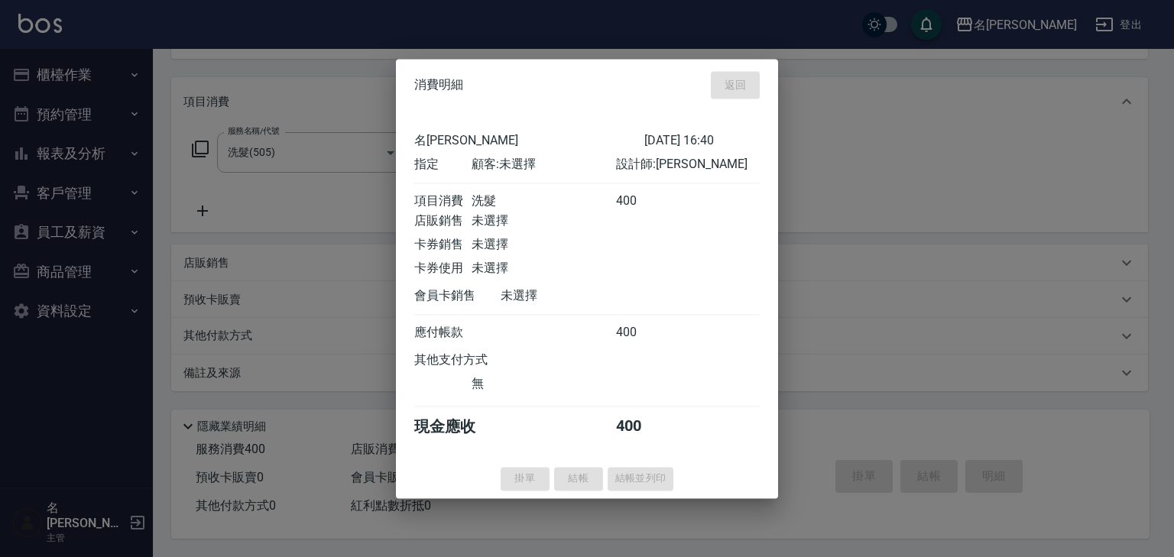
type input "[DATE] 16:44"
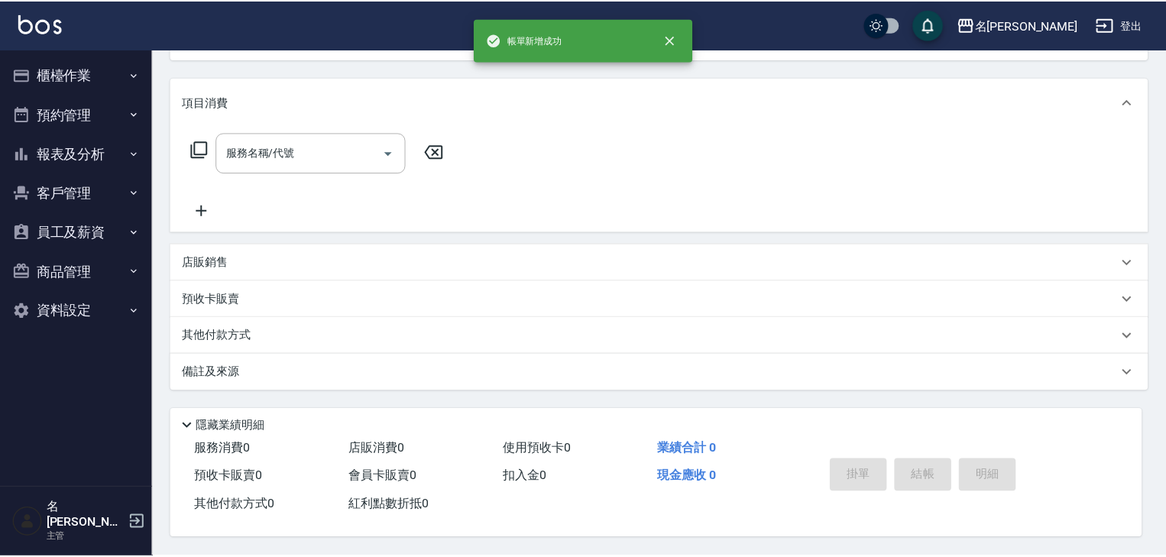
scroll to position [0, 0]
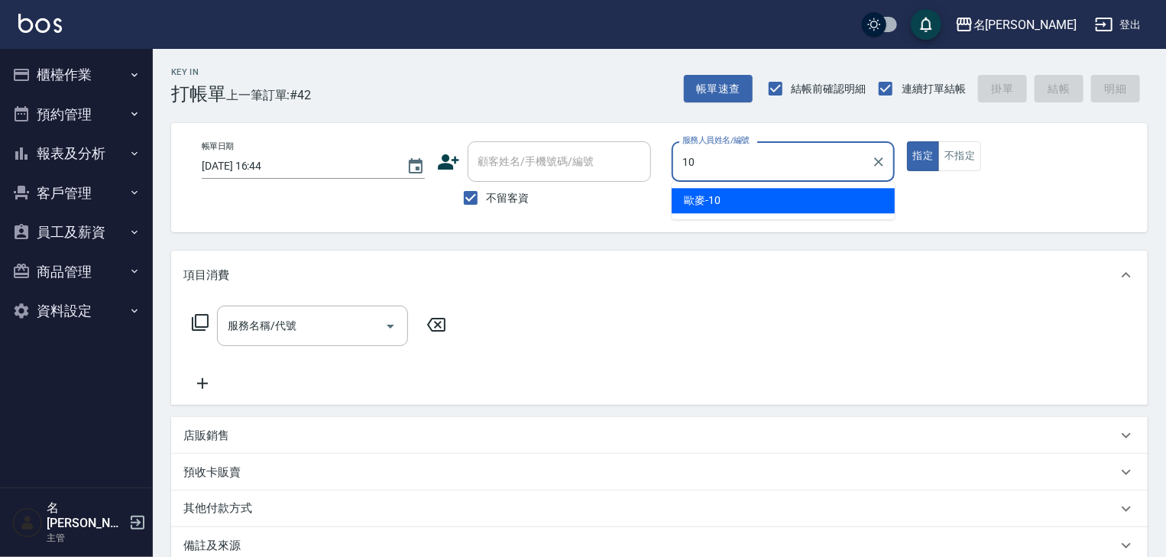
type input "歐麥-10"
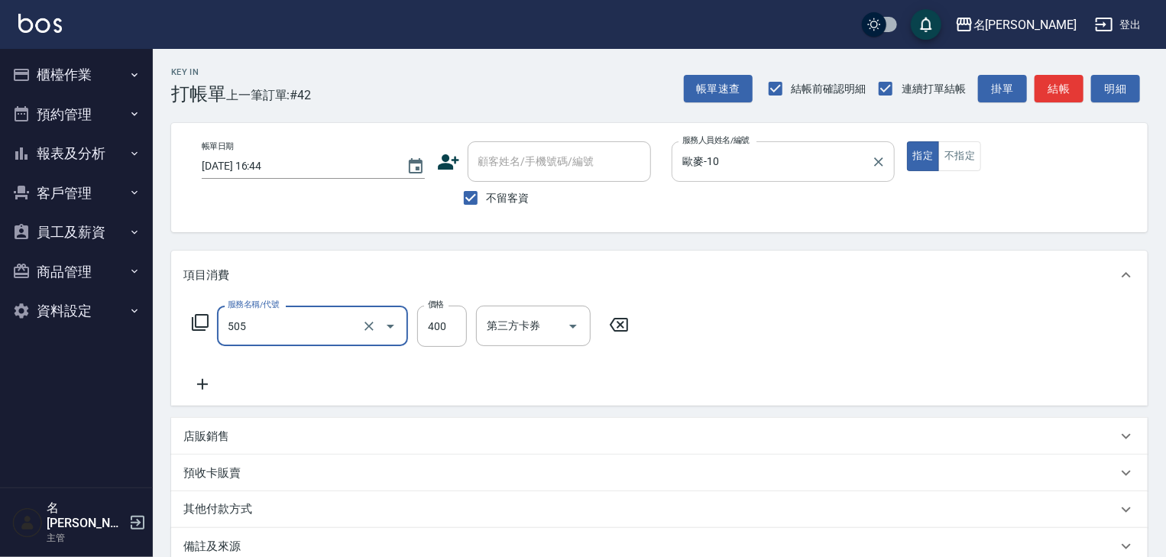
type input "洗髮(505)"
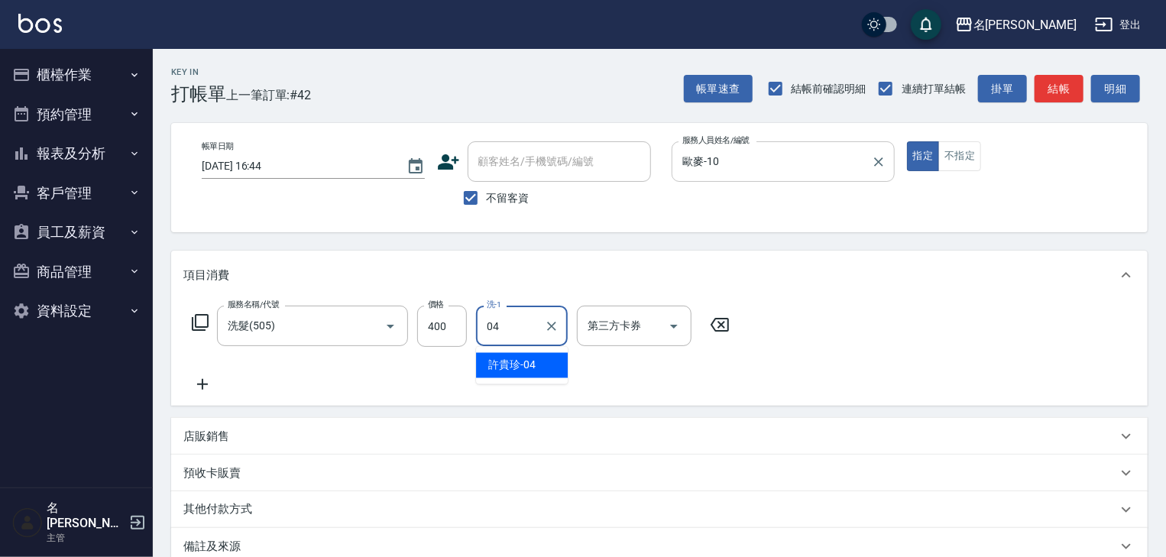
type input "[PERSON_NAME]-04"
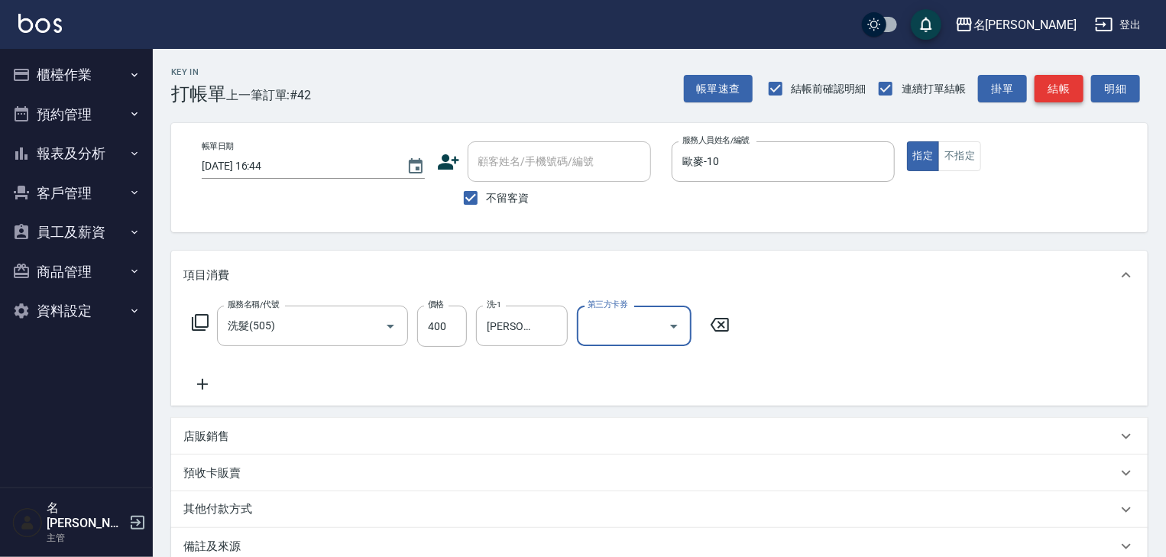
click at [1079, 91] on button "結帳" at bounding box center [1059, 89] width 49 height 28
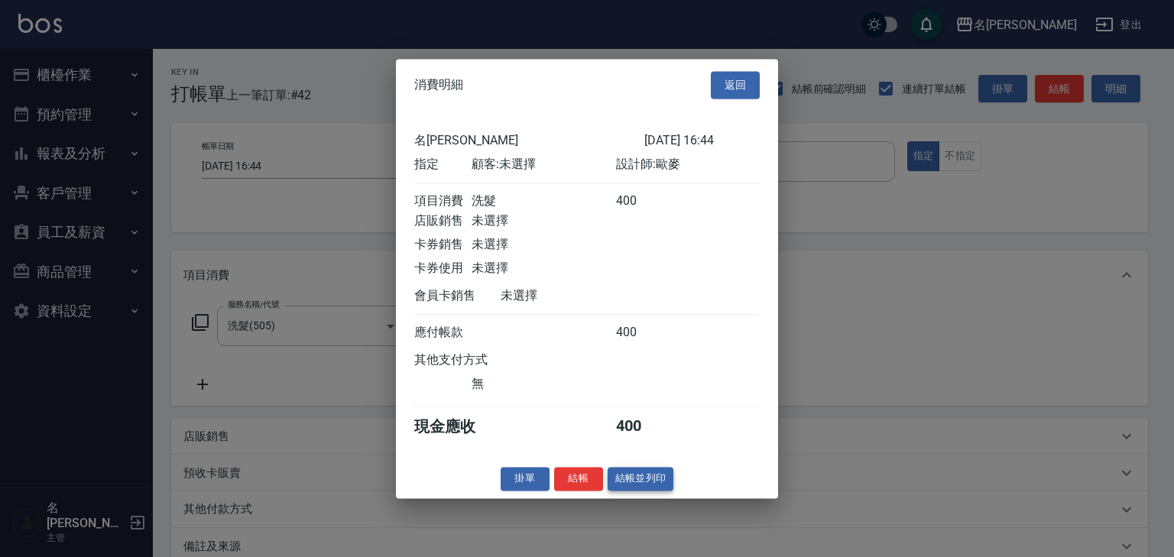
click at [655, 490] on button "結帳並列印" at bounding box center [641, 479] width 66 height 24
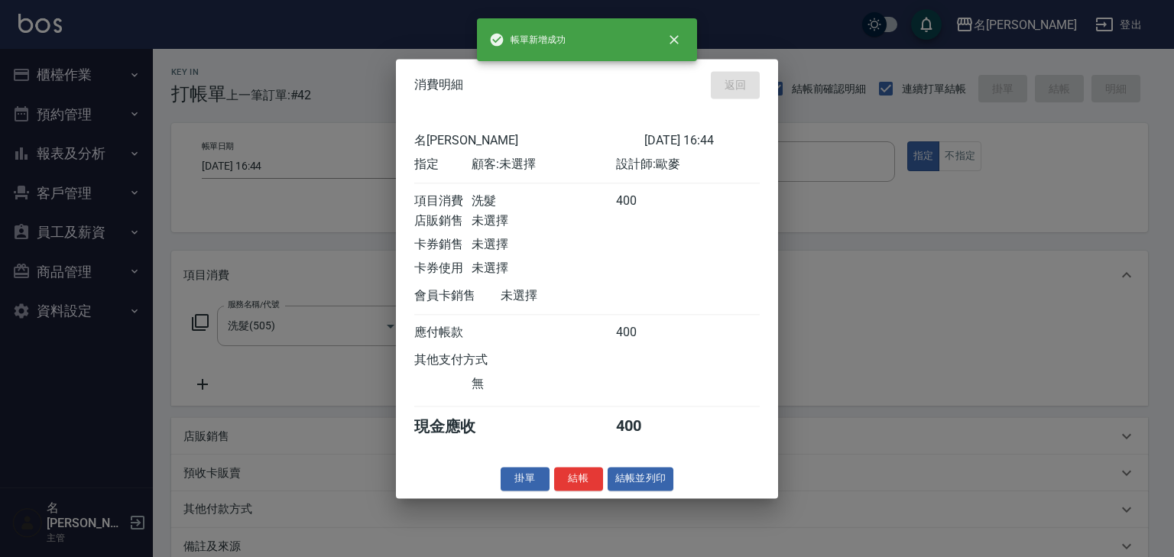
type input "[DATE] 16:51"
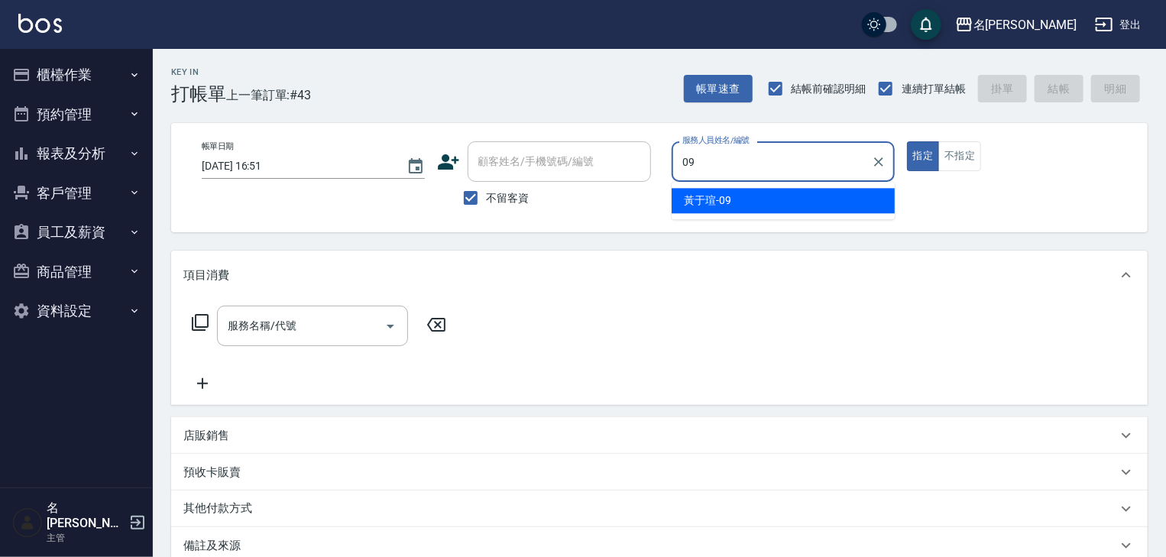
type input "[PERSON_NAME]-09"
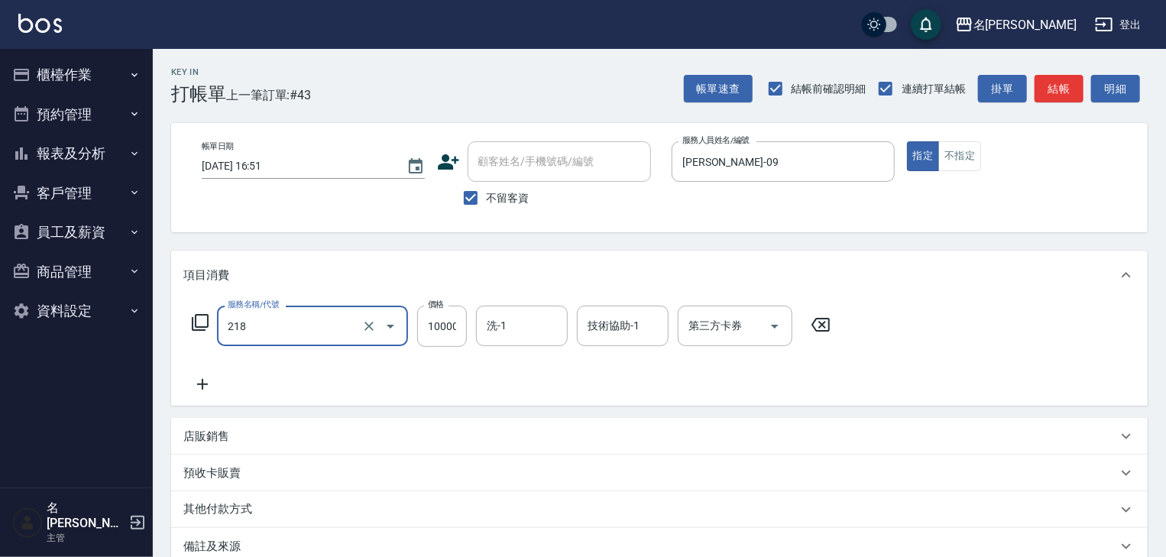
type input "接髮(218)"
click at [822, 319] on icon at bounding box center [821, 325] width 18 height 14
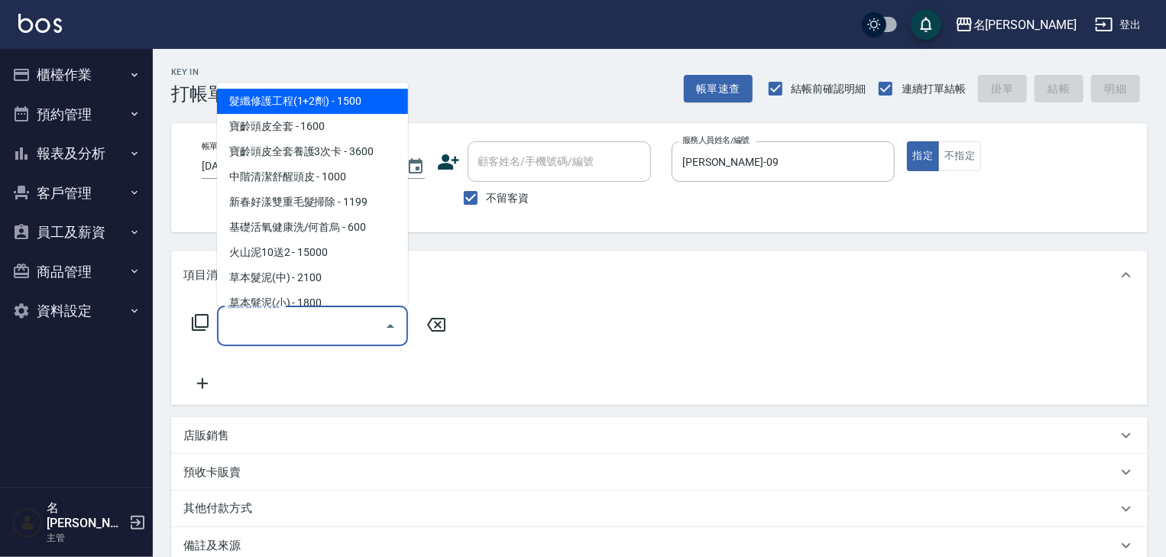
click at [349, 336] on input "服務名稱/代號" at bounding box center [301, 326] width 154 height 27
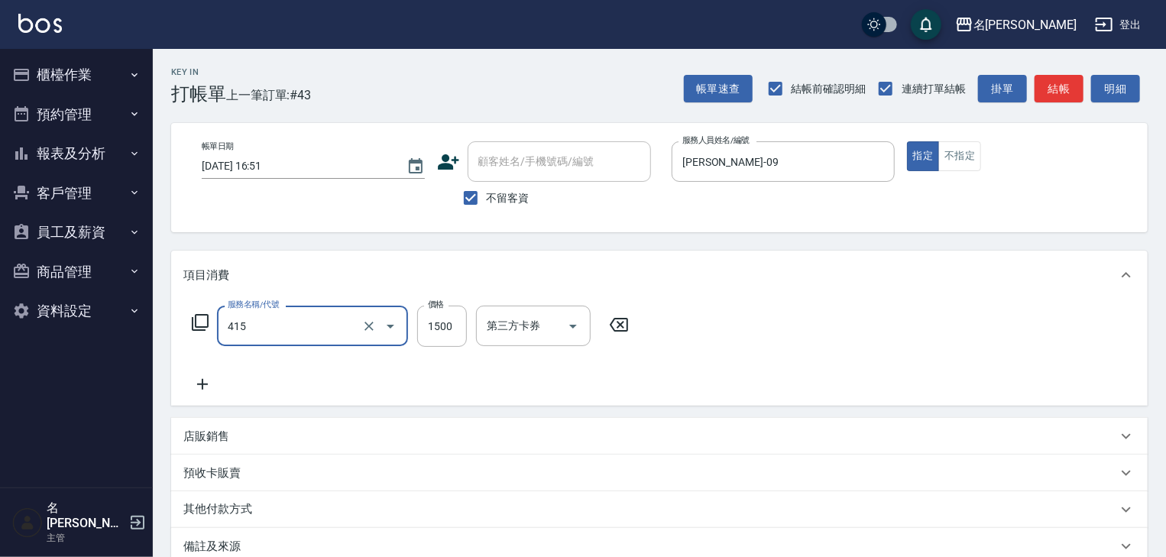
type input "染髮1500↑(415)"
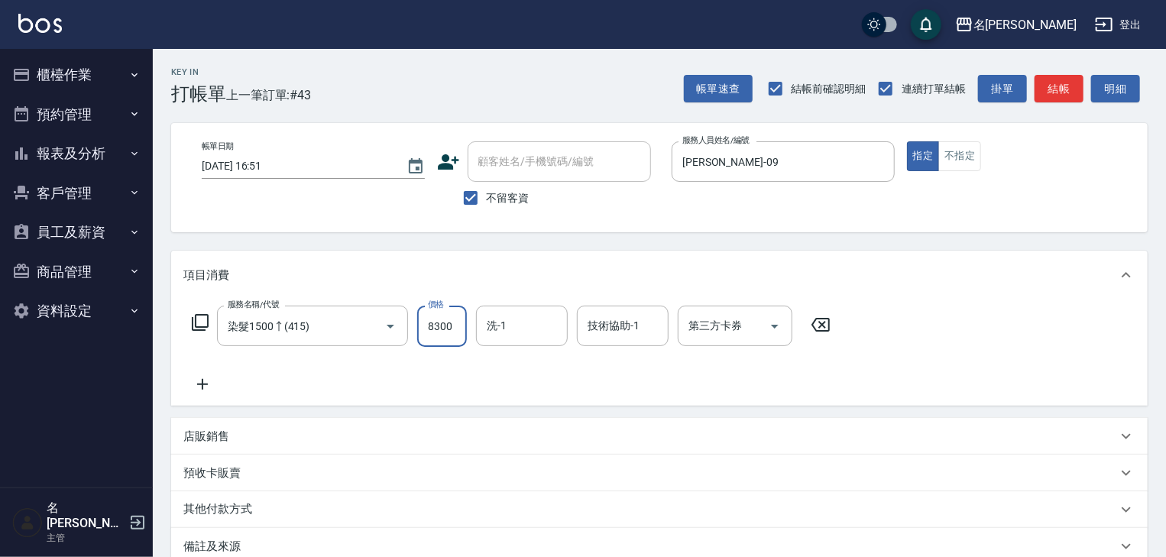
type input "8300"
click at [203, 384] on icon at bounding box center [202, 384] width 11 height 11
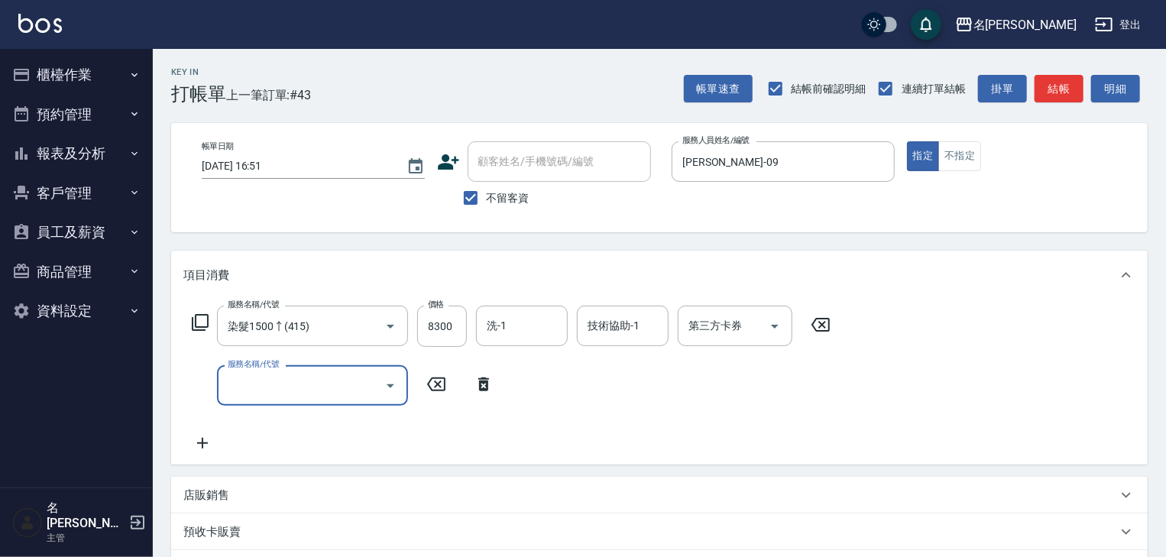
click at [310, 483] on div "店販銷售" at bounding box center [659, 495] width 977 height 37
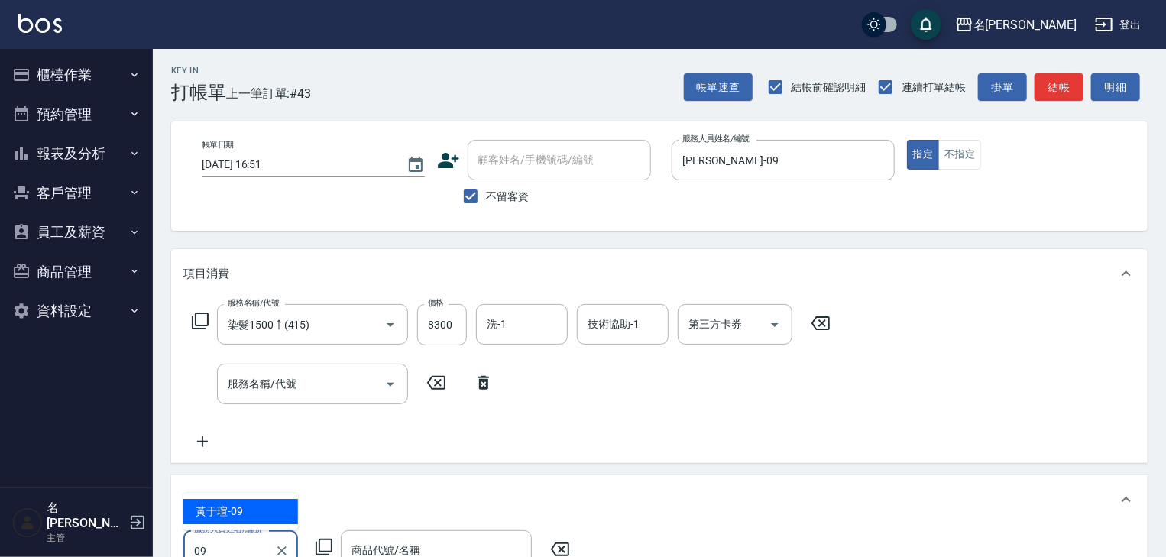
type input "[PERSON_NAME]-09"
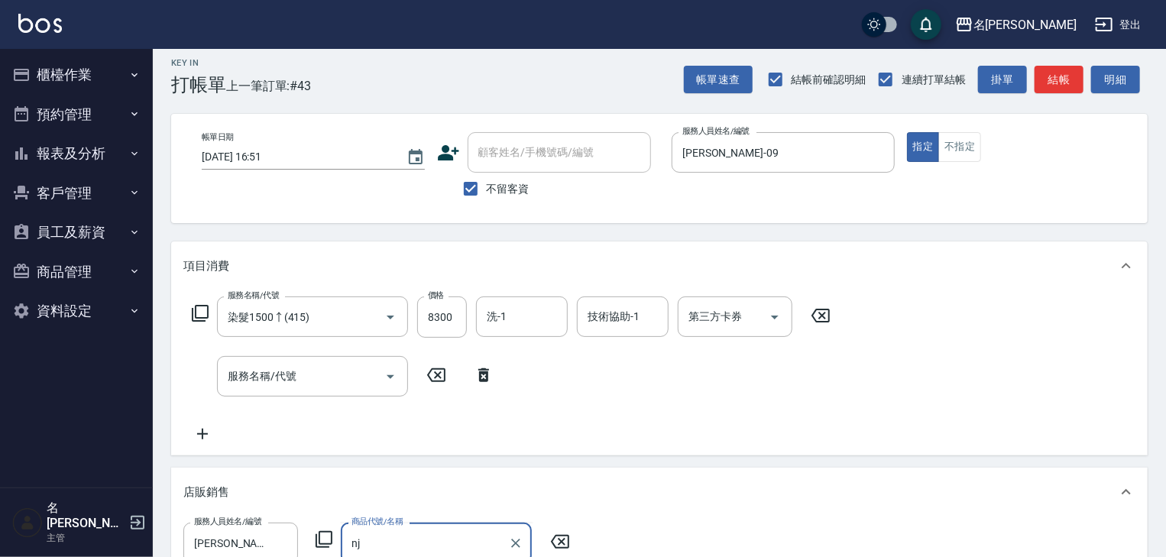
type input "n"
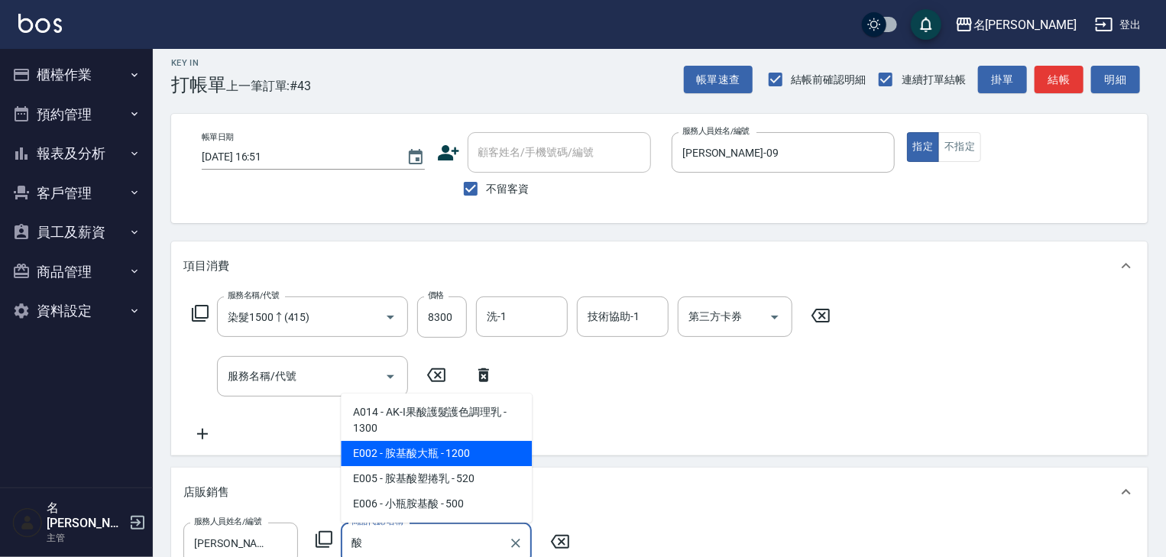
click at [481, 462] on span "E002 - 胺基酸大瓶 - 1200" at bounding box center [436, 453] width 191 height 25
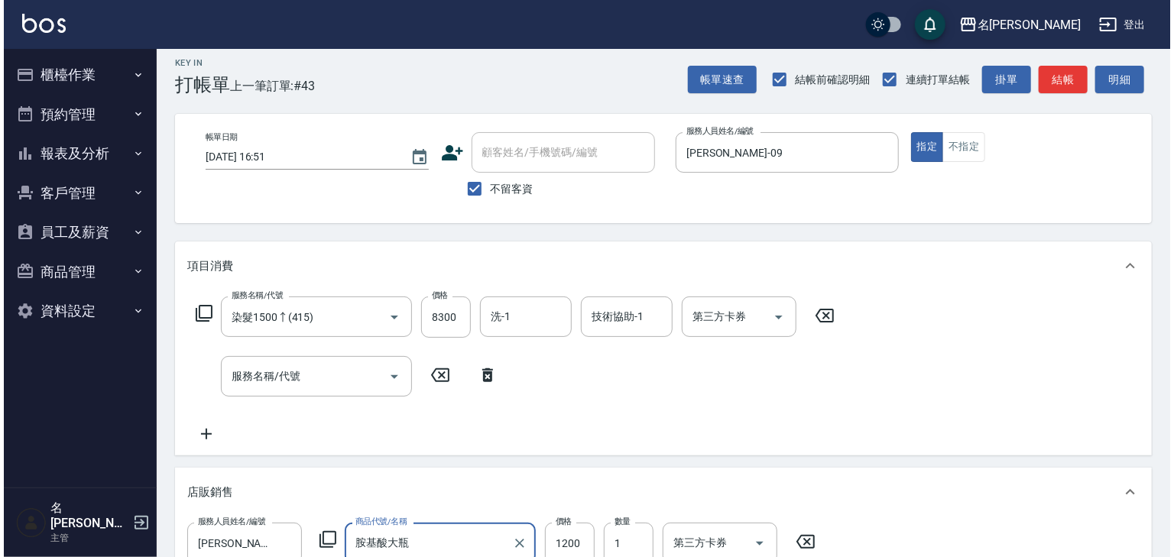
scroll to position [335, 0]
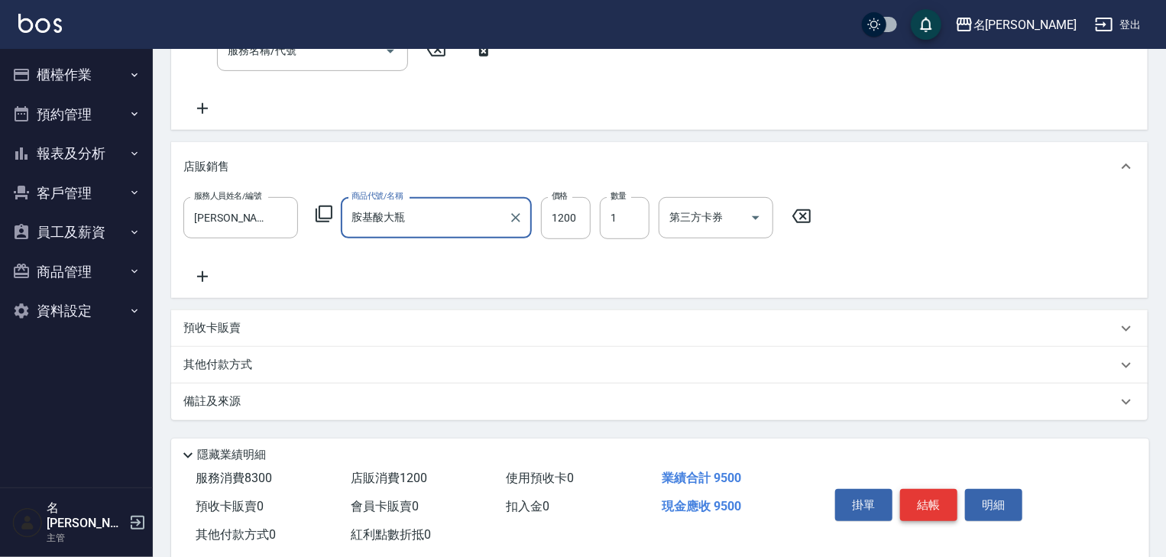
type input "胺基酸大瓶"
click at [924, 503] on button "結帳" at bounding box center [928, 505] width 57 height 32
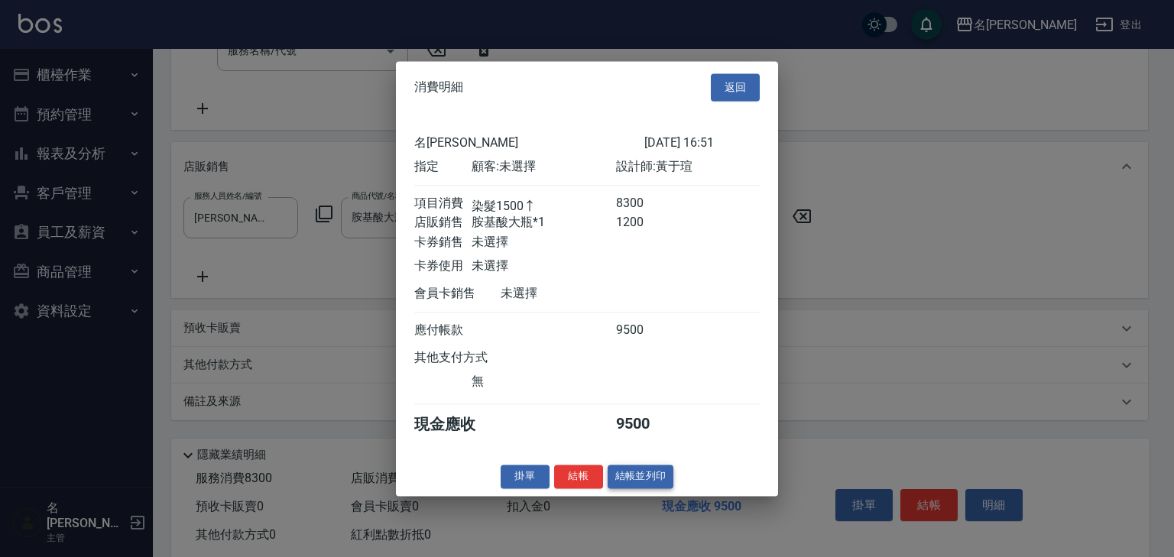
click at [621, 477] on button "結帳並列印" at bounding box center [641, 477] width 66 height 24
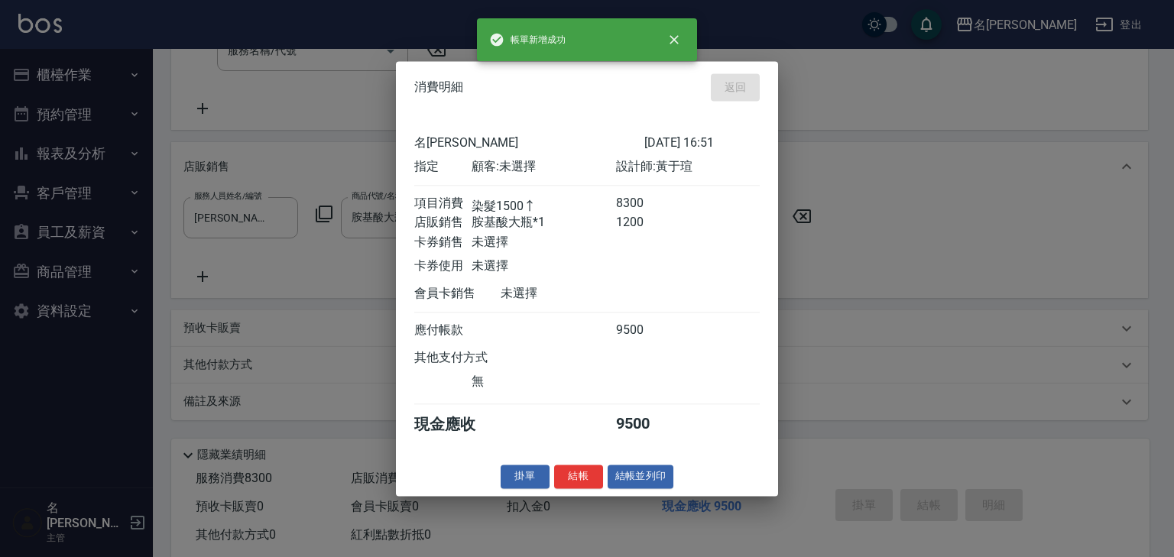
type input "[DATE] 16:55"
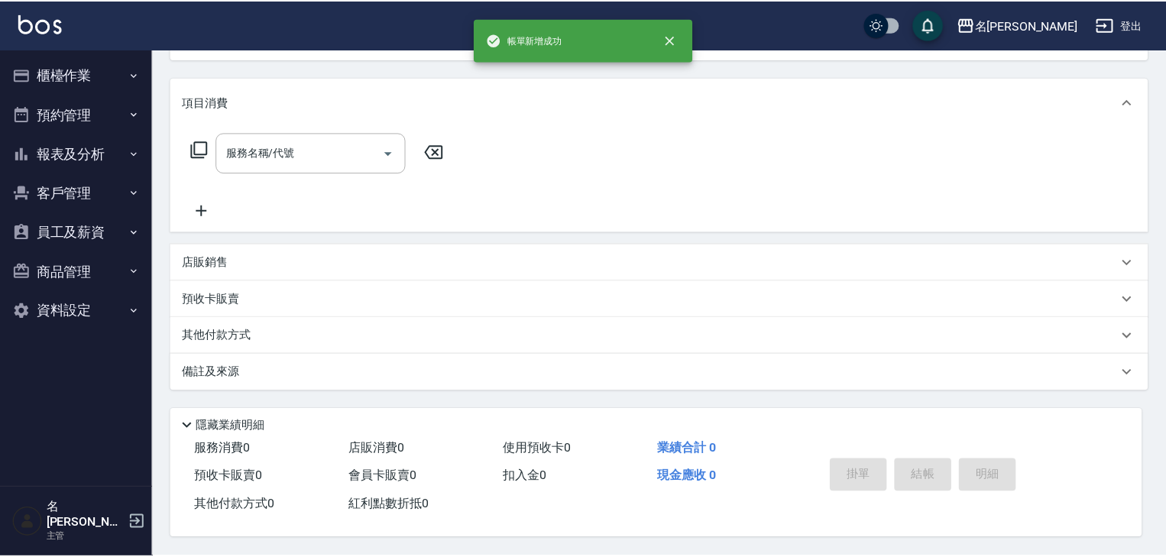
scroll to position [0, 0]
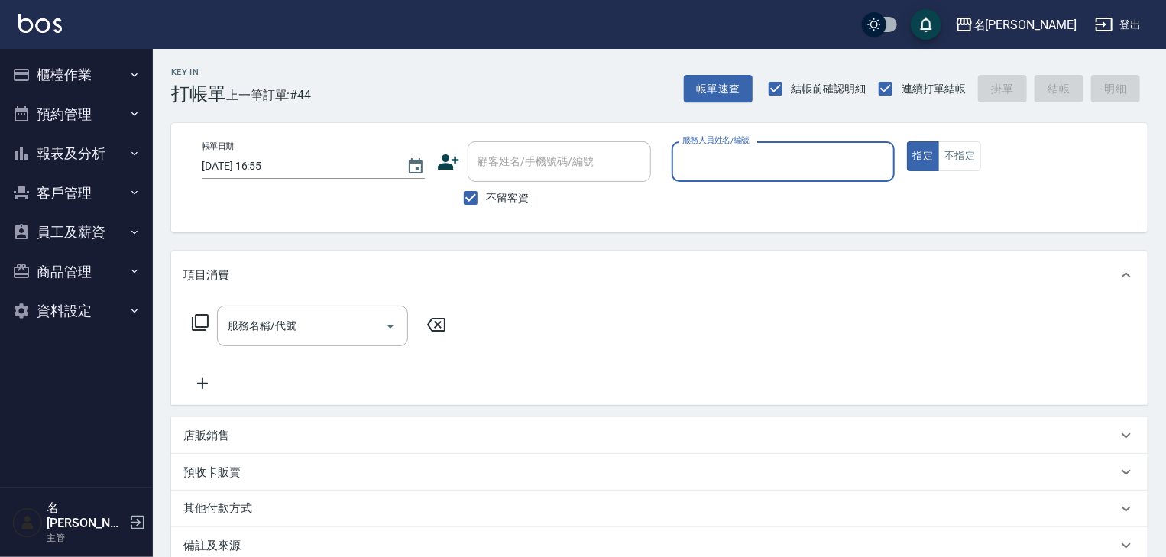
click at [79, 78] on button "櫃檯作業" at bounding box center [76, 75] width 141 height 40
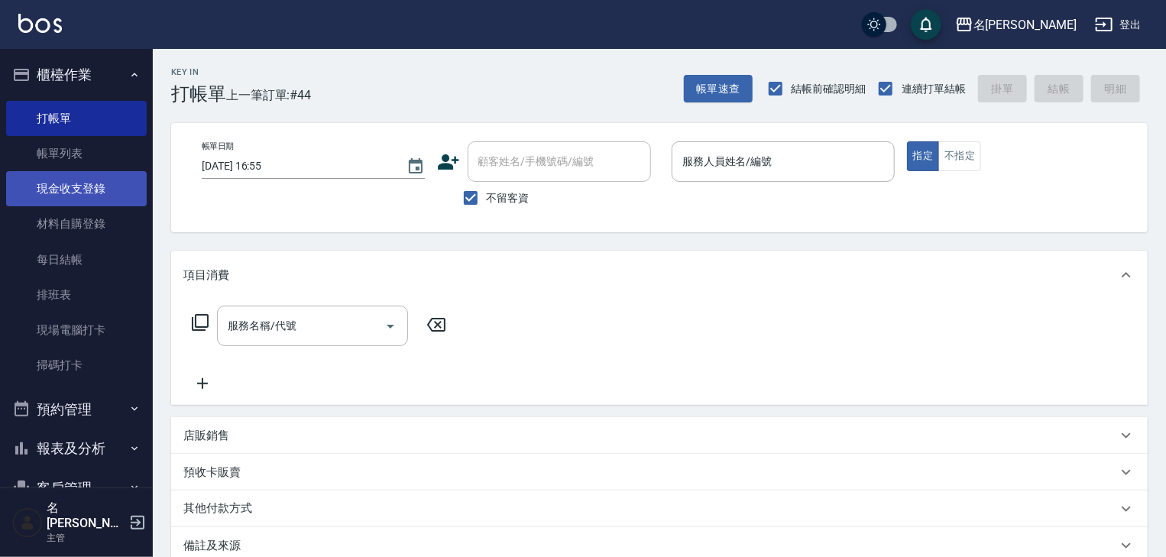
click at [93, 180] on link "現金收支登錄" at bounding box center [76, 188] width 141 height 35
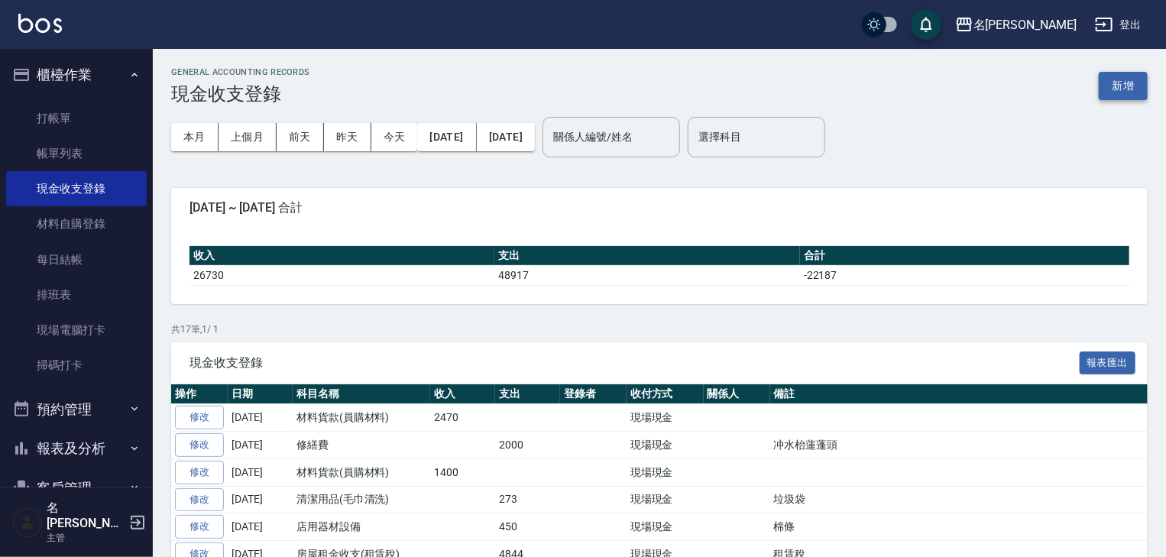
click at [1117, 73] on button "新增" at bounding box center [1123, 86] width 49 height 28
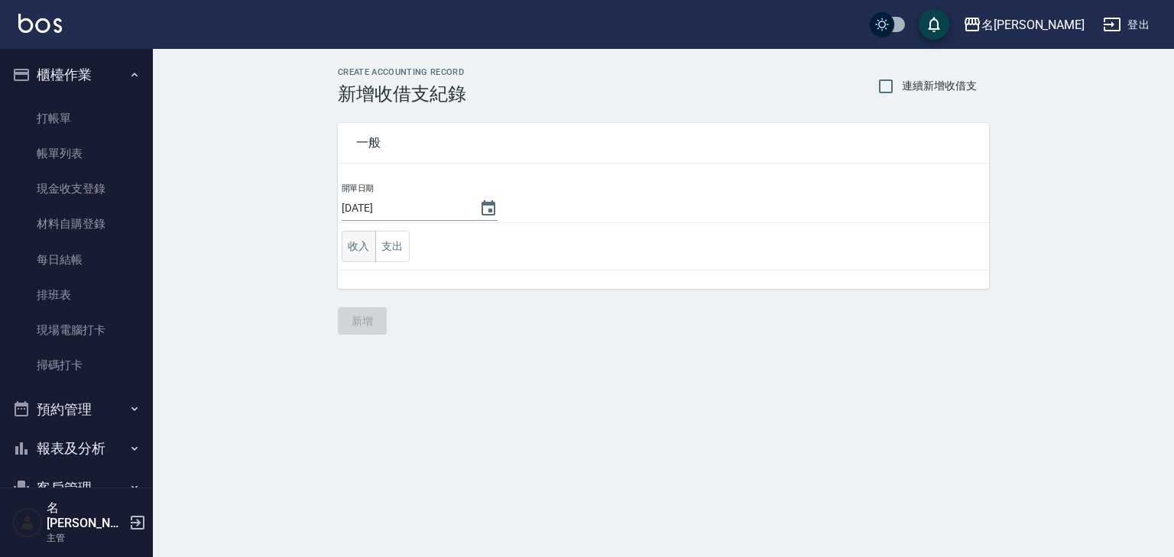
click at [362, 244] on button "收入" at bounding box center [359, 246] width 34 height 31
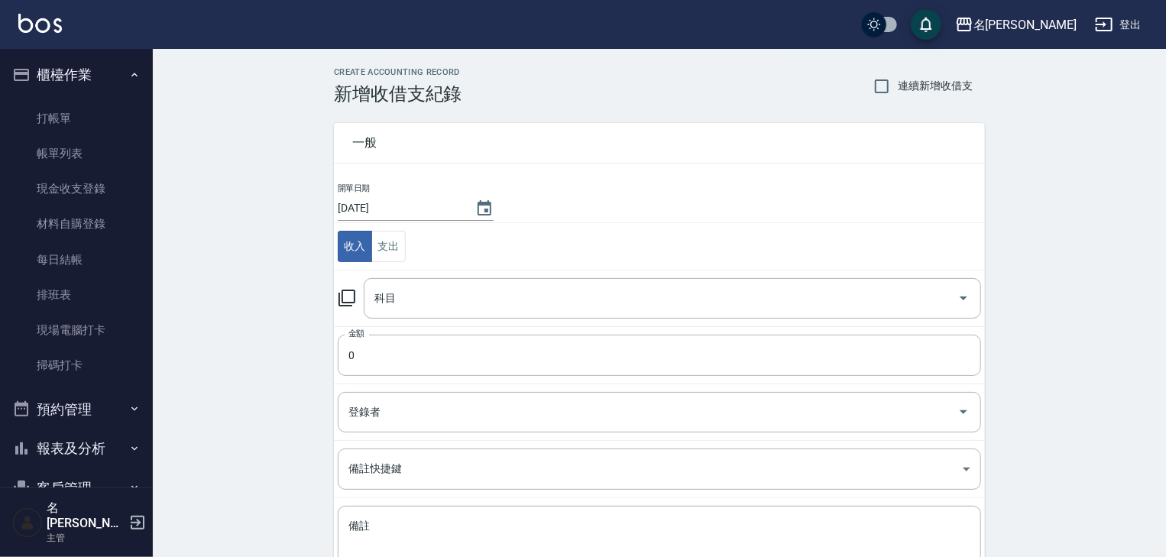
click at [352, 287] on div "科目 科目" at bounding box center [660, 298] width 644 height 41
click at [346, 295] on icon at bounding box center [347, 298] width 18 height 18
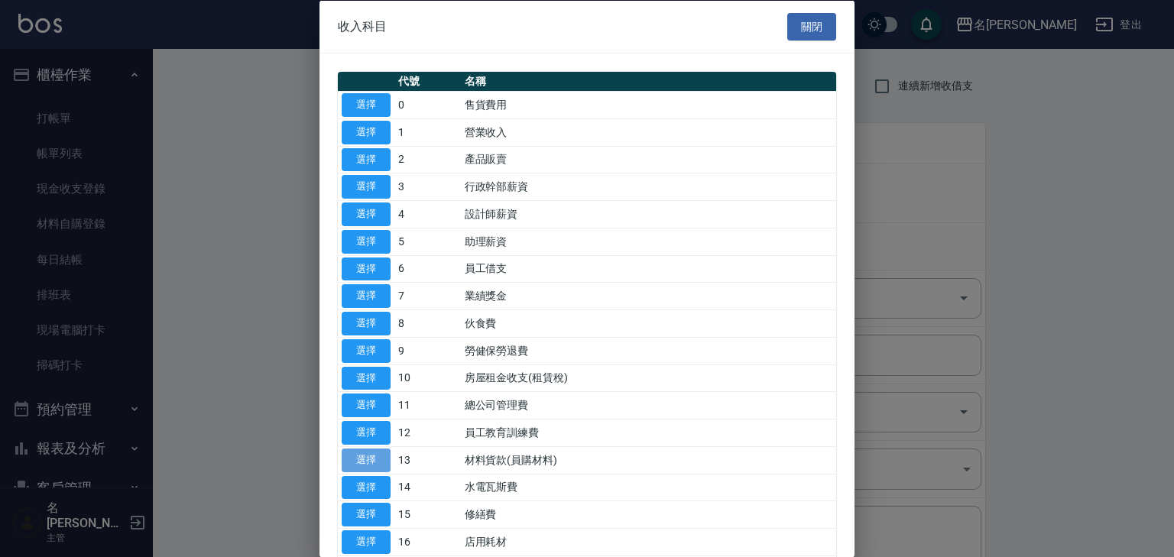
click at [373, 463] on button "選擇" at bounding box center [366, 460] width 49 height 24
type input "13 材料貨款(員購材料)"
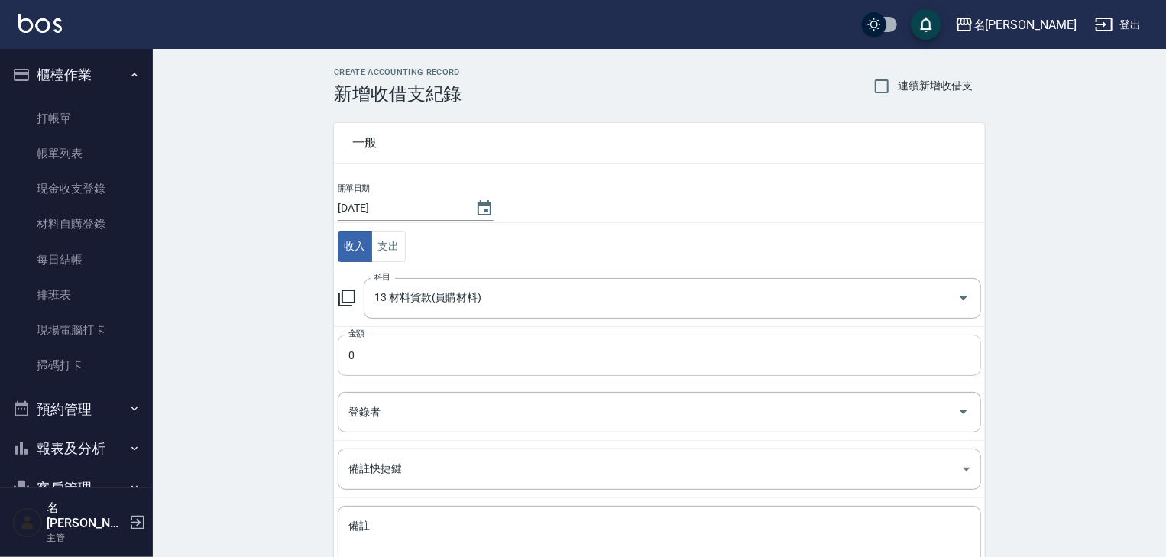
click at [401, 352] on input "0" at bounding box center [660, 355] width 644 height 41
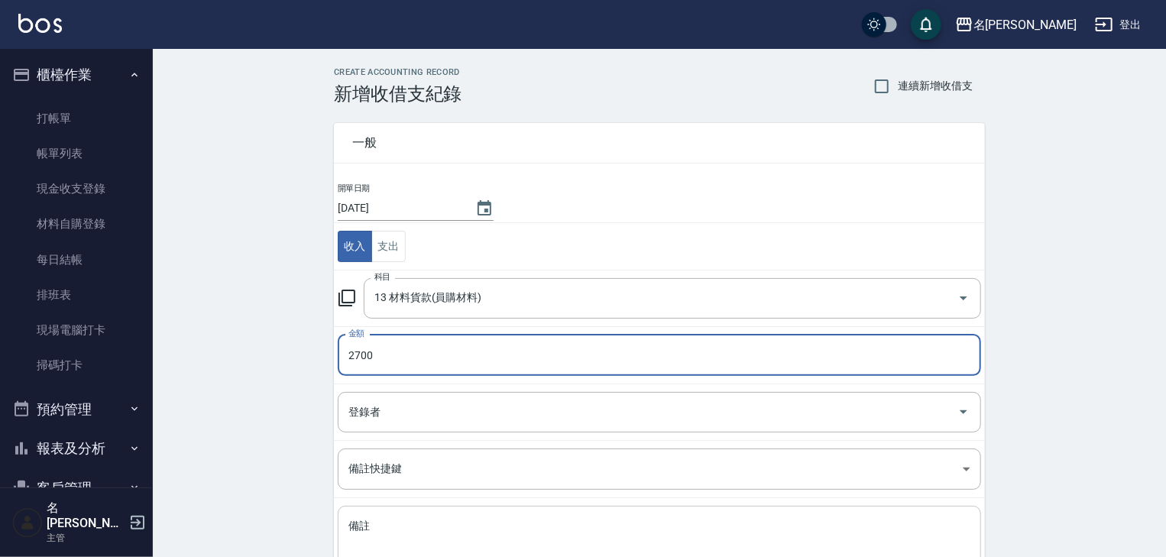
scroll to position [116, 0]
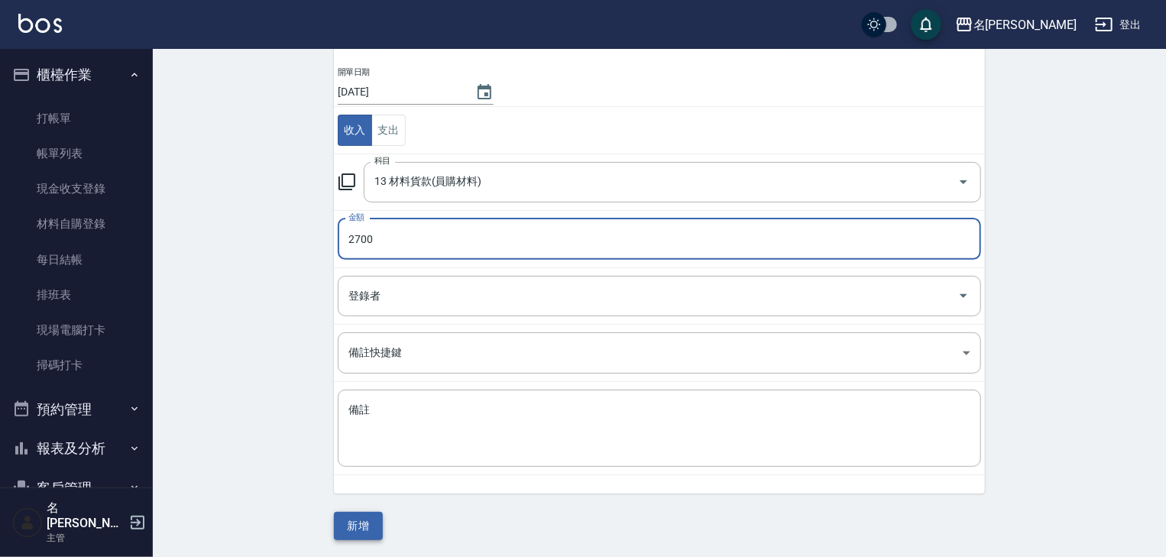
type input "2700"
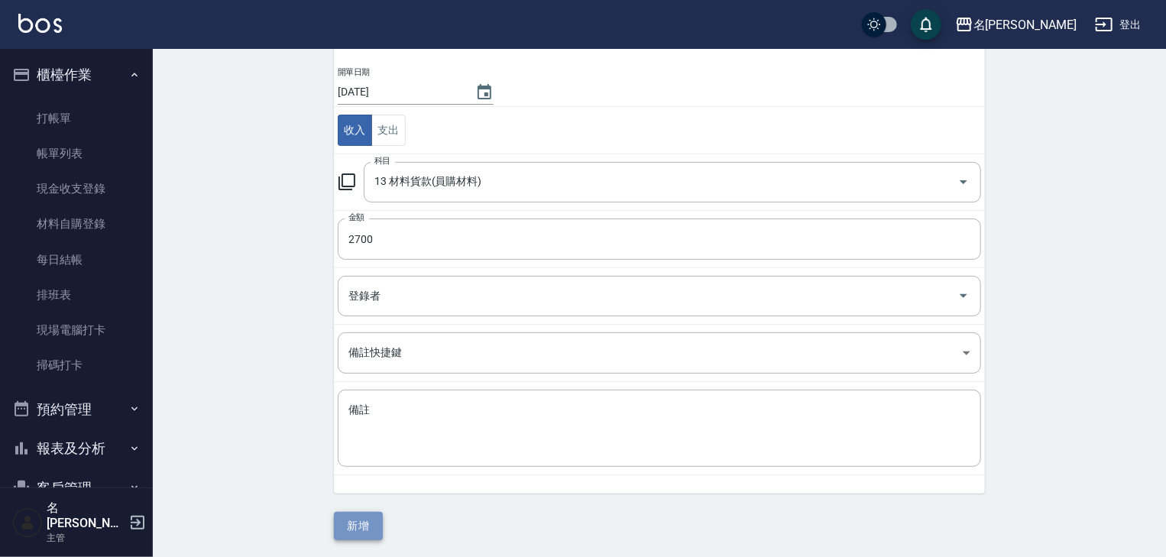
click at [372, 535] on button "新增" at bounding box center [358, 526] width 49 height 28
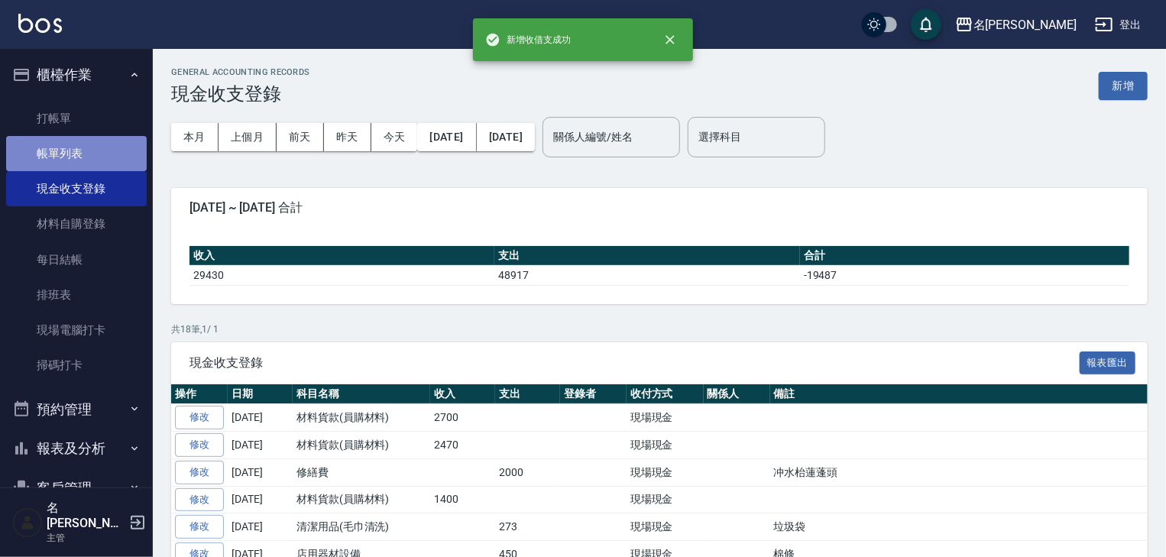
click at [92, 151] on link "帳單列表" at bounding box center [76, 153] width 141 height 35
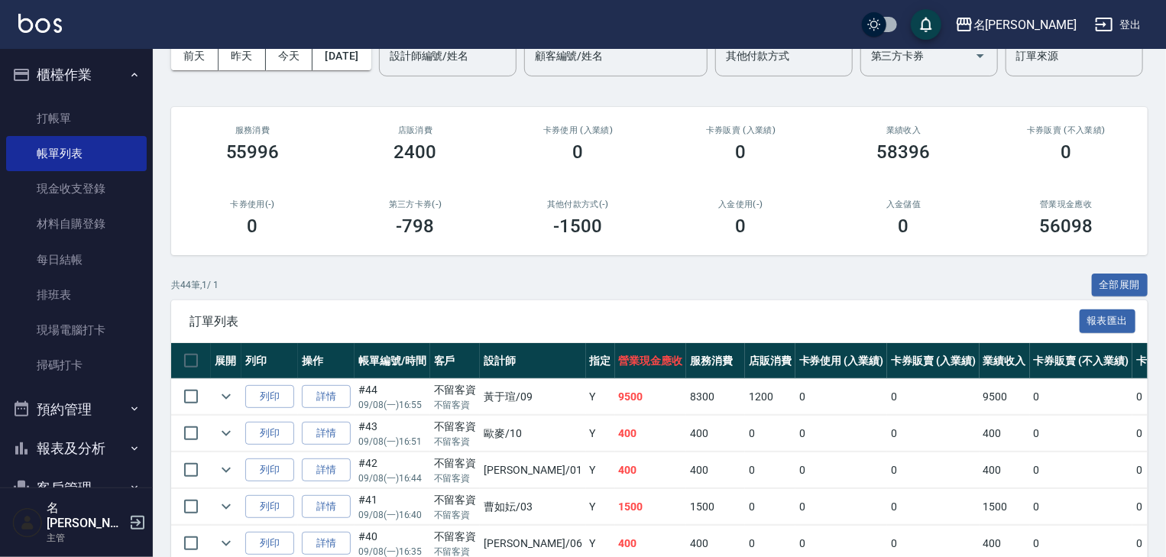
scroll to position [326, 0]
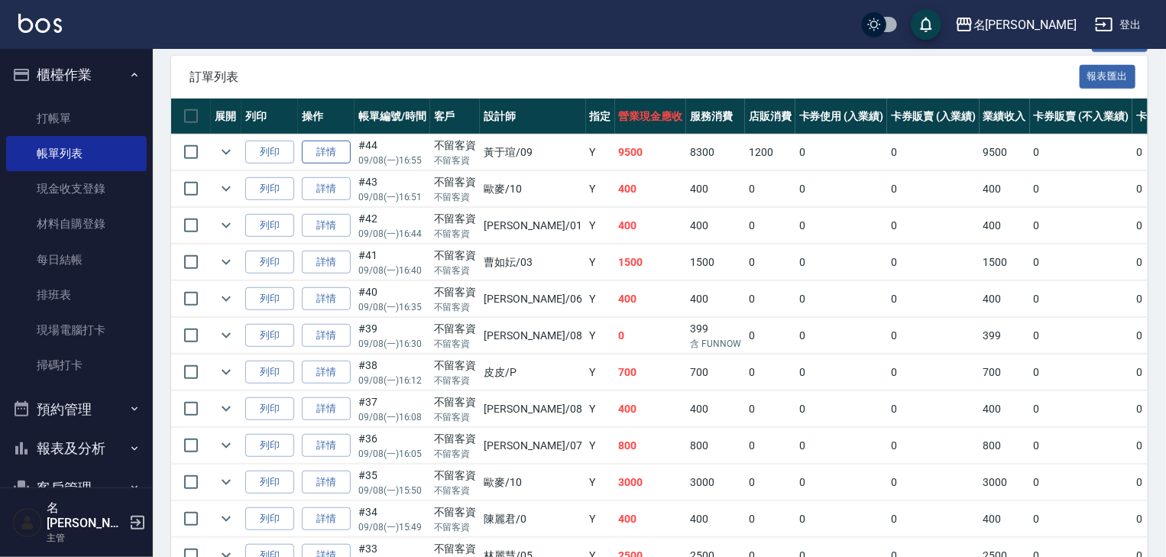
click at [312, 164] on link "詳情" at bounding box center [326, 153] width 49 height 24
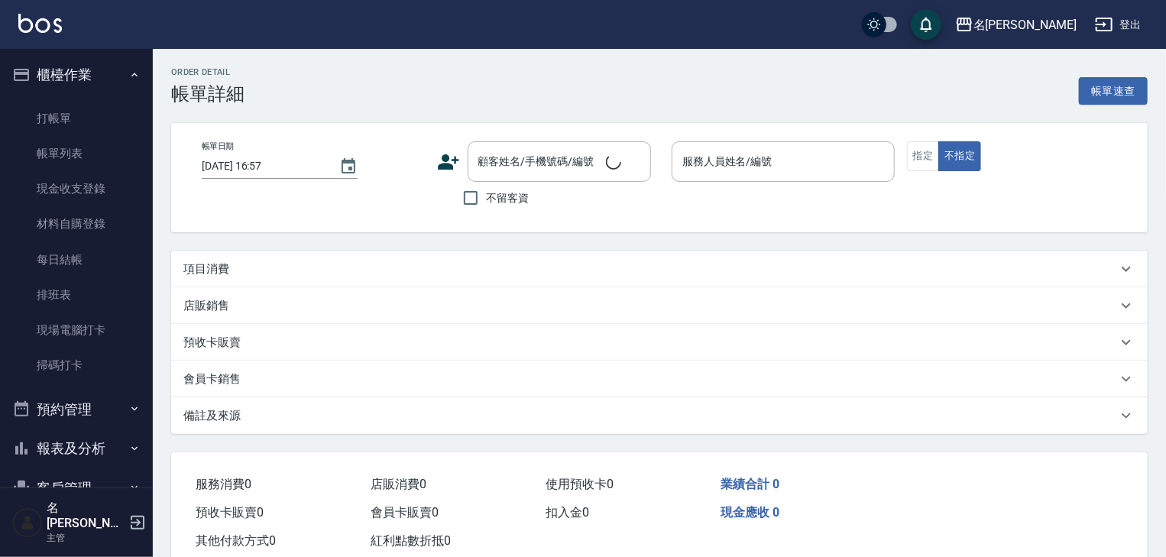
type input "[DATE] 16:55"
checkbox input "true"
type input "[PERSON_NAME]-09"
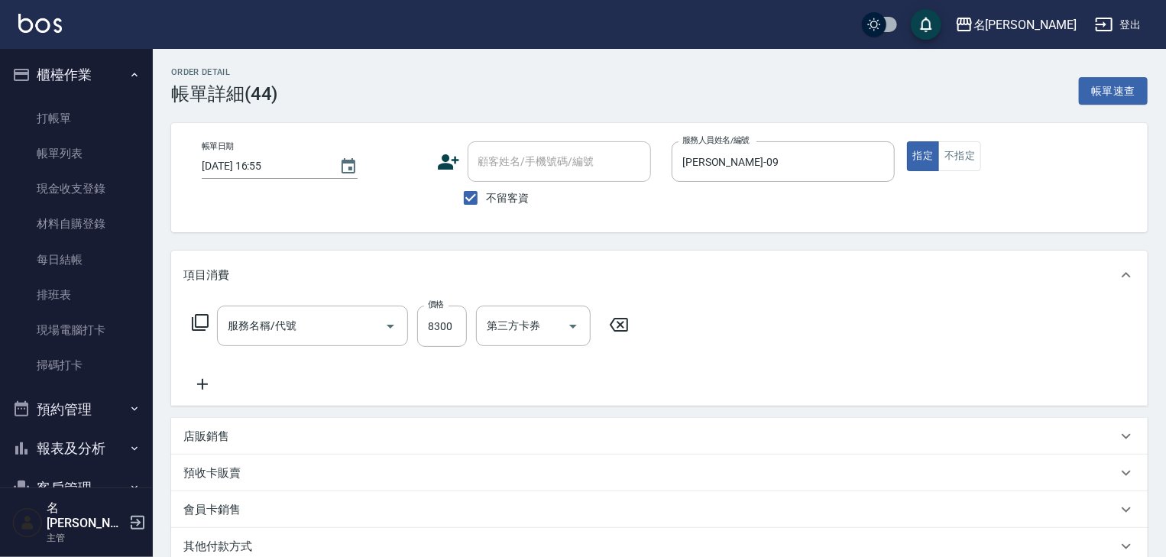
type input "染髮1500↑(415)"
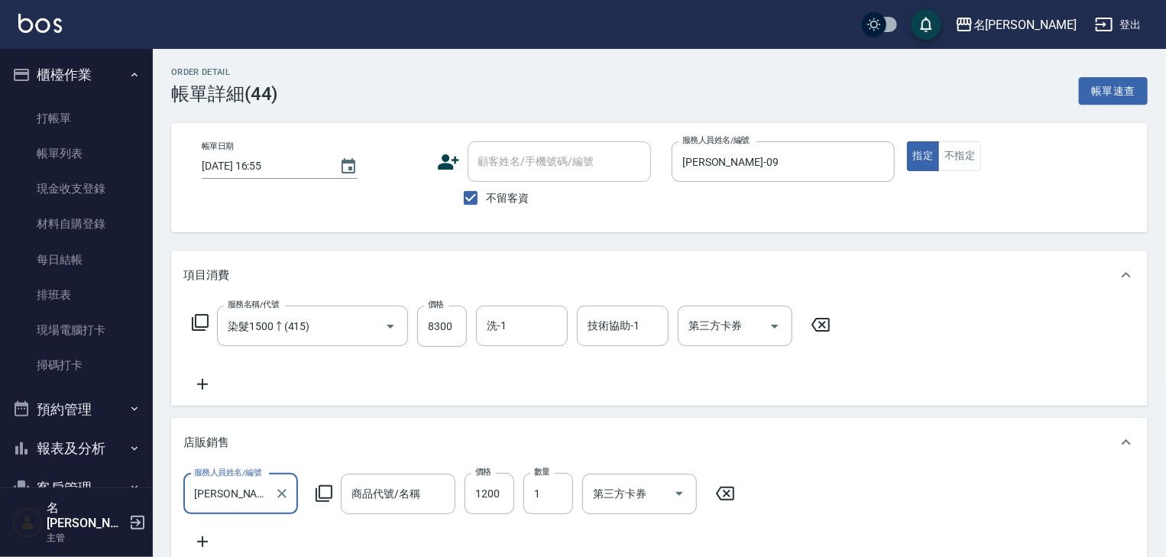
type input "胺基酸大瓶"
click at [428, 322] on input "8300" at bounding box center [442, 326] width 50 height 41
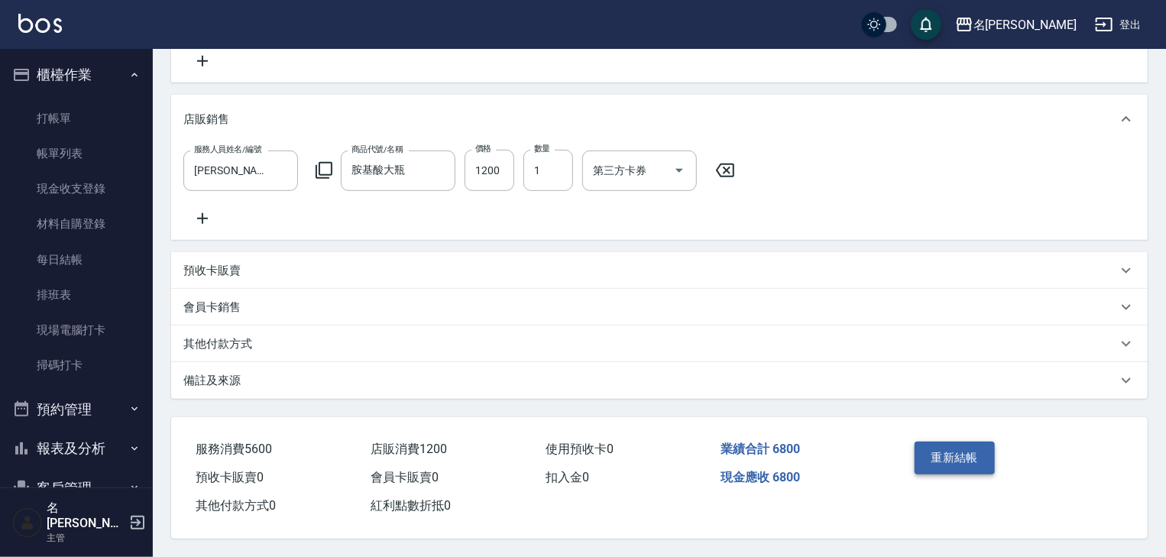
type input "5600"
click at [939, 442] on button "重新結帳" at bounding box center [955, 458] width 81 height 32
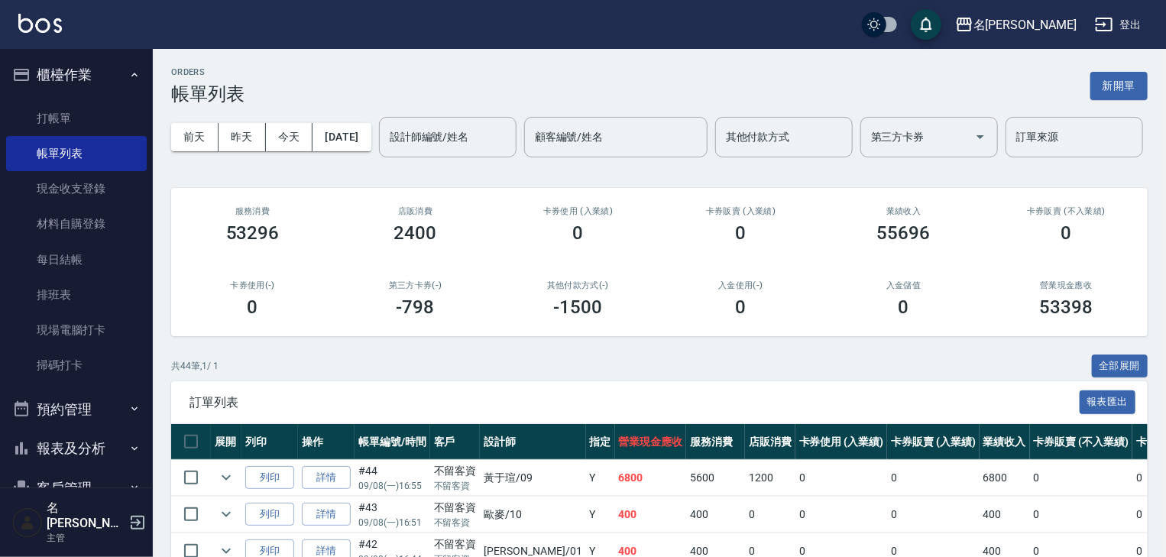
click at [43, 29] on img at bounding box center [40, 23] width 44 height 19
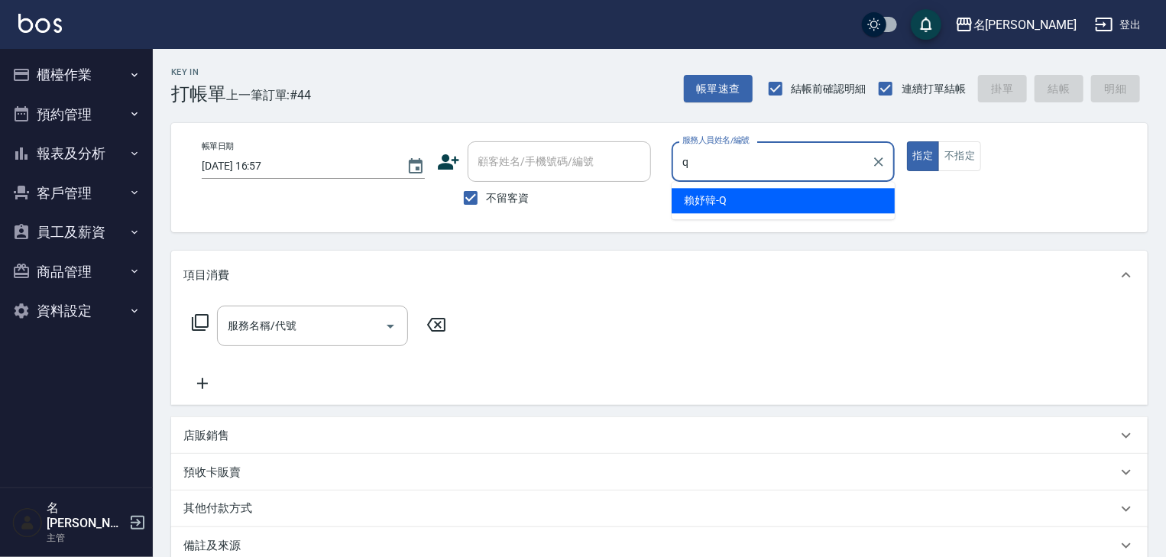
type input "[PERSON_NAME]"
type button "true"
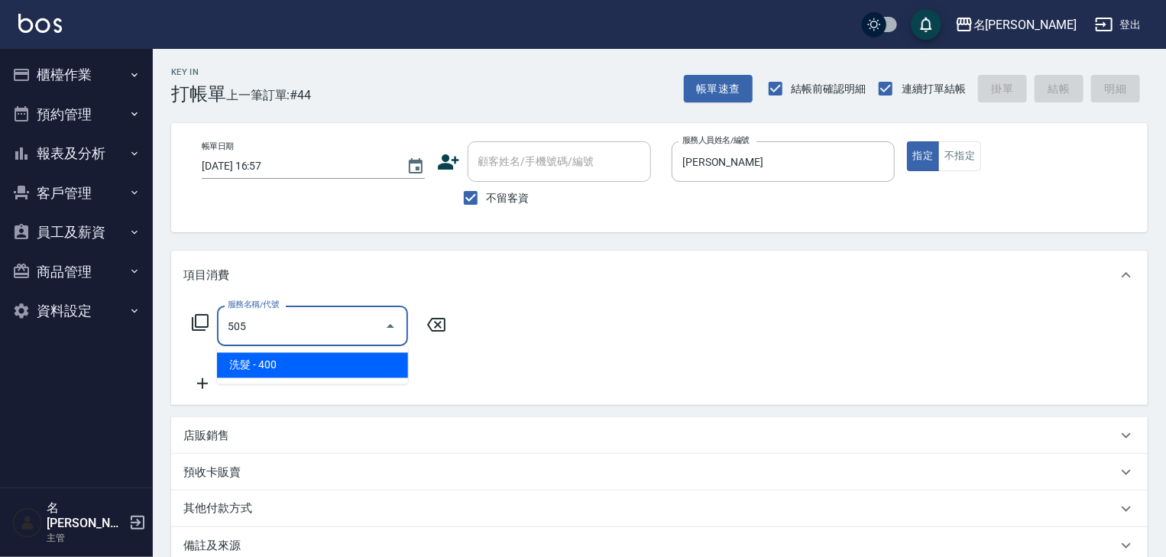
type input "洗髮(505)"
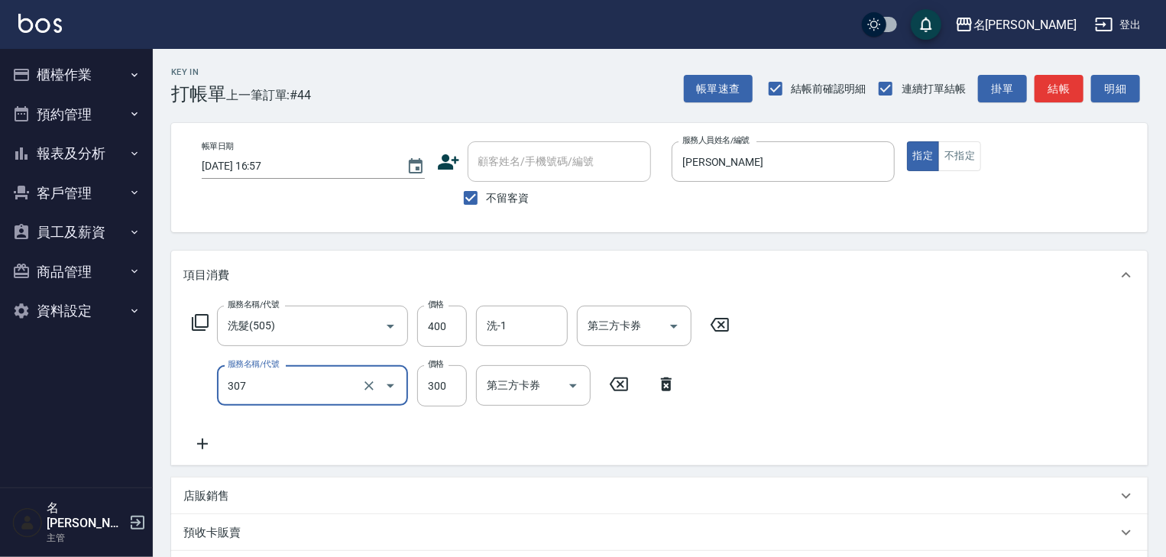
type input "剪髮(307)"
click at [1049, 85] on button "結帳" at bounding box center [1059, 89] width 49 height 28
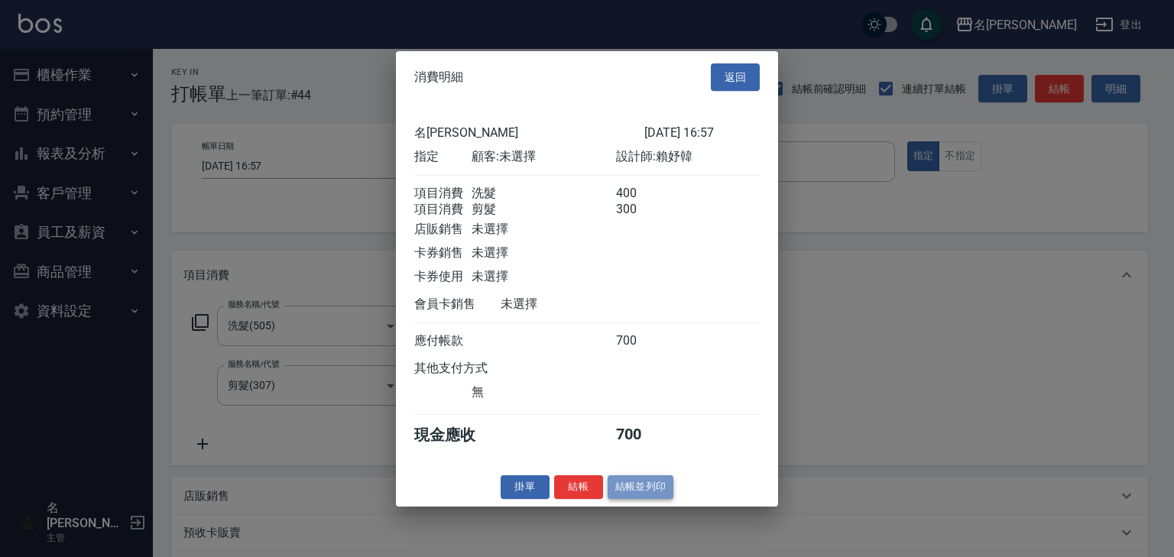
click at [657, 499] on button "結帳並列印" at bounding box center [641, 487] width 66 height 24
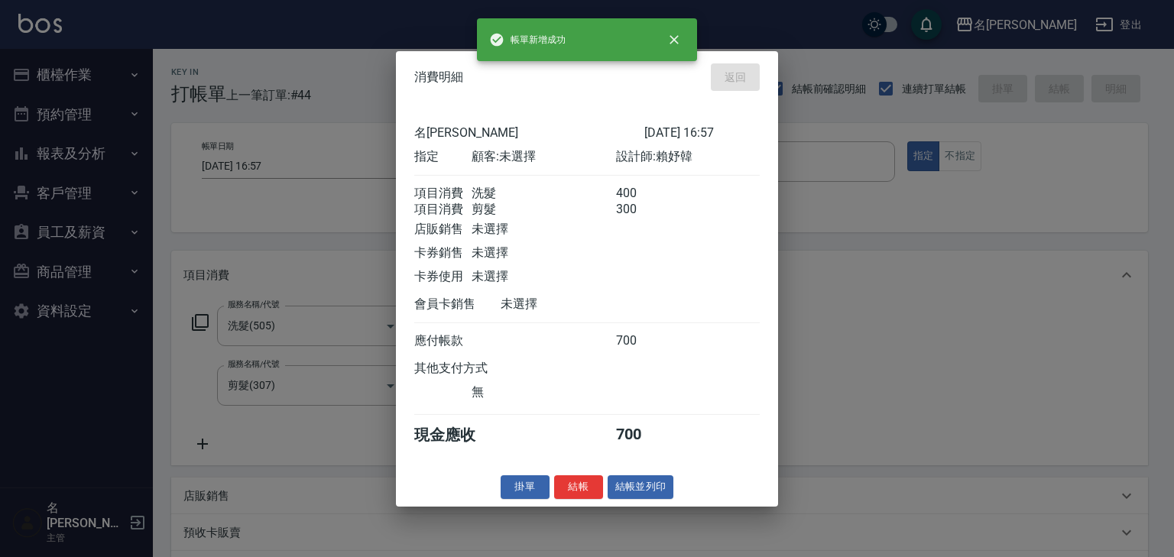
type input "[DATE] 17:01"
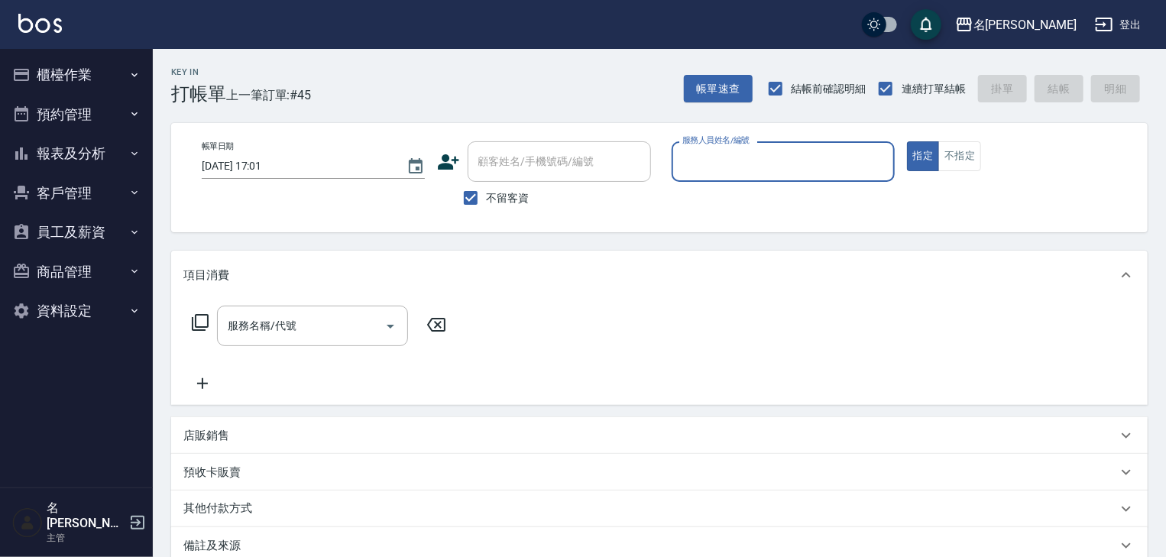
click at [96, 77] on button "櫃檯作業" at bounding box center [76, 75] width 141 height 40
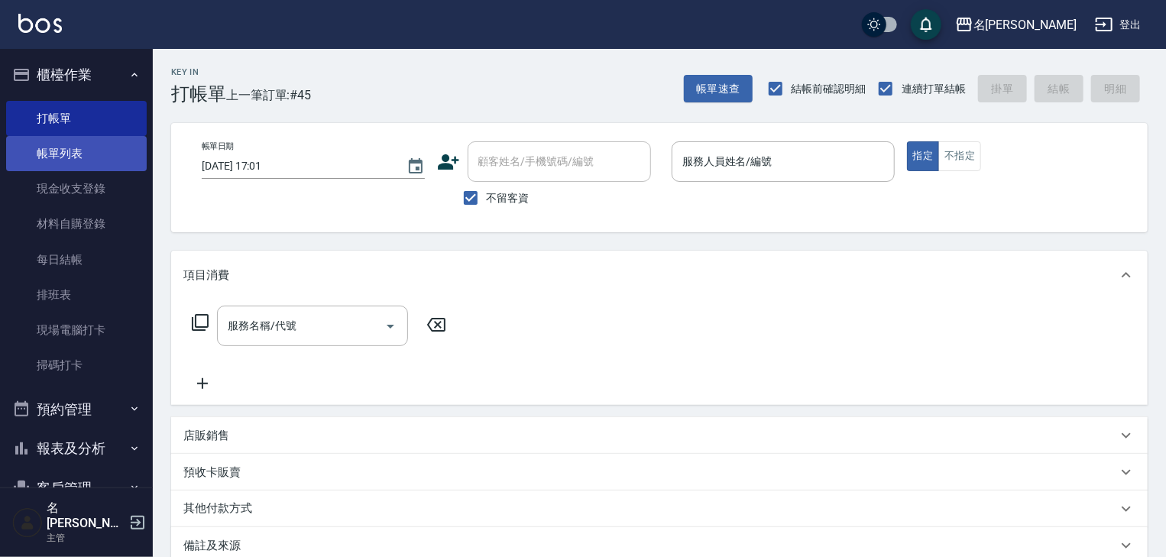
click at [86, 158] on link "帳單列表" at bounding box center [76, 153] width 141 height 35
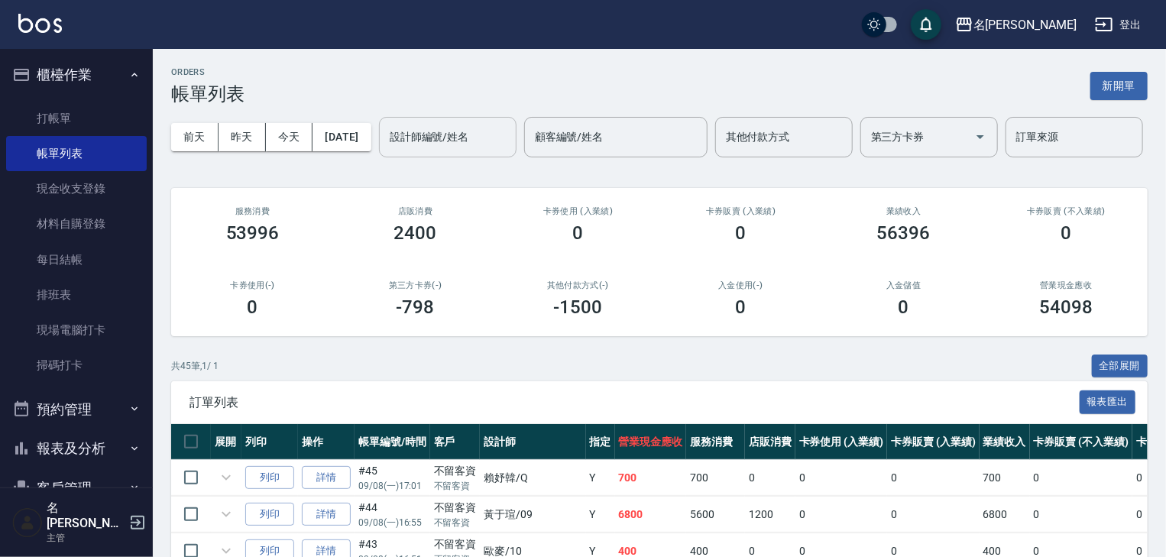
click at [379, 157] on div "設計師編號/姓名 設計師編號/姓名" at bounding box center [448, 137] width 138 height 41
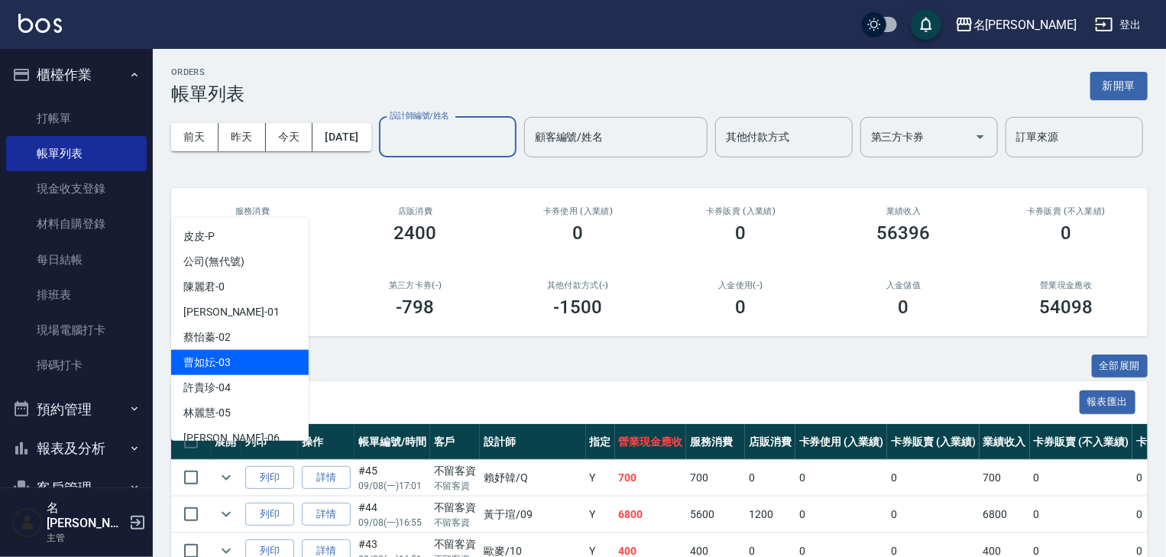
click at [235, 359] on div "[PERSON_NAME]-03" at bounding box center [240, 362] width 138 height 25
type input "[PERSON_NAME]-03"
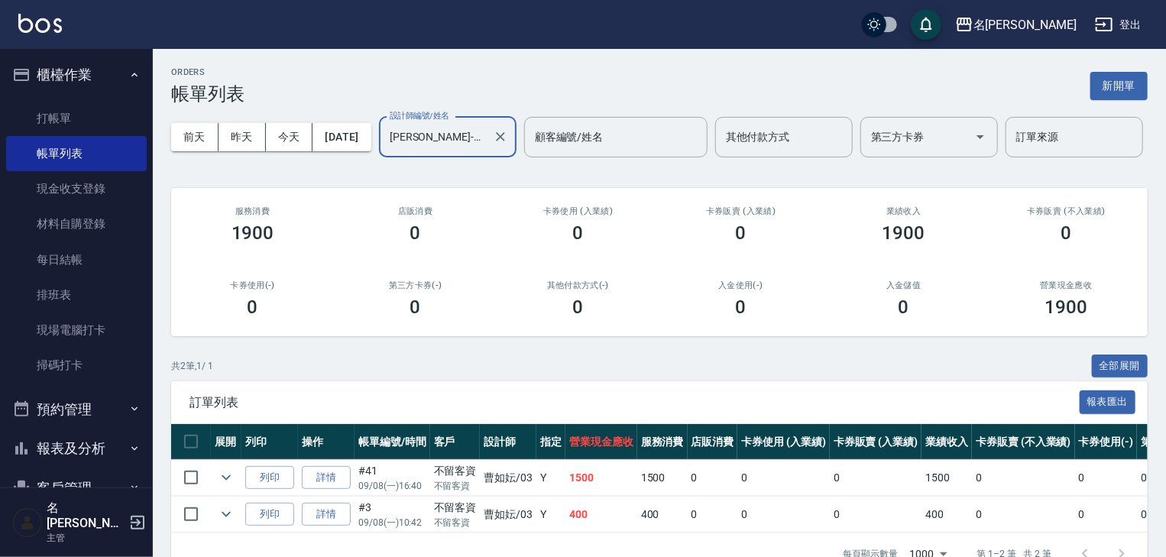
scroll to position [92, 0]
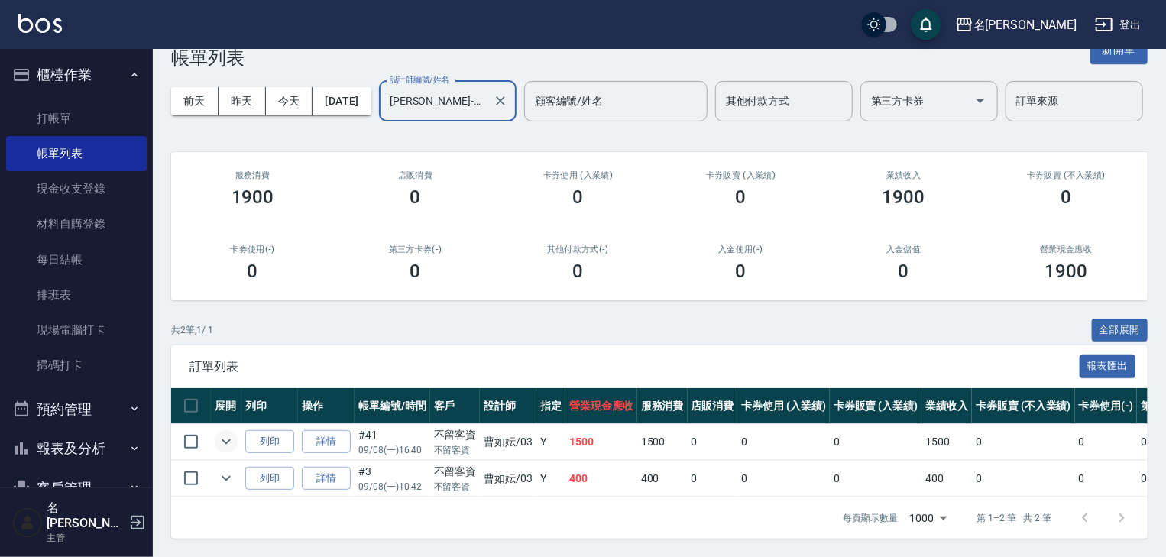
click at [229, 439] on icon "expand row" at bounding box center [226, 441] width 9 height 5
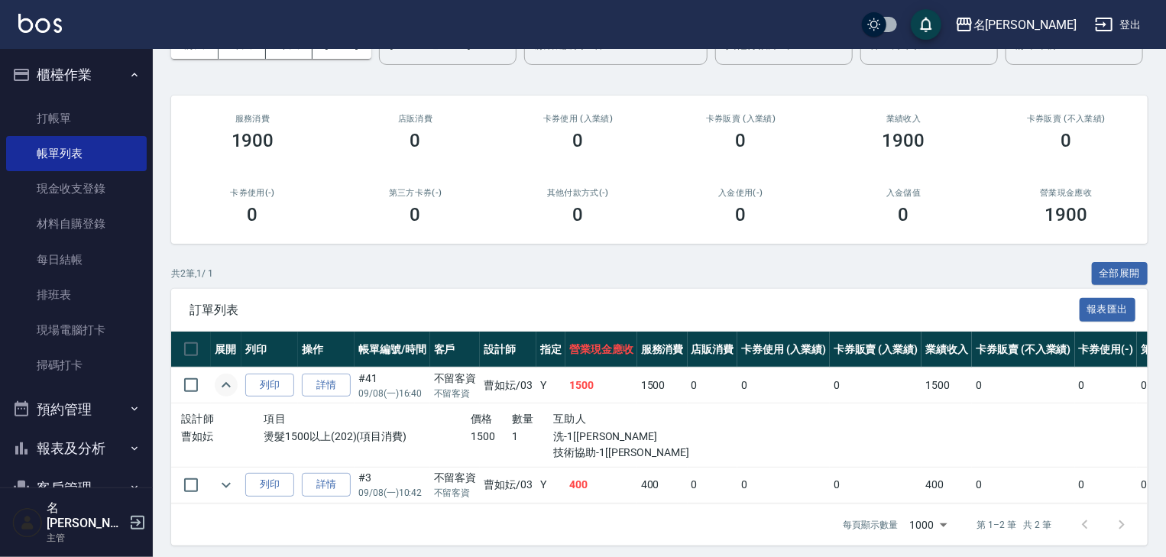
click at [42, 28] on img at bounding box center [40, 23] width 44 height 19
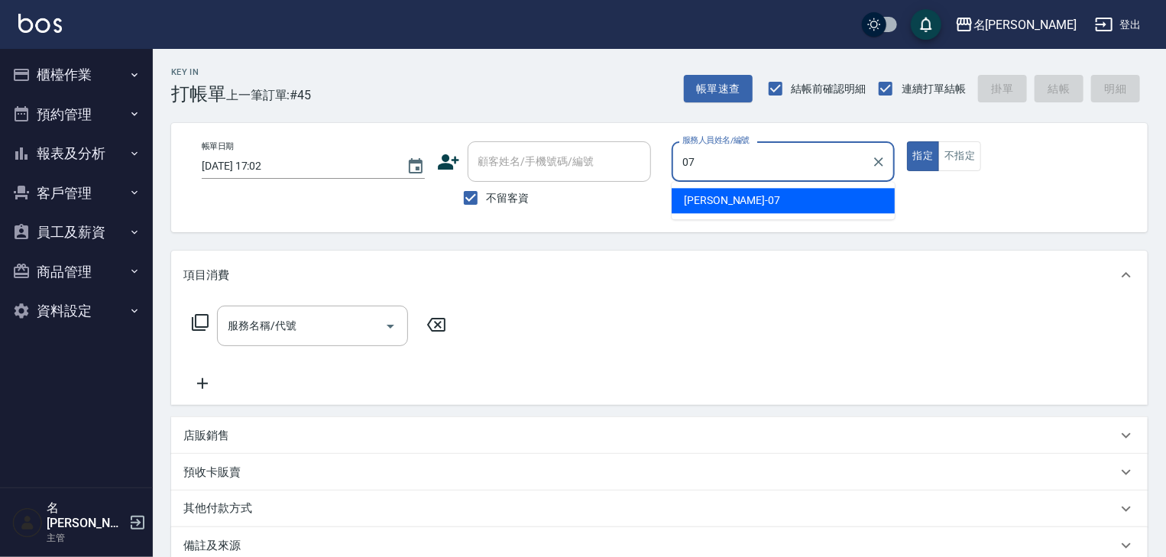
type input "[PERSON_NAME]-07"
type button "true"
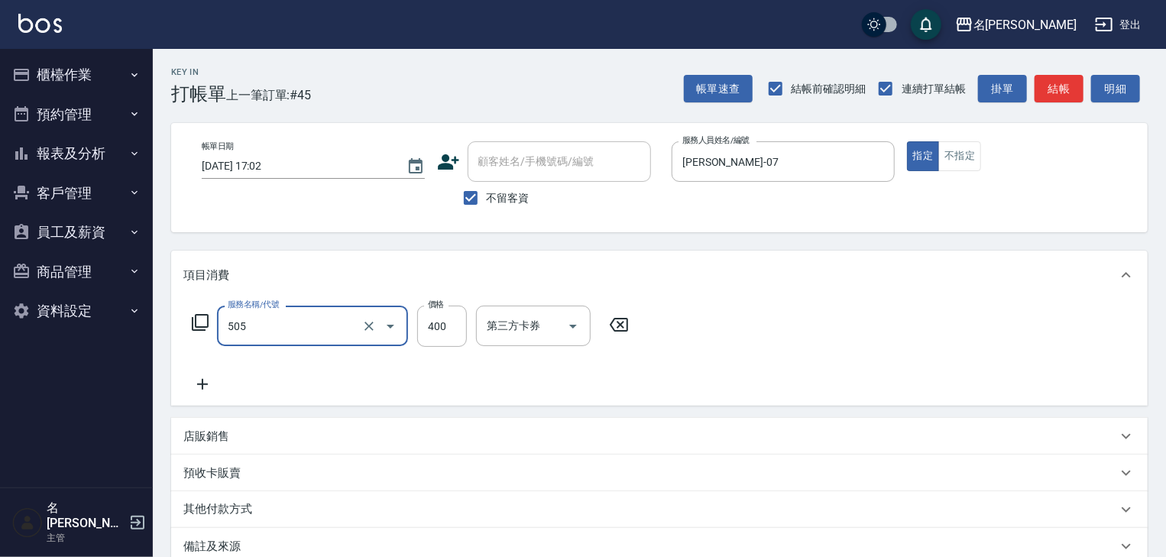
type input "洗髮(505)"
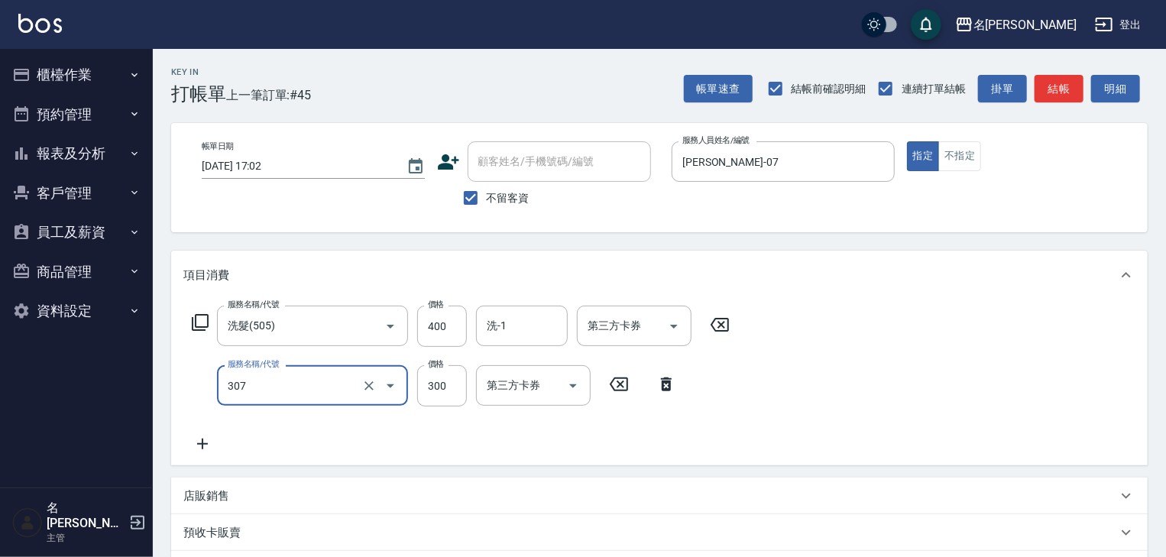
type input "剪髮(307)"
type input "400"
click at [498, 338] on input "洗-1" at bounding box center [522, 326] width 78 height 27
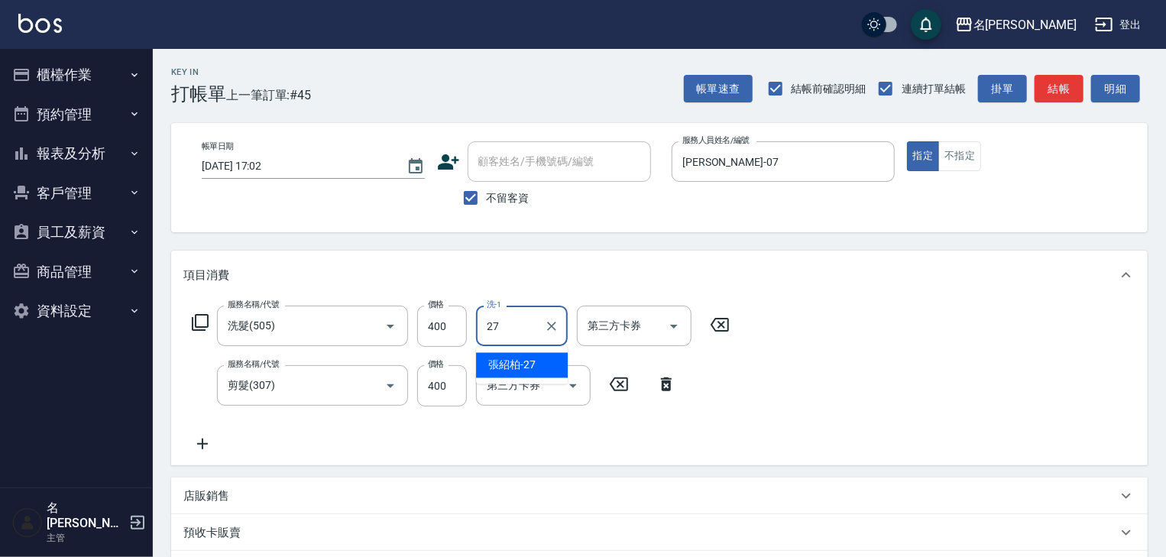
type input "[PERSON_NAME]-27"
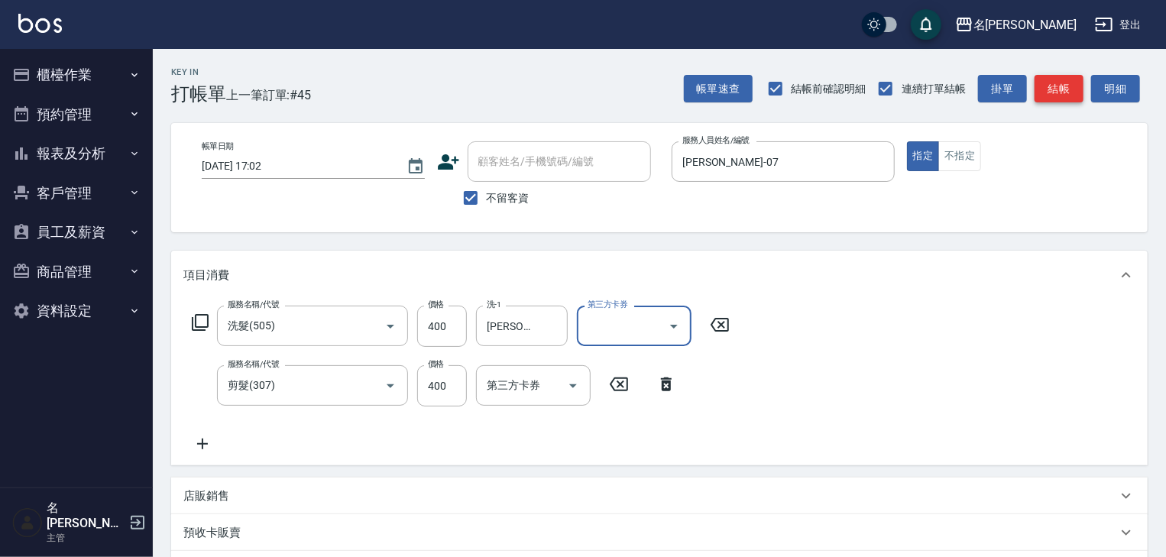
click at [1056, 90] on button "結帳" at bounding box center [1059, 89] width 49 height 28
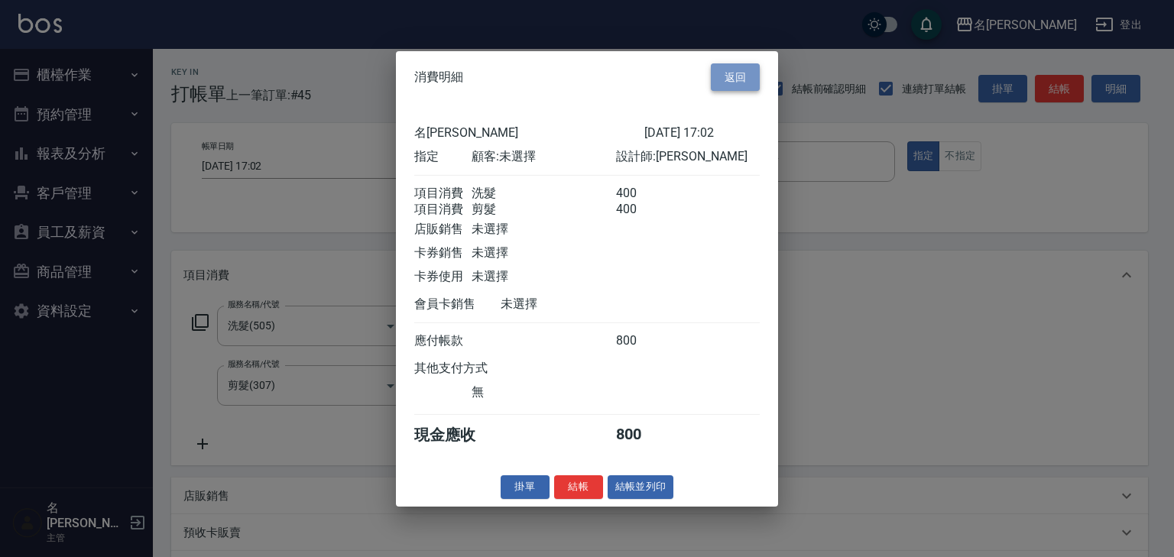
click at [747, 68] on button "返回" at bounding box center [735, 77] width 49 height 28
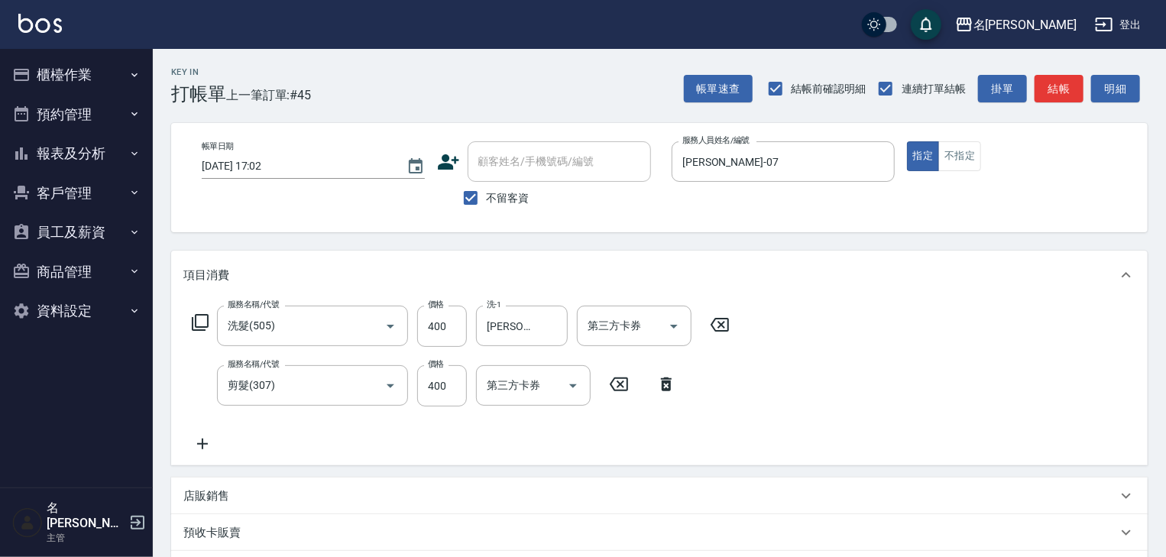
scroll to position [238, 0]
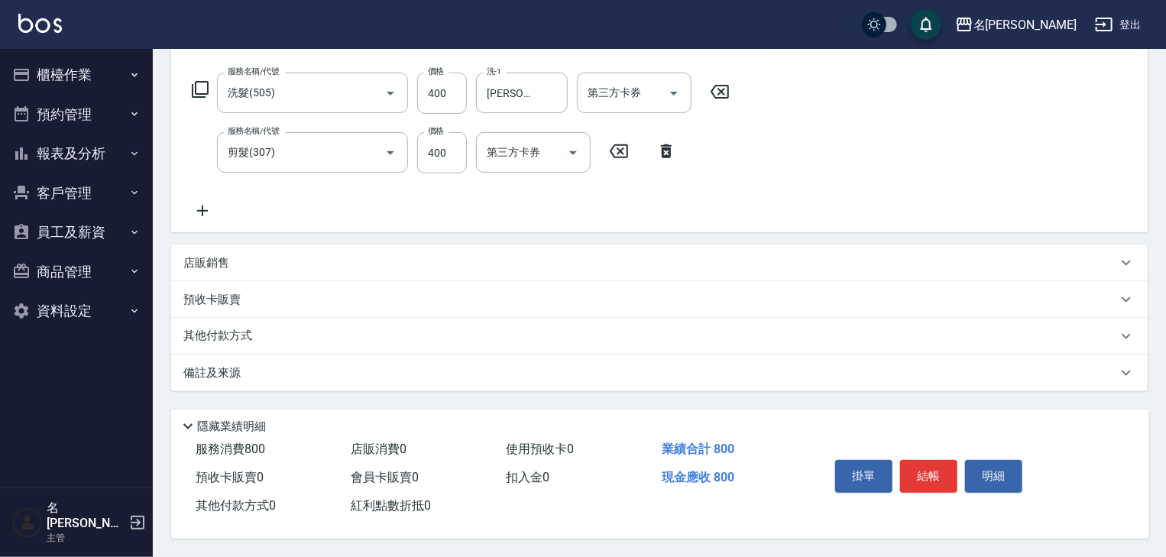
click at [255, 318] on div "其他付款方式" at bounding box center [659, 336] width 977 height 37
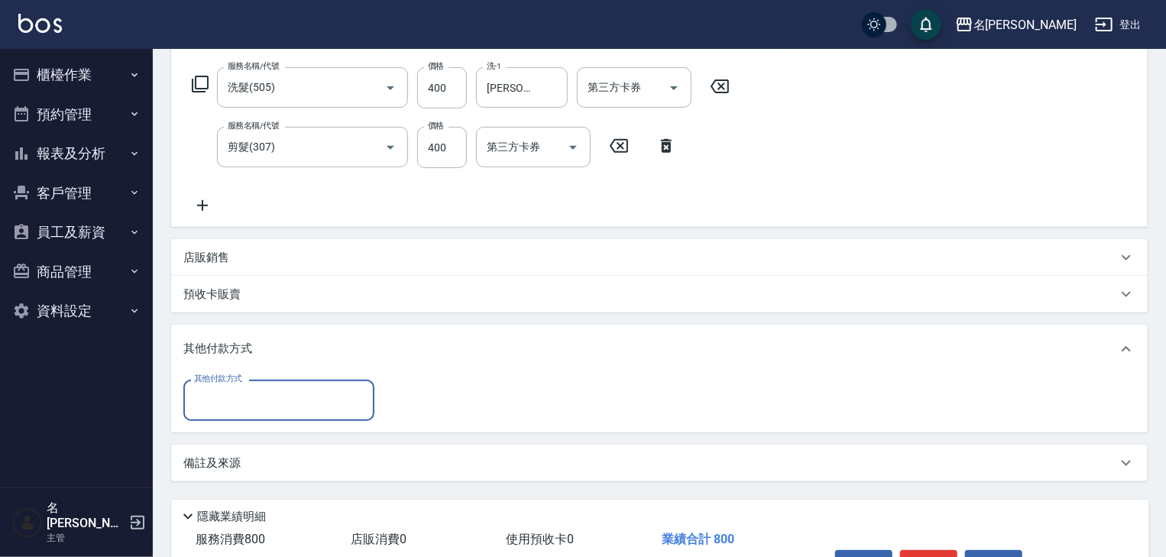
scroll to position [0, 0]
click at [262, 388] on input "其他付款方式" at bounding box center [278, 400] width 177 height 27
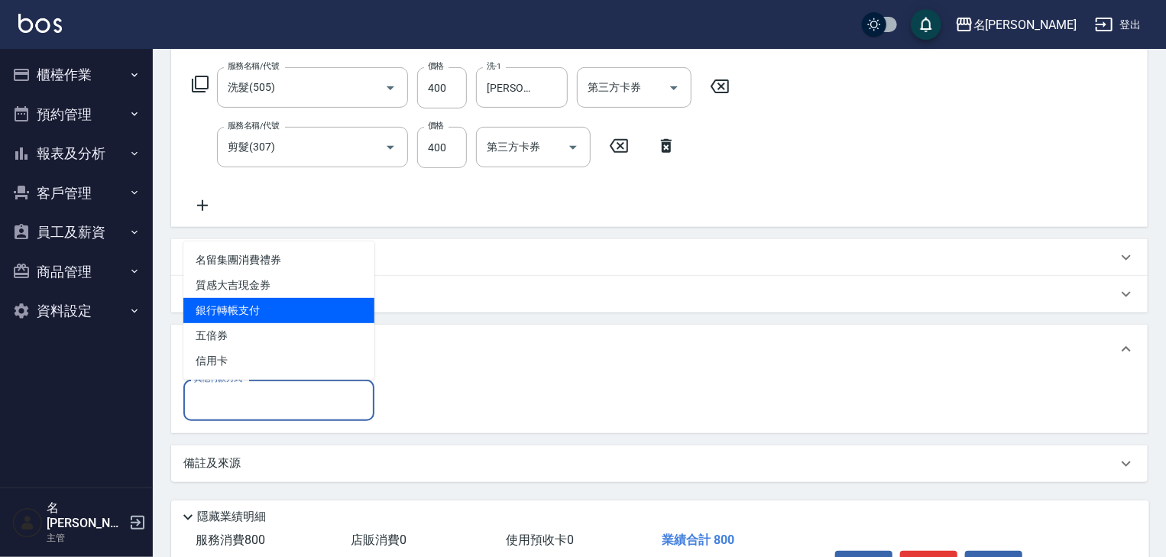
drag, startPoint x: 271, startPoint y: 317, endPoint x: 290, endPoint y: 339, distance: 29.8
click at [290, 339] on ul "名留集團消費禮券 質感大吉現金券 銀行轉帳支付 五倍券 信用卡" at bounding box center [278, 311] width 191 height 138
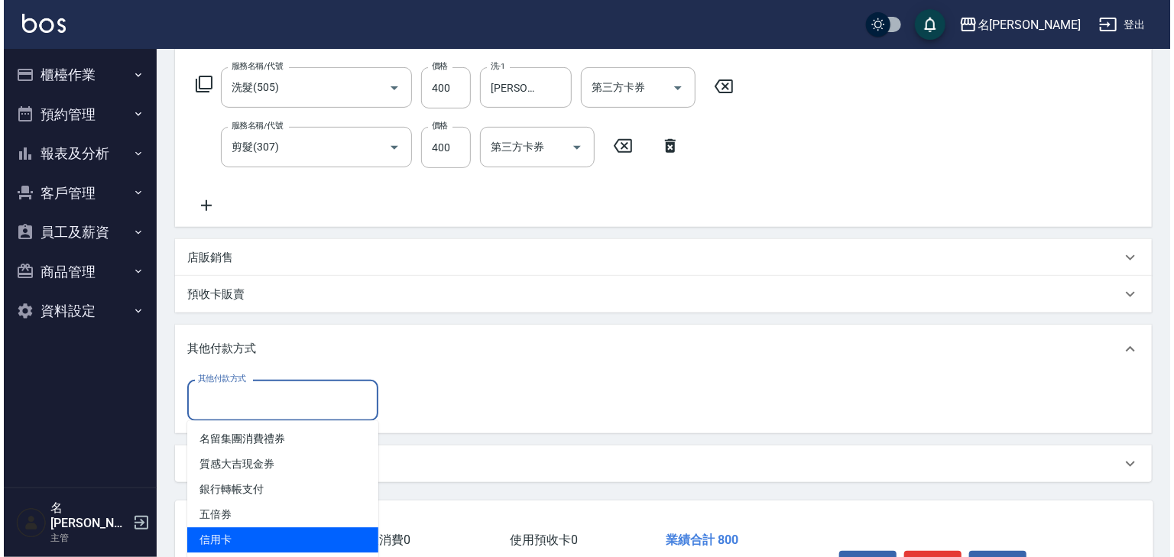
scroll to position [334, 0]
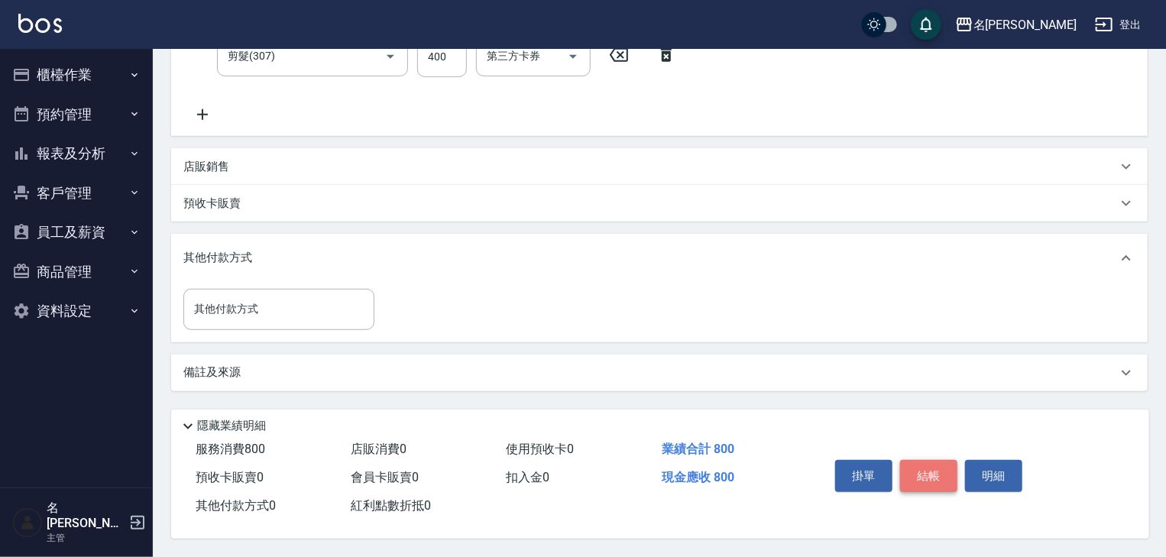
click at [942, 471] on button "結帳" at bounding box center [928, 476] width 57 height 32
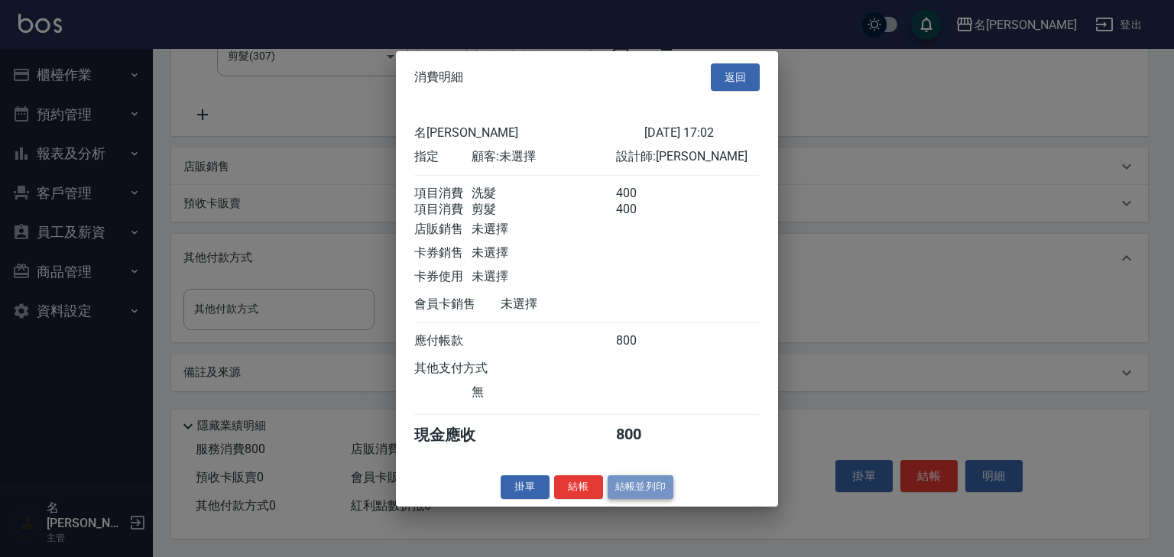
click at [660, 496] on button "結帳並列印" at bounding box center [641, 487] width 66 height 24
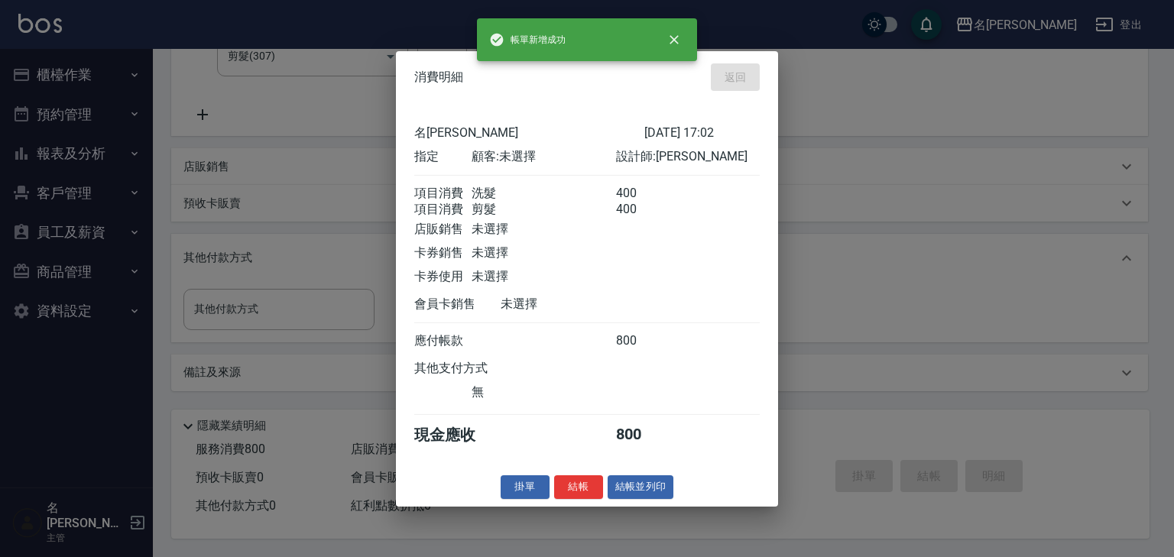
type input "[DATE] 17:03"
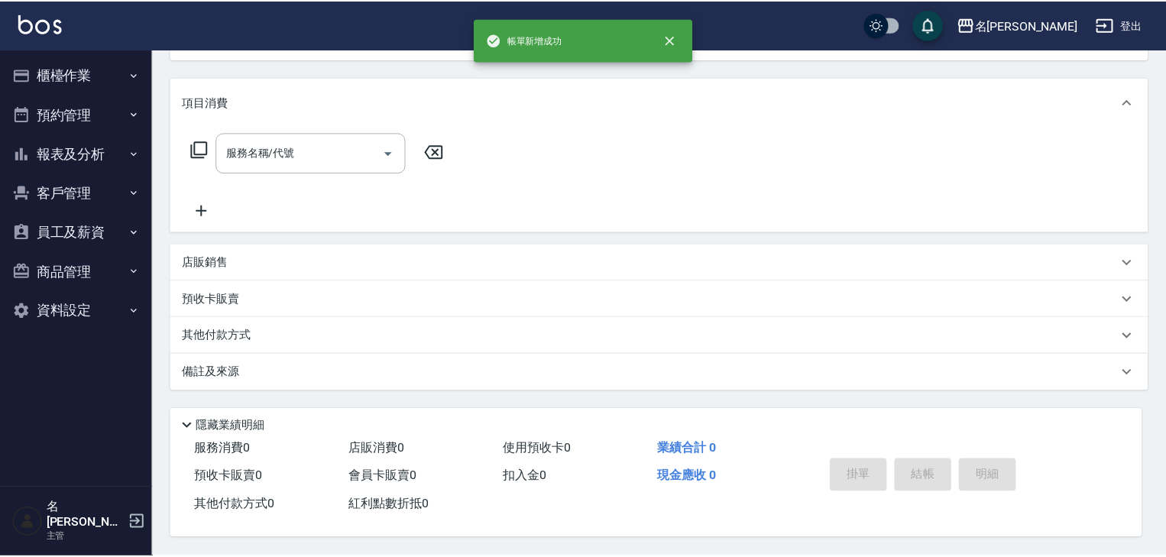
scroll to position [0, 0]
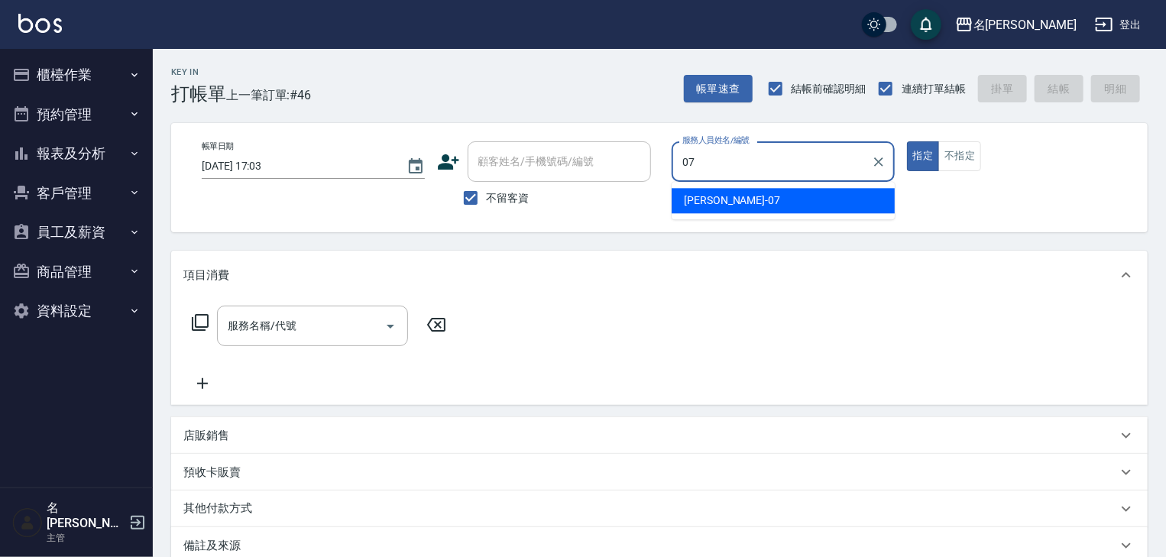
type input "[PERSON_NAME]-07"
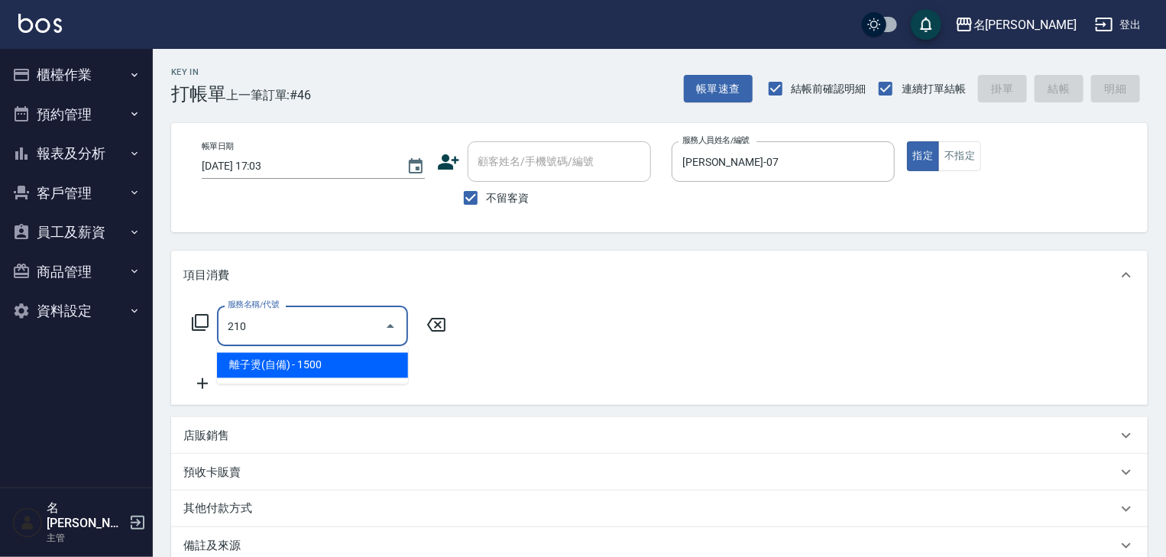
type input "離子燙(自備)(210)"
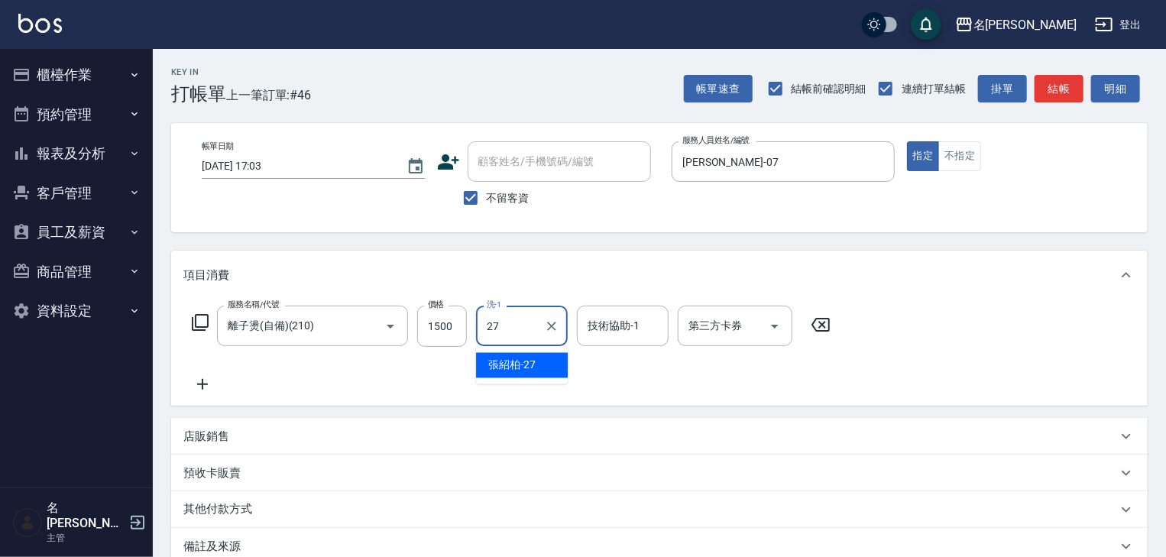
type input "[PERSON_NAME]-27"
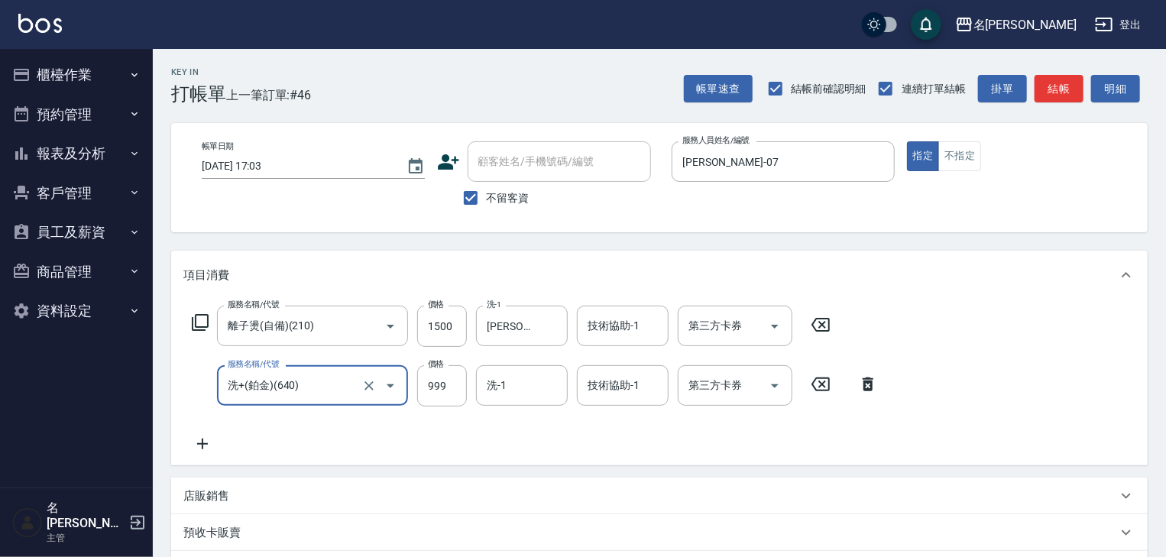
type input "洗+(鉑金)(640)"
type input "1000"
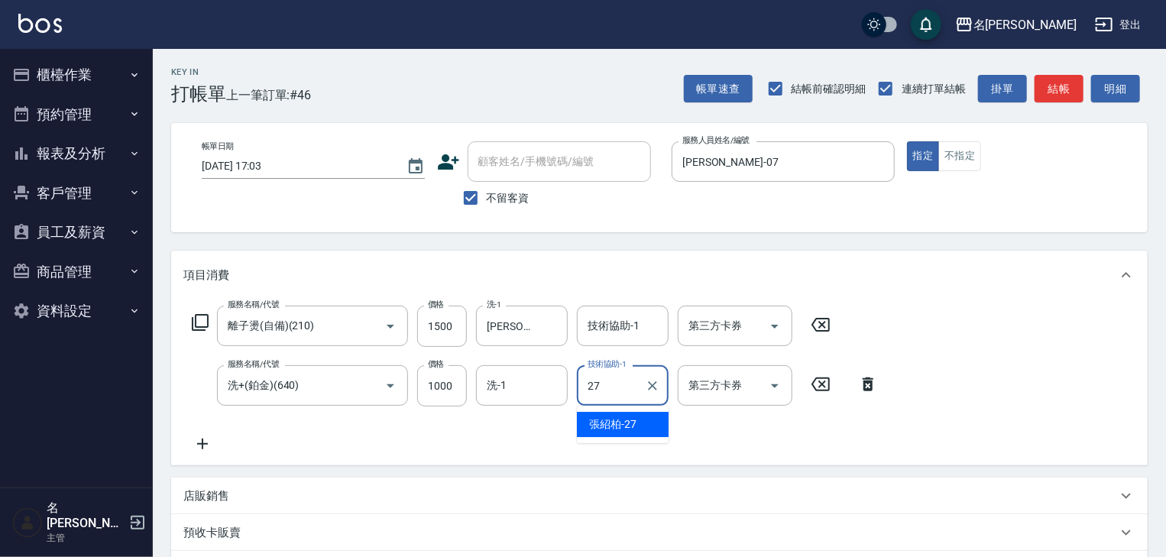
type input "張紹柏-27"
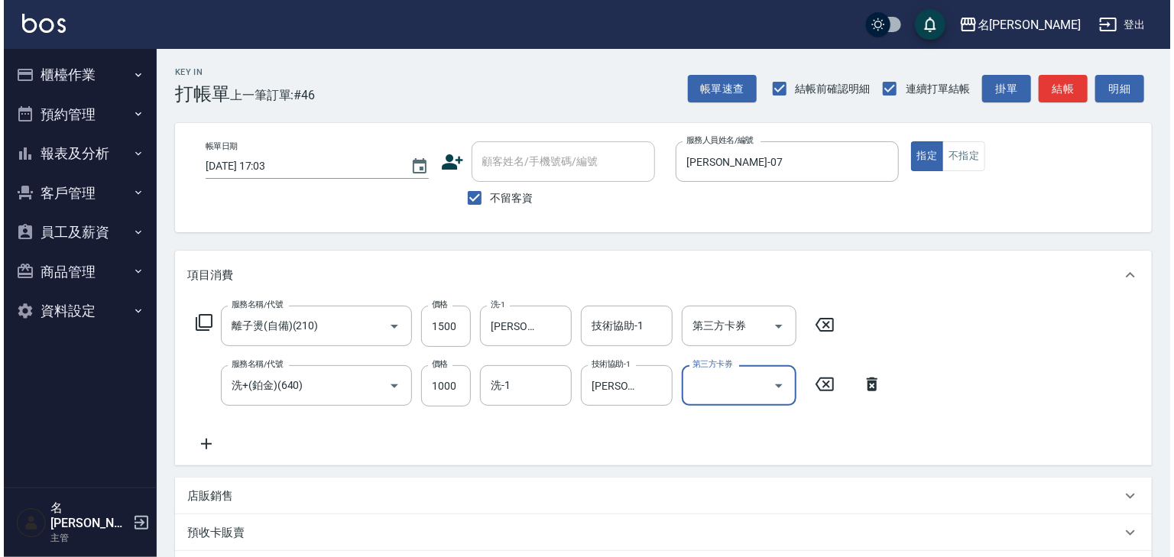
scroll to position [238, 0]
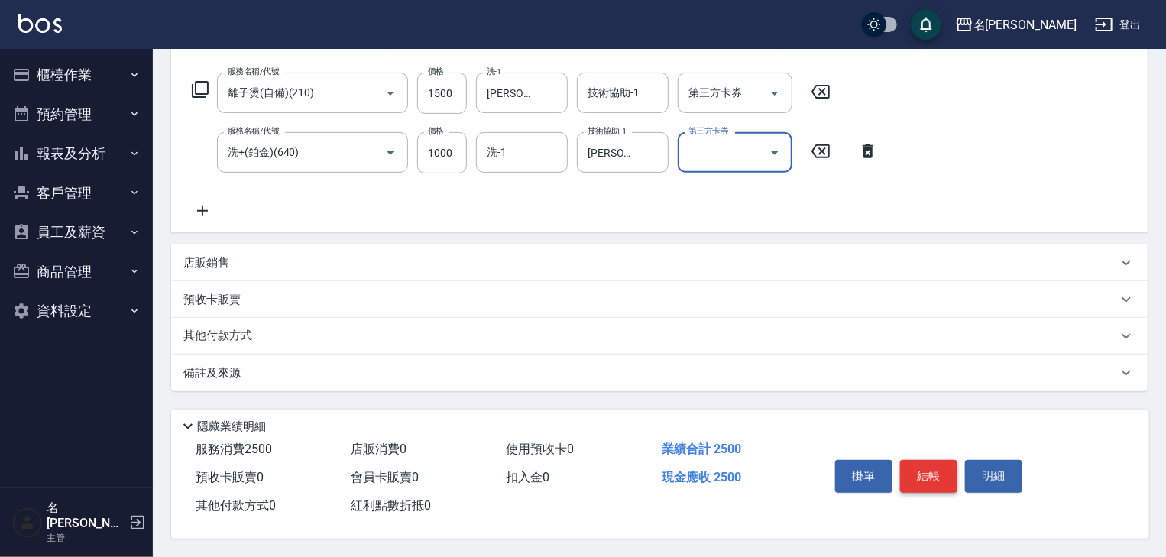
click at [938, 464] on button "結帳" at bounding box center [928, 476] width 57 height 32
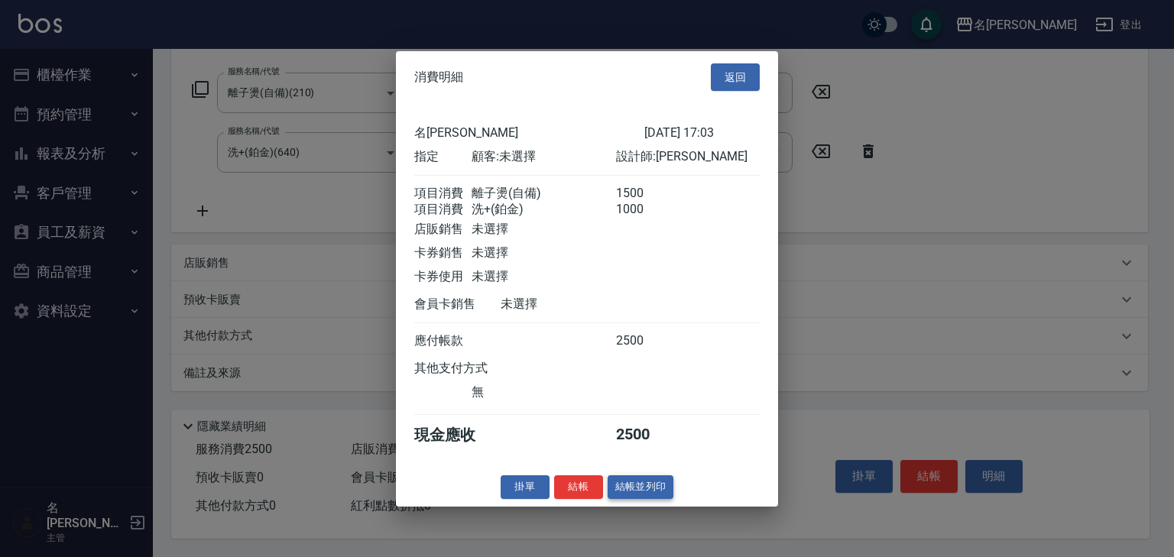
click at [660, 494] on button "結帳並列印" at bounding box center [641, 487] width 66 height 24
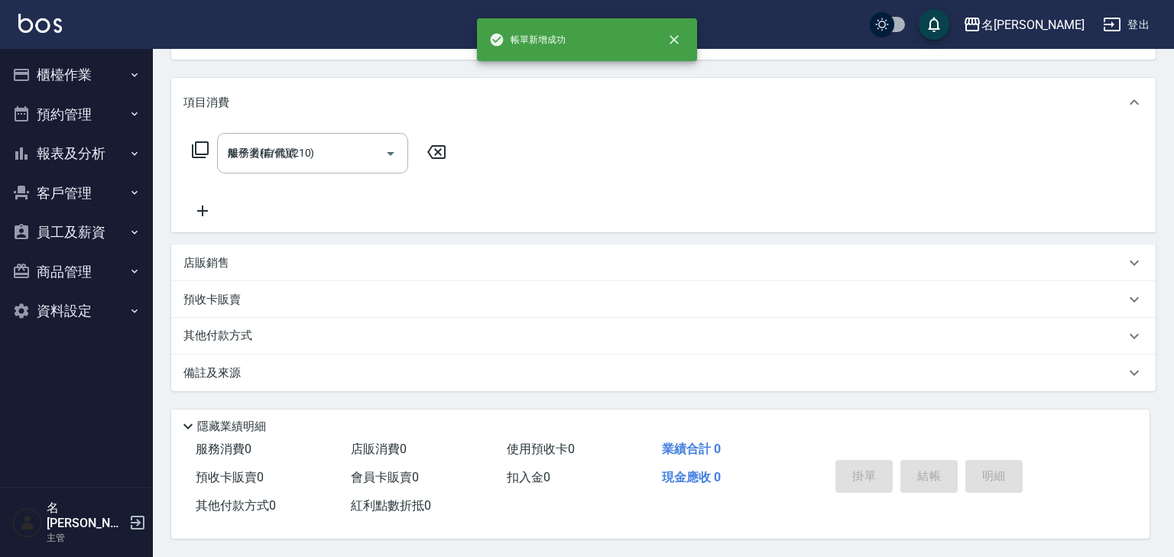
type input "2025/09/08 17:05"
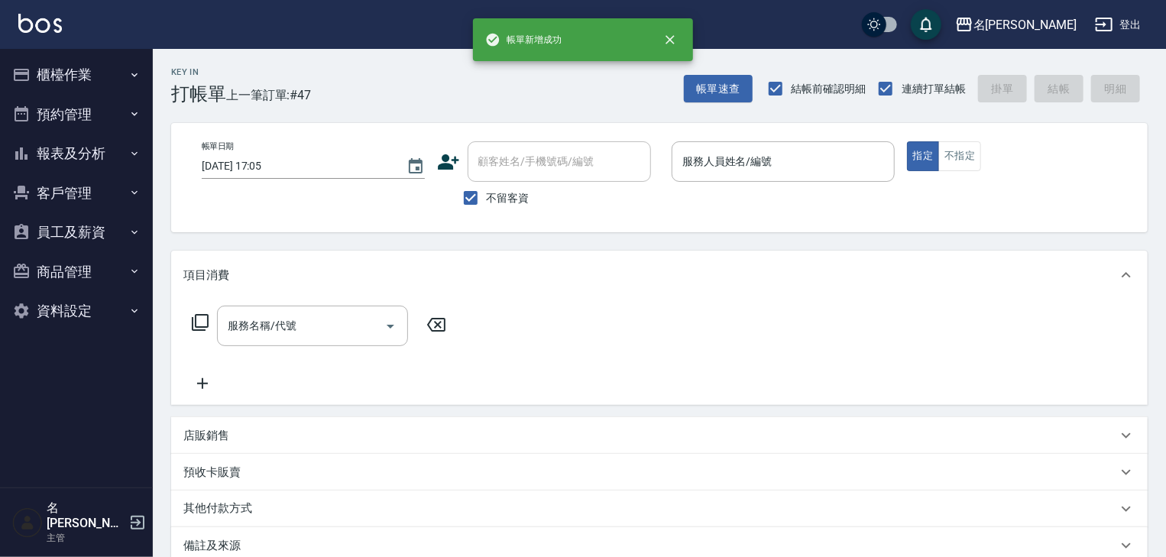
click at [877, 248] on div "Key In 打帳單 上一筆訂單:#47 帳單速查 結帳前確認明細 連續打單結帳 掛單 結帳 明細 帳單日期 2025/09/08 17:05 顧客姓名/手機…" at bounding box center [659, 389] width 1013 height 681
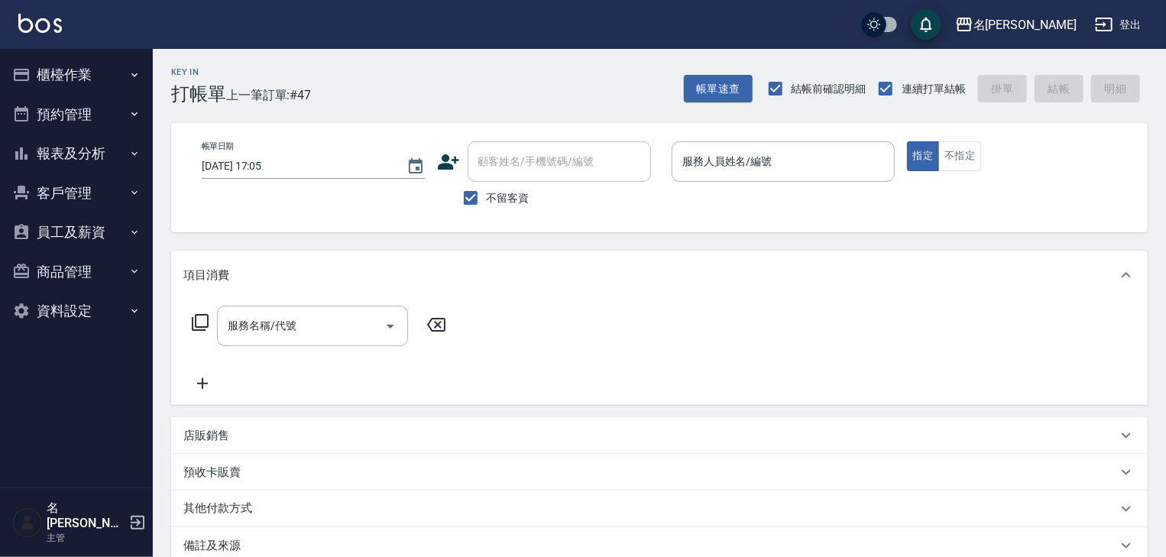
drag, startPoint x: 66, startPoint y: 88, endPoint x: 66, endPoint y: 96, distance: 8.4
click at [66, 88] on button "櫃檯作業" at bounding box center [76, 75] width 141 height 40
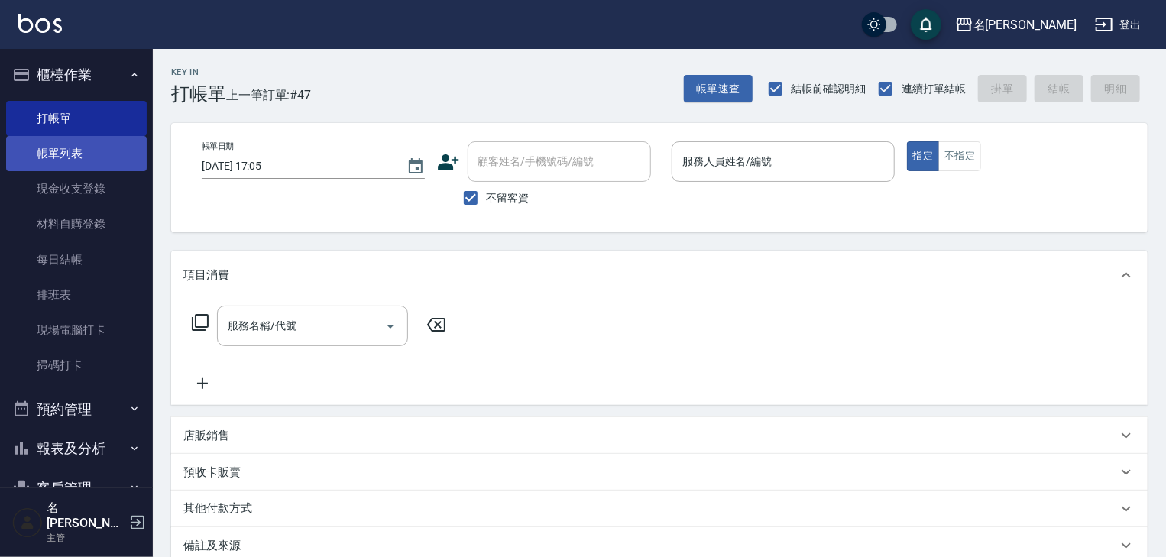
click at [76, 158] on link "帳單列表" at bounding box center [76, 153] width 141 height 35
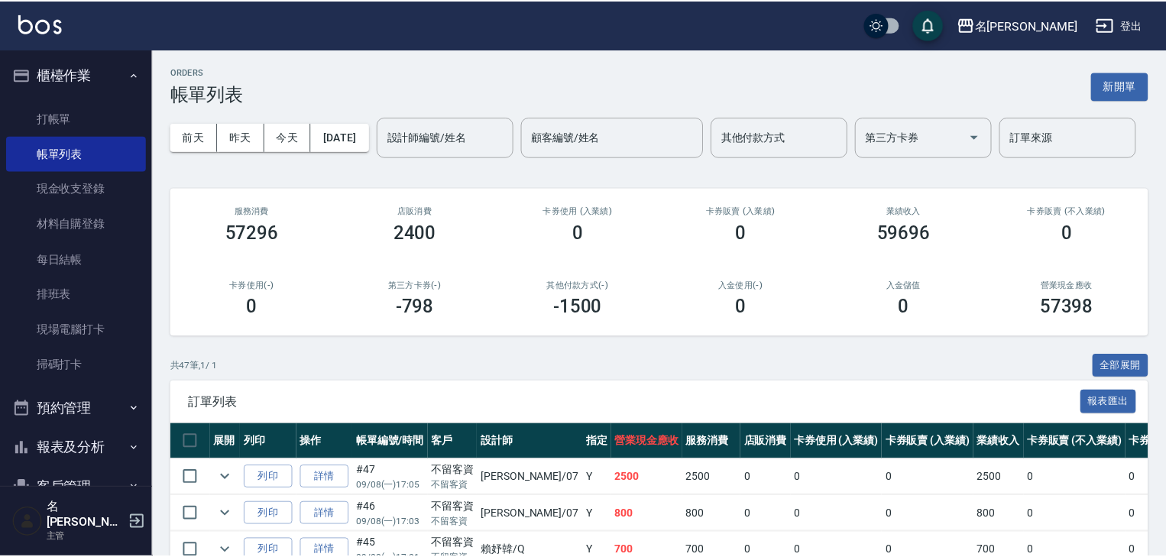
scroll to position [326, 0]
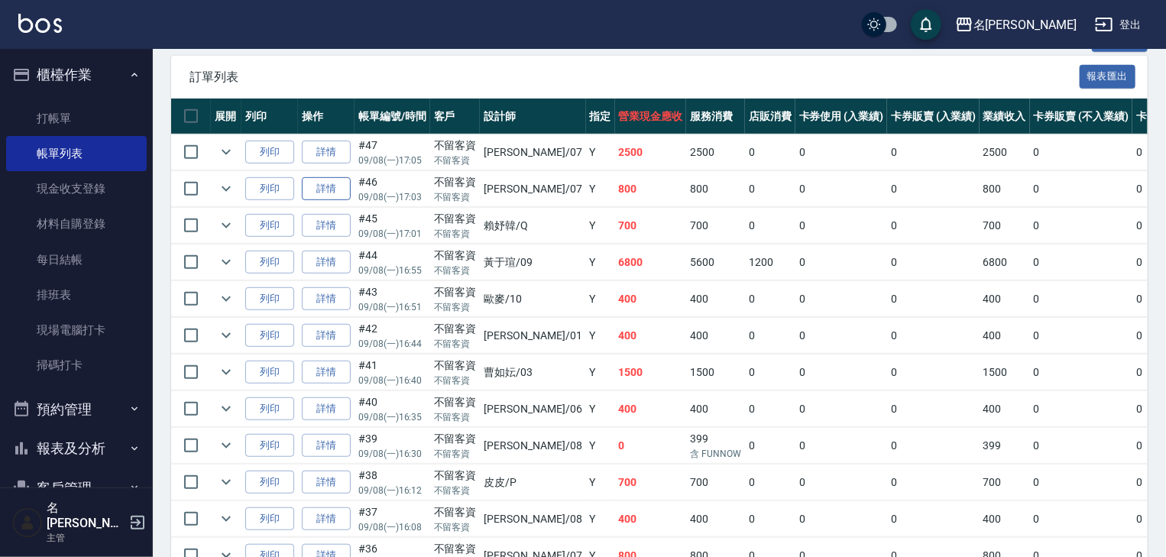
click at [333, 201] on link "詳情" at bounding box center [326, 189] width 49 height 24
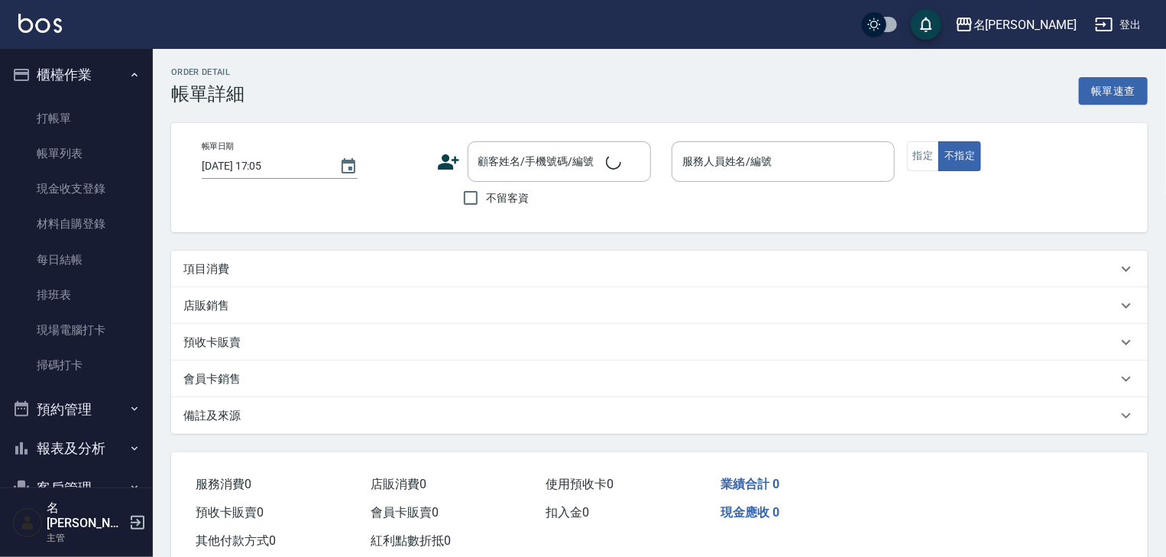
type input "2025/09/08 17:03"
checkbox input "true"
type input "高淳涵-07"
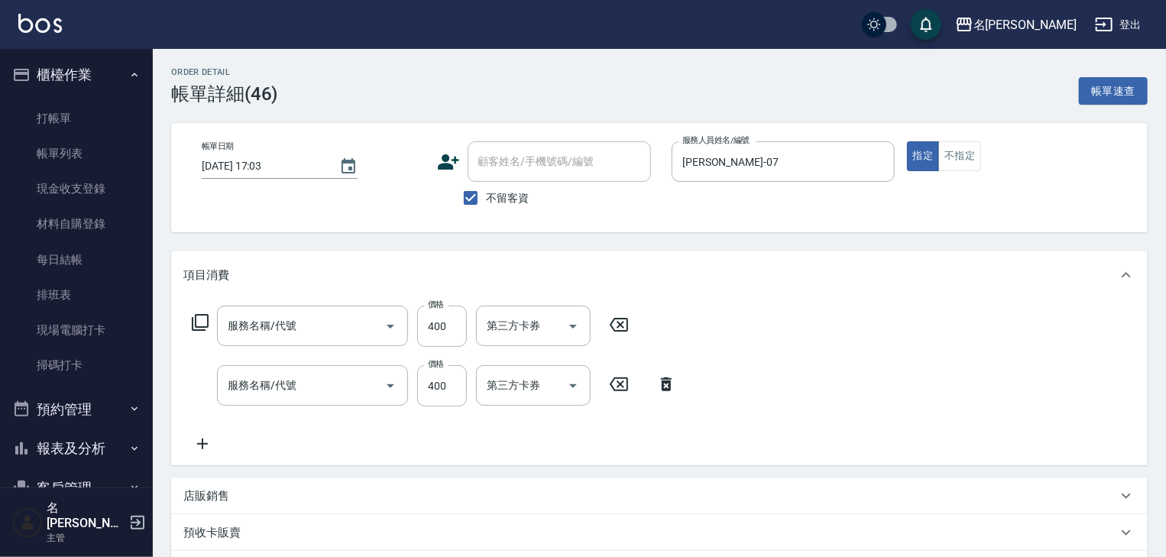
type input "剪髮(307)"
type input "洗髮(505)"
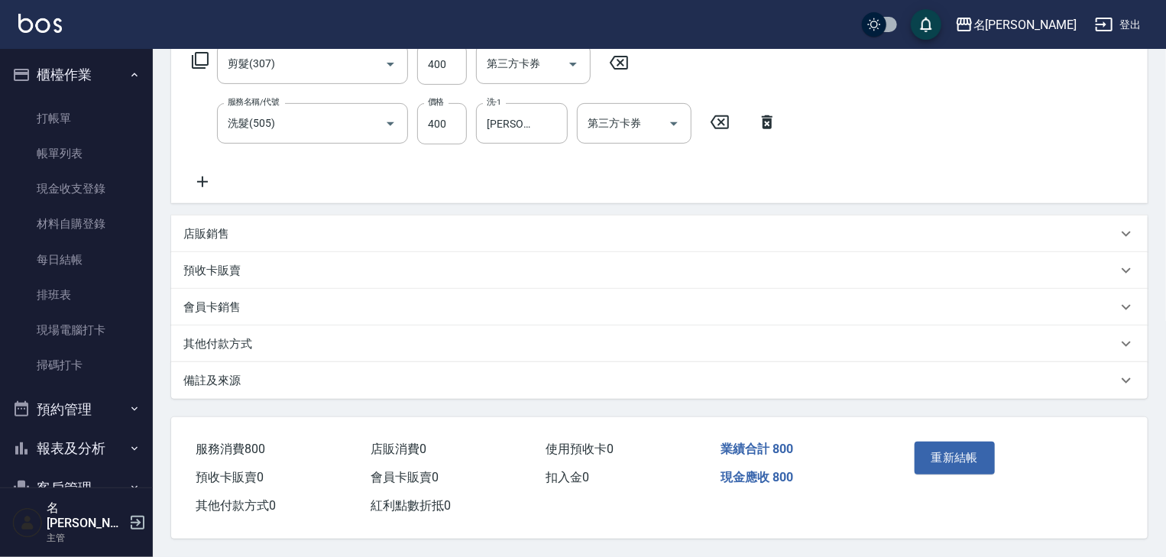
click at [293, 336] on div "其他付款方式" at bounding box center [650, 344] width 934 height 16
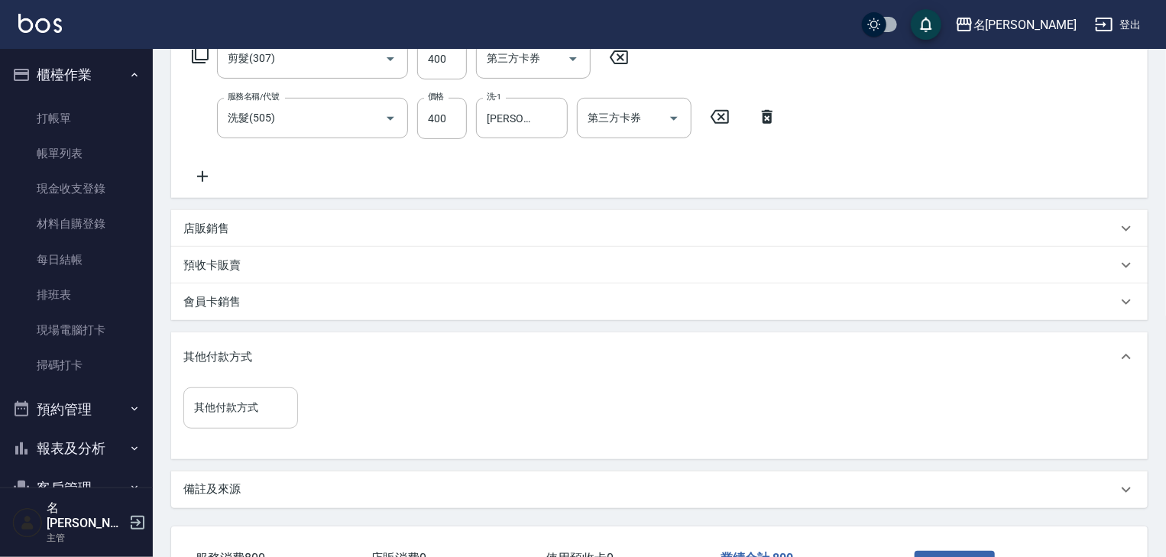
click at [277, 410] on input "其他付款方式" at bounding box center [240, 407] width 101 height 27
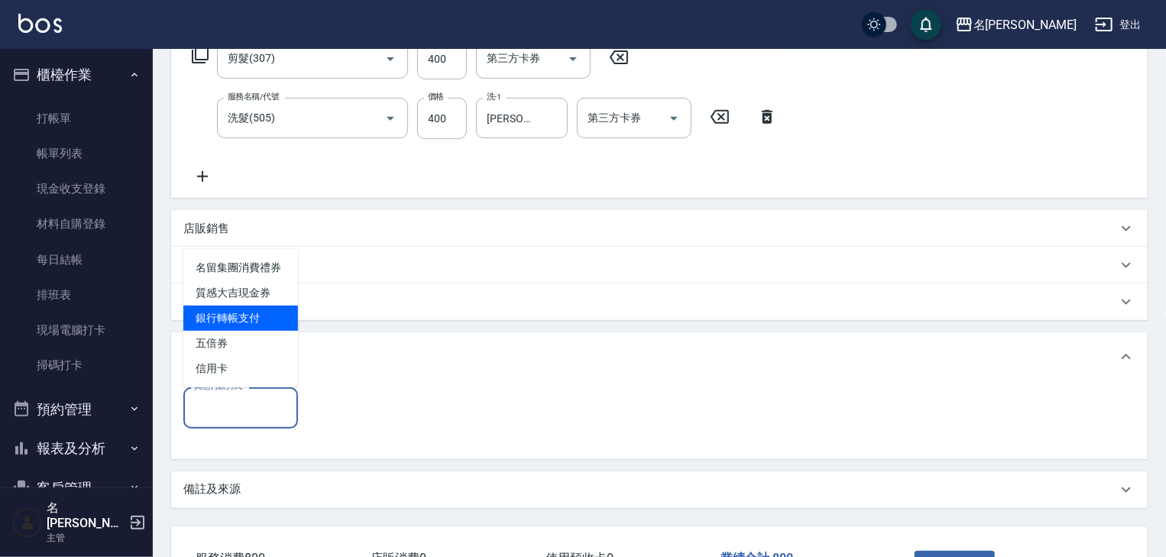
click at [242, 323] on span "銀行轉帳支付" at bounding box center [240, 318] width 115 height 25
type input "銀行轉帳支付"
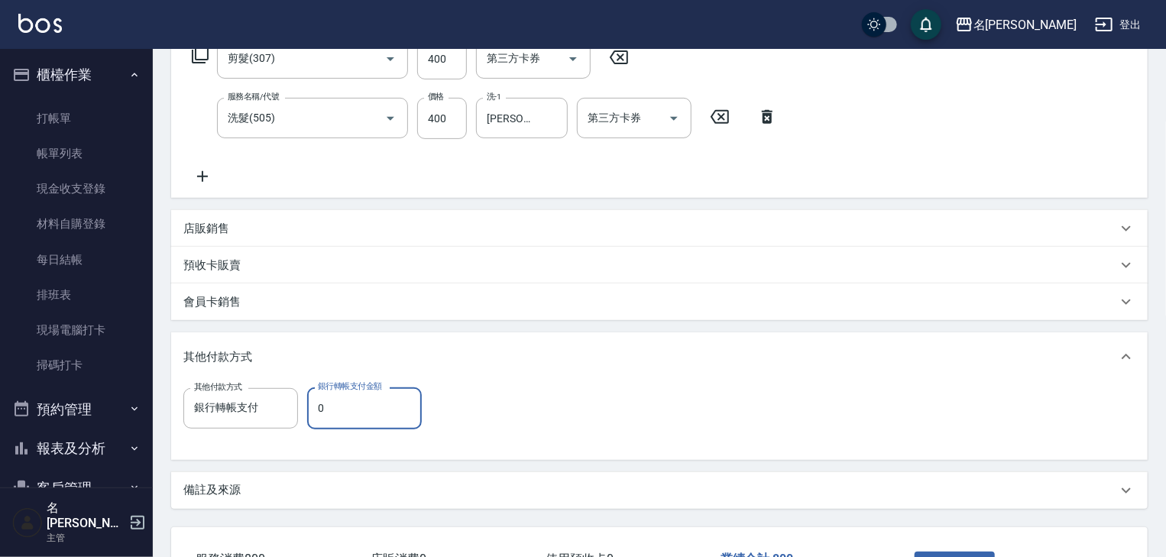
click at [362, 416] on input "0" at bounding box center [364, 408] width 115 height 41
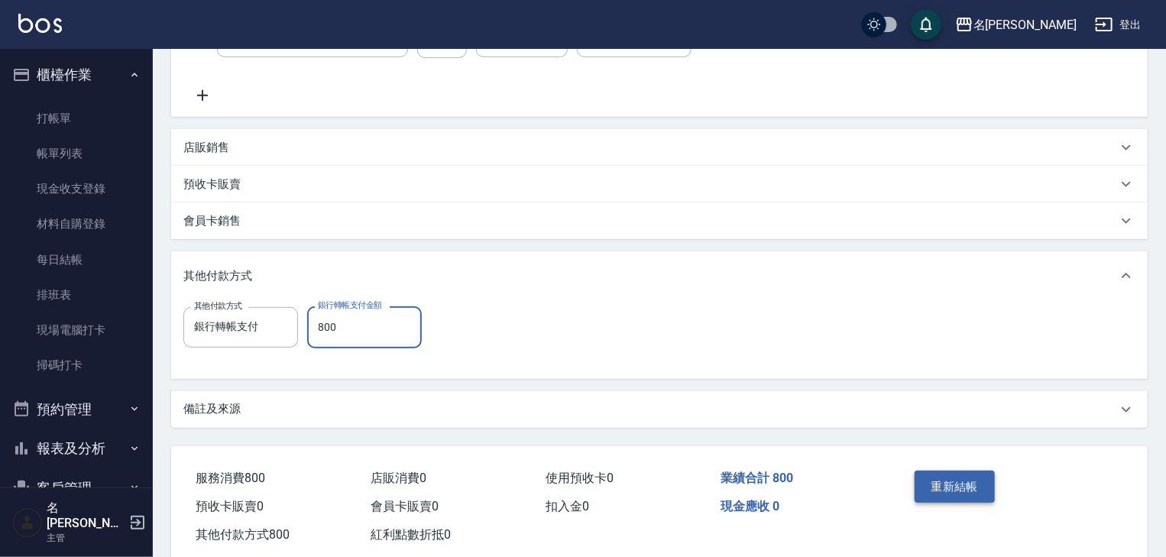
type input "800"
click at [945, 501] on button "重新結帳" at bounding box center [955, 487] width 81 height 32
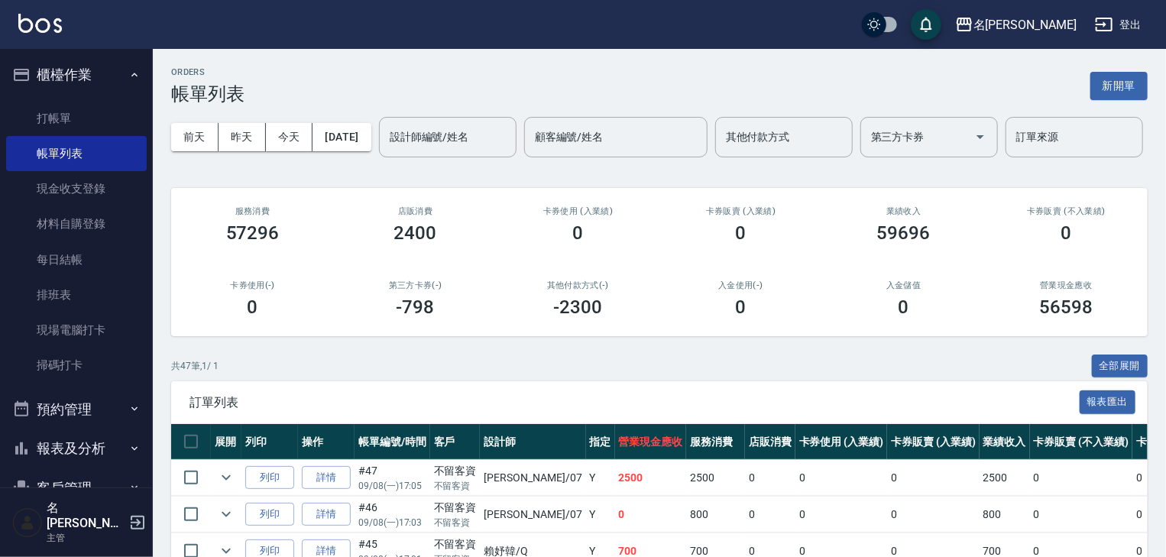
click at [41, 35] on link at bounding box center [40, 25] width 44 height 22
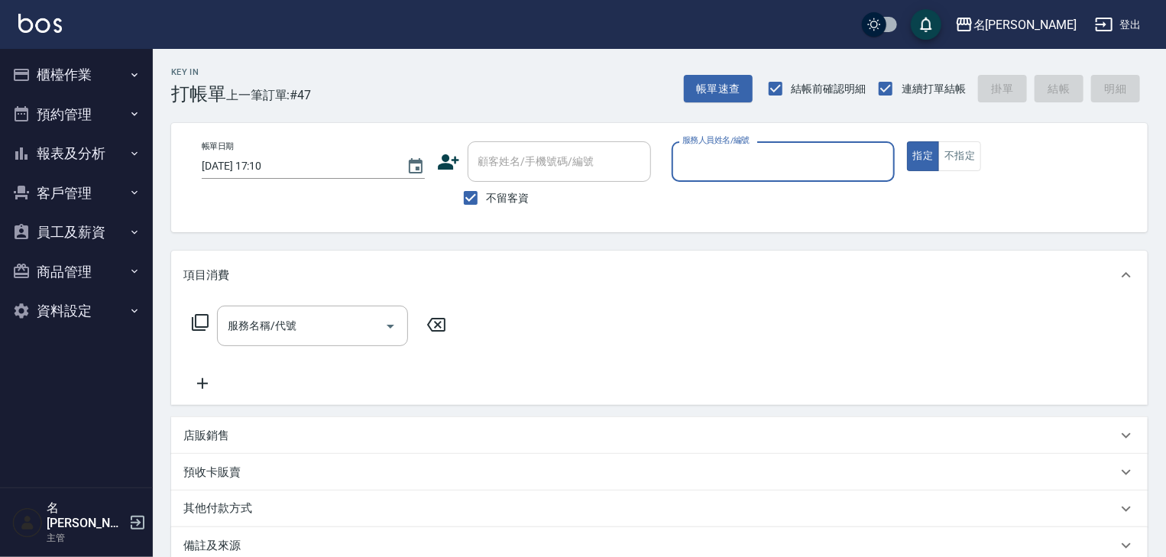
click at [847, 161] on input "服務人員姓名/編號" at bounding box center [783, 161] width 209 height 27
type input "Joyce-01"
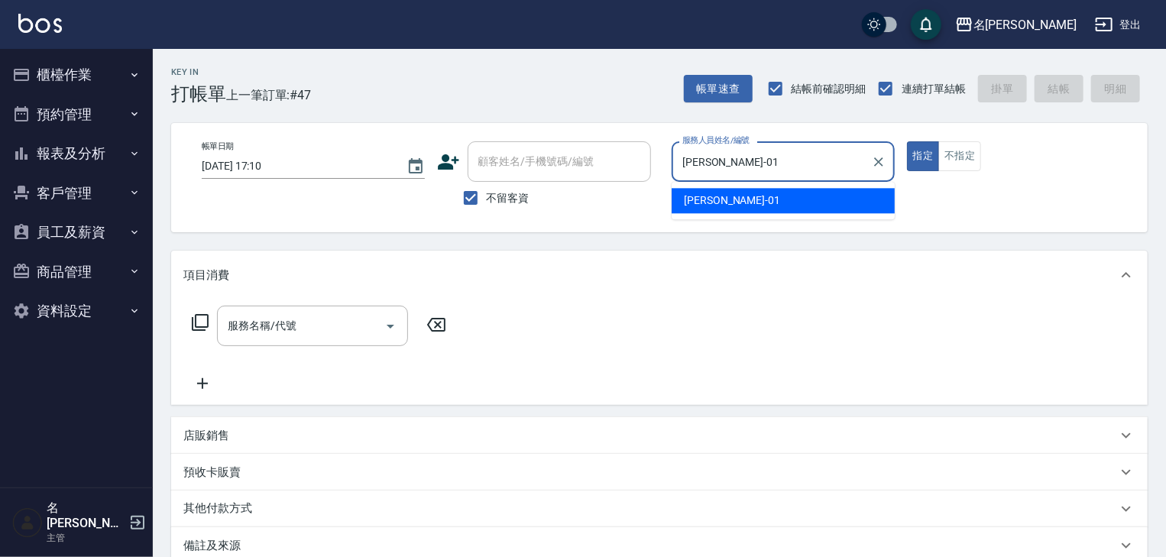
type button "true"
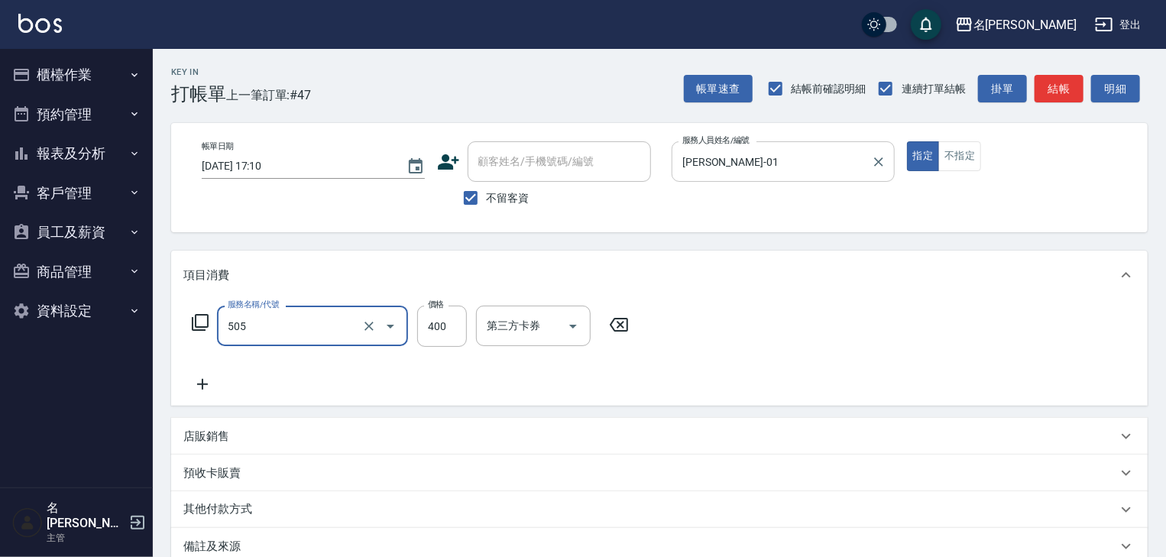
type input "洗髮(505)"
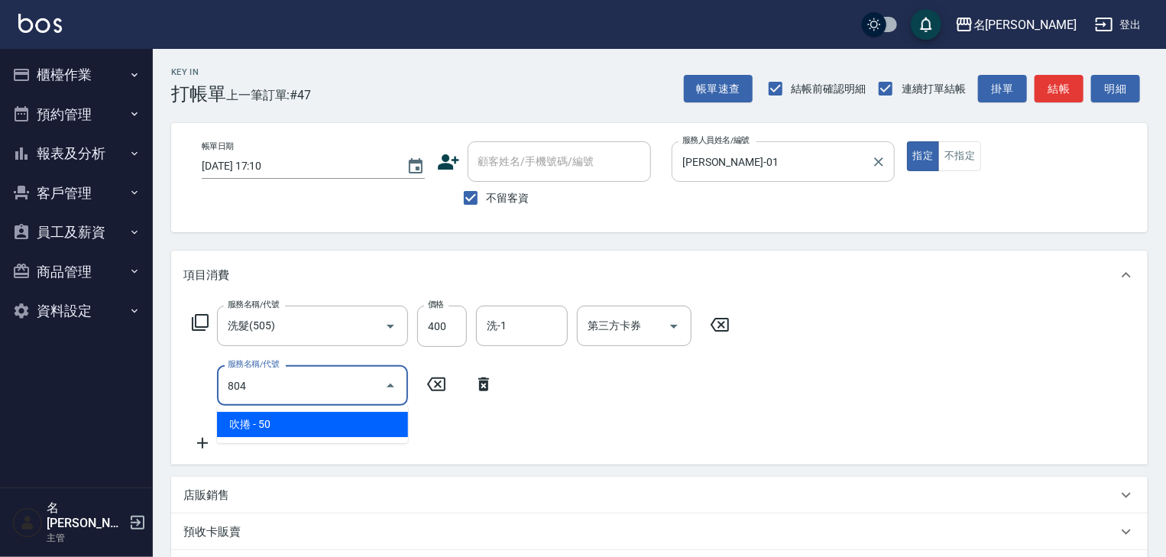
type input "吹捲(804)"
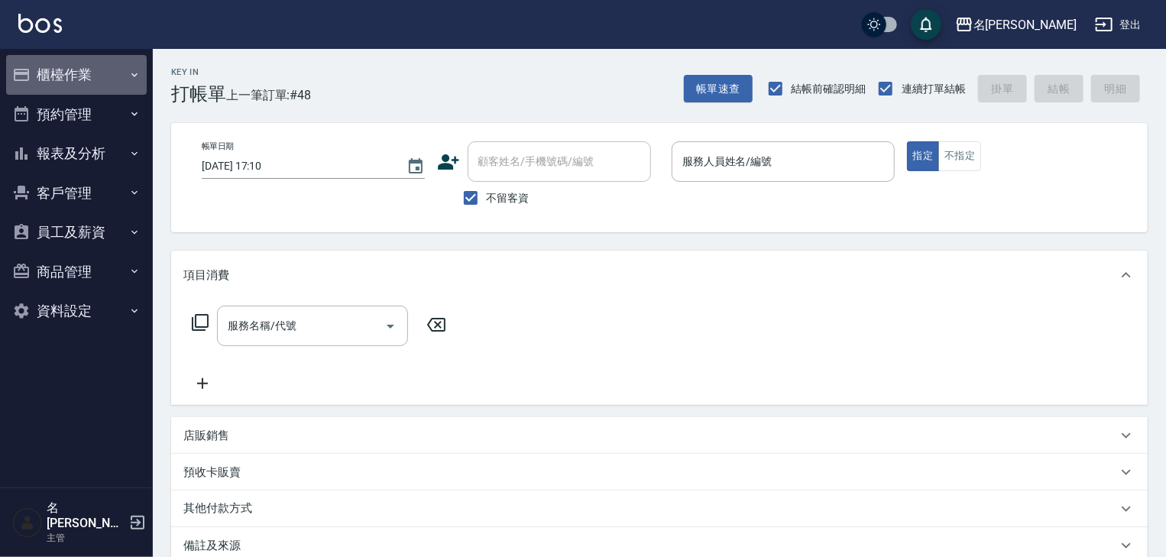
click at [89, 69] on button "櫃檯作業" at bounding box center [76, 75] width 141 height 40
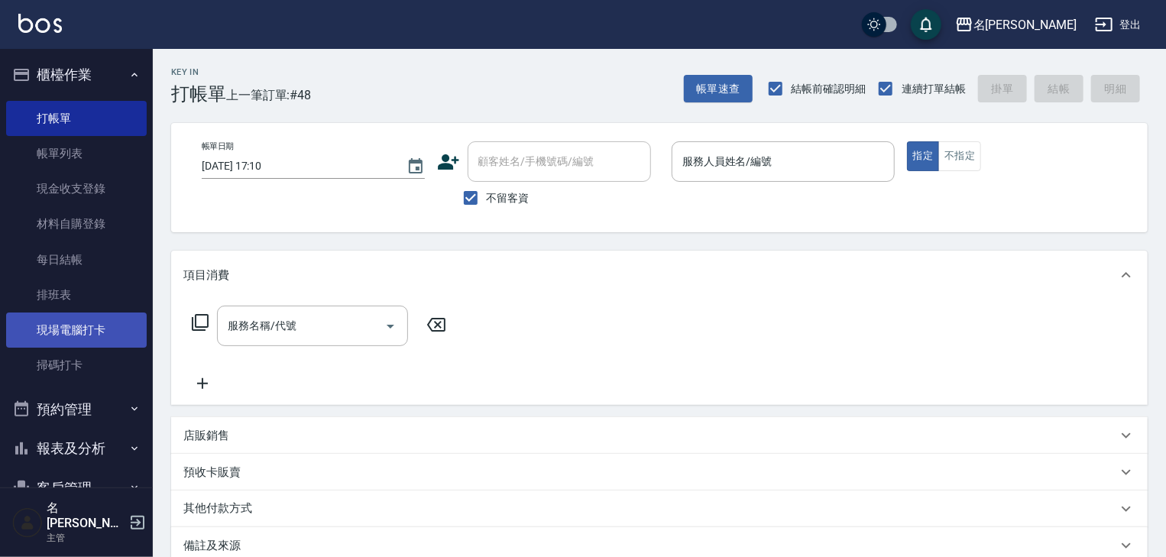
click at [46, 331] on link "現場電腦打卡" at bounding box center [76, 330] width 141 height 35
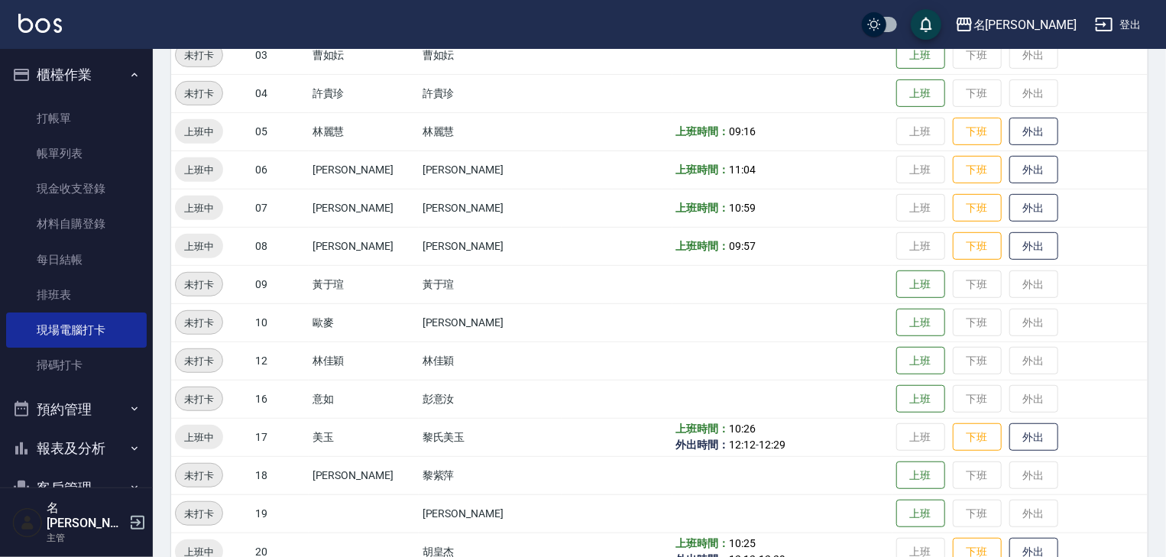
scroll to position [407, 0]
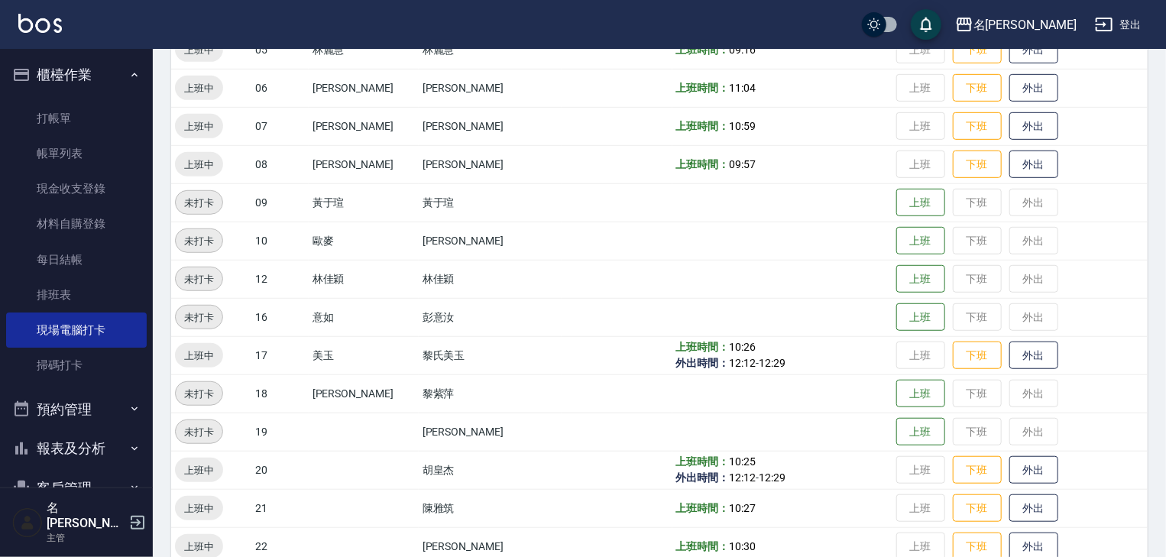
click at [902, 508] on td "上班 下班 外出" at bounding box center [1020, 508] width 255 height 38
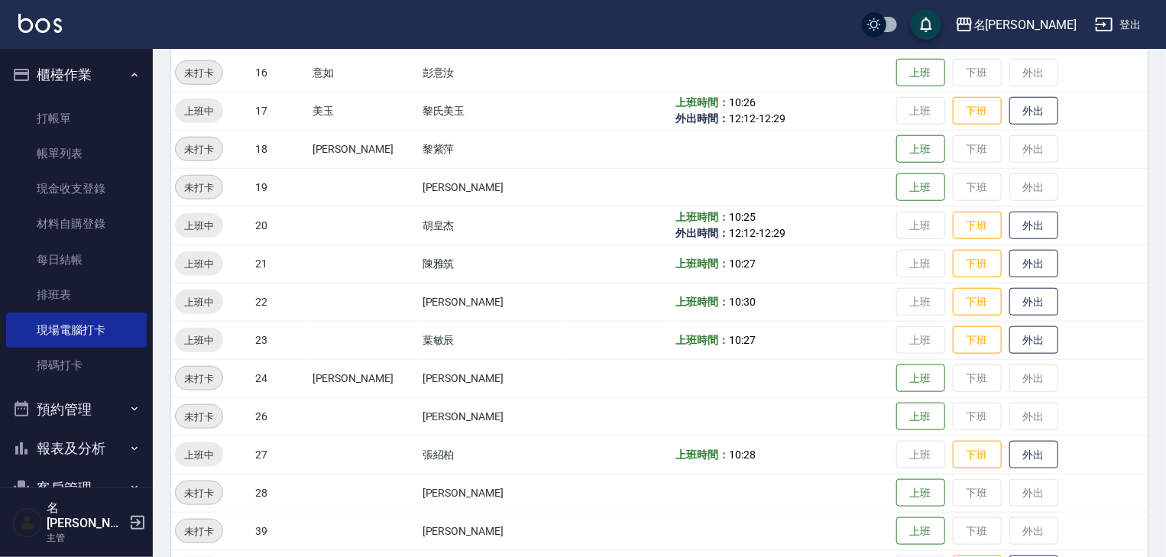
scroll to position [897, 0]
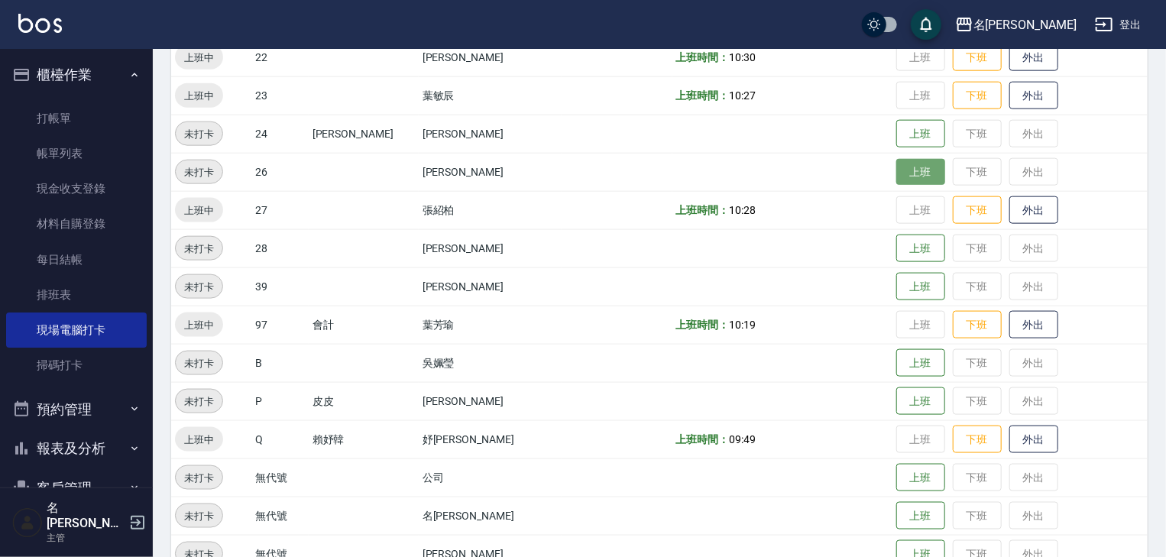
click at [908, 173] on button "上班" at bounding box center [921, 172] width 49 height 27
click at [30, 18] on img at bounding box center [40, 23] width 44 height 19
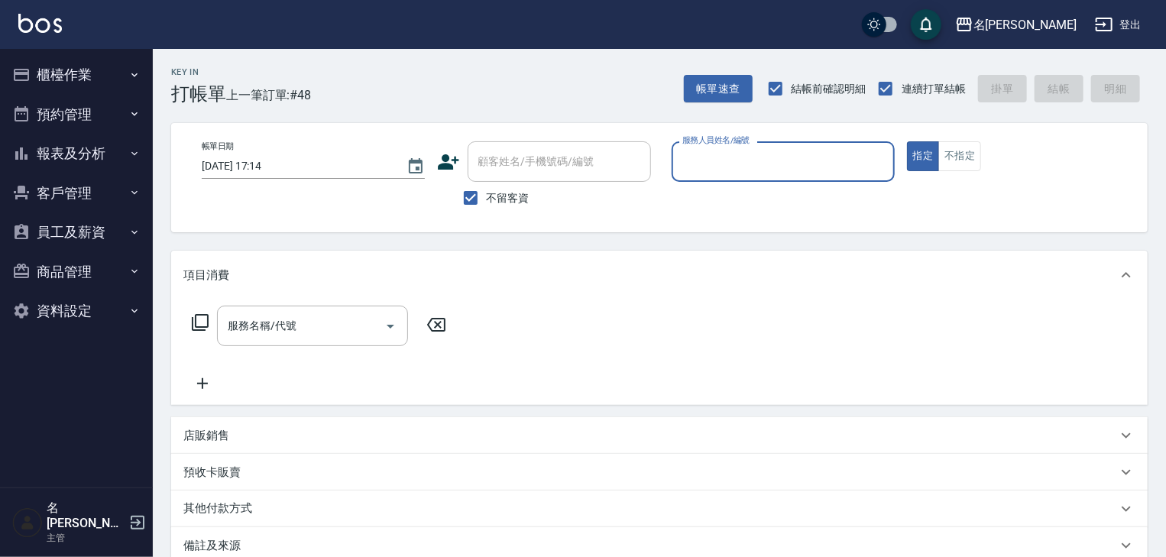
click at [861, 158] on input "服務人員姓名/編號" at bounding box center [783, 161] width 209 height 27
type input "蔡慈恩-08"
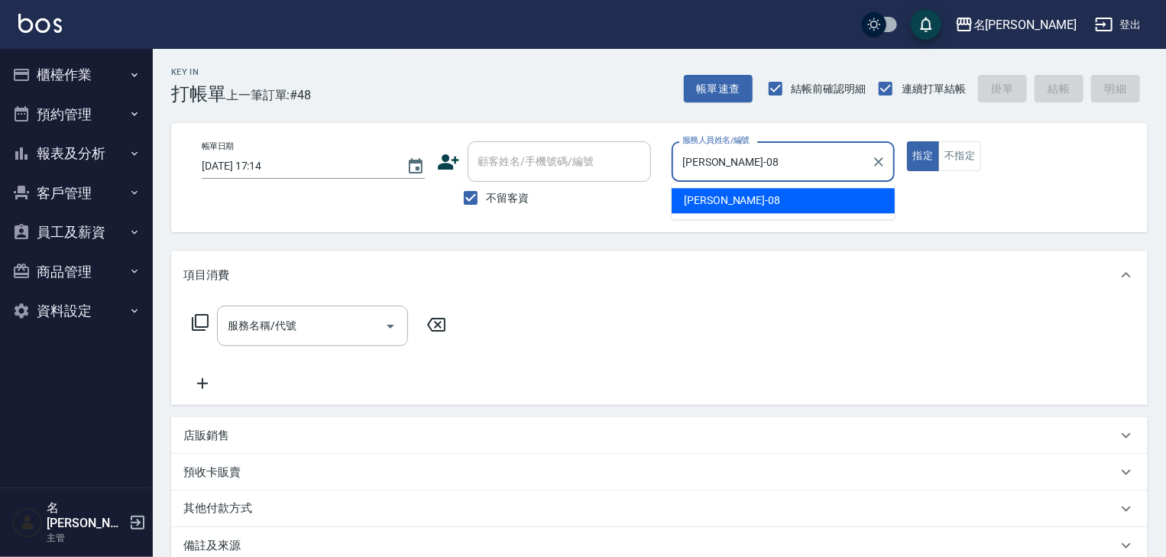
type button "true"
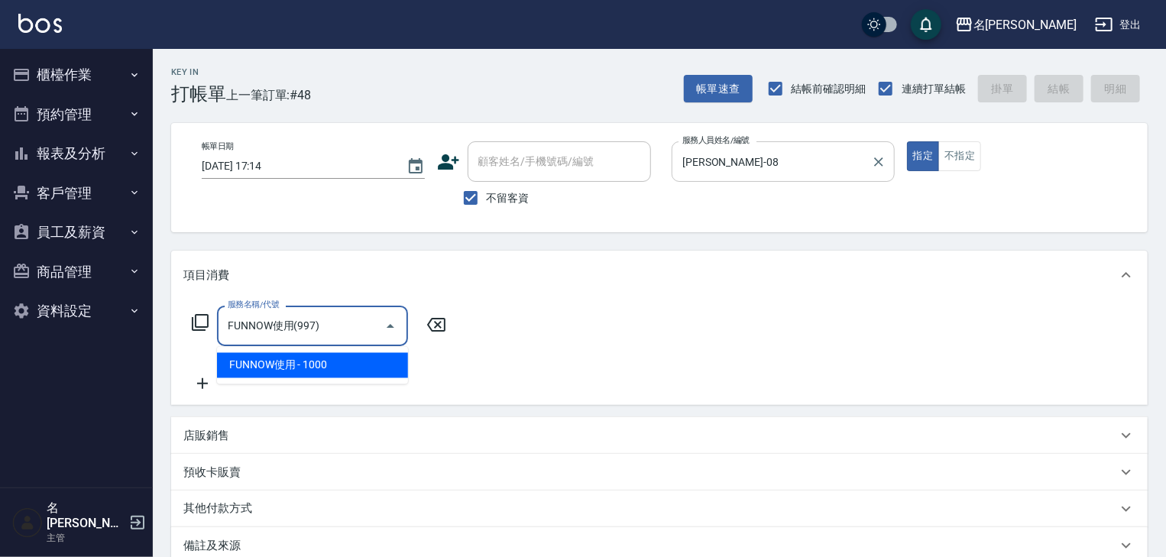
type input "FUNNOW使用(997)"
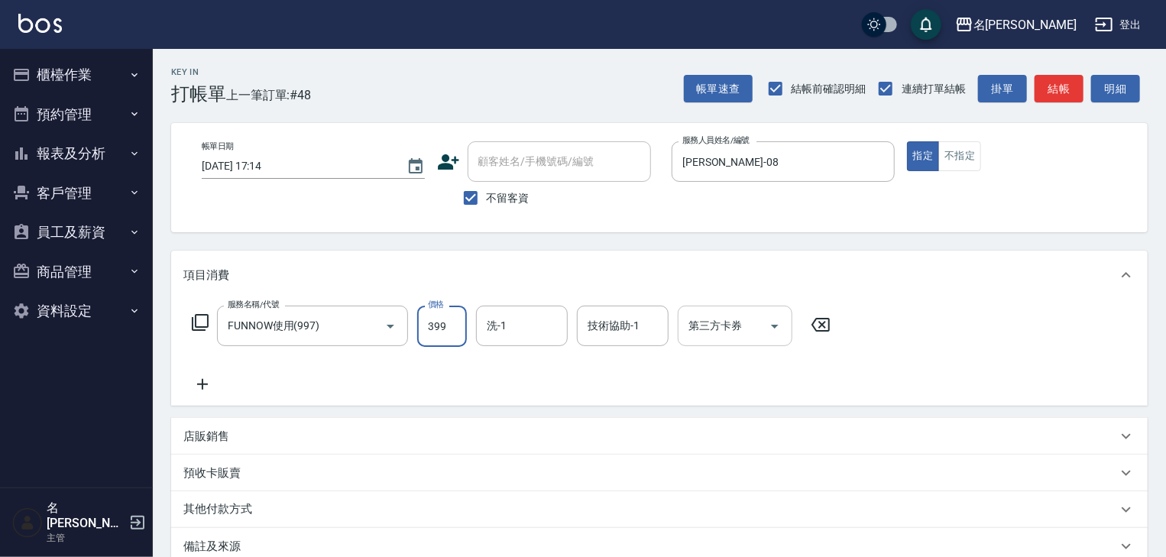
type input "399"
click at [734, 324] on input "第三方卡券" at bounding box center [724, 326] width 78 height 27
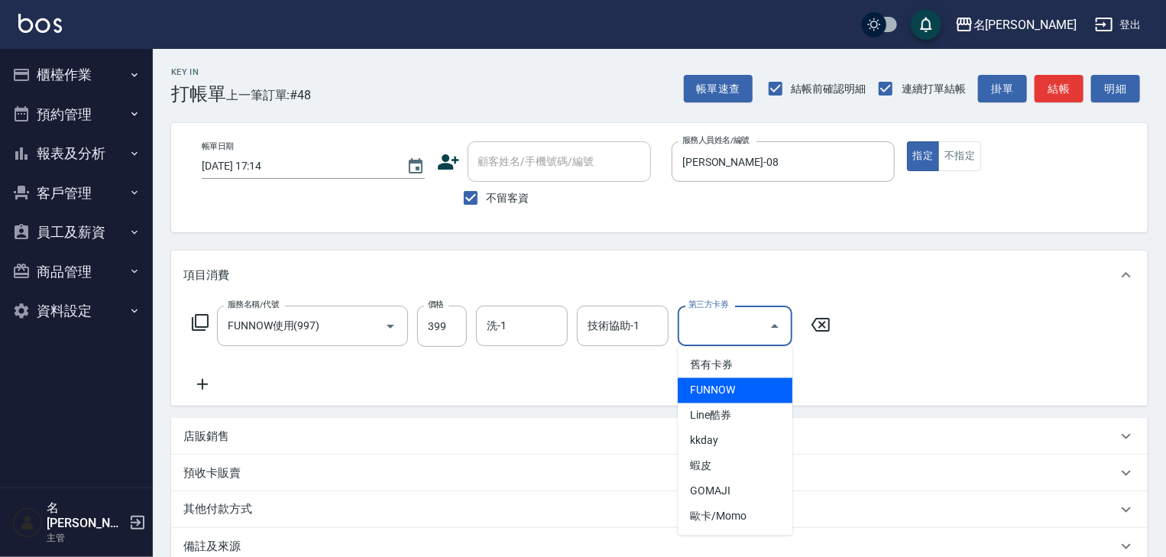
click at [735, 378] on span "FUNNOW" at bounding box center [735, 390] width 115 height 25
type input "FUNNOW"
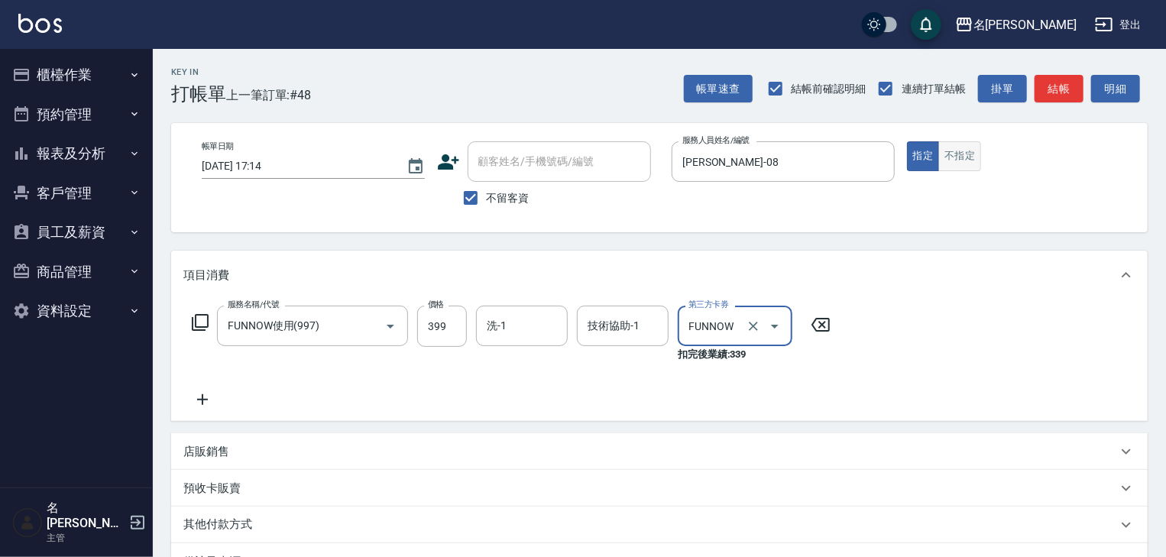
click at [960, 153] on button "不指定" at bounding box center [960, 156] width 43 height 30
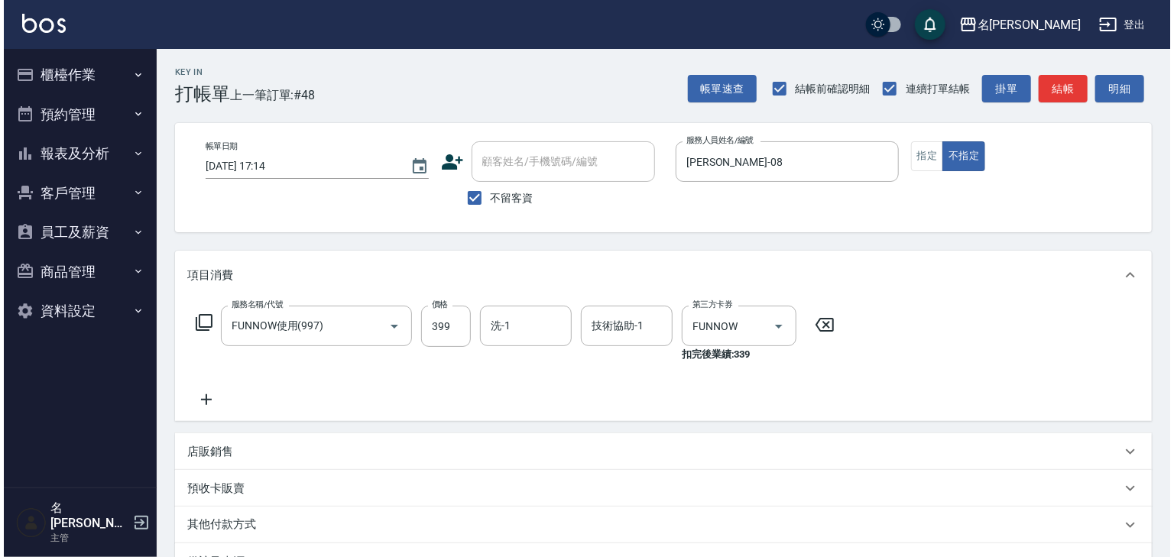
scroll to position [194, 0]
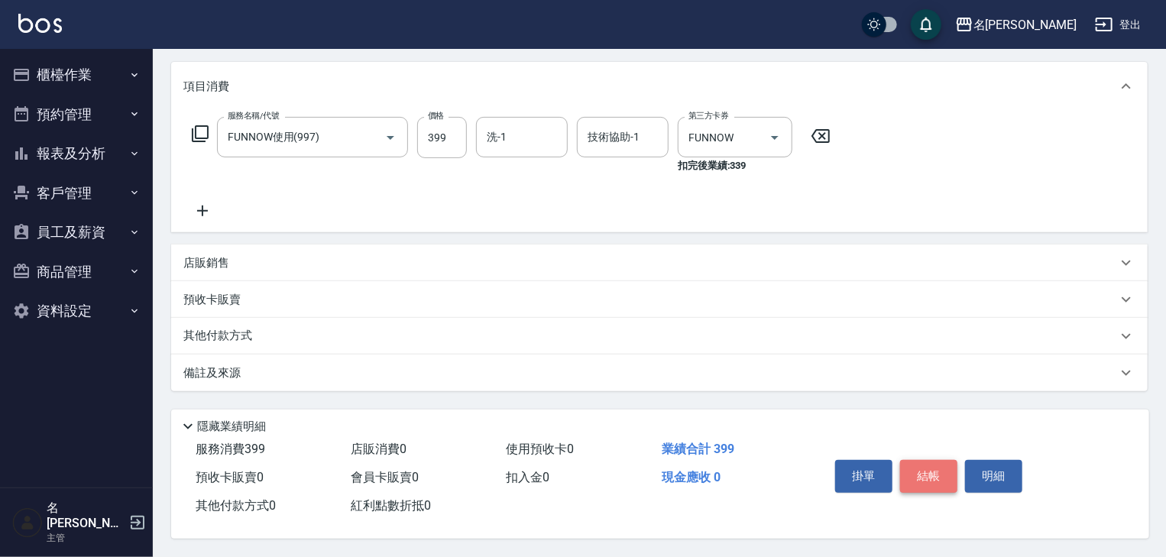
click at [923, 464] on button "結帳" at bounding box center [928, 476] width 57 height 32
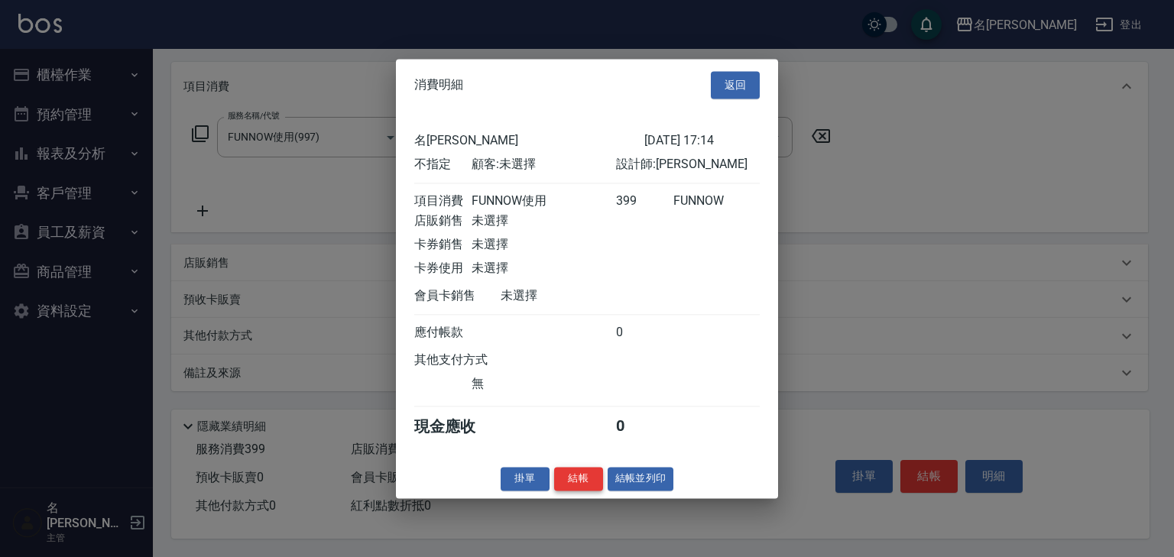
click at [587, 491] on button "結帳" at bounding box center [578, 479] width 49 height 24
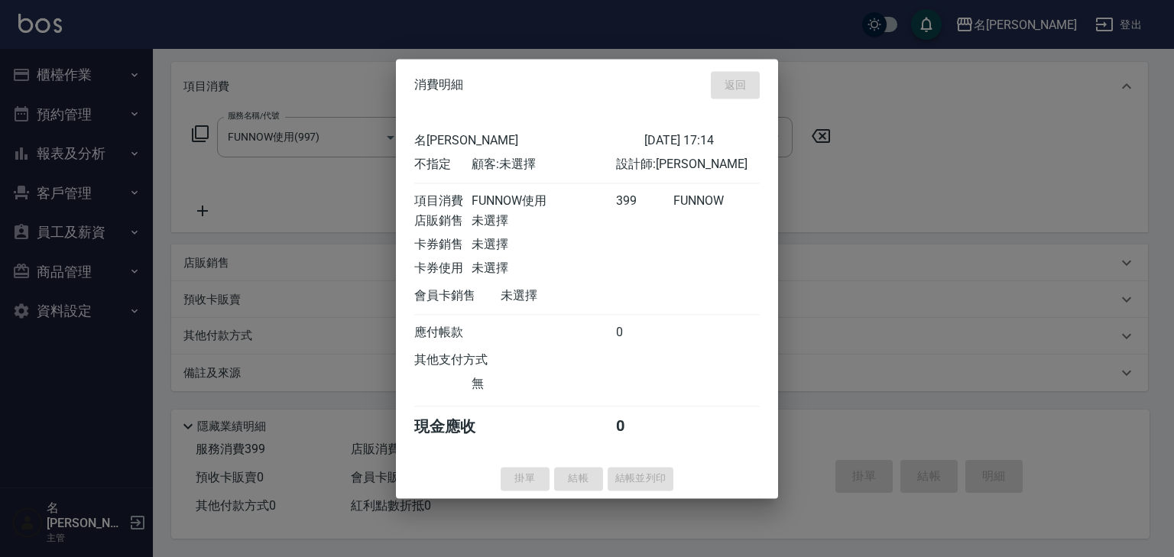
type input "2025/09/08 17:19"
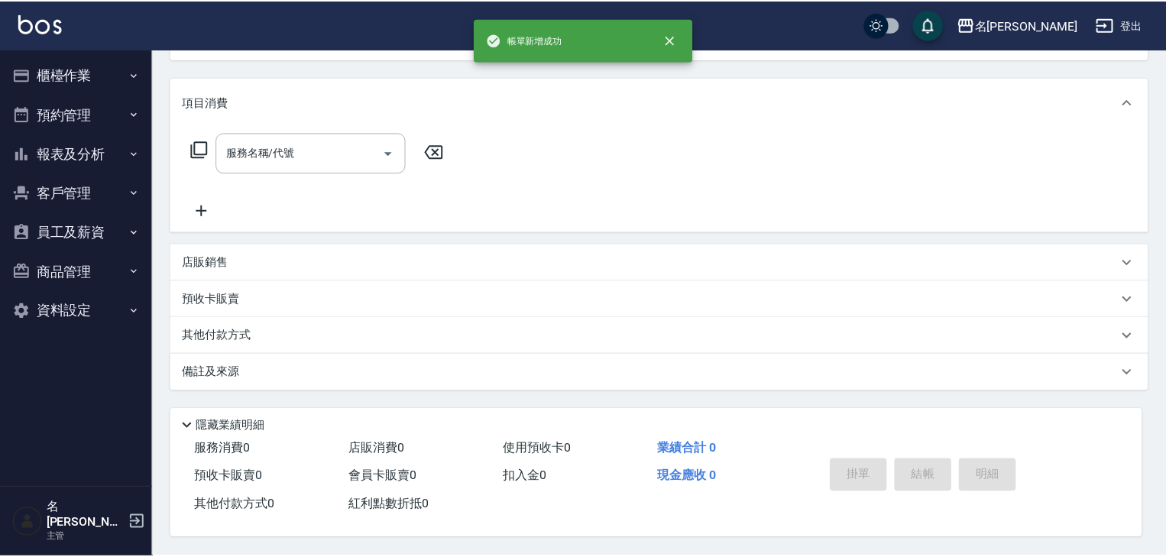
scroll to position [0, 0]
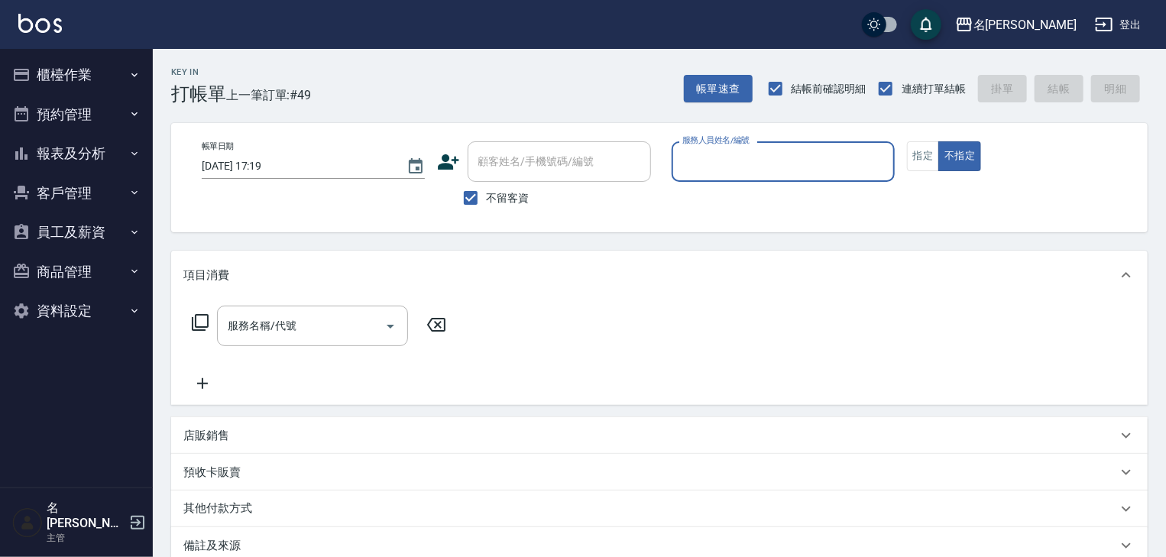
drag, startPoint x: 706, startPoint y: 266, endPoint x: 704, endPoint y: 257, distance: 9.5
drag, startPoint x: 704, startPoint y: 257, endPoint x: 816, endPoint y: 174, distance: 139.3
click at [816, 174] on input "服務人員姓名/編號" at bounding box center [783, 161] width 209 height 27
type input "阿龔-06"
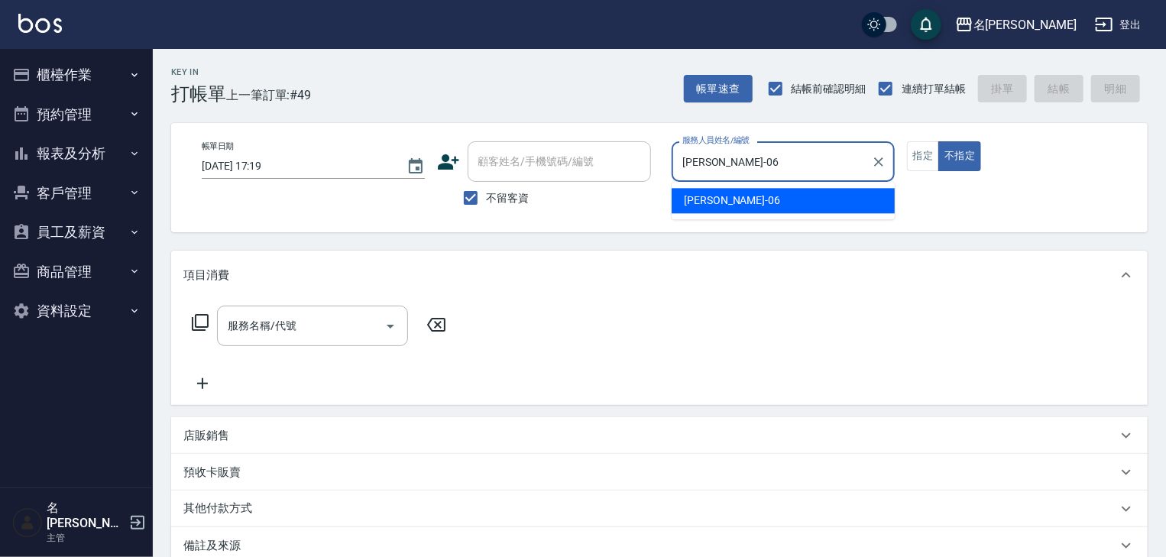
type button "false"
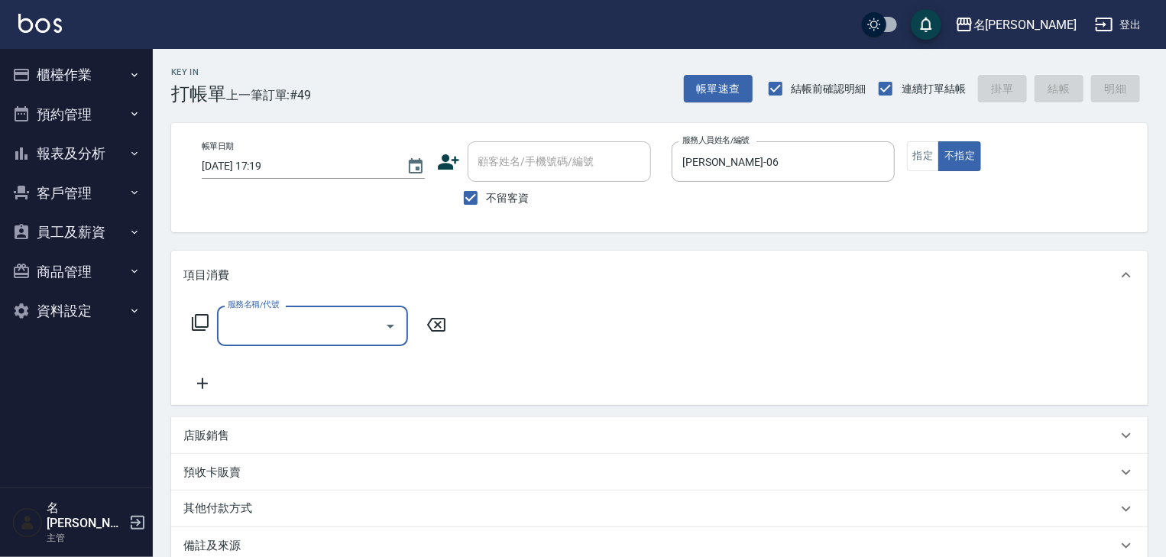
click at [203, 321] on icon at bounding box center [200, 322] width 18 height 18
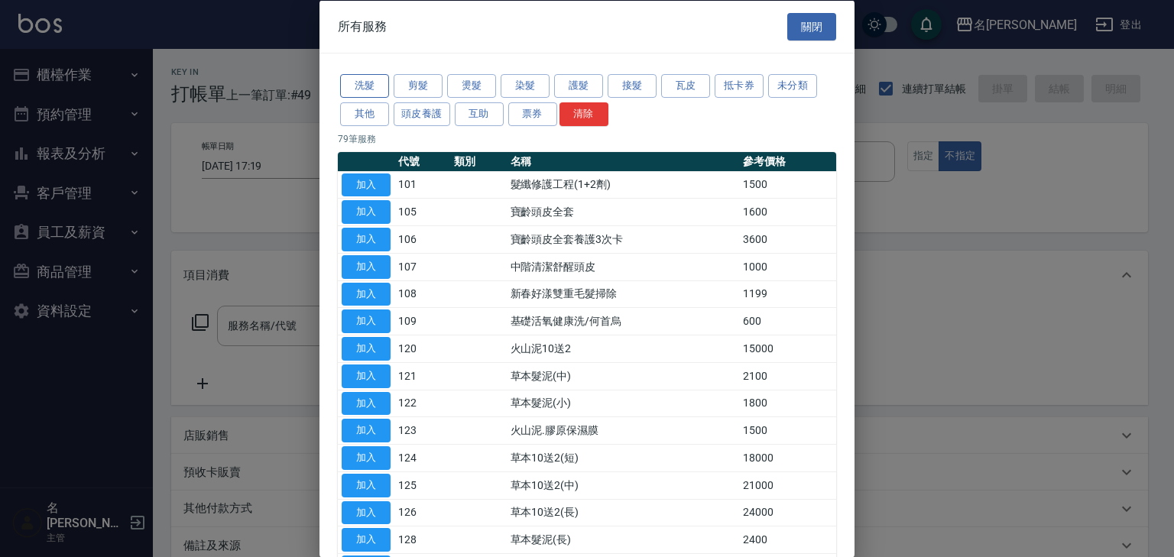
click at [367, 84] on button "洗髮" at bounding box center [364, 86] width 49 height 24
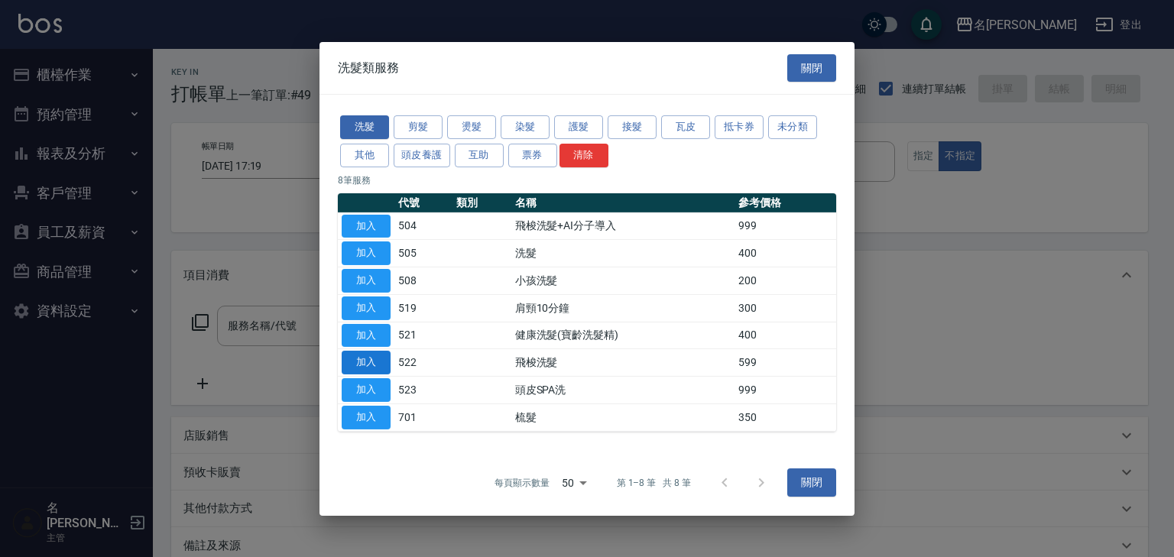
click at [379, 358] on button "加入" at bounding box center [366, 363] width 49 height 24
type input "飛梭洗髮(522)"
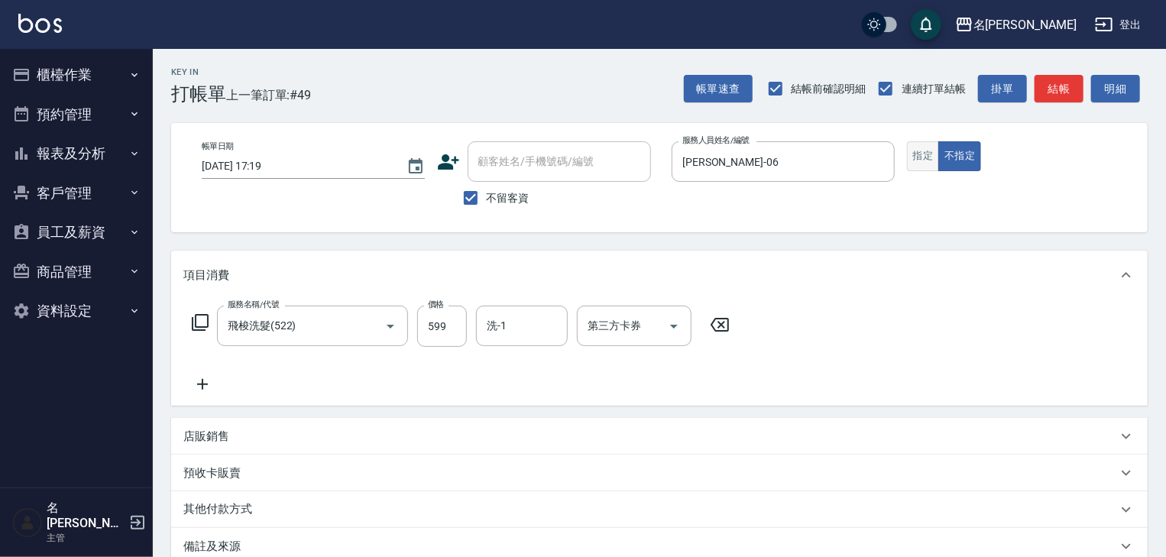
click at [920, 151] on button "指定" at bounding box center [923, 156] width 33 height 30
click at [1065, 91] on button "結帳" at bounding box center [1059, 89] width 49 height 28
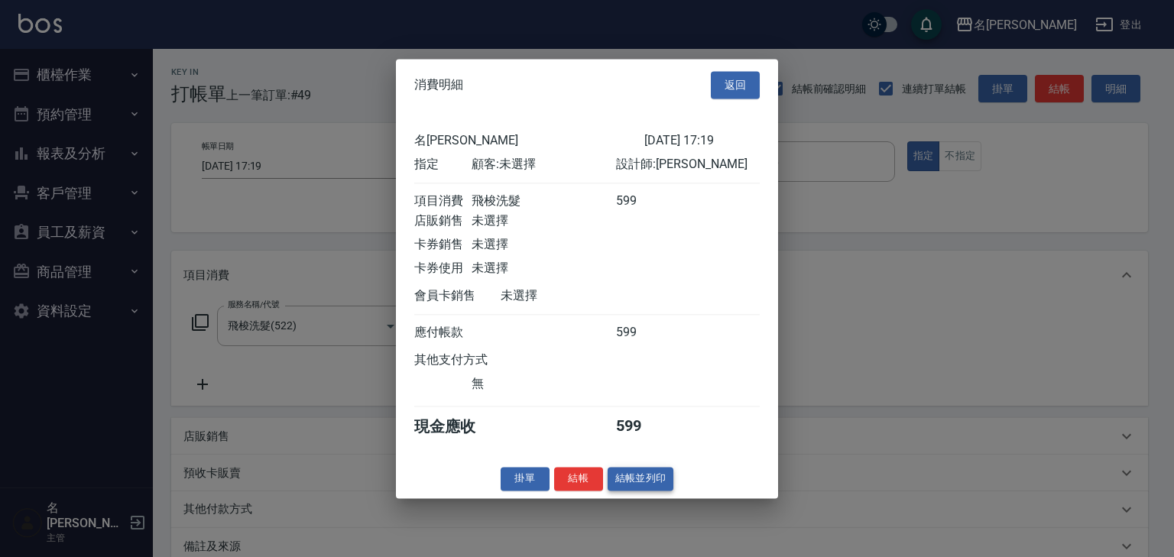
click at [650, 489] on button "結帳並列印" at bounding box center [641, 479] width 66 height 24
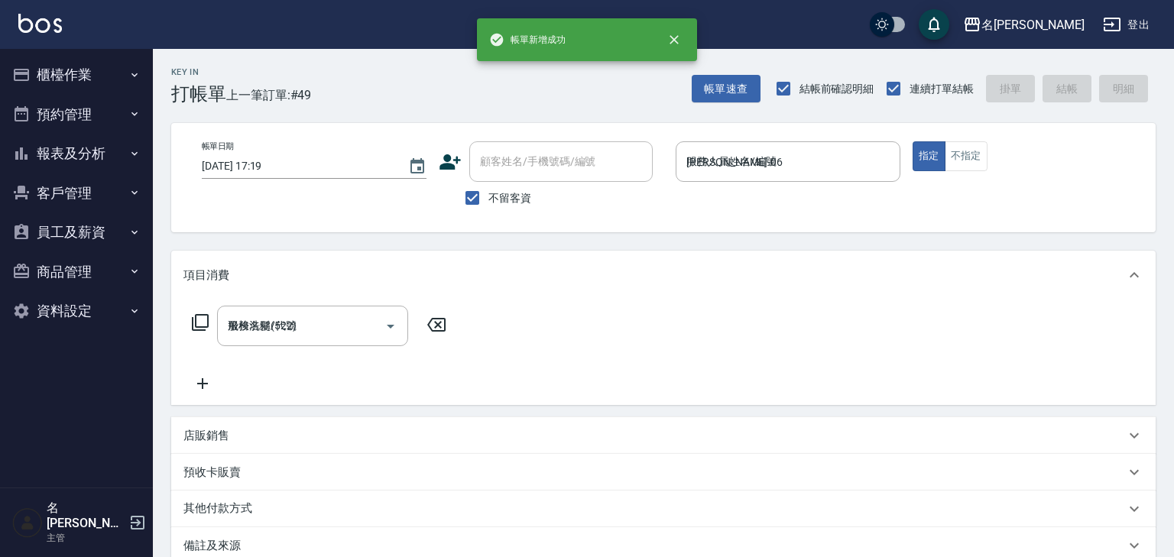
type input "2025/09/08 17:30"
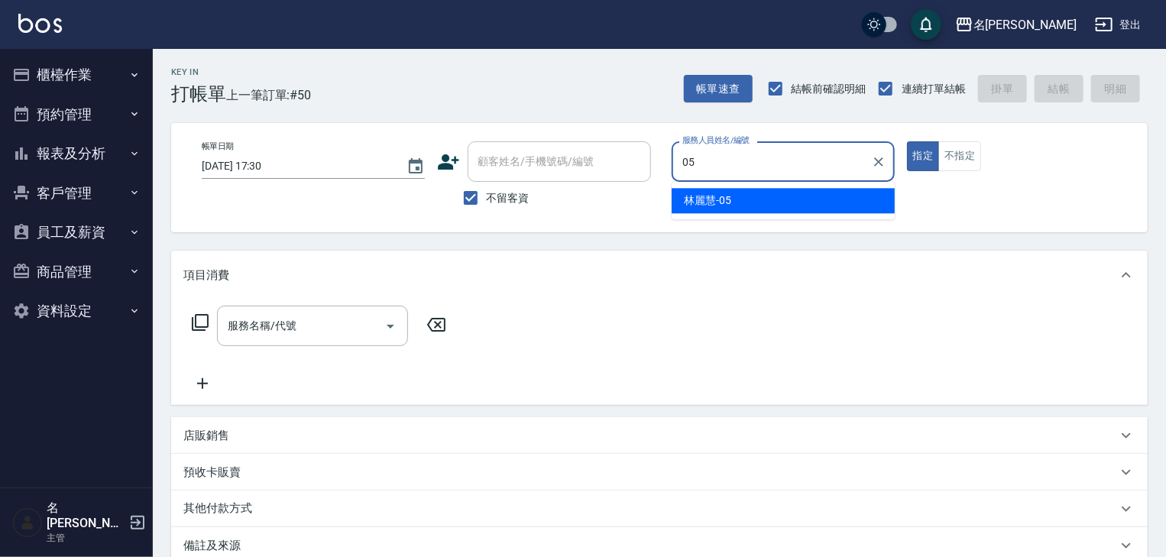
type input "林麗慧-05"
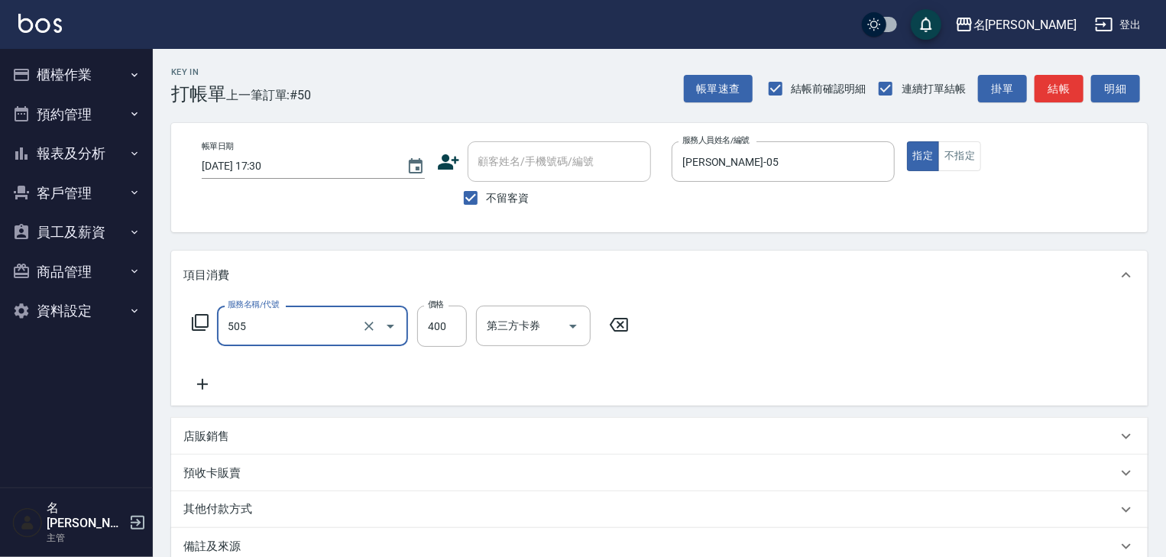
type input "洗髮(505)"
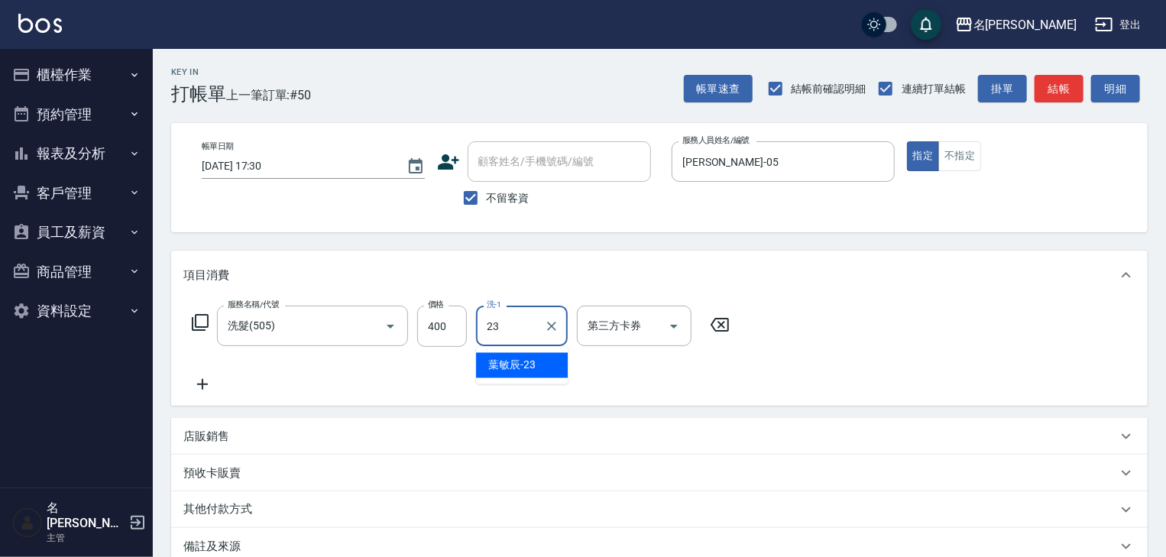
type input "葉敏辰-23"
click at [1078, 88] on button "結帳" at bounding box center [1059, 89] width 49 height 28
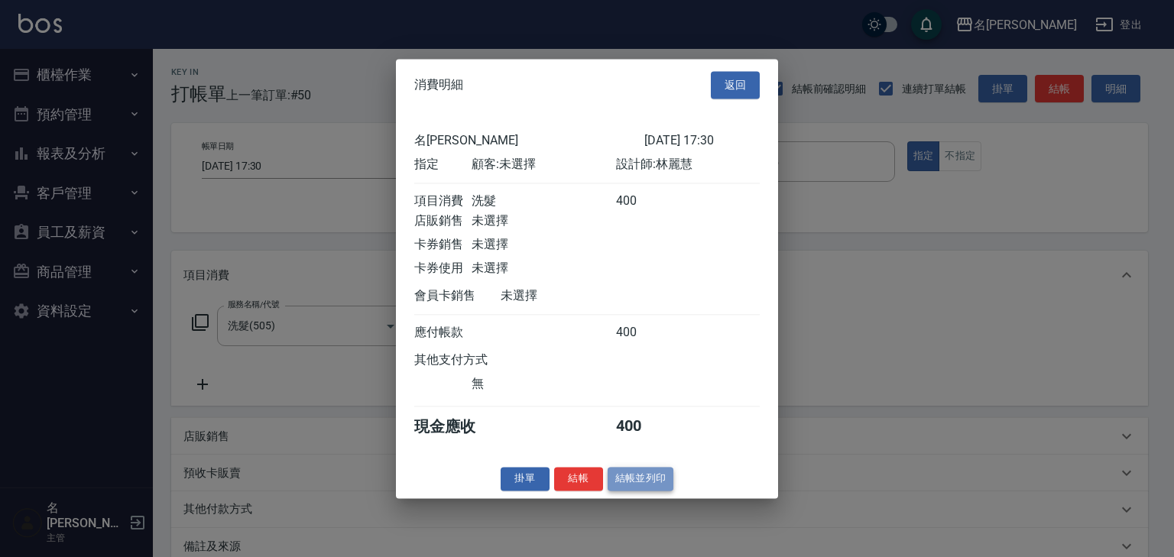
click at [647, 483] on button "結帳並列印" at bounding box center [641, 479] width 66 height 24
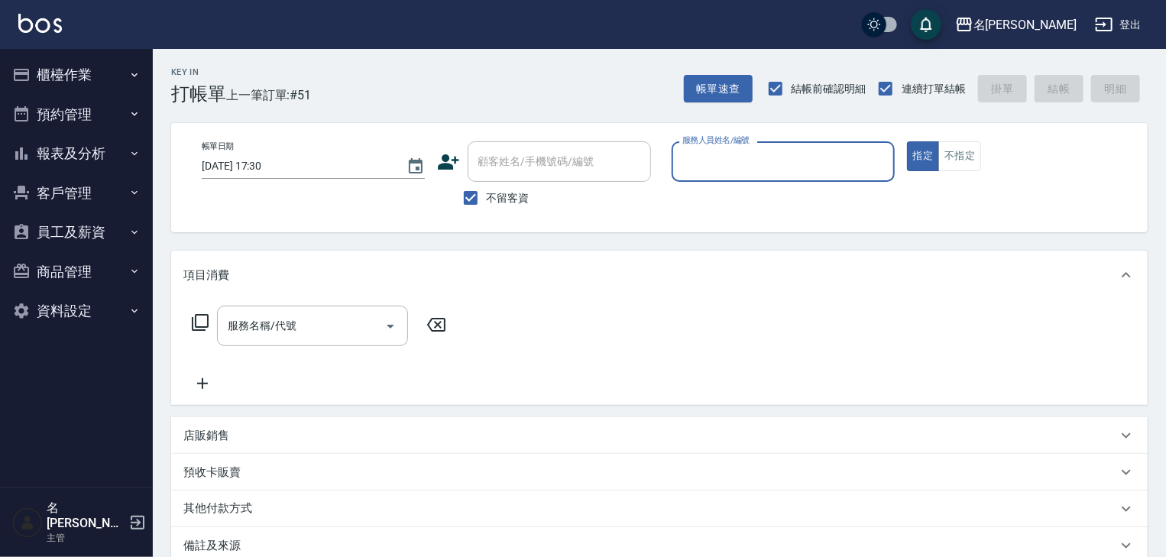
click at [767, 147] on div "服務人員姓名/編號" at bounding box center [783, 161] width 223 height 41
type input "林佳穎-12"
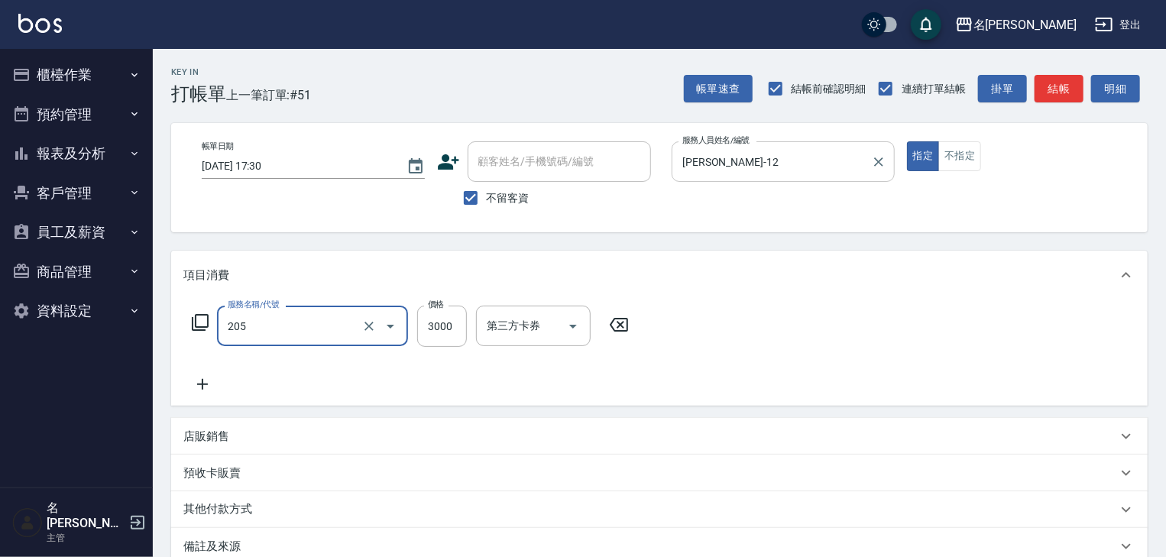
type input "生化燙髮(205)"
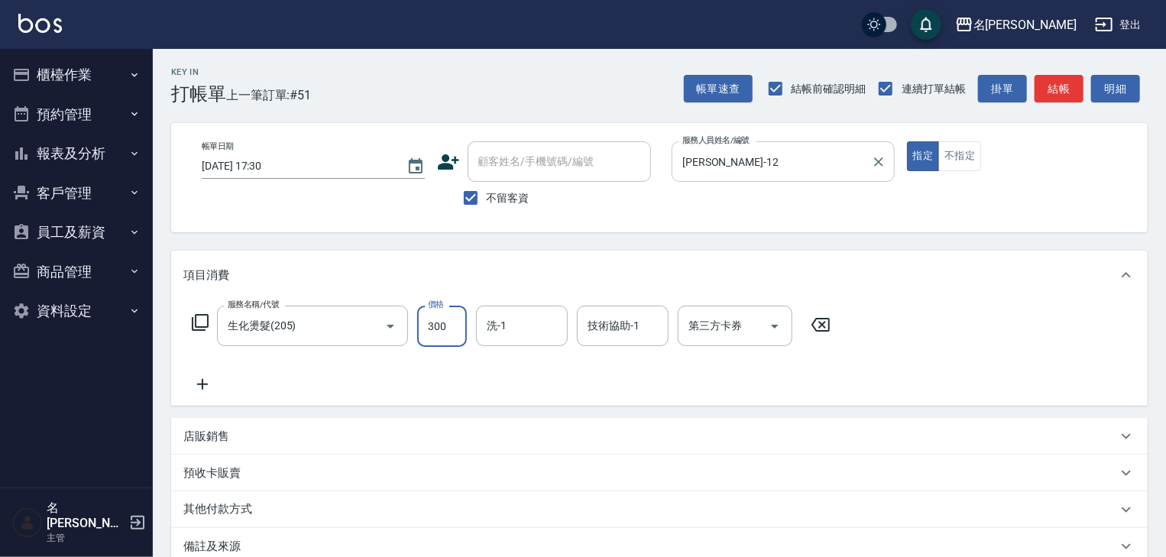
type input "3000"
click at [1071, 89] on button "結帳" at bounding box center [1059, 89] width 49 height 28
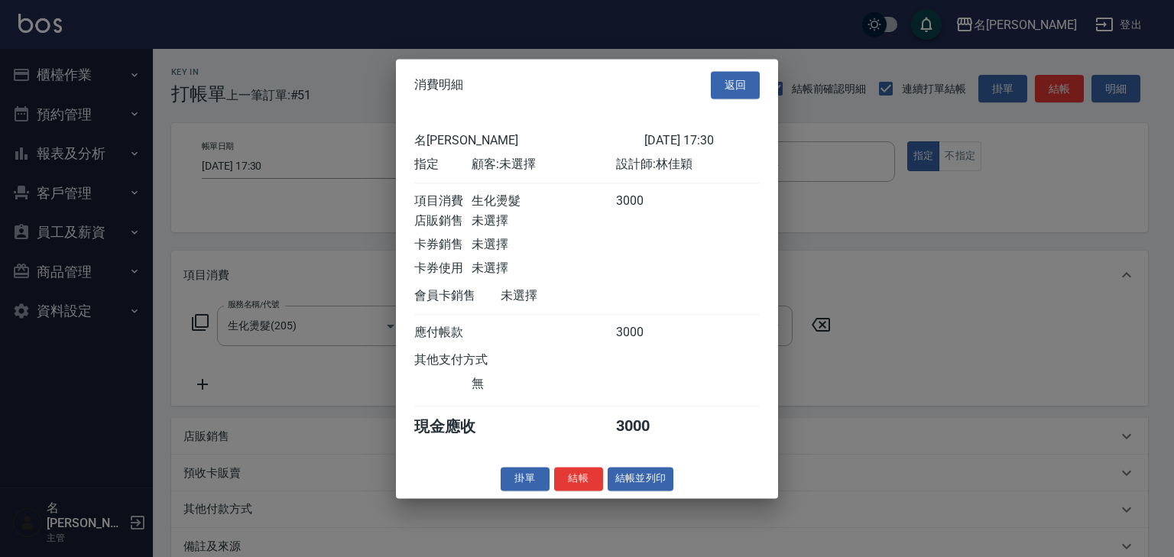
click at [644, 489] on button "結帳並列印" at bounding box center [641, 479] width 66 height 24
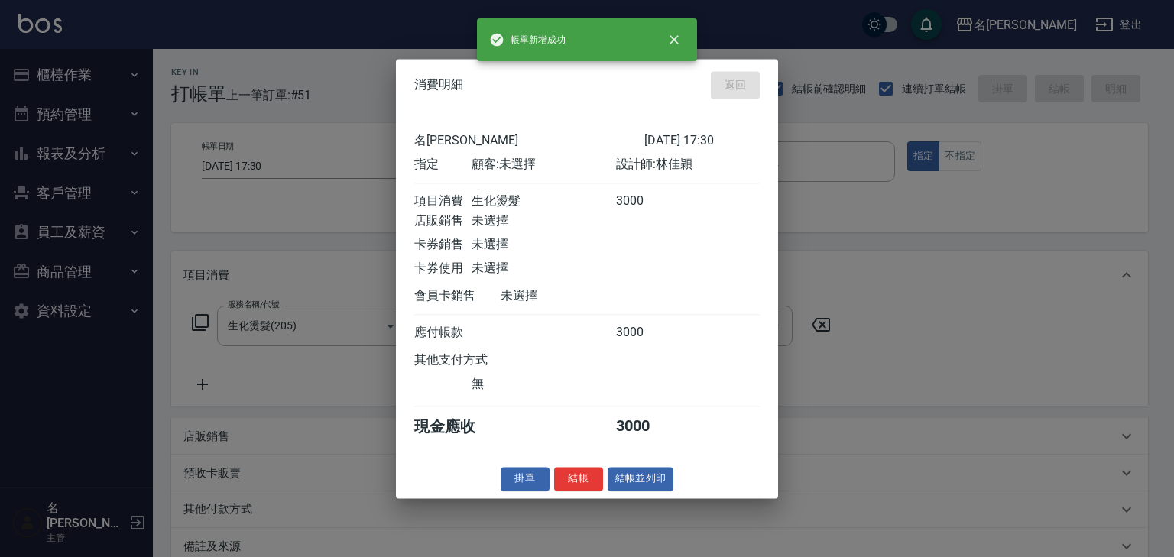
type input "2025/09/08 17:33"
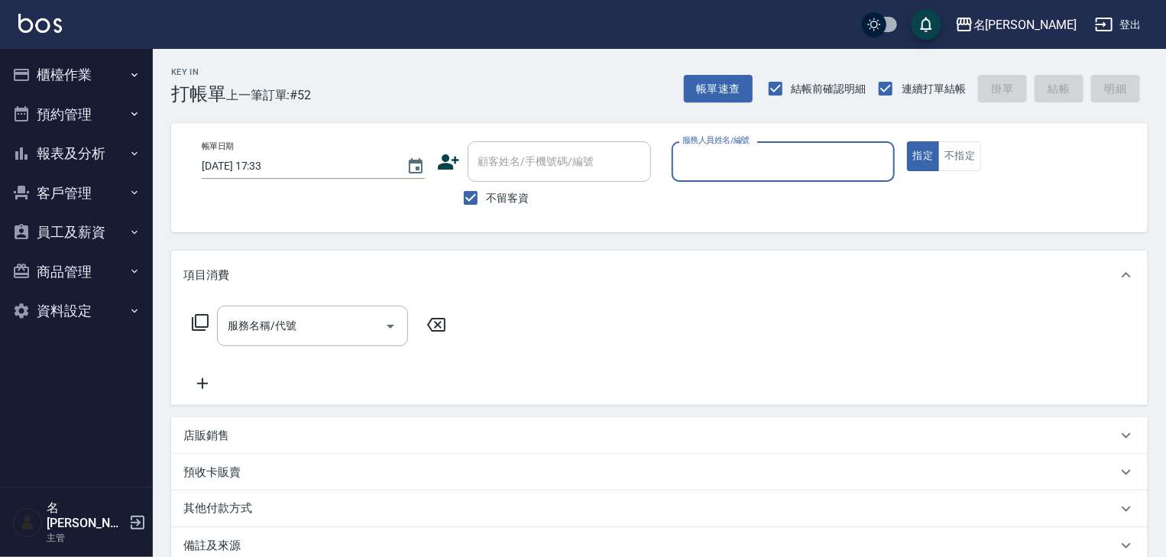
click at [73, 80] on button "櫃檯作業" at bounding box center [76, 75] width 141 height 40
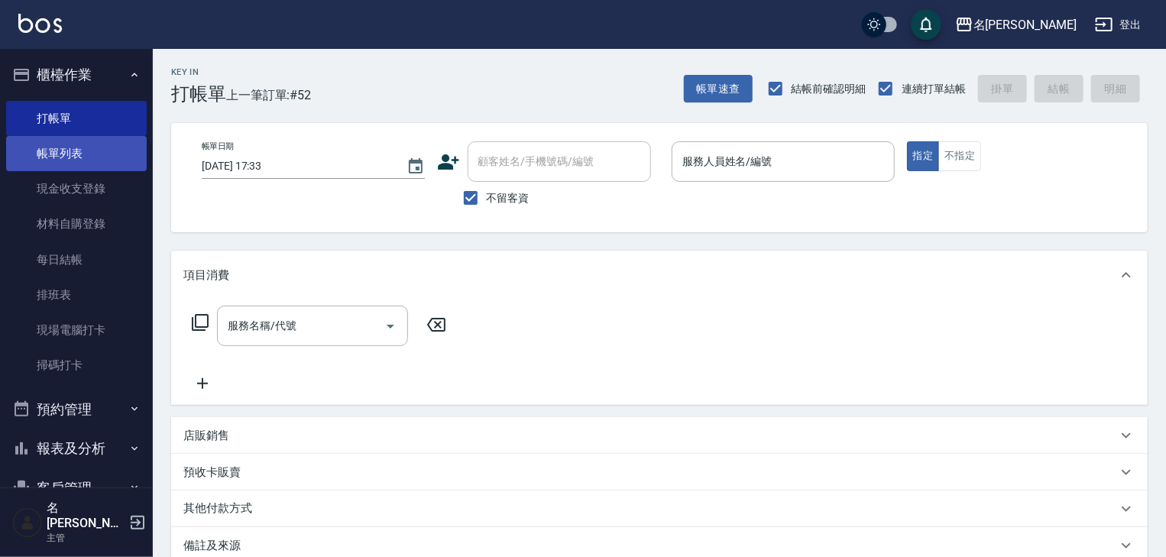
click at [86, 155] on link "帳單列表" at bounding box center [76, 153] width 141 height 35
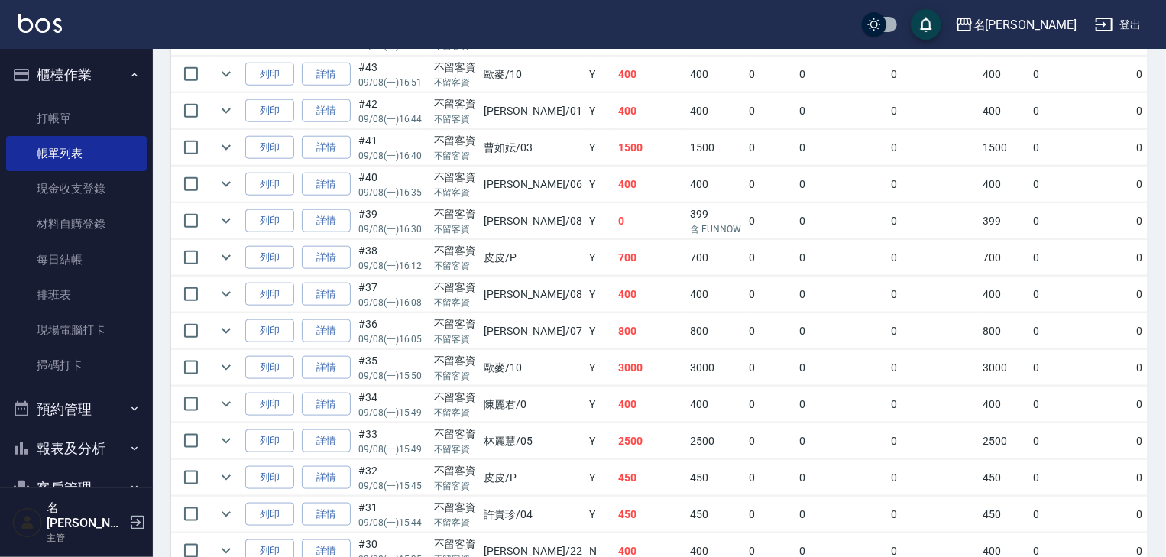
scroll to position [407, 0]
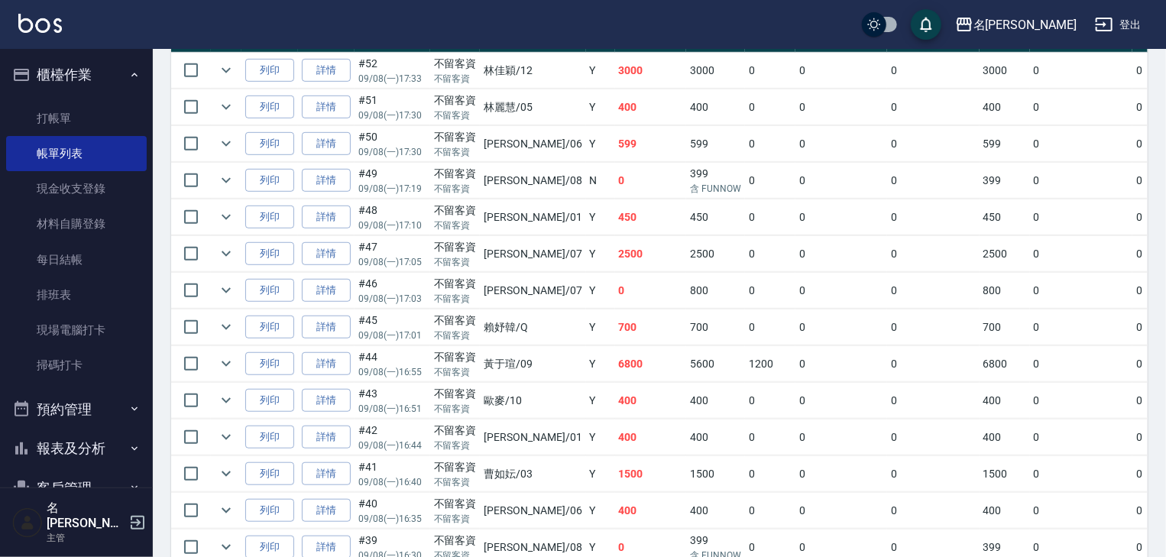
click at [55, 33] on link at bounding box center [40, 25] width 44 height 22
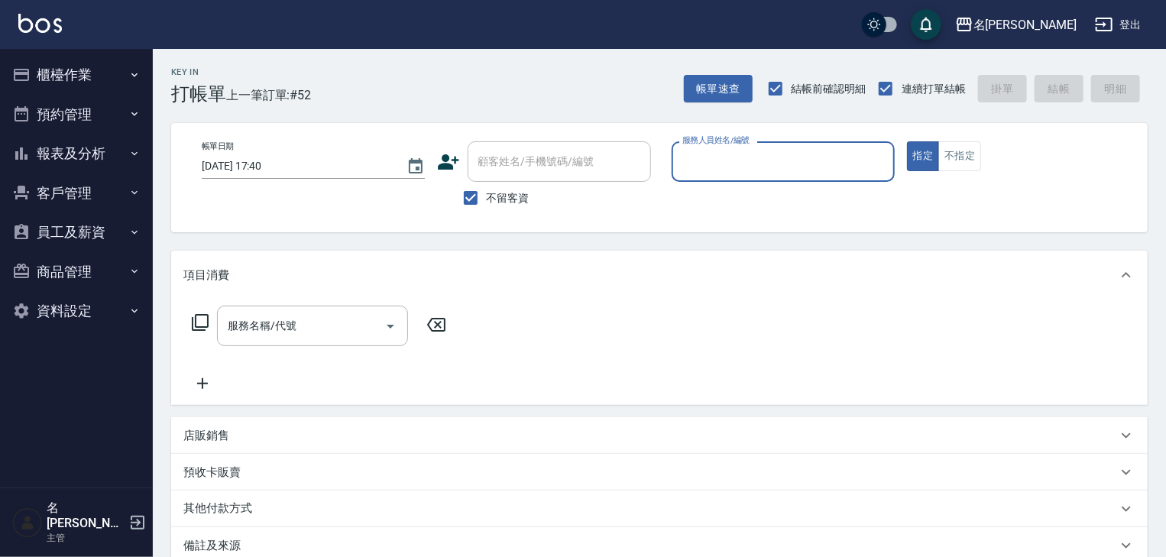
click at [813, 170] on input "服務人員姓名/編號" at bounding box center [783, 161] width 209 height 27
type input "賴妤韓-Q"
type button "true"
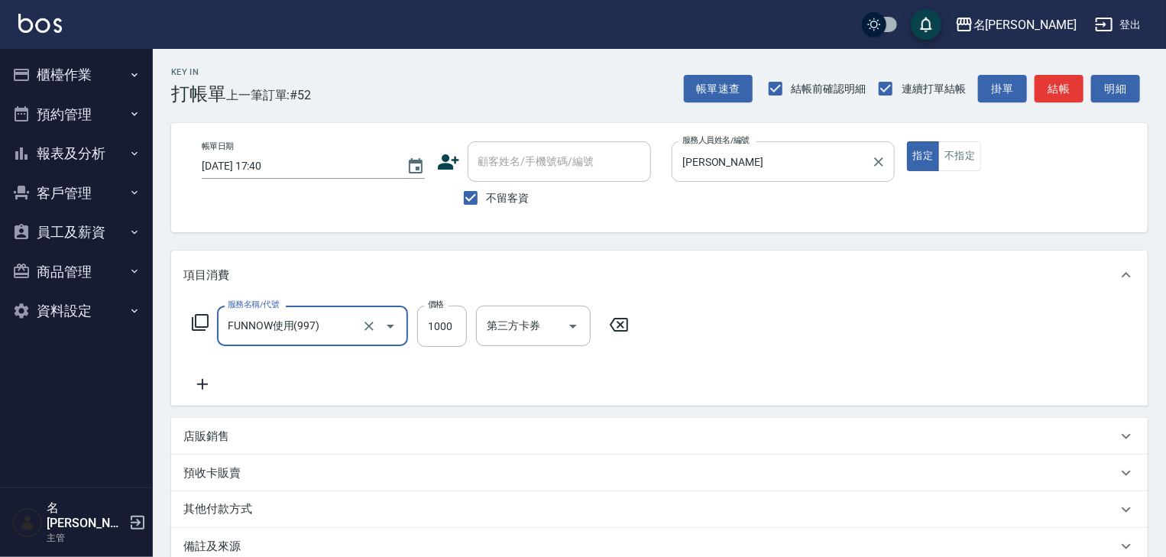
type input "FUNNOW使用(997)"
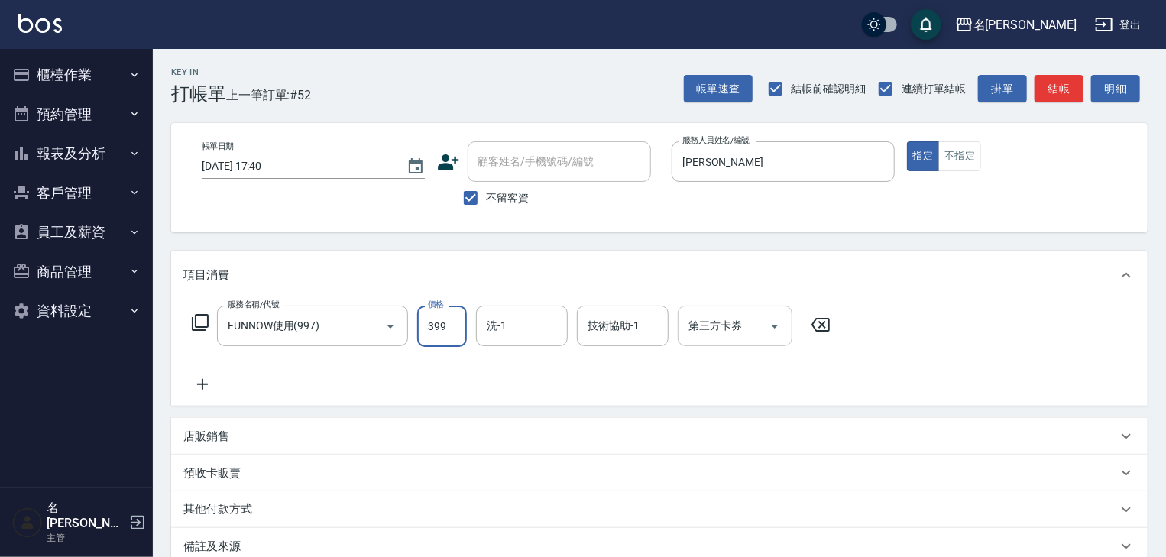
type input "399"
click at [740, 313] on input "第三方卡券" at bounding box center [724, 326] width 78 height 27
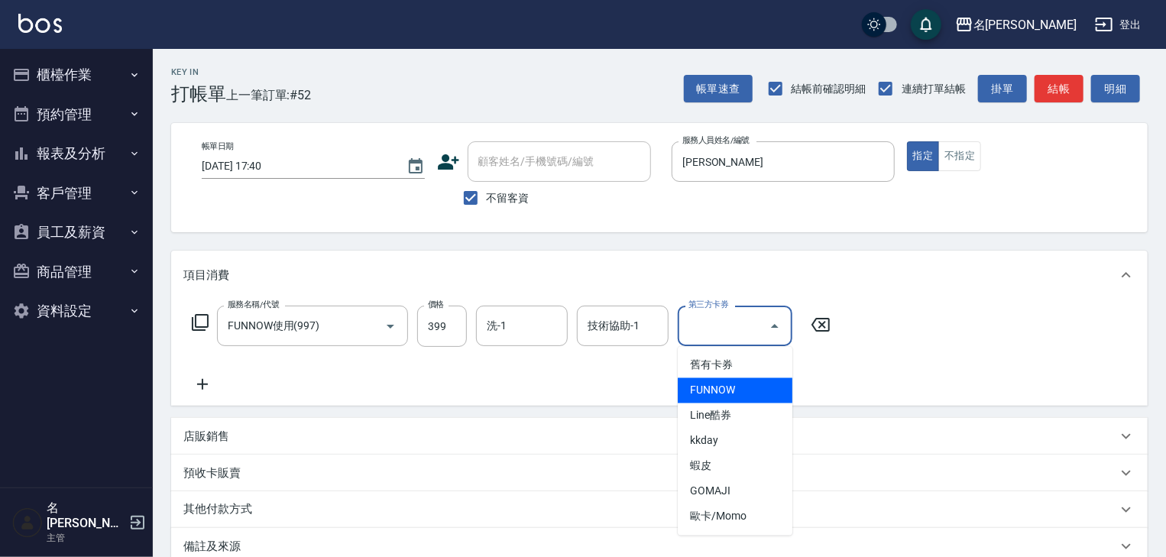
click at [743, 379] on span "FUNNOW" at bounding box center [735, 390] width 115 height 25
type input "FUNNOW"
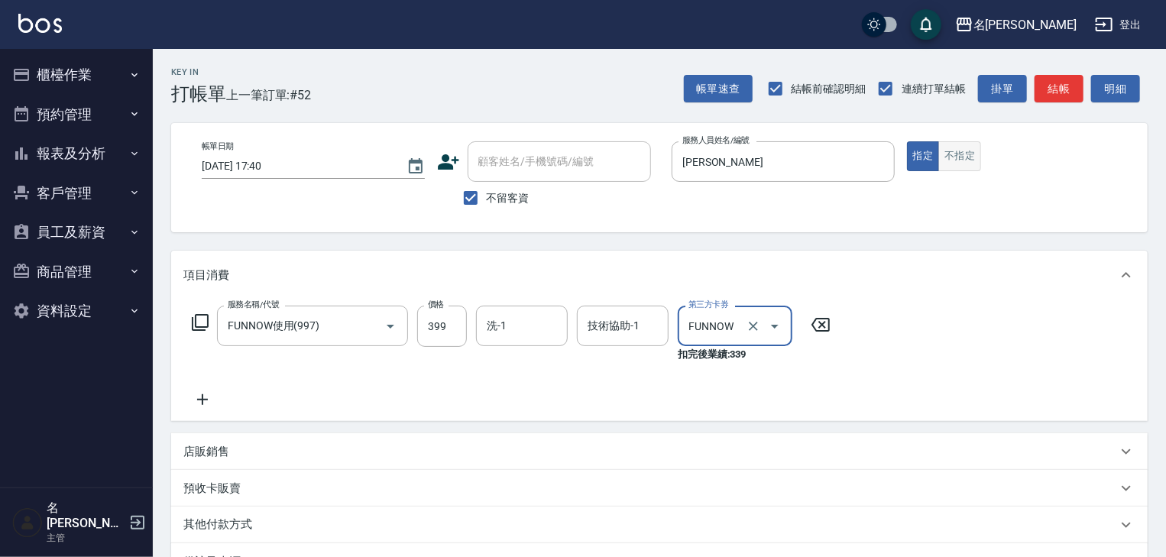
click at [961, 142] on button "不指定" at bounding box center [960, 156] width 43 height 30
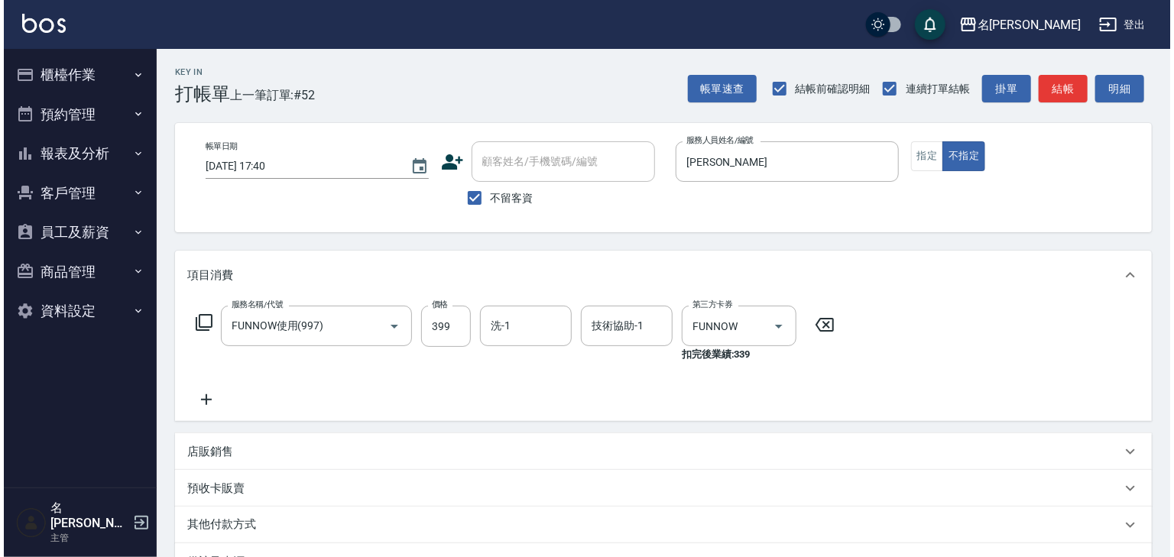
scroll to position [194, 0]
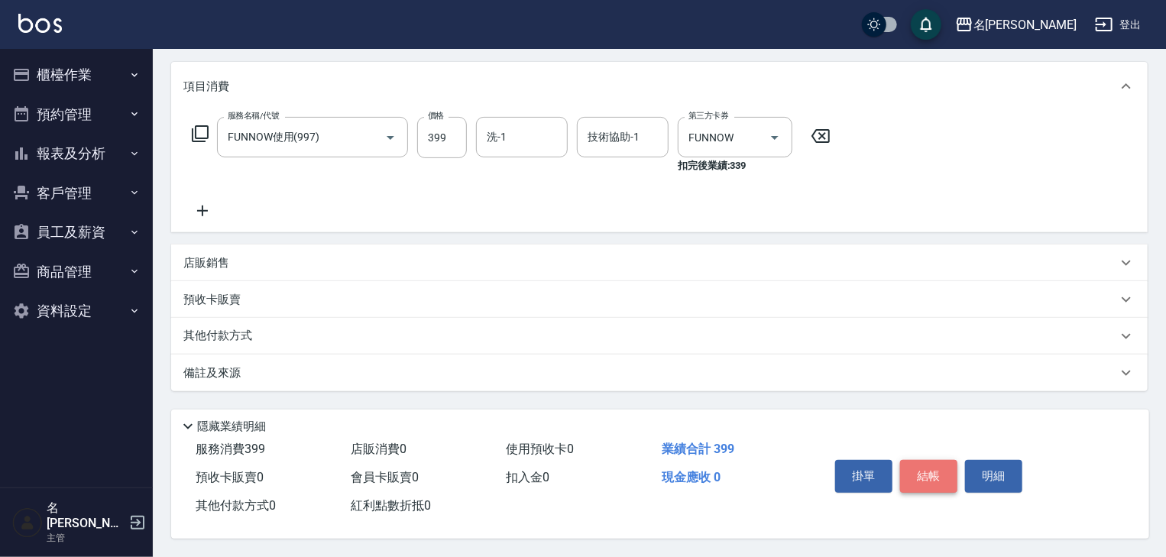
click at [951, 473] on button "結帳" at bounding box center [928, 476] width 57 height 32
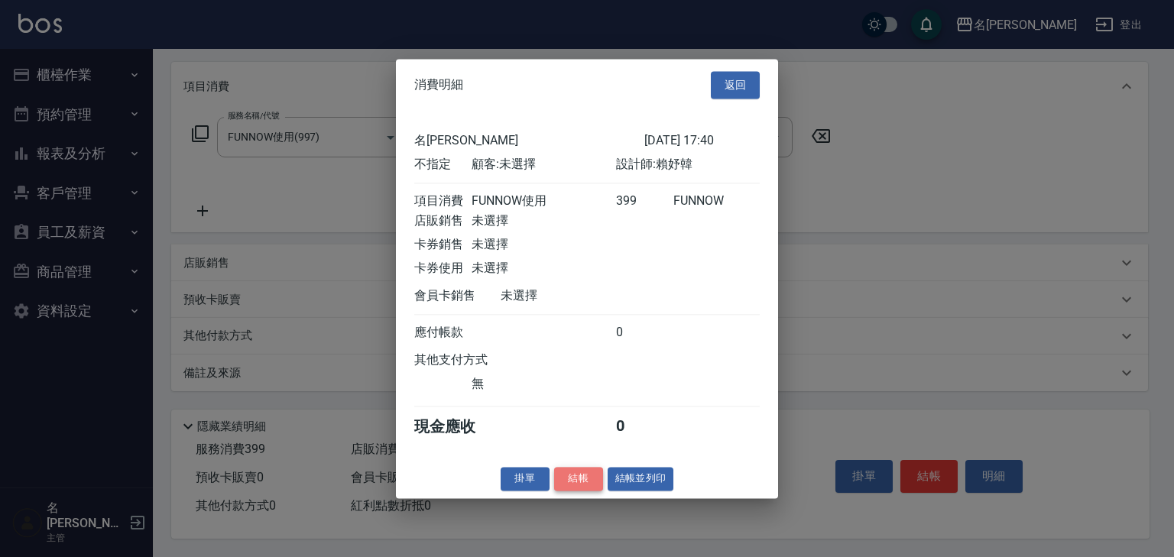
click at [589, 491] on button "結帳" at bounding box center [578, 479] width 49 height 24
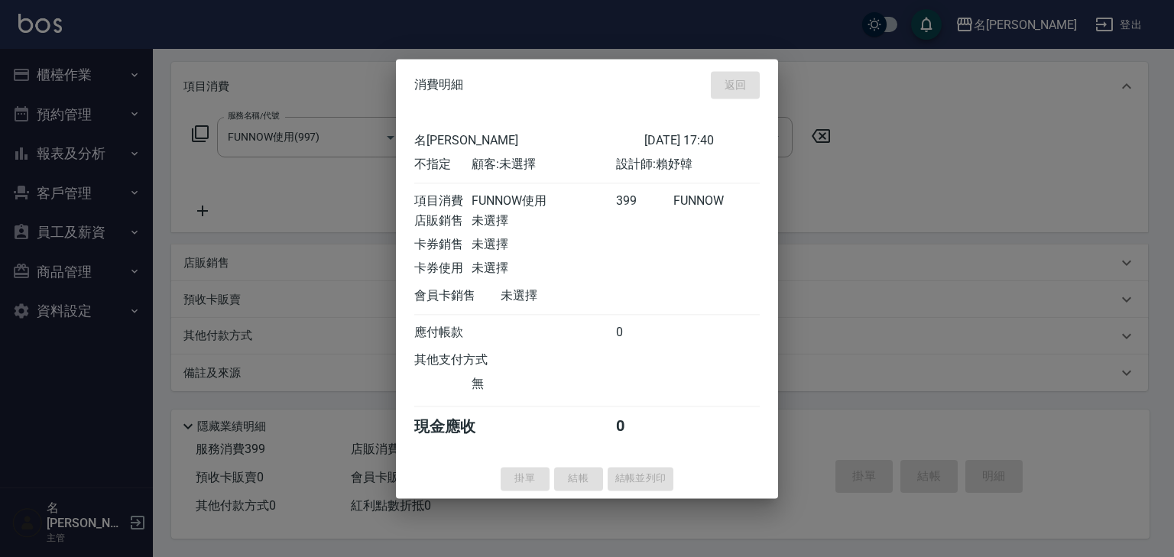
type input "2025/09/08 17:41"
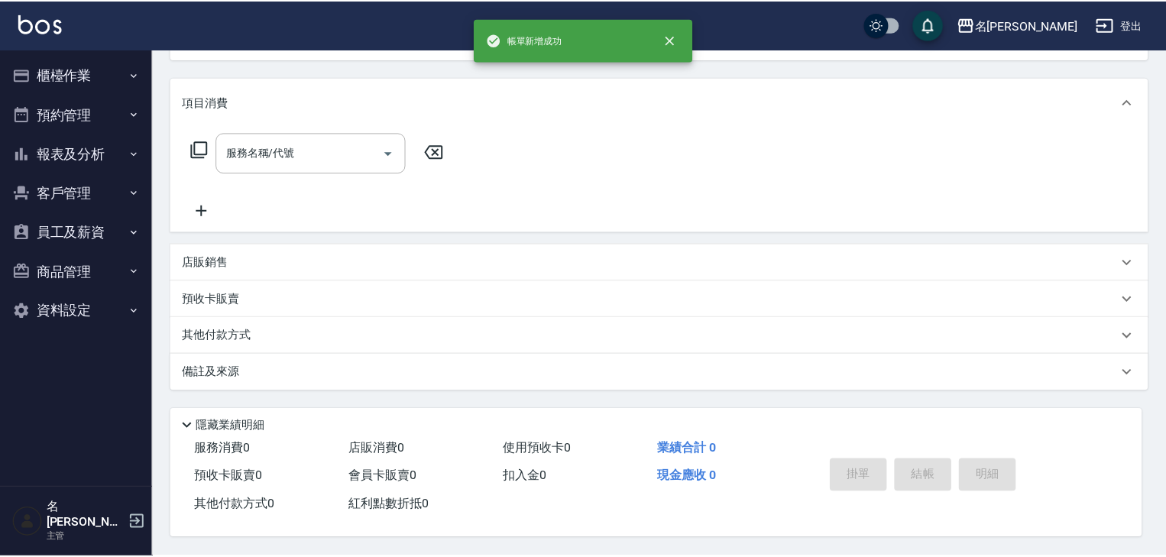
scroll to position [0, 0]
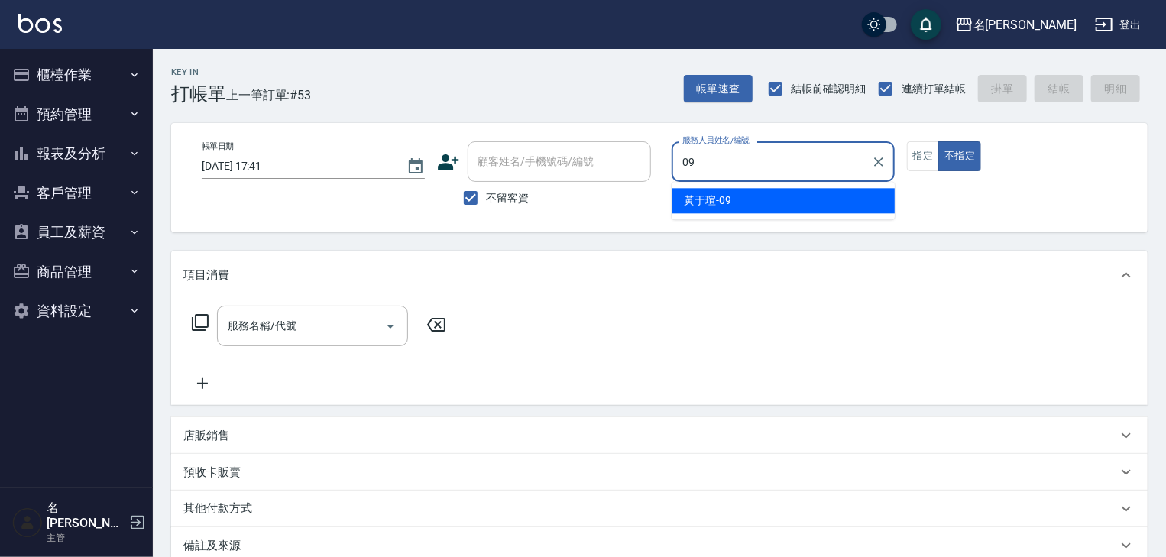
type input "黃于瑄-09"
type button "false"
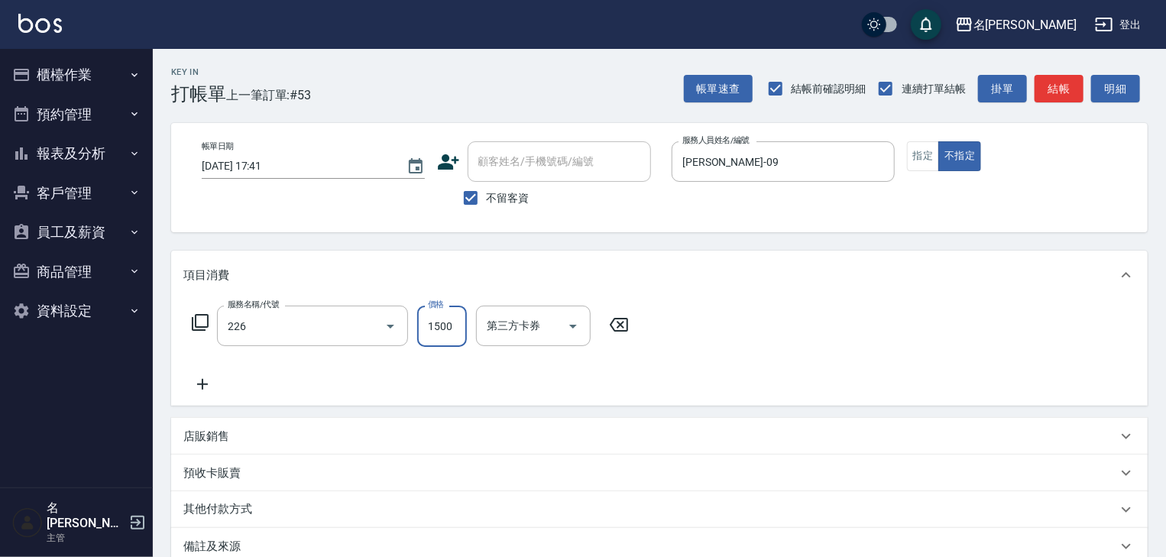
type input "冷燙自購1500↑(226)"
type input "2500"
click at [932, 154] on button "指定" at bounding box center [923, 156] width 33 height 30
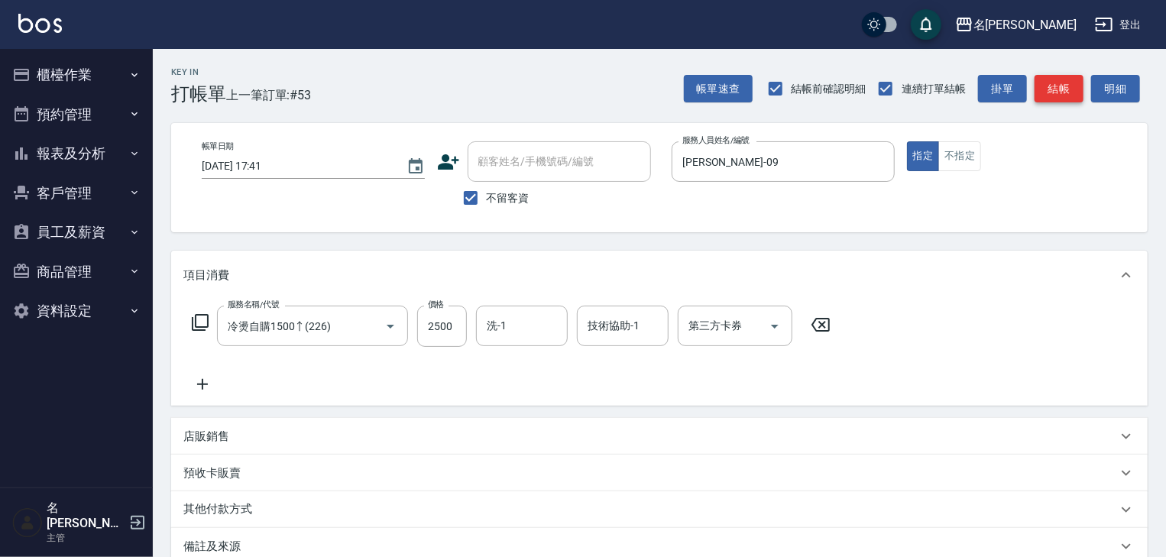
click at [1069, 98] on button "結帳" at bounding box center [1059, 89] width 49 height 28
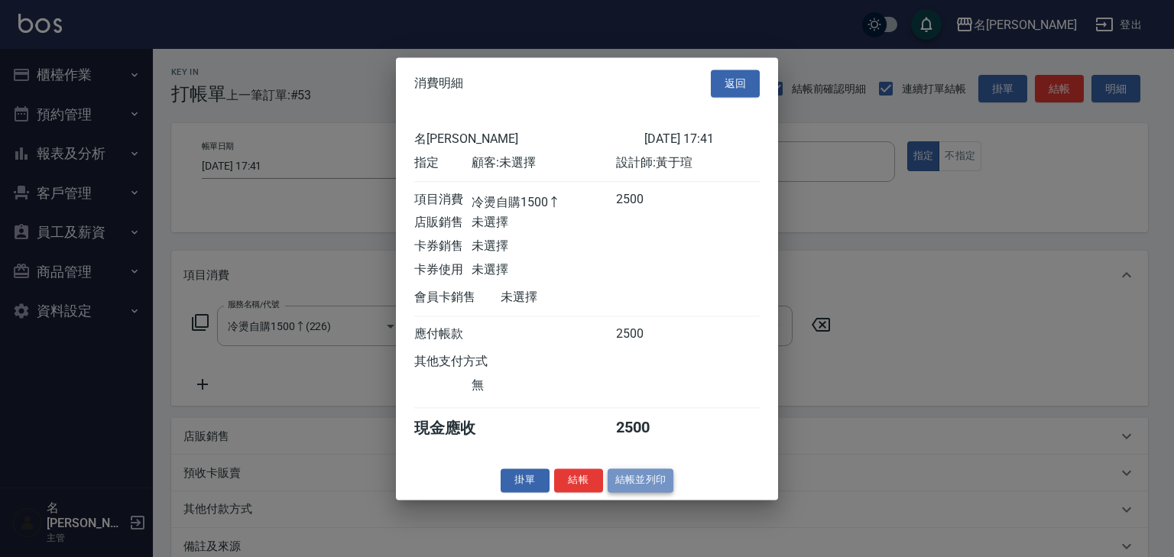
click at [639, 492] on button "結帳並列印" at bounding box center [641, 481] width 66 height 24
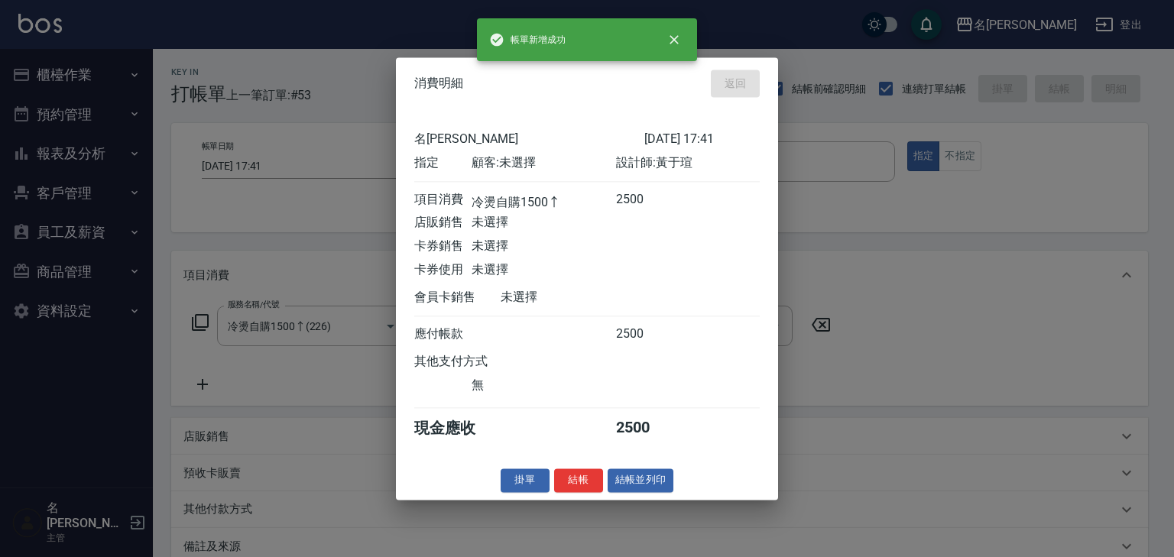
type input "2025/09/08 17:44"
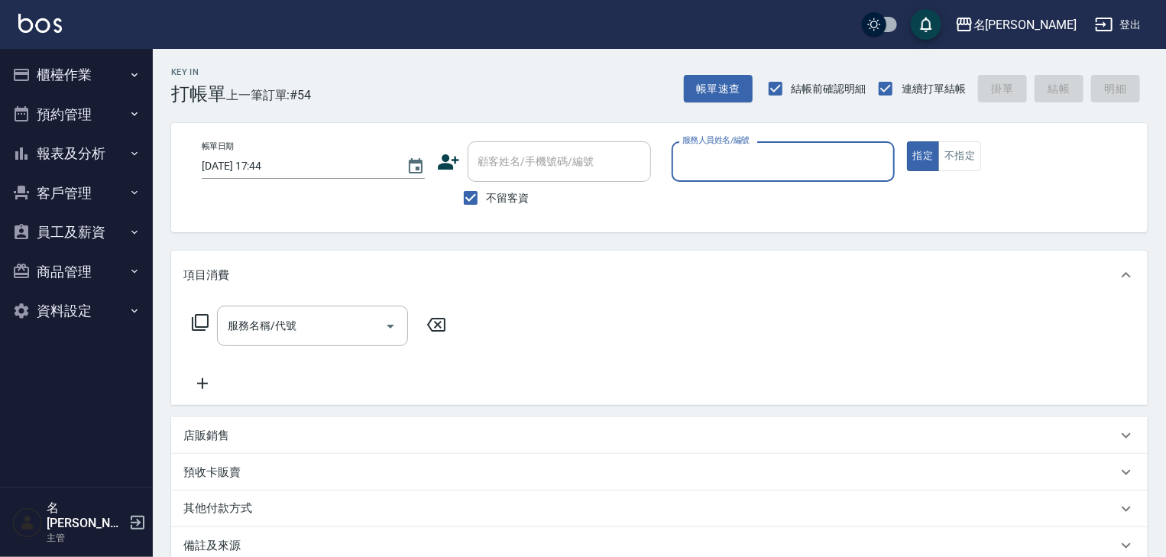
click at [64, 79] on button "櫃檯作業" at bounding box center [76, 75] width 141 height 40
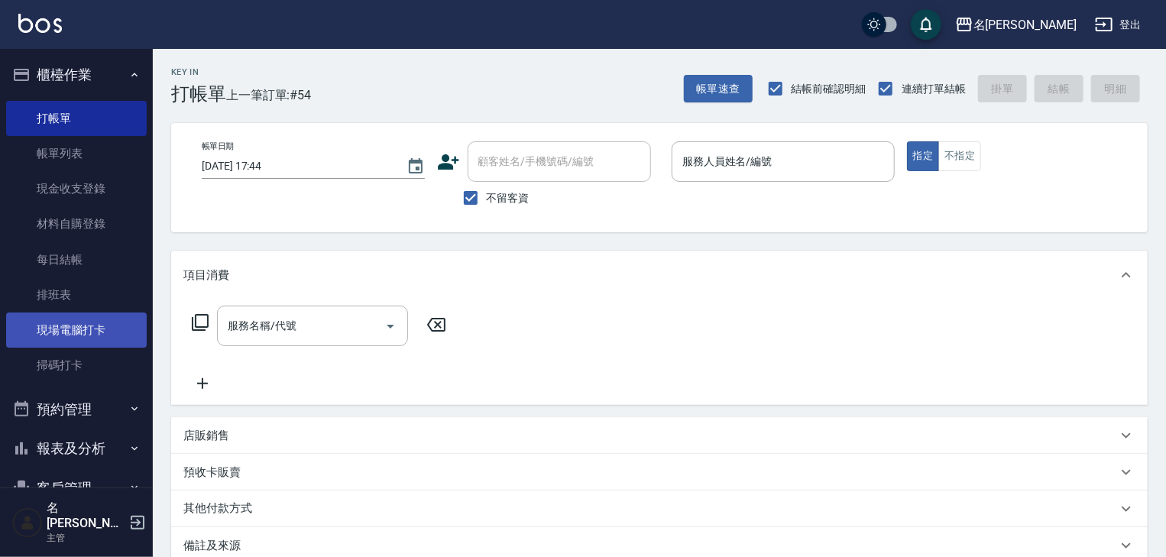
click at [91, 323] on link "現場電腦打卡" at bounding box center [76, 330] width 141 height 35
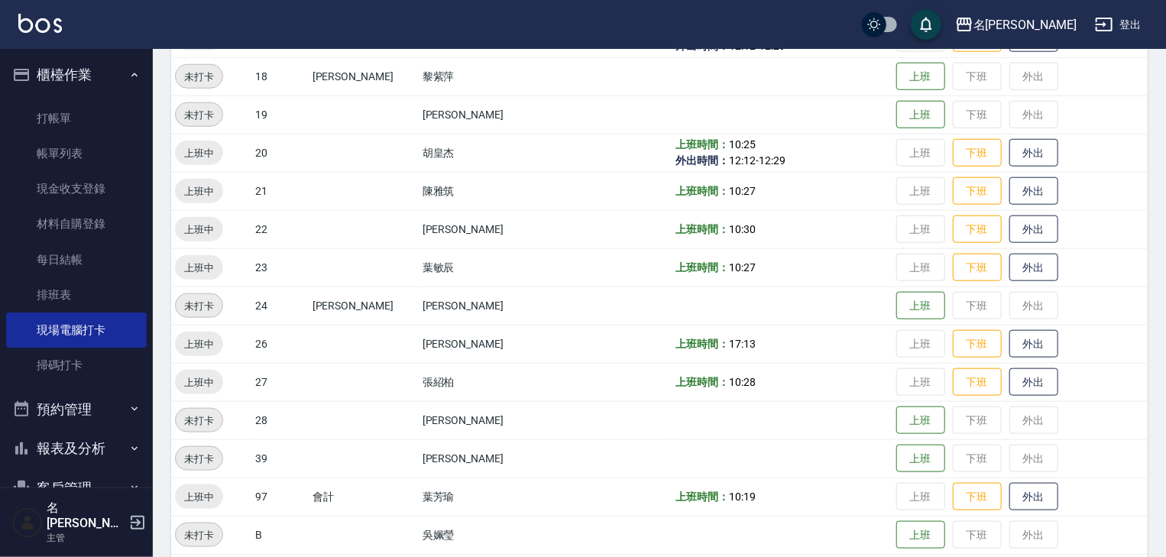
scroll to position [644, 0]
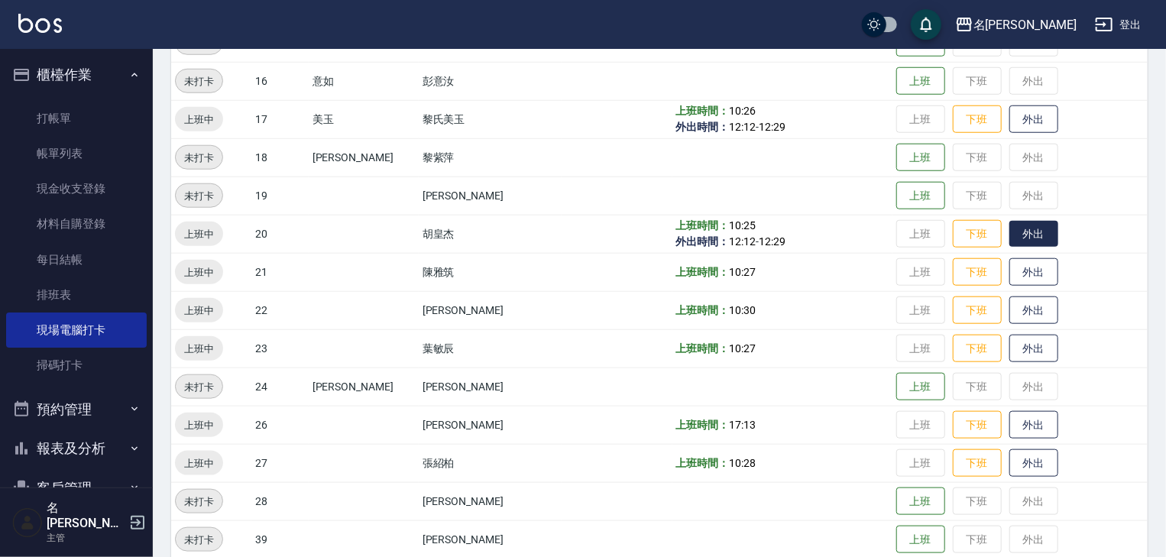
click at [1021, 235] on button "外出" at bounding box center [1034, 234] width 49 height 27
click at [40, 22] on img at bounding box center [40, 23] width 44 height 19
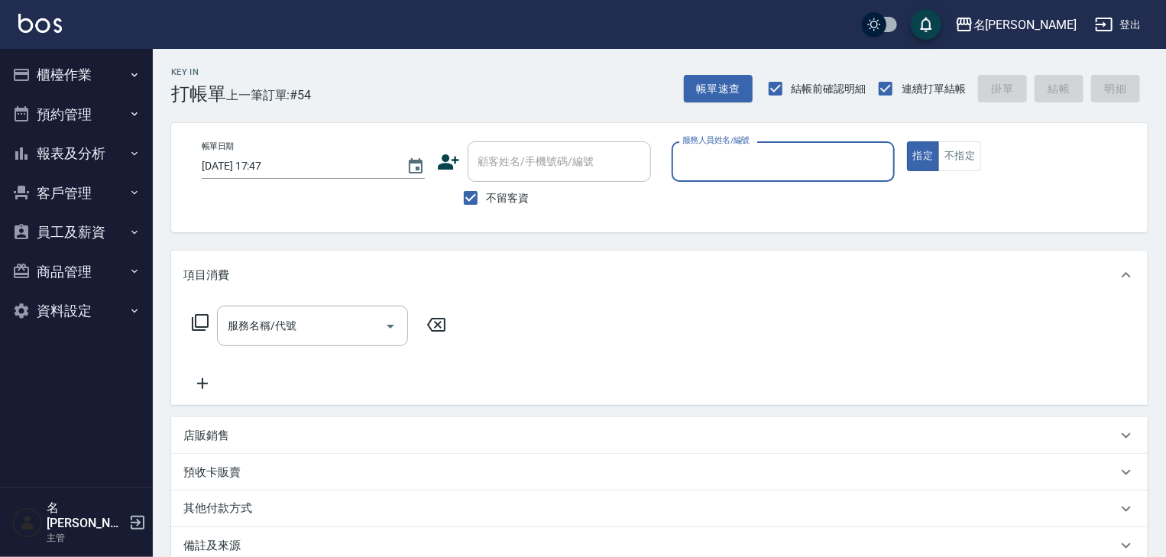
click at [86, 67] on button "櫃檯作業" at bounding box center [76, 75] width 141 height 40
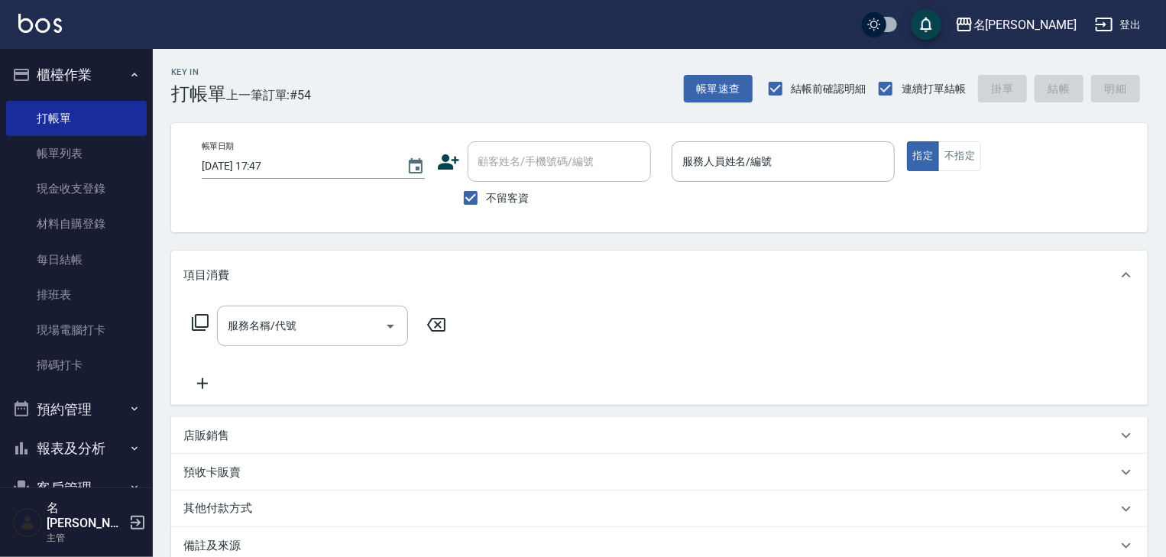
drag, startPoint x: 73, startPoint y: 157, endPoint x: 364, endPoint y: 355, distance: 352.5
click at [73, 157] on link "帳單列表" at bounding box center [76, 153] width 141 height 35
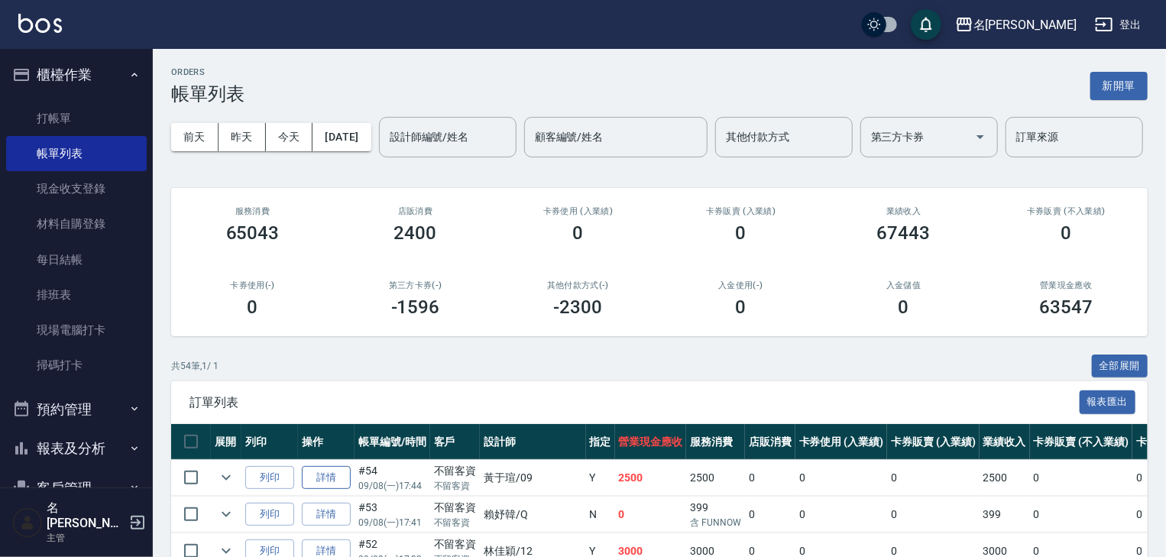
click at [334, 490] on link "詳情" at bounding box center [326, 478] width 49 height 24
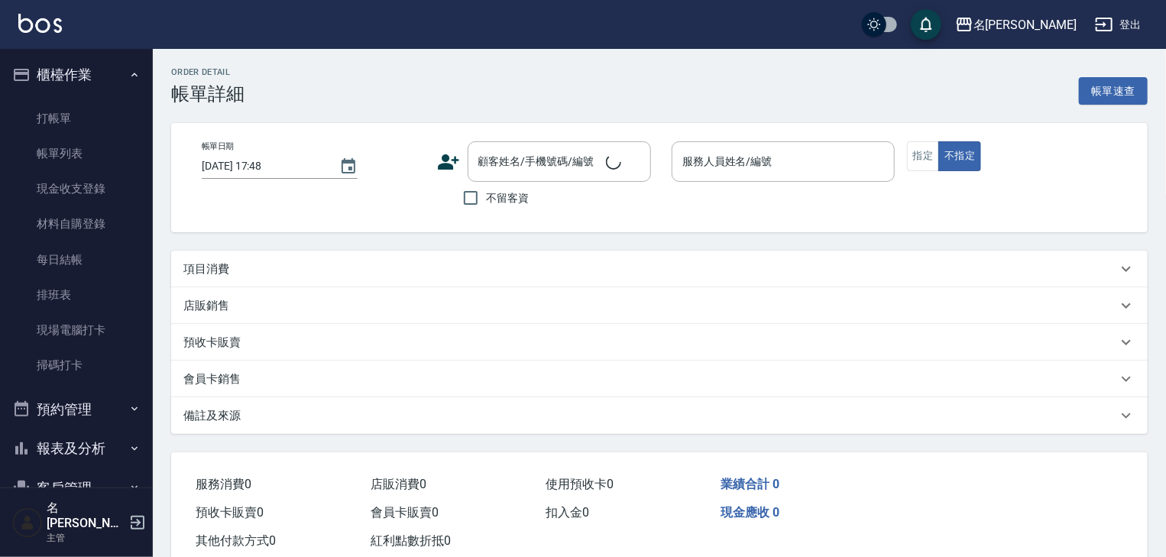
type input "2025/09/08 17:44"
checkbox input "true"
type input "黃于瑄-09"
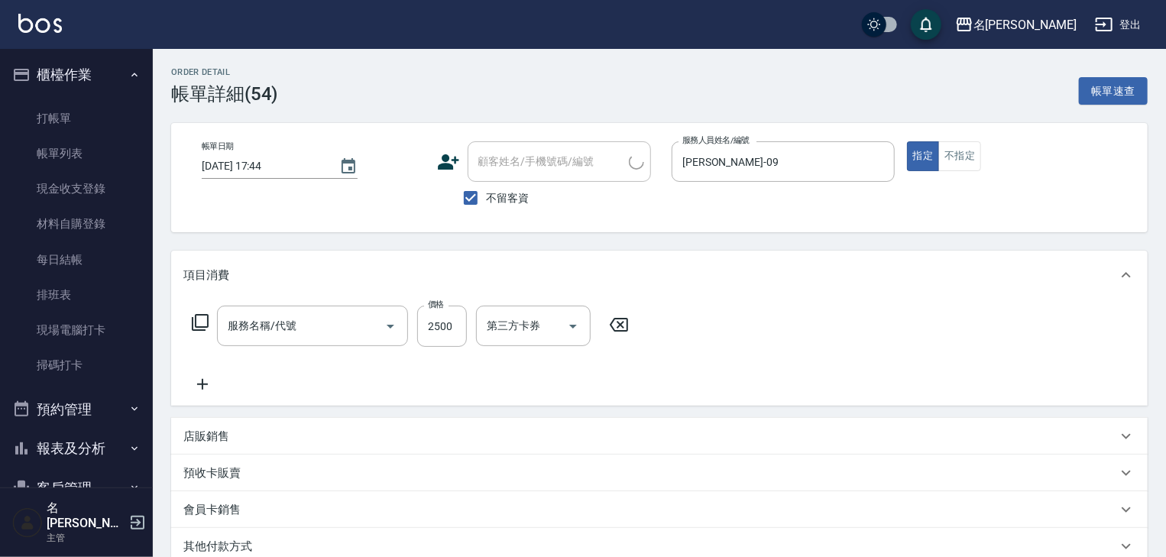
type input "冷燙自購1500↑(226)"
click at [54, 29] on img at bounding box center [40, 23] width 44 height 19
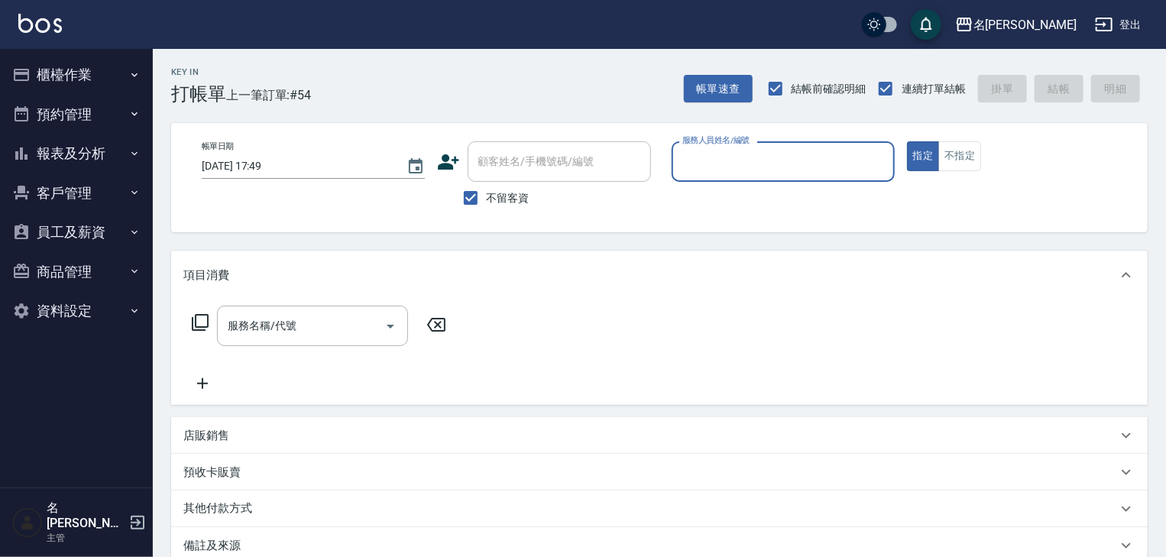
click at [49, 66] on button "櫃檯作業" at bounding box center [76, 75] width 141 height 40
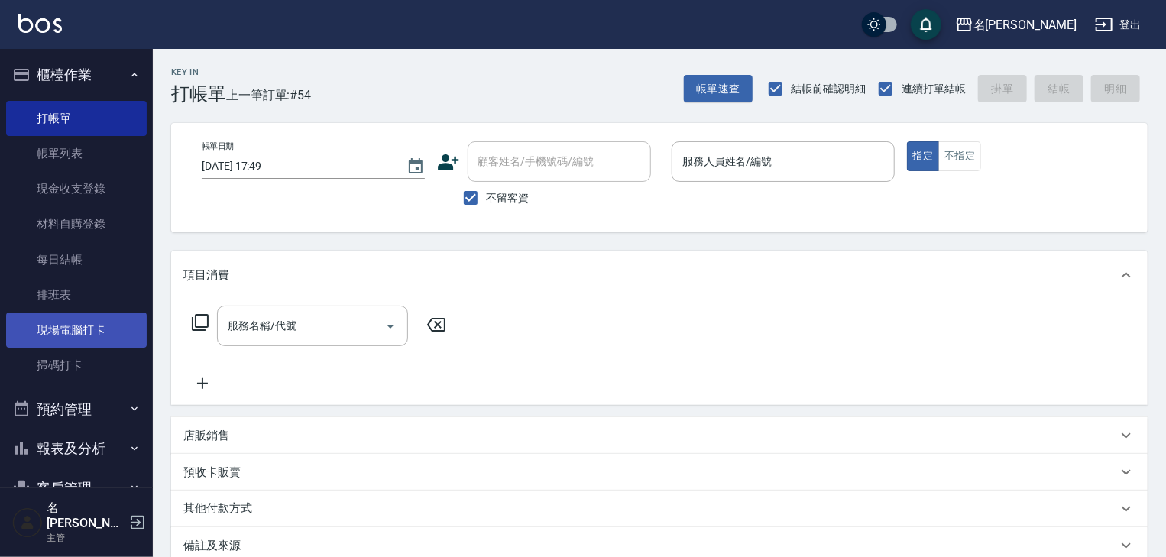
click at [104, 339] on link "現場電腦打卡" at bounding box center [76, 330] width 141 height 35
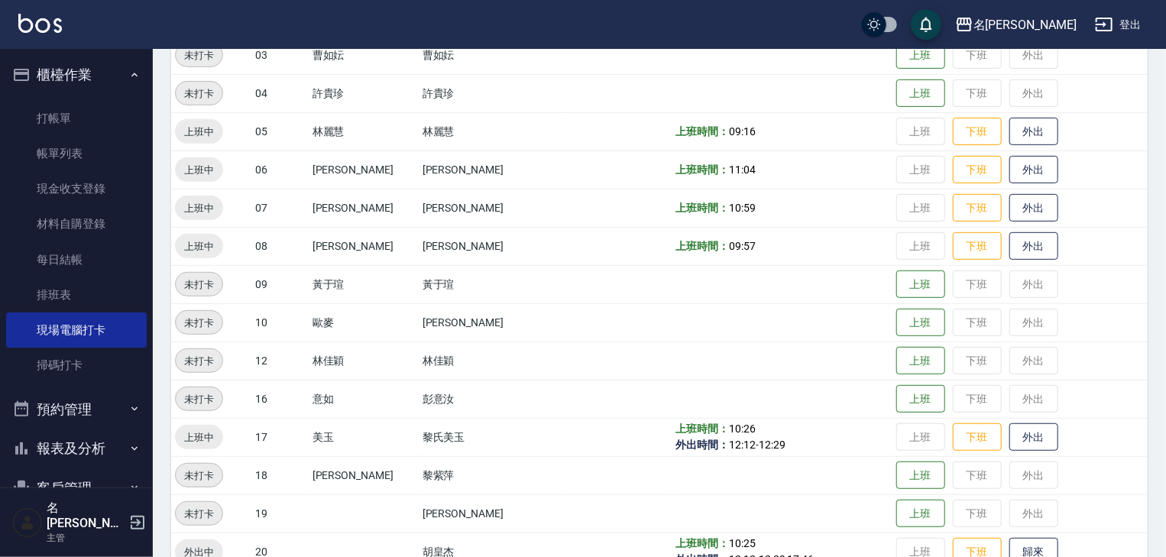
scroll to position [489, 0]
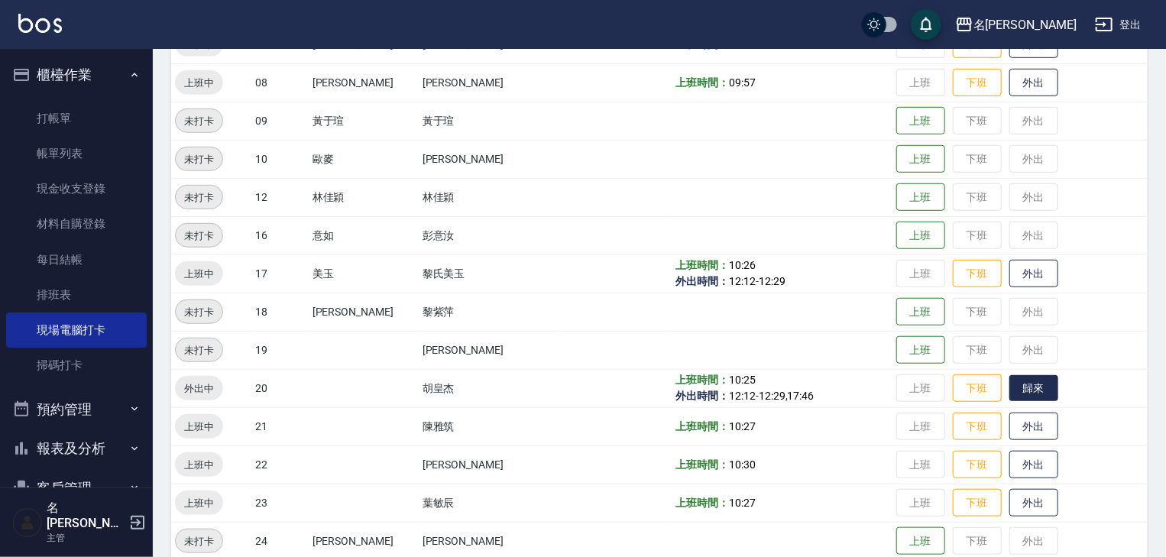
click at [1010, 394] on button "歸來" at bounding box center [1034, 388] width 49 height 27
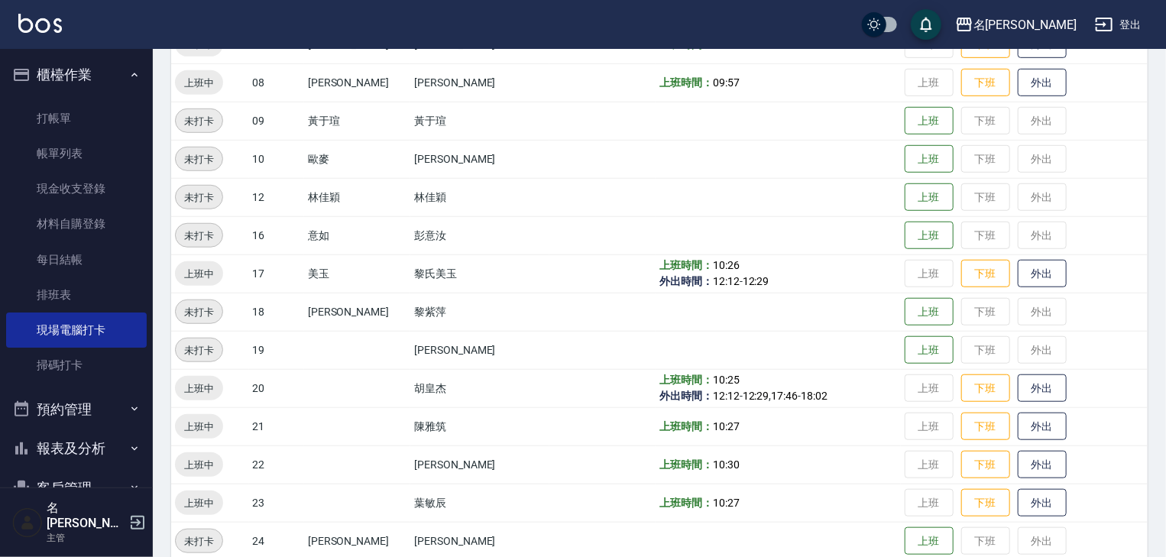
click at [41, 31] on img at bounding box center [40, 23] width 44 height 19
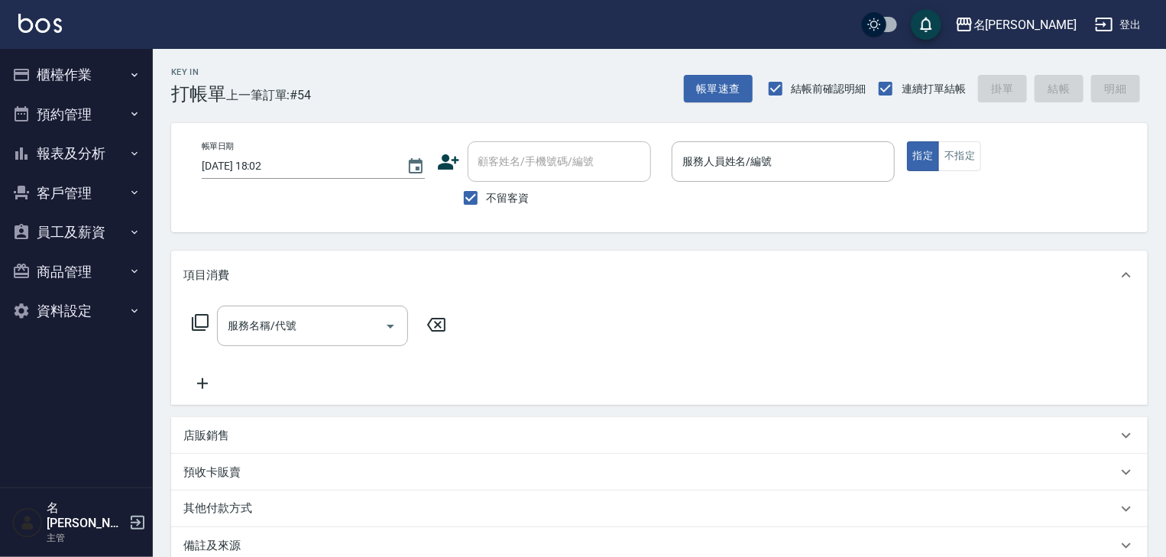
click at [767, 203] on div "帳單日期 2025/09/08 18:02 顧客姓名/手機號碼/編號 顧客姓名/手機號碼/編號 不留客資 服務人員姓名/編號 服務人員姓名/編號 指定 不指定" at bounding box center [660, 177] width 940 height 73
click at [60, 79] on button "櫃檯作業" at bounding box center [76, 75] width 141 height 40
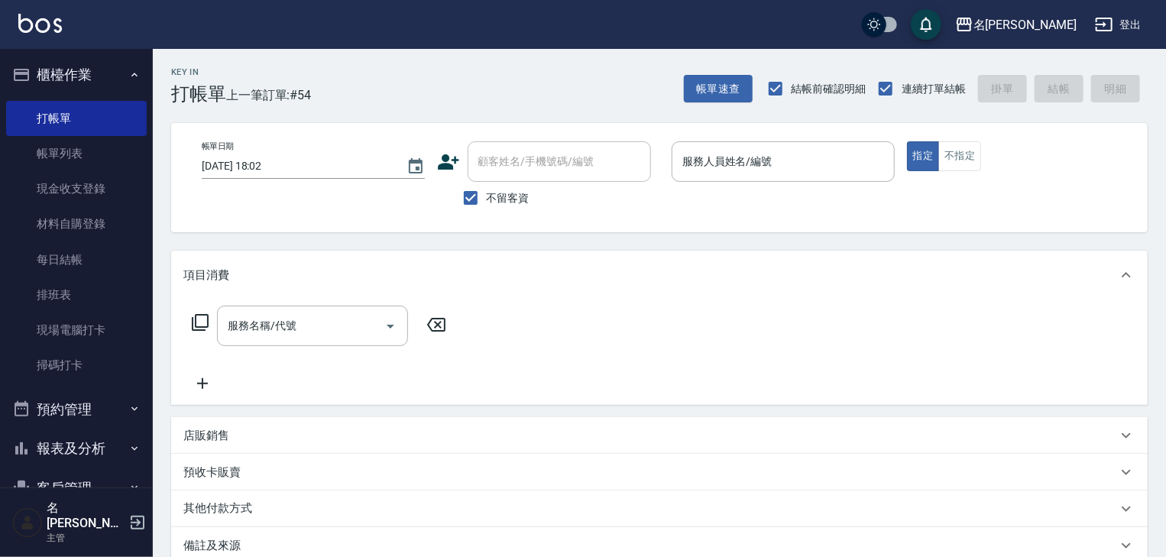
drag, startPoint x: 73, startPoint y: 144, endPoint x: 488, endPoint y: 371, distance: 472.7
click at [73, 144] on link "帳單列表" at bounding box center [76, 153] width 141 height 35
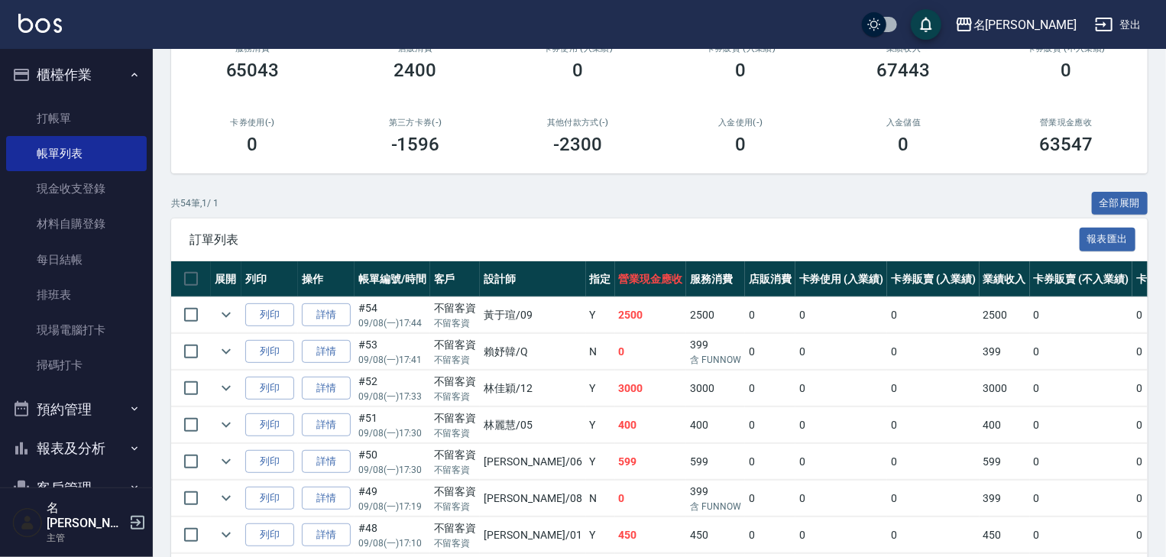
scroll to position [407, 0]
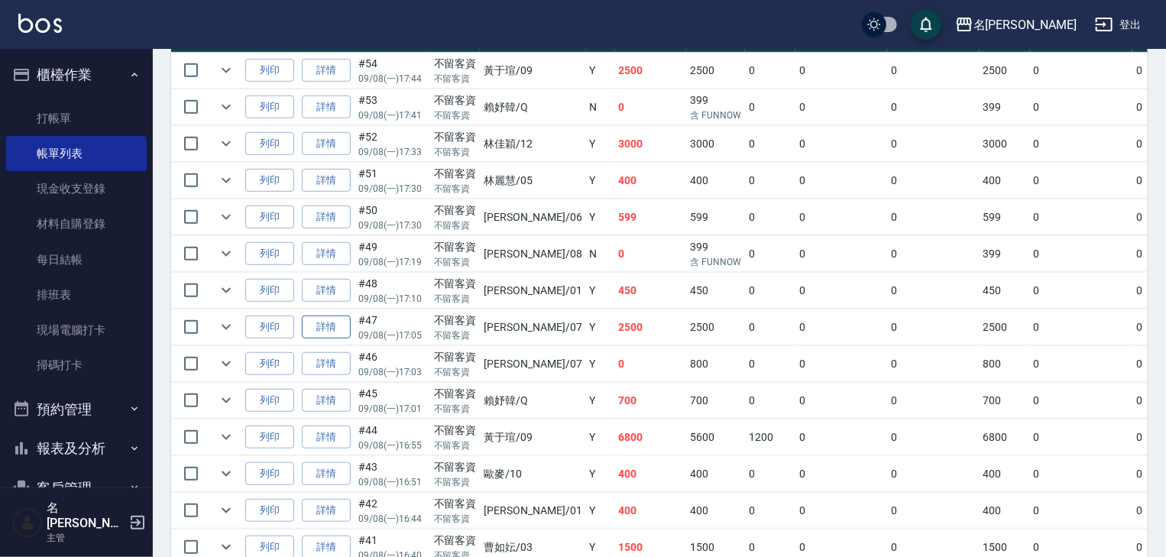
click at [336, 339] on link "詳情" at bounding box center [326, 328] width 49 height 24
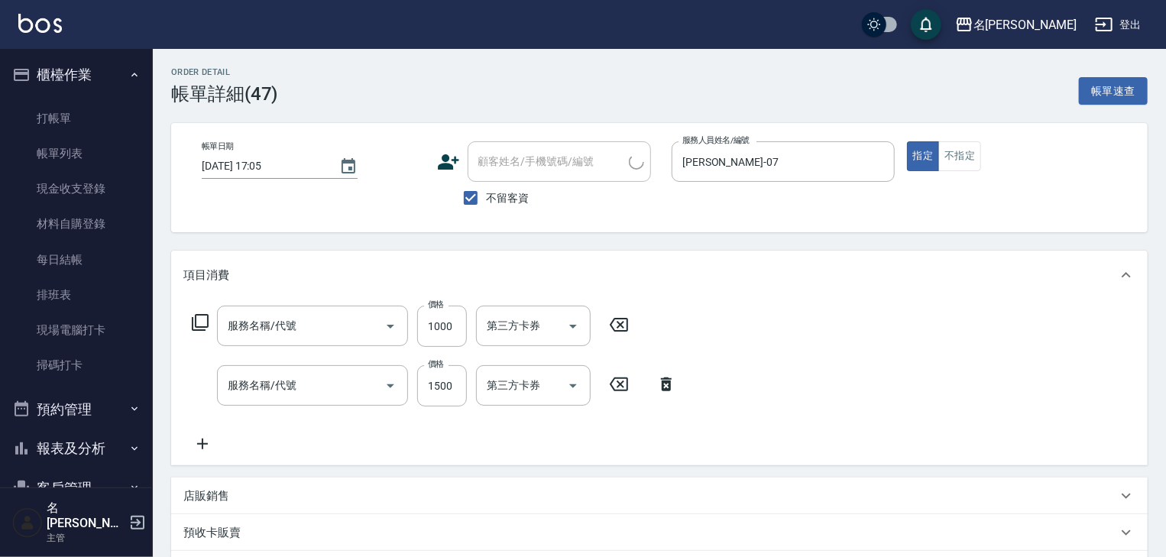
type input "2025/09/08 17:05"
checkbox input "true"
type input "高淳涵-07"
type input "洗+(鉑金)(640)"
type input "離子燙(自備)(210)"
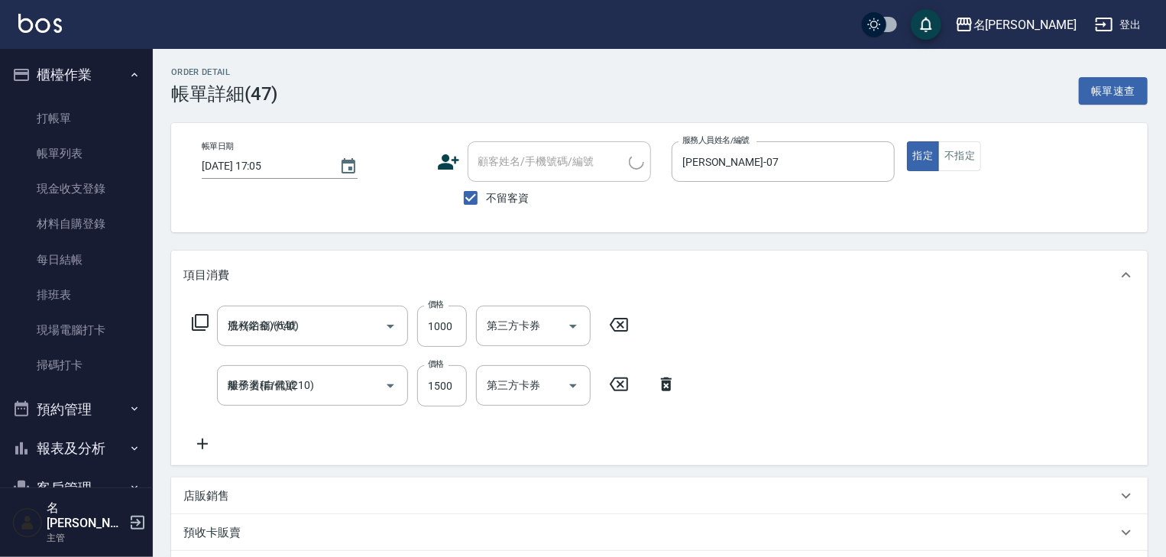
scroll to position [268, 0]
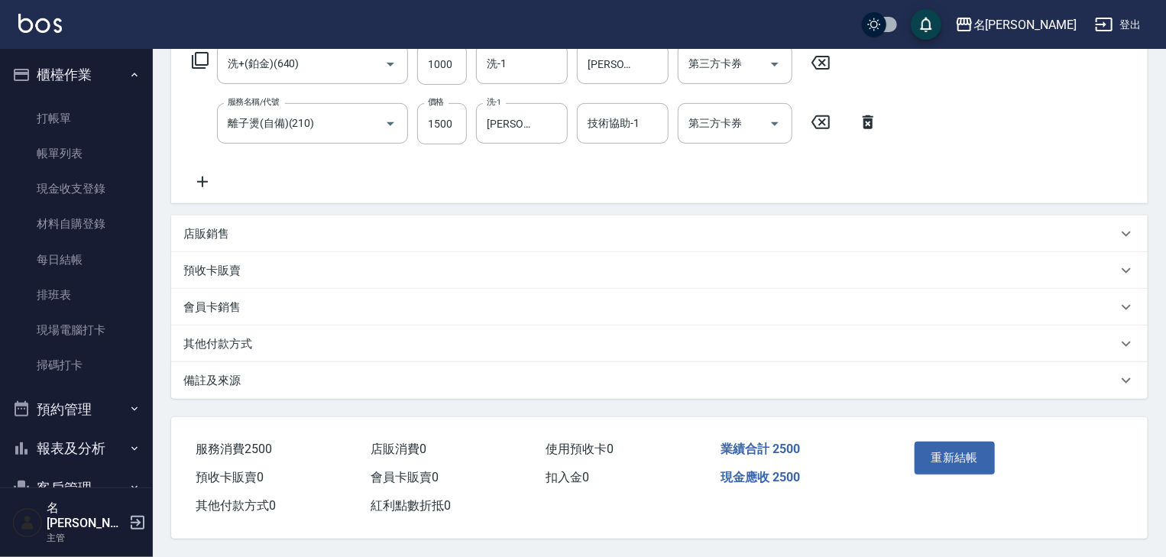
click at [321, 345] on div "其他付款方式" at bounding box center [650, 344] width 934 height 16
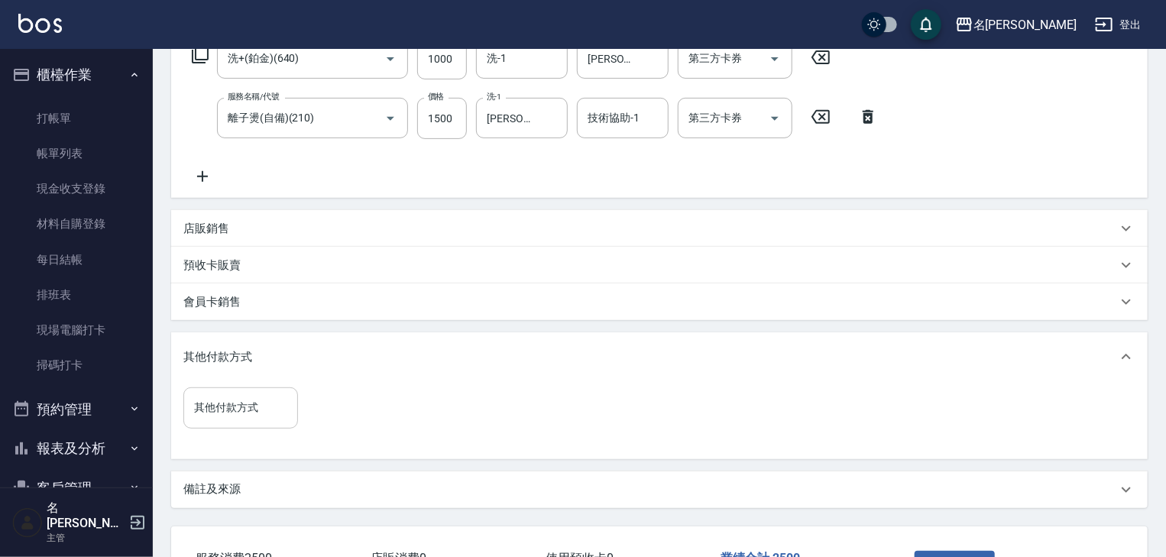
click at [248, 401] on input "其他付款方式" at bounding box center [240, 407] width 101 height 27
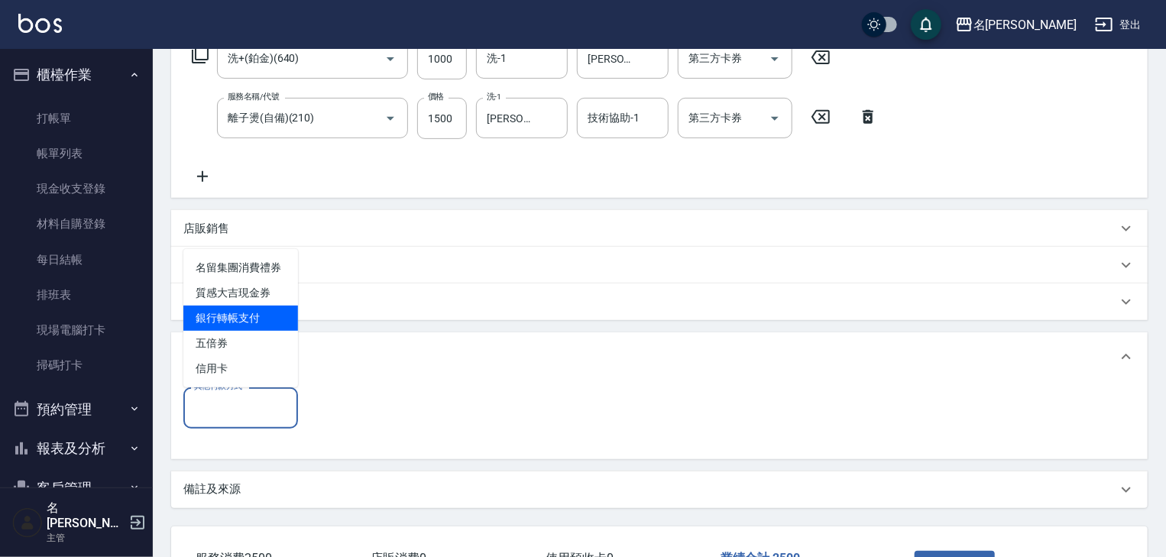
click at [252, 320] on span "銀行轉帳支付" at bounding box center [240, 318] width 115 height 25
type input "銀行轉帳支付"
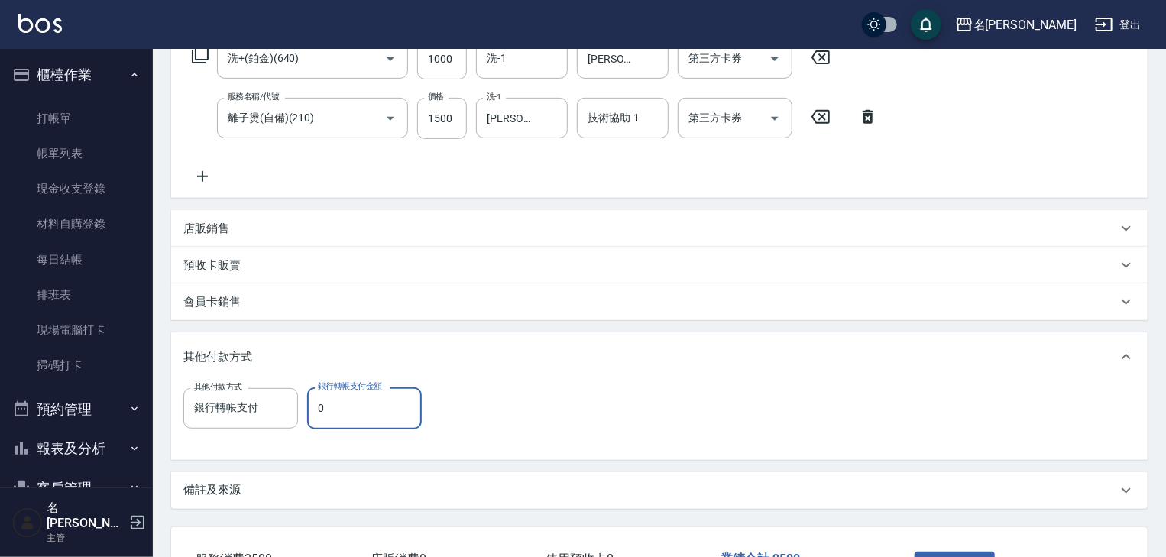
click at [377, 394] on input "0" at bounding box center [364, 408] width 115 height 41
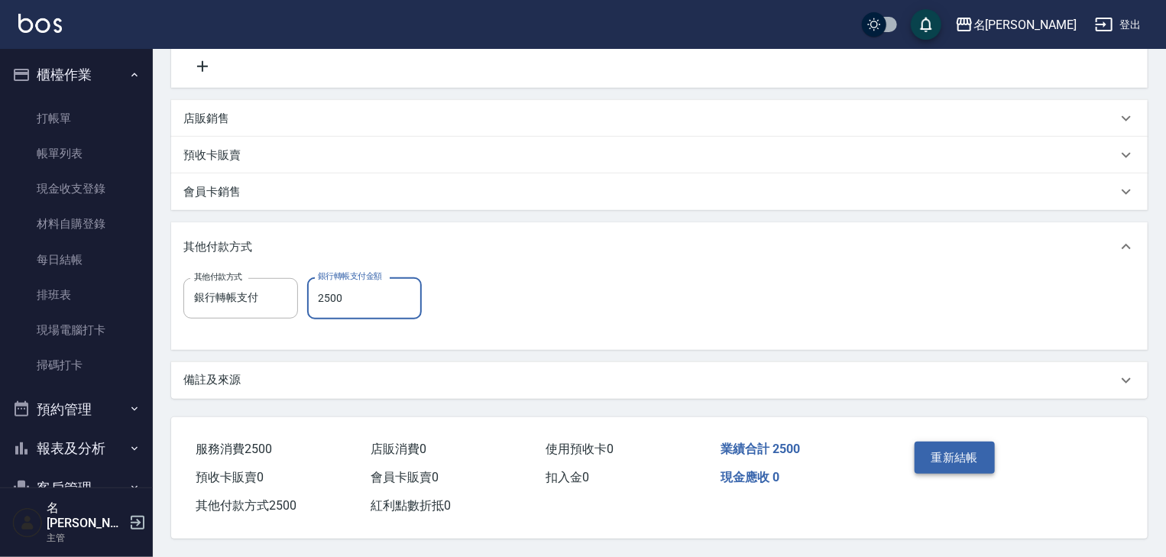
type input "2500"
click at [944, 452] on button "重新結帳" at bounding box center [955, 458] width 81 height 32
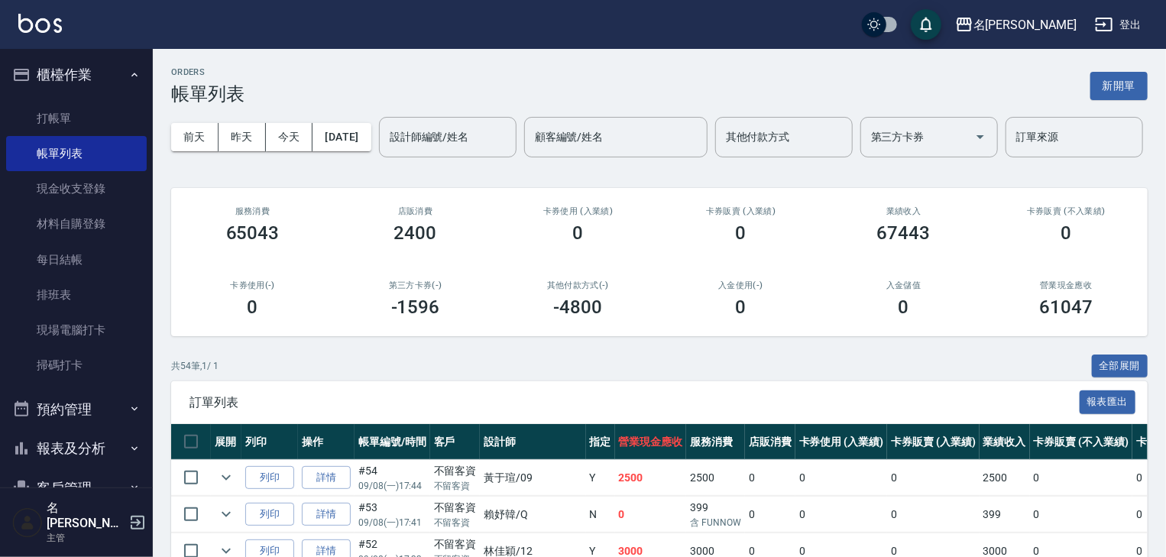
click at [56, 17] on img at bounding box center [40, 23] width 44 height 19
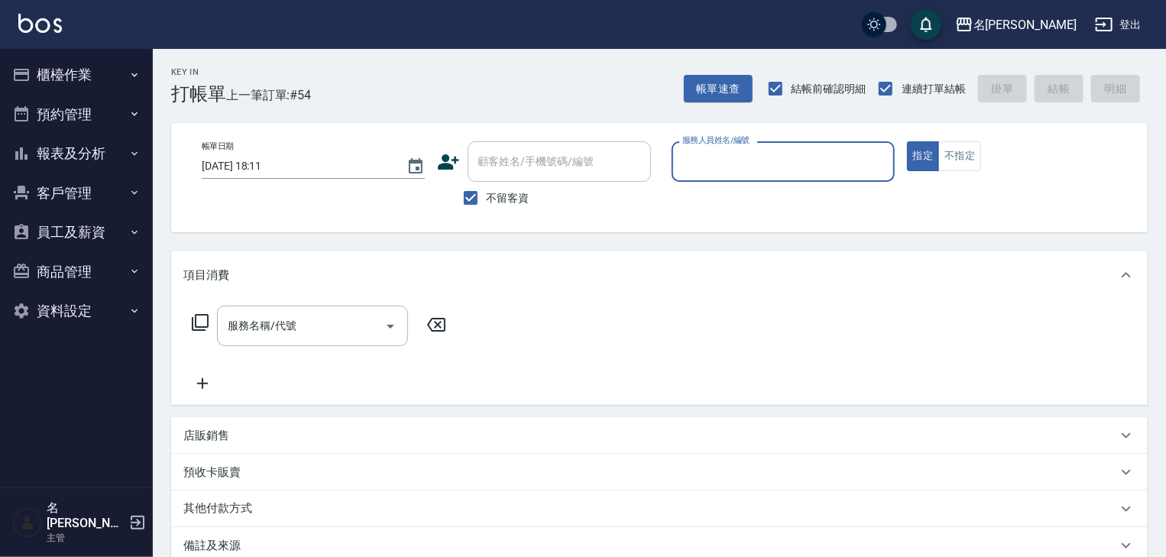
click at [835, 171] on input "服務人員姓名/編號" at bounding box center [783, 161] width 209 height 27
type input "歐麥-10"
type button "true"
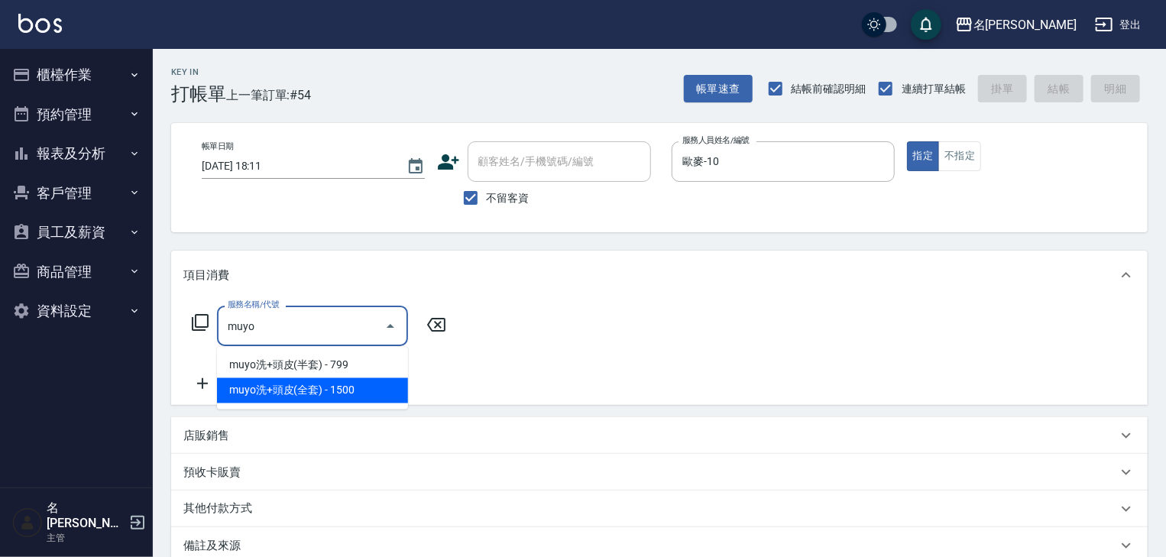
click at [361, 394] on span "muyo洗+頭皮(全套) - 1500" at bounding box center [312, 390] width 191 height 25
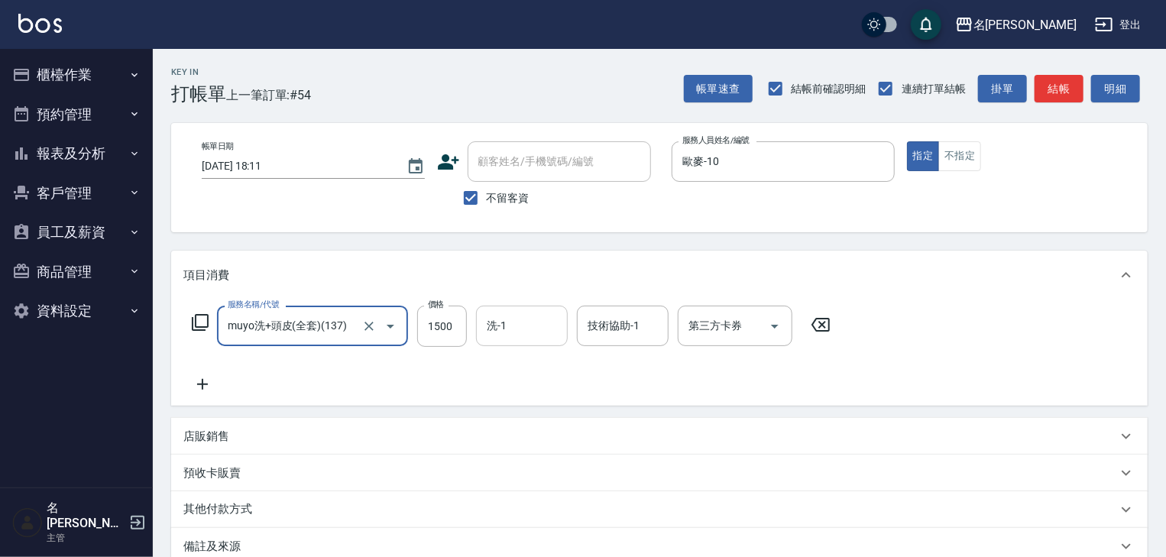
type input "muyo洗+頭皮(全套)(137)"
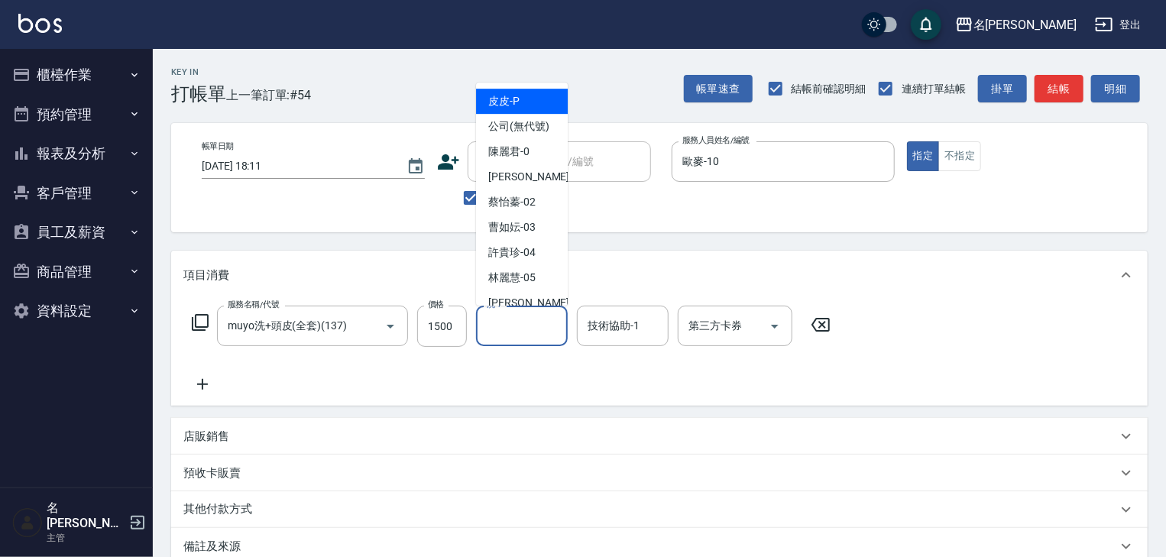
click at [511, 330] on input "洗-1" at bounding box center [522, 326] width 78 height 27
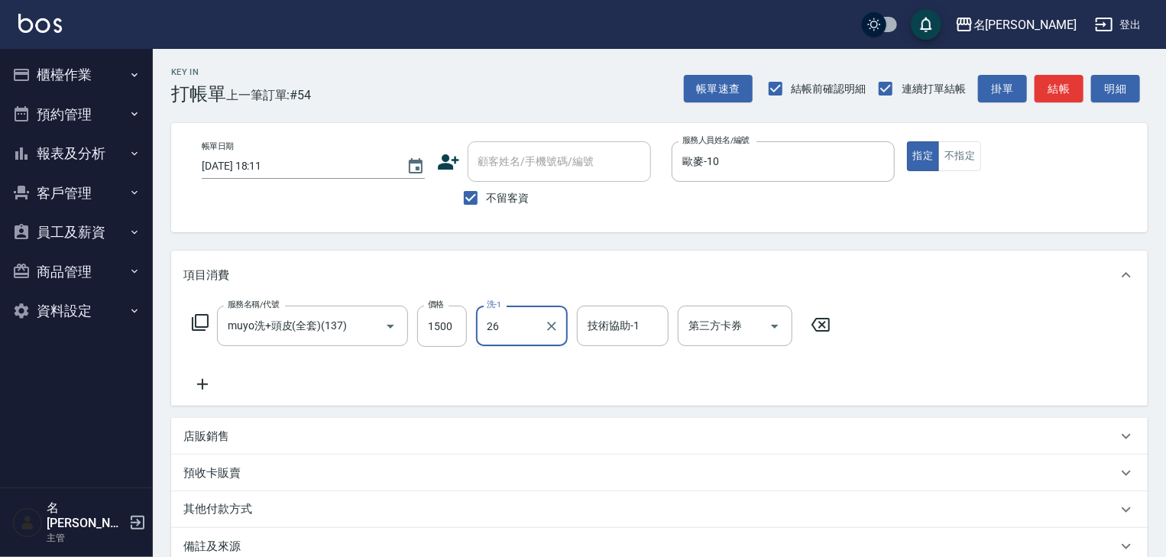
type input "方羿筑-26"
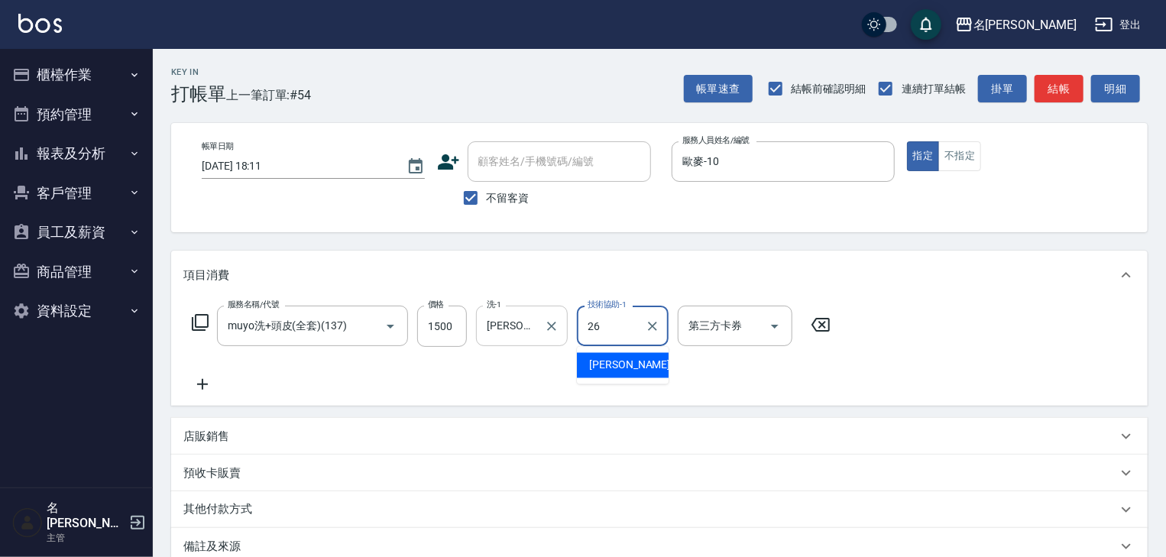
type input "方羿筑-26"
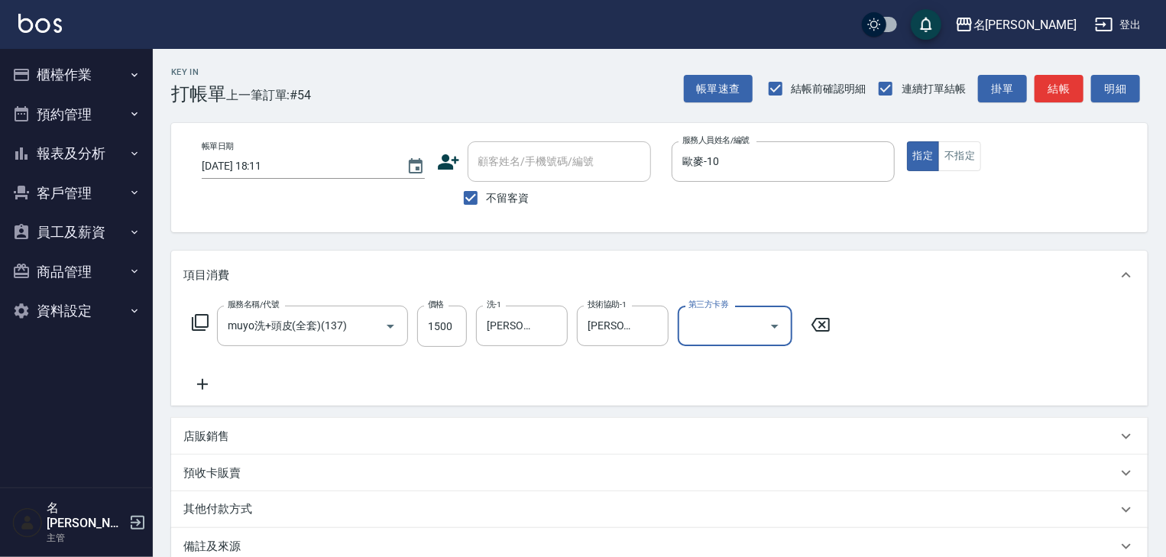
click at [194, 384] on icon at bounding box center [202, 384] width 38 height 18
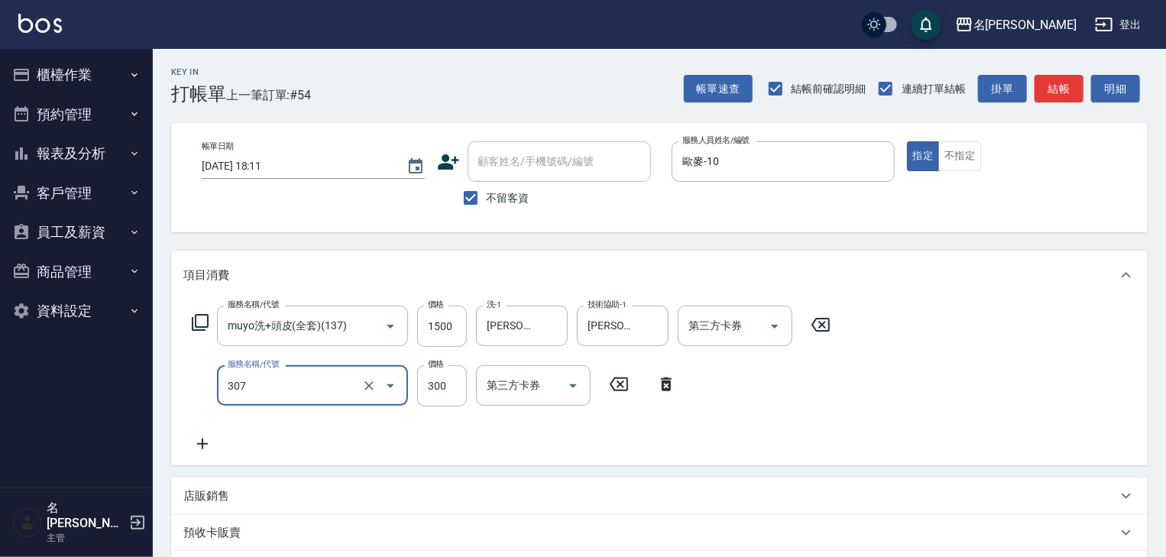
type input "剪髮(307)"
type input "2000"
click at [205, 449] on icon at bounding box center [202, 444] width 38 height 18
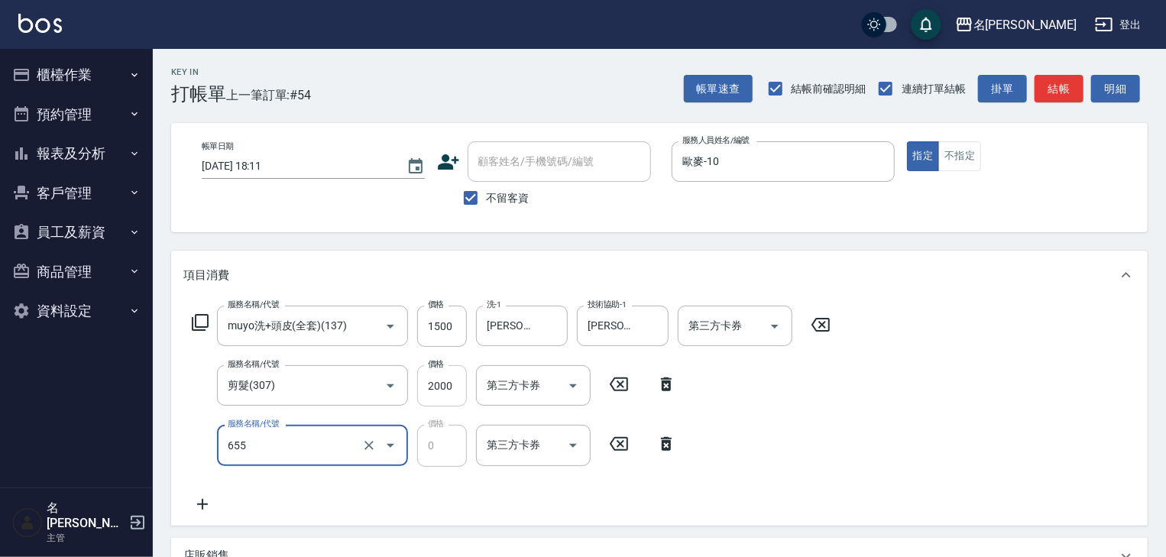
type input "頭皮、護髮免費卡(新)(655)"
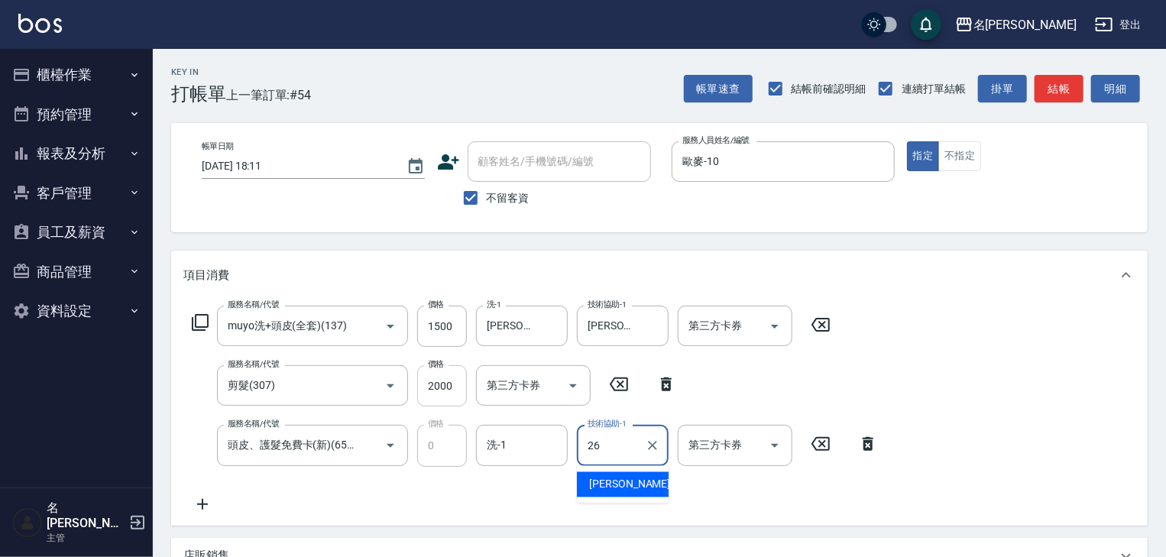
type input "方羿筑-26"
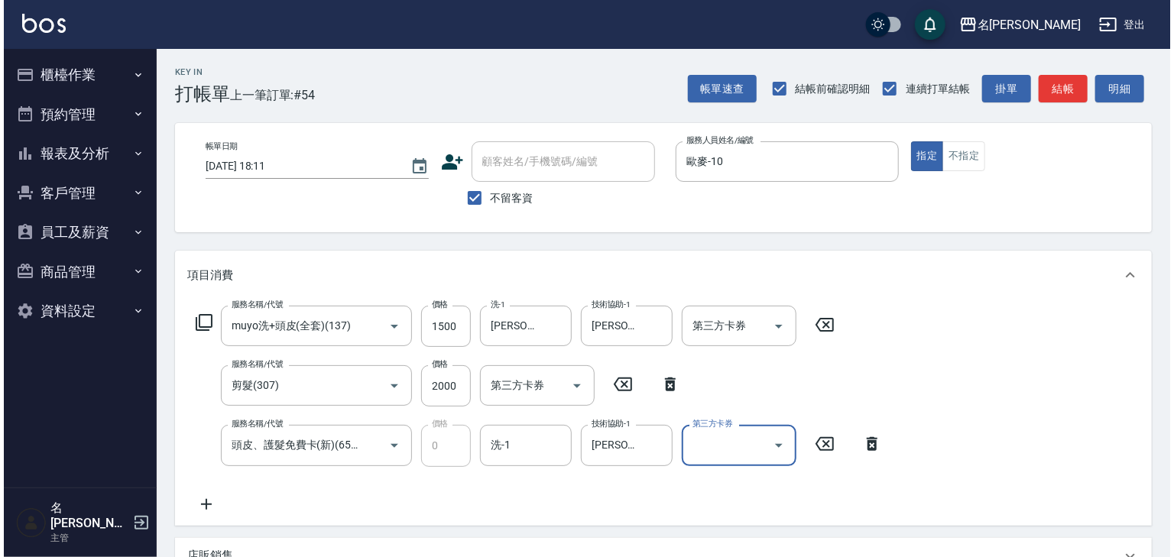
scroll to position [298, 0]
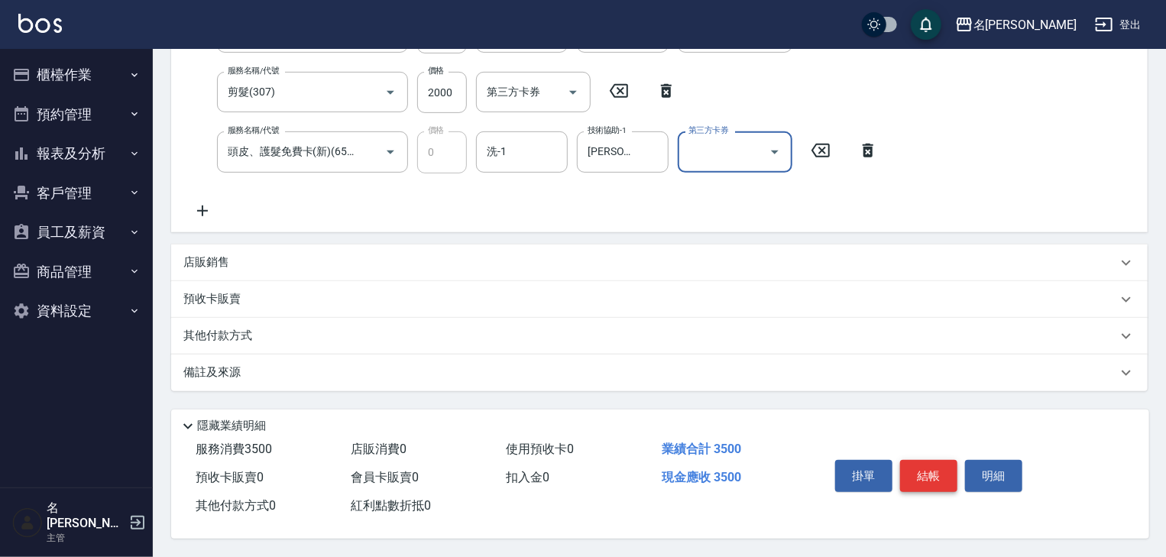
click at [947, 466] on button "結帳" at bounding box center [928, 476] width 57 height 32
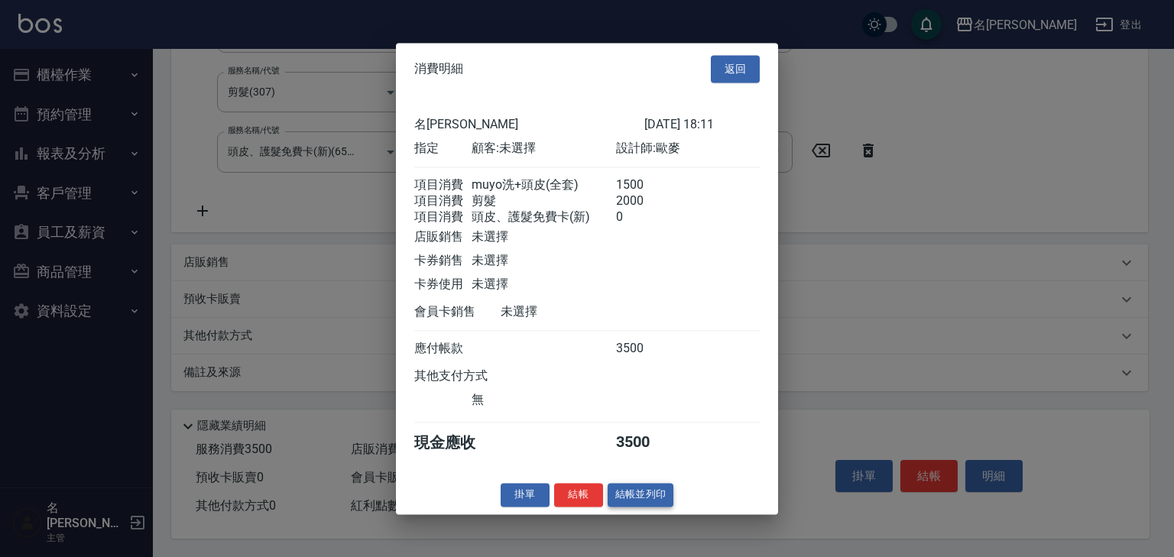
click at [656, 501] on button "結帳並列印" at bounding box center [641, 495] width 66 height 24
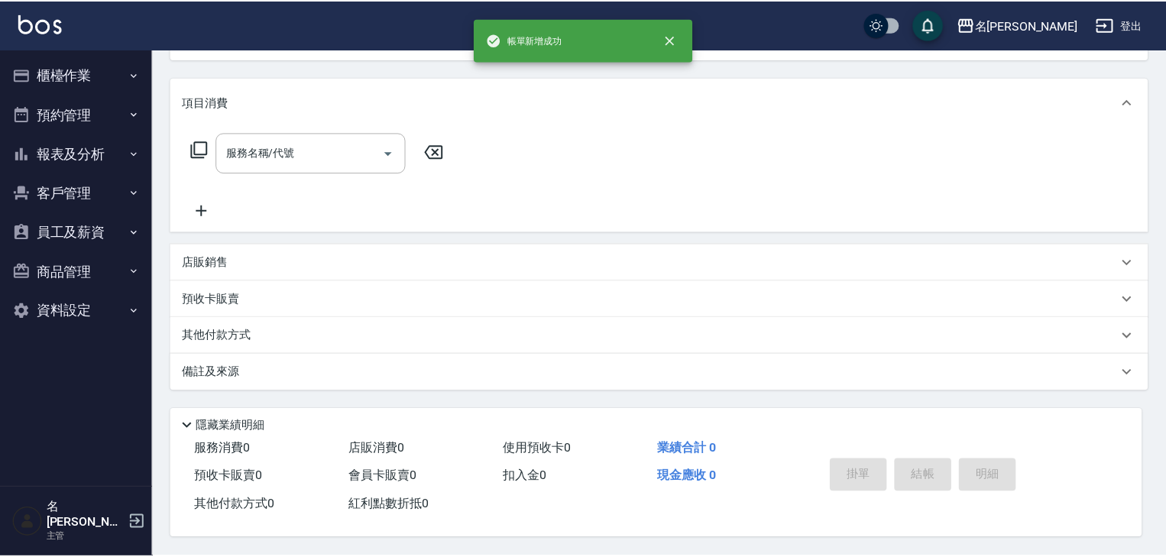
scroll to position [0, 0]
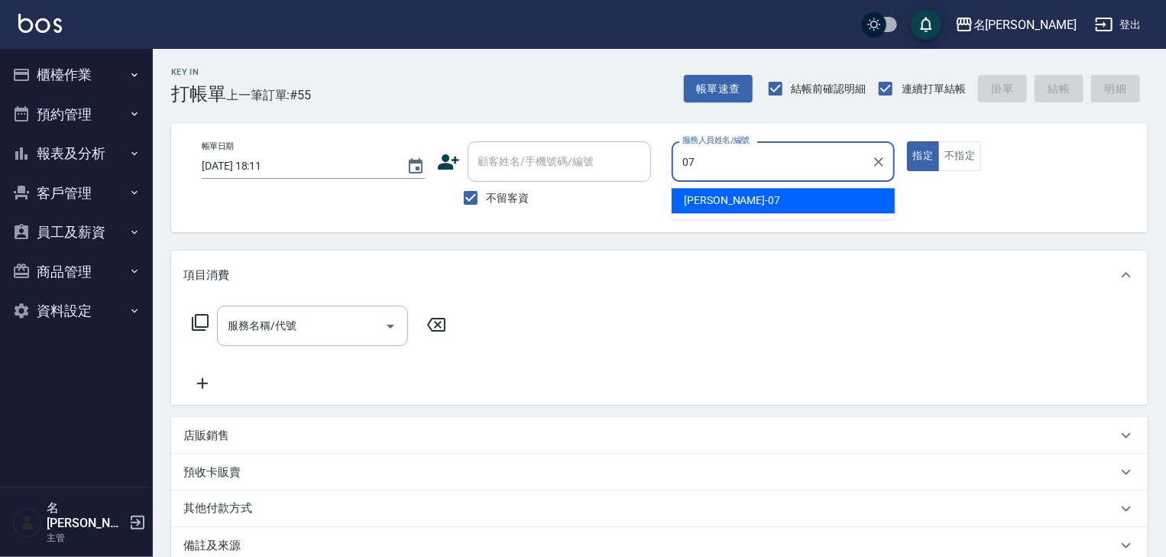
type input "高淳涵-07"
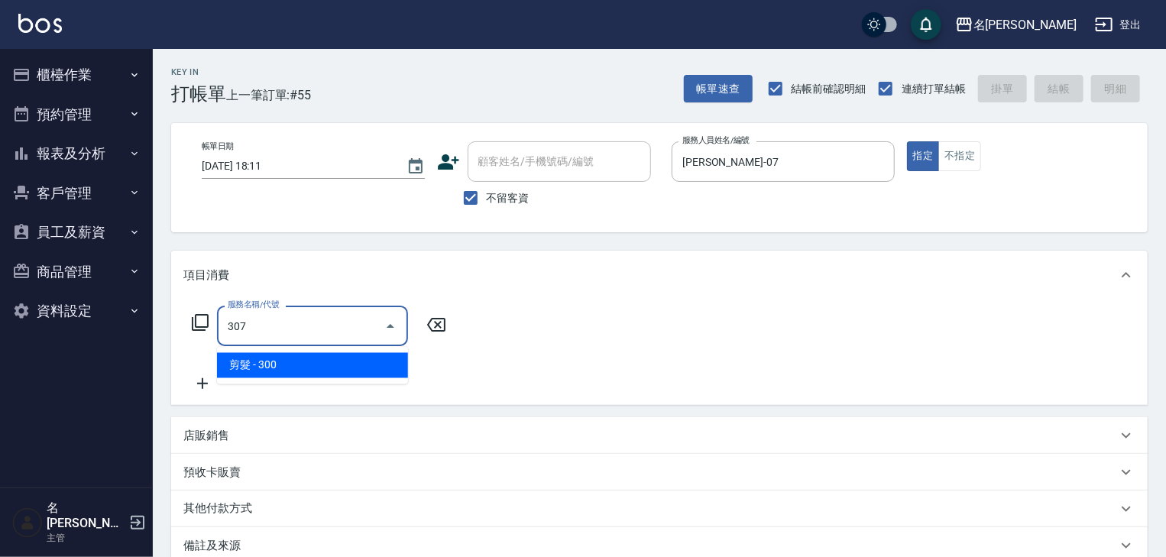
type input "剪髮(307)"
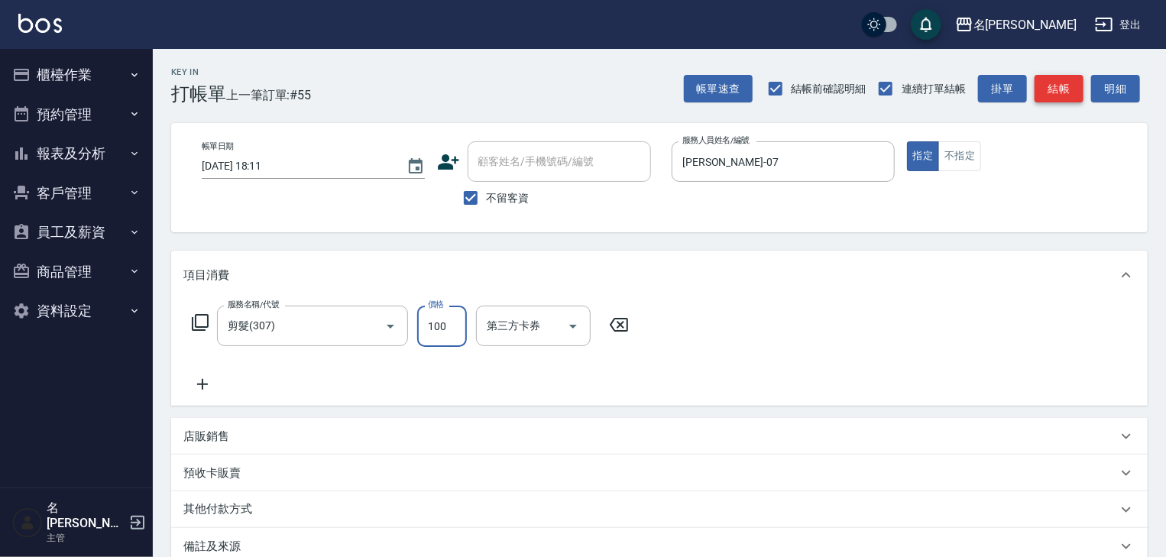
type input "100"
click at [1076, 79] on button "結帳" at bounding box center [1059, 89] width 49 height 28
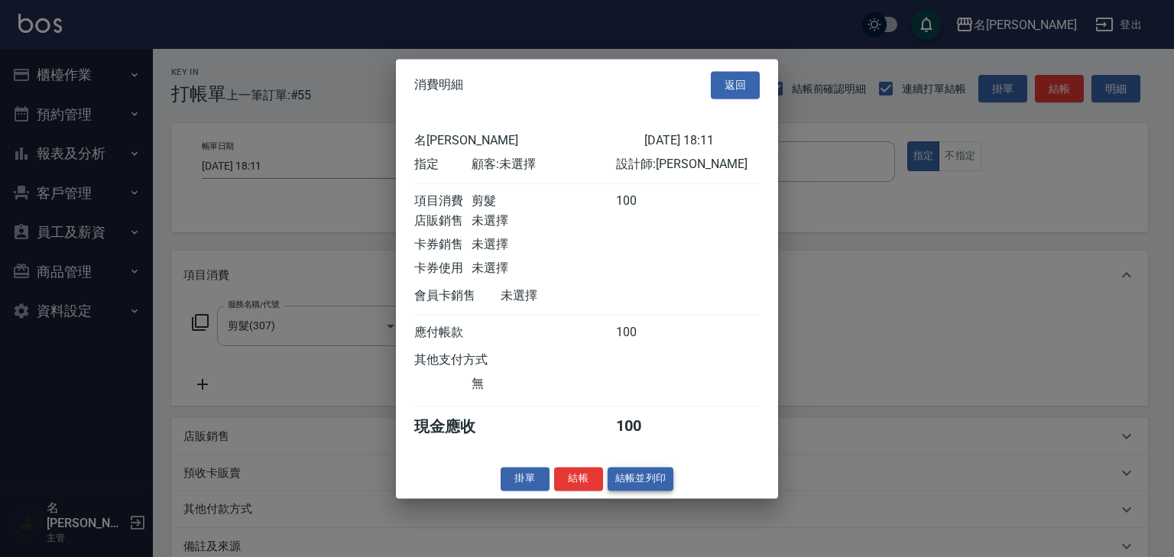
click at [649, 491] on button "結帳並列印" at bounding box center [641, 479] width 66 height 24
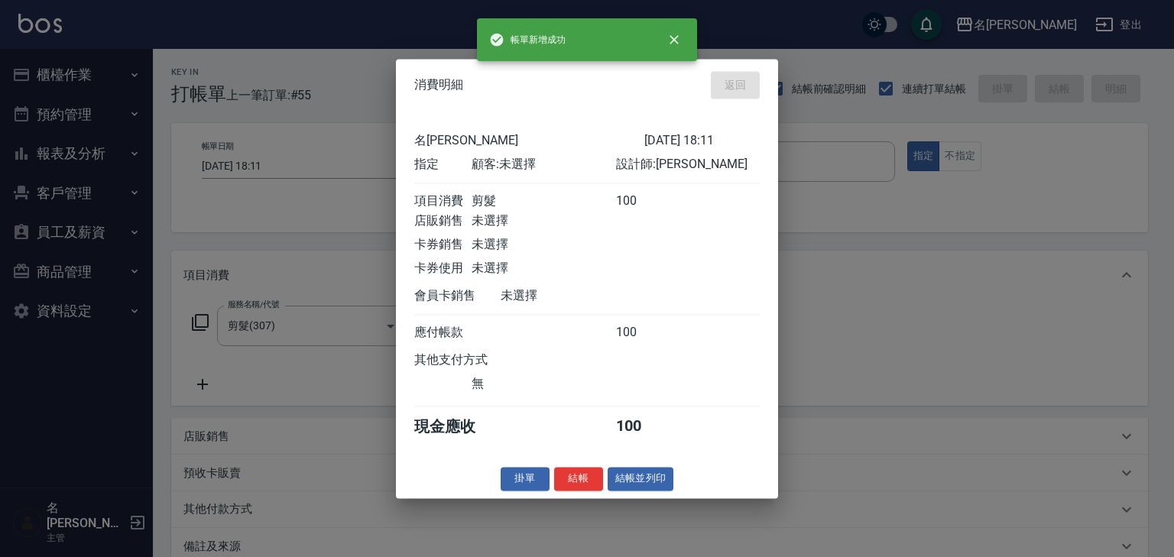
type input "2025/09/08 18:18"
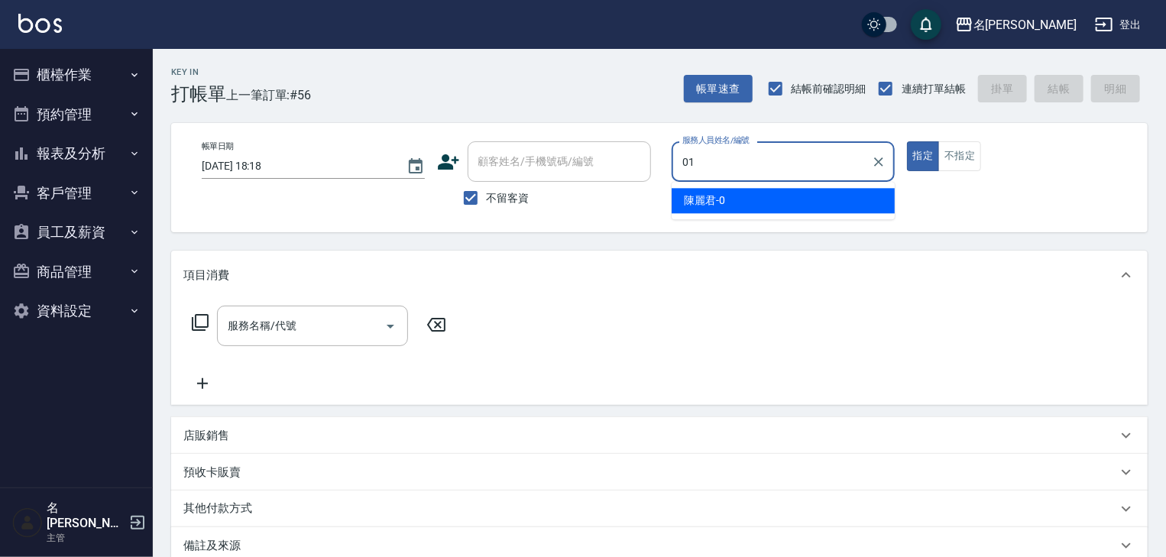
type input "Joyce-01"
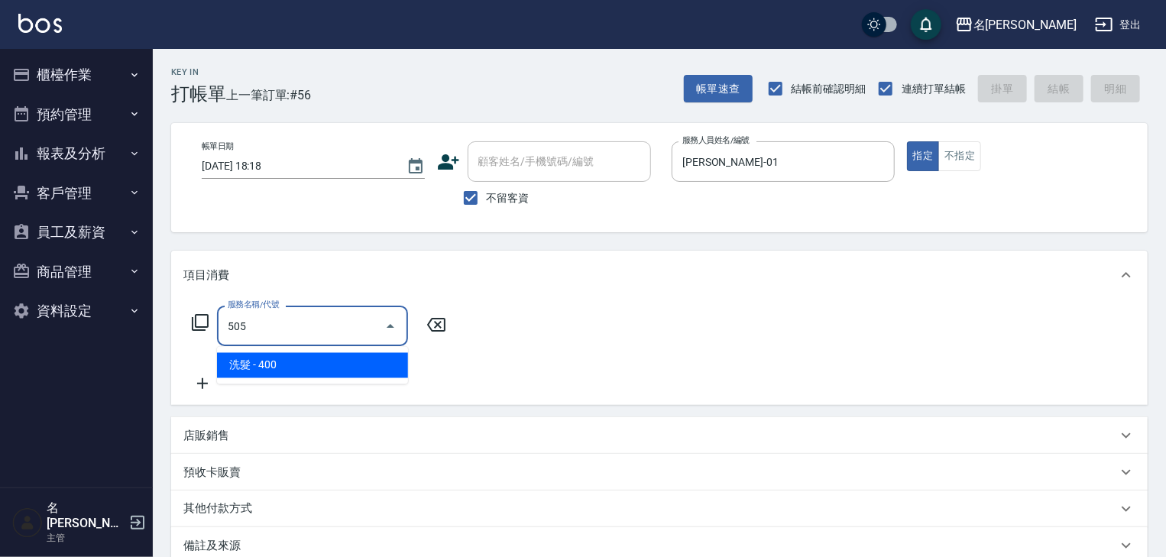
type input "洗髮(505)"
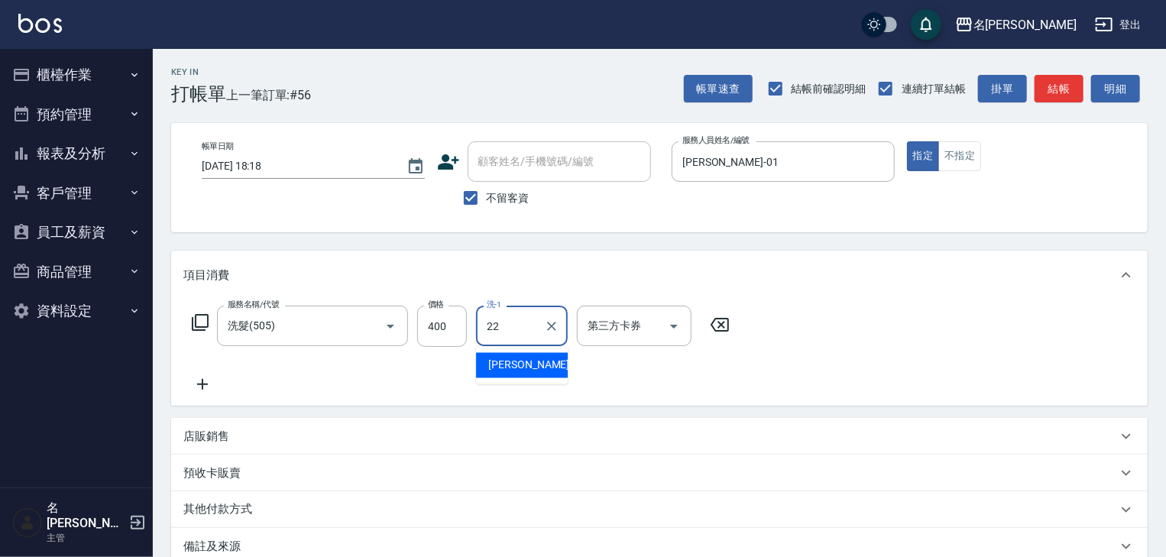
type input "王婕宇-22"
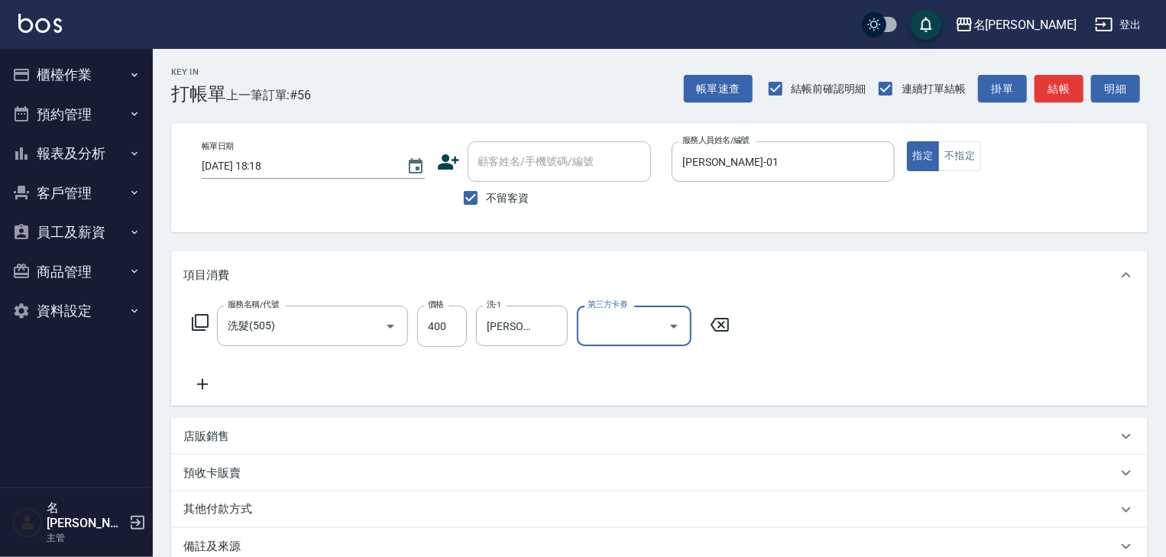
click at [202, 384] on icon at bounding box center [202, 384] width 11 height 11
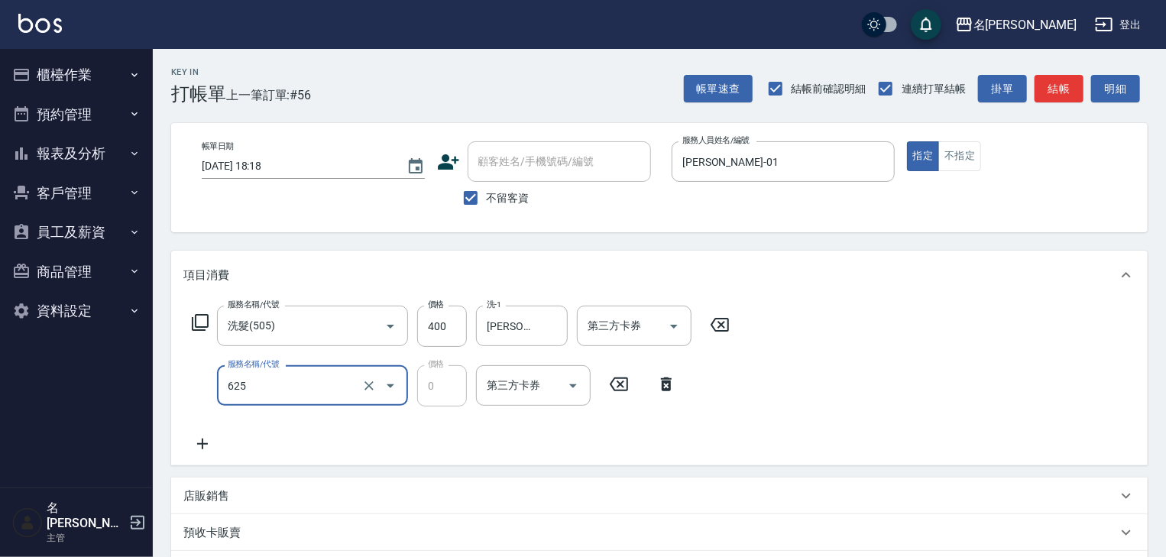
type input "護髮免費卡(B群)(625)"
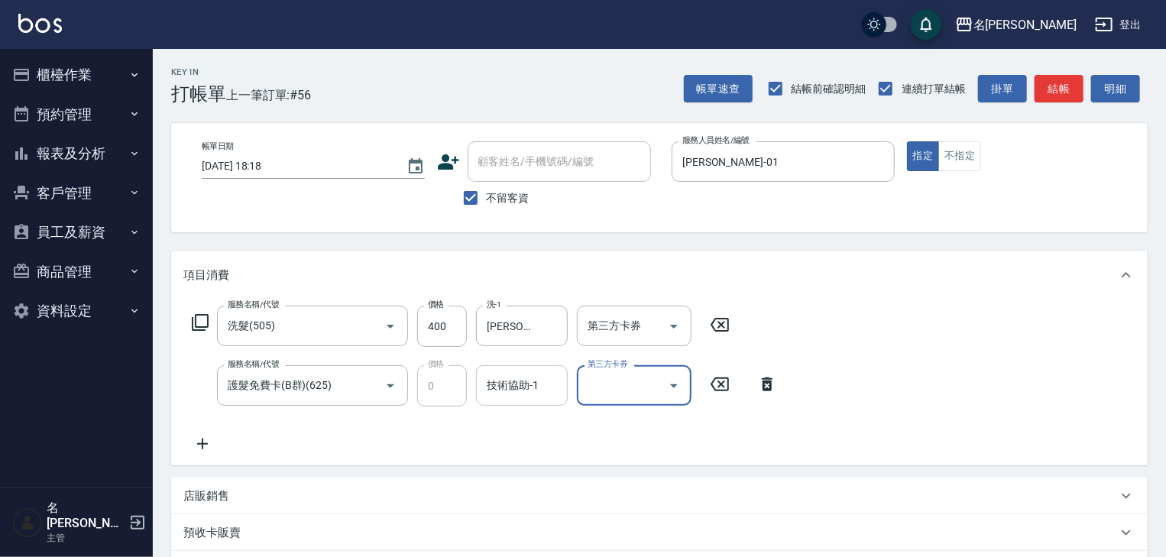
click at [514, 392] on input "技術協助-1" at bounding box center [522, 385] width 78 height 27
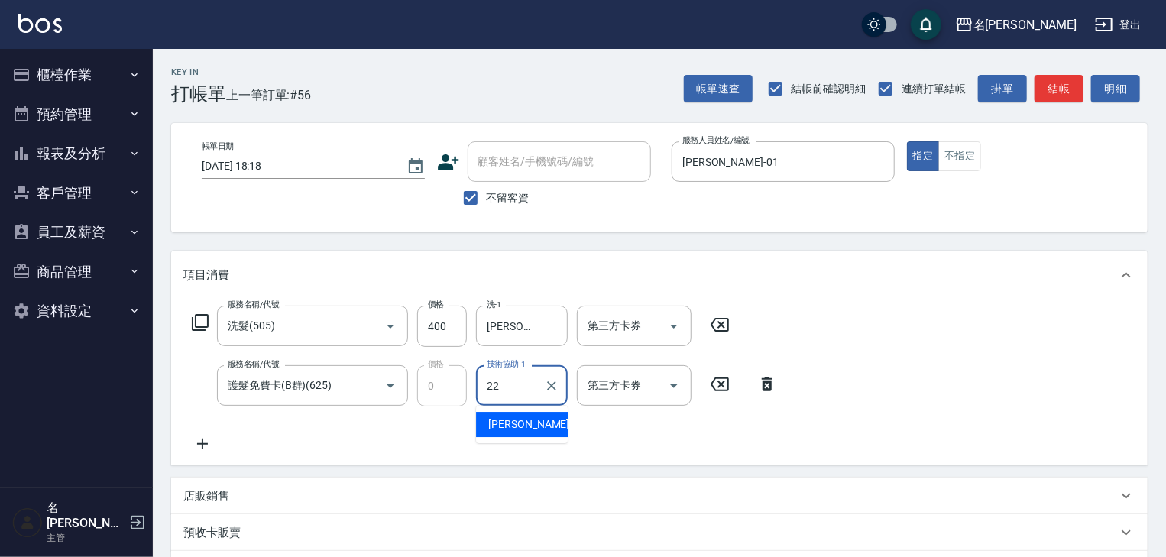
type input "王婕宇-22"
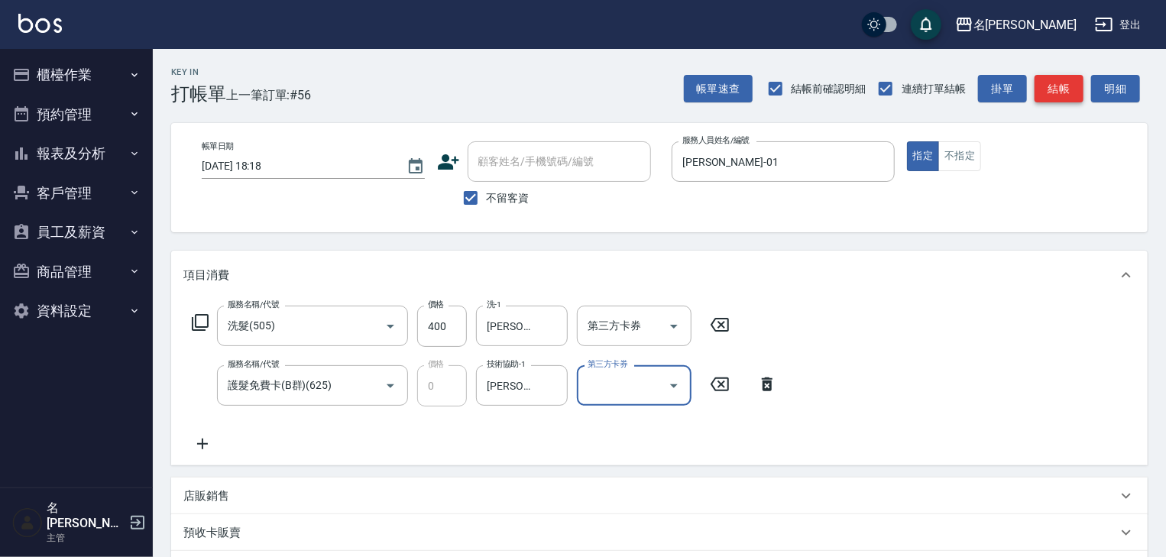
click at [1063, 86] on button "結帳" at bounding box center [1059, 89] width 49 height 28
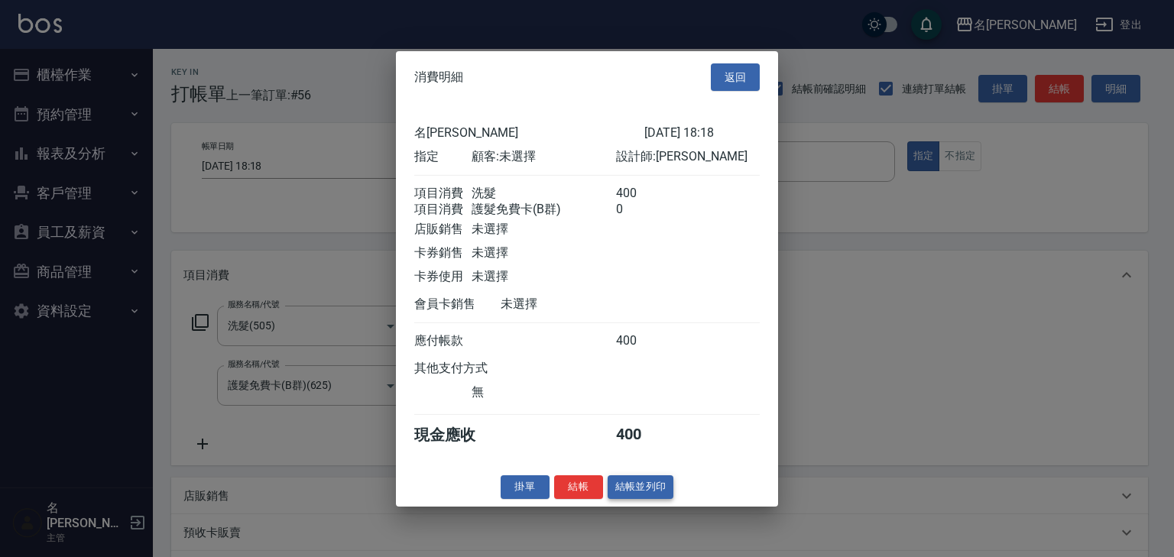
click at [649, 489] on button "結帳並列印" at bounding box center [641, 487] width 66 height 24
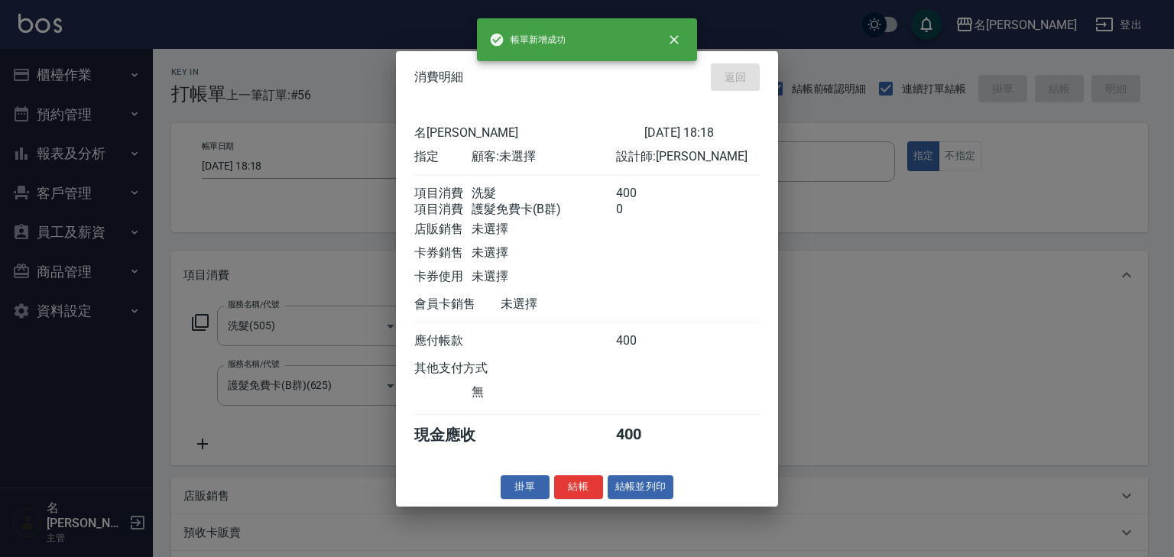
type input "2025/09/08 18:20"
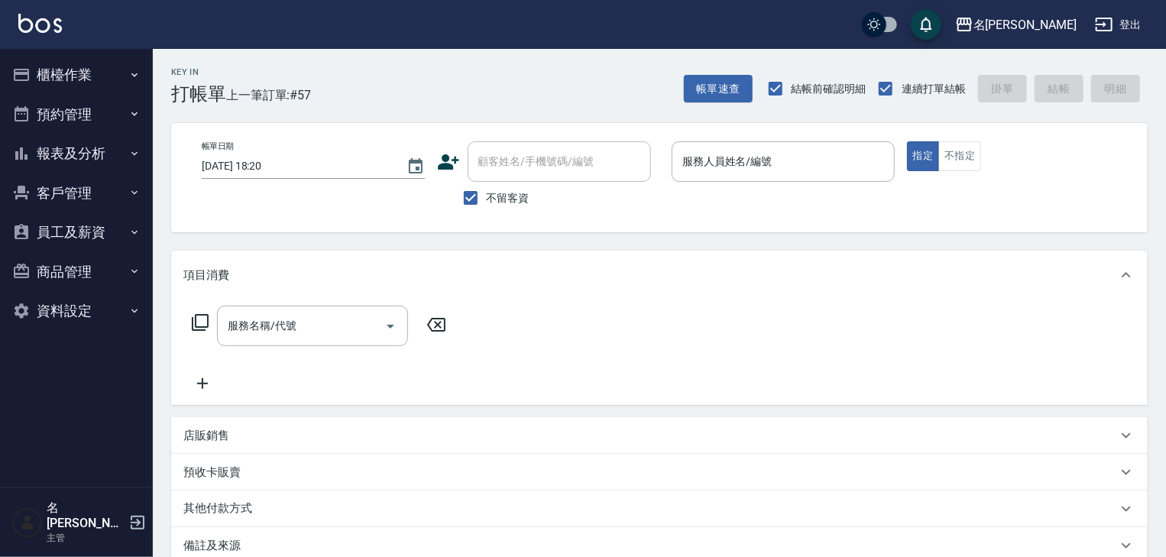
click at [57, 23] on img at bounding box center [40, 23] width 44 height 19
type input "林佳穎-12"
type button "true"
click at [368, 428] on div "店販銷售" at bounding box center [650, 436] width 934 height 16
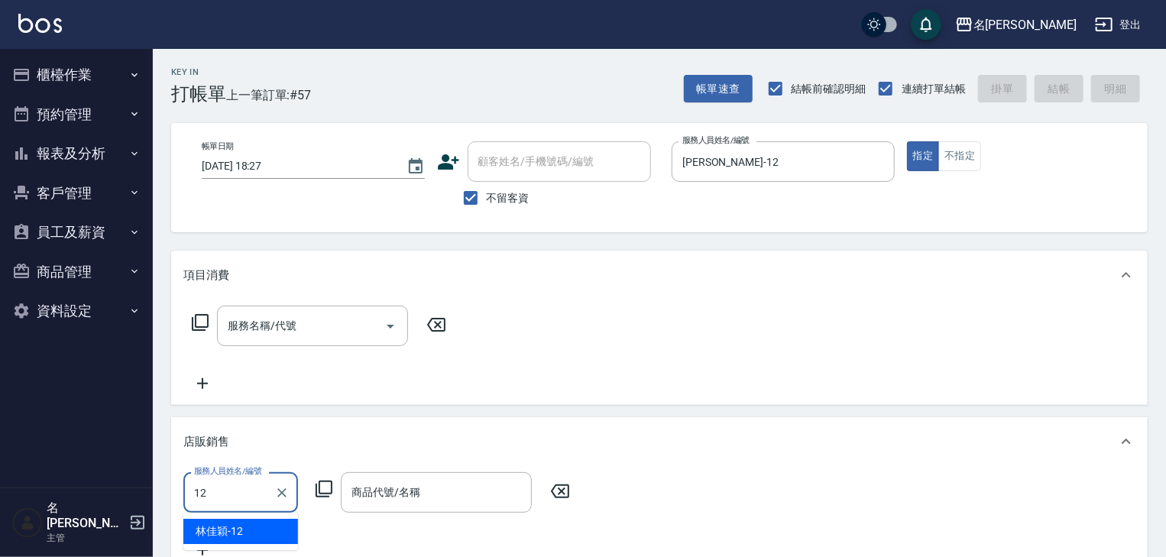
type input "林佳穎-12"
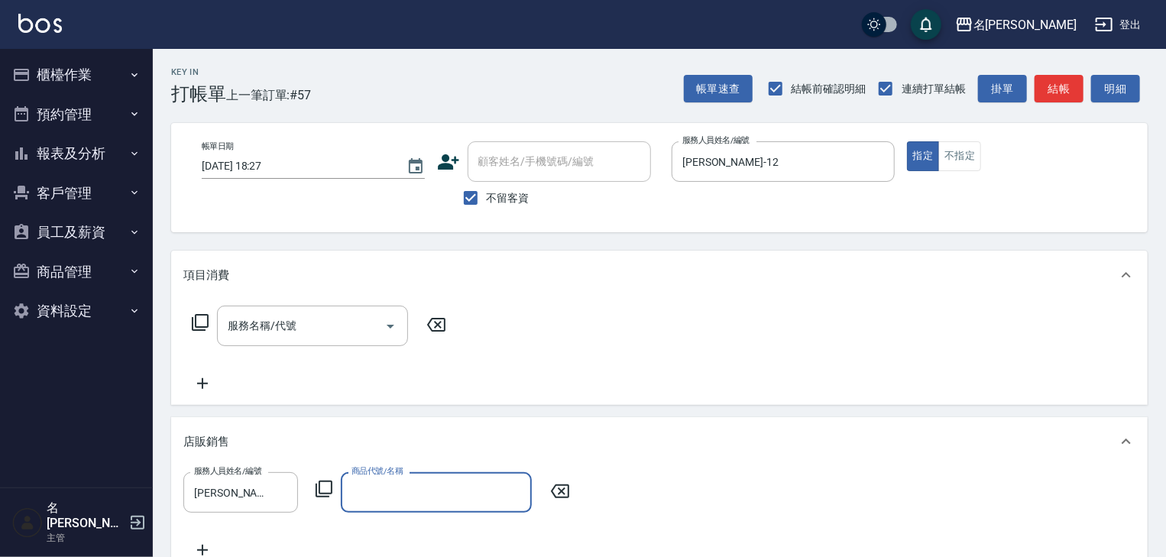
click at [324, 482] on icon at bounding box center [324, 489] width 17 height 17
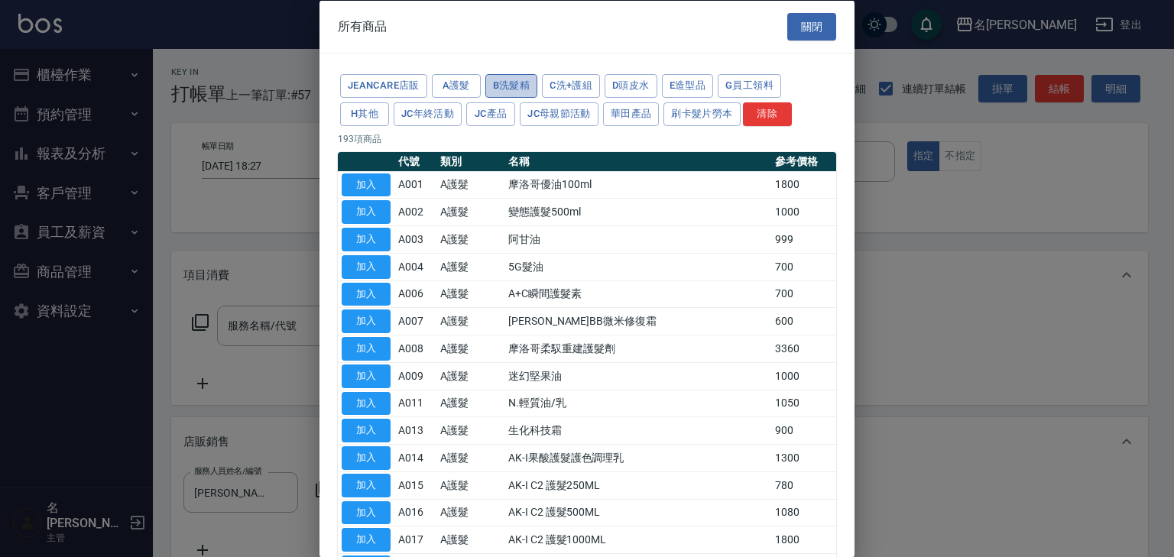
click at [499, 92] on button "B洗髮精" at bounding box center [511, 86] width 53 height 24
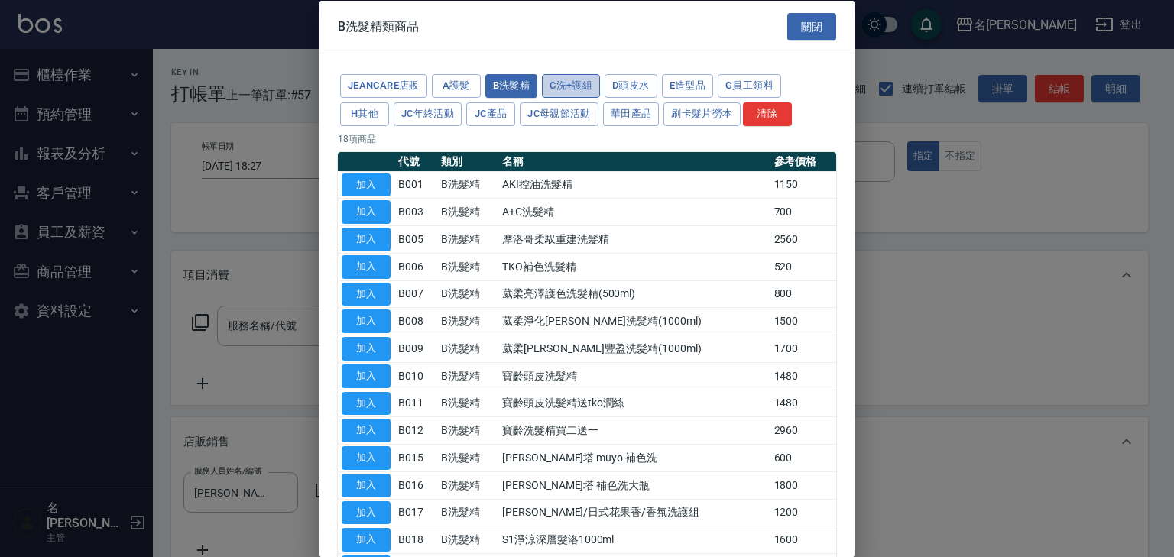
click at [576, 92] on button "C洗+護組" at bounding box center [571, 86] width 58 height 24
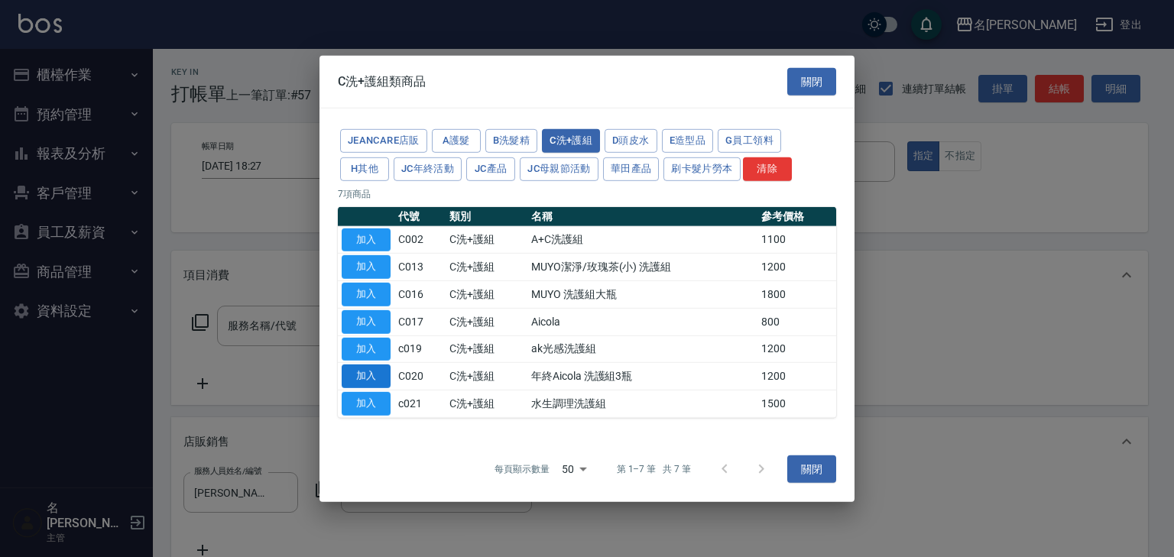
click at [378, 378] on button "加入" at bounding box center [366, 377] width 49 height 24
type input "年終Aicola 洗護組3瓶"
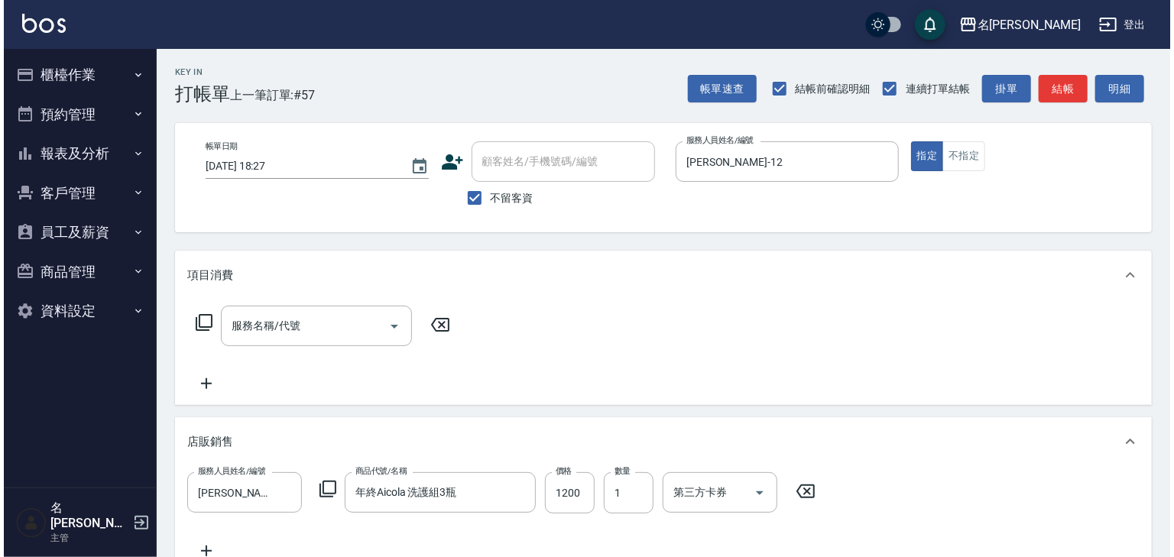
scroll to position [309, 0]
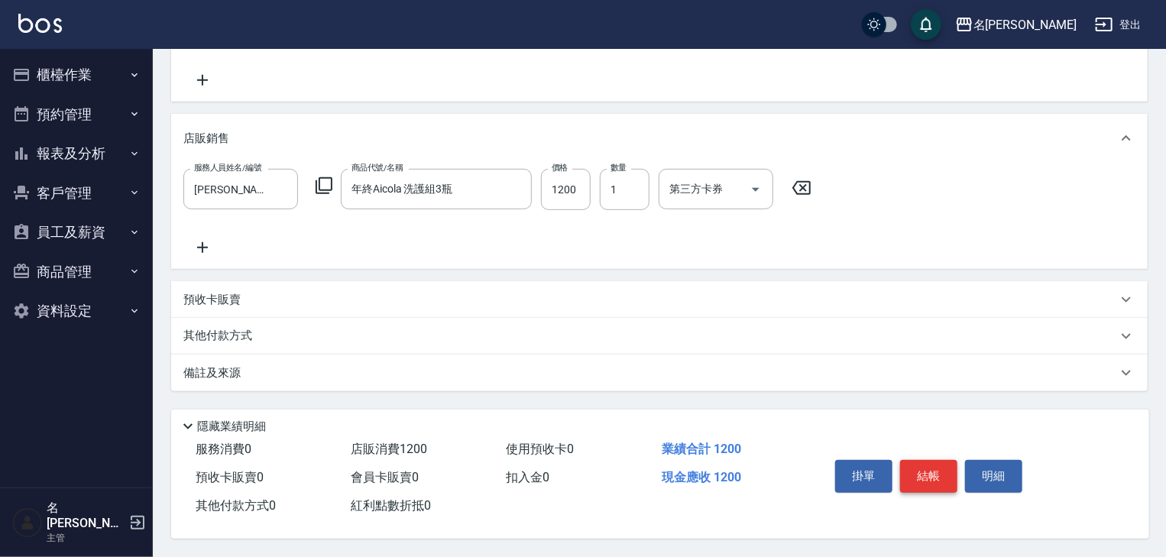
click at [940, 485] on button "結帳" at bounding box center [928, 476] width 57 height 32
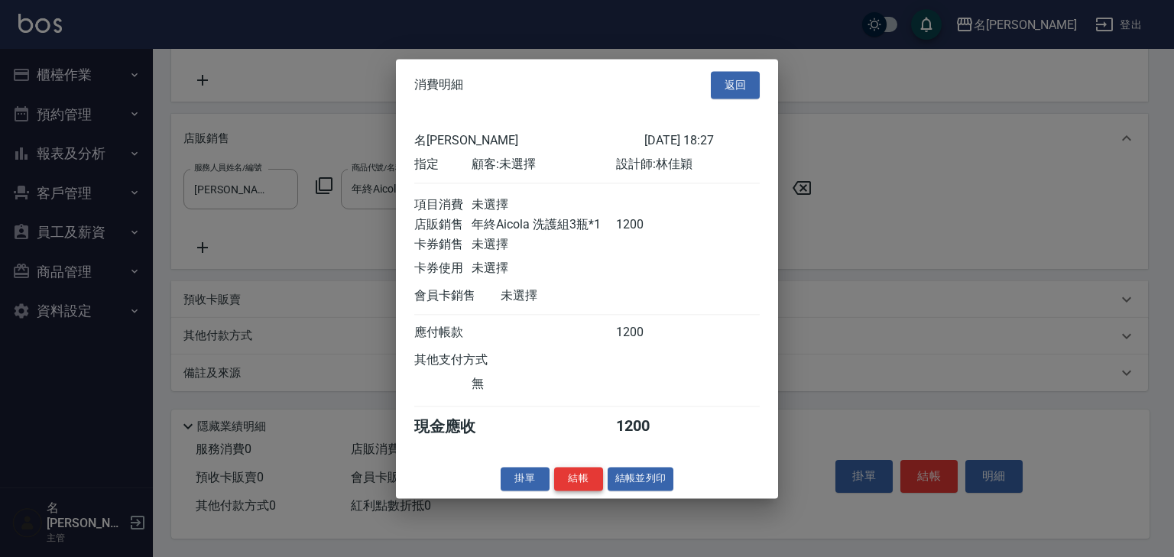
click at [595, 484] on button "結帳" at bounding box center [578, 479] width 49 height 24
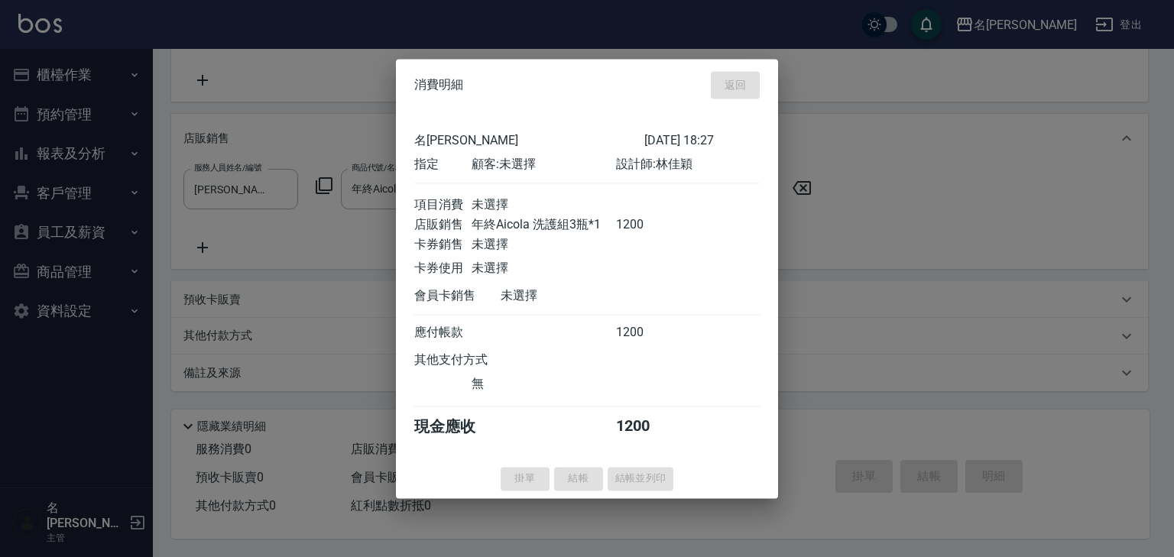
type input "2025/09/08 18:28"
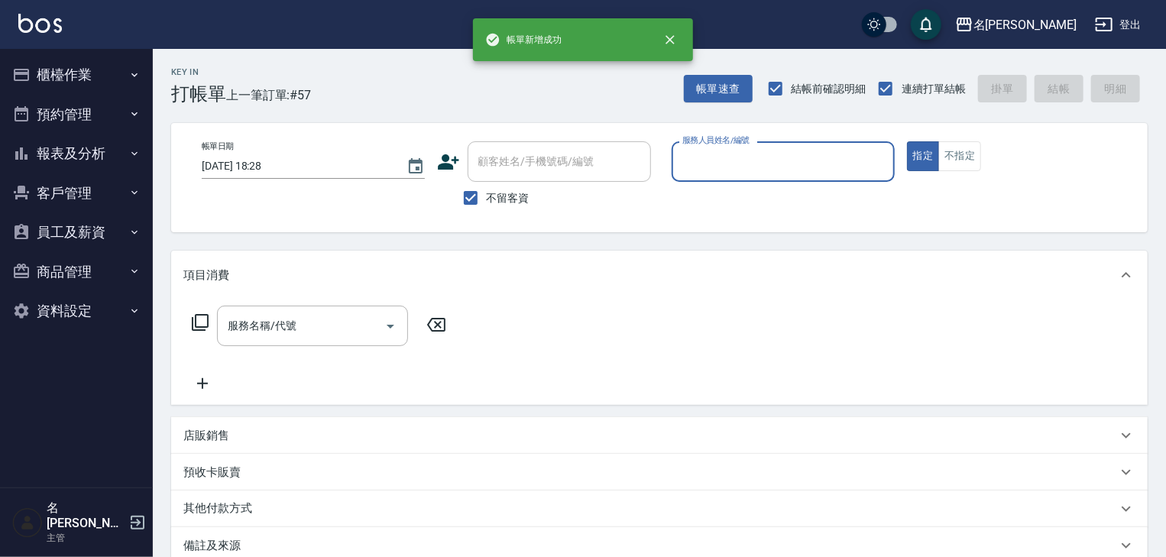
scroll to position [0, 0]
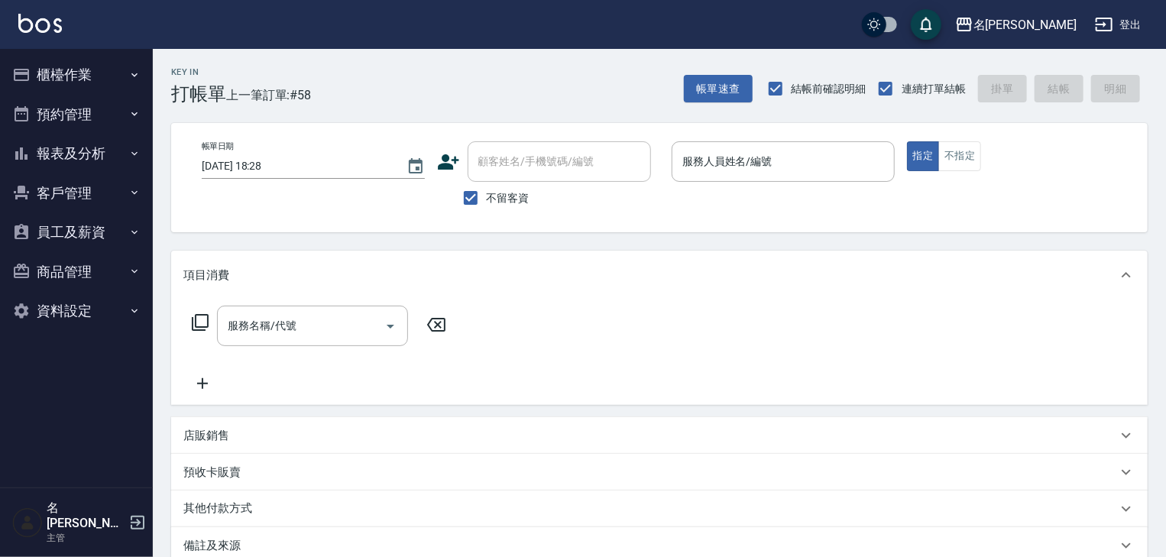
click at [1128, 160] on div "指定 不指定" at bounding box center [1018, 156] width 223 height 30
click at [798, 157] on input "服務人員姓名/編號" at bounding box center [783, 161] width 209 height 27
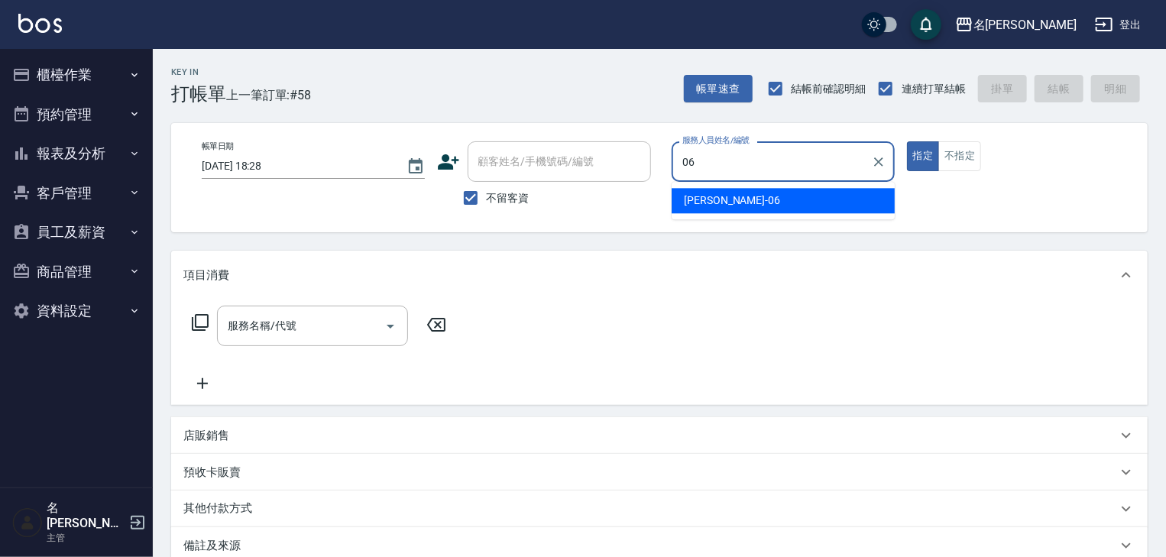
type input "阿龔-06"
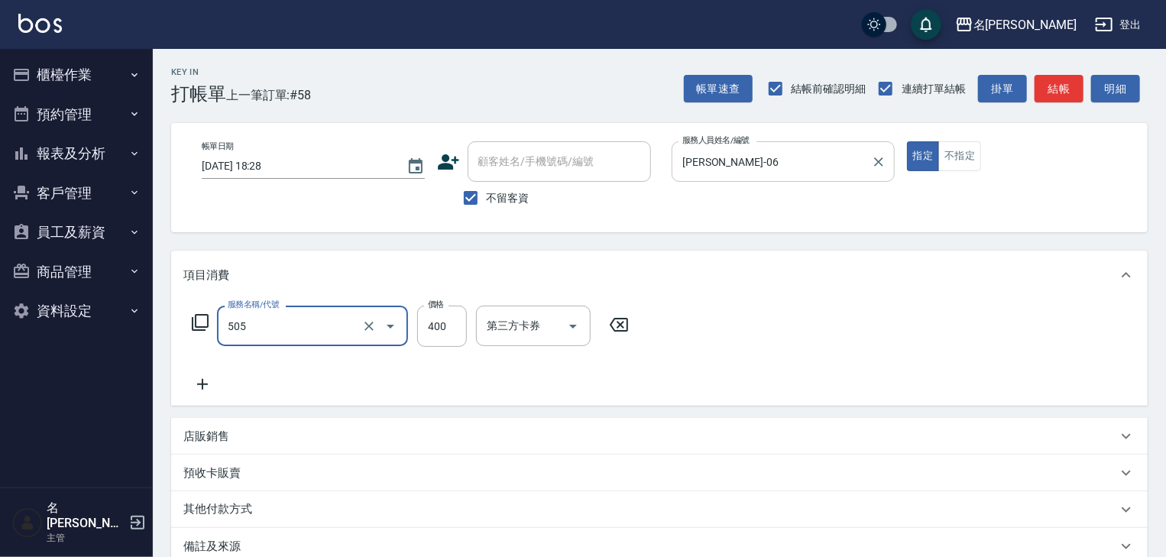
type input "洗髮(505)"
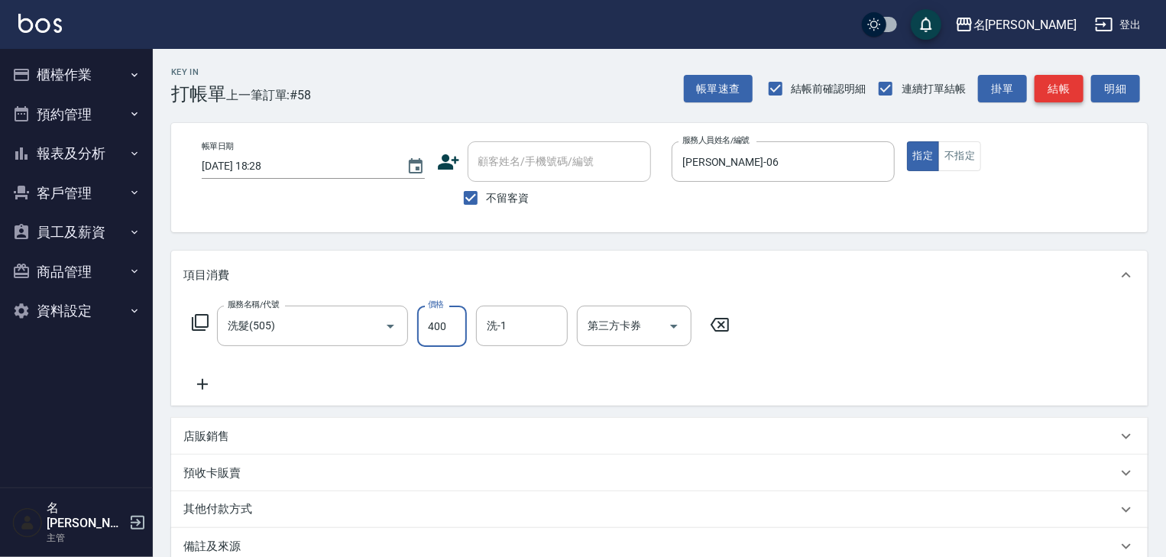
click at [1062, 86] on button "結帳" at bounding box center [1059, 89] width 49 height 28
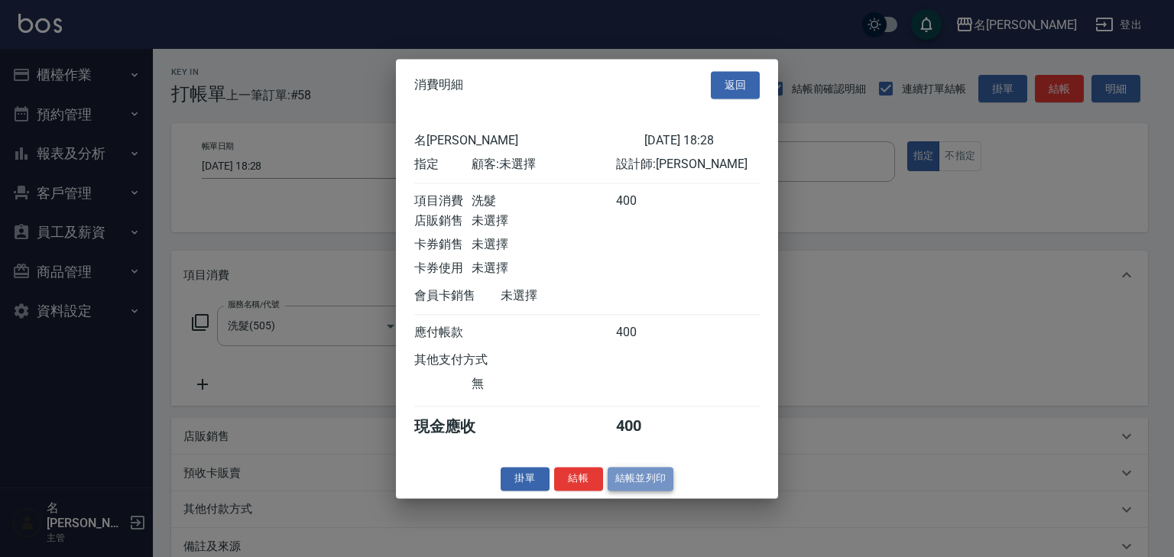
click at [657, 479] on button "結帳並列印" at bounding box center [641, 479] width 66 height 24
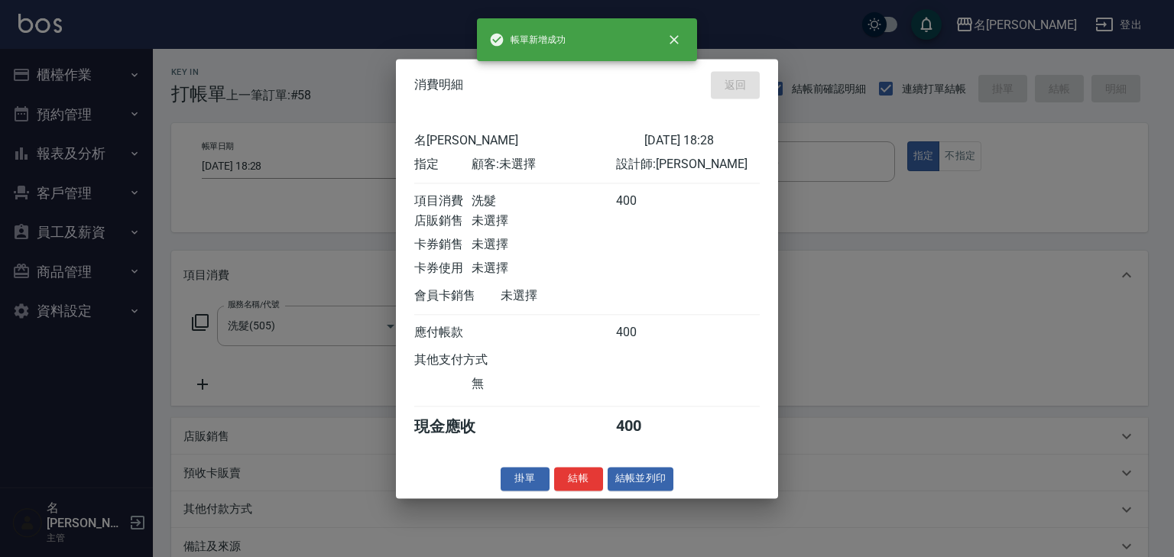
type input "2025/09/08 18:36"
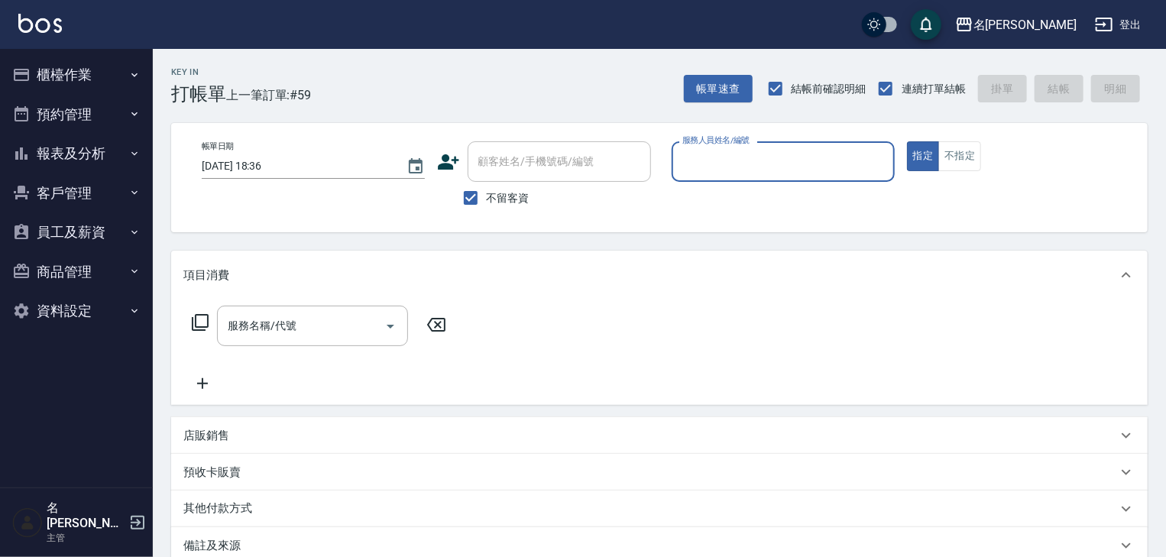
click at [76, 80] on button "櫃檯作業" at bounding box center [76, 75] width 141 height 40
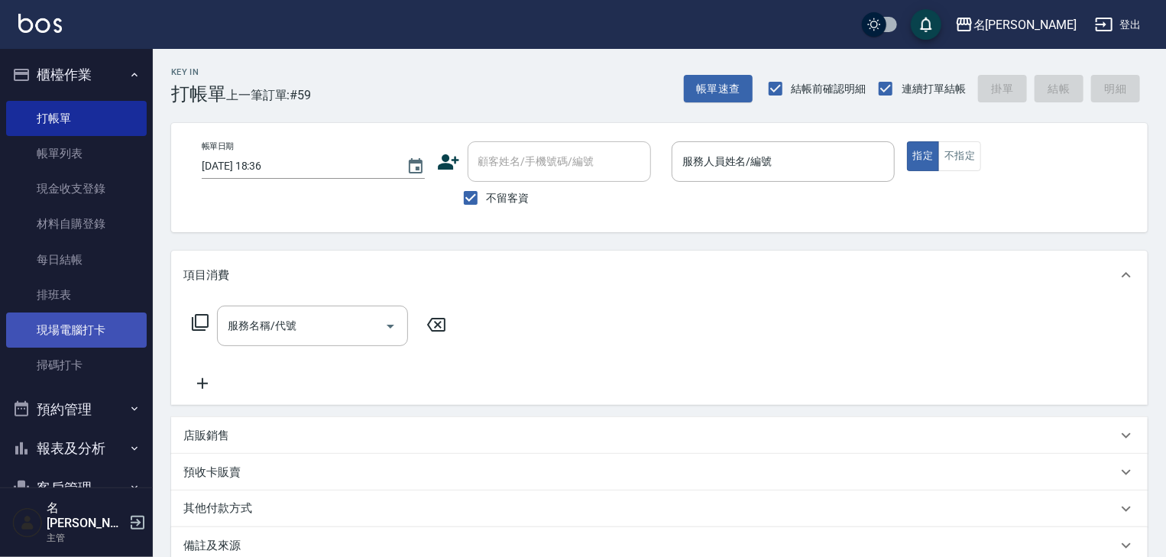
click at [80, 330] on link "現場電腦打卡" at bounding box center [76, 330] width 141 height 35
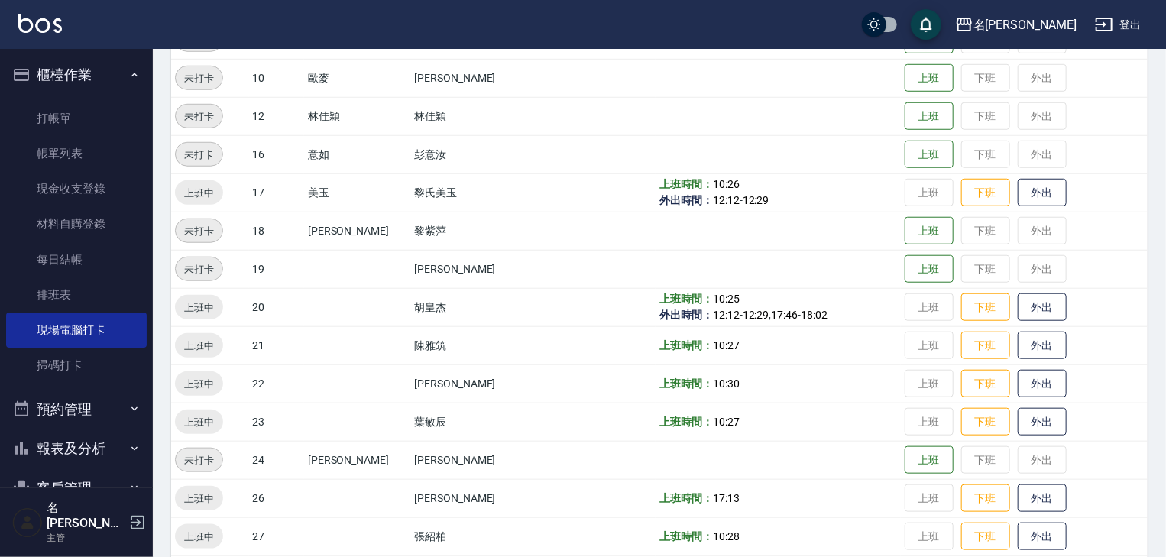
scroll to position [897, 0]
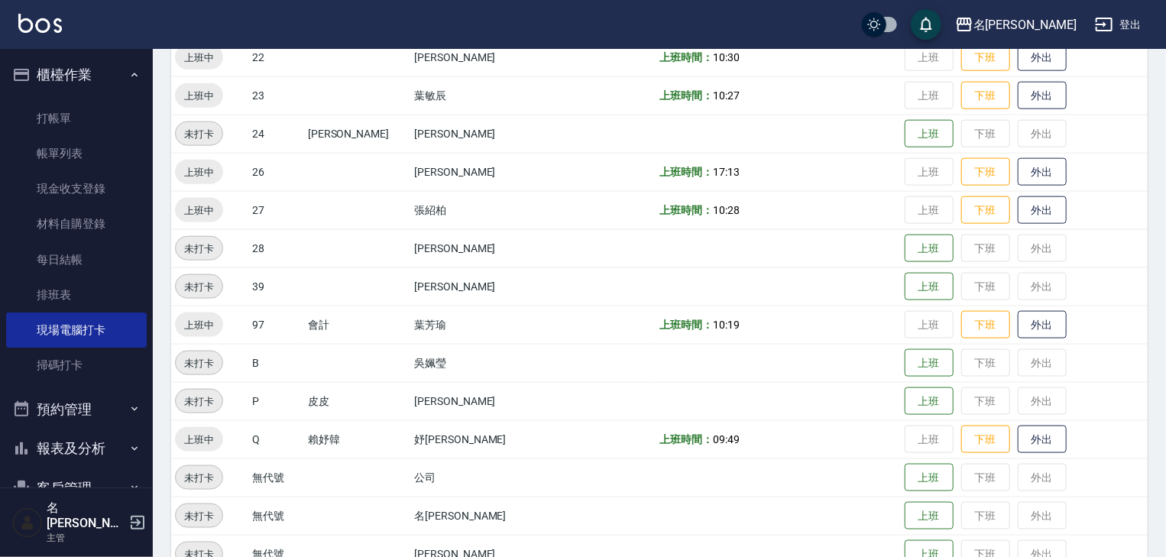
click at [42, 23] on img at bounding box center [40, 23] width 44 height 19
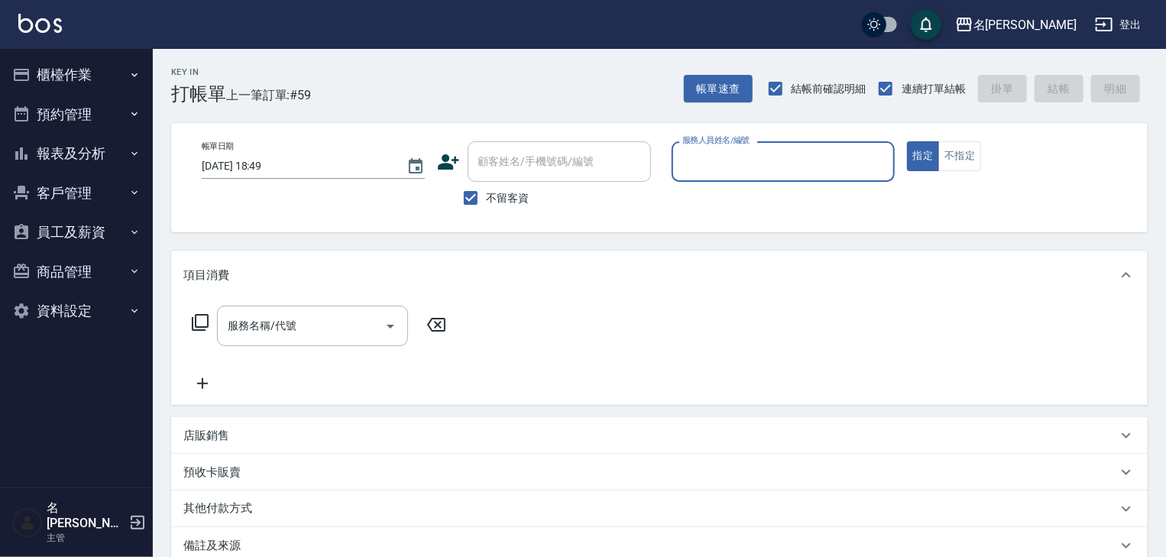
click at [747, 167] on input "服務人員姓名/編號" at bounding box center [783, 161] width 209 height 27
type input "歐麥-10"
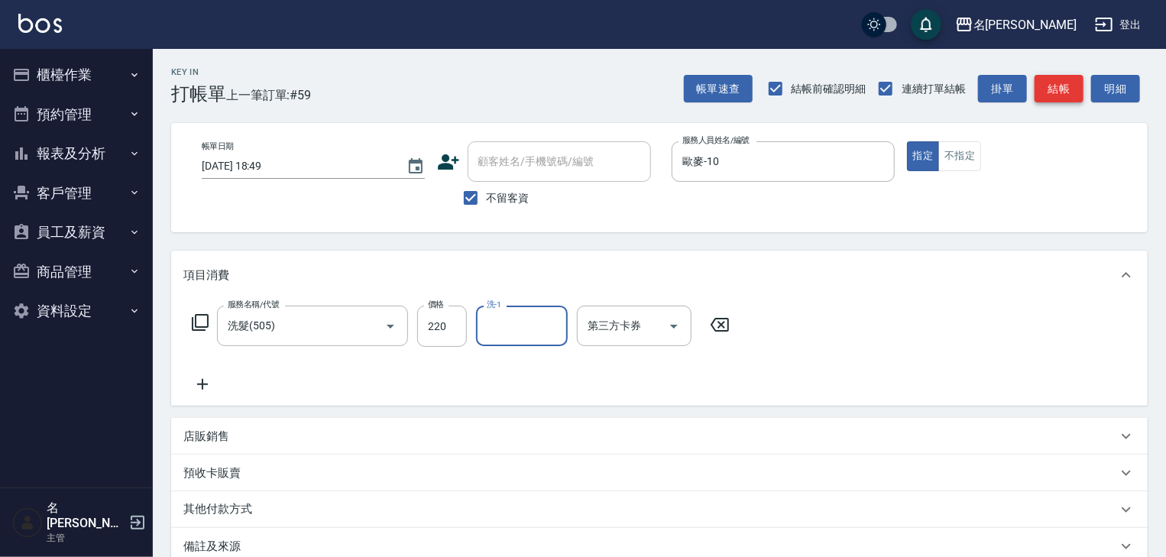
click at [1055, 86] on button "結帳" at bounding box center [1059, 89] width 49 height 28
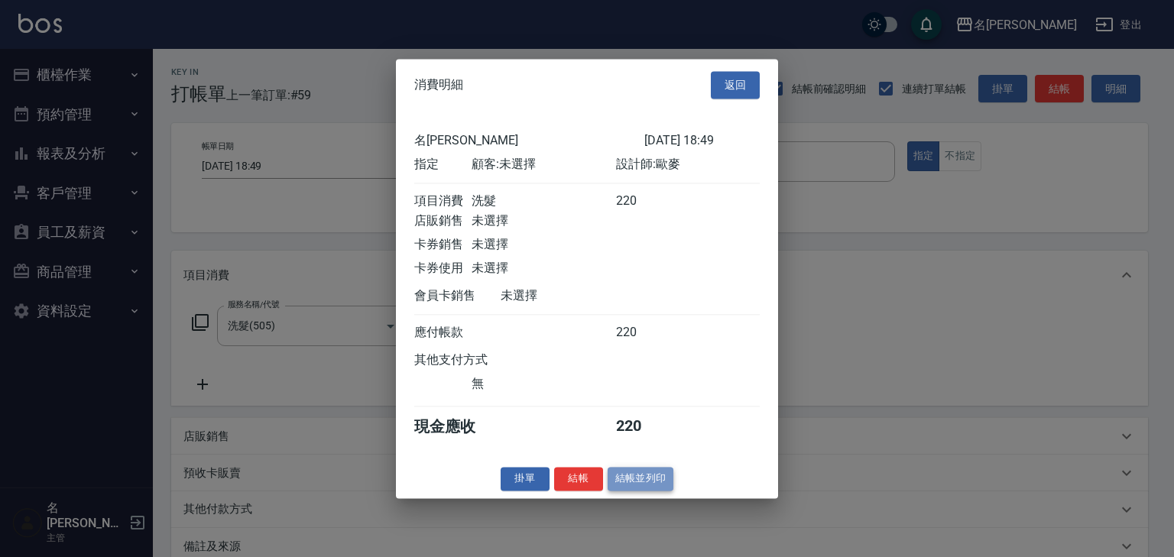
click at [645, 483] on button "結帳並列印" at bounding box center [641, 479] width 66 height 24
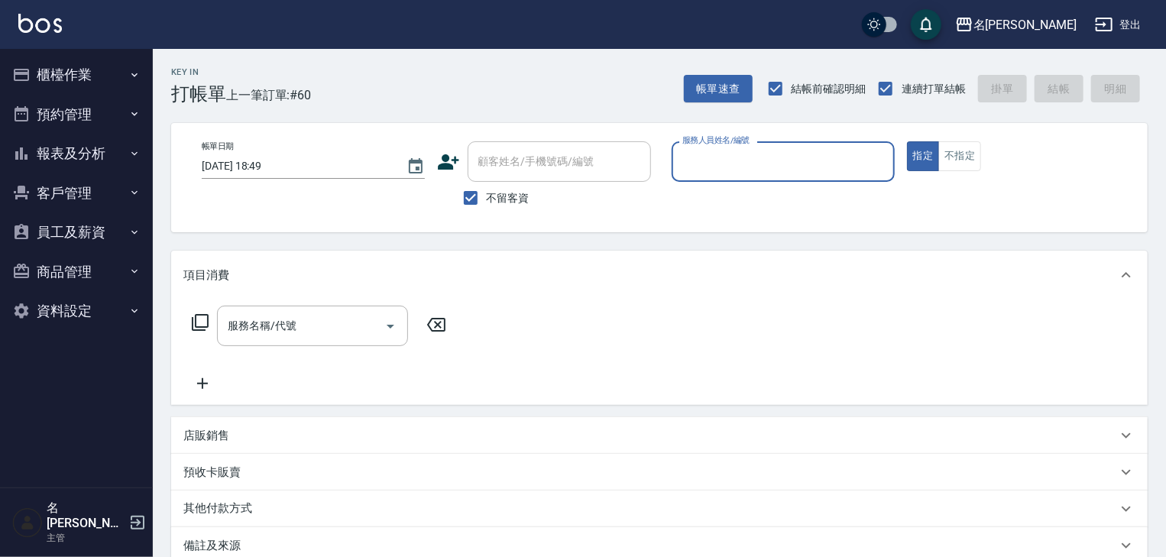
click at [751, 152] on input "服務人員姓名/編號" at bounding box center [783, 161] width 209 height 27
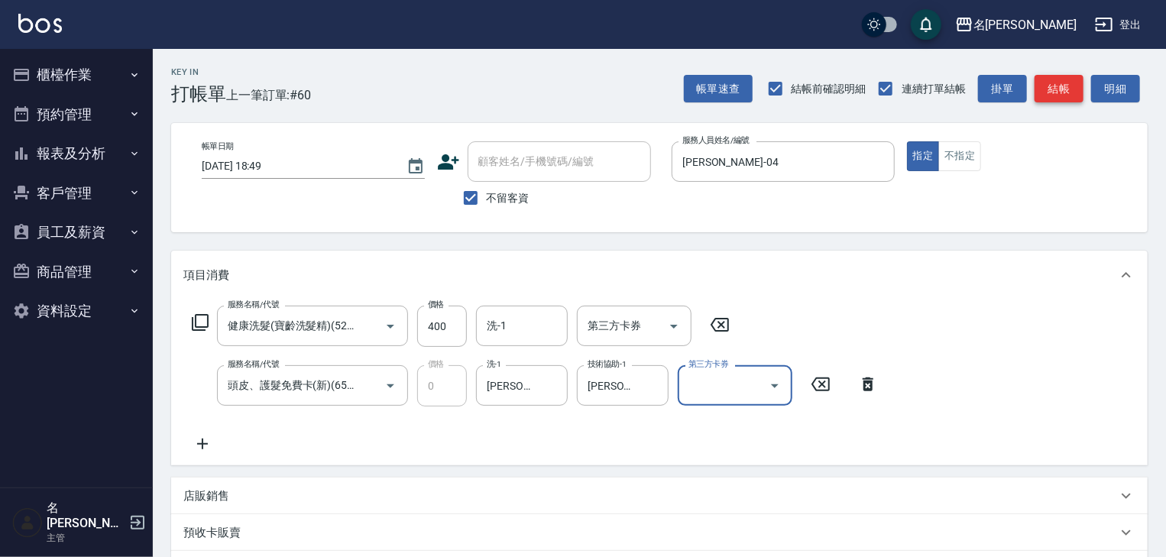
click at [1078, 88] on button "結帳" at bounding box center [1059, 89] width 49 height 28
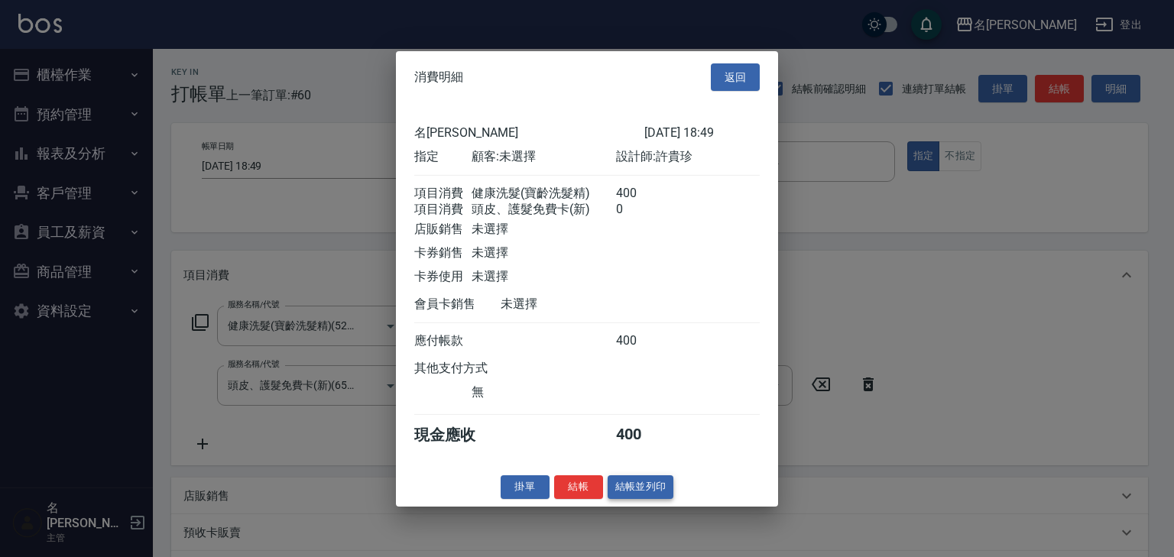
click at [660, 498] on button "結帳並列印" at bounding box center [641, 487] width 66 height 24
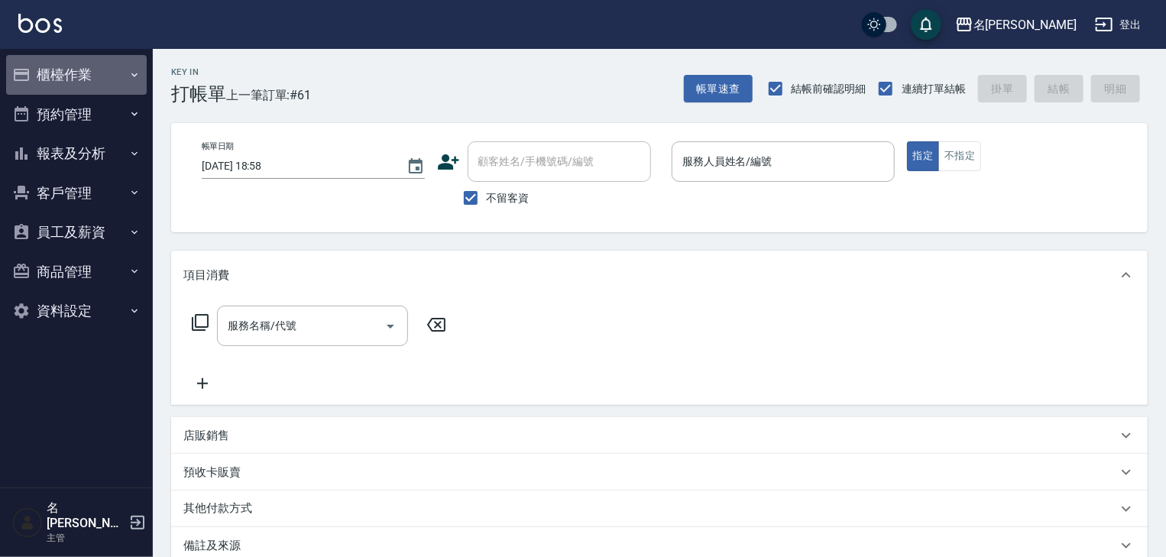
drag, startPoint x: 91, startPoint y: 70, endPoint x: 67, endPoint y: 46, distance: 34.1
click at [84, 70] on button "櫃檯作業" at bounding box center [76, 75] width 141 height 40
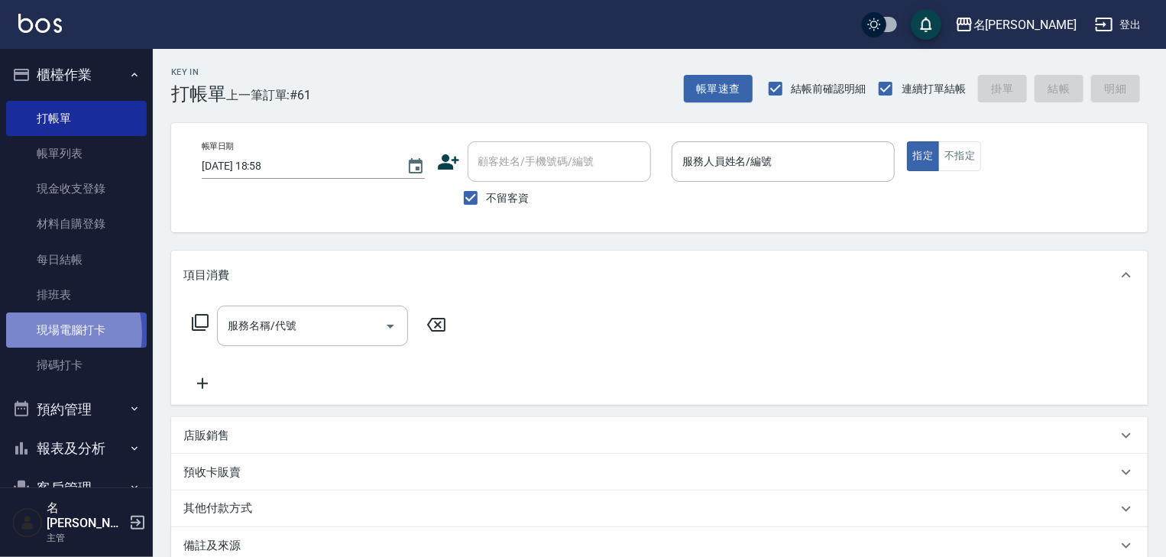
click at [43, 334] on link "現場電腦打卡" at bounding box center [76, 330] width 141 height 35
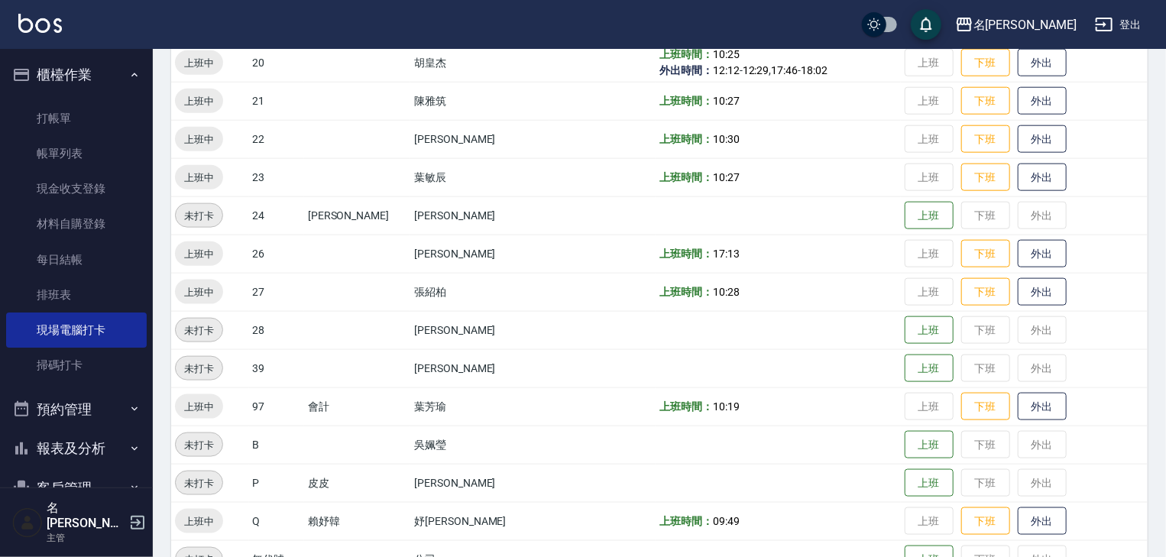
scroll to position [969, 0]
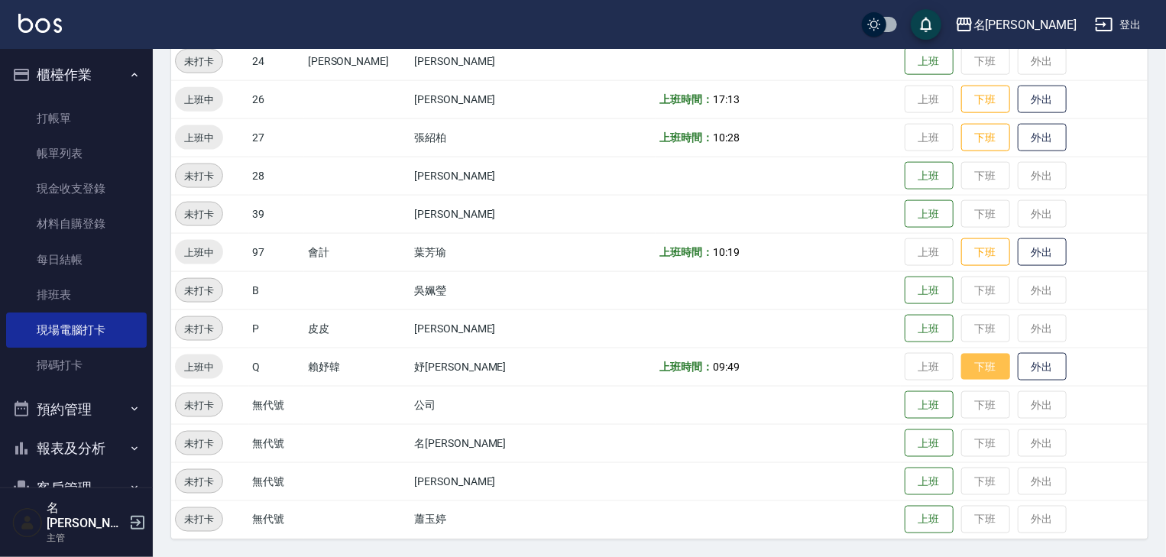
click at [969, 368] on button "下班" at bounding box center [986, 367] width 49 height 27
click at [52, 23] on img at bounding box center [40, 23] width 44 height 19
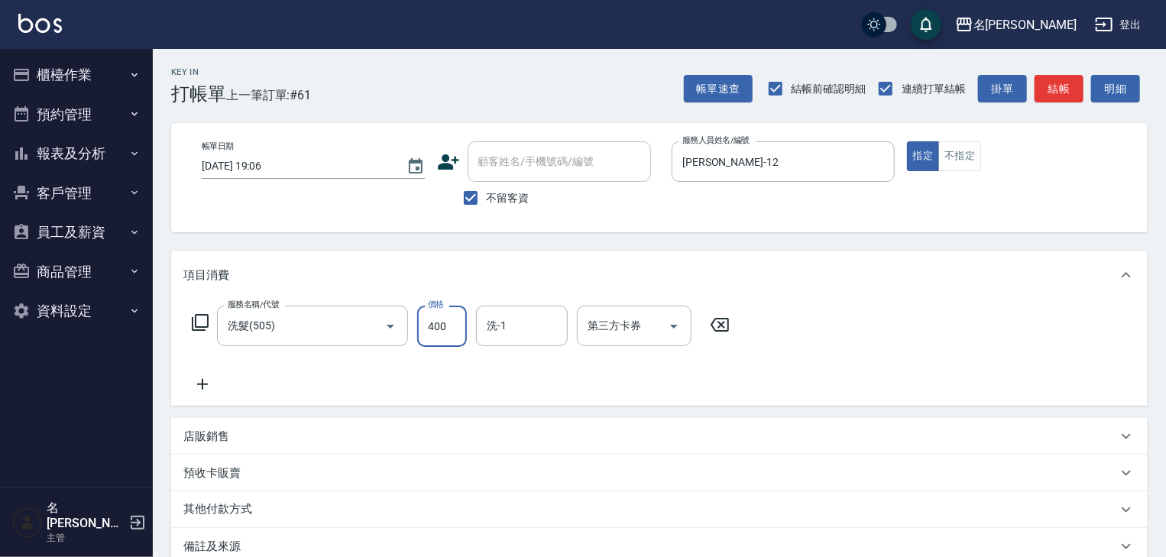
click at [300, 442] on div "店販銷售" at bounding box center [650, 437] width 934 height 16
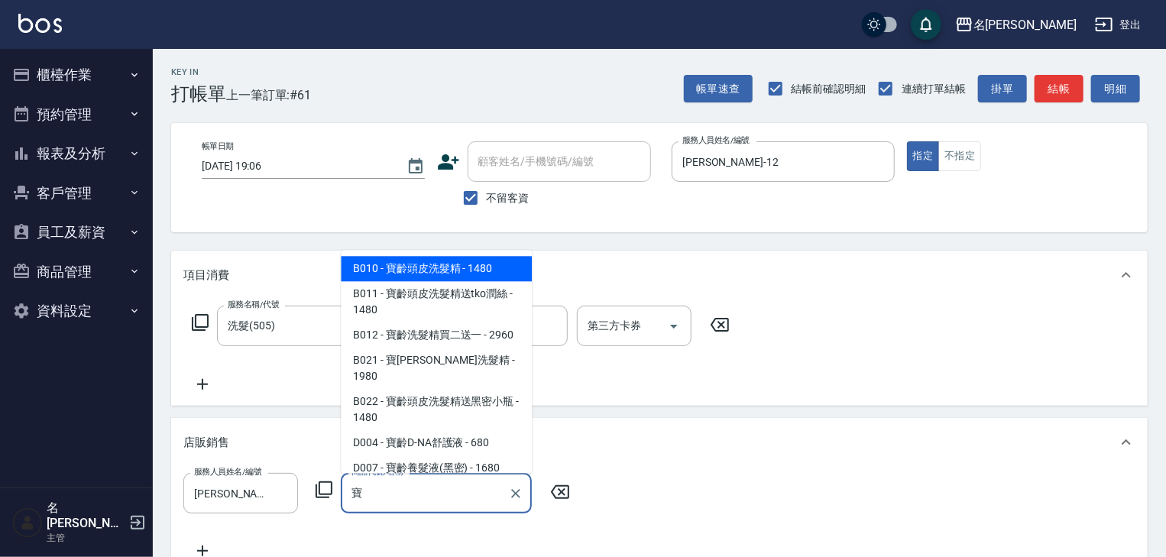
click at [493, 276] on span "B010 - 寶齡頭皮洗髮精 - 1480" at bounding box center [436, 269] width 191 height 25
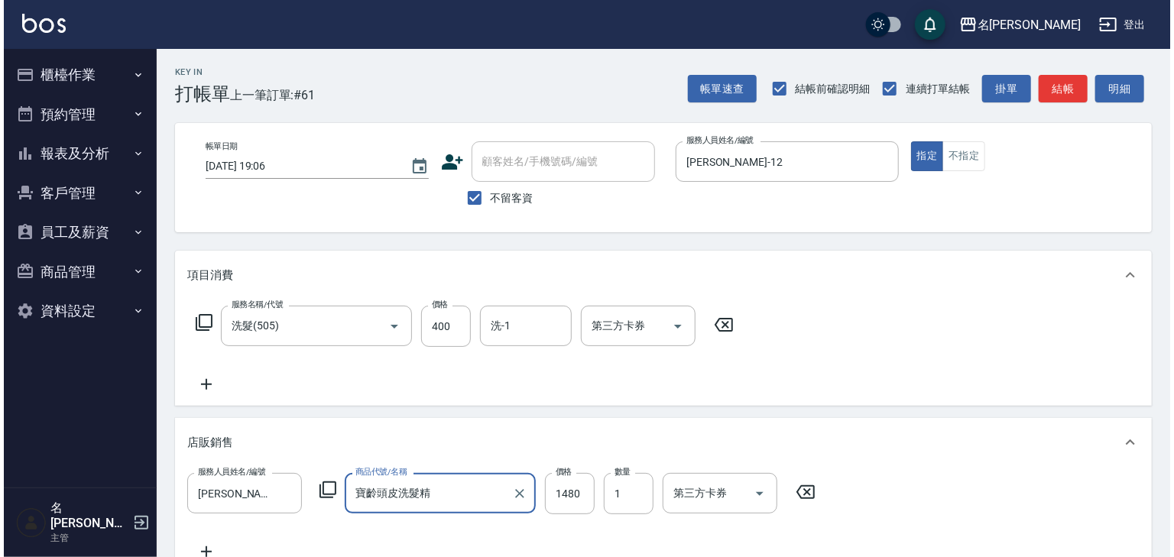
scroll to position [309, 0]
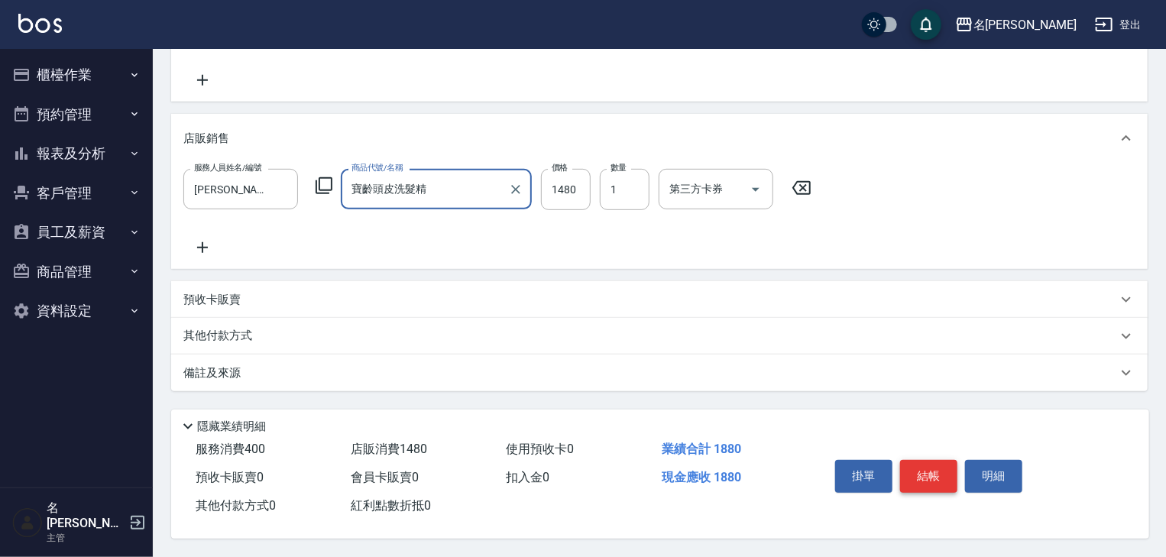
click at [936, 475] on button "結帳" at bounding box center [928, 476] width 57 height 32
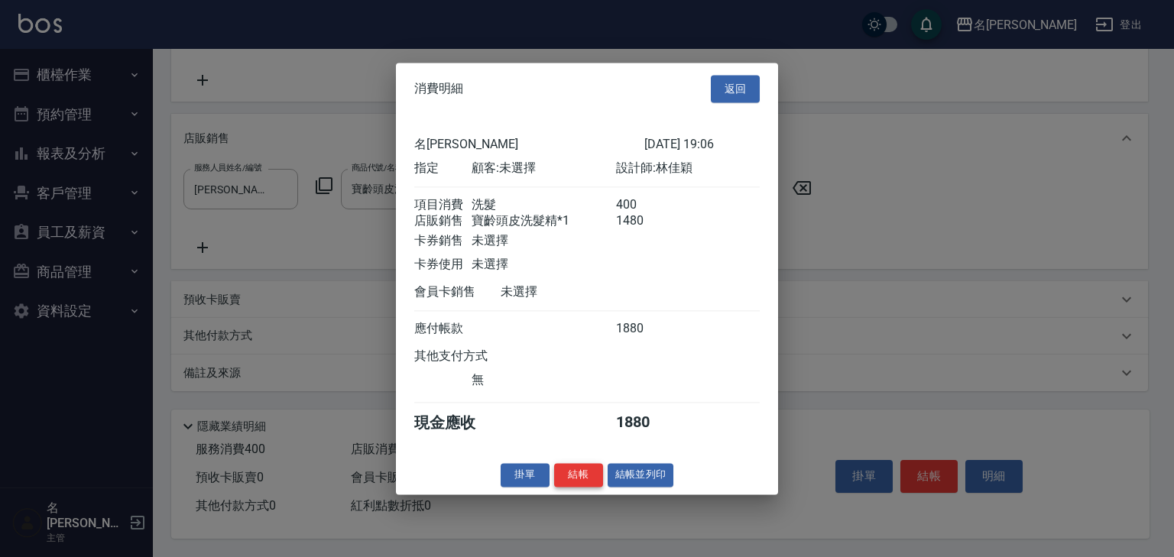
click at [594, 476] on button "結帳" at bounding box center [578, 475] width 49 height 24
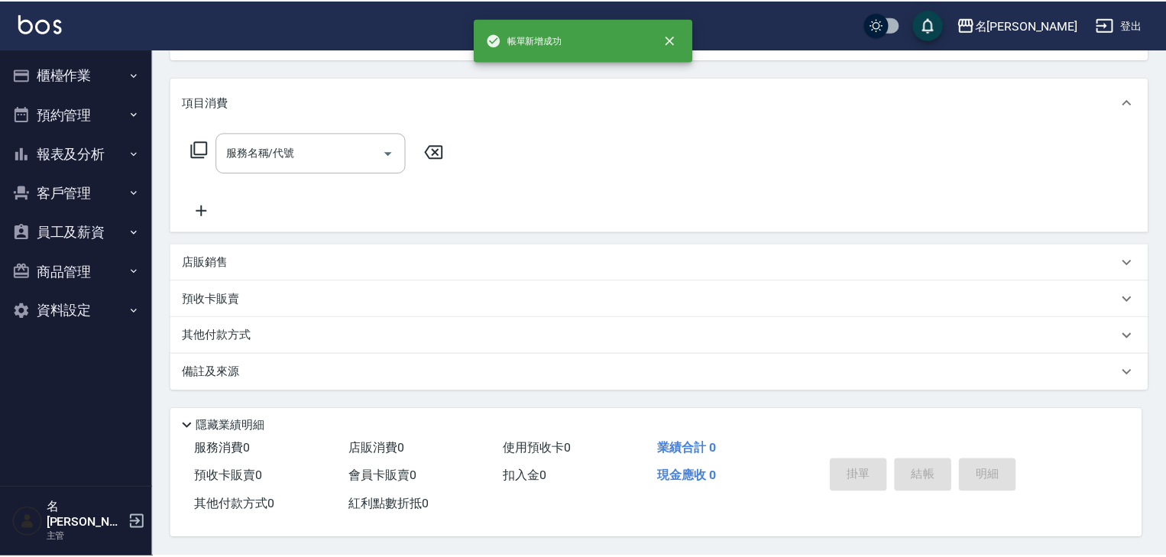
scroll to position [0, 0]
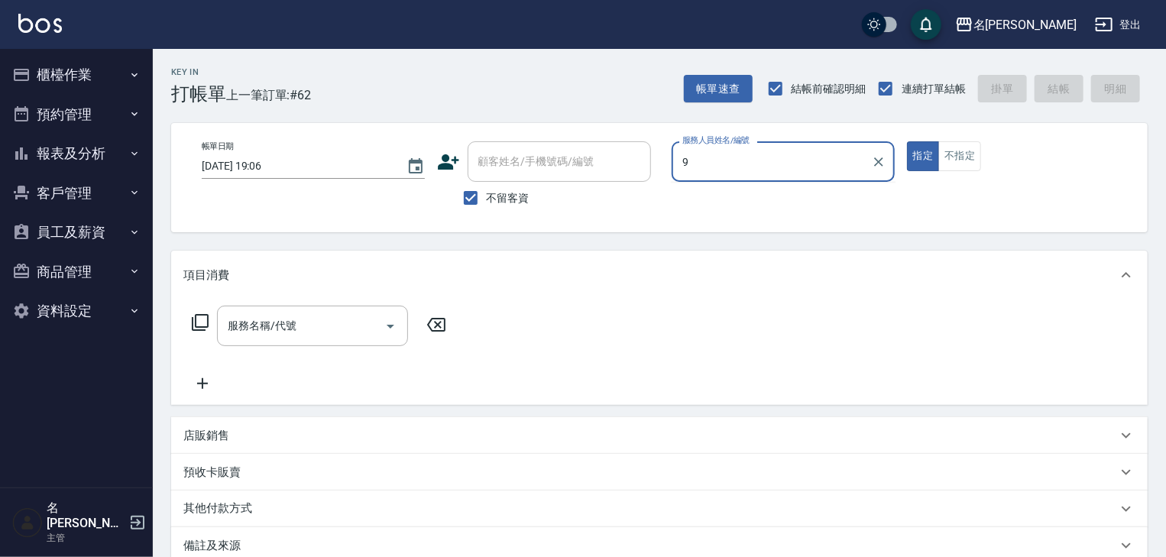
click at [907, 141] on button "指定" at bounding box center [923, 156] width 33 height 30
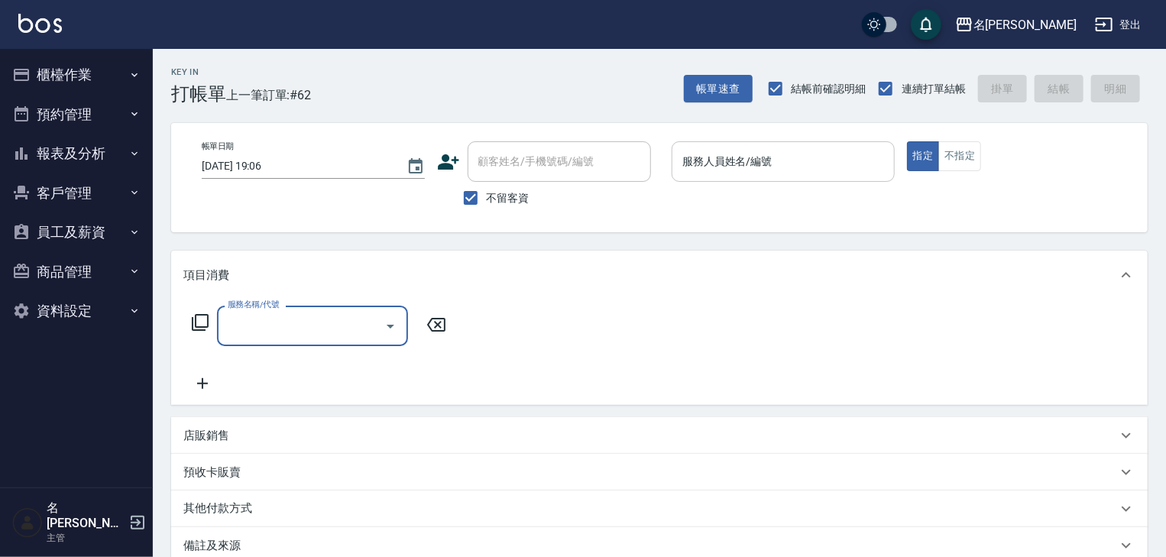
click at [770, 177] on div "服務人員姓名/編號" at bounding box center [783, 161] width 223 height 41
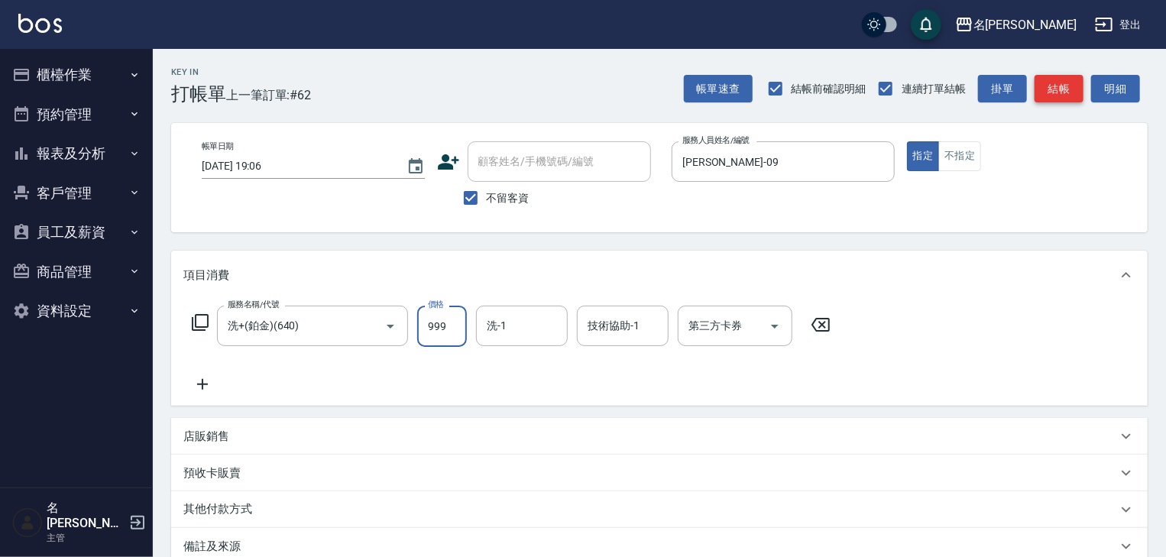
click at [1074, 84] on button "結帳" at bounding box center [1059, 89] width 49 height 28
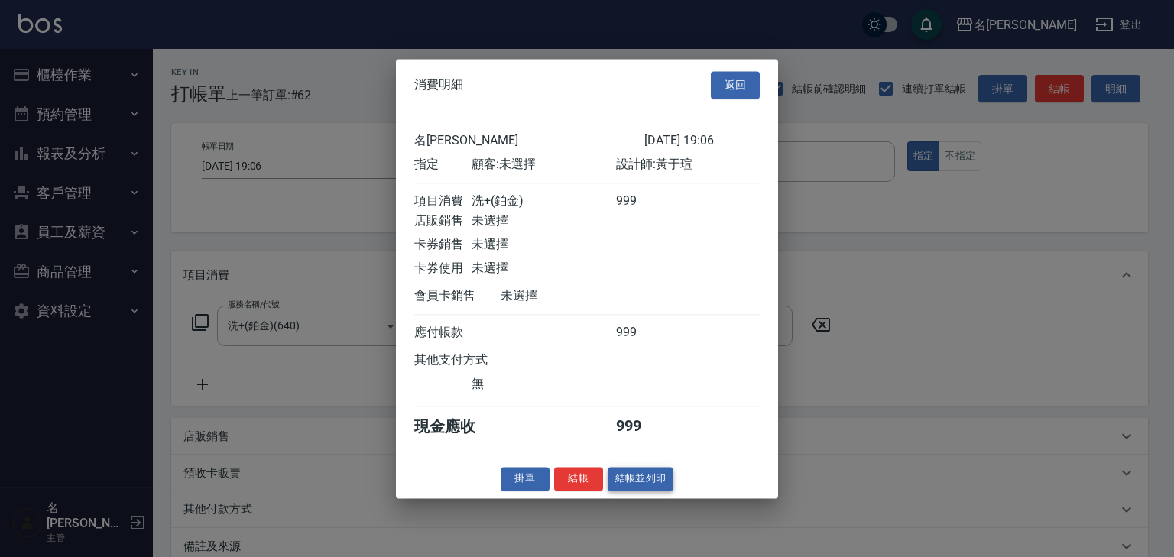
click at [651, 488] on button "結帳並列印" at bounding box center [641, 479] width 66 height 24
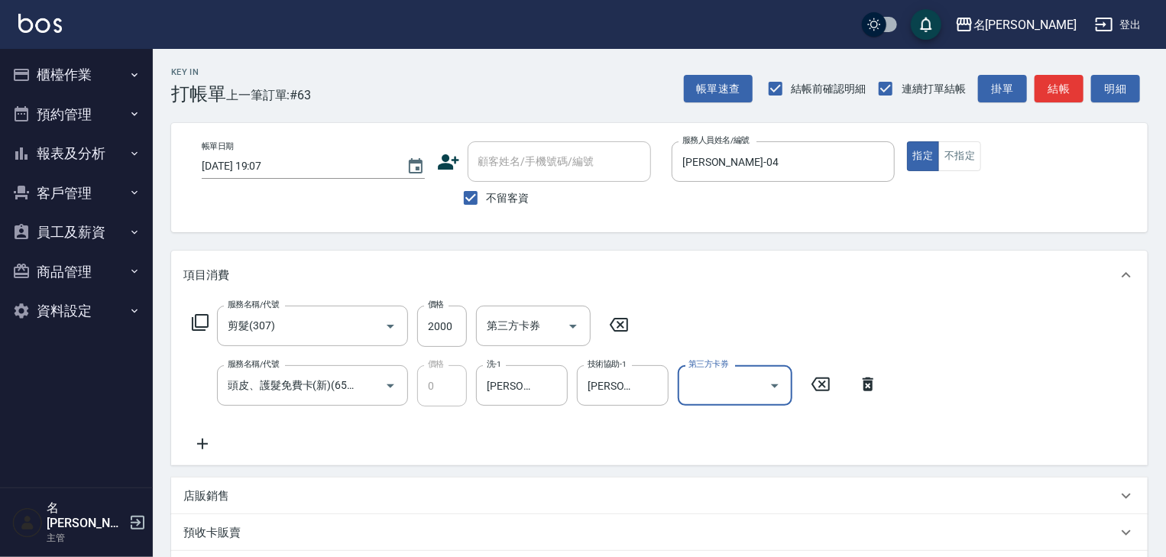
click at [202, 436] on icon at bounding box center [202, 444] width 38 height 18
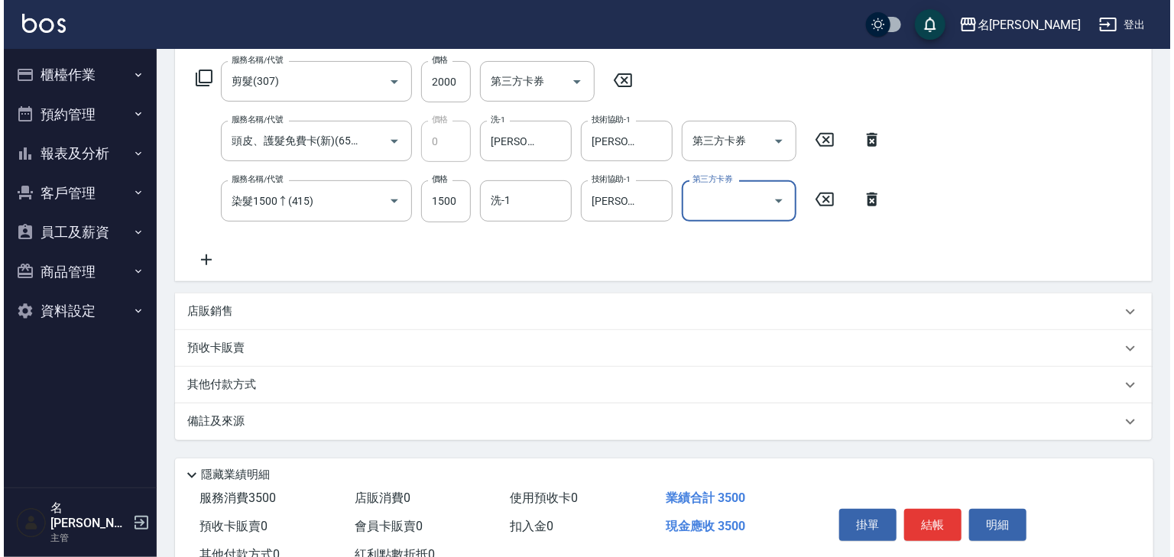
scroll to position [298, 0]
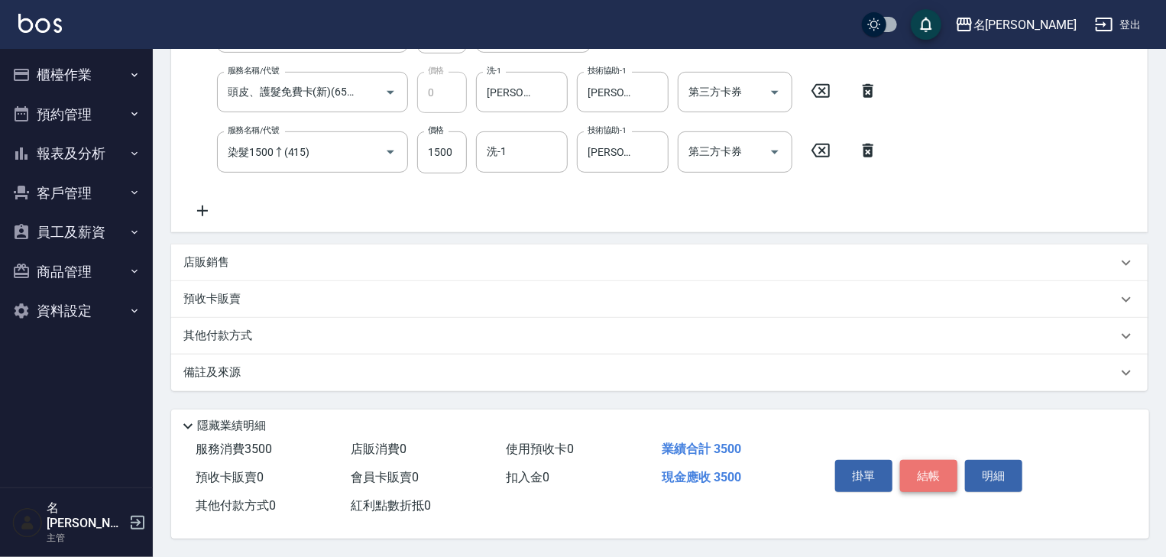
click at [945, 462] on button "結帳" at bounding box center [928, 476] width 57 height 32
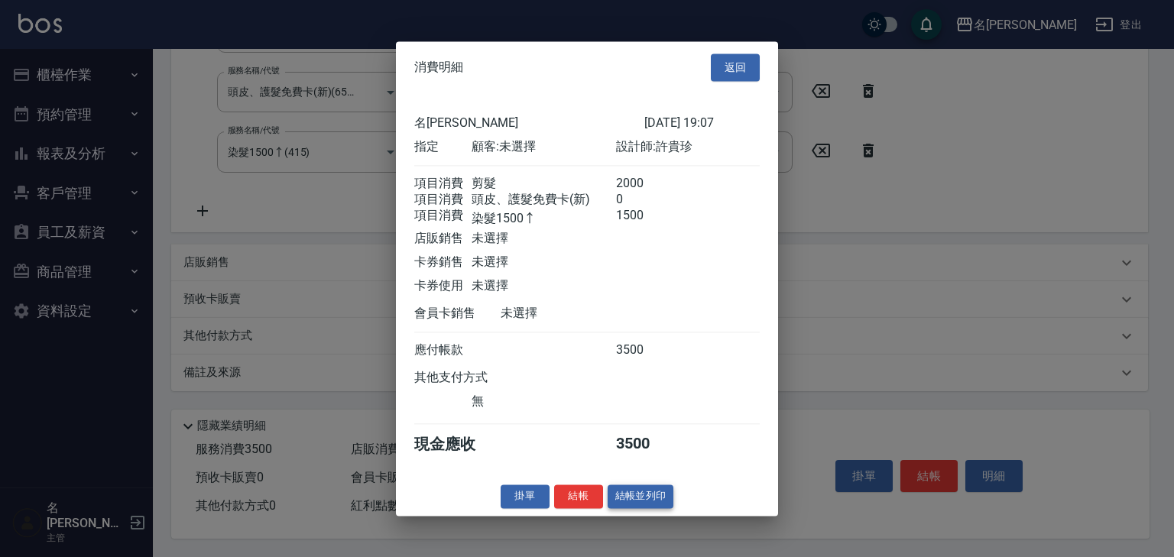
click at [647, 501] on button "結帳並列印" at bounding box center [641, 497] width 66 height 24
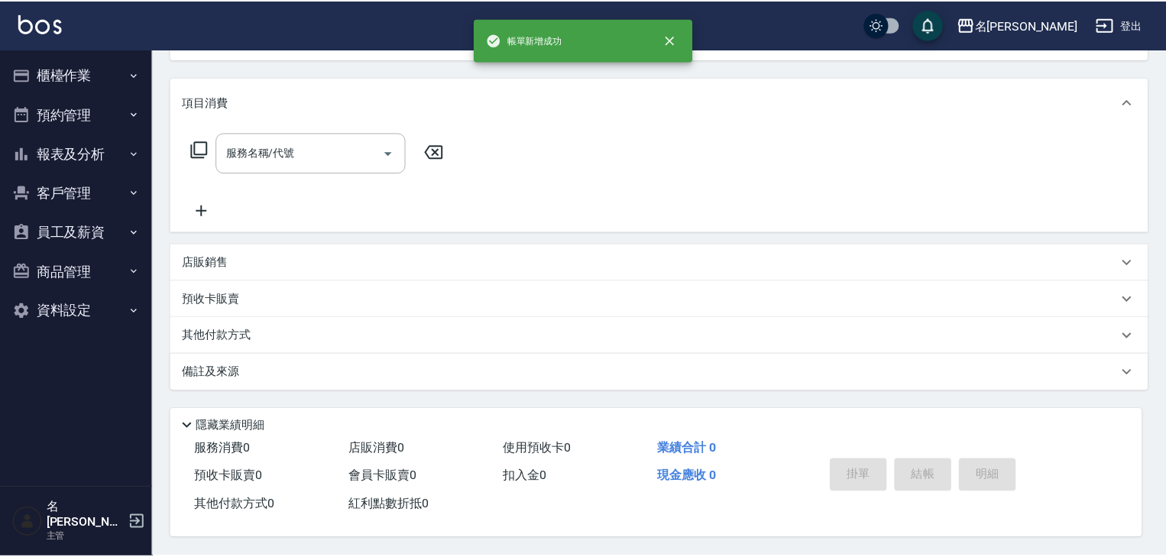
scroll to position [0, 0]
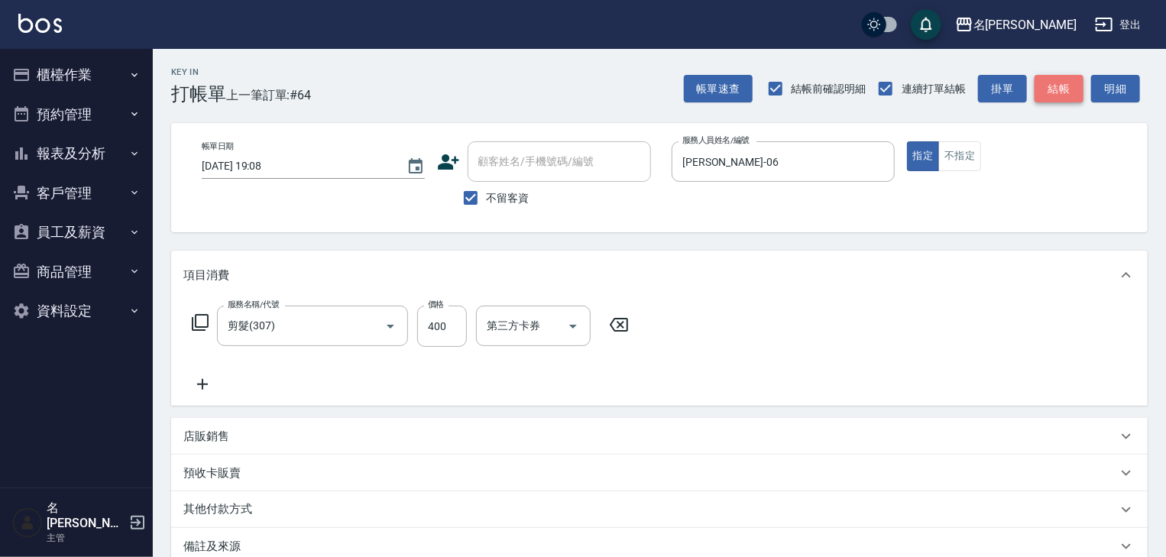
click at [1076, 77] on button "結帳" at bounding box center [1059, 89] width 49 height 28
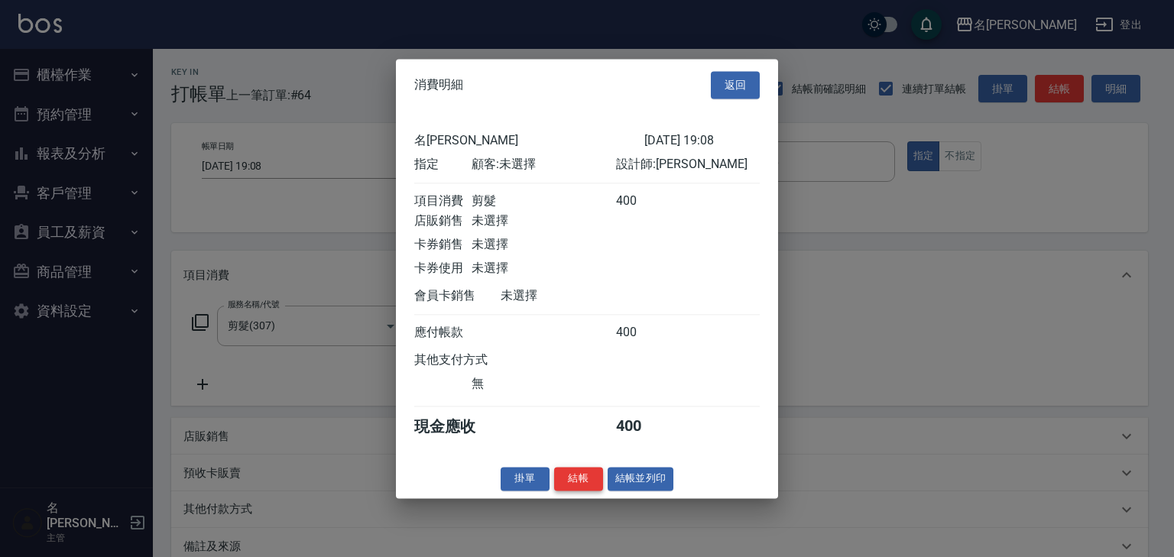
click at [579, 491] on button "結帳" at bounding box center [578, 479] width 49 height 24
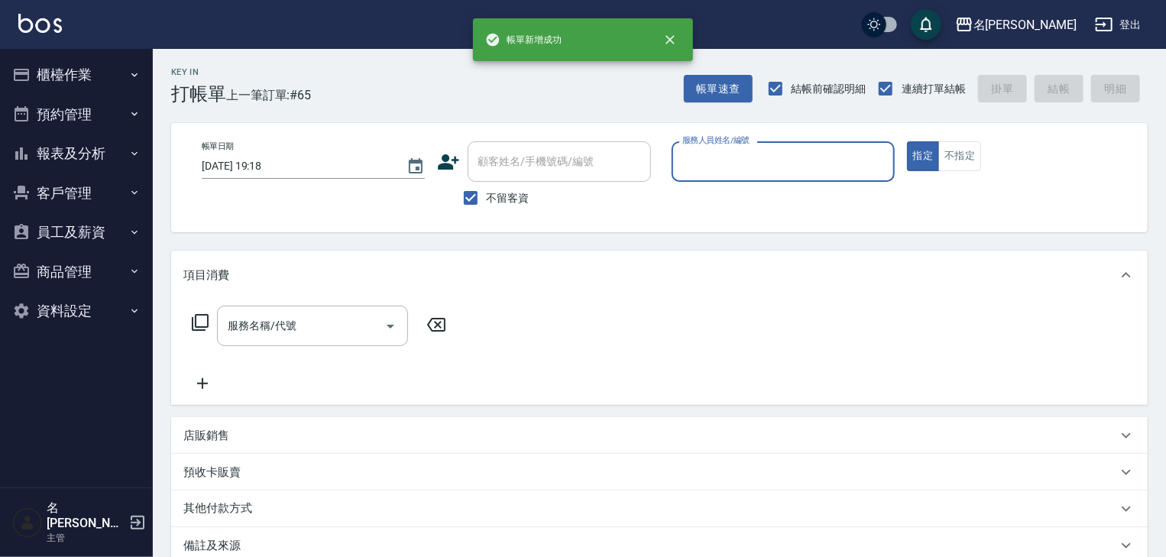
click at [80, 85] on button "櫃檯作業" at bounding box center [76, 75] width 141 height 40
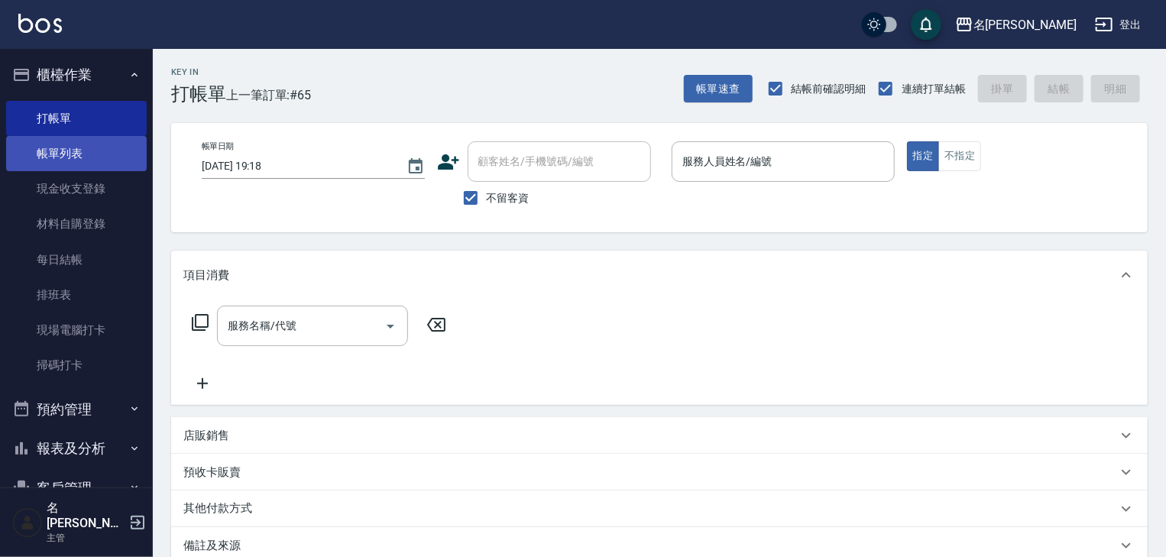
click at [57, 148] on link "帳單列表" at bounding box center [76, 153] width 141 height 35
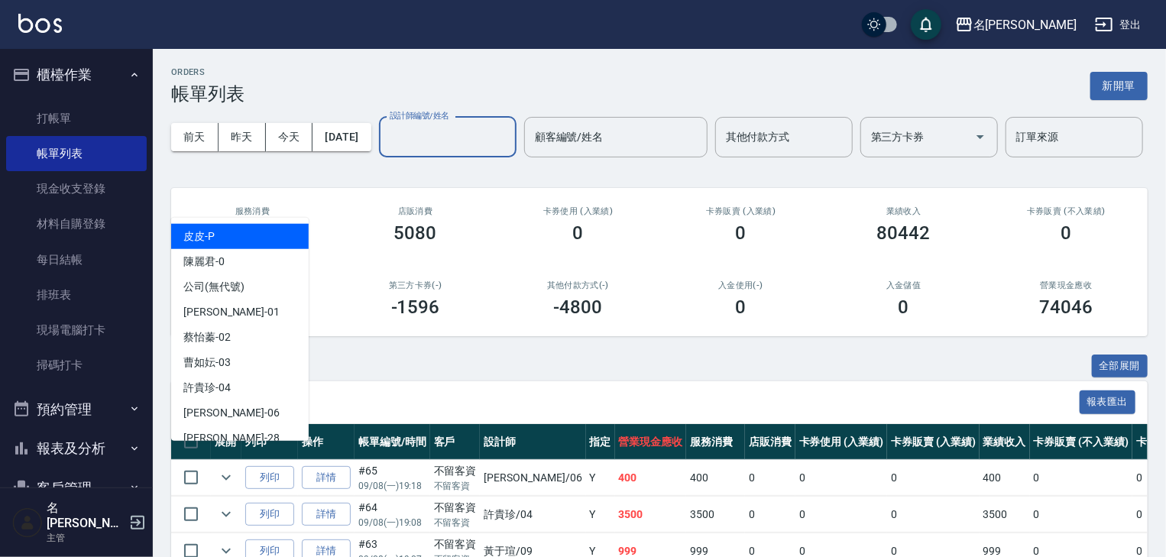
click at [386, 151] on input "設計師編號/姓名" at bounding box center [448, 137] width 124 height 27
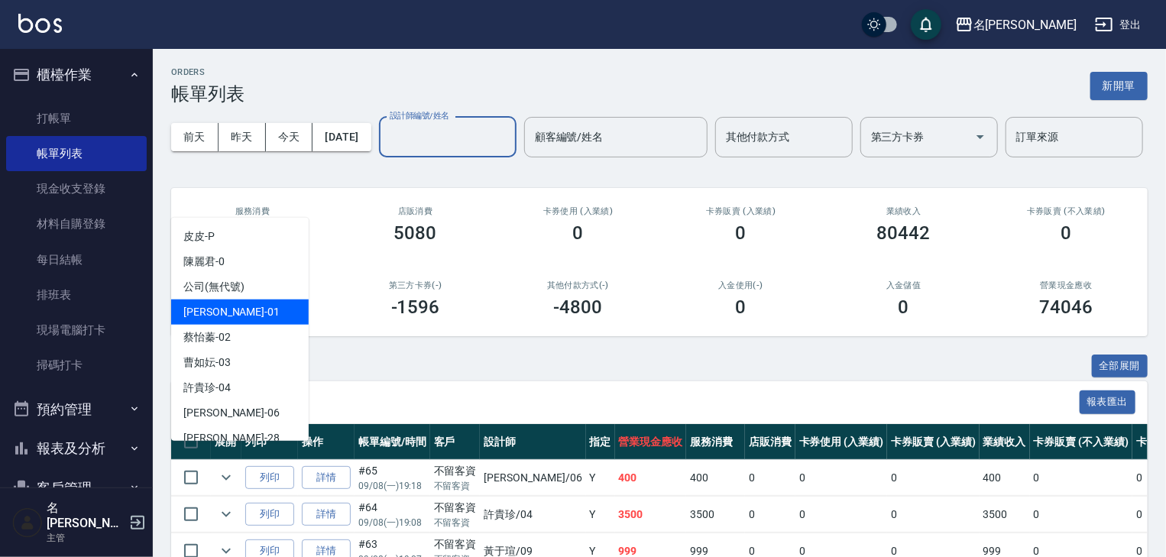
click at [236, 306] on div "Joyce -01" at bounding box center [240, 312] width 138 height 25
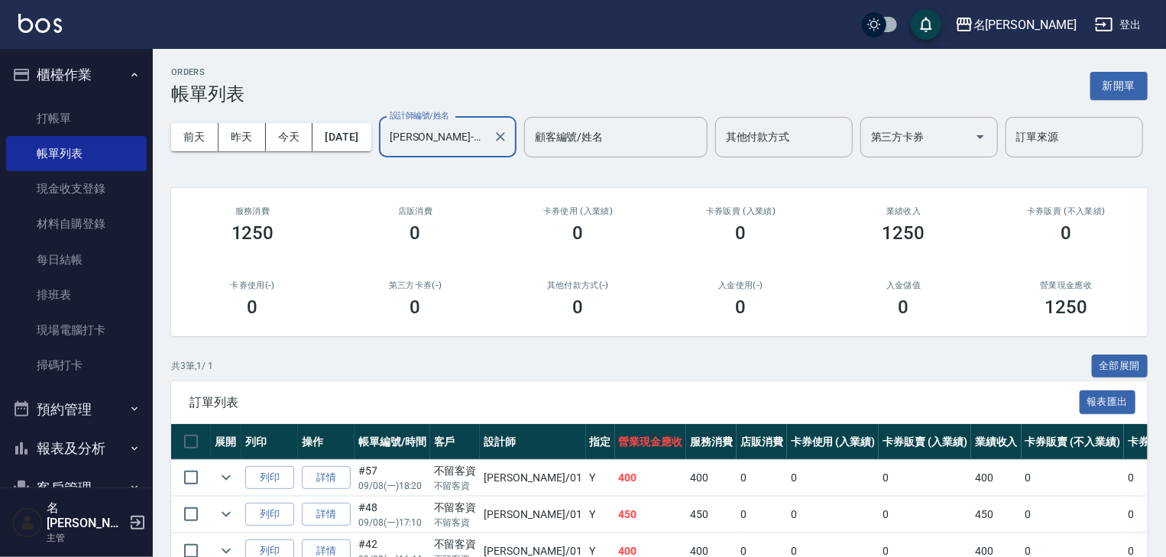
scroll to position [128, 0]
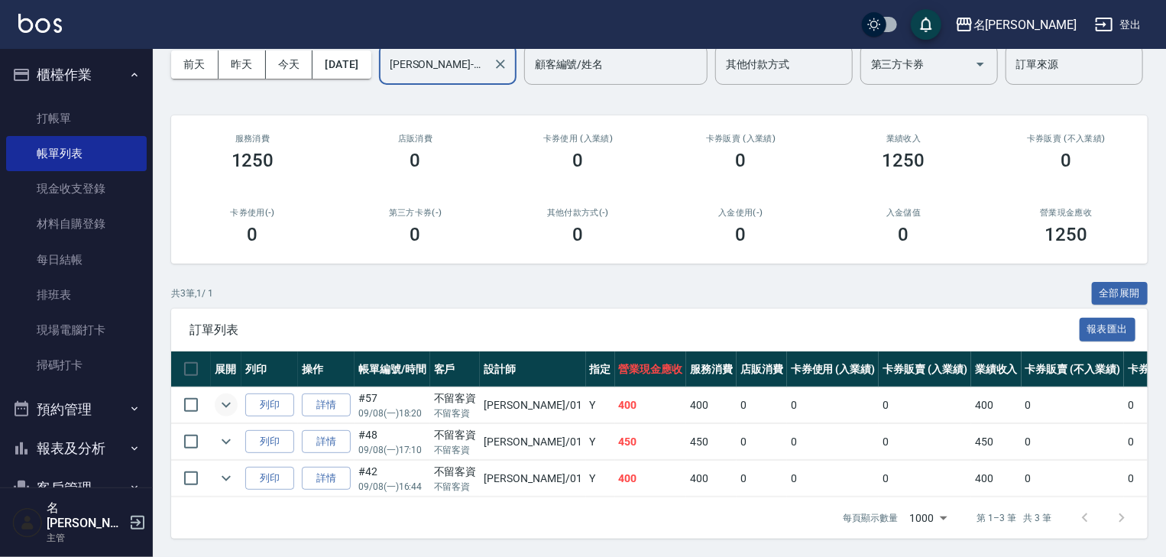
click at [232, 396] on icon "expand row" at bounding box center [226, 405] width 18 height 18
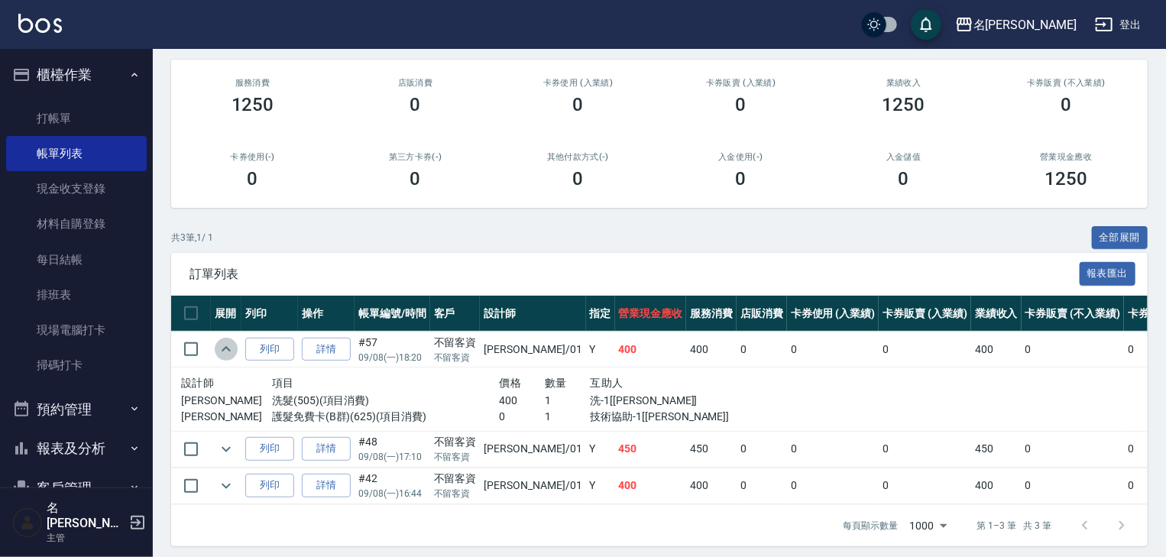
click at [232, 358] on icon "expand row" at bounding box center [226, 349] width 18 height 18
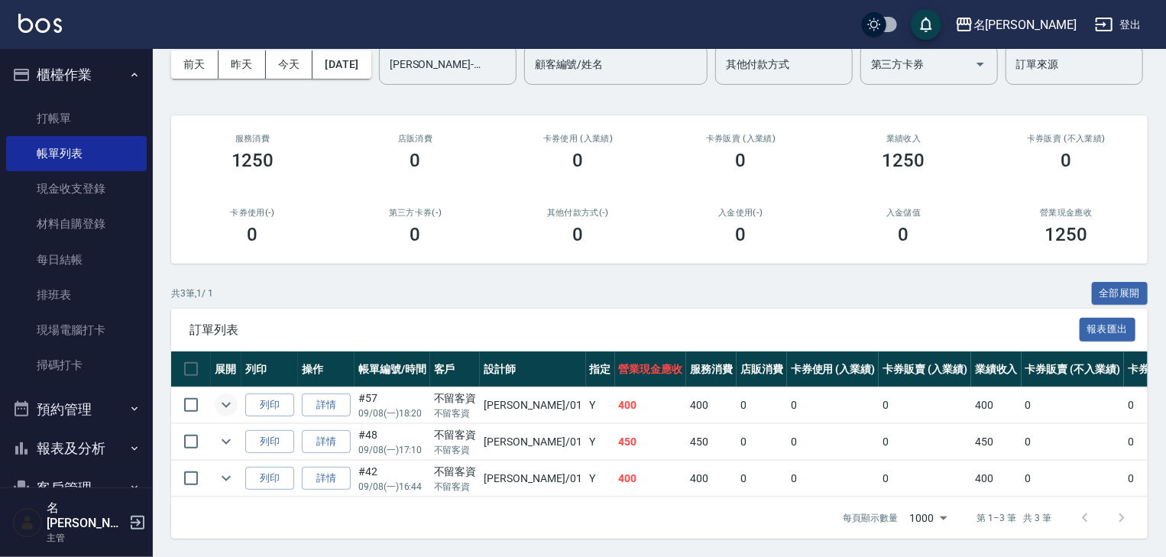
click at [37, 27] on img at bounding box center [40, 23] width 44 height 19
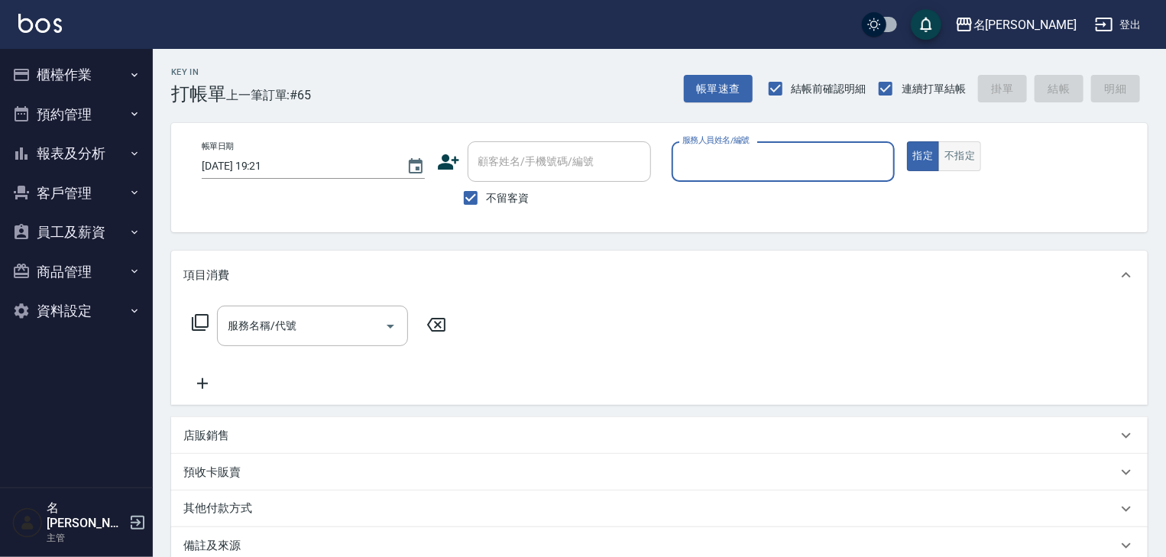
click at [962, 144] on button "不指定" at bounding box center [960, 156] width 43 height 30
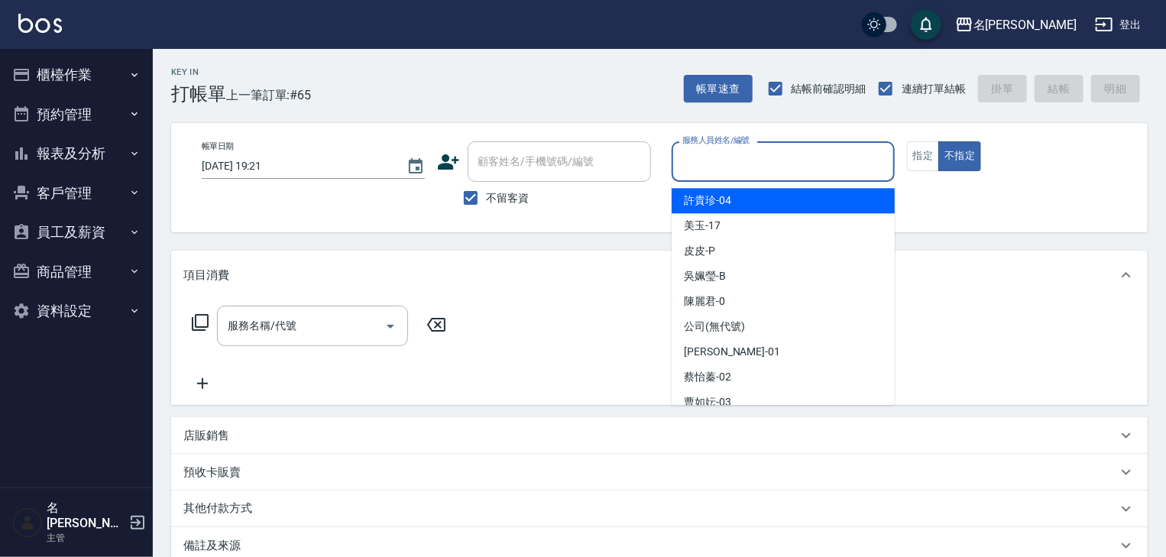
click at [857, 149] on input "服務人員姓名/編號" at bounding box center [783, 161] width 209 height 27
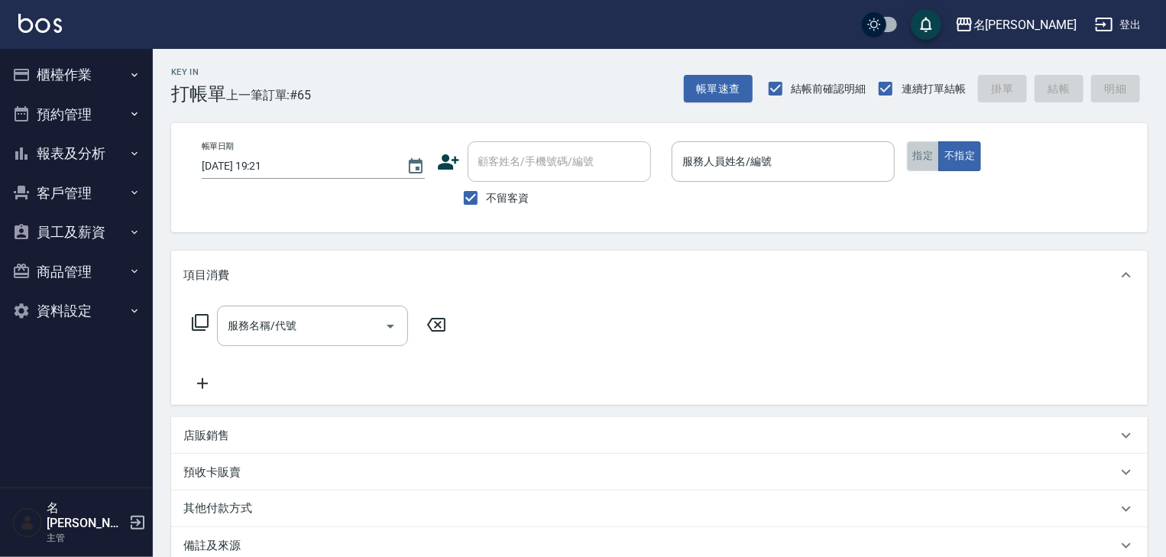
click at [929, 164] on button "指定" at bounding box center [923, 156] width 33 height 30
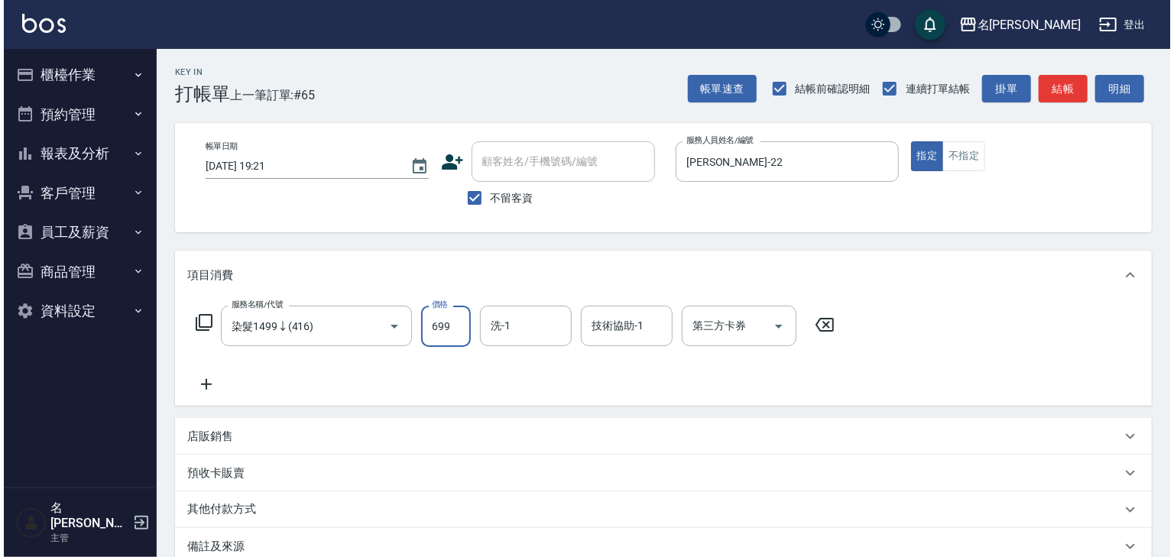
scroll to position [179, 0]
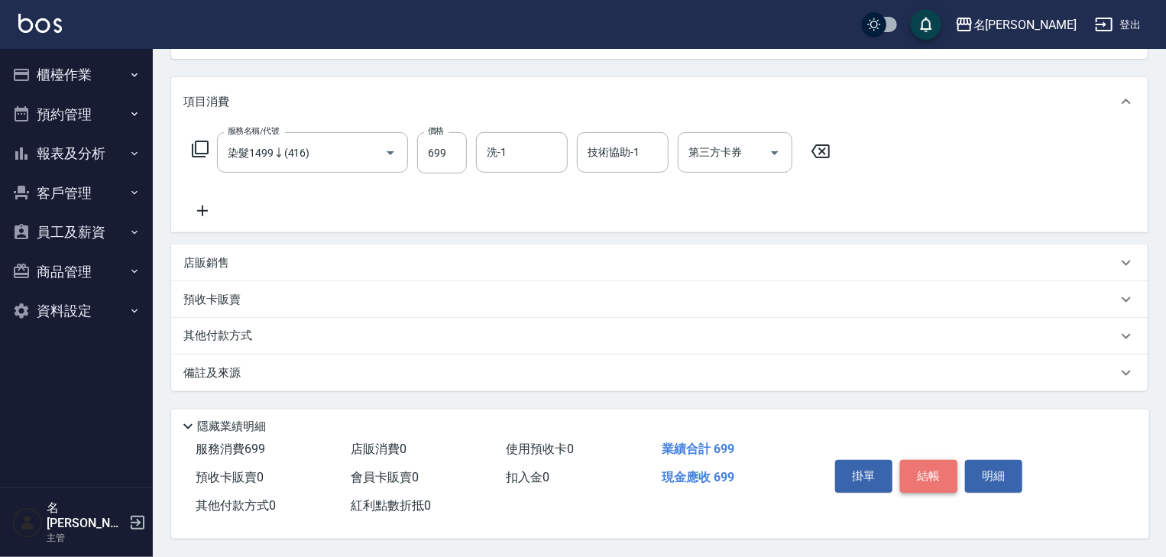
click at [933, 465] on button "結帳" at bounding box center [928, 476] width 57 height 32
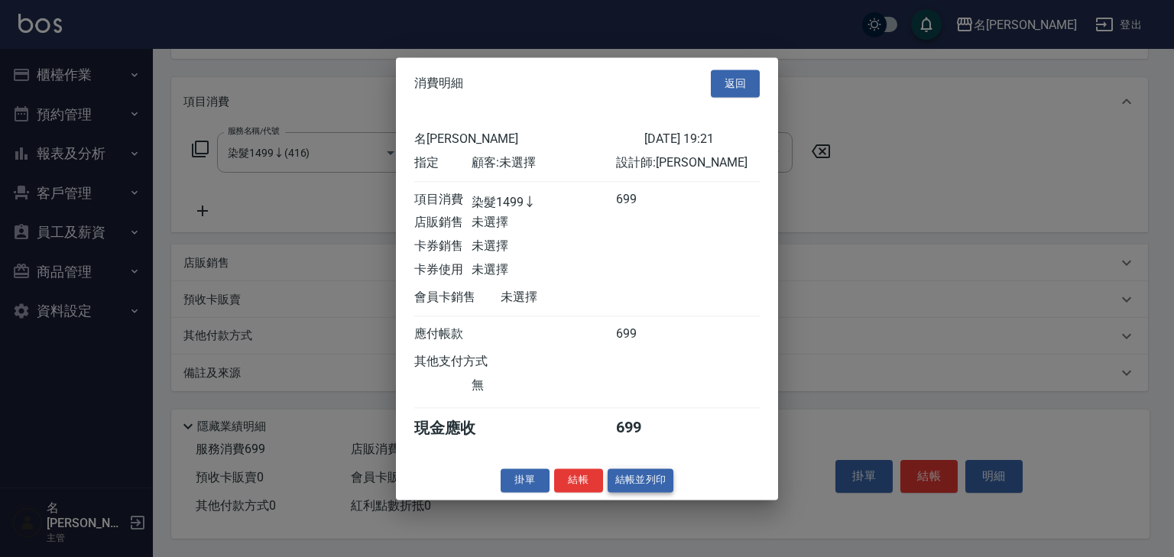
click at [640, 492] on button "結帳並列印" at bounding box center [641, 481] width 66 height 24
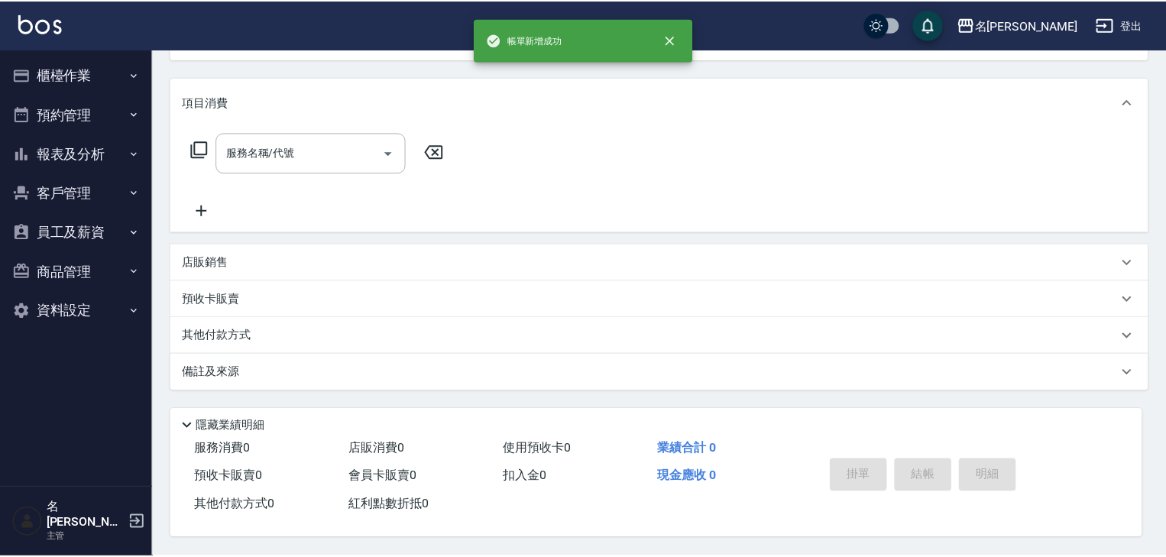
scroll to position [0, 0]
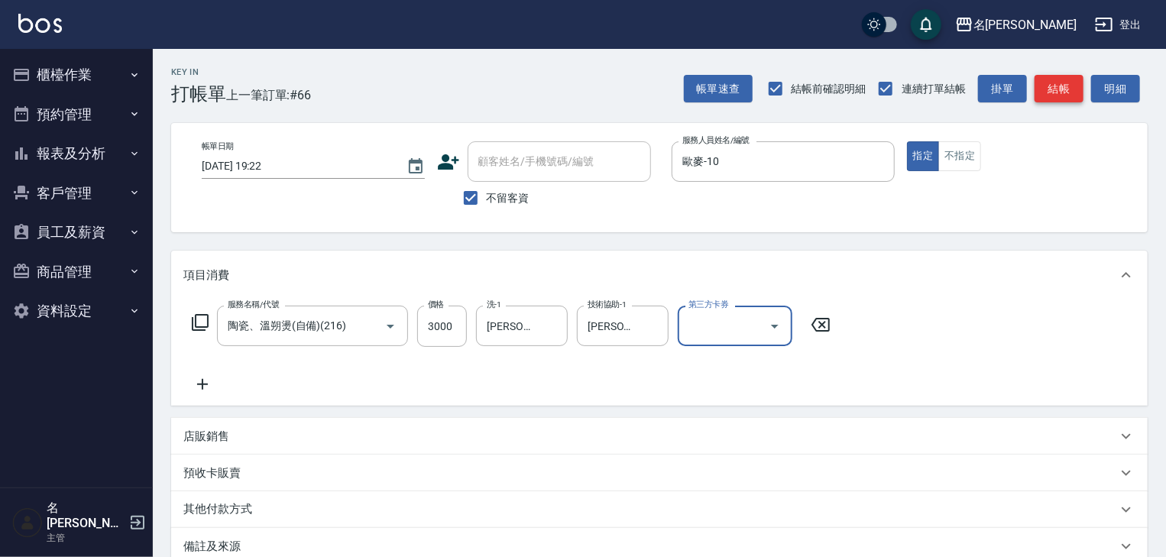
click at [1078, 85] on button "結帳" at bounding box center [1059, 89] width 49 height 28
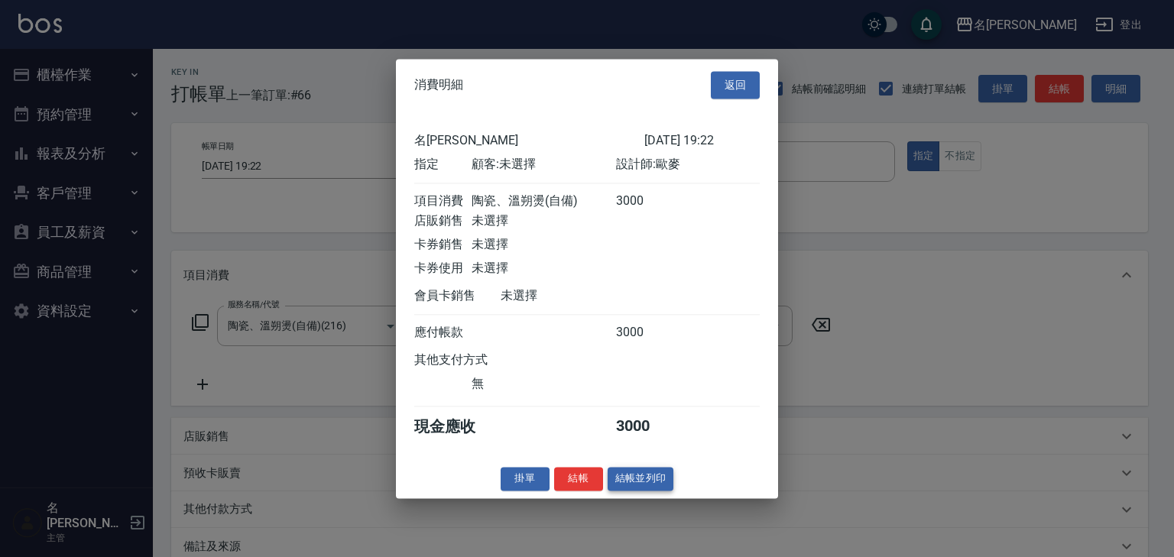
click at [642, 488] on button "結帳並列印" at bounding box center [641, 479] width 66 height 24
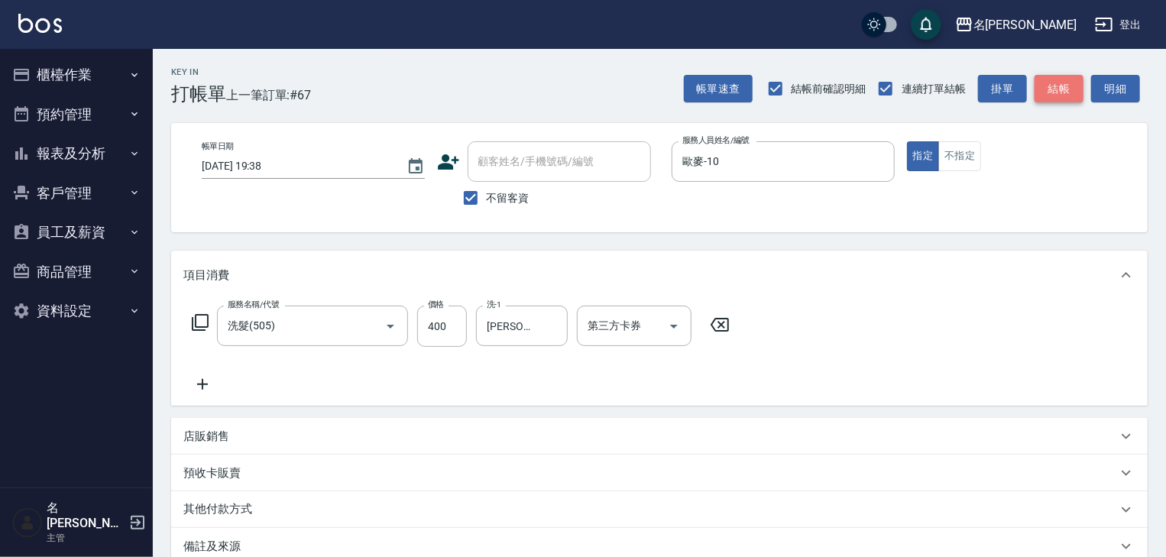
click at [1056, 98] on button "結帳" at bounding box center [1059, 89] width 49 height 28
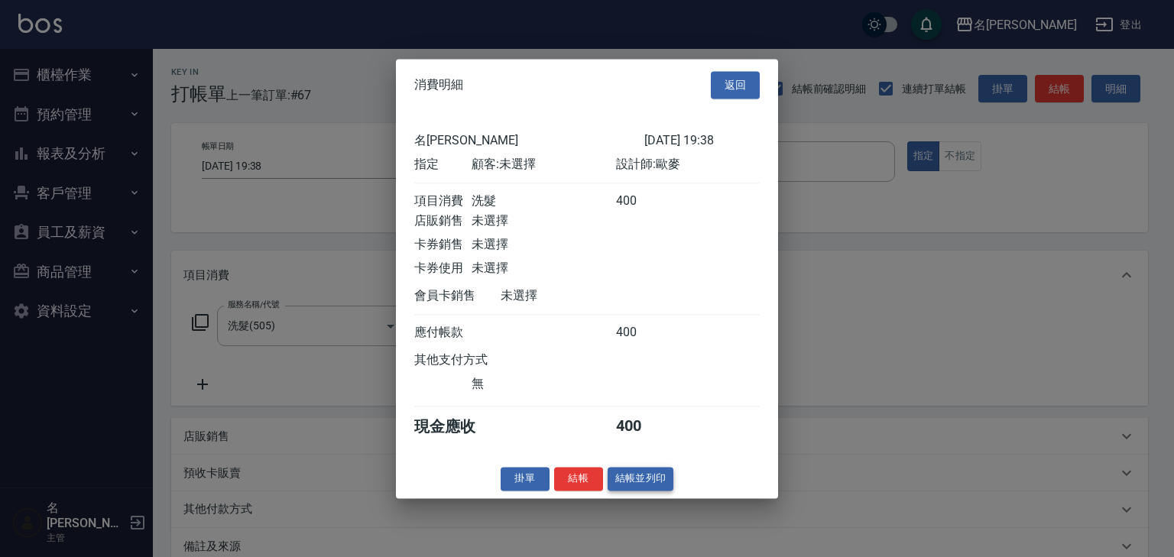
click at [660, 491] on button "結帳並列印" at bounding box center [641, 479] width 66 height 24
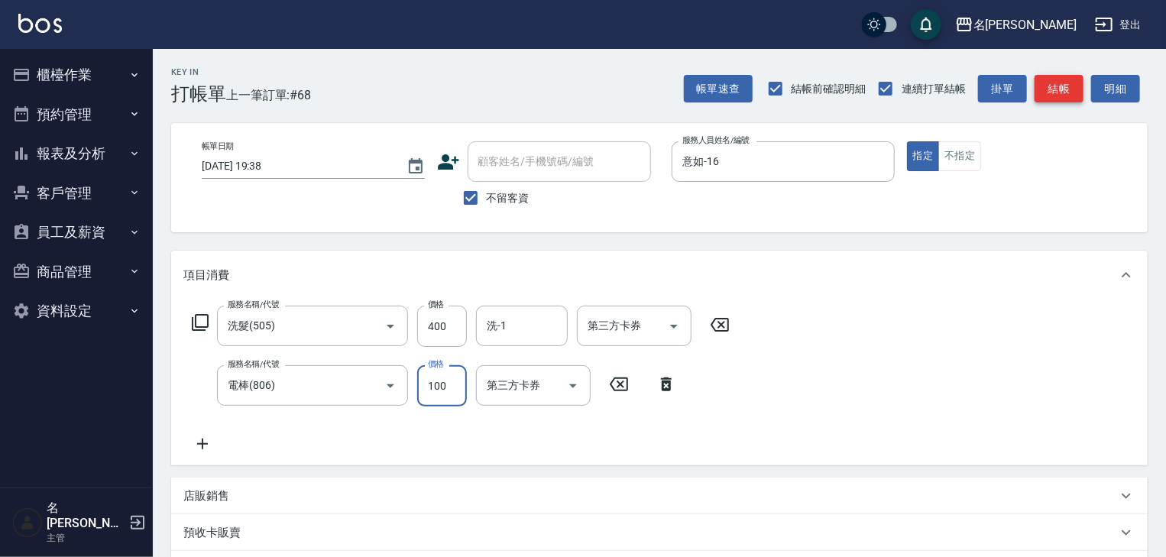
click at [1061, 95] on button "結帳" at bounding box center [1059, 89] width 49 height 28
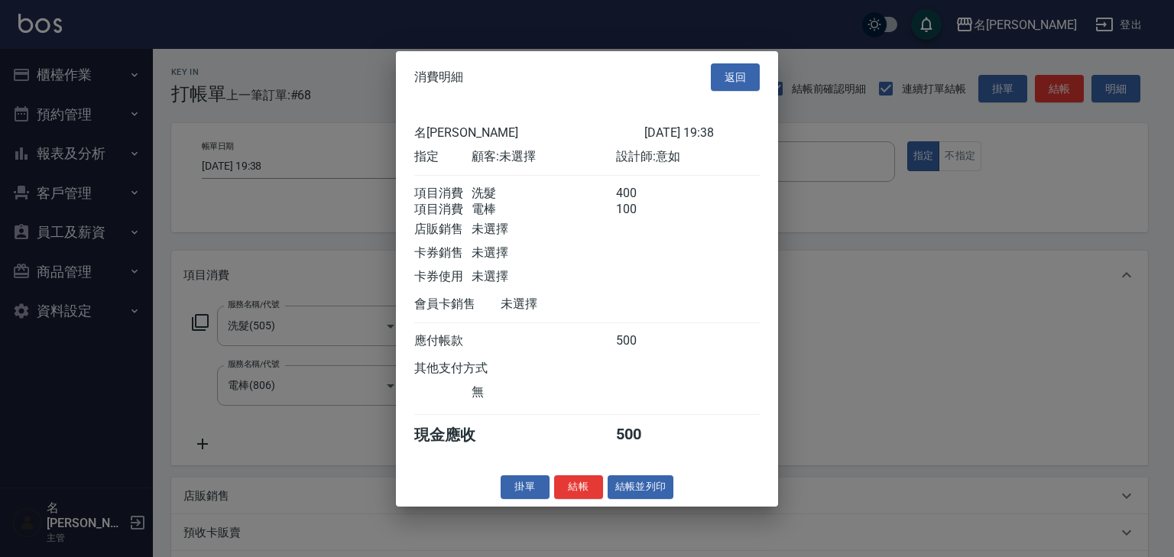
click at [674, 495] on div "掛單 結帳 結帳並列印" at bounding box center [587, 487] width 382 height 24
click at [677, 498] on div "掛單 結帳 結帳並列印" at bounding box center [587, 487] width 382 height 24
click at [670, 499] on button "結帳並列印" at bounding box center [641, 487] width 66 height 24
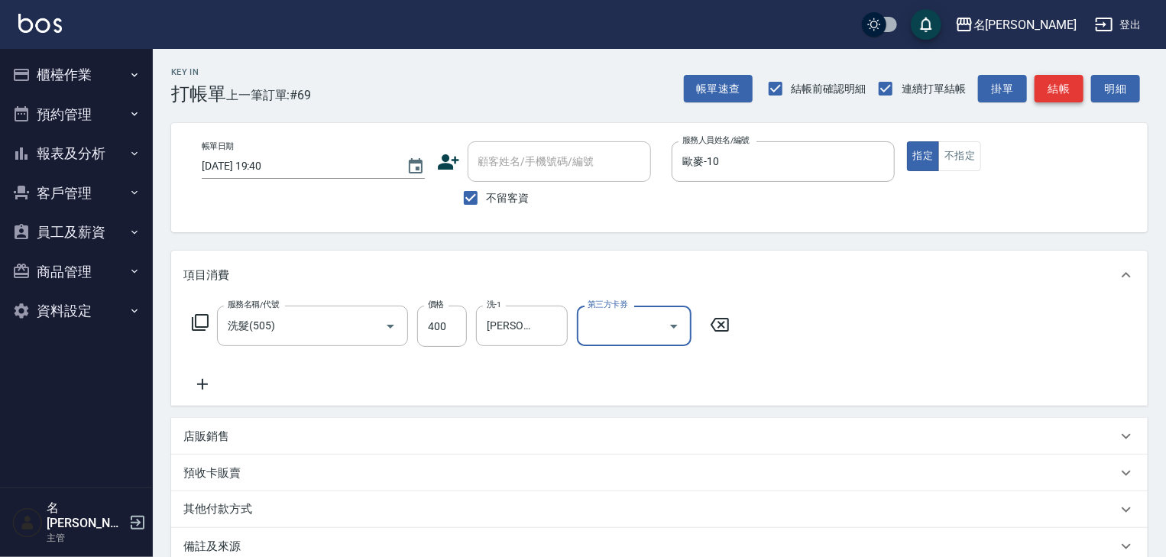
click at [1071, 88] on button "結帳" at bounding box center [1059, 89] width 49 height 28
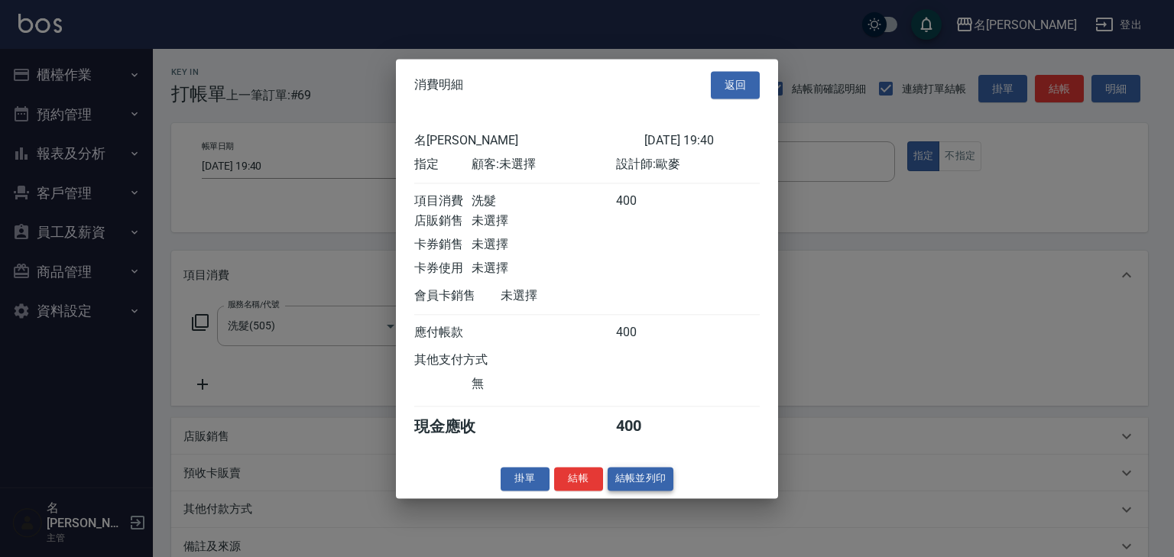
click at [630, 491] on button "結帳並列印" at bounding box center [641, 479] width 66 height 24
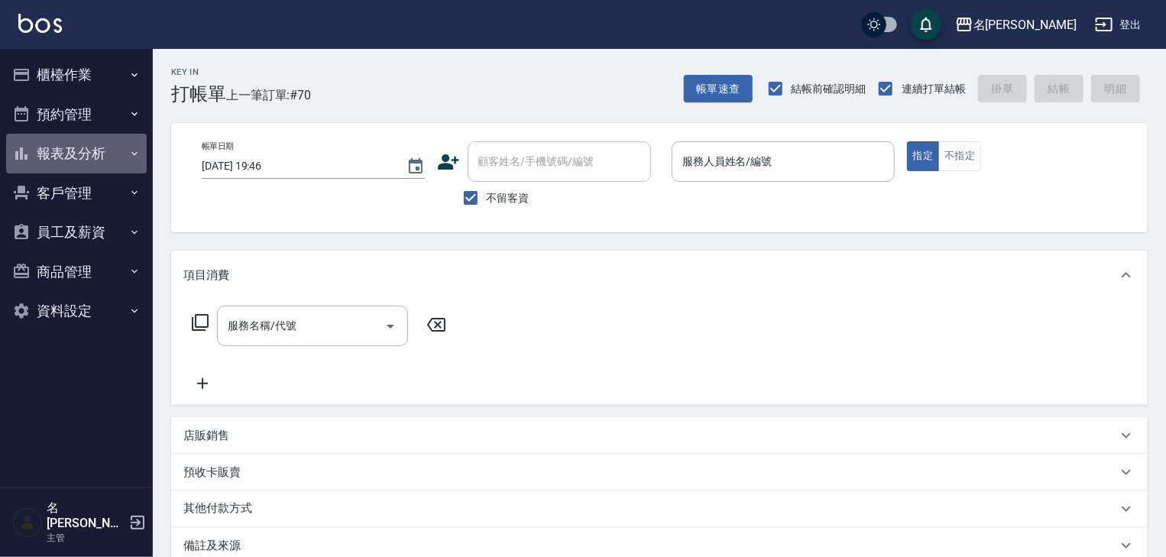
click at [98, 146] on button "報表及分析" at bounding box center [76, 154] width 141 height 40
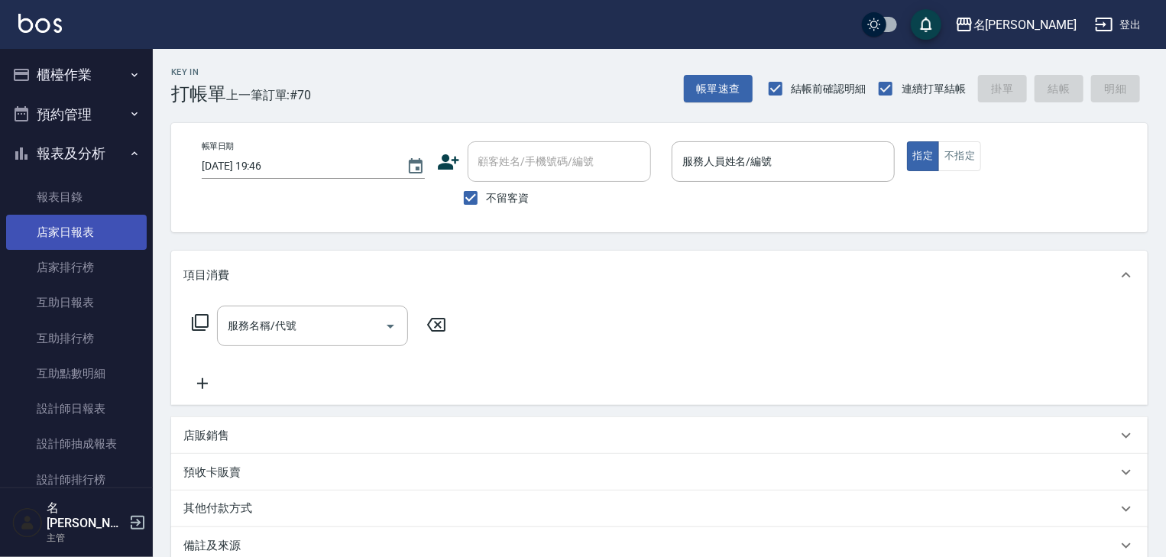
click at [86, 229] on link "店家日報表" at bounding box center [76, 232] width 141 height 35
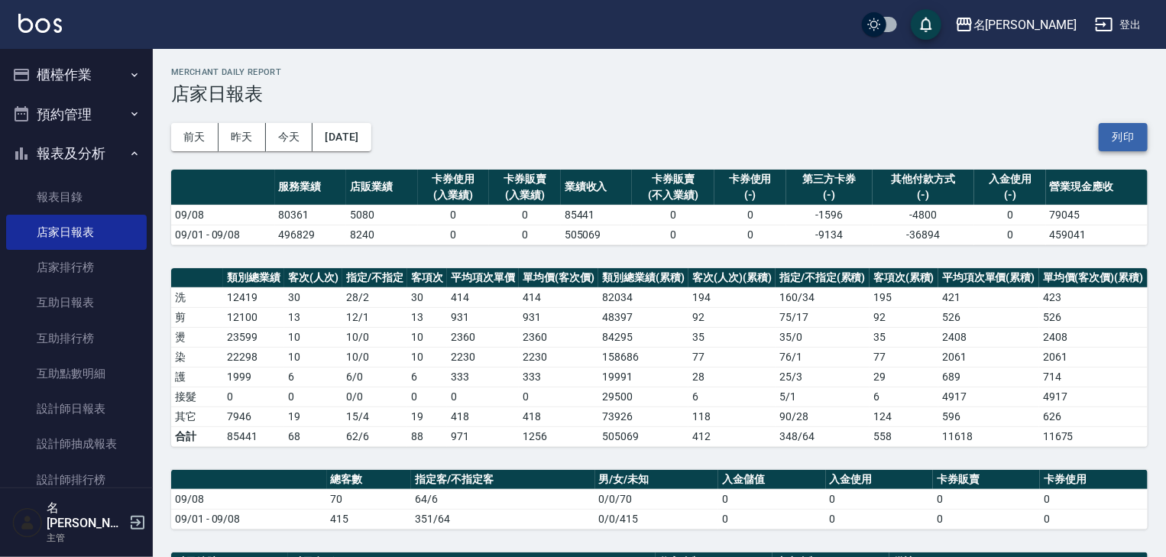
click at [1122, 131] on button "列印" at bounding box center [1123, 137] width 49 height 28
click at [84, 68] on button "櫃檯作業" at bounding box center [76, 75] width 141 height 40
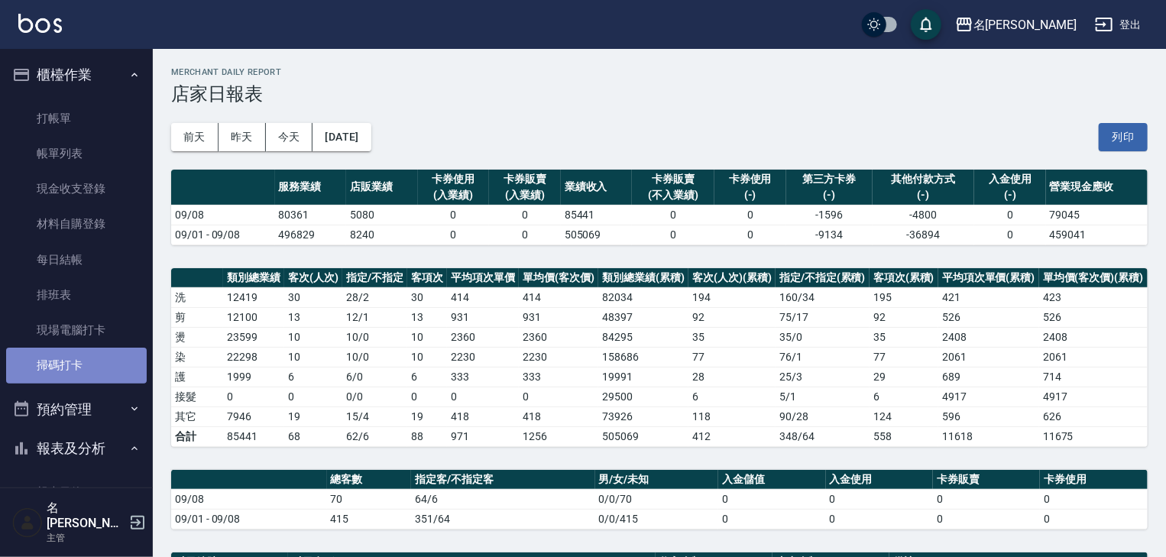
click at [76, 355] on link "掃碼打卡" at bounding box center [76, 365] width 141 height 35
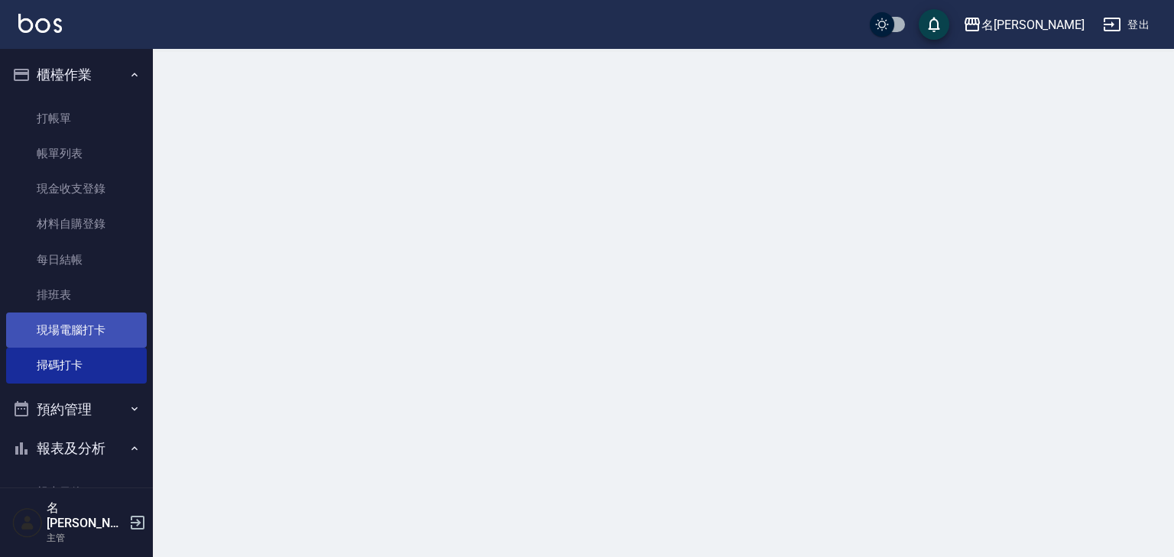
click at [83, 339] on link "現場電腦打卡" at bounding box center [76, 330] width 141 height 35
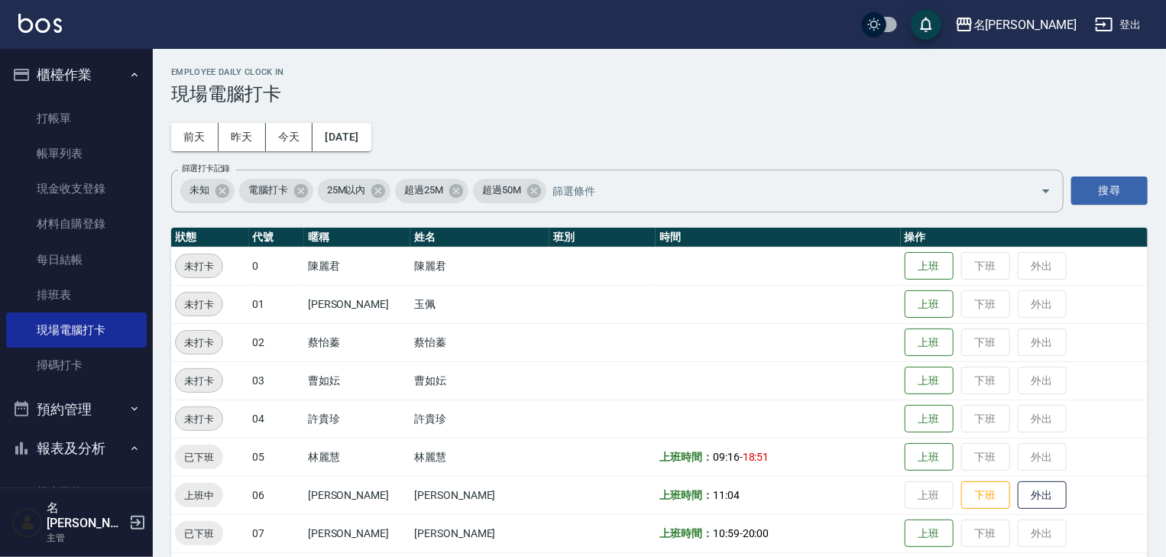
scroll to position [326, 0]
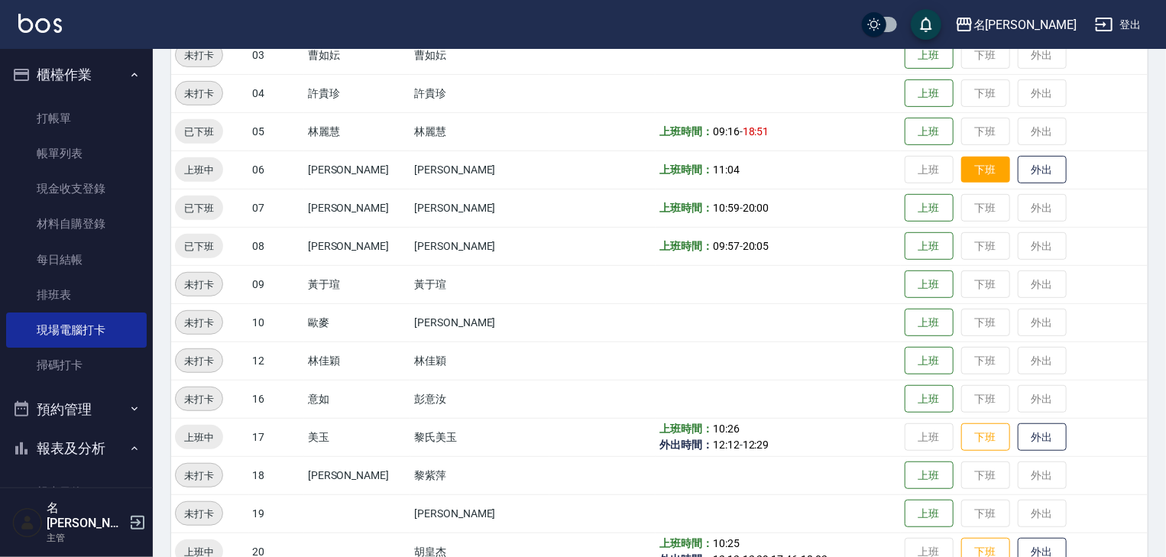
click at [980, 176] on button "下班" at bounding box center [986, 170] width 49 height 27
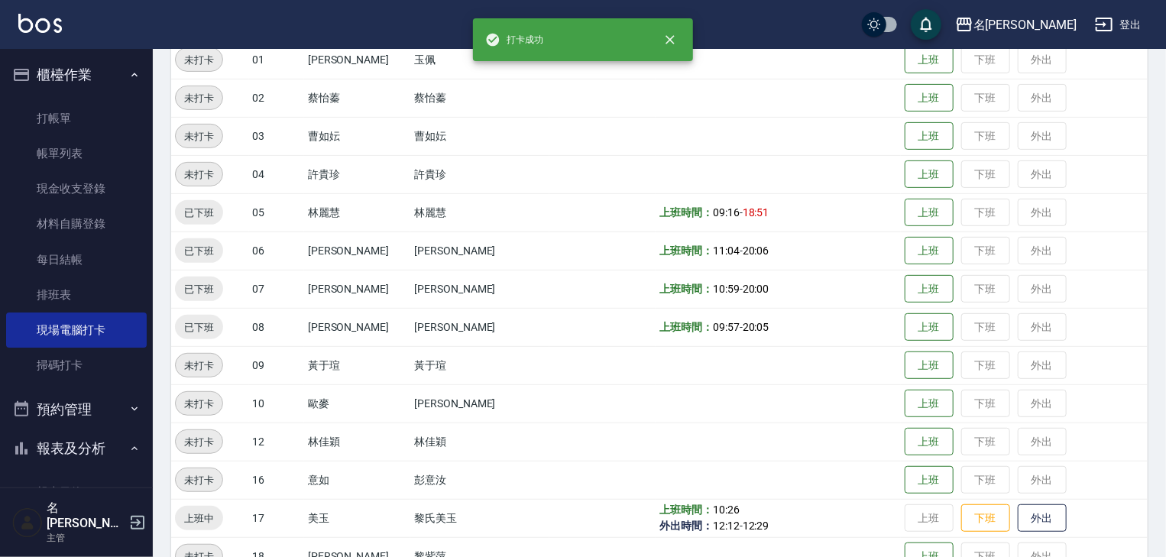
scroll to position [489, 0]
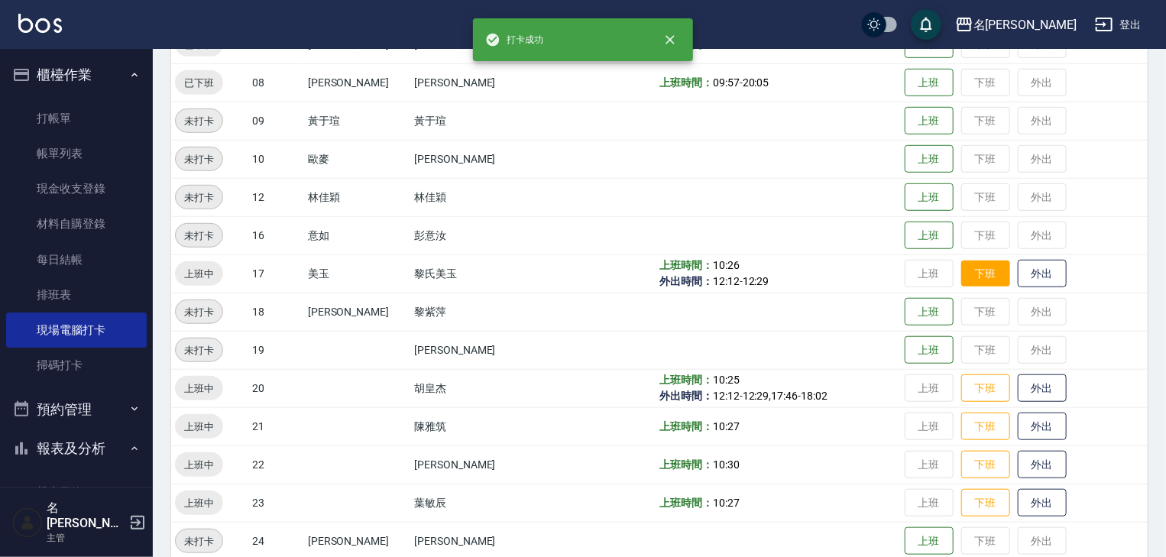
click at [976, 285] on button "下班" at bounding box center [986, 274] width 49 height 27
click at [962, 395] on button "下班" at bounding box center [986, 388] width 49 height 27
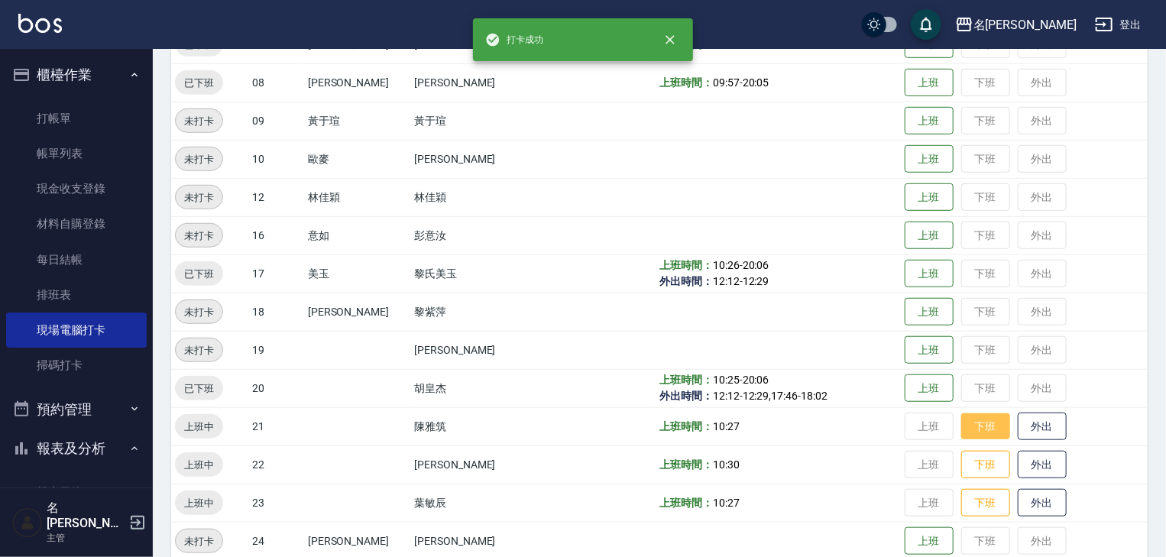
click at [975, 430] on button "下班" at bounding box center [986, 426] width 49 height 27
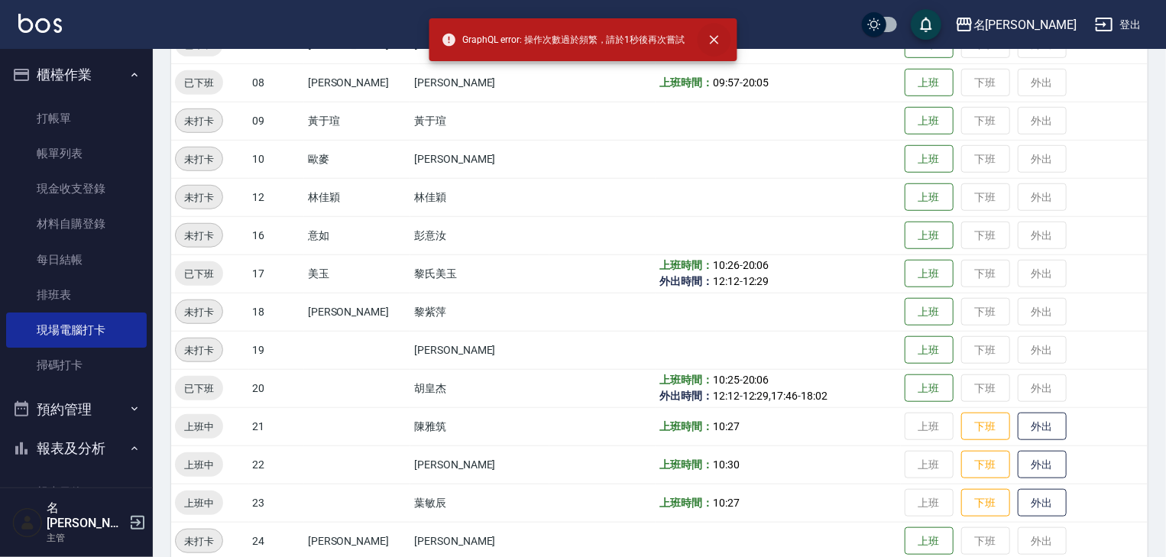
click at [715, 41] on icon "close" at bounding box center [714, 39] width 9 height 9
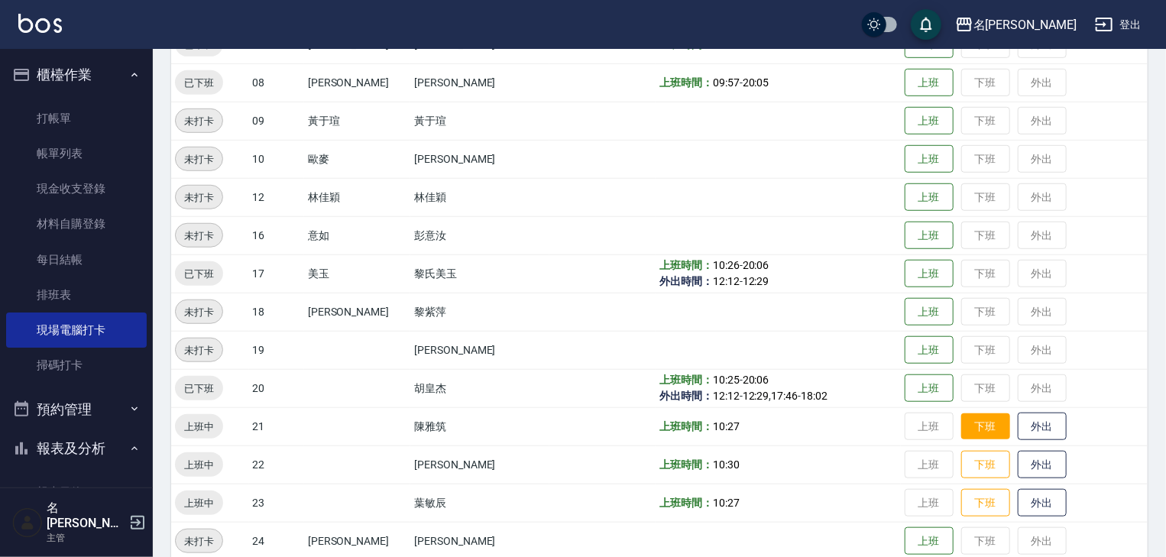
click at [984, 428] on button "下班" at bounding box center [986, 426] width 49 height 27
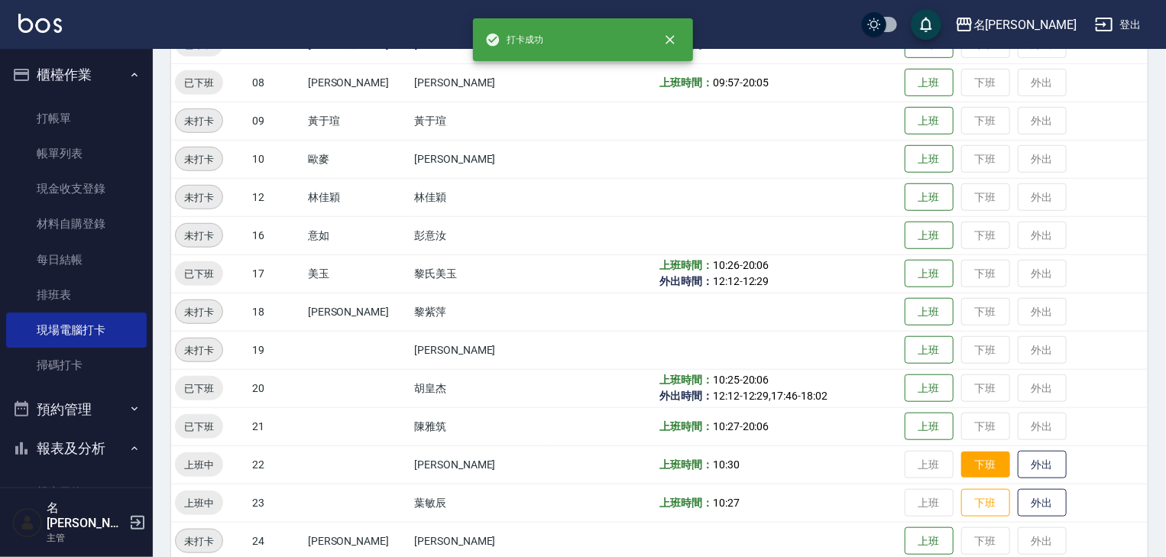
click at [962, 454] on button "下班" at bounding box center [986, 465] width 49 height 27
click at [962, 505] on button "下班" at bounding box center [986, 503] width 49 height 27
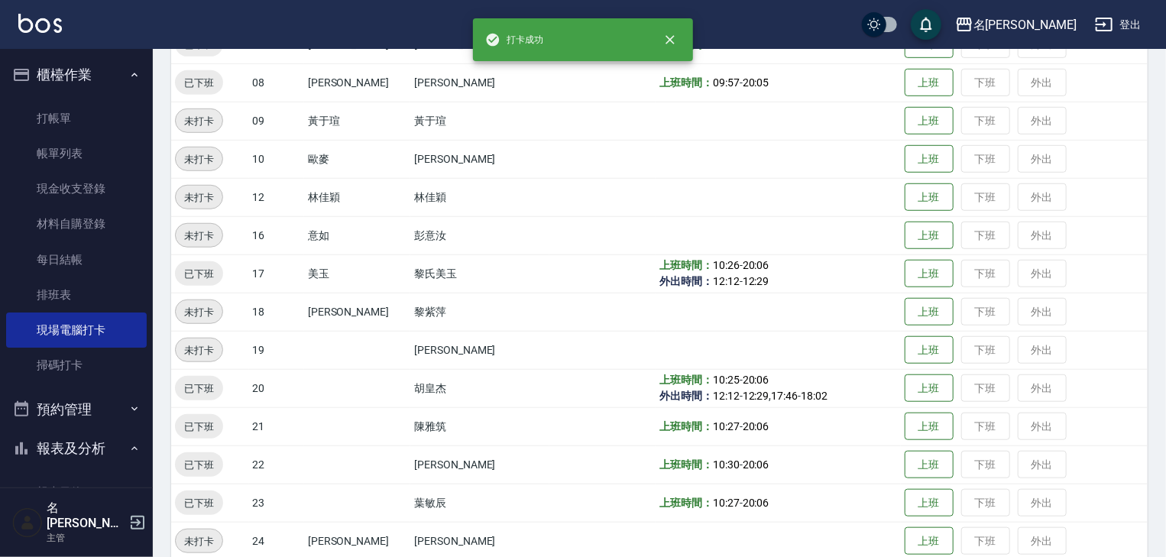
scroll to position [734, 0]
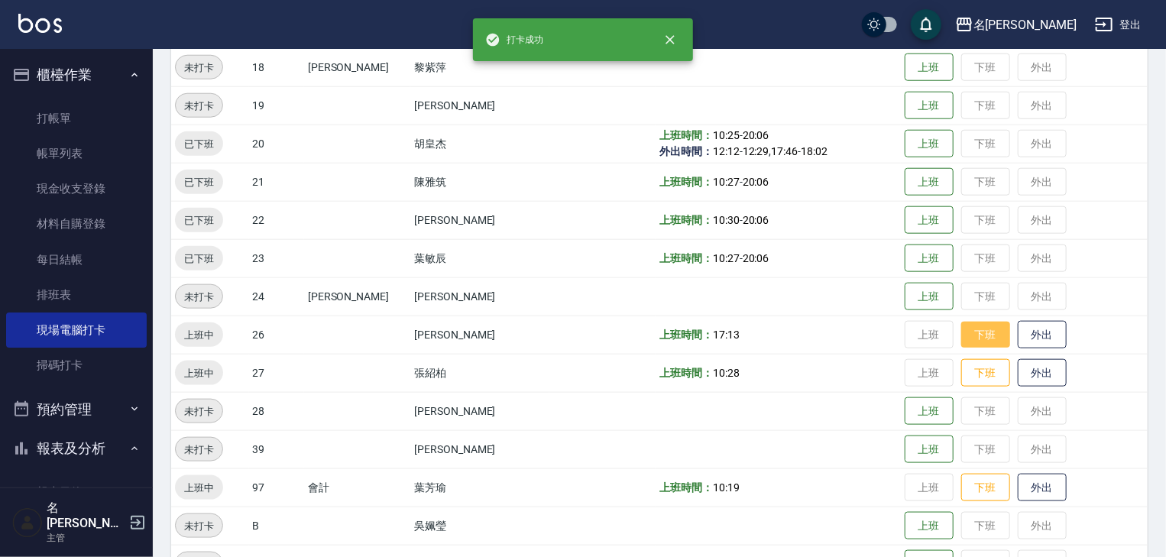
click at [967, 333] on button "下班" at bounding box center [986, 335] width 49 height 27
click at [962, 374] on button "下班" at bounding box center [986, 373] width 49 height 27
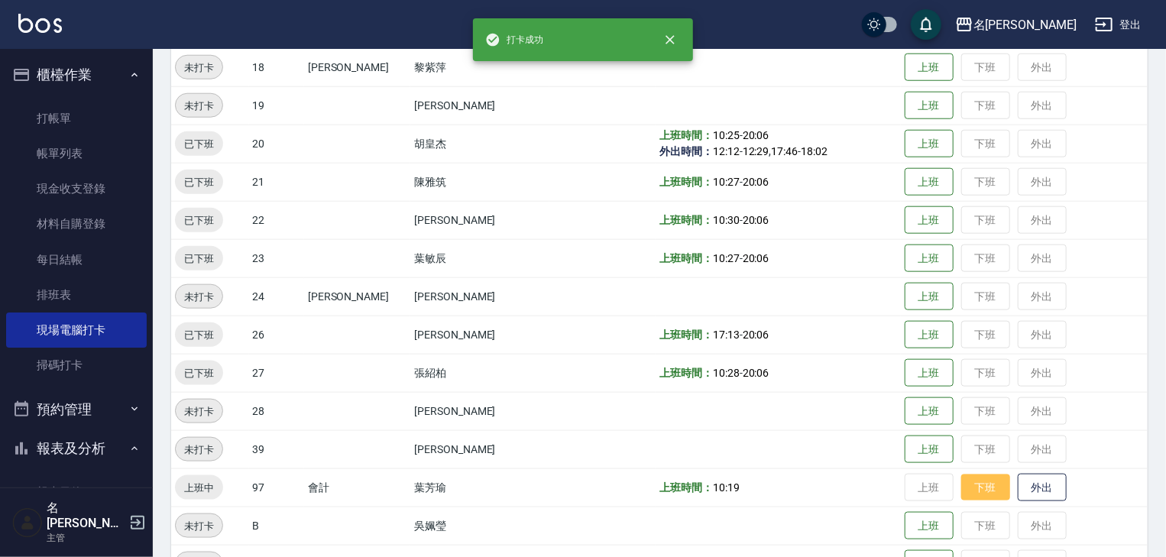
click at [975, 495] on button "下班" at bounding box center [986, 488] width 49 height 27
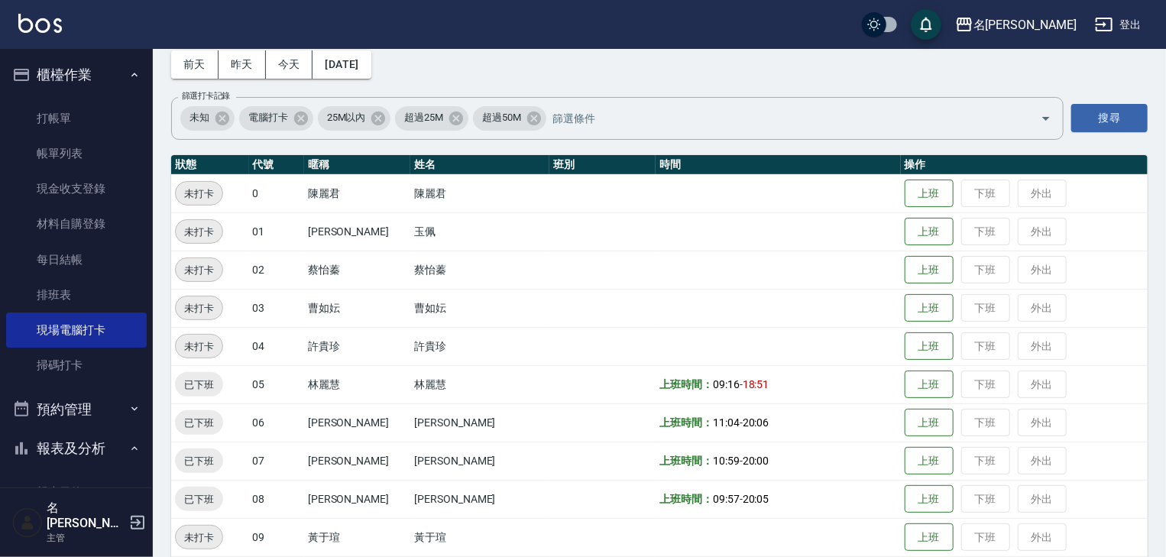
scroll to position [0, 0]
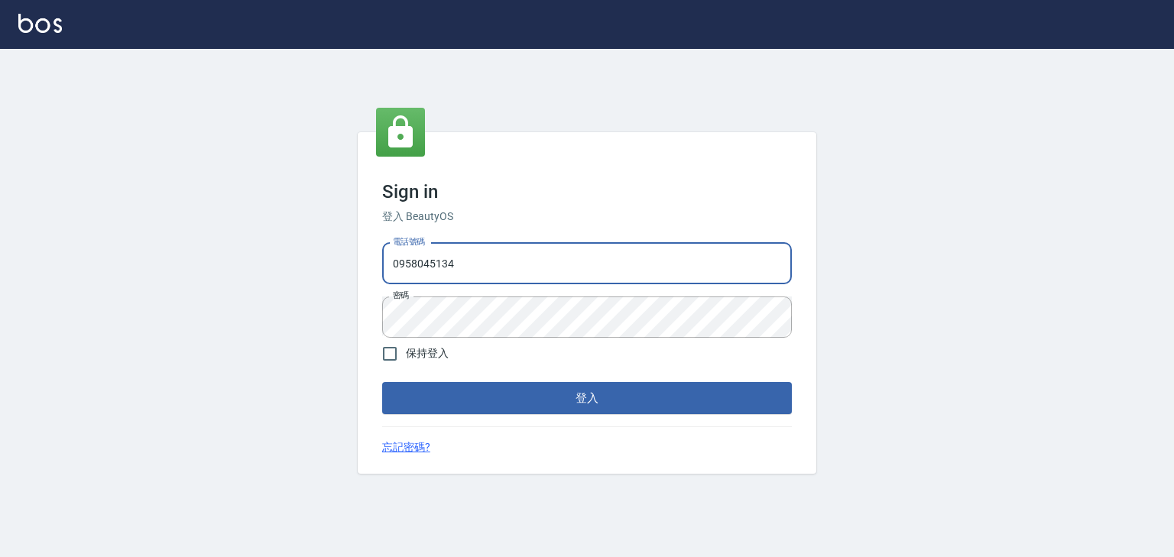
drag, startPoint x: 485, startPoint y: 257, endPoint x: 135, endPoint y: 217, distance: 352.3
click at [175, 219] on div "Sign in 登入 BeautyOS 電話號碼 [PHONE_NUMBER] 電話號碼 密碼 密碼 保持登入 登入 忘記密碼?" at bounding box center [587, 303] width 1174 height 508
type input "0225513682"
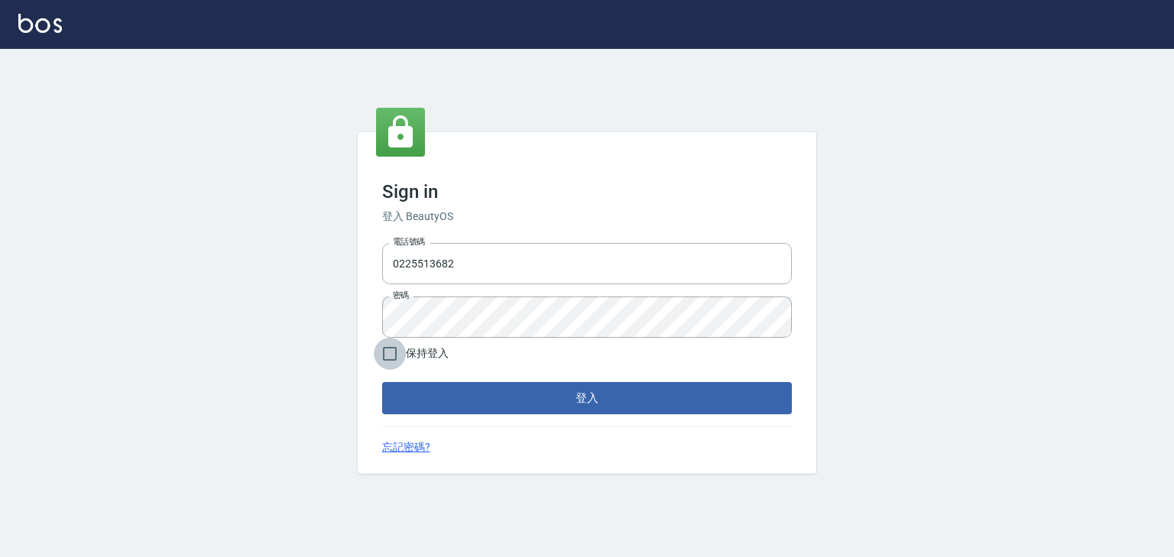
click at [401, 358] on input "保持登入" at bounding box center [390, 354] width 32 height 32
checkbox input "true"
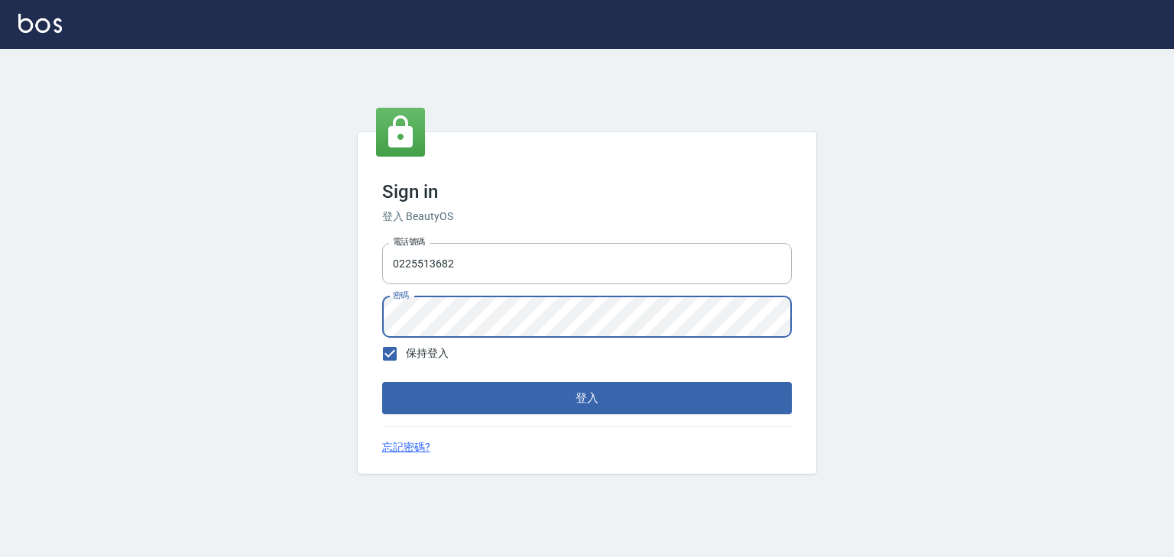
click at [324, 308] on div "Sign in 登入 BeautyOS 電話號碼 [PHONE_NUMBER] 電話號碼 密碼 密碼 保持登入 登入 忘記密碼?" at bounding box center [587, 303] width 1174 height 508
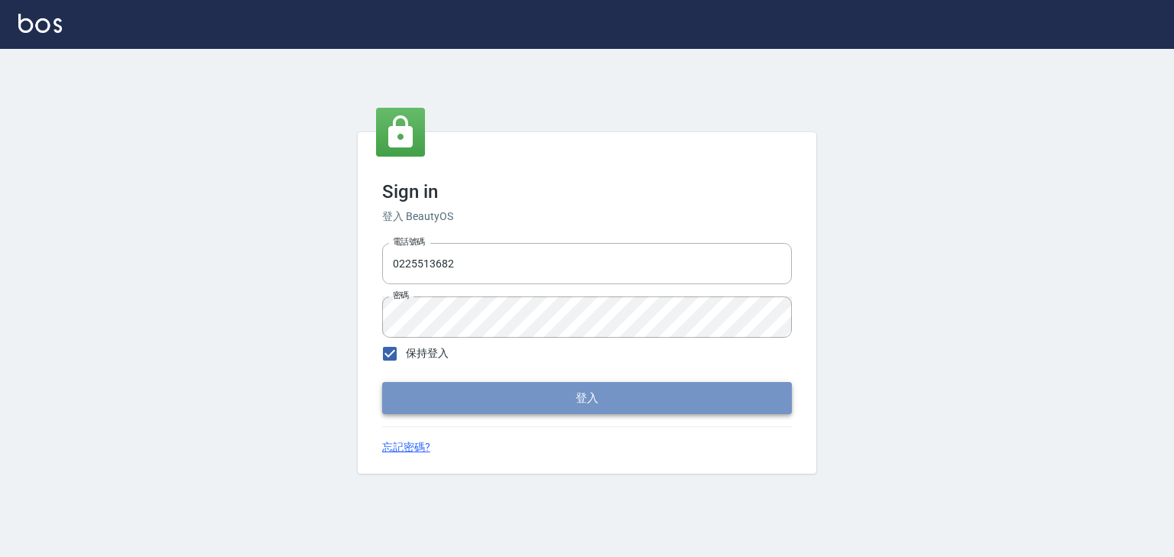
click at [405, 397] on button "登入" at bounding box center [587, 398] width 410 height 32
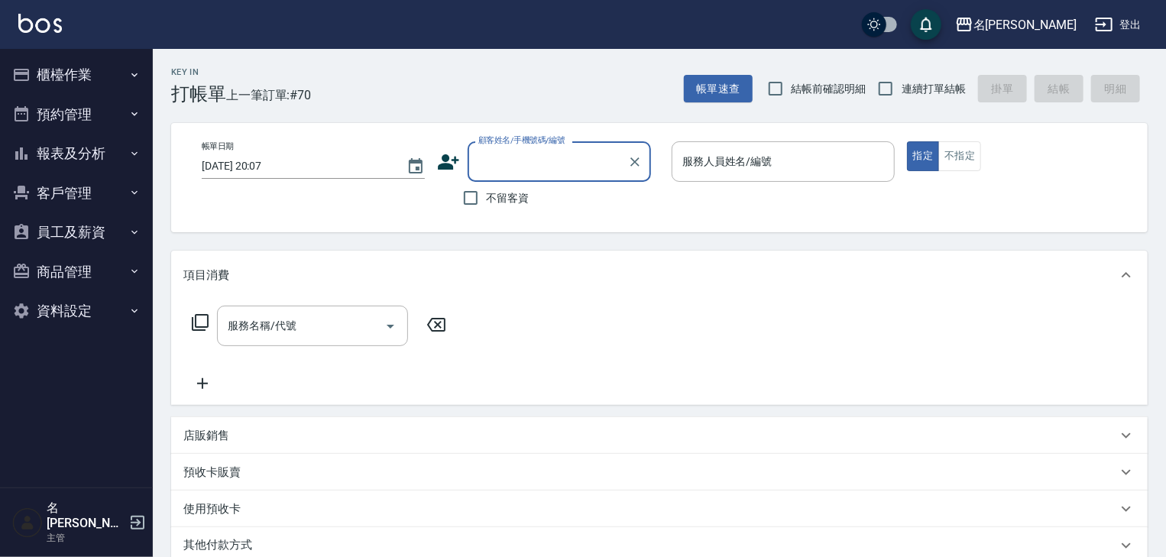
click at [43, 79] on button "櫃檯作業" at bounding box center [76, 75] width 141 height 40
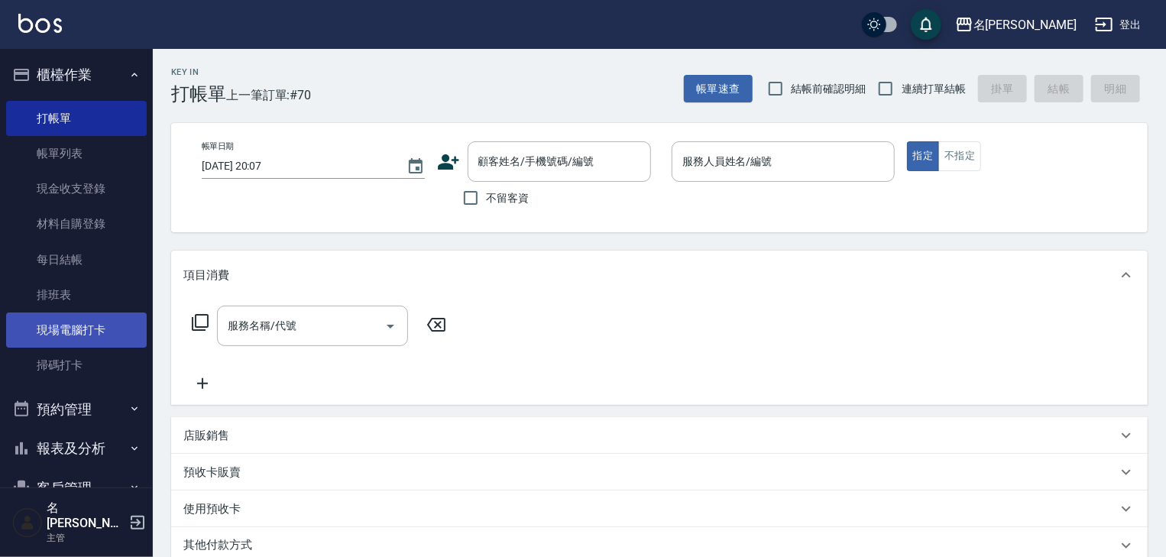
click at [78, 328] on link "現場電腦打卡" at bounding box center [76, 330] width 141 height 35
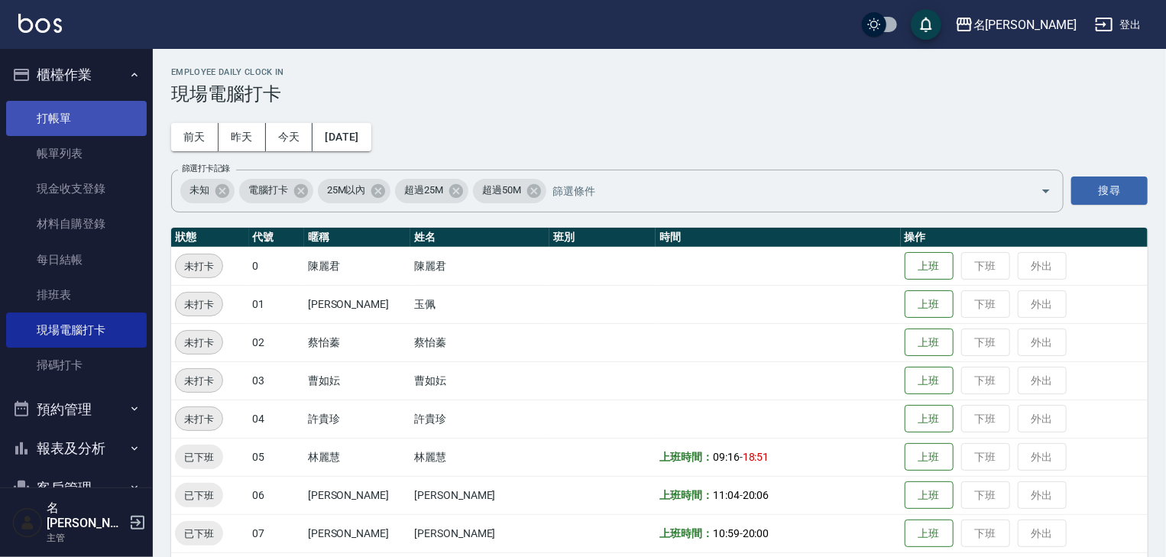
click at [46, 109] on link "打帳單" at bounding box center [76, 118] width 141 height 35
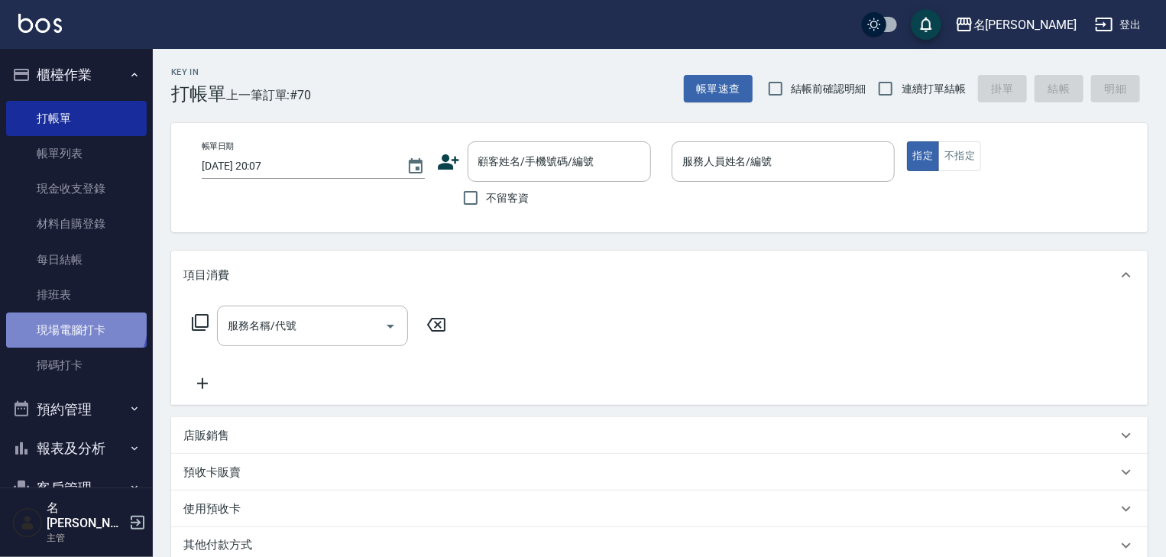
click at [74, 324] on link "現場電腦打卡" at bounding box center [76, 330] width 141 height 35
